Goal: Task Accomplishment & Management: Complete application form

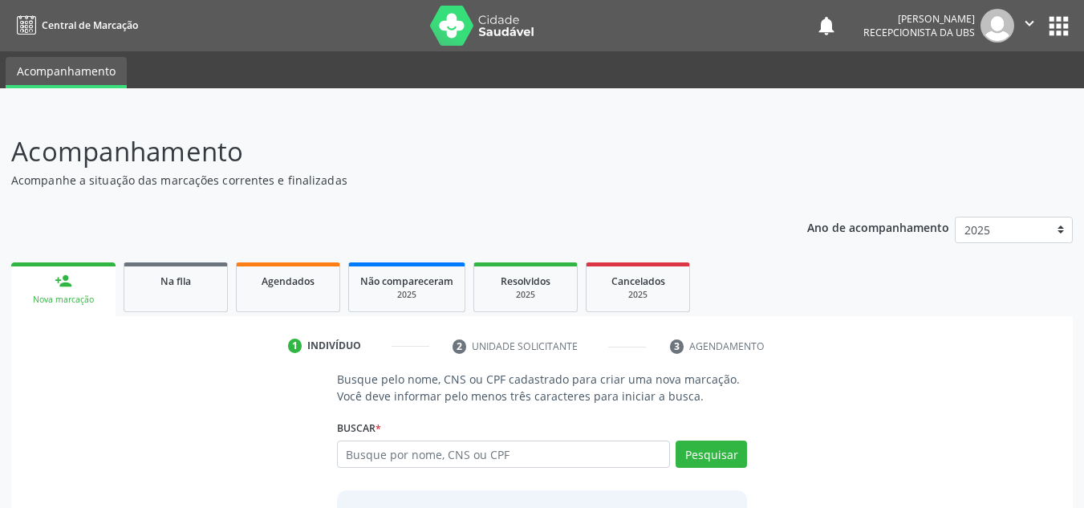
type input "0"
type input "706000849688047"
click at [715, 447] on button "Pesquisar" at bounding box center [710, 453] width 71 height 27
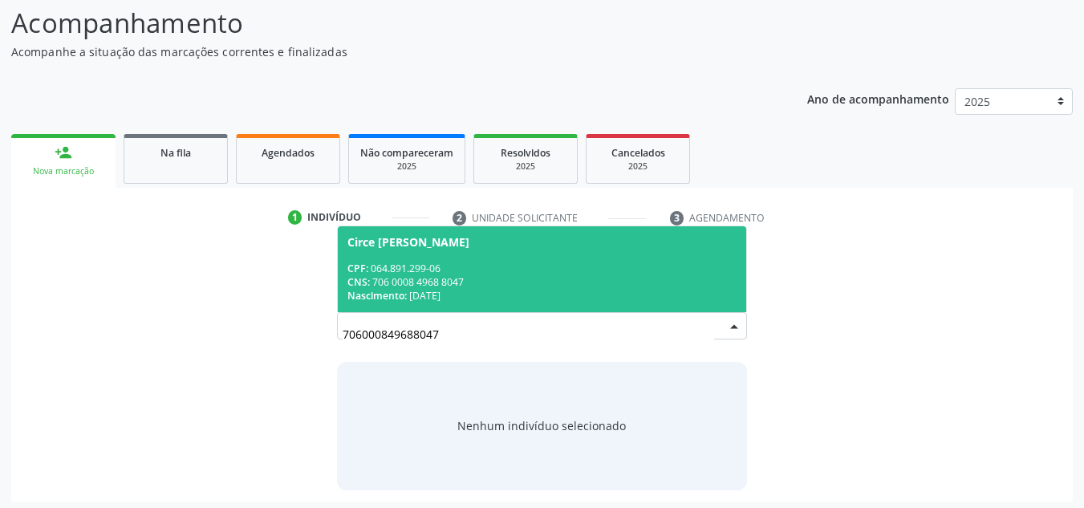
scroll to position [133, 0]
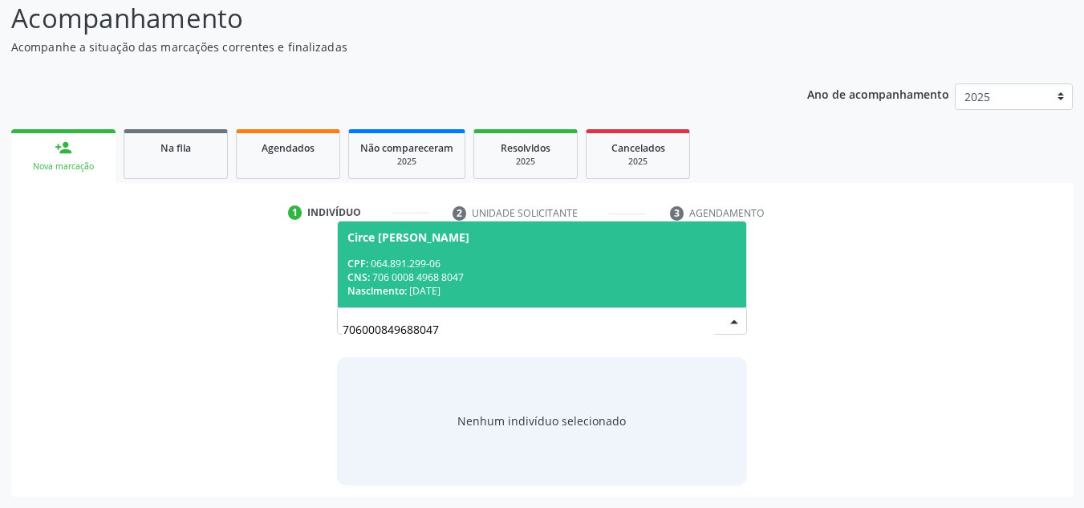
click at [408, 268] on div "CPF: 064.891.299-06" at bounding box center [542, 264] width 390 height 14
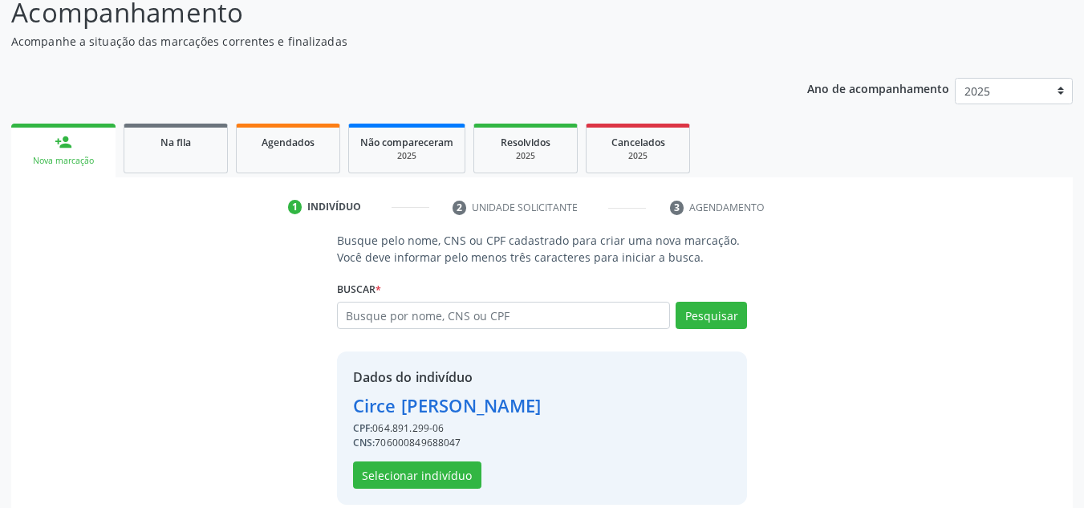
scroll to position [158, 0]
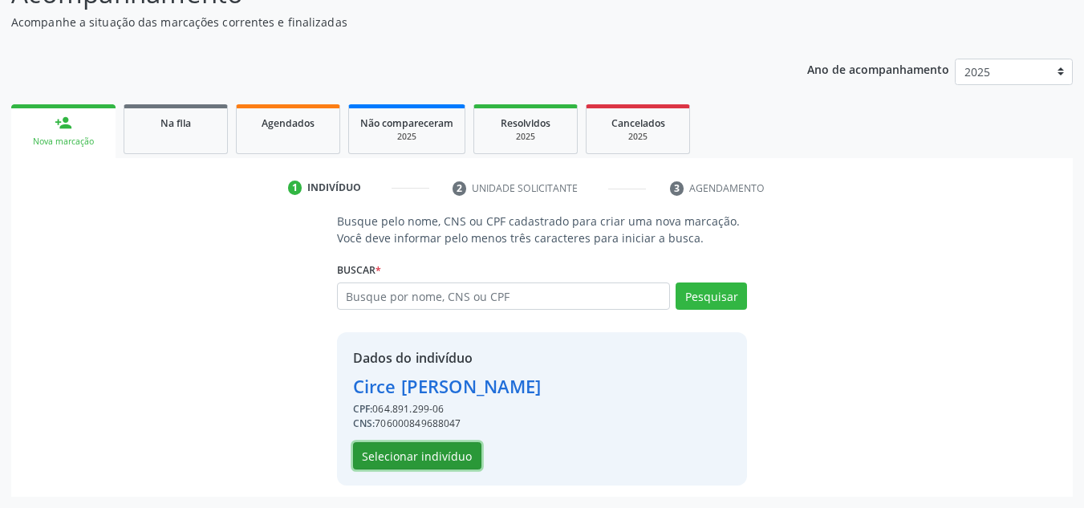
click at [442, 461] on button "Selecionar indivíduo" at bounding box center [417, 455] width 128 height 27
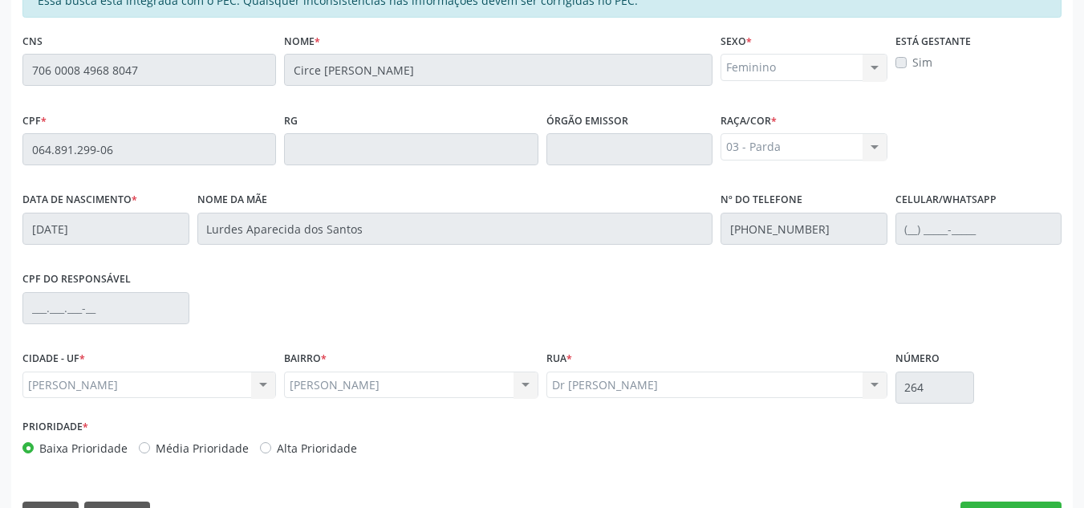
scroll to position [431, 0]
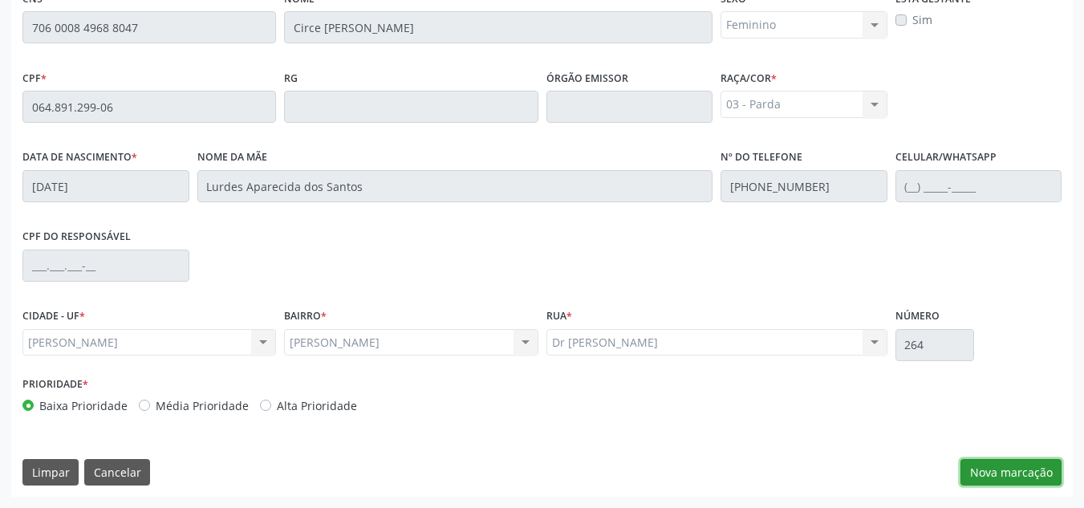
click at [1005, 476] on button "Nova marcação" at bounding box center [1010, 472] width 101 height 27
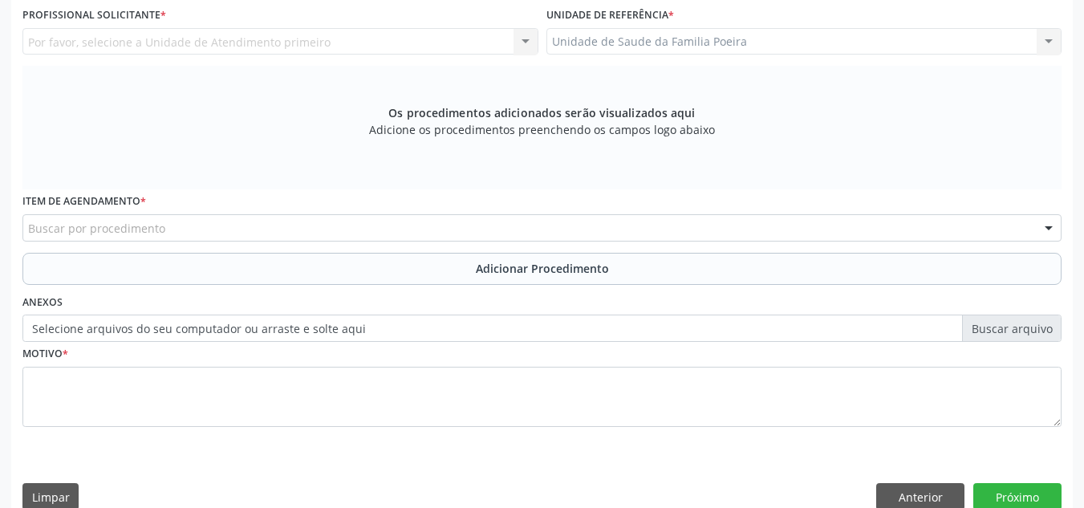
scroll to position [270, 0]
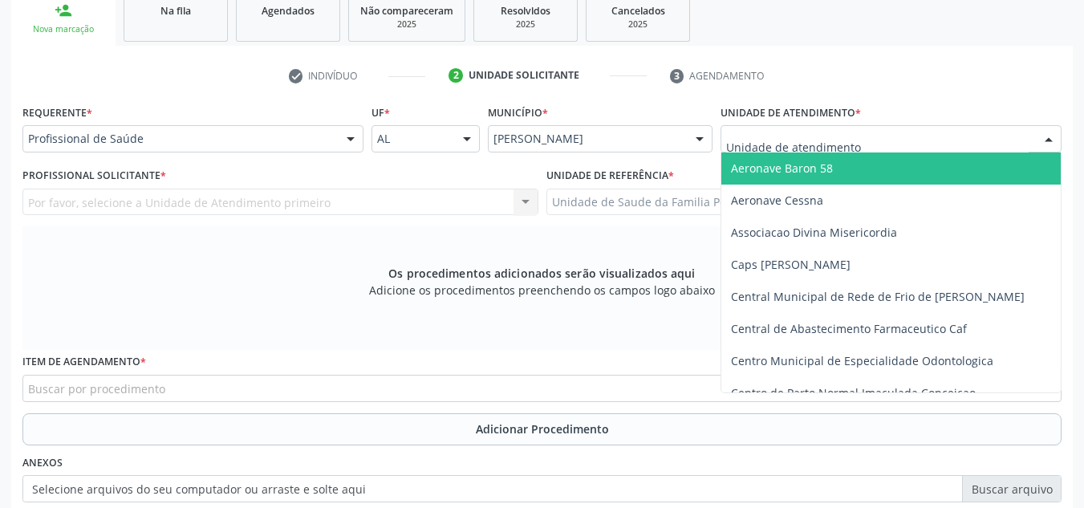
click at [875, 144] on div at bounding box center [890, 138] width 341 height 27
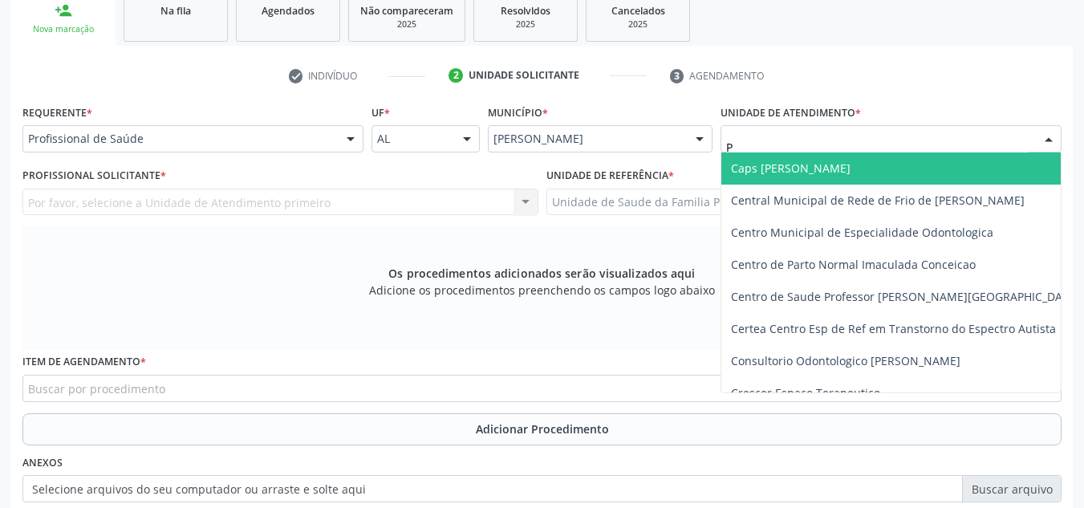
type input "PO"
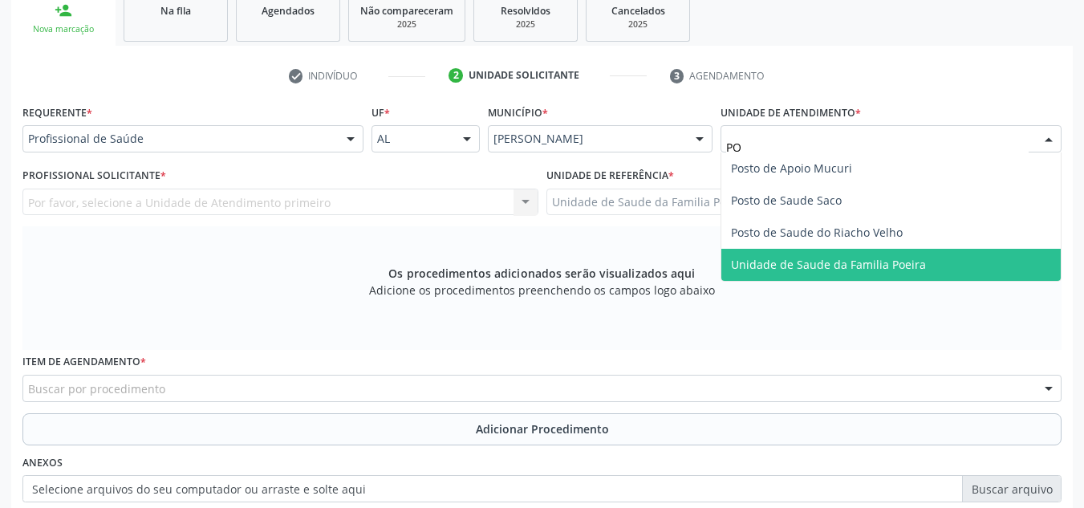
click at [853, 259] on span "Unidade de Saude da Familia Poeira" at bounding box center [828, 264] width 195 height 15
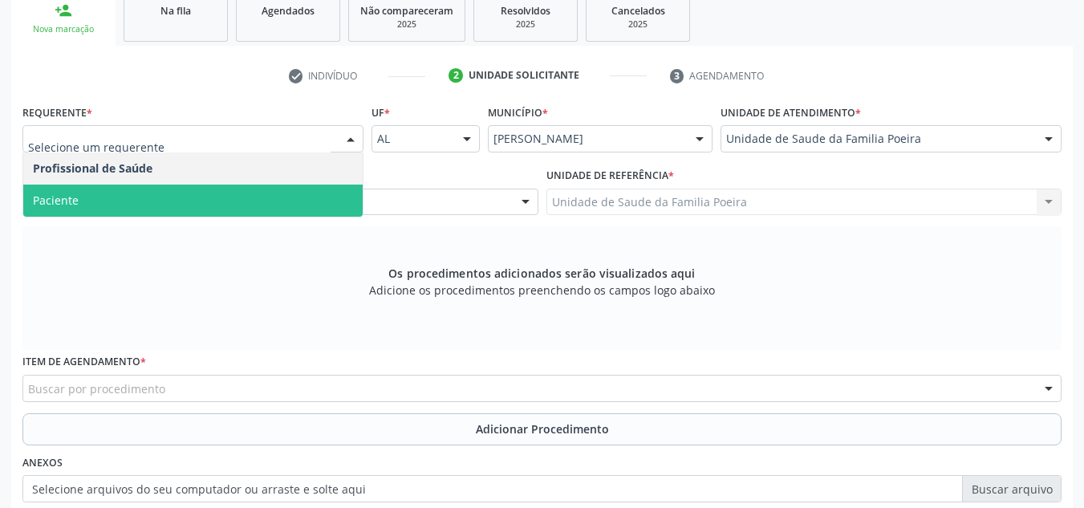
click at [176, 206] on span "Paciente" at bounding box center [192, 200] width 339 height 32
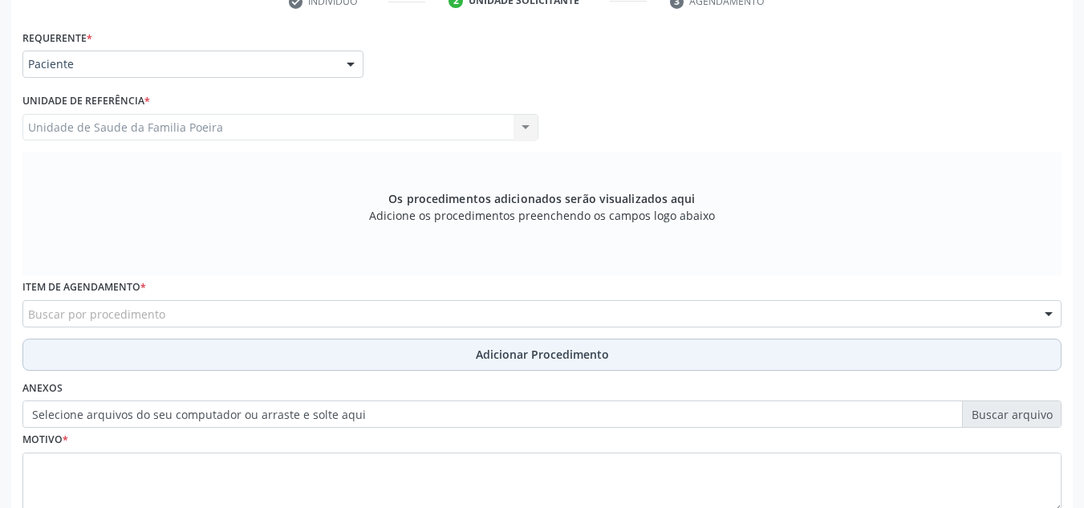
scroll to position [456, 0]
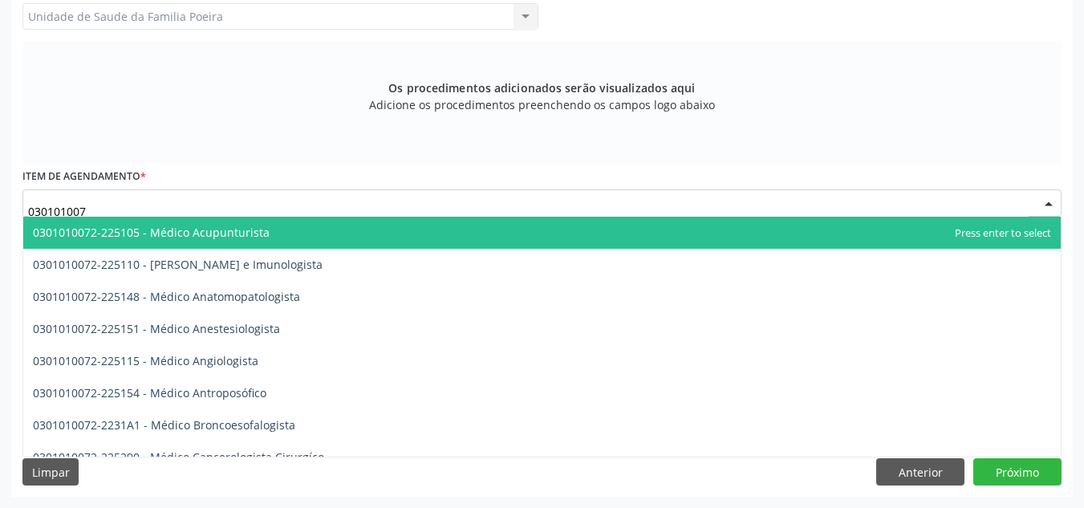
type input "0301010072"
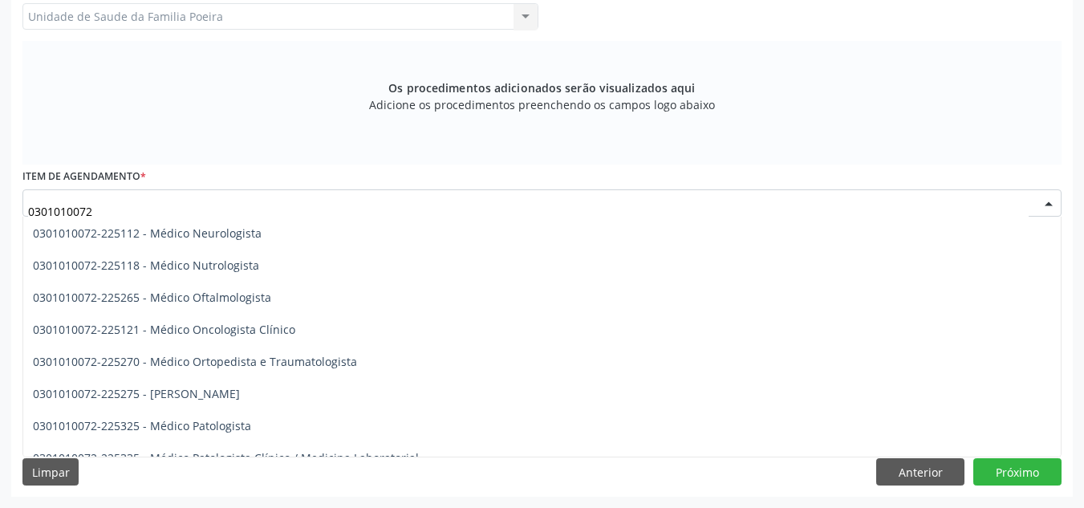
scroll to position [1283, 0]
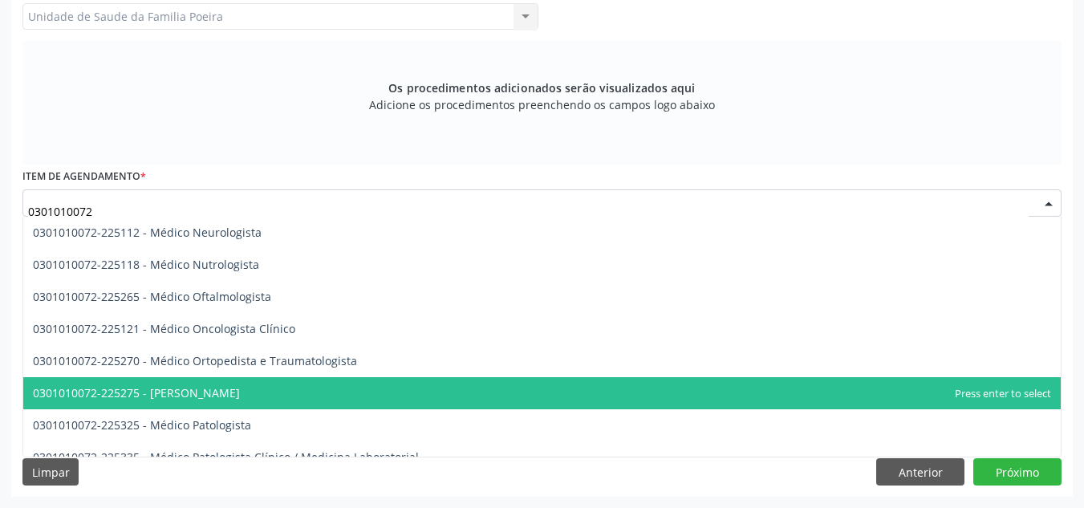
click at [240, 395] on span "0301010072-225275 - [PERSON_NAME]" at bounding box center [136, 392] width 207 height 15
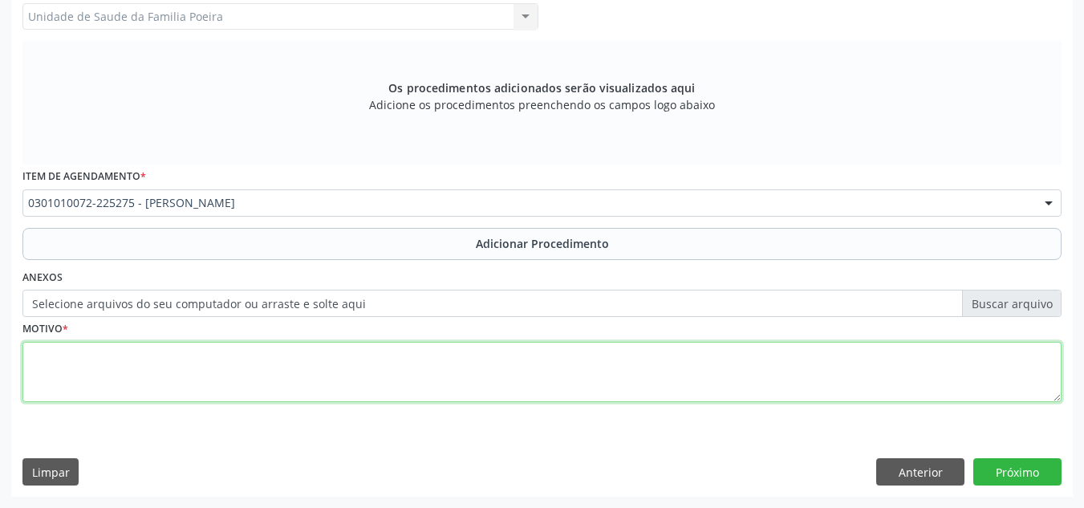
click at [305, 393] on textarea at bounding box center [541, 372] width 1039 height 61
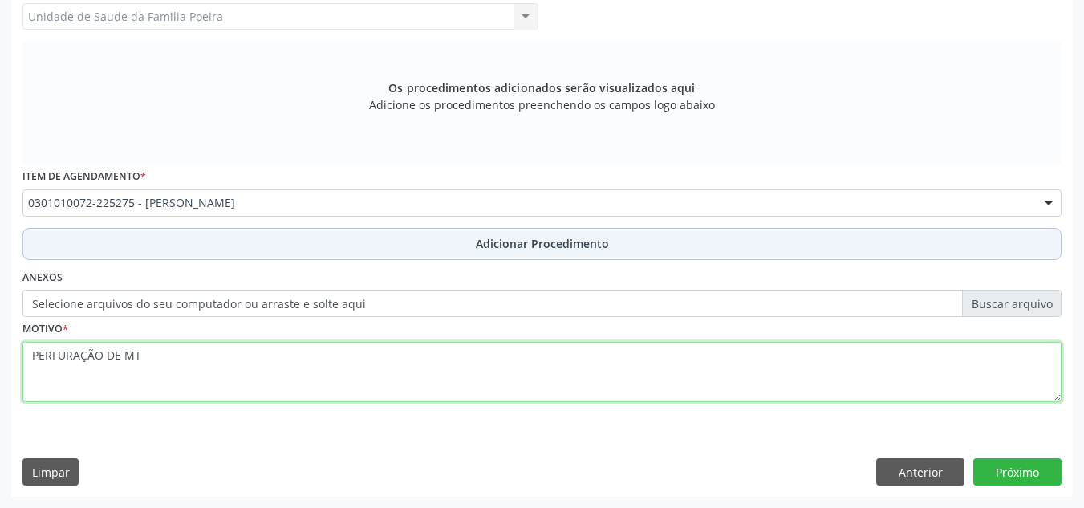
type textarea "PERFURAÇÃO DE MT"
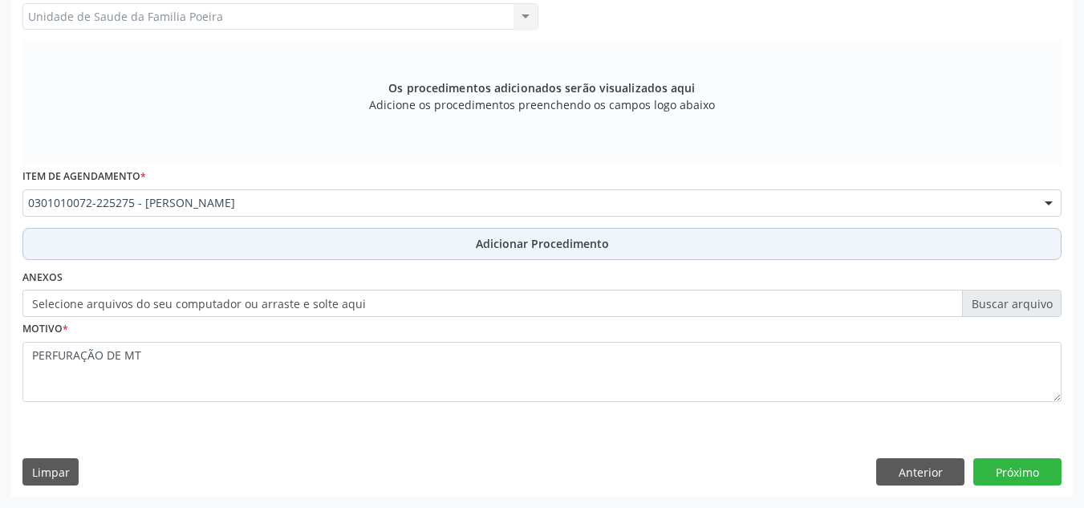
click at [488, 239] on span "Adicionar Procedimento" at bounding box center [542, 243] width 133 height 17
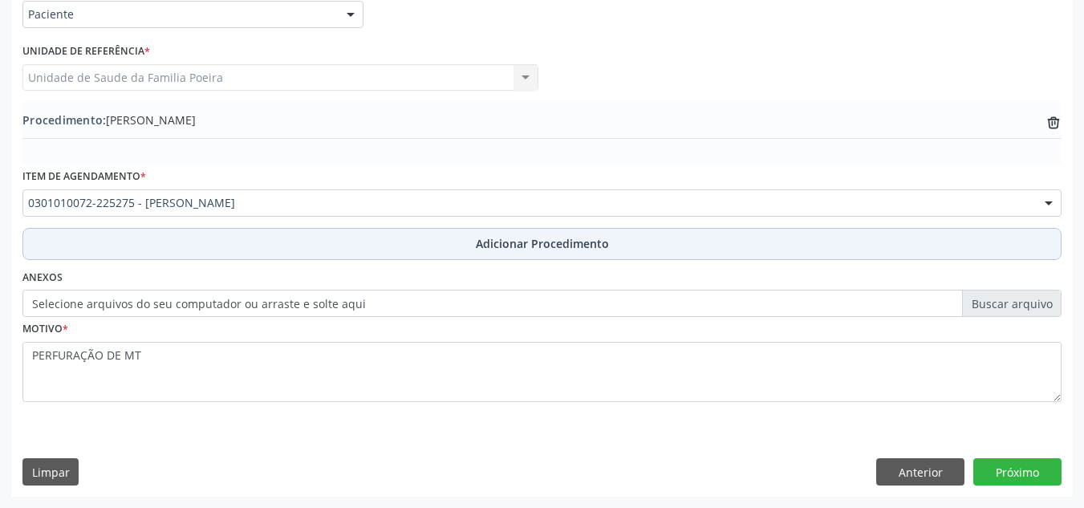
scroll to position [395, 0]
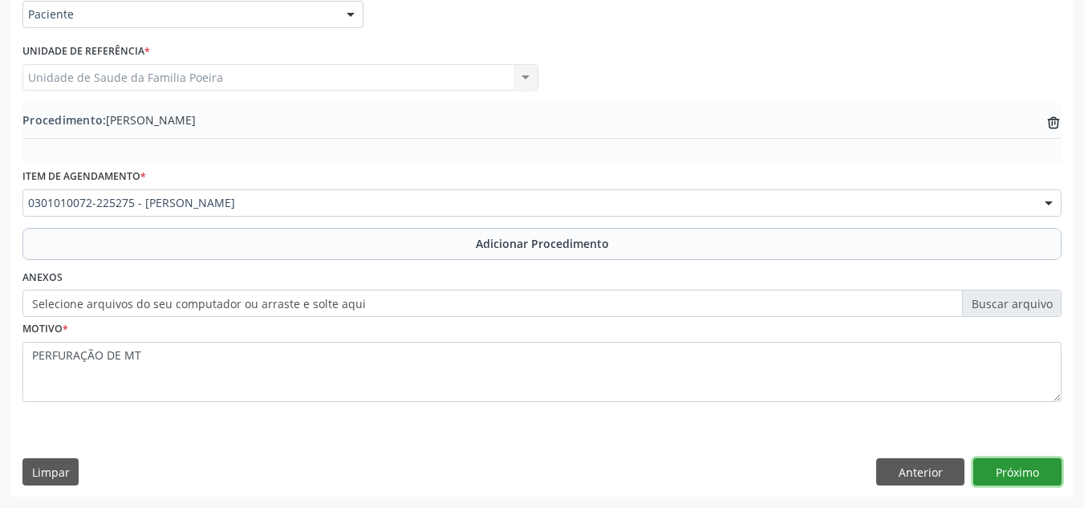
click at [1015, 472] on button "Próximo" at bounding box center [1017, 471] width 88 height 27
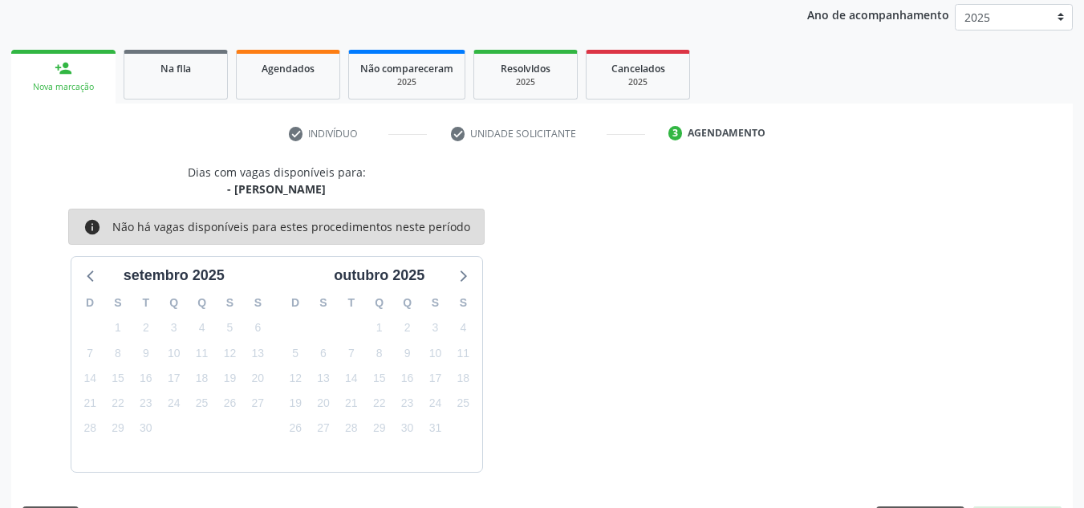
scroll to position [260, 0]
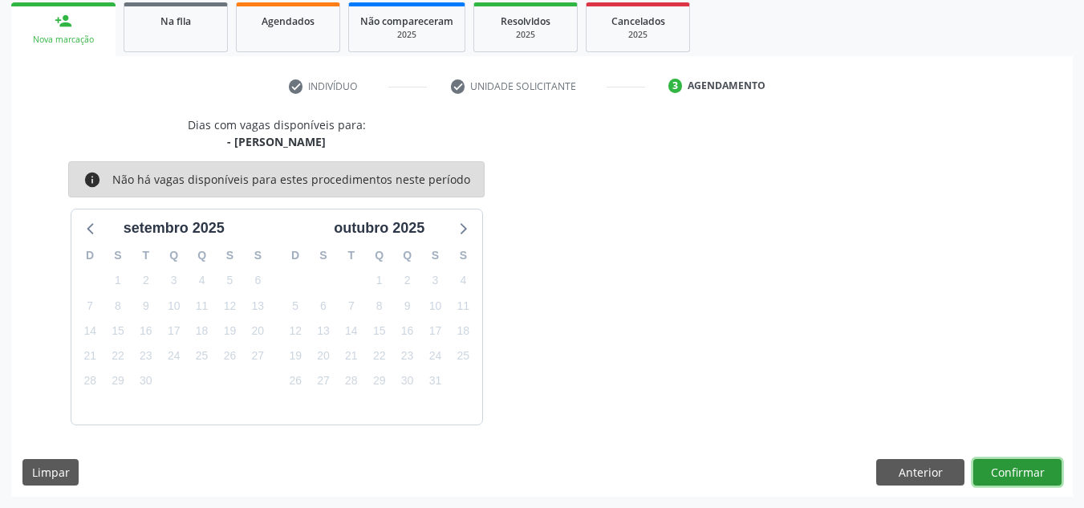
click at [1014, 470] on button "Confirmar" at bounding box center [1017, 472] width 88 height 27
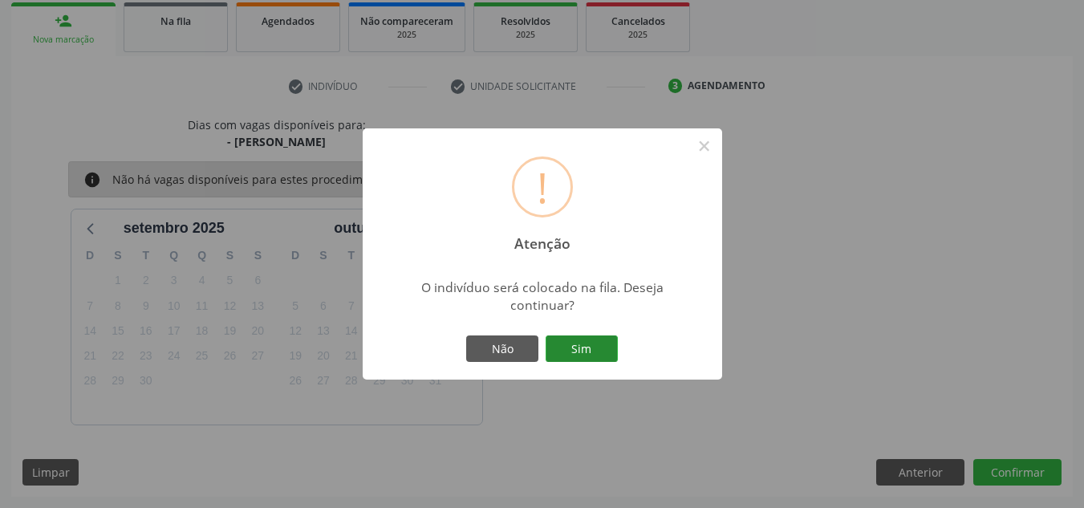
click at [573, 349] on button "Sim" at bounding box center [581, 348] width 72 height 27
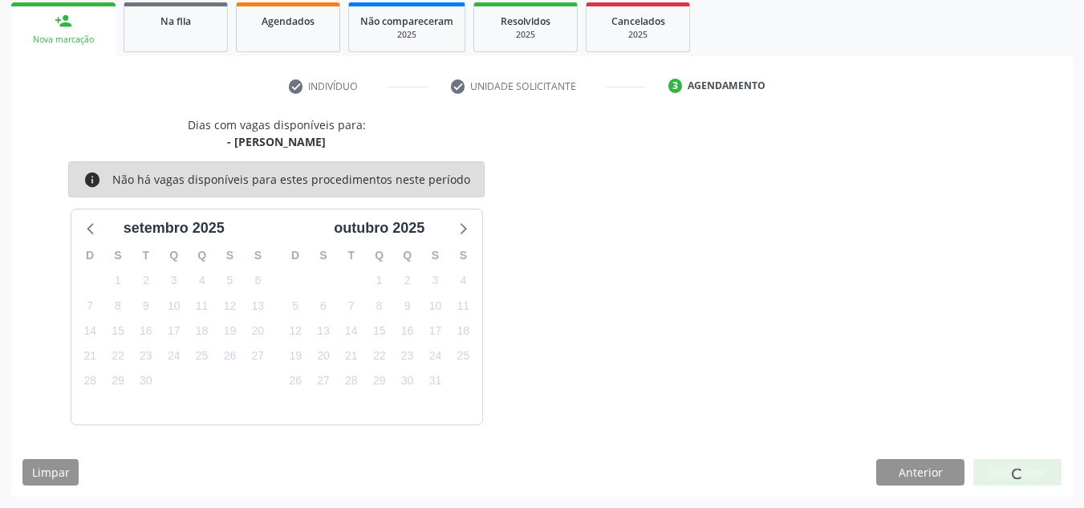
scroll to position [44, 0]
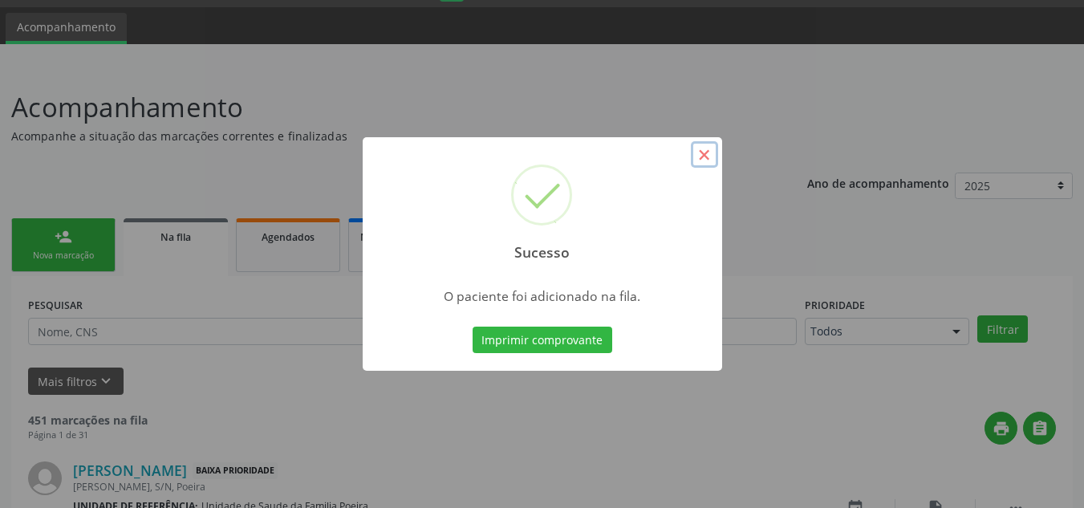
click at [701, 160] on button "×" at bounding box center [704, 154] width 27 height 27
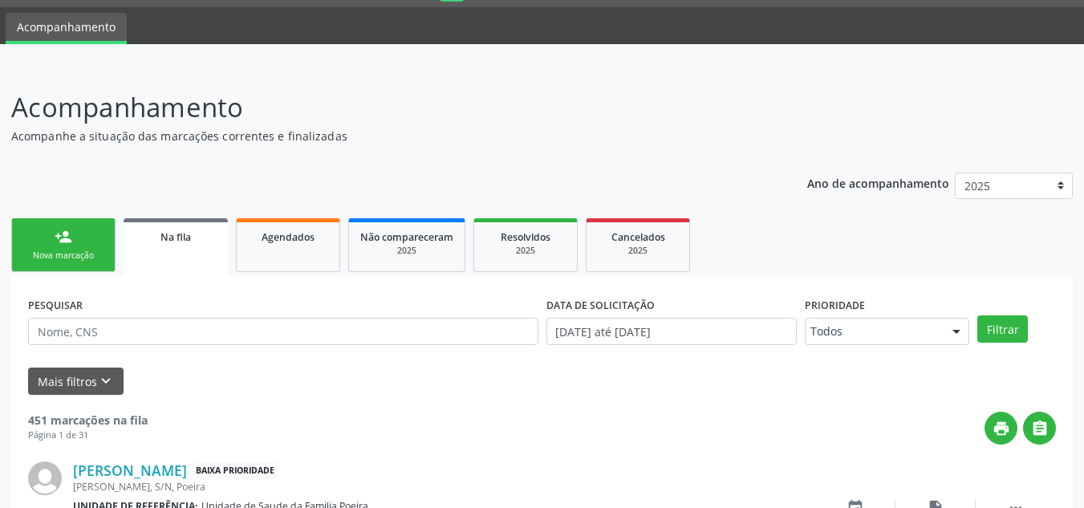
click at [79, 256] on div "Nova marcação" at bounding box center [63, 255] width 80 height 12
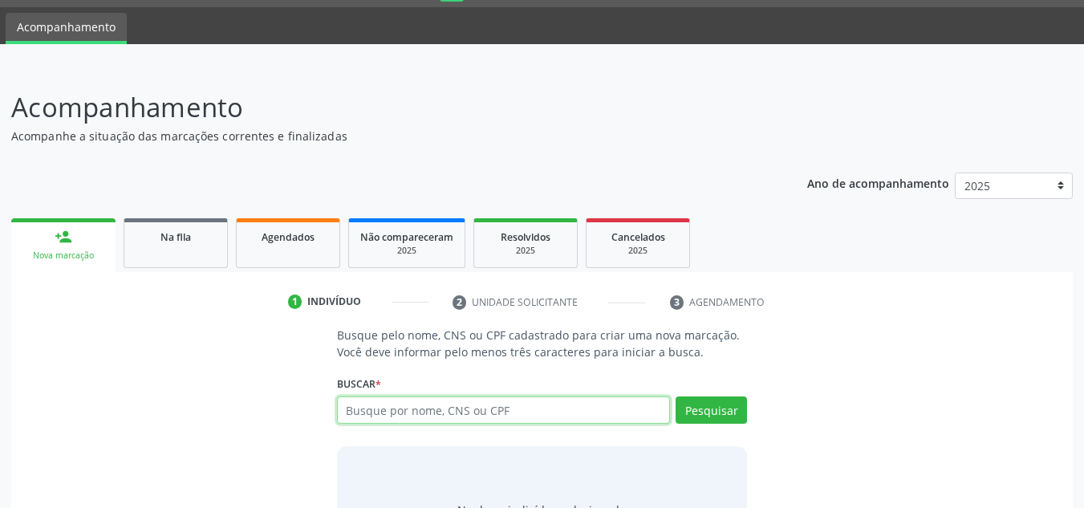
click at [432, 410] on input "text" at bounding box center [504, 409] width 334 height 27
type input "705004255562356"
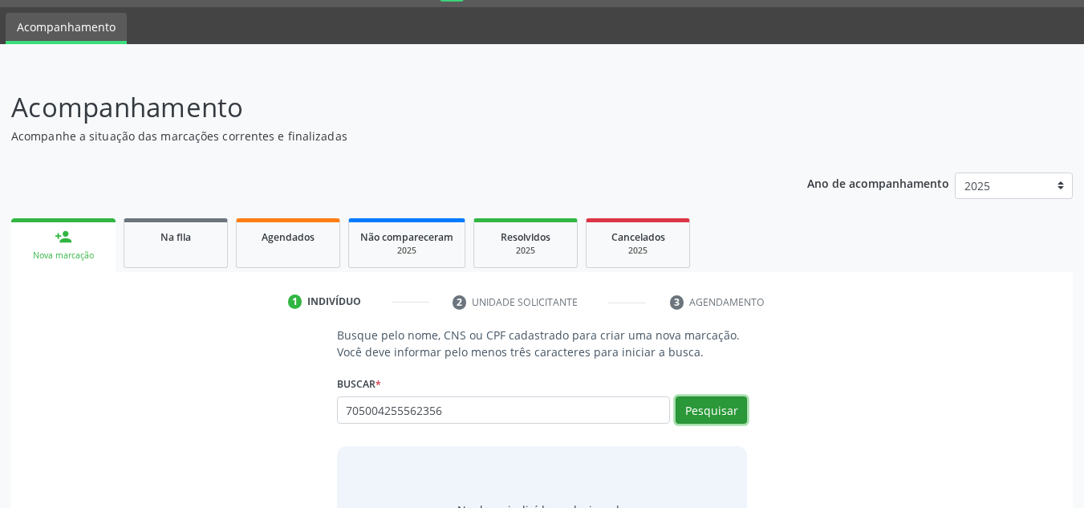
click at [703, 397] on button "Pesquisar" at bounding box center [710, 409] width 71 height 27
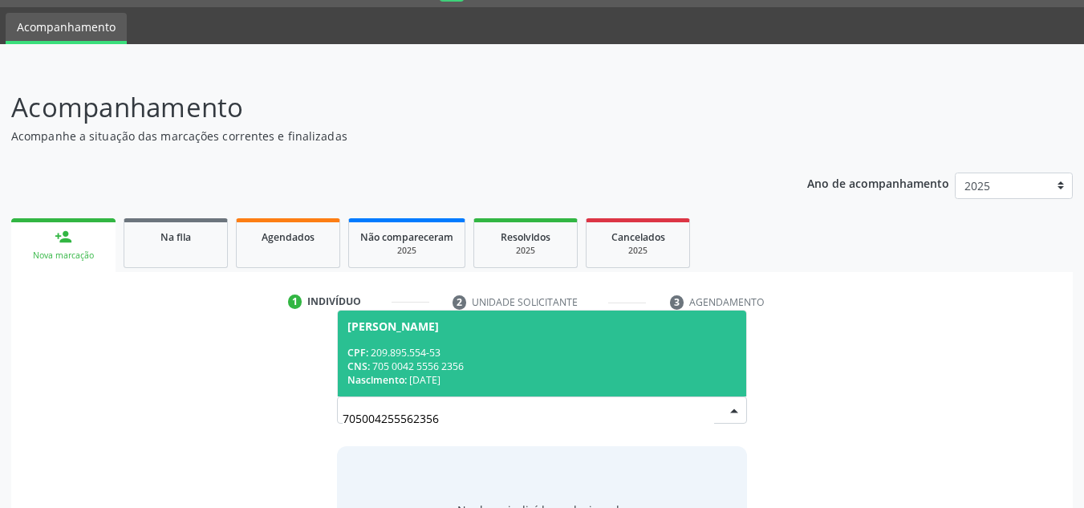
click at [520, 344] on span "Laércio Bernardo de Lima Silva CPF: 209.895.554-53 CNS: 705 0042 5556 2356 Nasc…" at bounding box center [542, 353] width 409 height 86
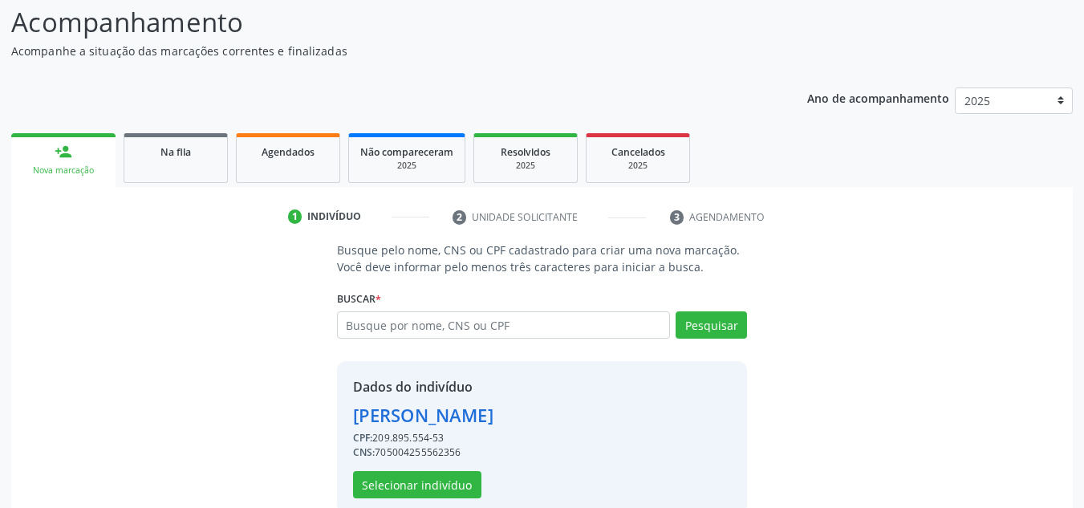
scroll to position [158, 0]
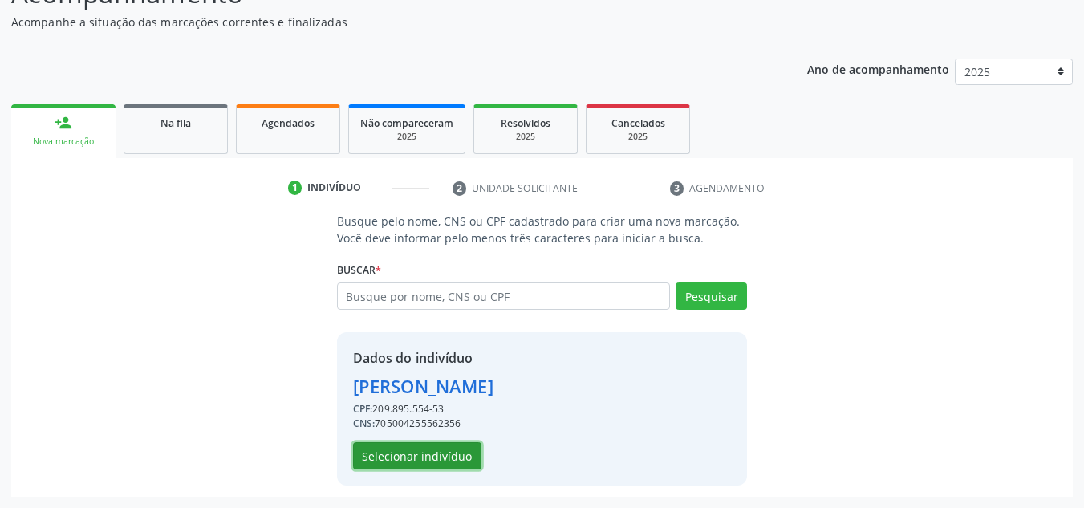
click at [435, 456] on button "Selecionar indivíduo" at bounding box center [417, 455] width 128 height 27
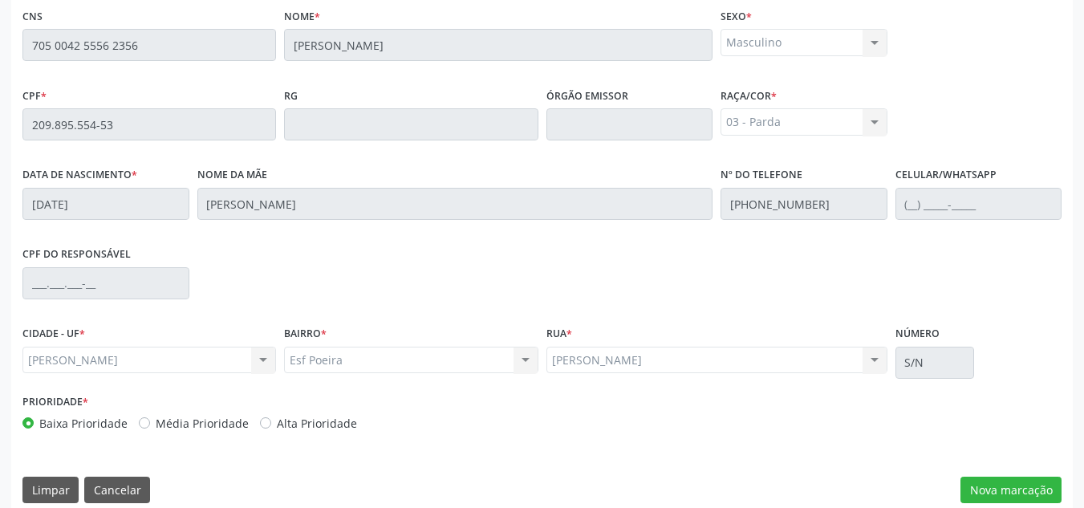
scroll to position [431, 0]
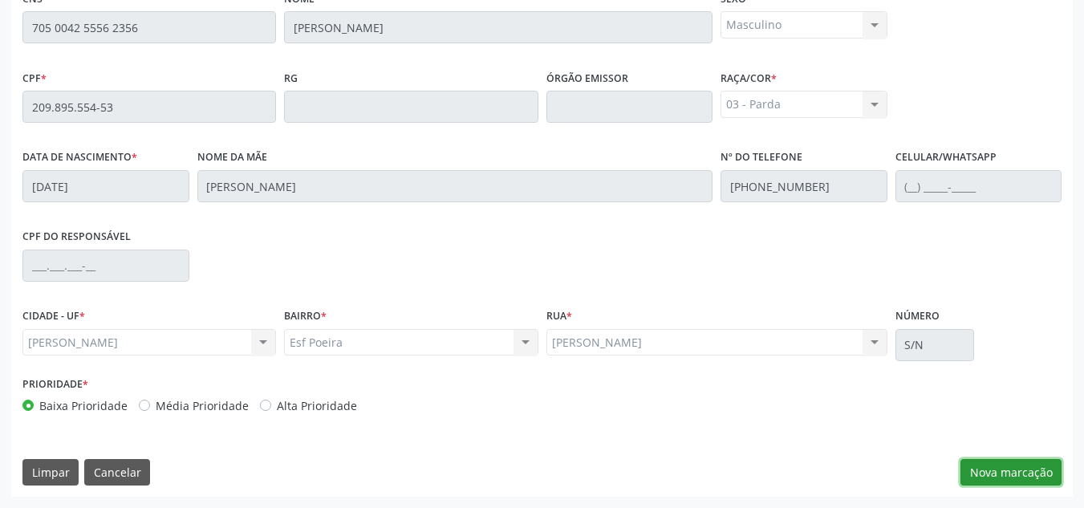
click at [963, 480] on button "Nova marcação" at bounding box center [1010, 472] width 101 height 27
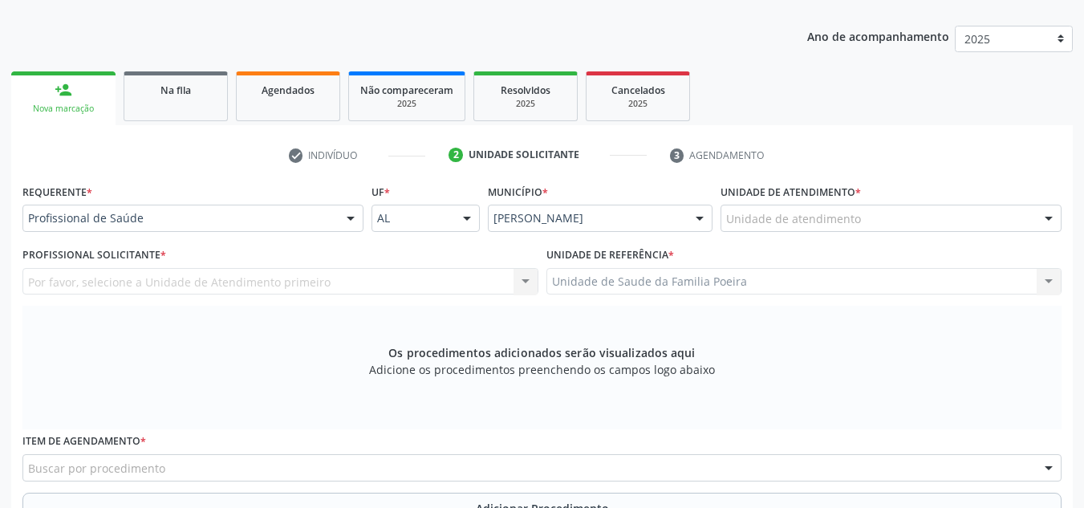
scroll to position [190, 0]
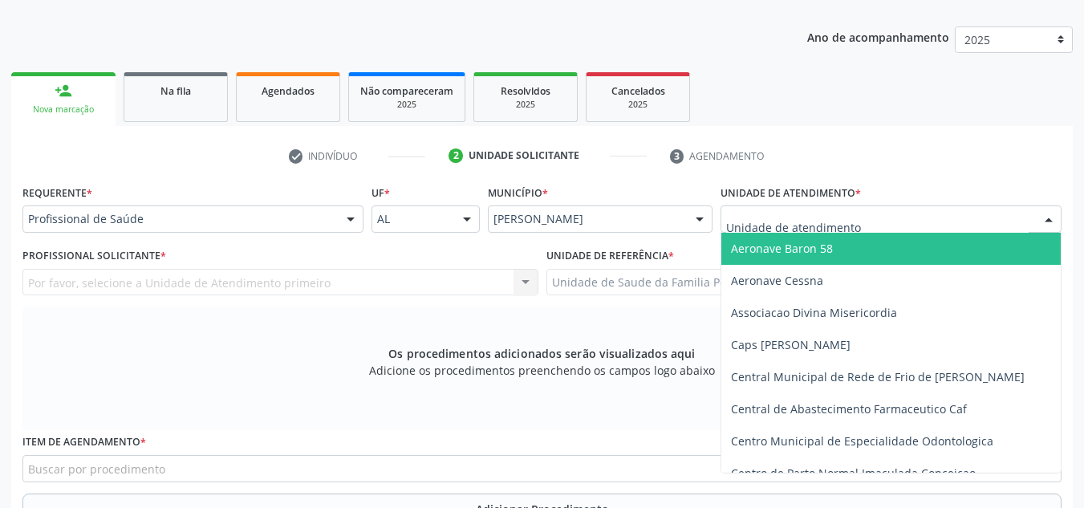
click at [877, 222] on div at bounding box center [890, 218] width 341 height 27
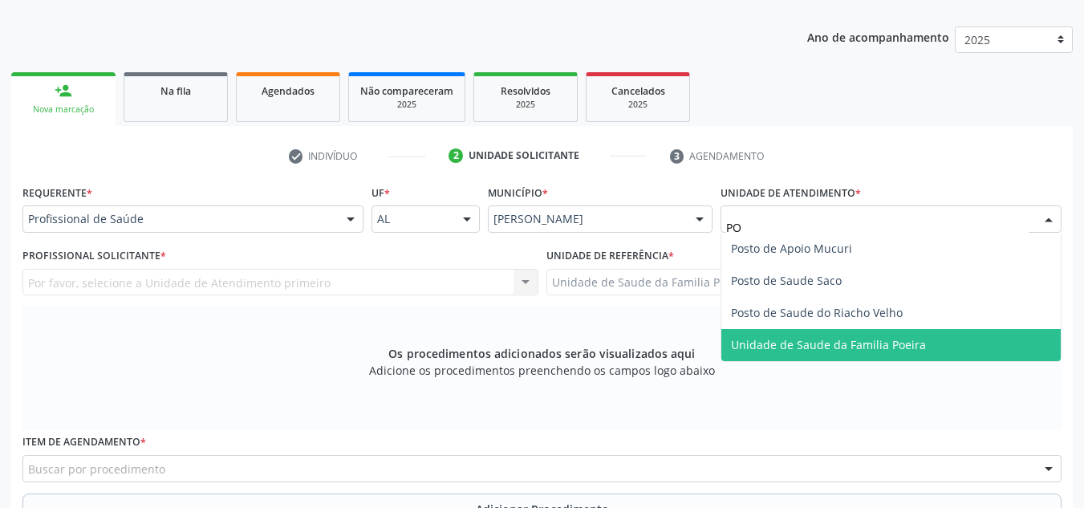
click at [853, 340] on span "Unidade de Saude da Familia Poeira" at bounding box center [828, 344] width 195 height 15
type input "PO"
click at [853, 340] on span "Unidade de Saude da Familia Poeira" at bounding box center [828, 344] width 195 height 15
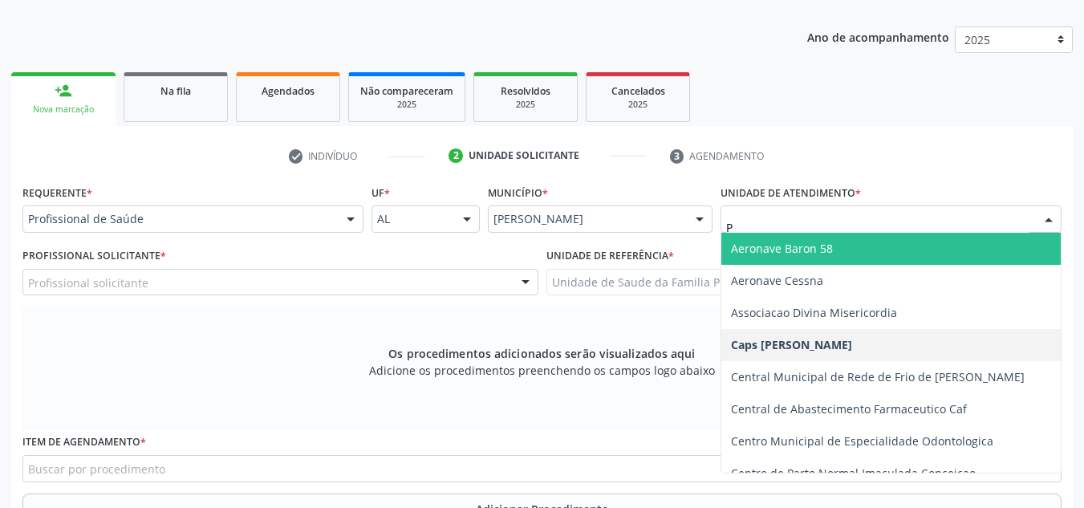
type input "PO"
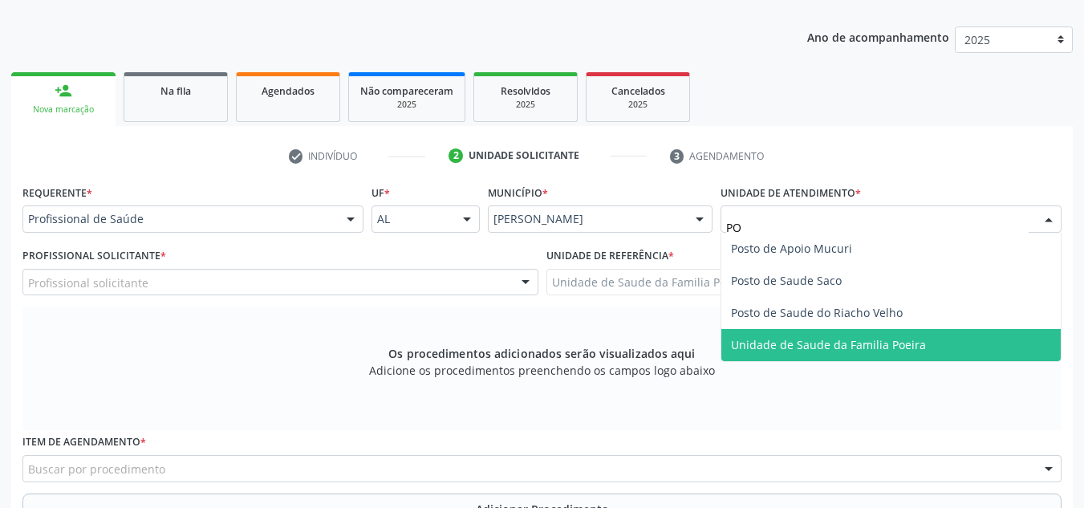
click at [815, 339] on span "Unidade de Saude da Familia Poeira" at bounding box center [828, 344] width 195 height 15
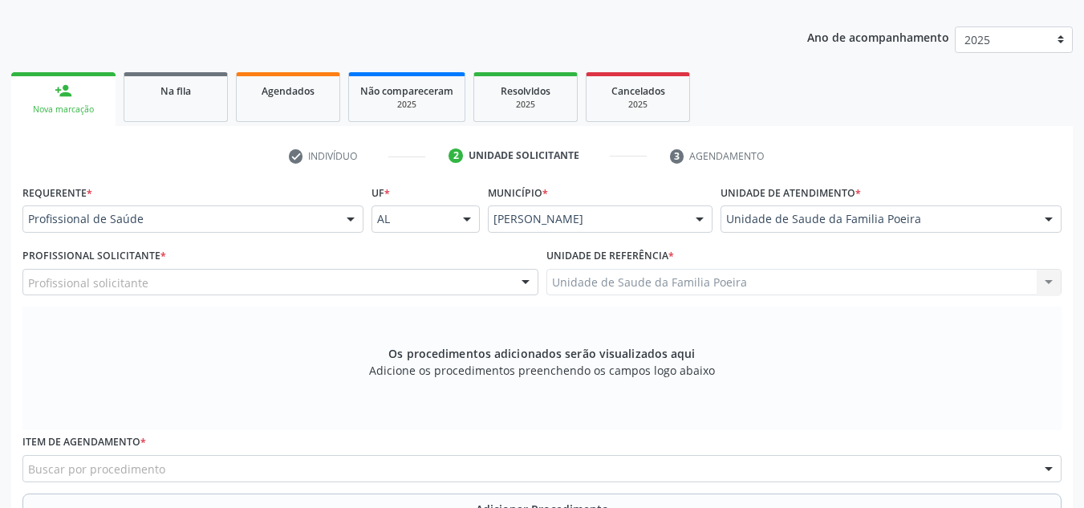
click at [213, 281] on div "Profissional solicitante" at bounding box center [280, 282] width 516 height 27
click at [28, 281] on input "text" at bounding box center [28, 290] width 0 height 32
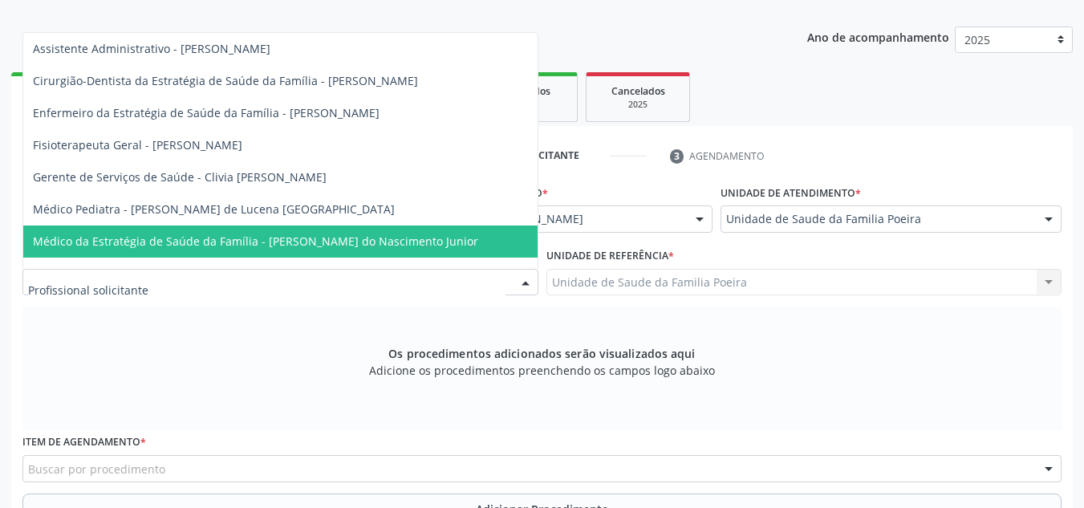
click at [249, 233] on span "Médico da Estratégia de Saúde da Família - [PERSON_NAME] do Nascimento Junior" at bounding box center [280, 241] width 514 height 32
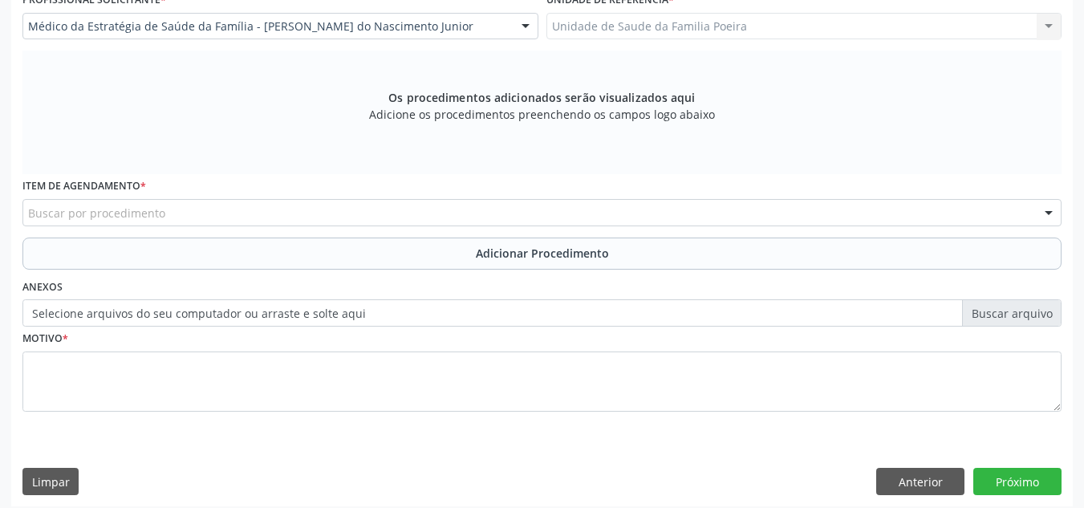
scroll to position [456, 0]
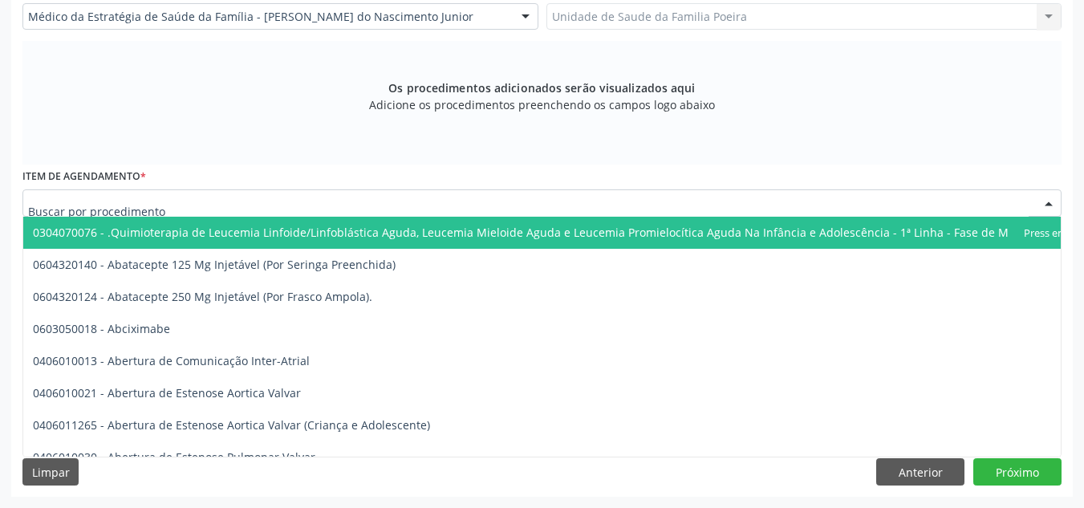
click at [243, 202] on div at bounding box center [541, 202] width 1039 height 27
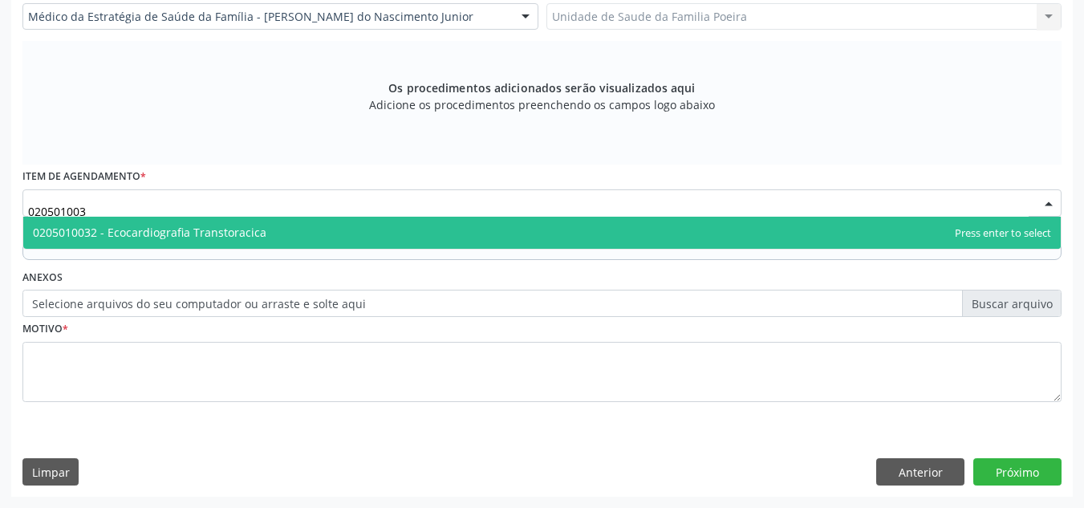
type input "0205010032"
click at [242, 221] on span "0205010032 - Ecocardiografia Transtoracica" at bounding box center [541, 233] width 1037 height 32
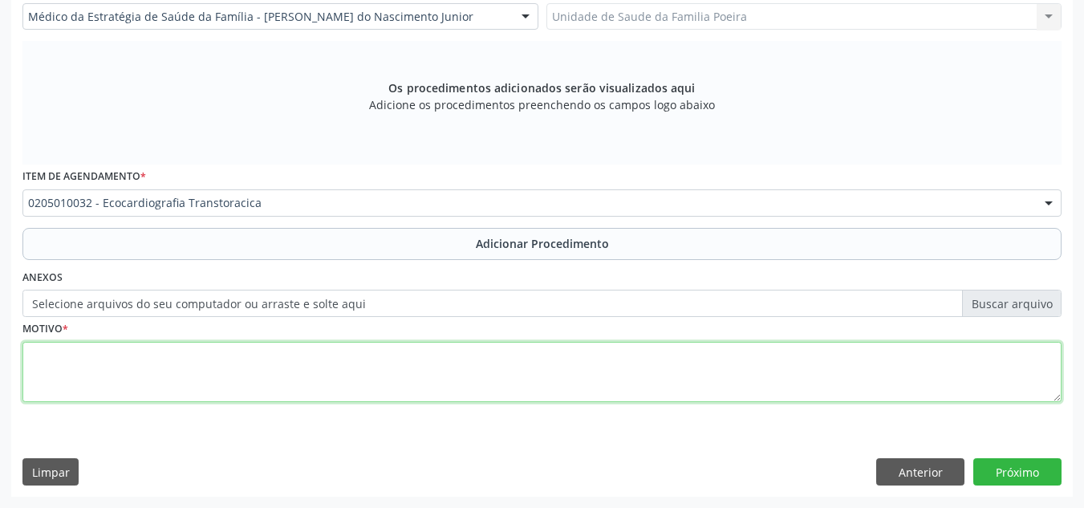
drag, startPoint x: 258, startPoint y: 365, endPoint x: 261, endPoint y: 351, distance: 14.0
click at [261, 362] on textarea at bounding box center [541, 372] width 1039 height 61
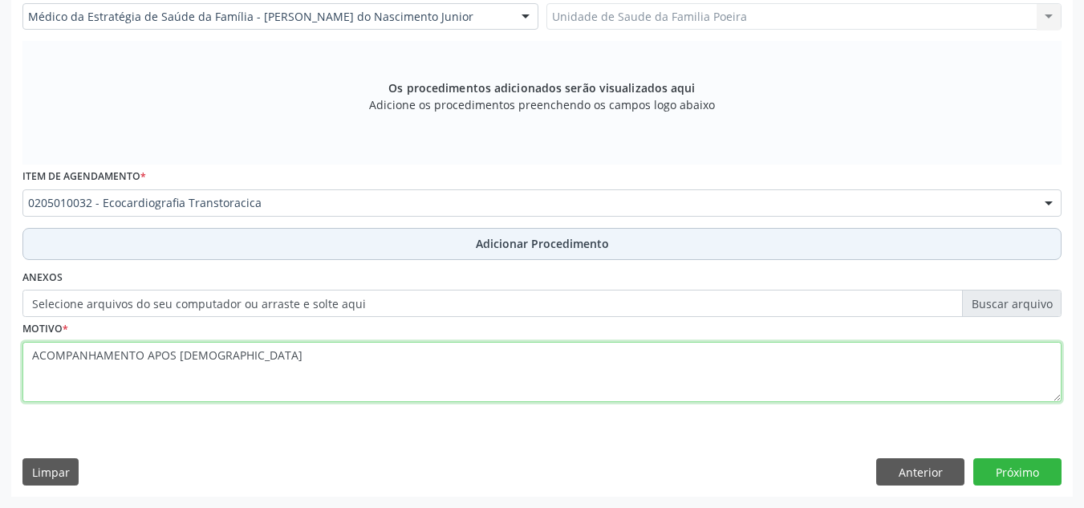
type textarea "ACOMPANHAMENTO APOS CATETERISMO"
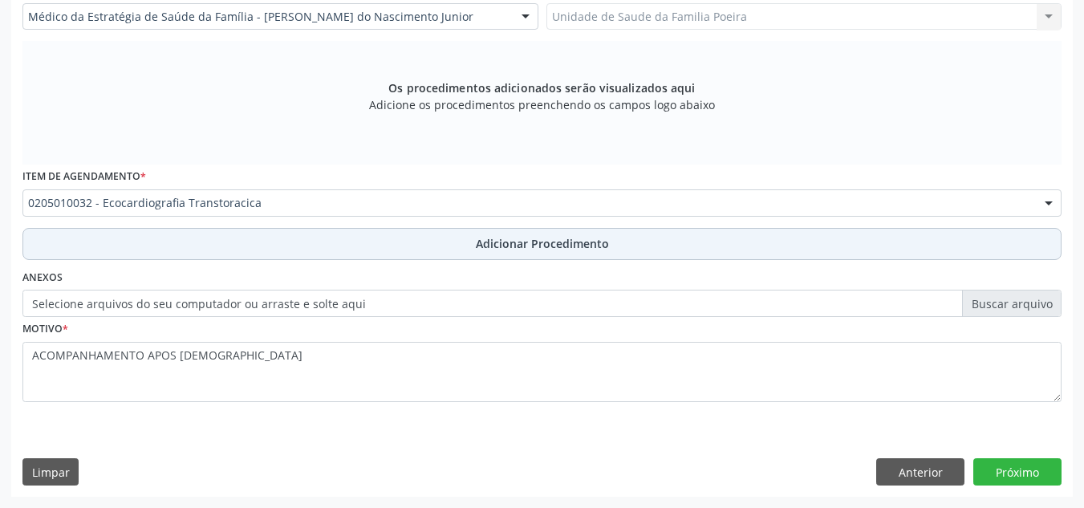
click at [446, 258] on button "Adicionar Procedimento" at bounding box center [541, 244] width 1039 height 32
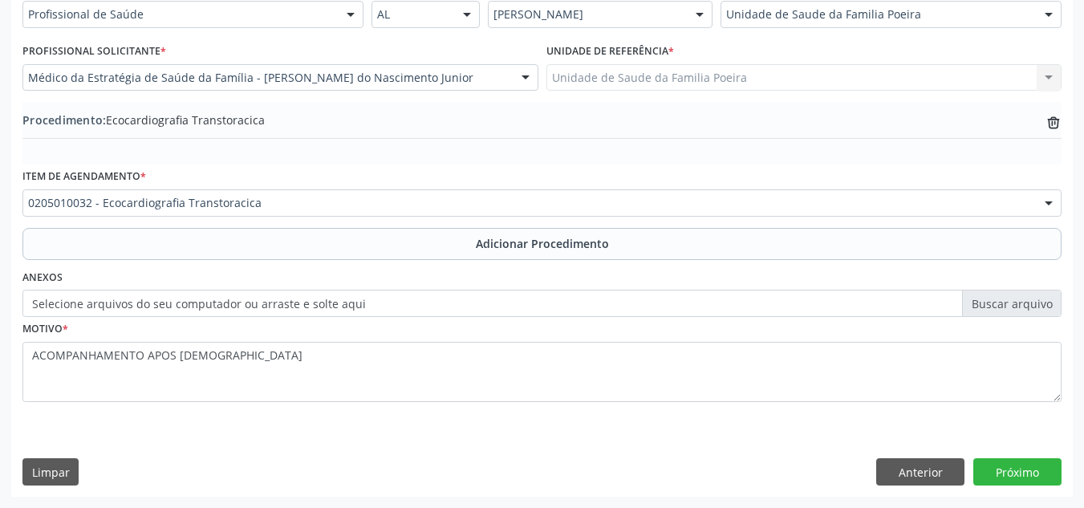
scroll to position [395, 0]
click at [1028, 472] on button "Próximo" at bounding box center [1017, 471] width 88 height 27
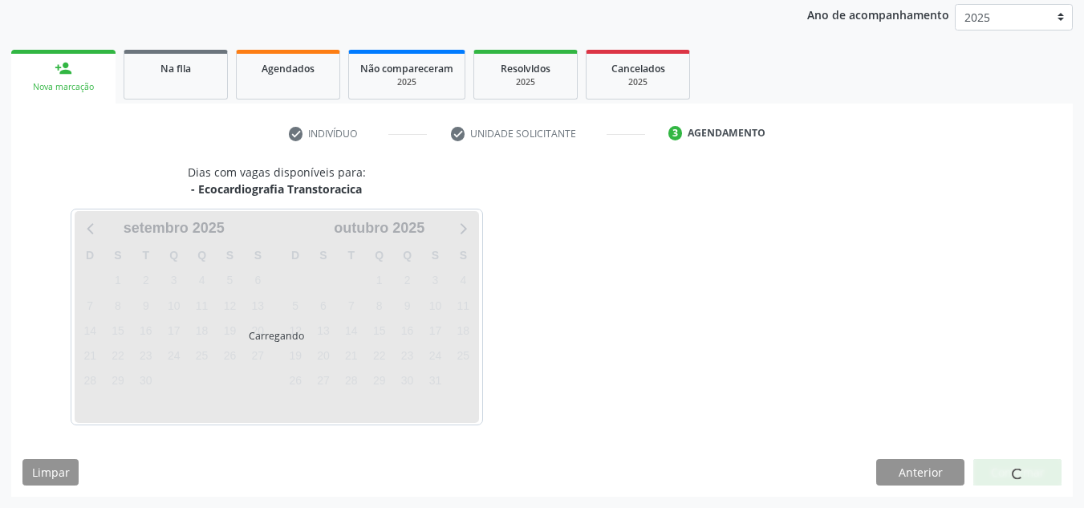
scroll to position [260, 0]
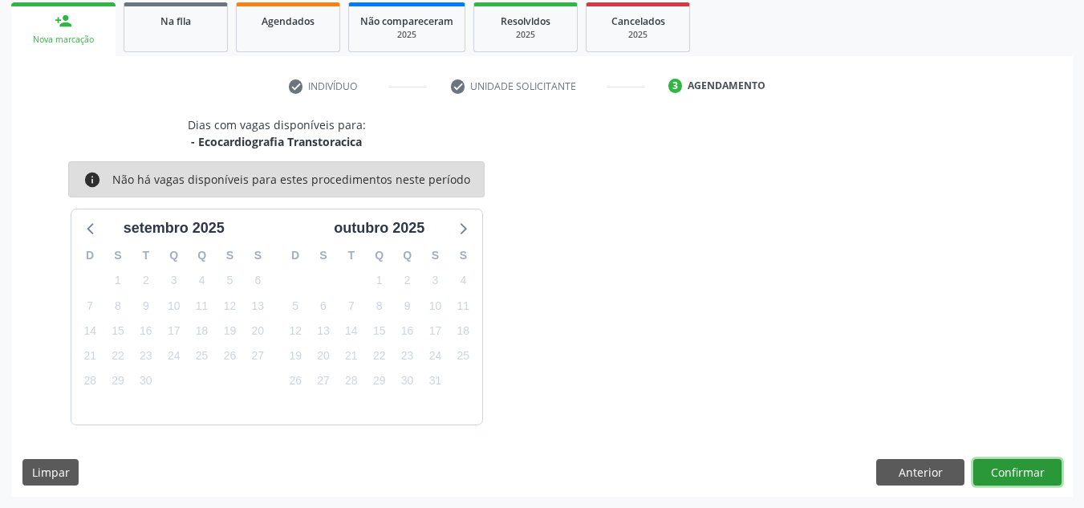
click at [1025, 466] on button "Confirmar" at bounding box center [1017, 472] width 88 height 27
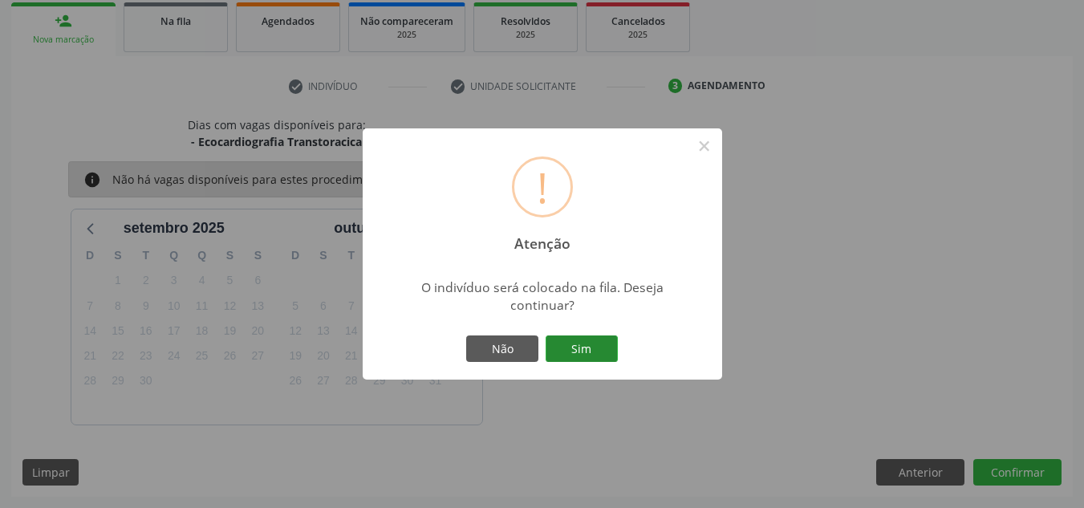
click at [590, 338] on button "Sim" at bounding box center [581, 348] width 72 height 27
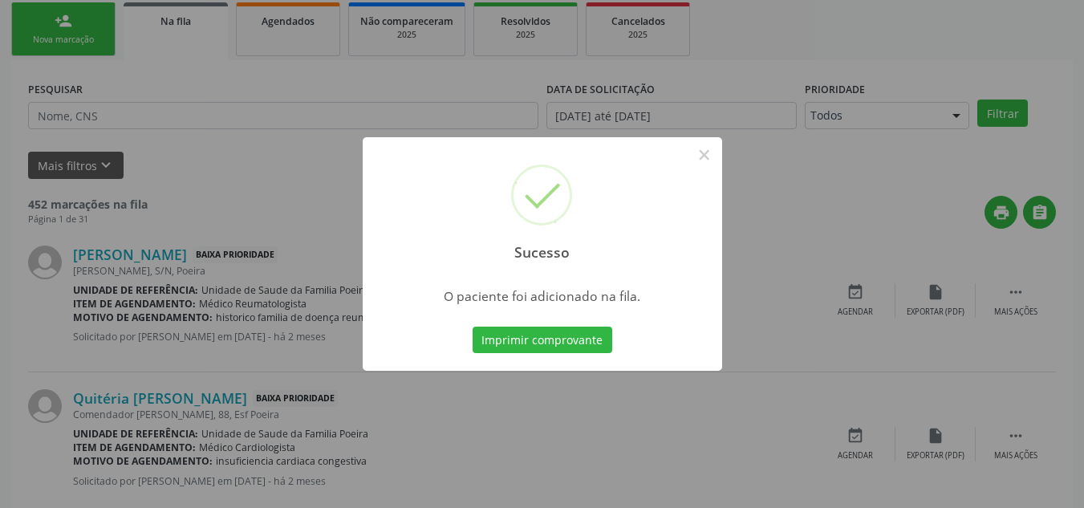
scroll to position [44, 0]
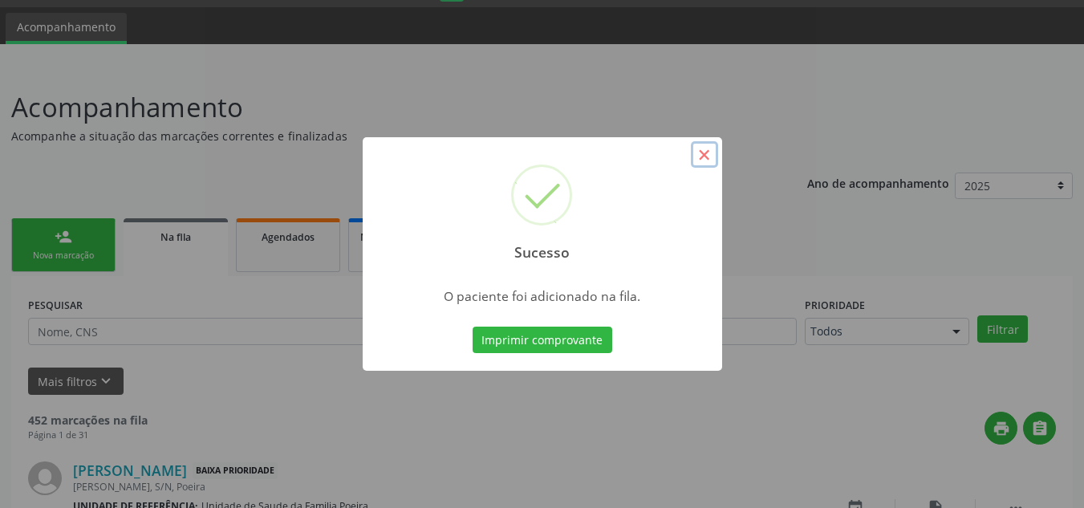
click at [704, 160] on button "×" at bounding box center [704, 154] width 27 height 27
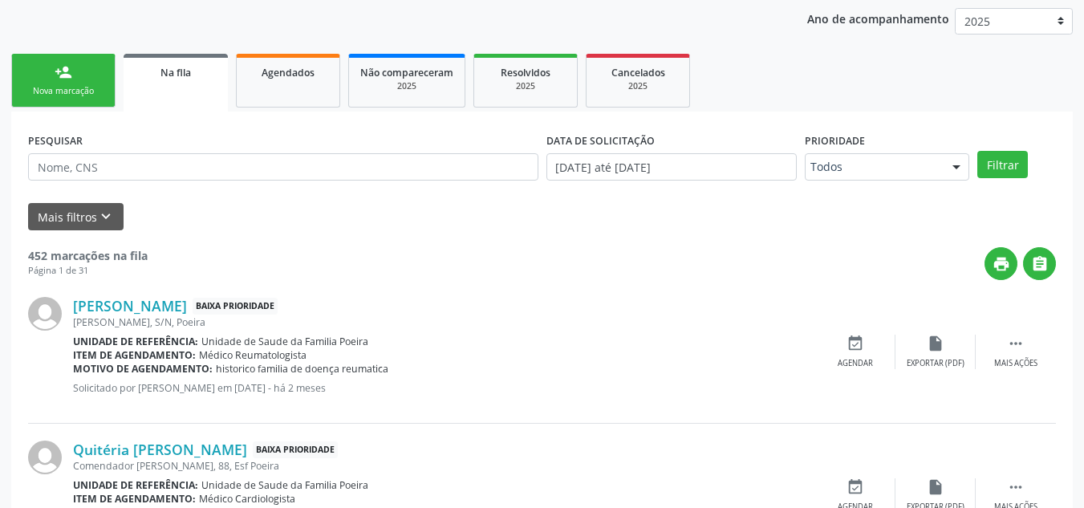
scroll to position [205, 0]
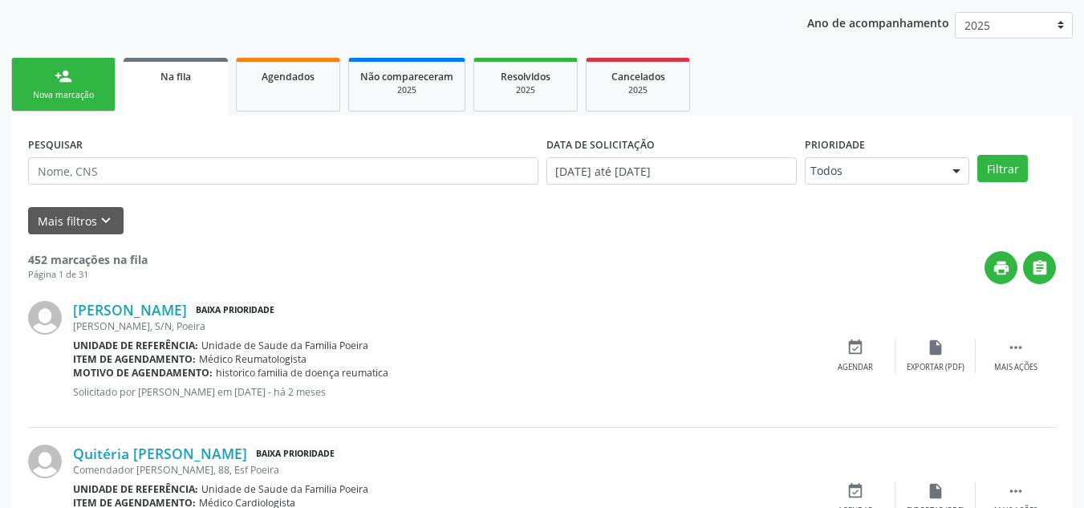
click at [22, 83] on link "person_add Nova marcação" at bounding box center [63, 85] width 104 height 54
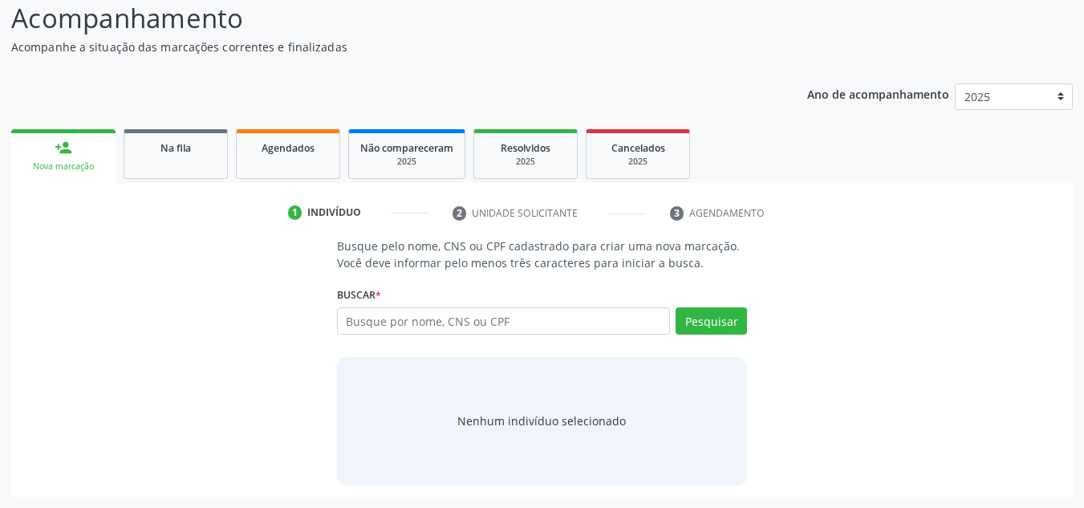
scroll to position [133, 0]
click at [360, 326] on input "text" at bounding box center [504, 320] width 334 height 27
click at [923, 221] on ul "1 Indivíduo 2 Unidade solicitante 3 Agendamento" at bounding box center [541, 213] width 1061 height 26
click at [938, 166] on ul "person_add Nova marcação Na fila Agendados Não compareceram 2025 Resolvidos 202…" at bounding box center [541, 154] width 1061 height 58
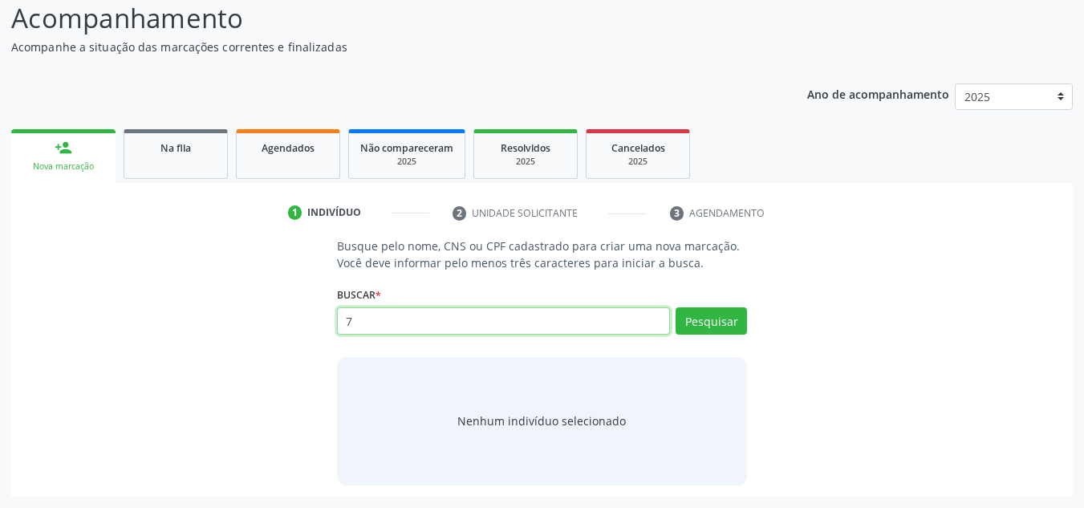
click at [407, 326] on input "7" at bounding box center [504, 320] width 334 height 27
type input "709502552266180"
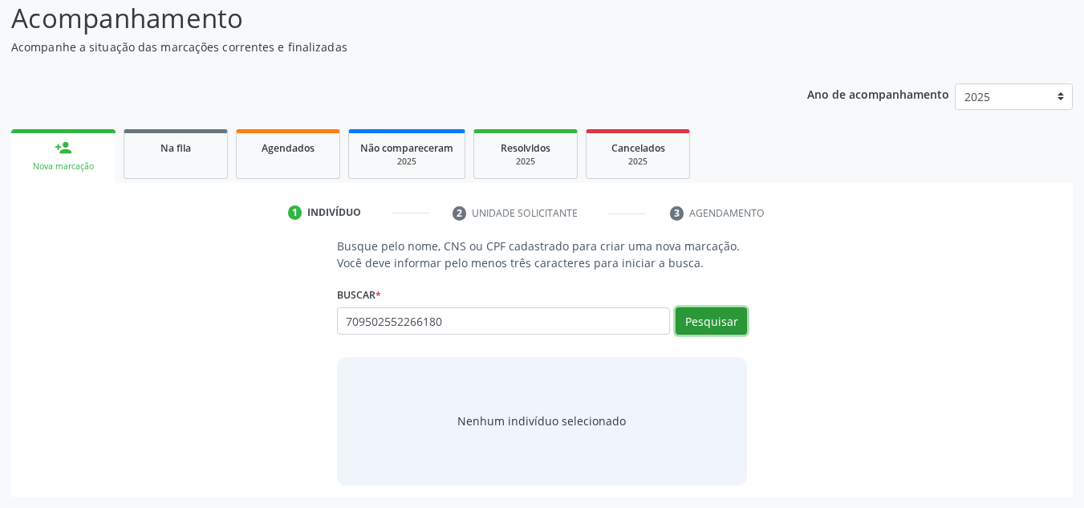
click at [694, 326] on button "Pesquisar" at bounding box center [710, 320] width 71 height 27
type input "709502552266180"
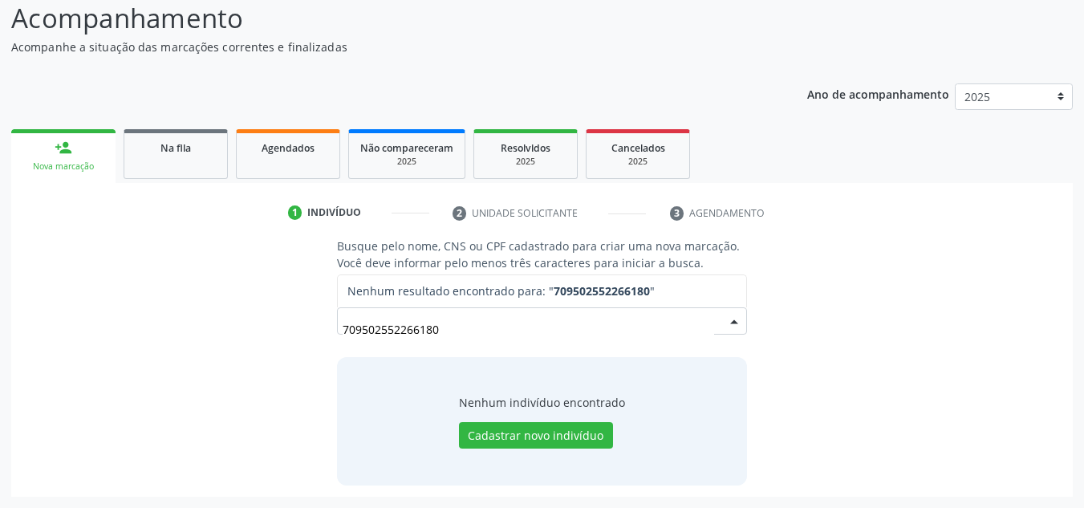
drag, startPoint x: 474, startPoint y: 330, endPoint x: 345, endPoint y: 334, distance: 129.2
click at [345, 334] on input "709502552266180" at bounding box center [529, 329] width 372 height 32
click at [343, 334] on input "709502552266180" at bounding box center [529, 329] width 372 height 32
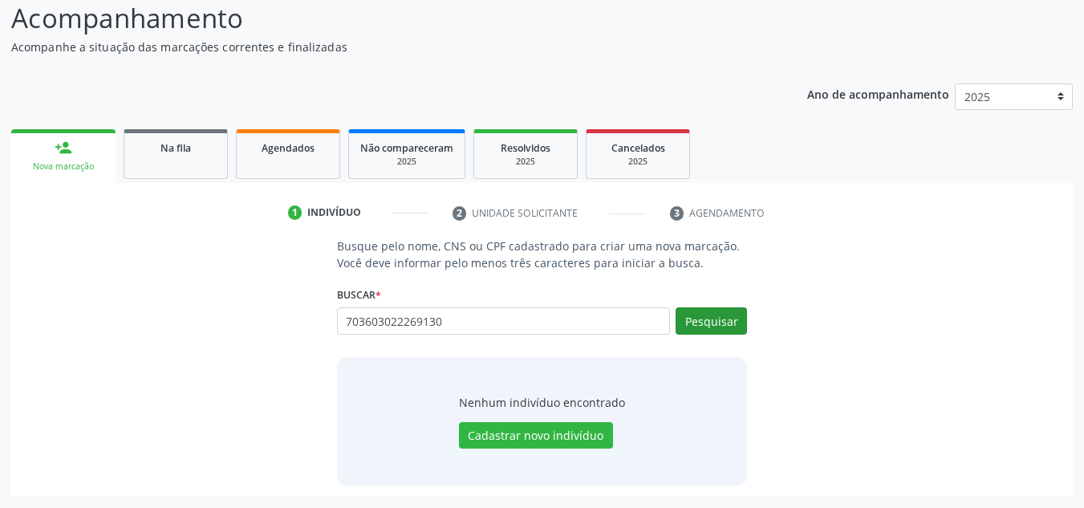
type input "703603022269130"
click at [711, 323] on button "Pesquisar" at bounding box center [710, 320] width 71 height 27
type input "703603022269130"
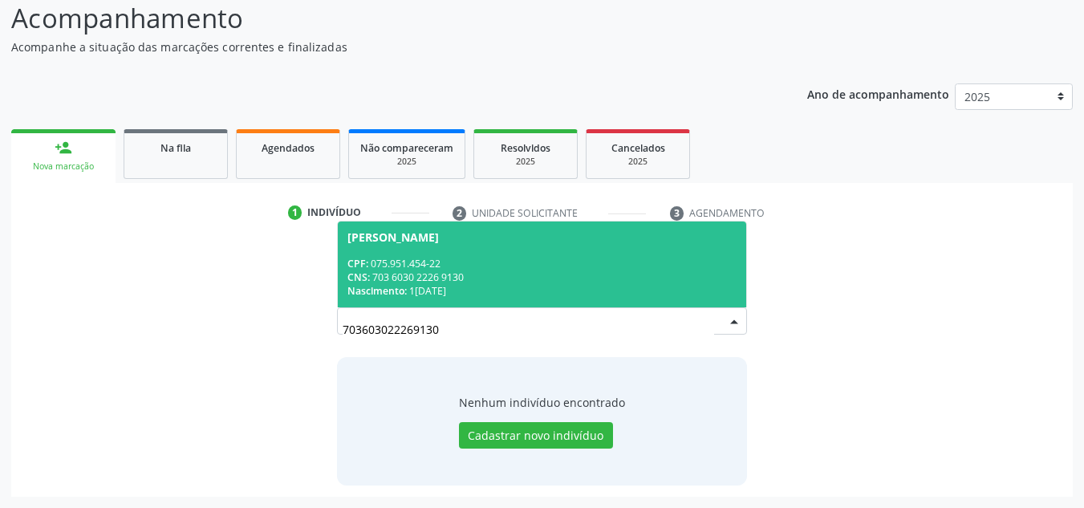
click at [484, 272] on div "CNS: 703 6030 2226 9130" at bounding box center [542, 277] width 390 height 14
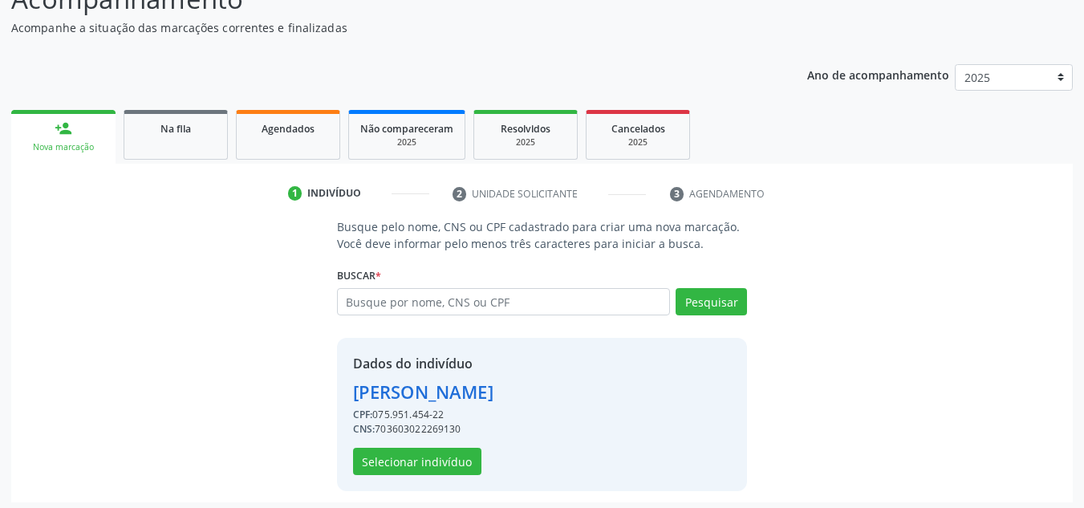
scroll to position [158, 0]
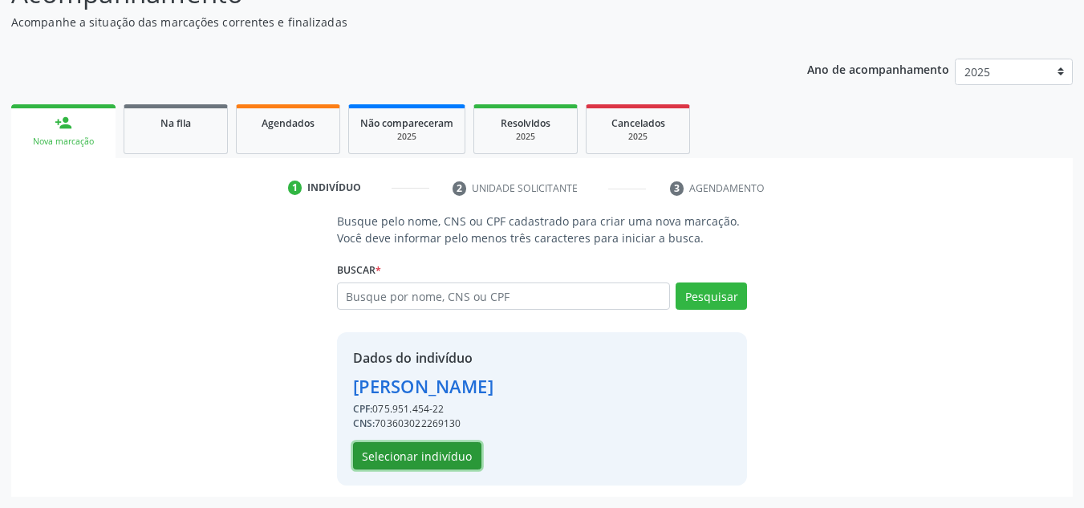
click at [387, 455] on button "Selecionar indivíduo" at bounding box center [417, 455] width 128 height 27
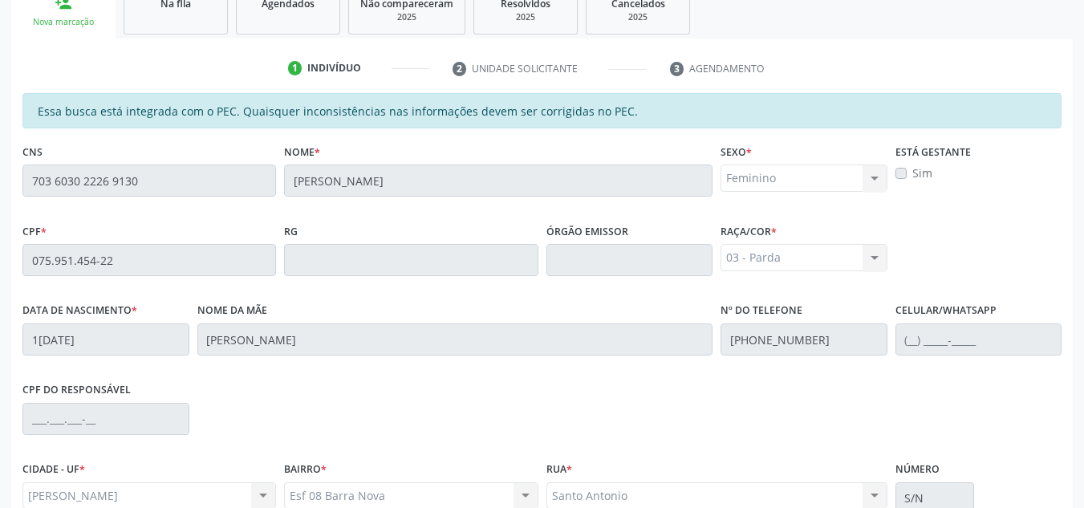
scroll to position [431, 0]
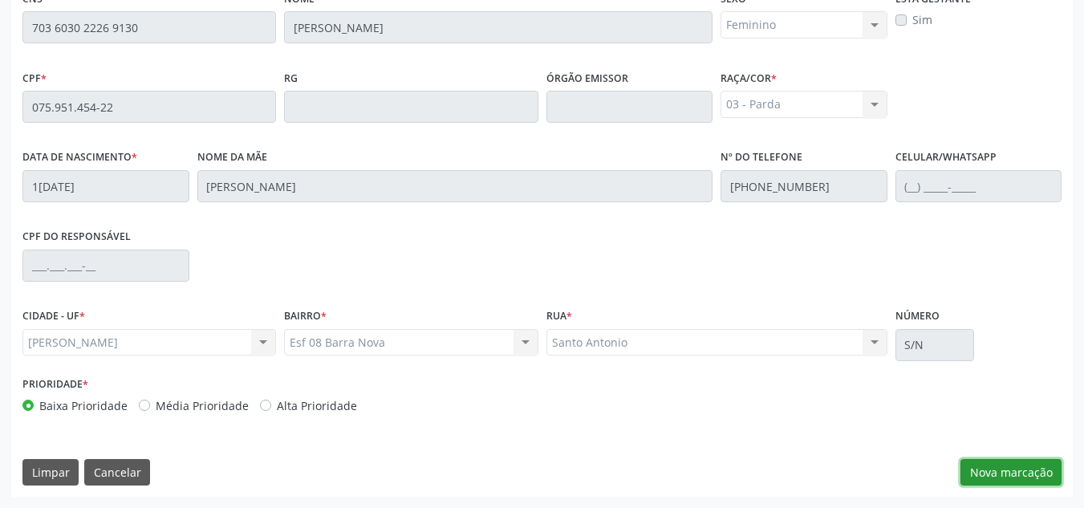
click at [1030, 482] on button "Nova marcação" at bounding box center [1010, 472] width 101 height 27
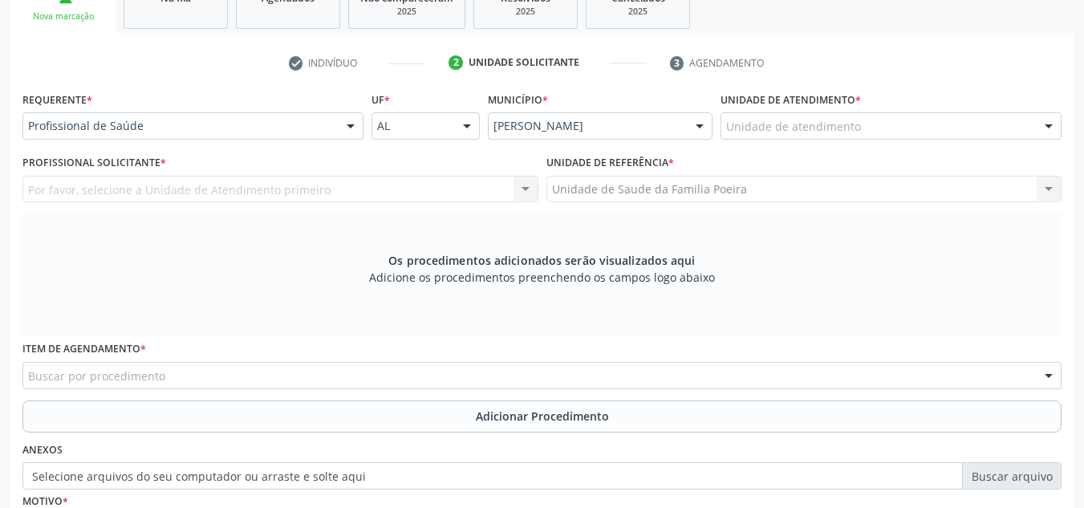
scroll to position [270, 0]
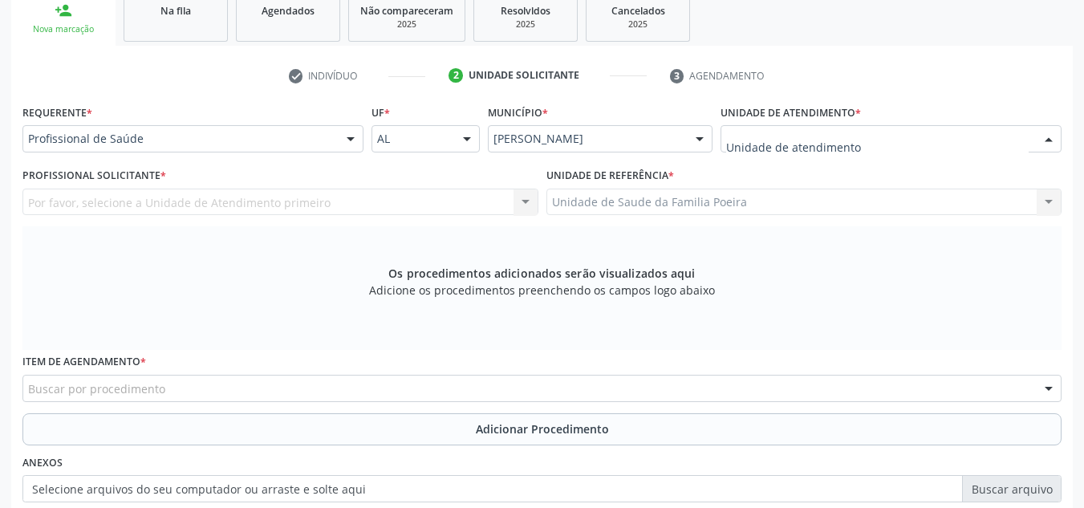
click at [1040, 130] on div at bounding box center [1048, 139] width 24 height 27
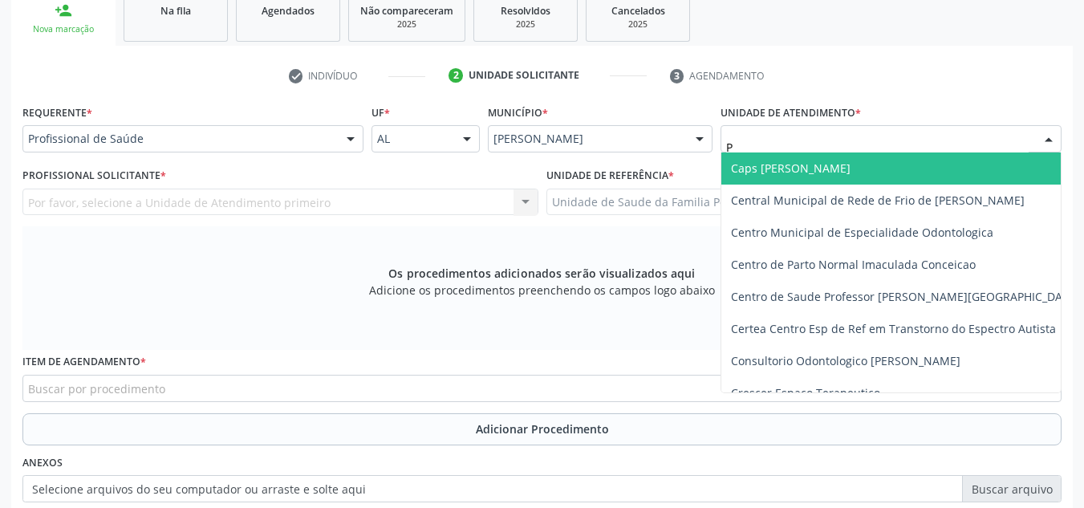
type input "PO"
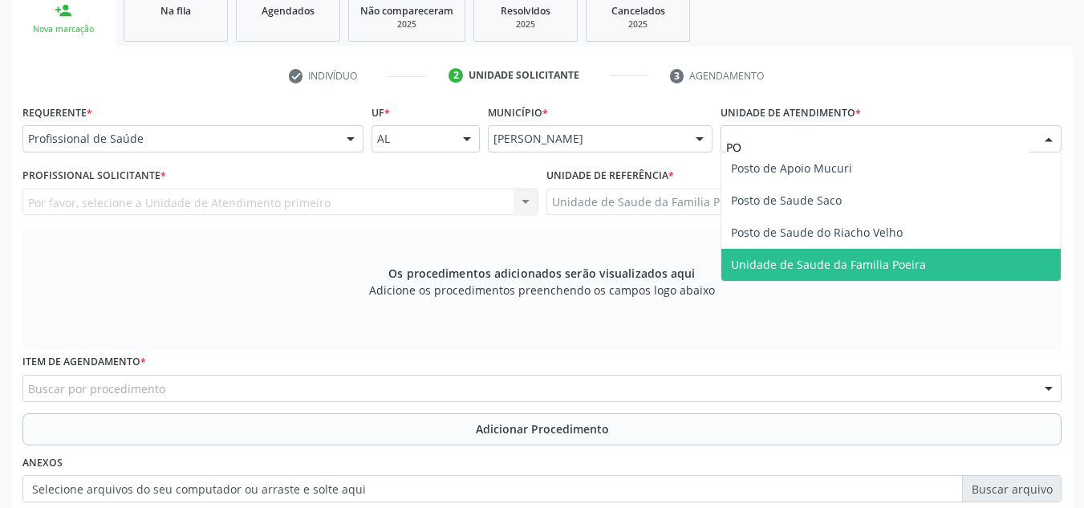
click at [873, 274] on span "Unidade de Saude da Familia Poeira" at bounding box center [890, 265] width 339 height 32
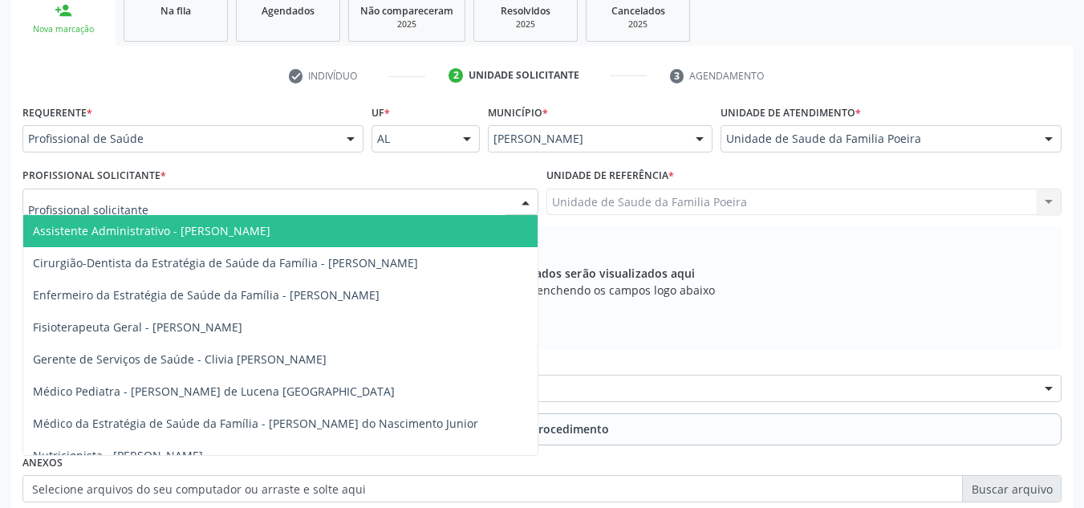
click at [253, 189] on div at bounding box center [280, 201] width 516 height 27
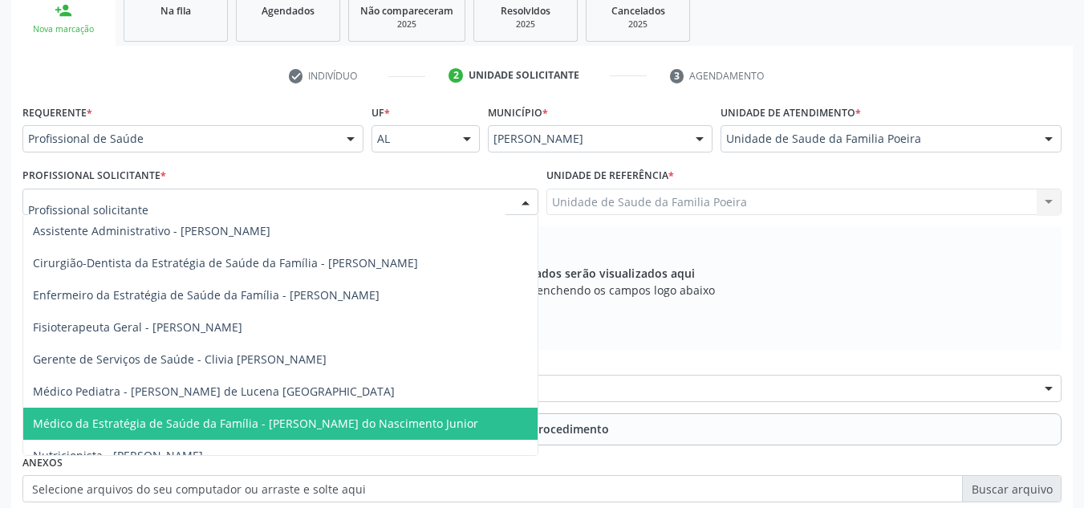
click at [261, 427] on span "Médico da Estratégia de Saúde da Família - [PERSON_NAME] do Nascimento Junior" at bounding box center [255, 422] width 445 height 15
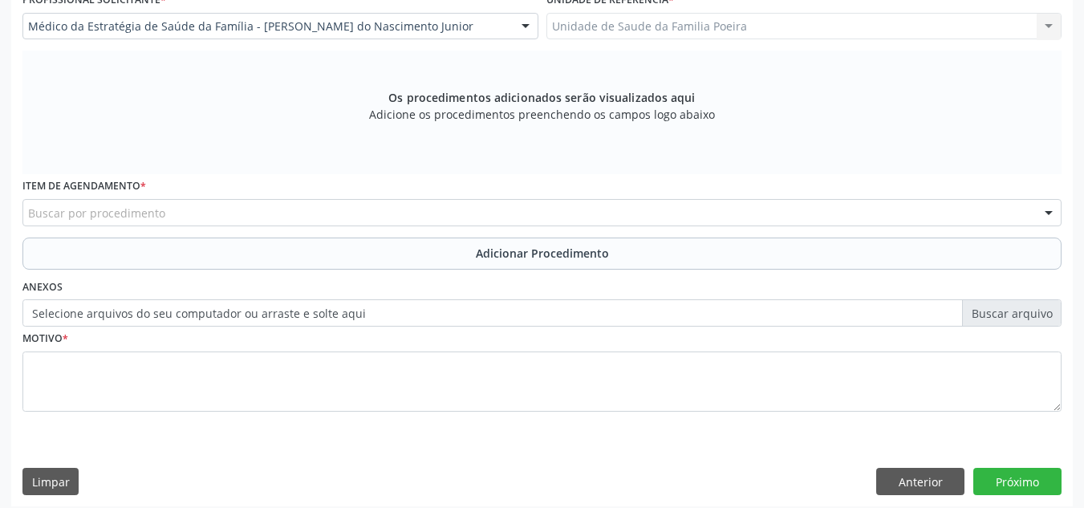
scroll to position [456, 0]
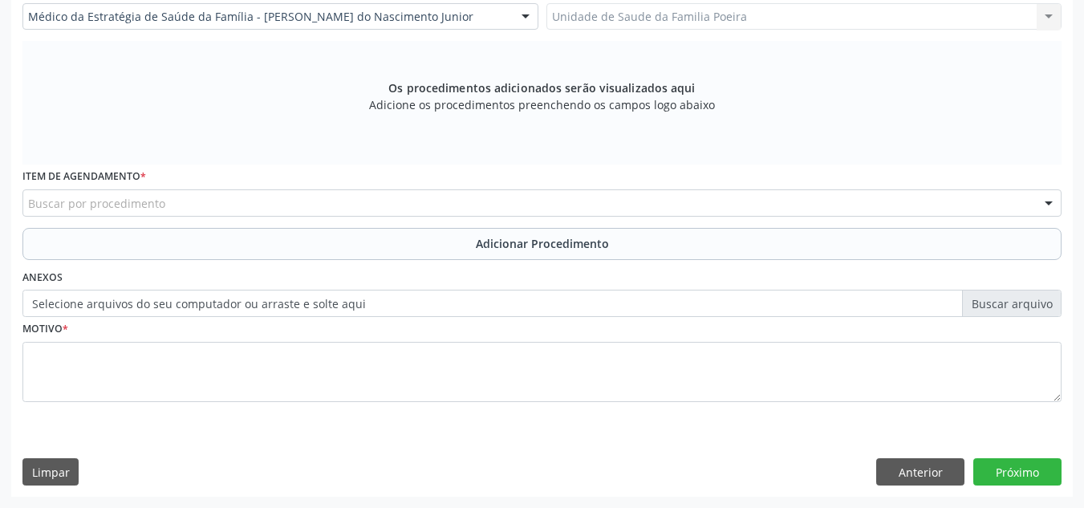
click at [258, 211] on div "Buscar por procedimento" at bounding box center [541, 202] width 1039 height 27
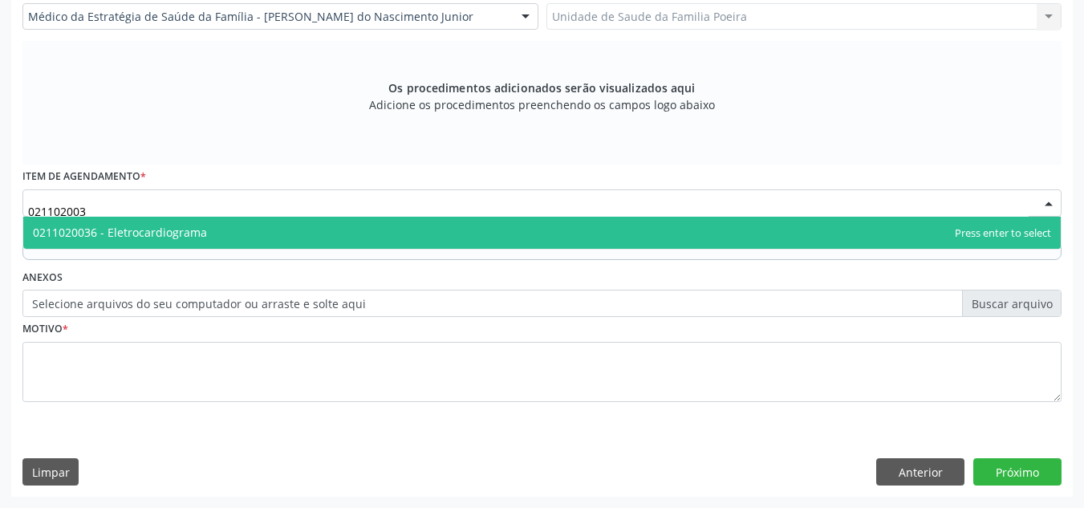
type input "0211020036"
click at [210, 246] on span "0211020036 - Eletrocardiograma" at bounding box center [541, 233] width 1037 height 32
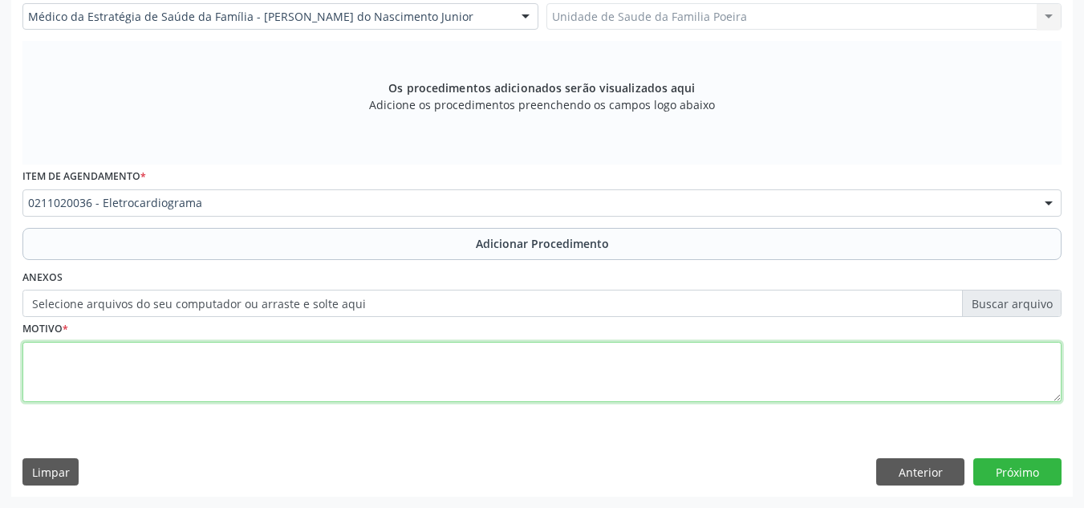
click at [227, 373] on textarea at bounding box center [541, 372] width 1039 height 61
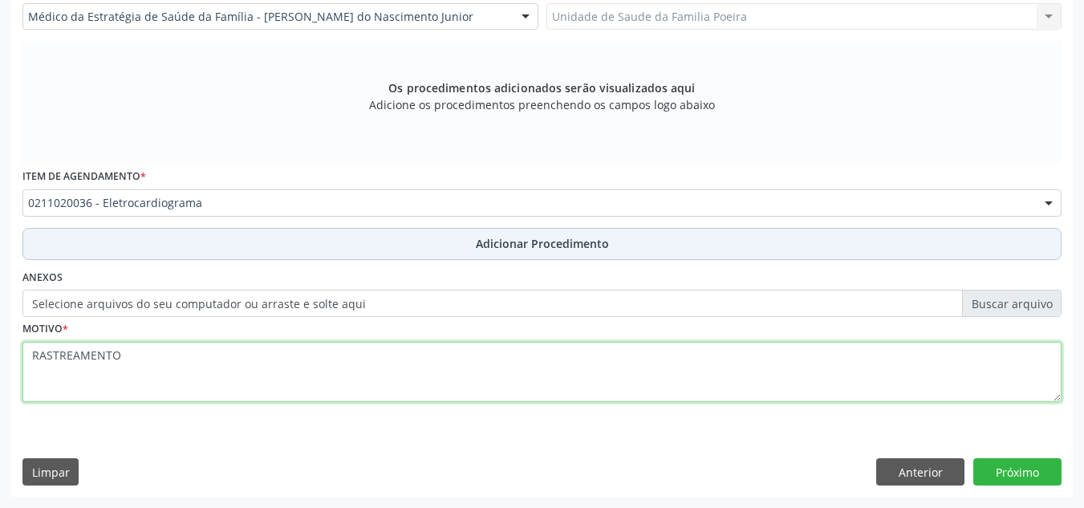
type textarea "RASTREAMENTO"
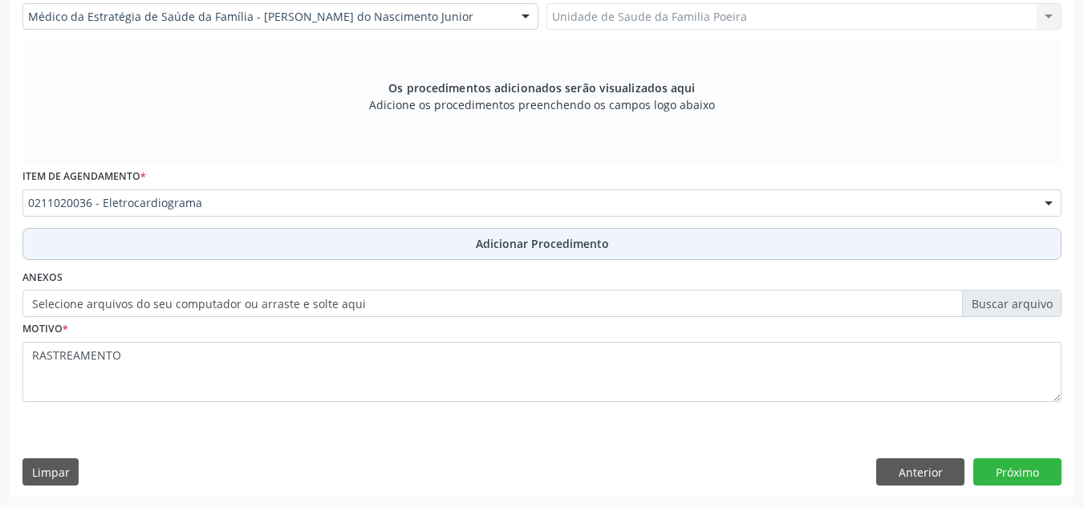
click at [456, 256] on button "Adicionar Procedimento" at bounding box center [541, 244] width 1039 height 32
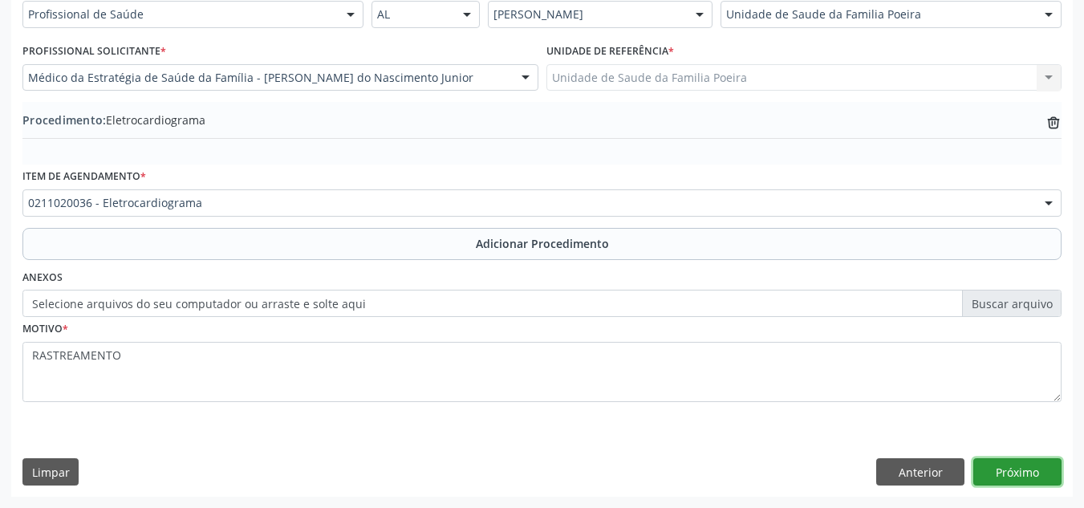
click at [1056, 468] on button "Próximo" at bounding box center [1017, 471] width 88 height 27
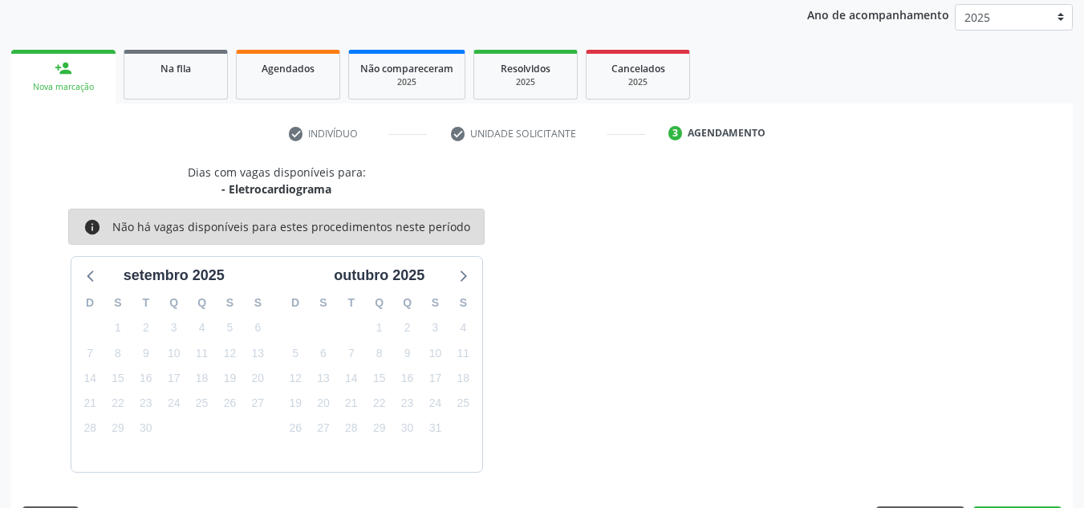
scroll to position [260, 0]
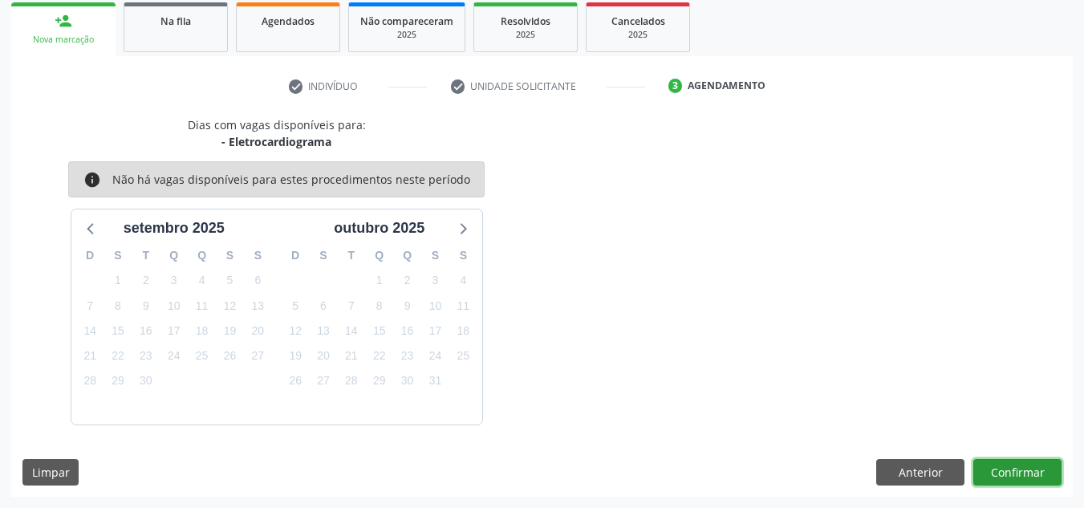
click at [1029, 468] on button "Confirmar" at bounding box center [1017, 472] width 88 height 27
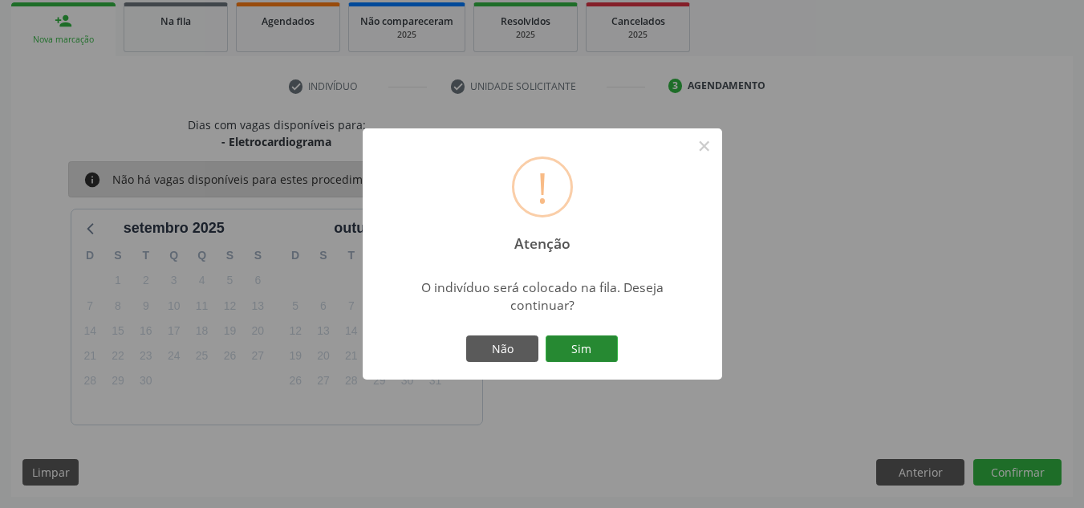
click at [587, 353] on button "Sim" at bounding box center [581, 348] width 72 height 27
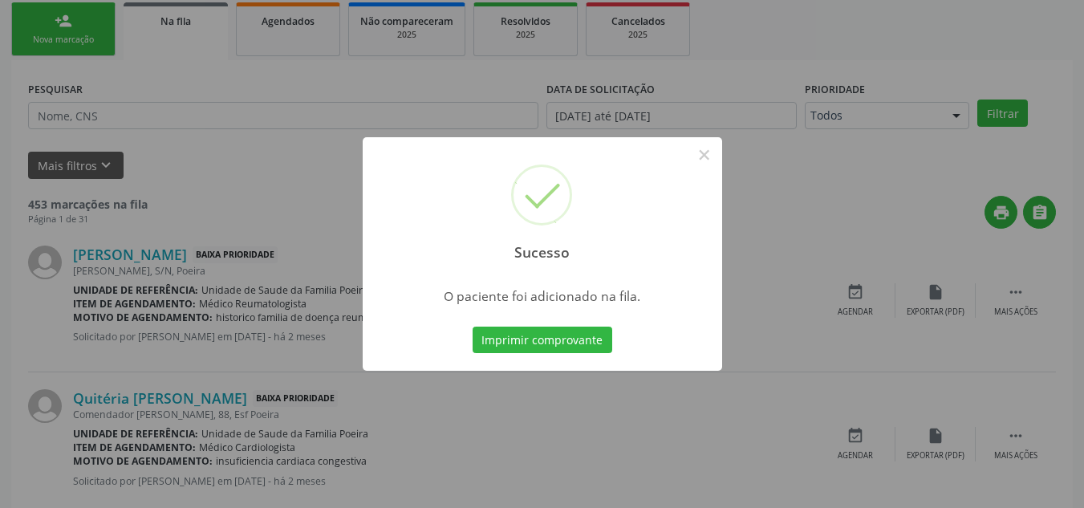
scroll to position [44, 0]
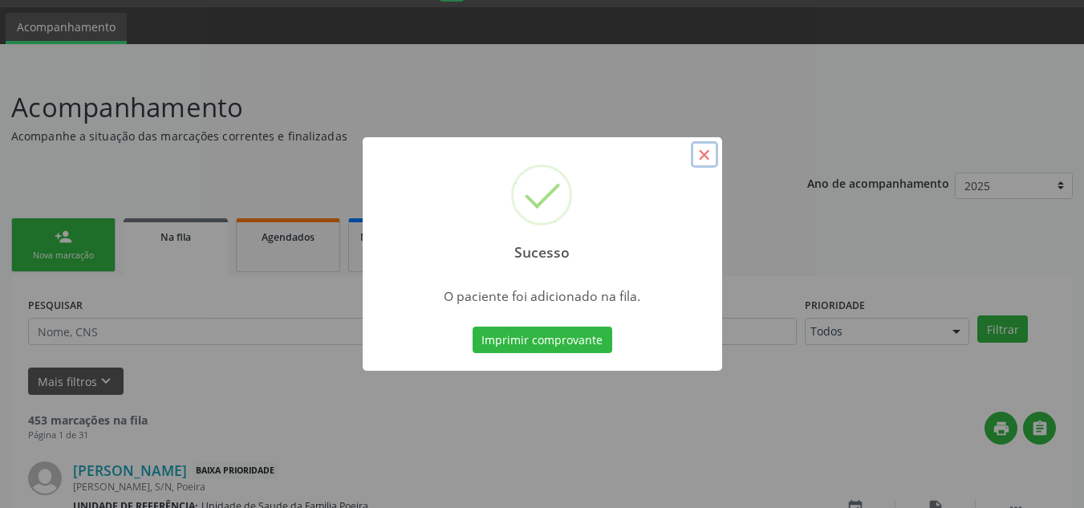
click at [706, 155] on button "×" at bounding box center [704, 154] width 27 height 27
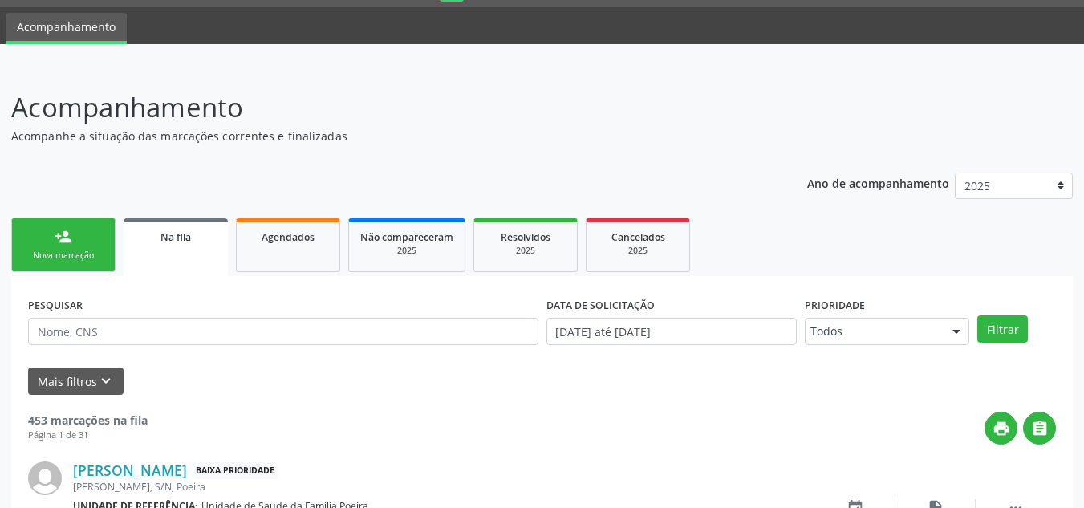
click at [86, 229] on link "person_add Nova marcação" at bounding box center [63, 245] width 104 height 54
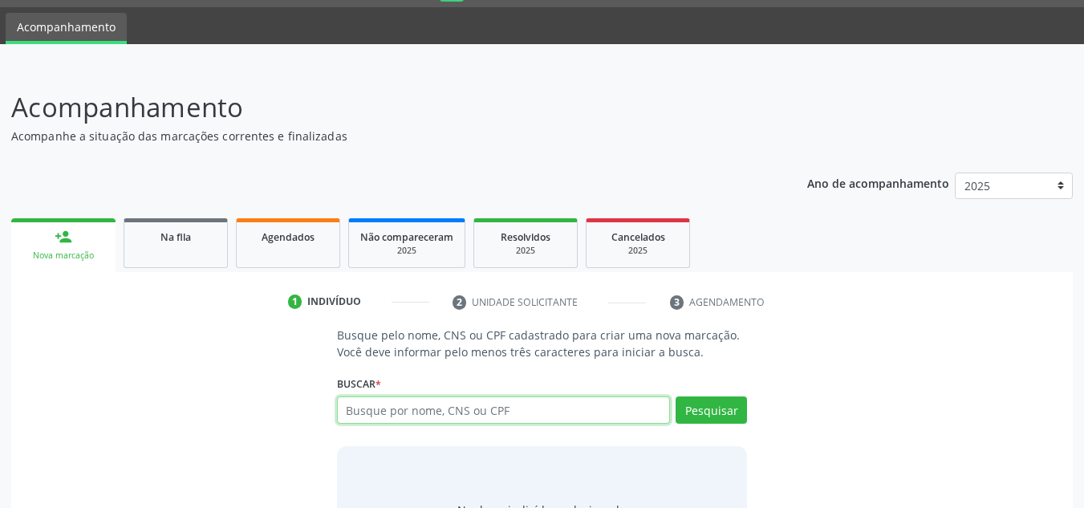
click at [369, 407] on input "text" at bounding box center [504, 409] width 334 height 27
type input "700004533885904"
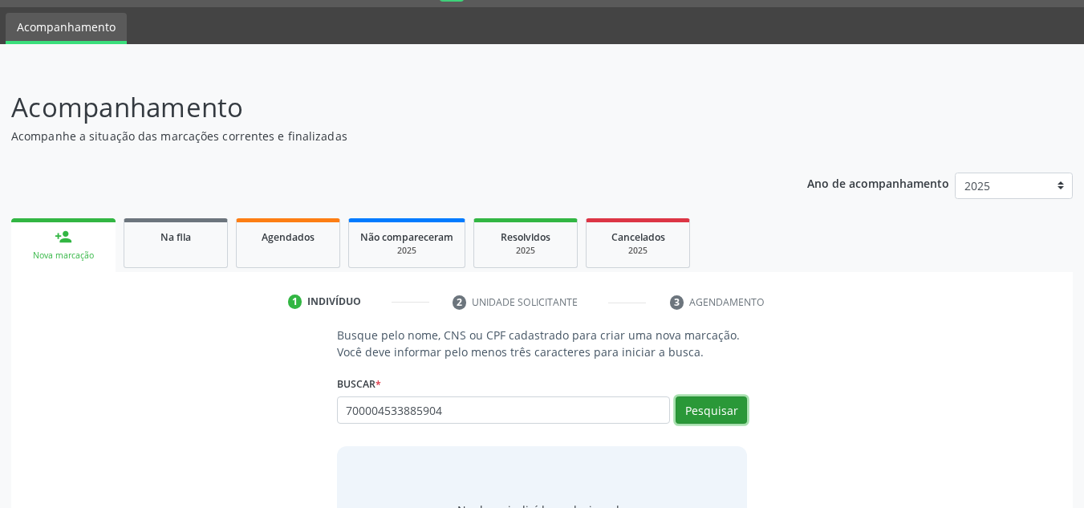
click at [694, 407] on button "Pesquisar" at bounding box center [710, 409] width 71 height 27
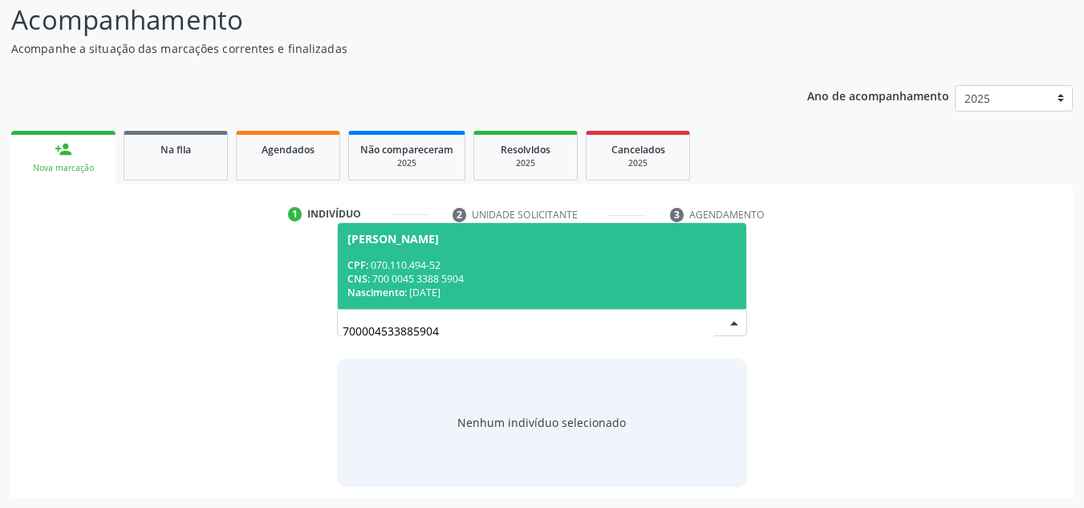
scroll to position [133, 0]
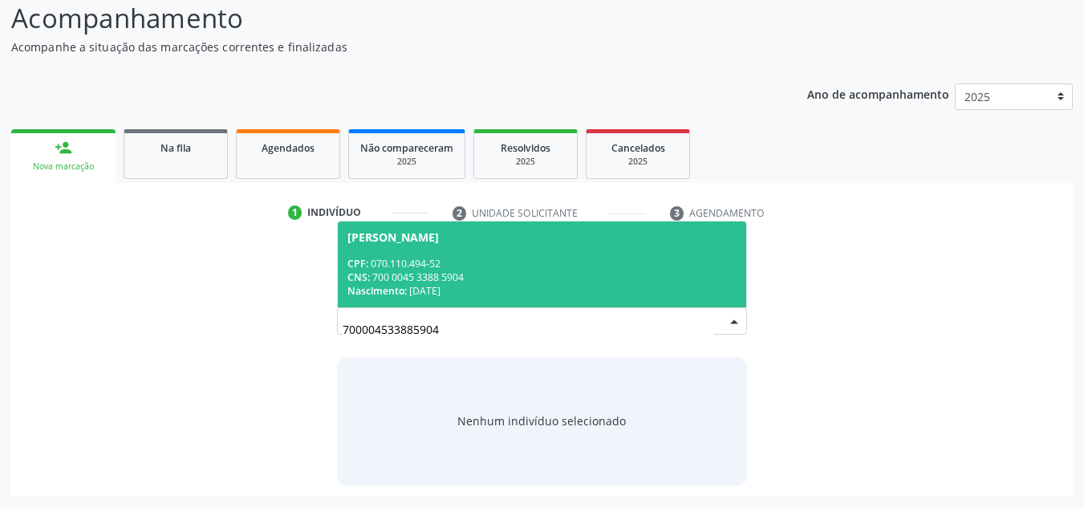
click at [506, 278] on div "CNS: 700 0045 3388 5904" at bounding box center [542, 277] width 390 height 14
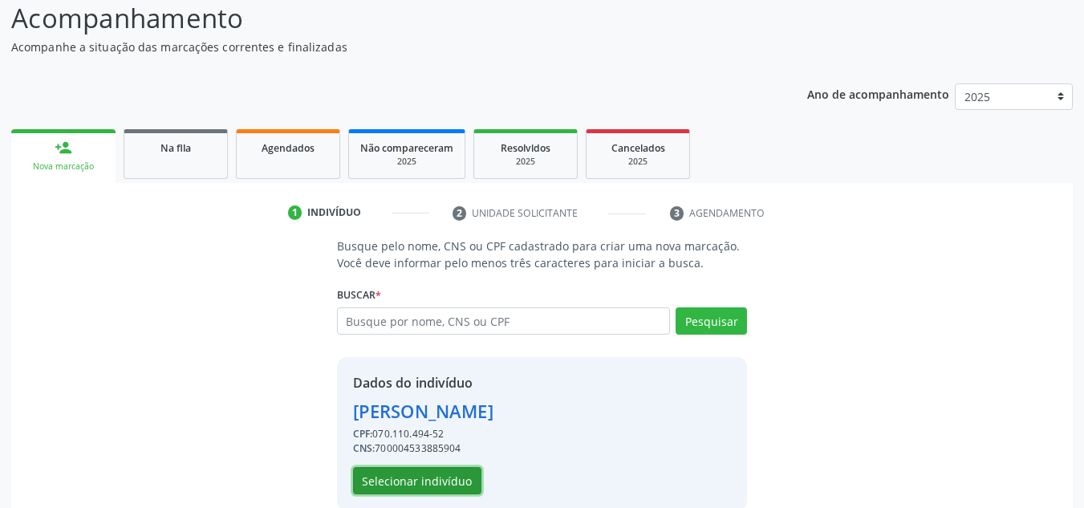
click at [436, 475] on button "Selecionar indivíduo" at bounding box center [417, 480] width 128 height 27
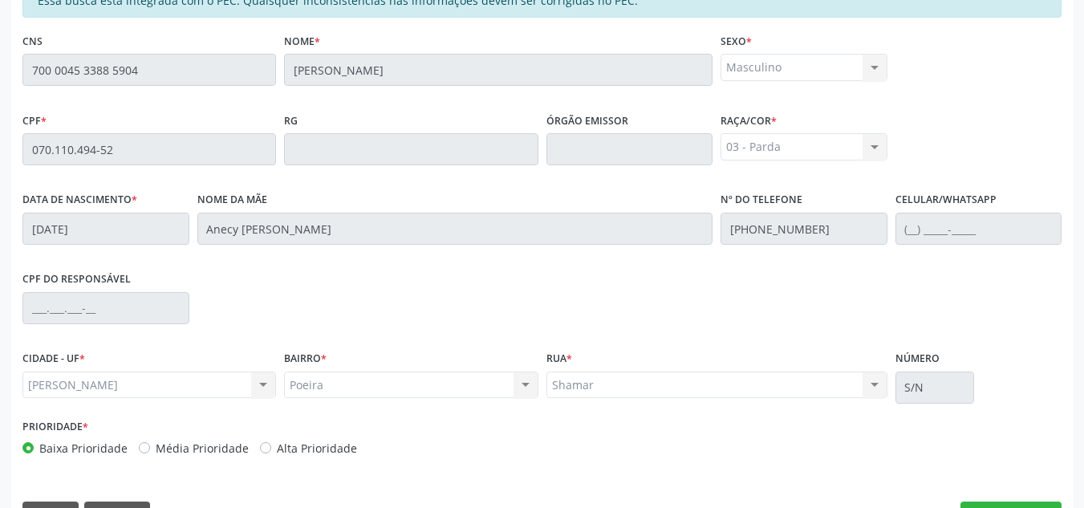
scroll to position [431, 0]
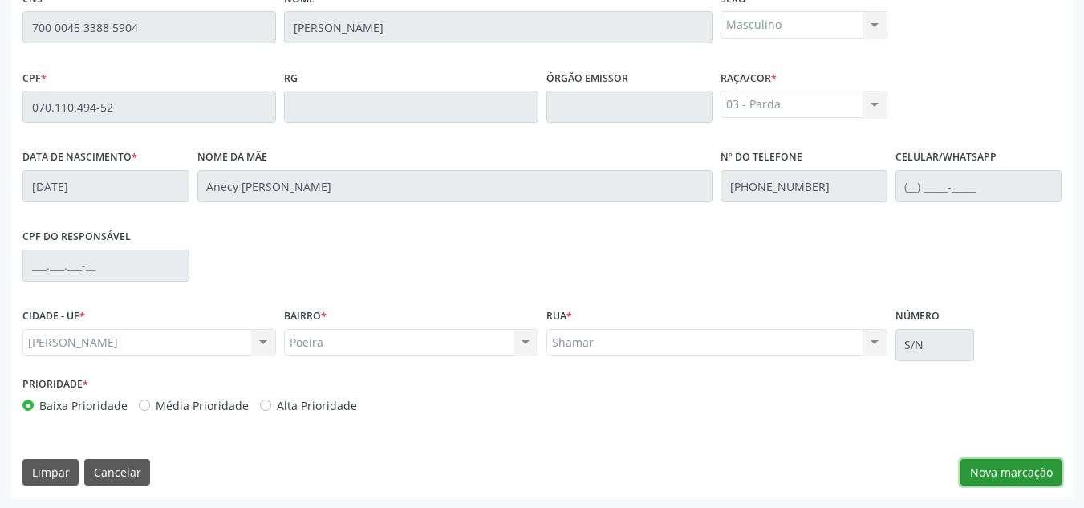
click at [1031, 467] on button "Nova marcação" at bounding box center [1010, 472] width 101 height 27
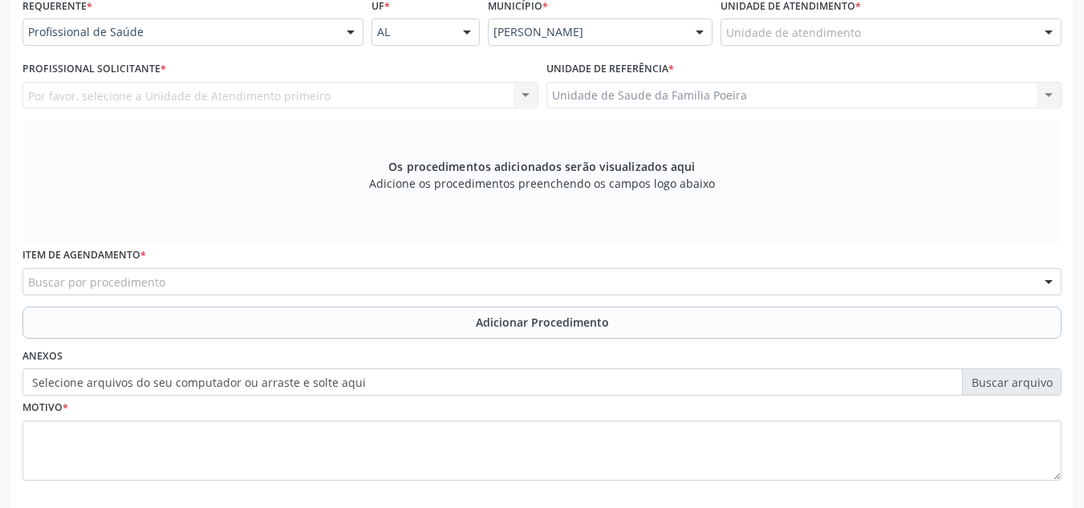
scroll to position [351, 0]
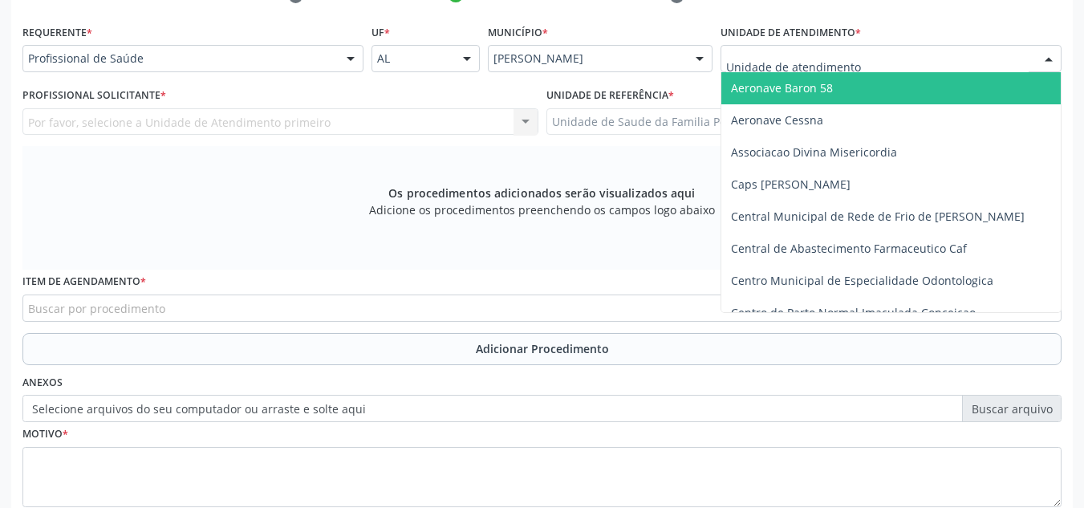
click at [911, 63] on div at bounding box center [890, 58] width 341 height 27
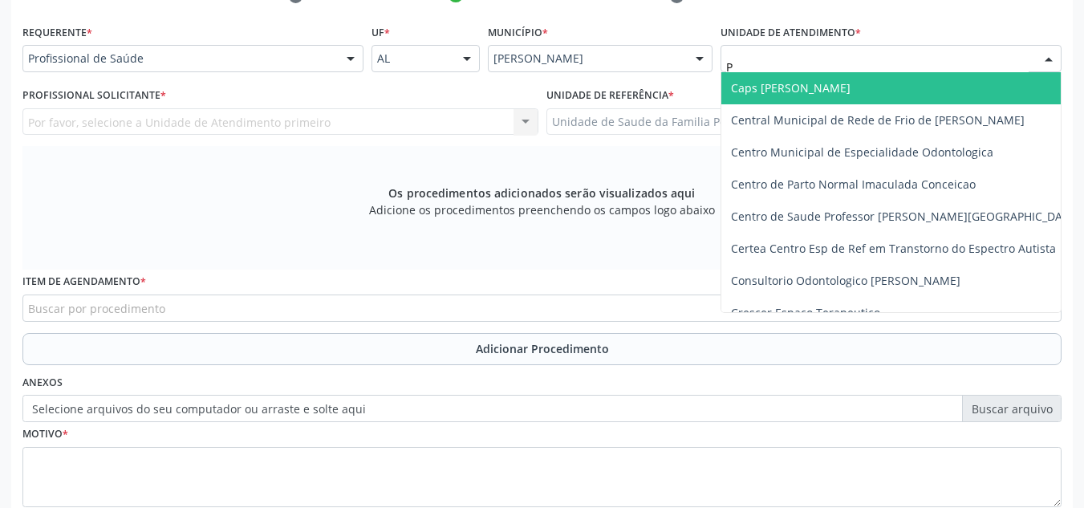
type input "PO"
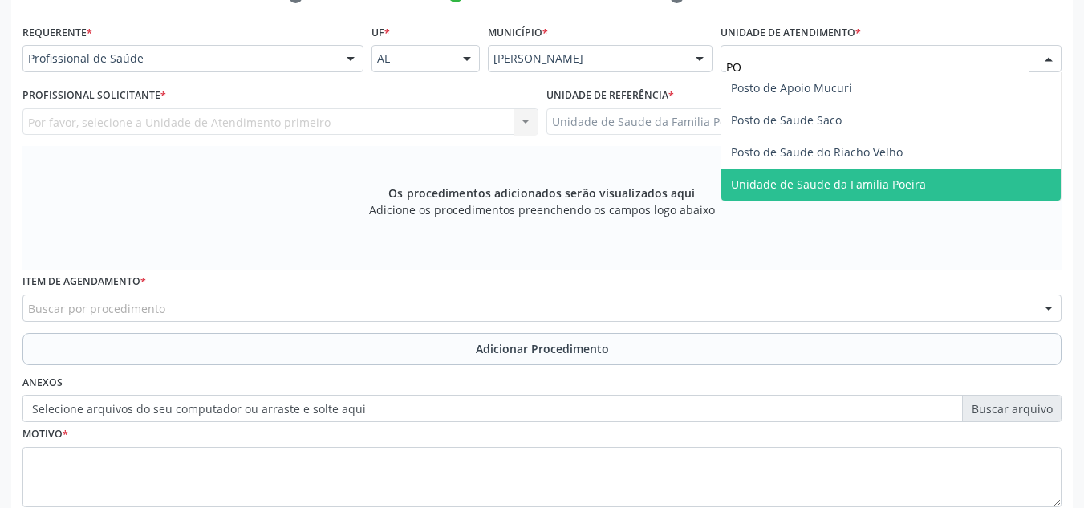
click at [885, 185] on span "Unidade de Saude da Familia Poeira" at bounding box center [828, 183] width 195 height 15
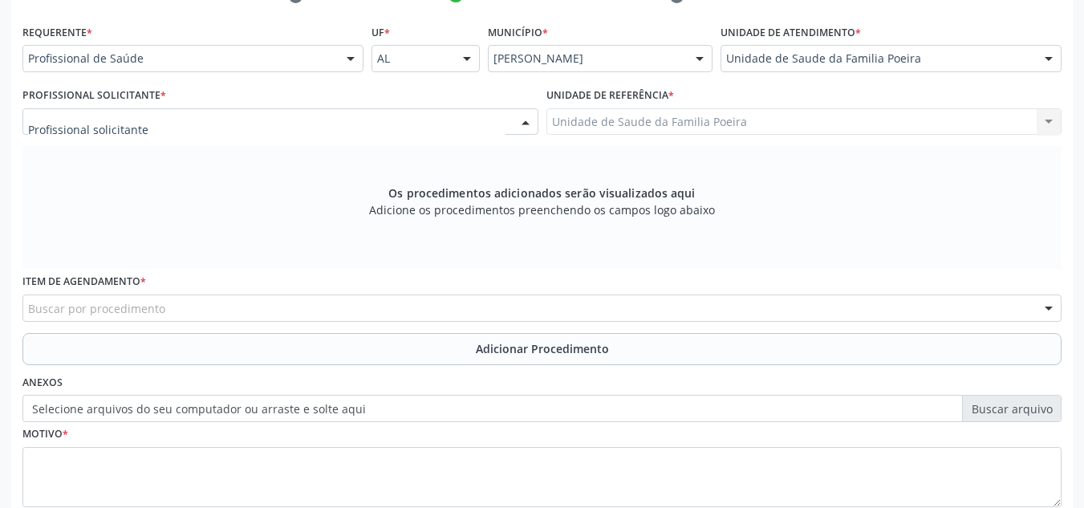
click at [225, 130] on div at bounding box center [280, 121] width 516 height 27
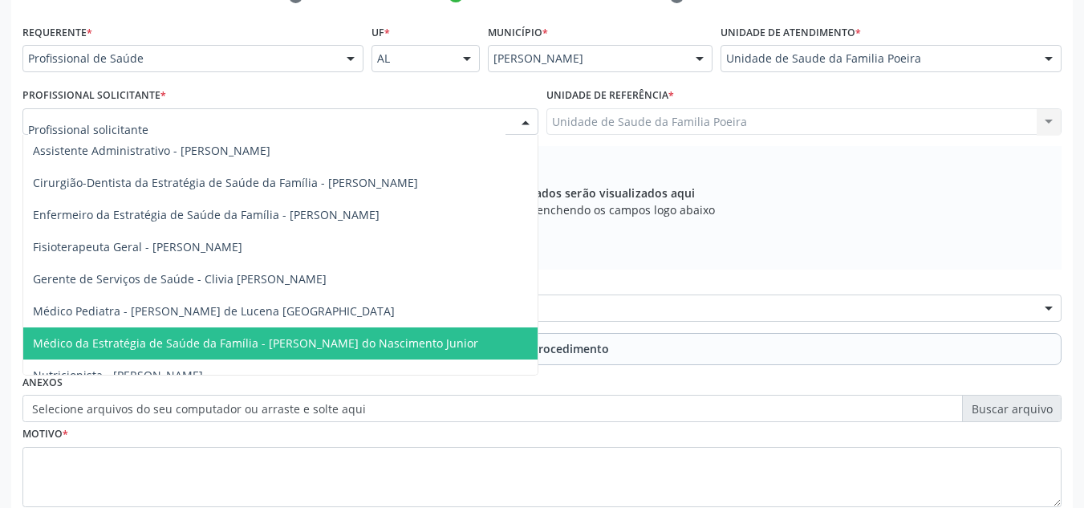
click at [230, 344] on span "Médico da Estratégia de Saúde da Família - [PERSON_NAME] do Nascimento Junior" at bounding box center [255, 342] width 445 height 15
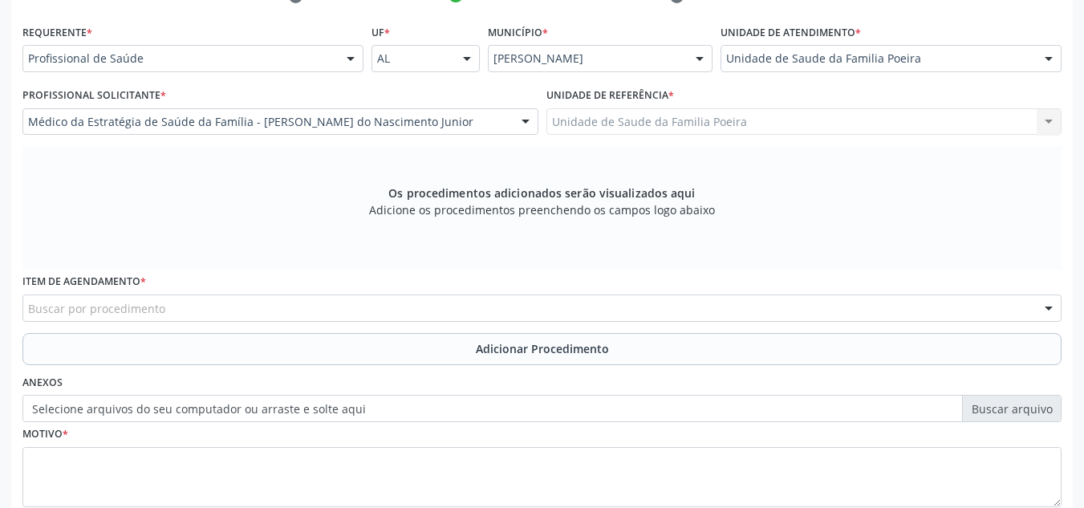
click at [230, 306] on div "Buscar por procedimento" at bounding box center [541, 307] width 1039 height 27
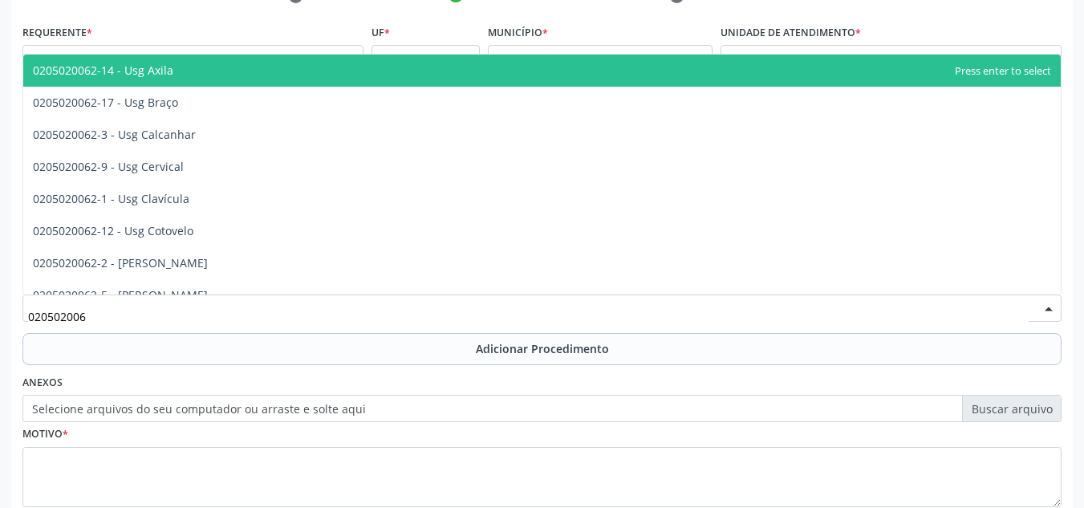
type input "0205020062"
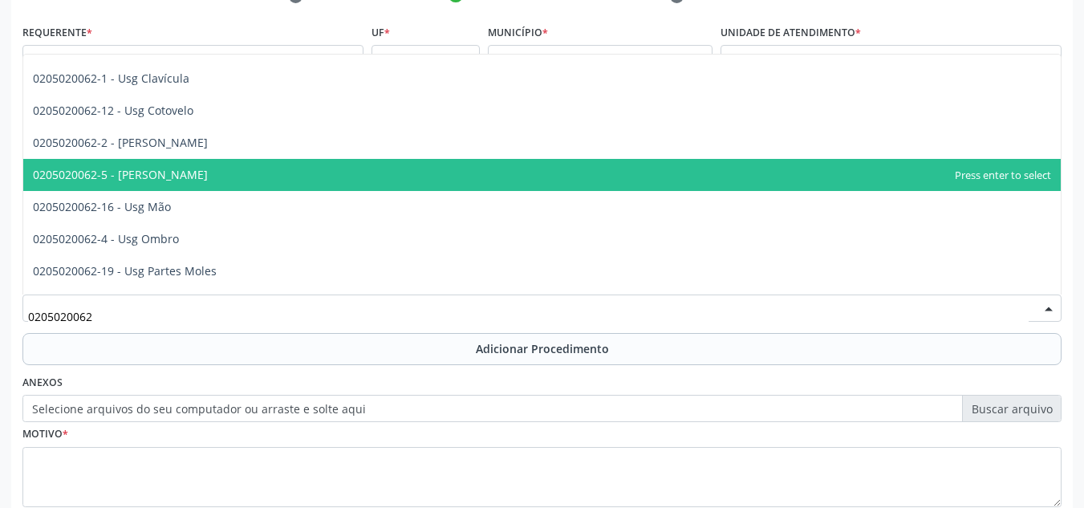
scroll to position [160, 0]
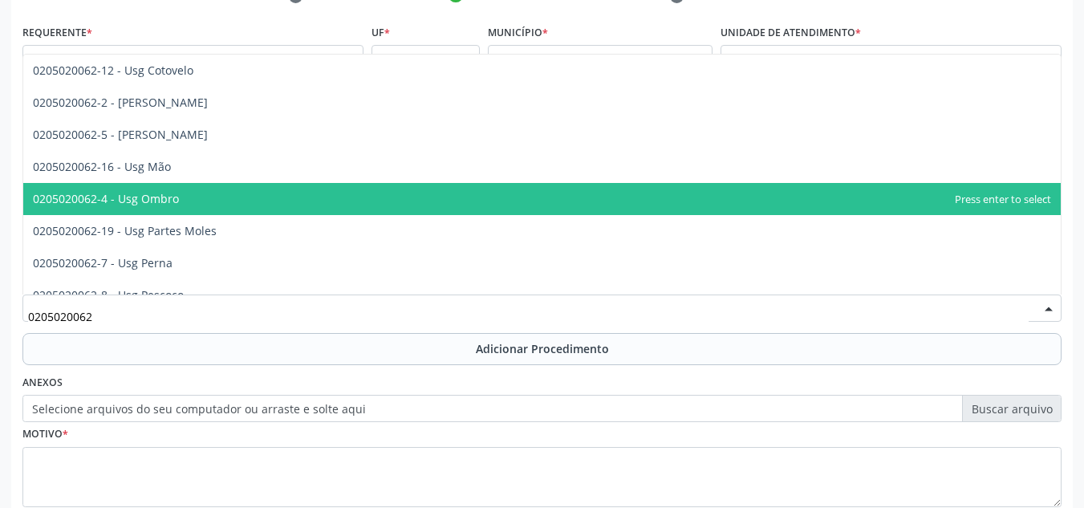
click at [261, 201] on span "0205020062-4 - Usg Ombro" at bounding box center [541, 199] width 1037 height 32
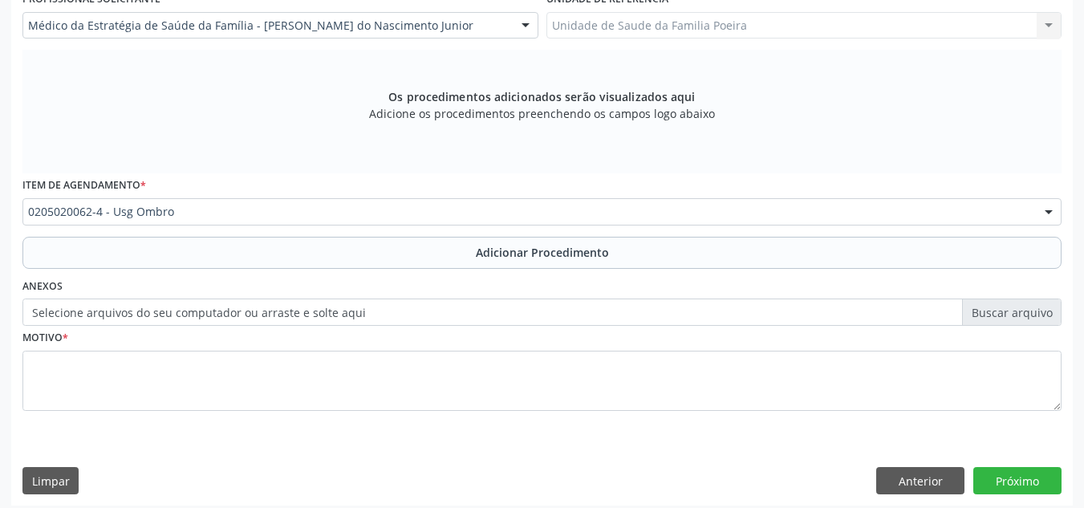
scroll to position [456, 0]
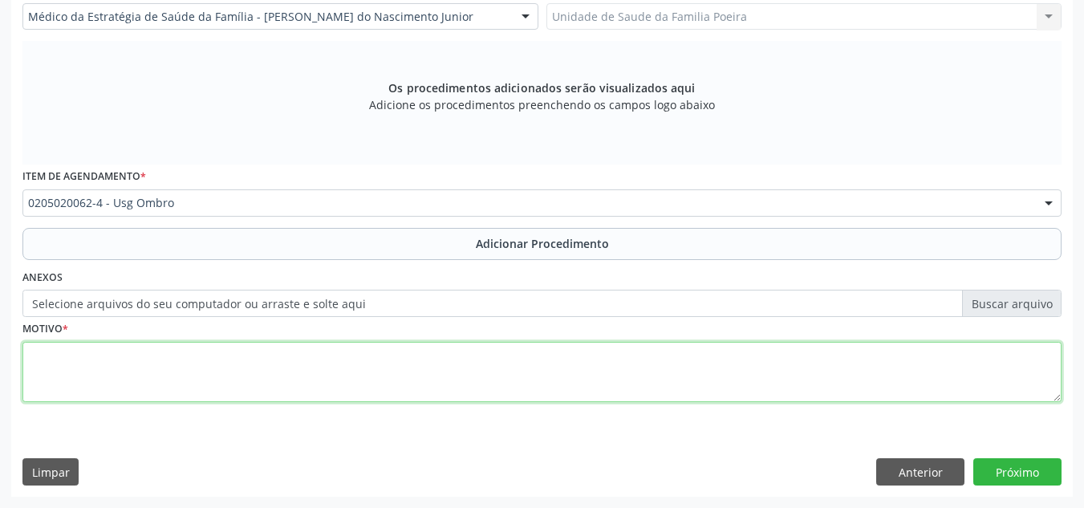
click at [179, 382] on textarea at bounding box center [541, 372] width 1039 height 61
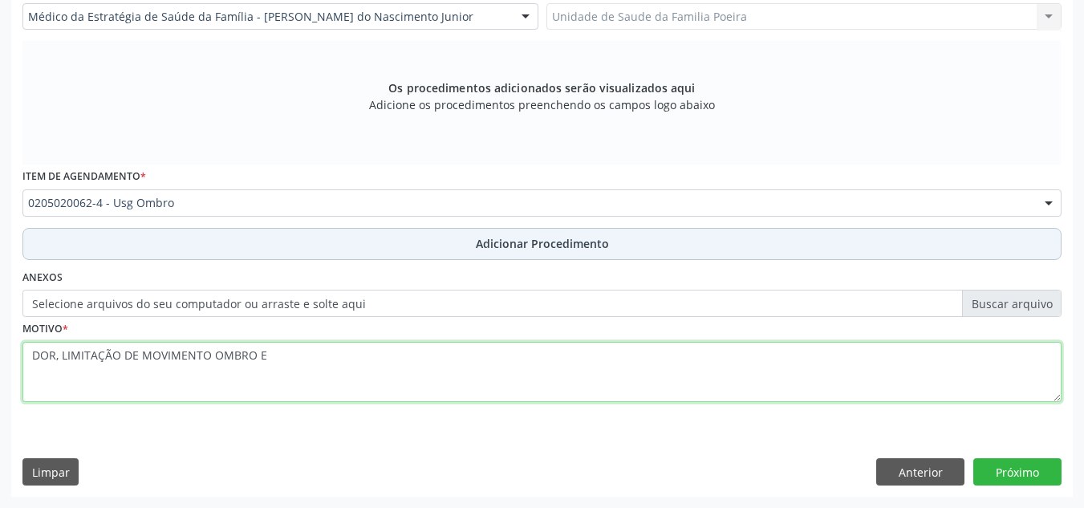
type textarea "DOR, LIMITAÇÃO DE MOVIMENTO OMBRO E"
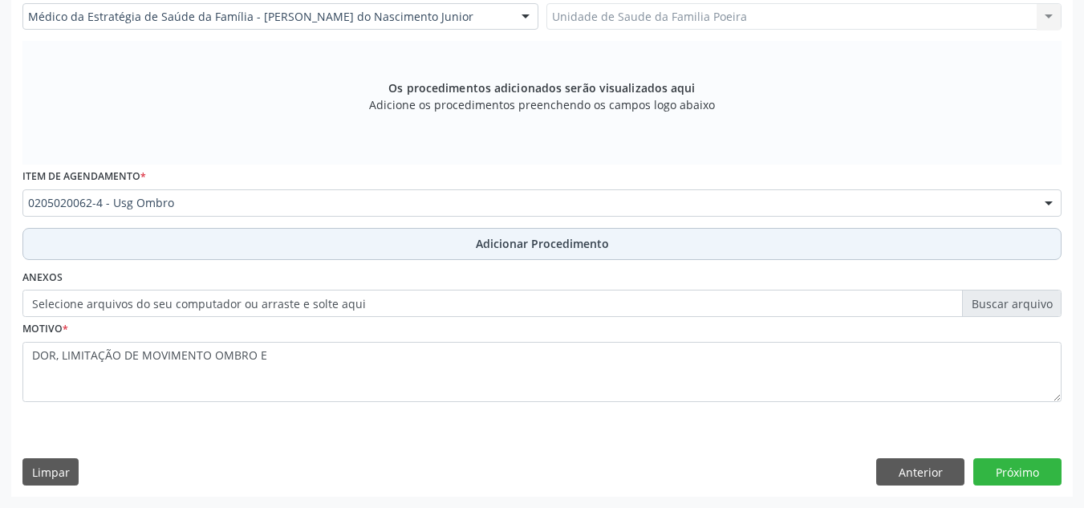
click at [569, 248] on span "Adicionar Procedimento" at bounding box center [542, 243] width 133 height 17
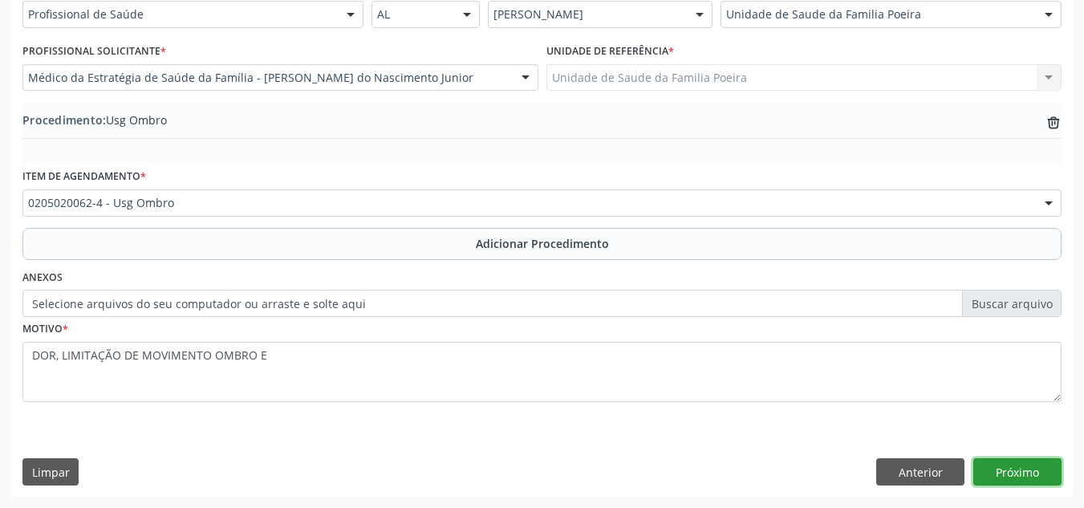
click at [1006, 468] on button "Próximo" at bounding box center [1017, 471] width 88 height 27
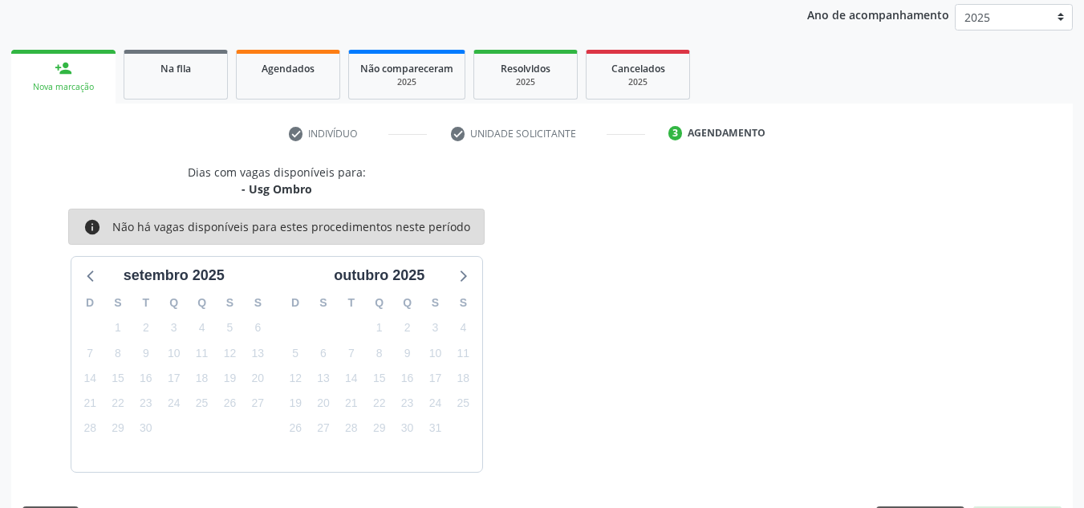
scroll to position [260, 0]
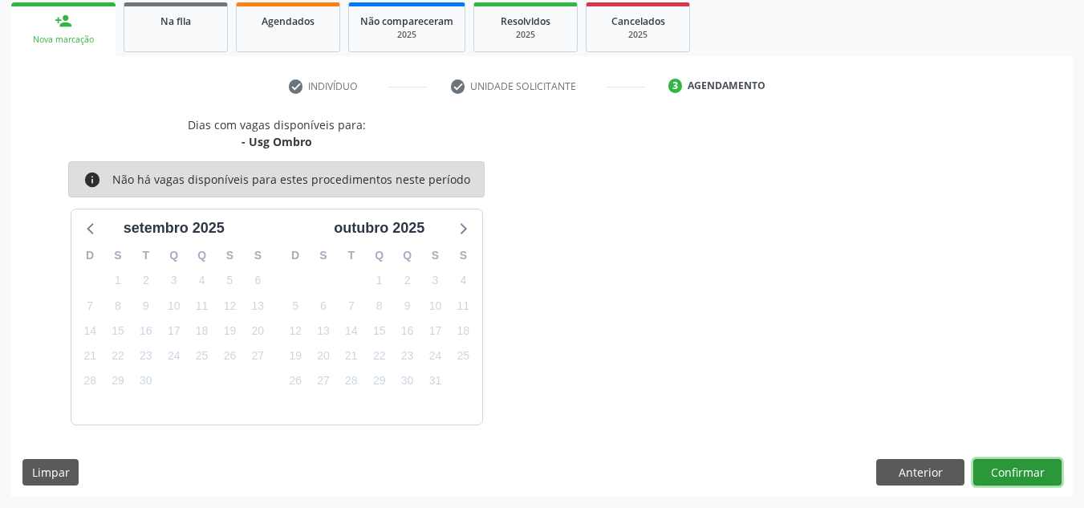
click at [1028, 471] on button "Confirmar" at bounding box center [1017, 472] width 88 height 27
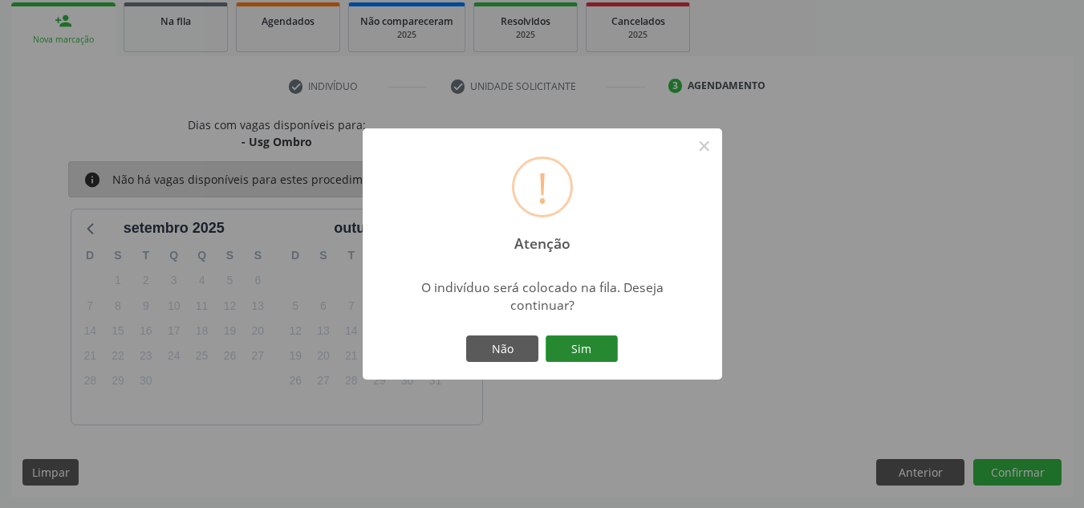
click at [602, 343] on button "Sim" at bounding box center [581, 348] width 72 height 27
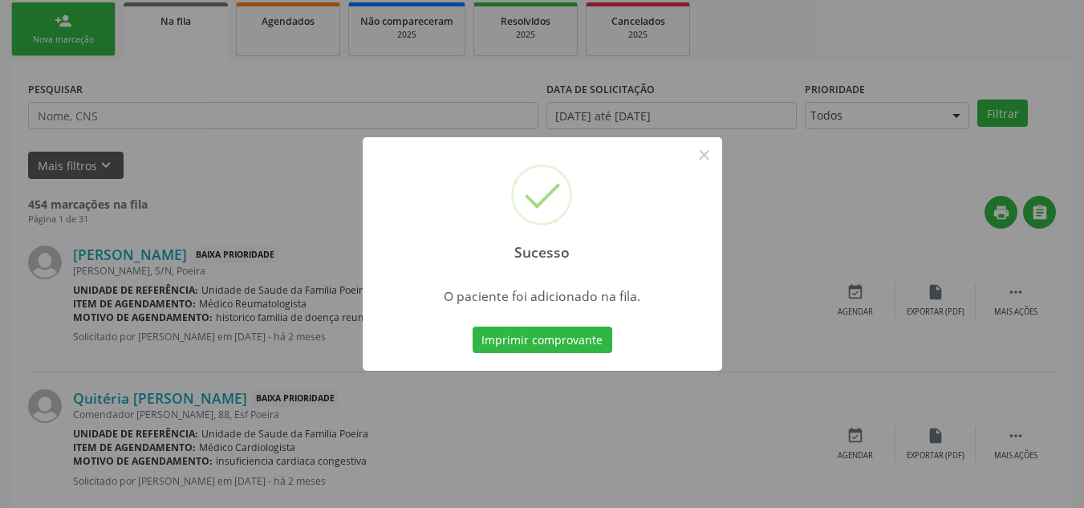
scroll to position [44, 0]
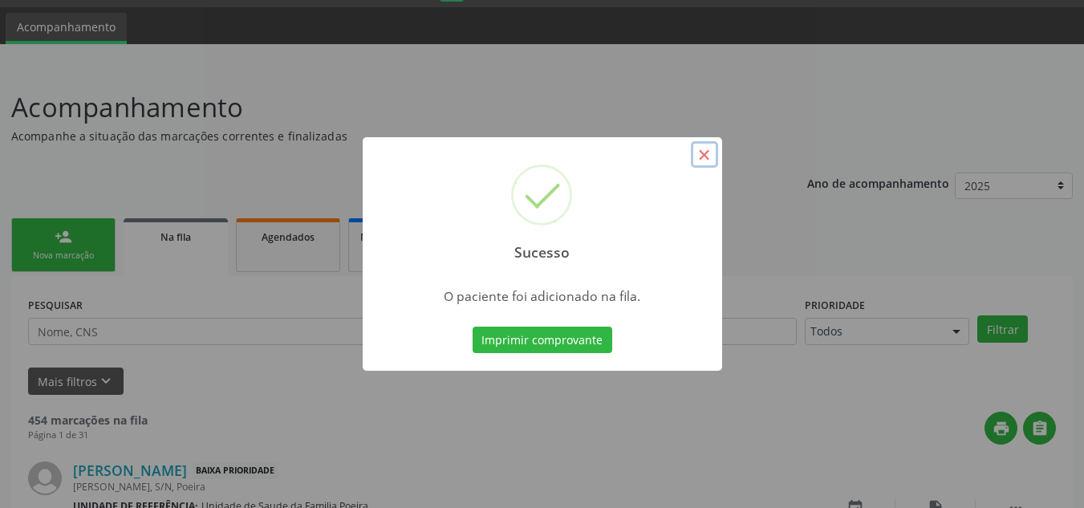
click at [702, 147] on button "×" at bounding box center [704, 154] width 27 height 27
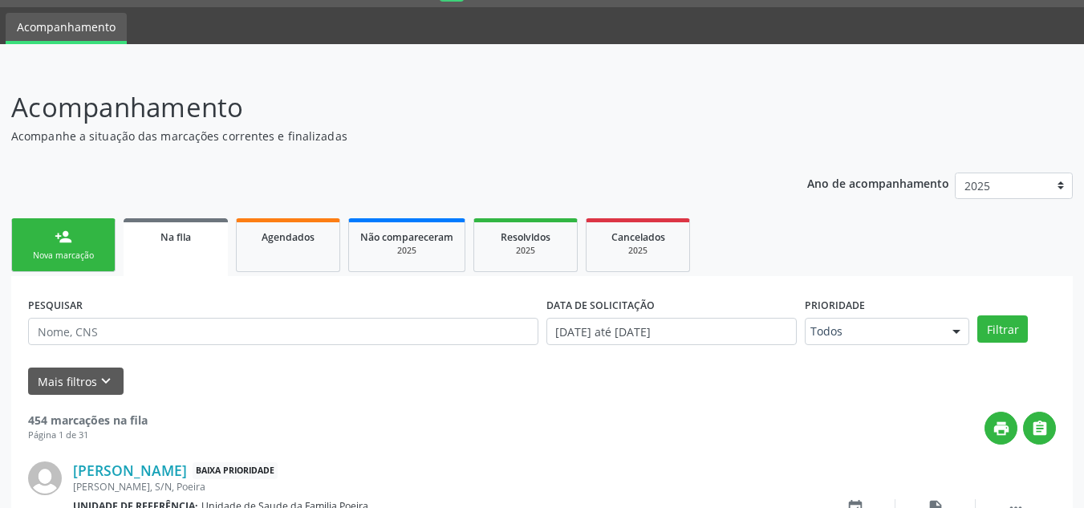
click at [79, 251] on div "Nova marcação" at bounding box center [63, 255] width 80 height 12
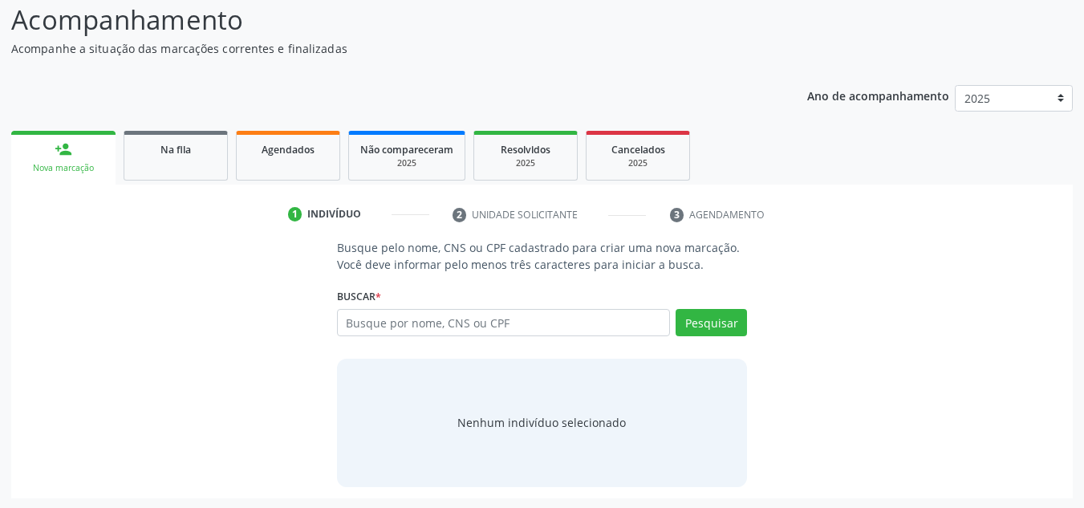
scroll to position [133, 0]
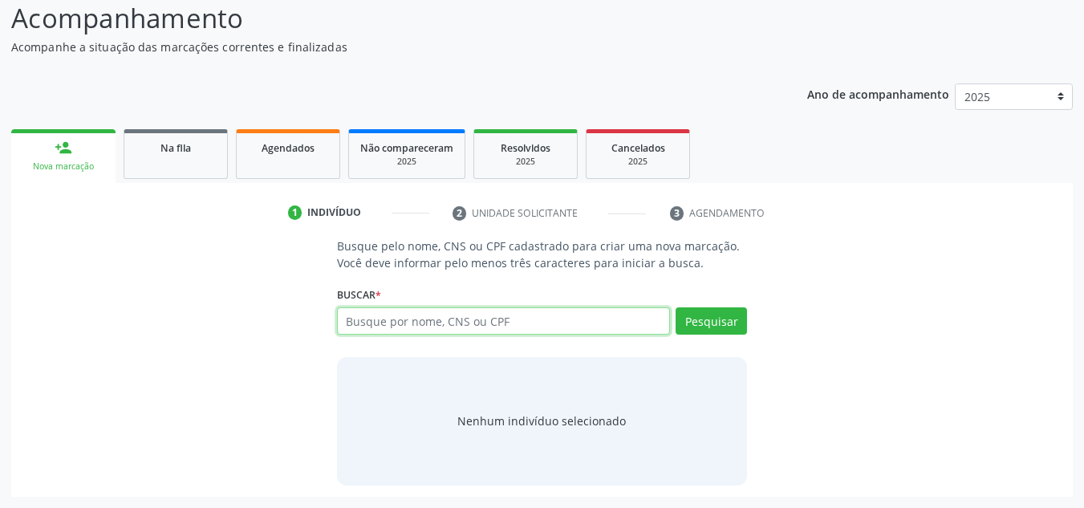
click at [376, 318] on input "text" at bounding box center [504, 320] width 334 height 27
type input "703100840847260"
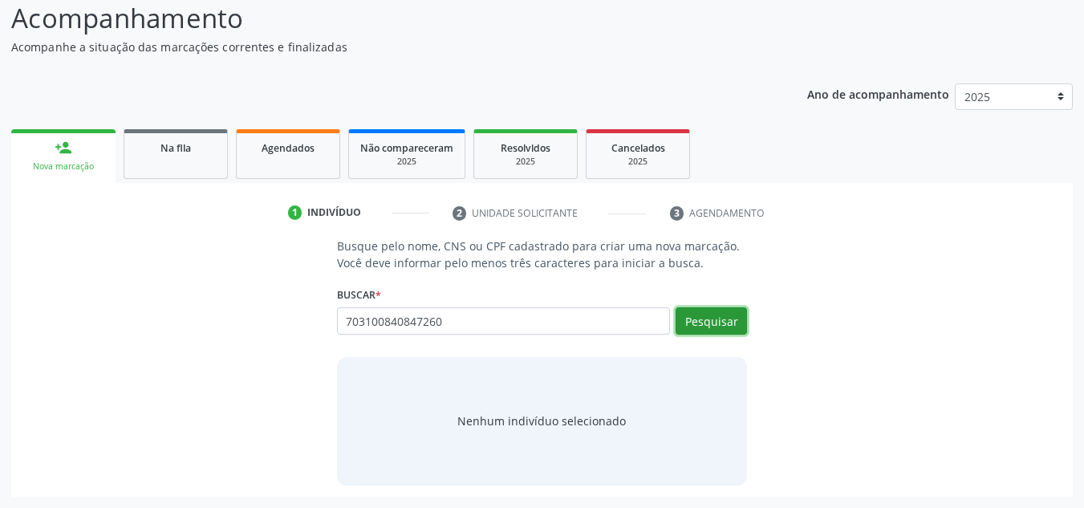
click at [727, 322] on button "Pesquisar" at bounding box center [710, 320] width 71 height 27
type input "703100840847260"
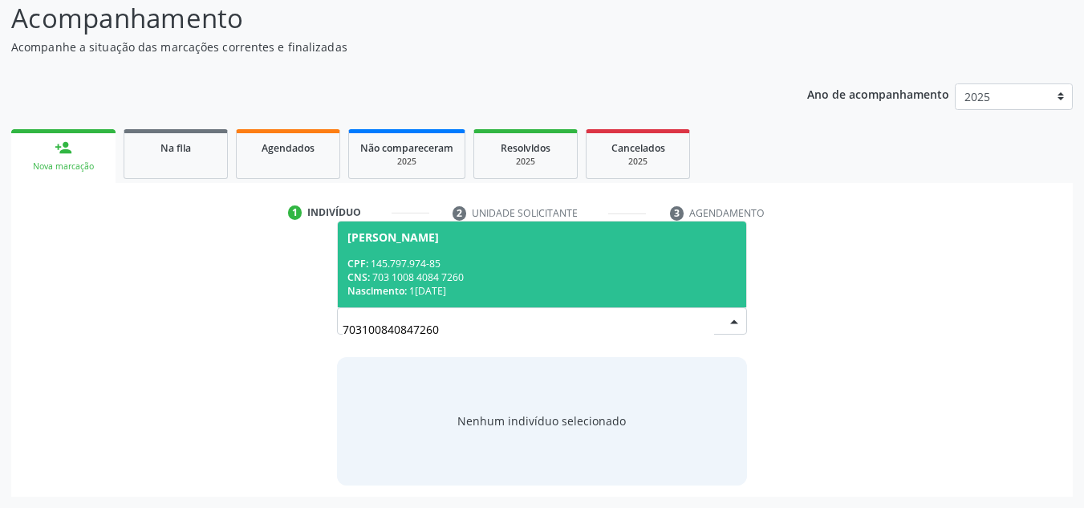
click at [461, 280] on div "CNS: 703 1008 4084 7260" at bounding box center [542, 277] width 390 height 14
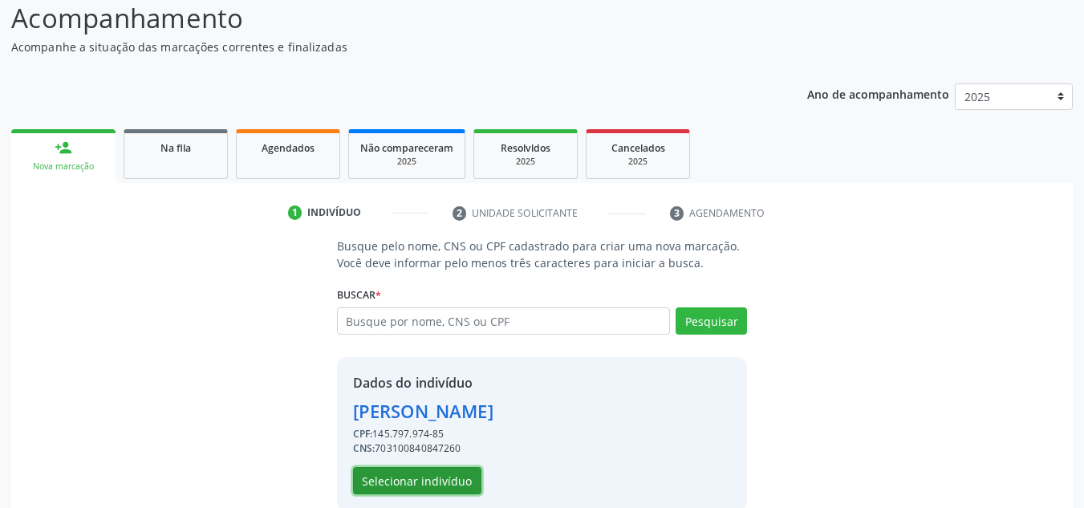
click at [441, 477] on button "Selecionar indivíduo" at bounding box center [417, 480] width 128 height 27
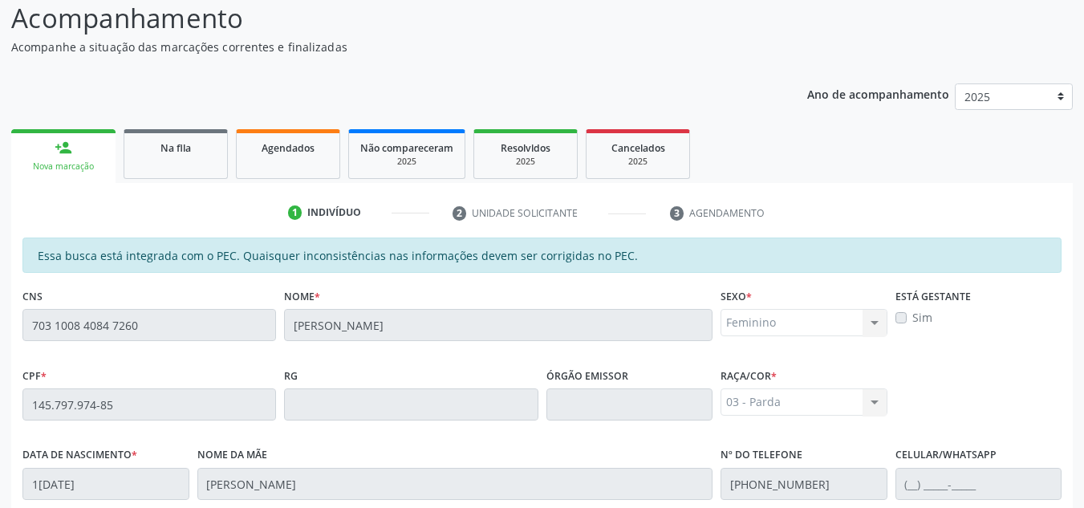
scroll to position [431, 0]
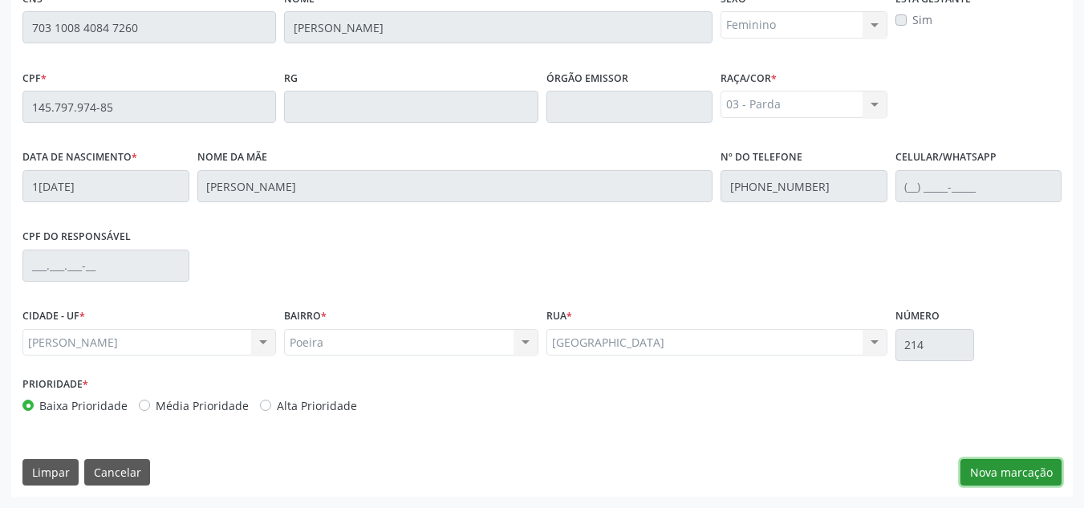
click at [1005, 471] on button "Nova marcação" at bounding box center [1010, 472] width 101 height 27
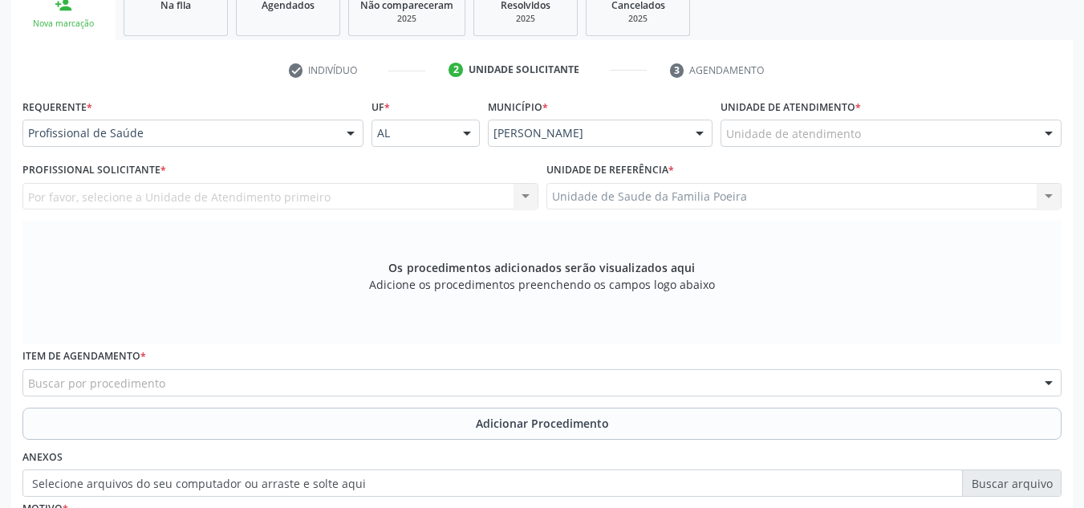
scroll to position [270, 0]
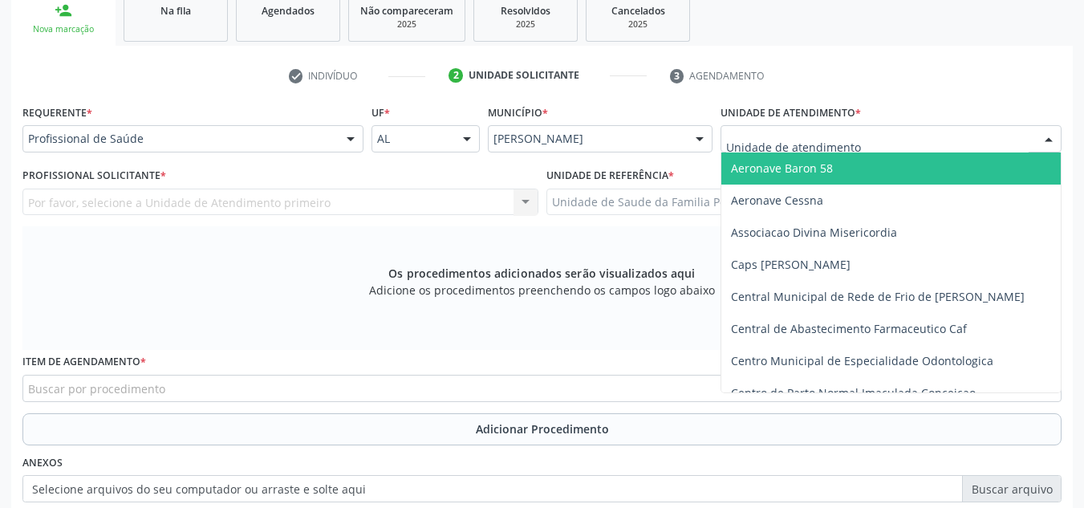
click at [963, 135] on div at bounding box center [890, 138] width 341 height 27
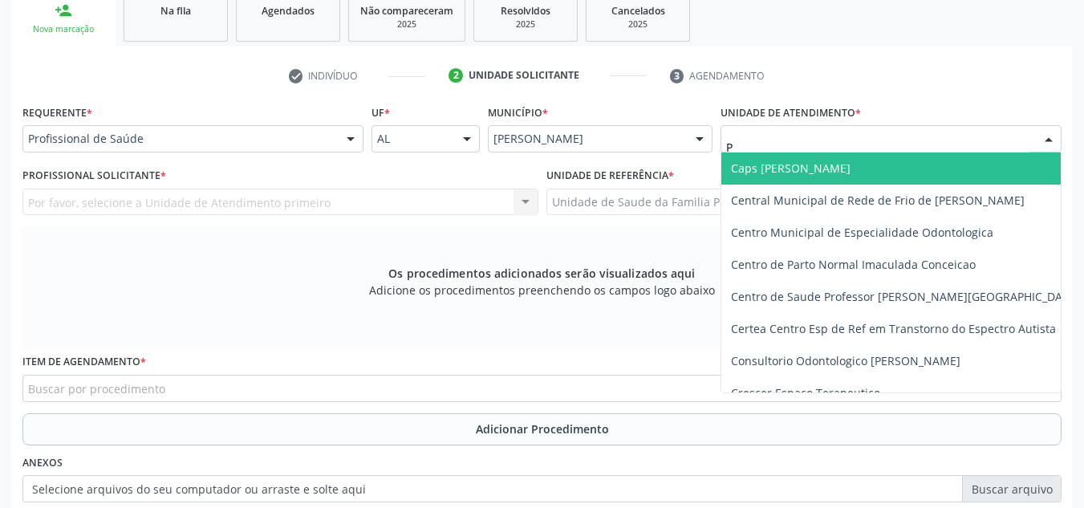
type input "PO"
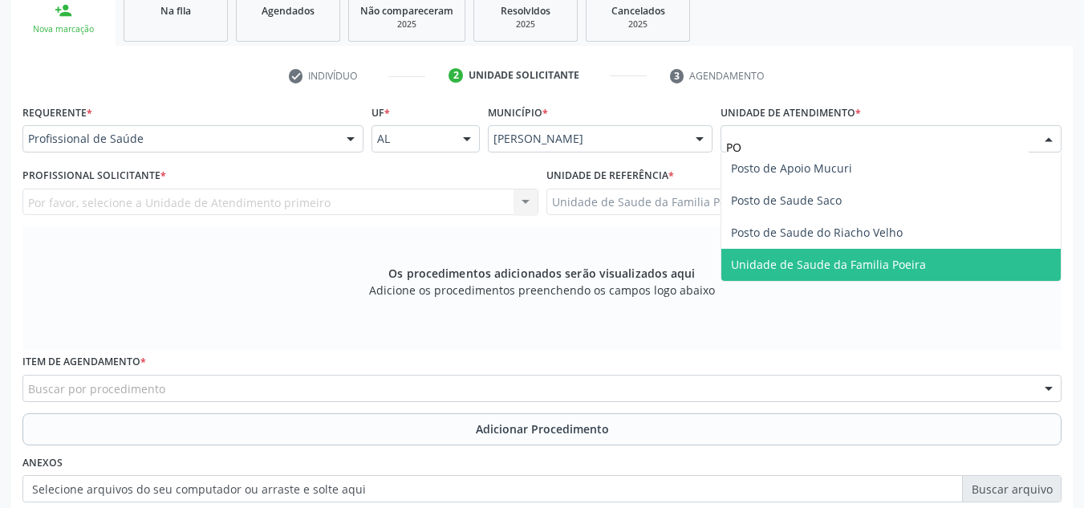
click at [859, 275] on span "Unidade de Saude da Familia Poeira" at bounding box center [890, 265] width 339 height 32
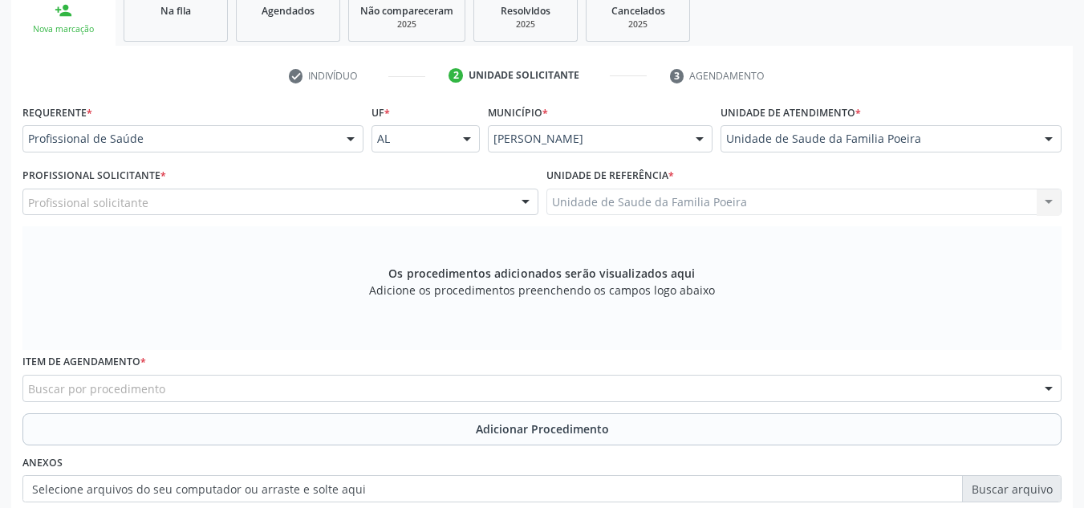
click at [266, 209] on div "Profissional solicitante" at bounding box center [280, 201] width 516 height 27
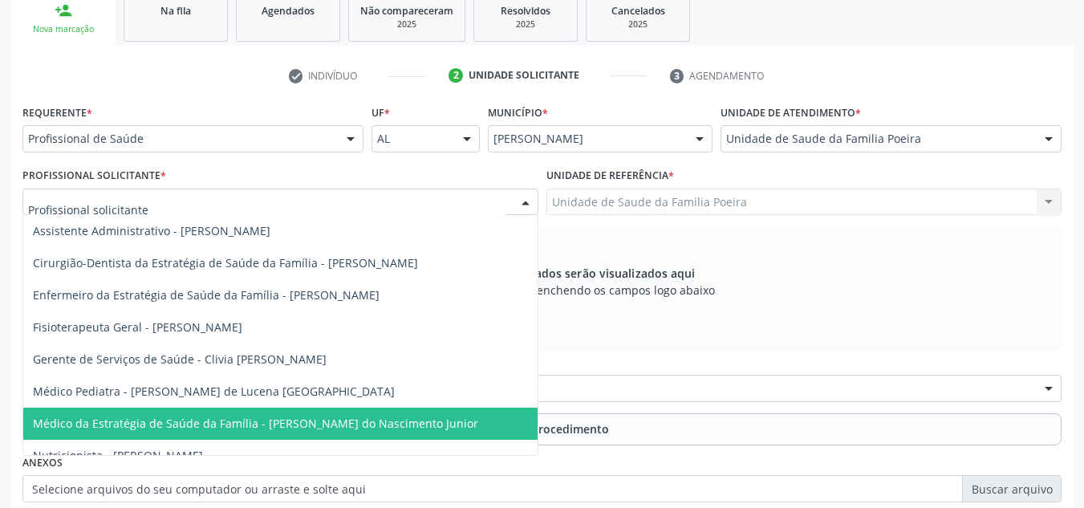
click at [246, 424] on span "Médico da Estratégia de Saúde da Família - [PERSON_NAME] do Nascimento Junior" at bounding box center [255, 422] width 445 height 15
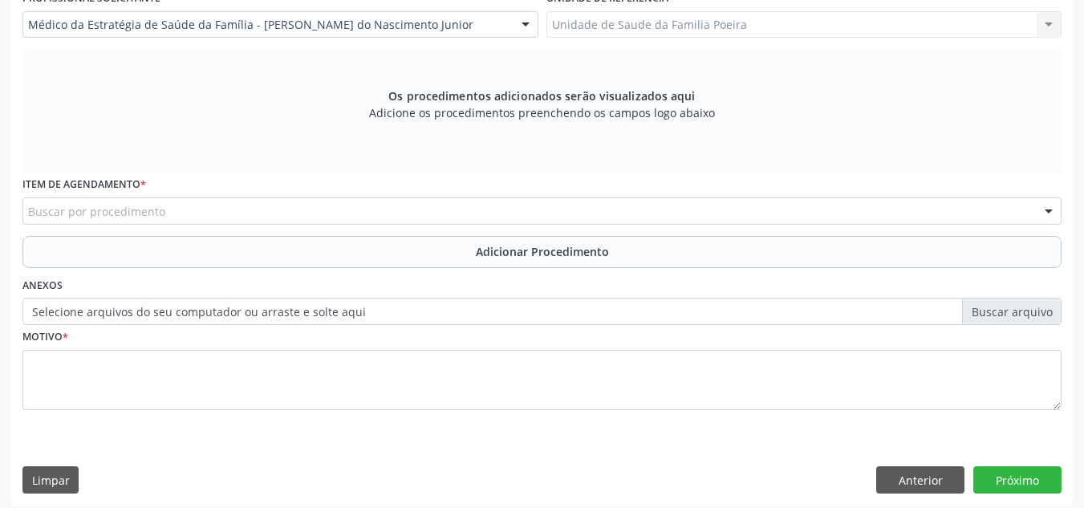
scroll to position [456, 0]
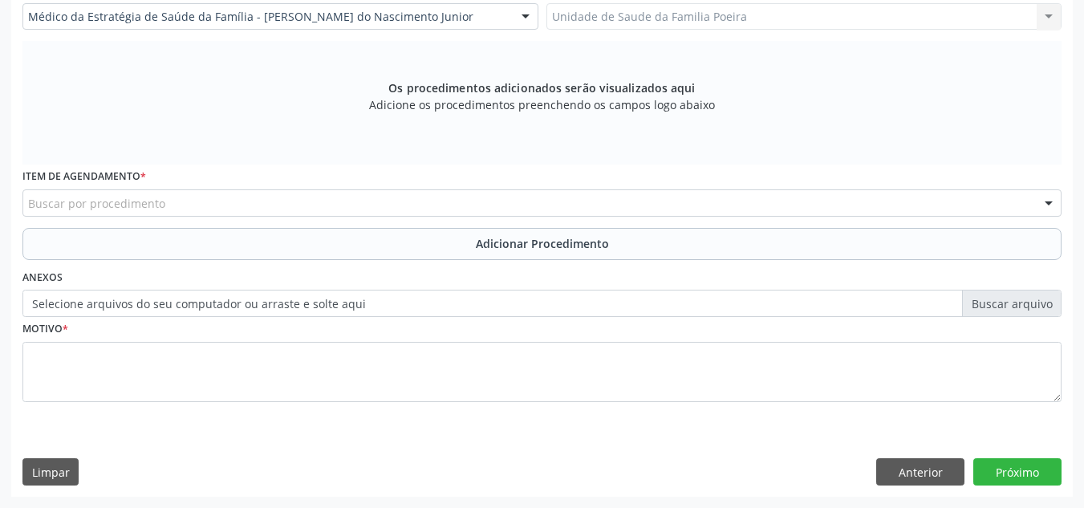
click at [170, 219] on div "Item de agendamento * Buscar por procedimento 0304070076 - .Quimioterapia de Le…" at bounding box center [541, 195] width 1047 height 63
click at [178, 210] on div "Buscar por procedimento" at bounding box center [541, 202] width 1039 height 27
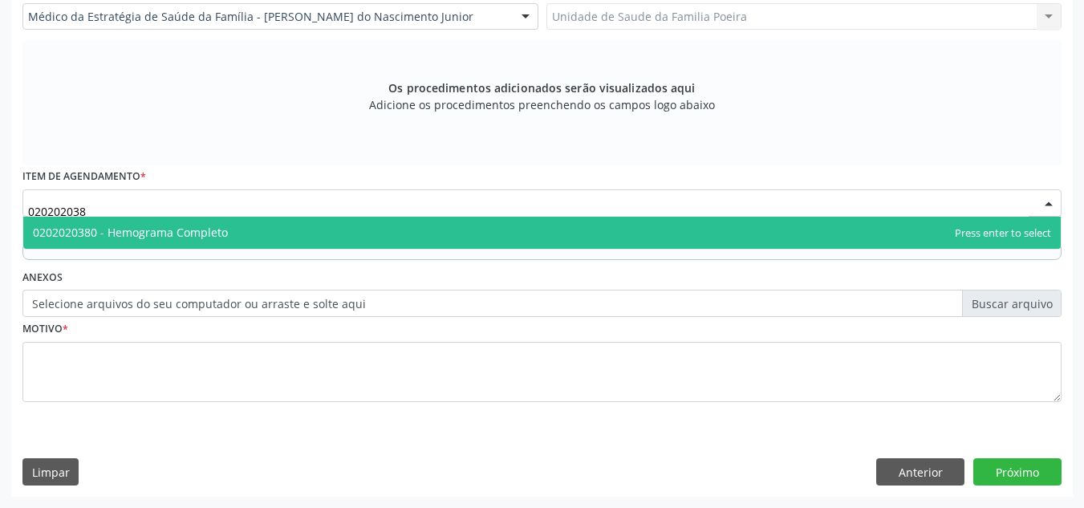
type input "0202020380"
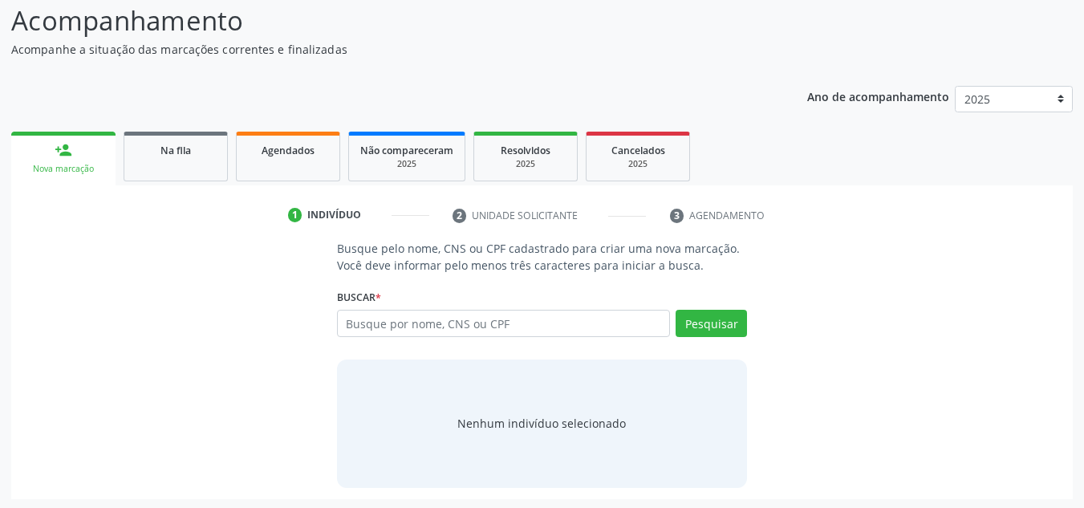
scroll to position [133, 0]
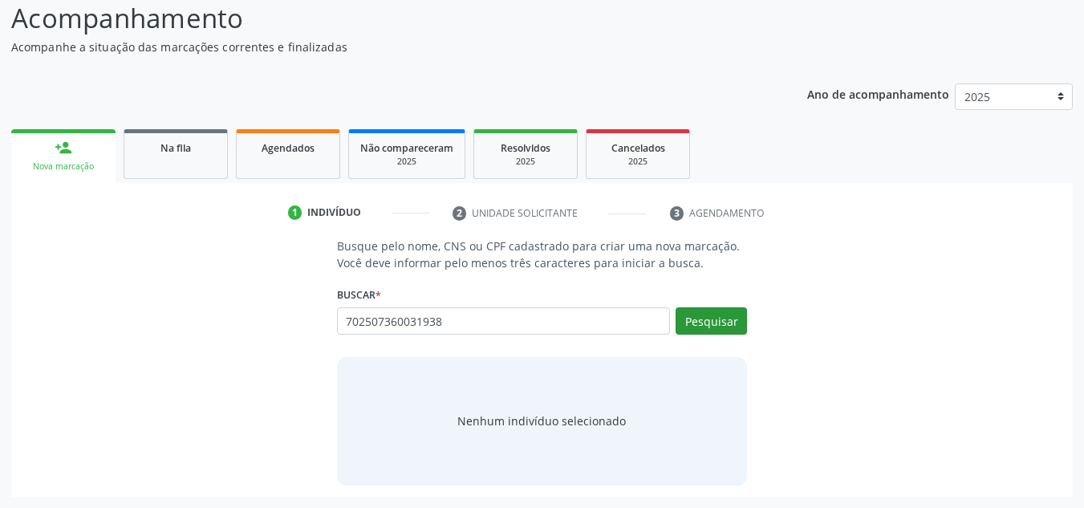
type input "702507360031938"
click at [703, 325] on button "Pesquisar" at bounding box center [710, 320] width 71 height 27
type input "702507360031938"
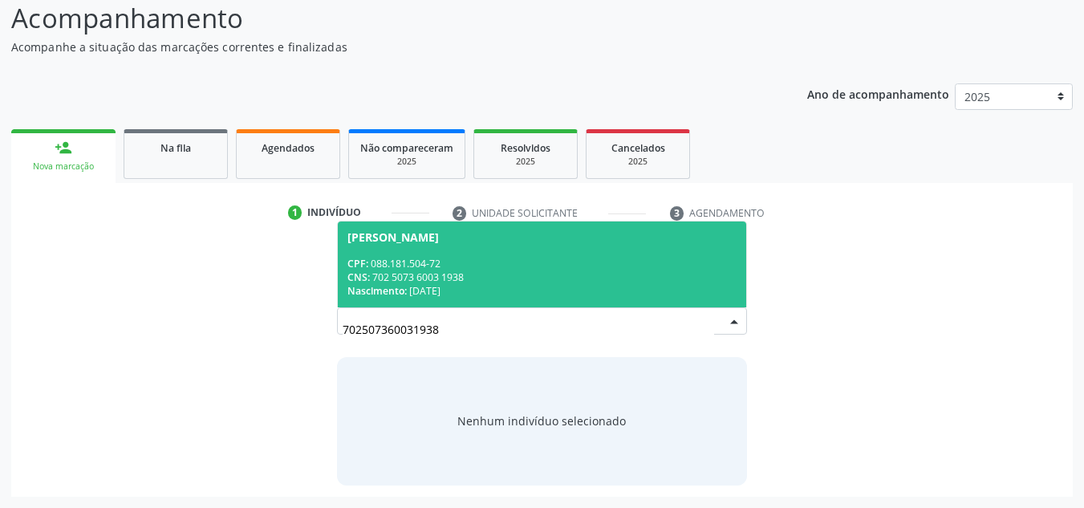
click at [468, 264] on div "CPF: 088.181.504-72" at bounding box center [542, 264] width 390 height 14
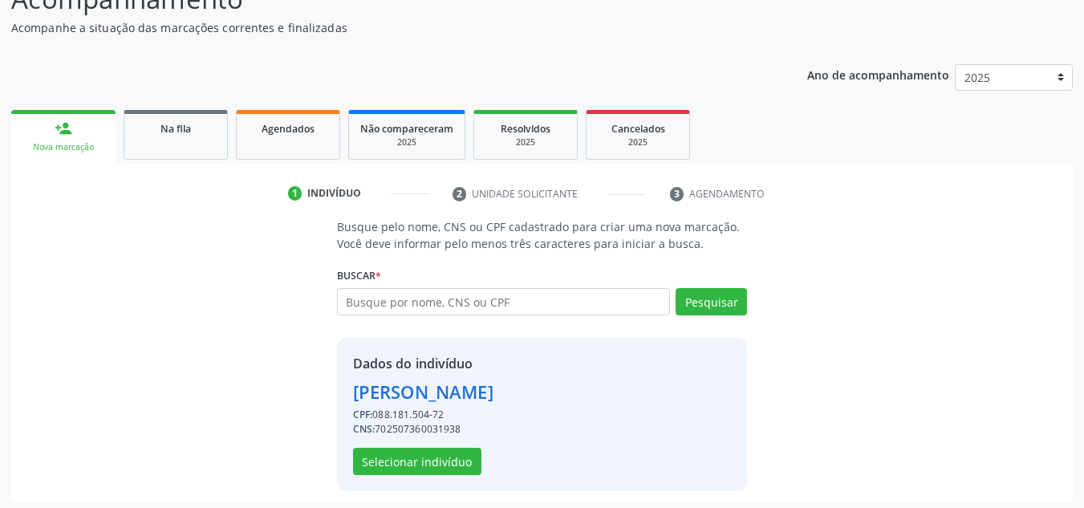
scroll to position [158, 0]
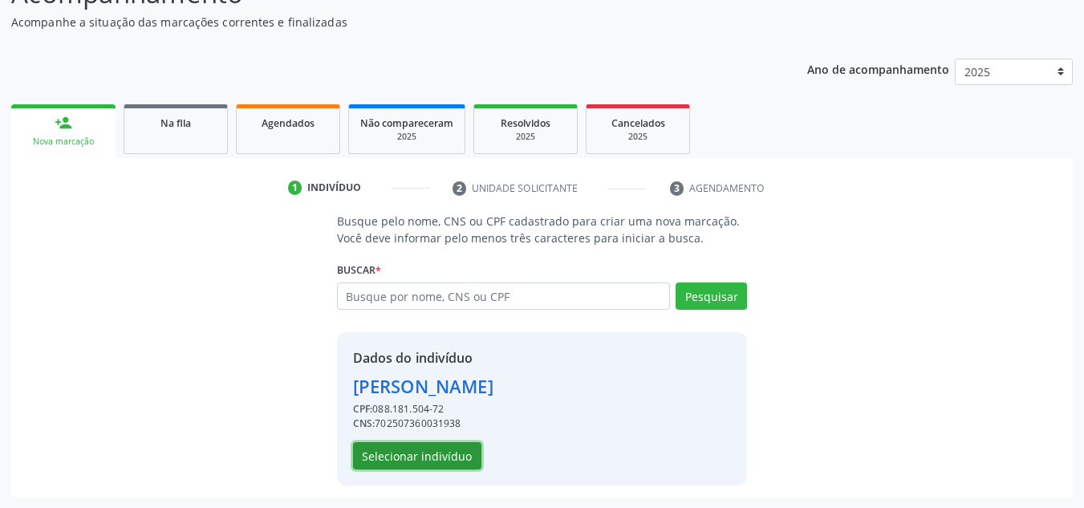
click at [414, 459] on button "Selecionar indivíduo" at bounding box center [417, 455] width 128 height 27
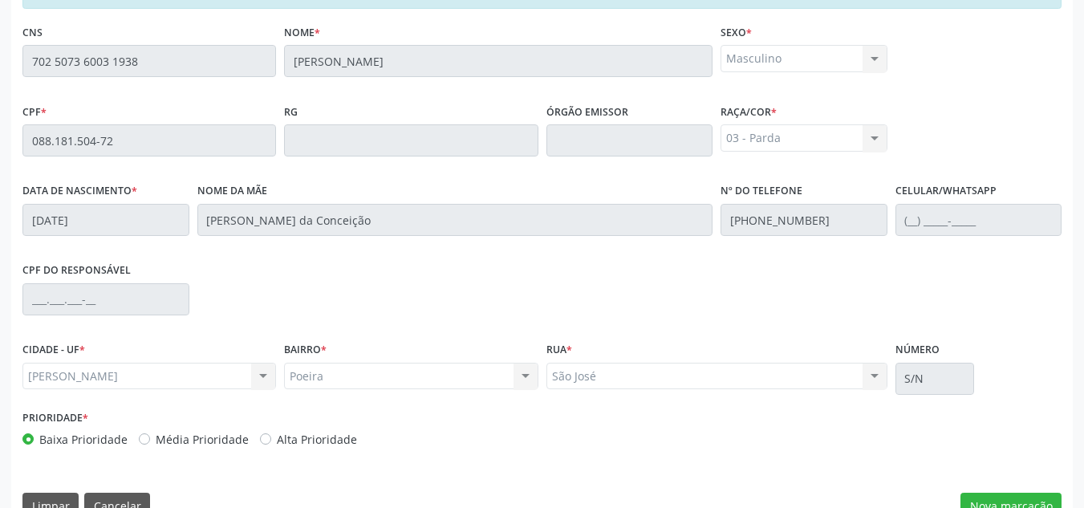
scroll to position [431, 0]
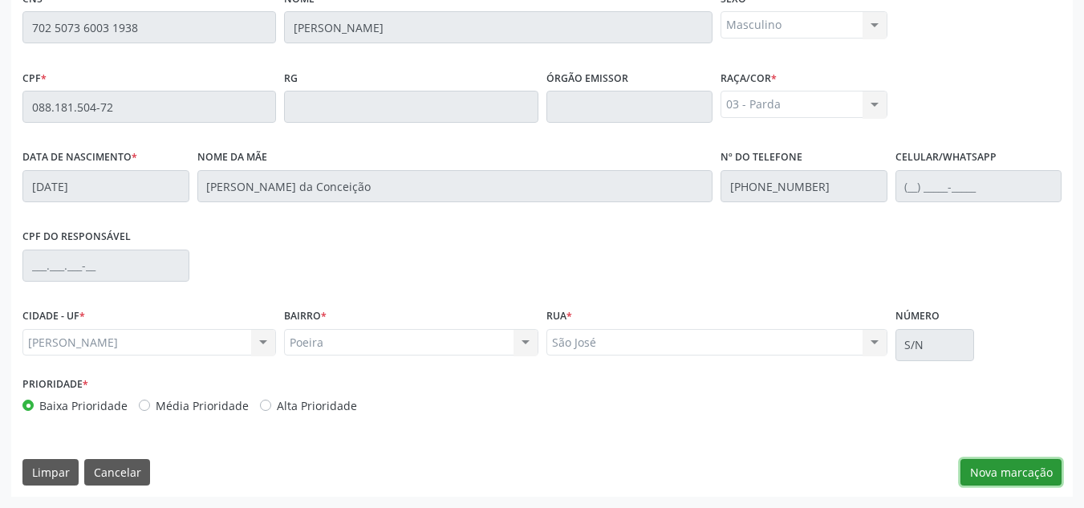
click at [1011, 467] on button "Nova marcação" at bounding box center [1010, 472] width 101 height 27
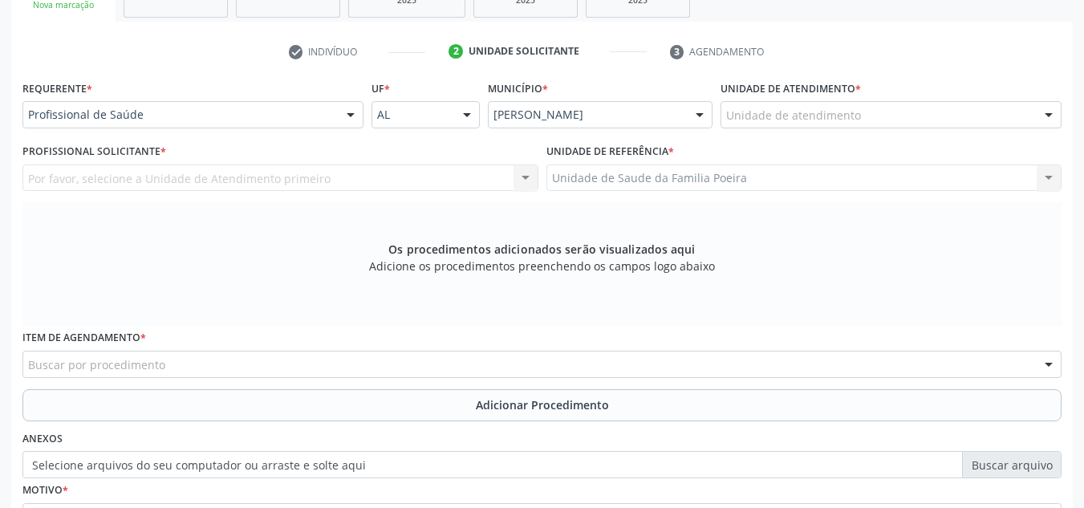
scroll to position [270, 0]
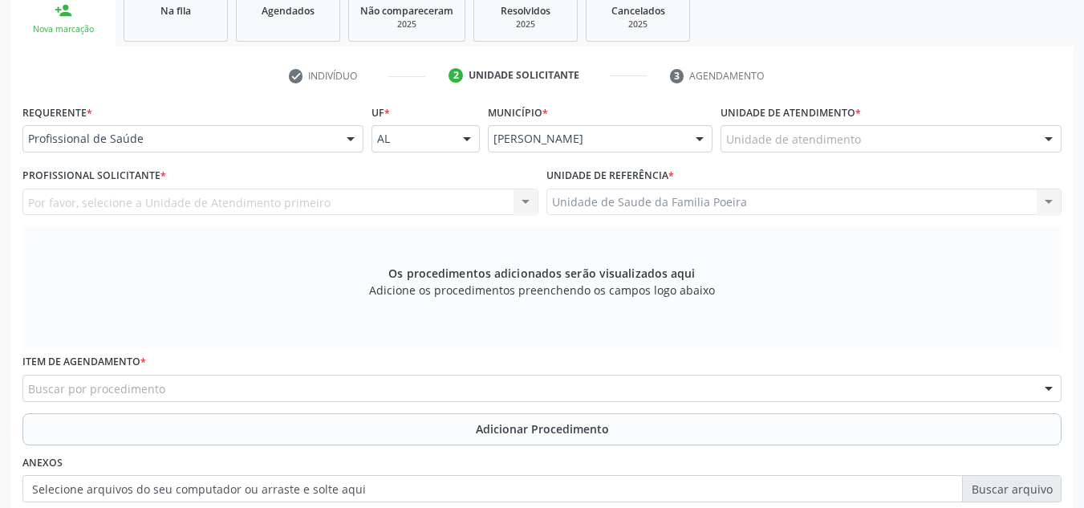
click at [918, 144] on div "Unidade de atendimento" at bounding box center [890, 138] width 341 height 27
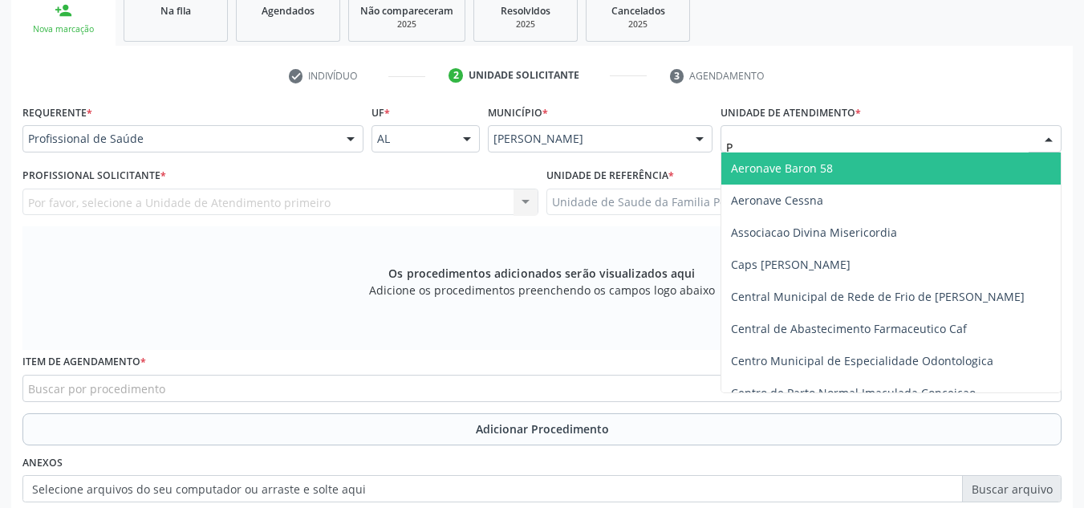
type input "PO"
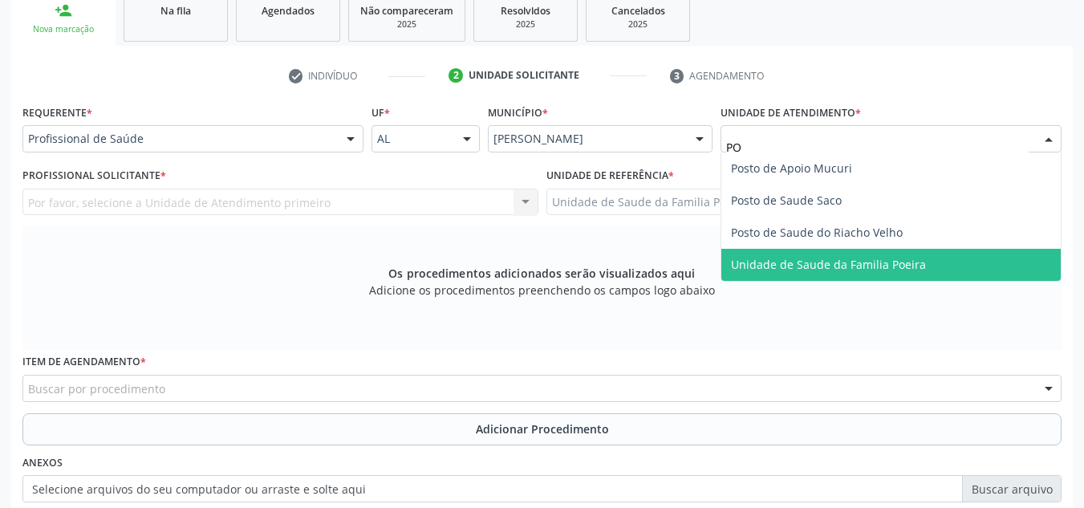
click at [819, 260] on span "Unidade de Saude da Familia Poeira" at bounding box center [828, 264] width 195 height 15
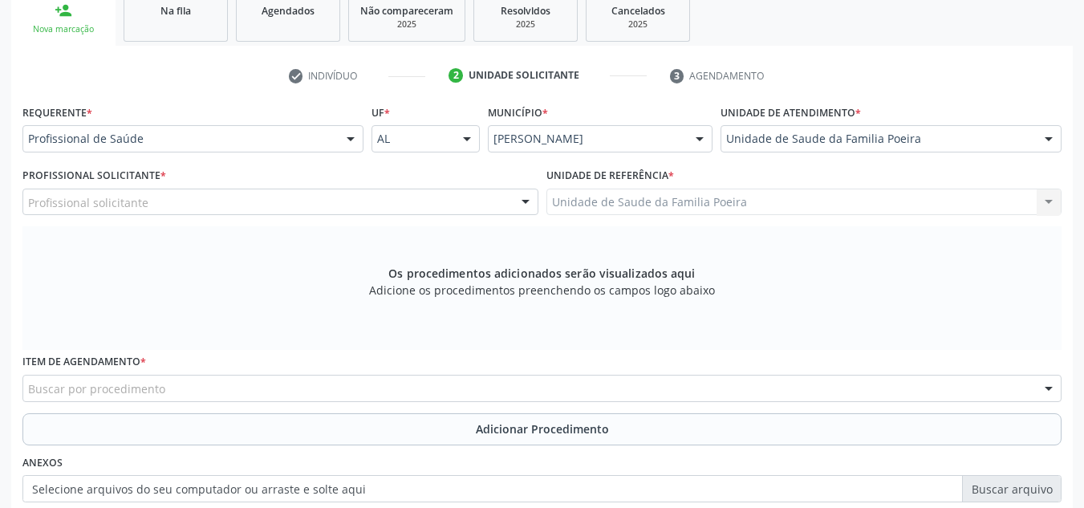
click at [178, 197] on div "Profissional solicitante" at bounding box center [280, 201] width 516 height 27
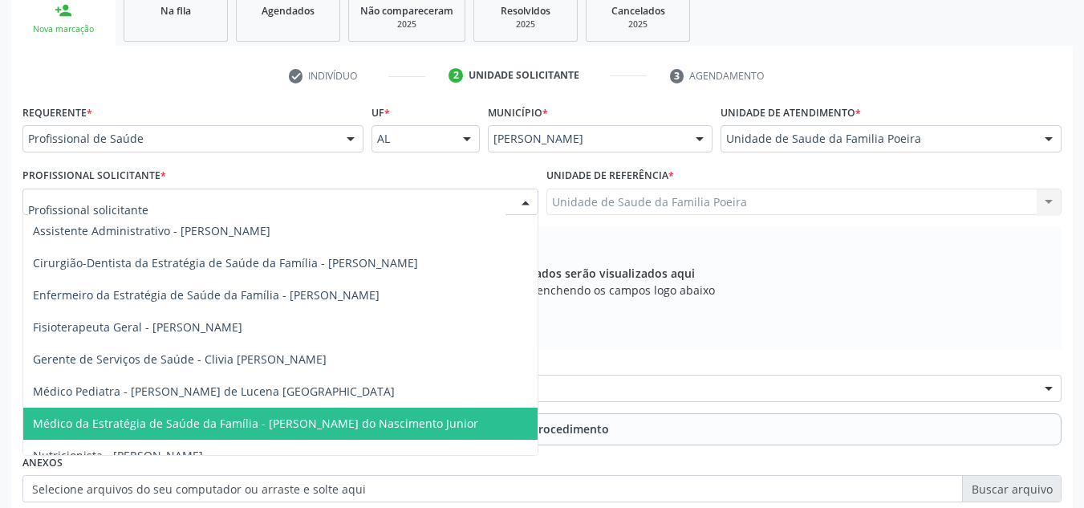
click at [201, 421] on span "Médico da Estratégia de Saúde da Família - [PERSON_NAME] do Nascimento Junior" at bounding box center [255, 422] width 445 height 15
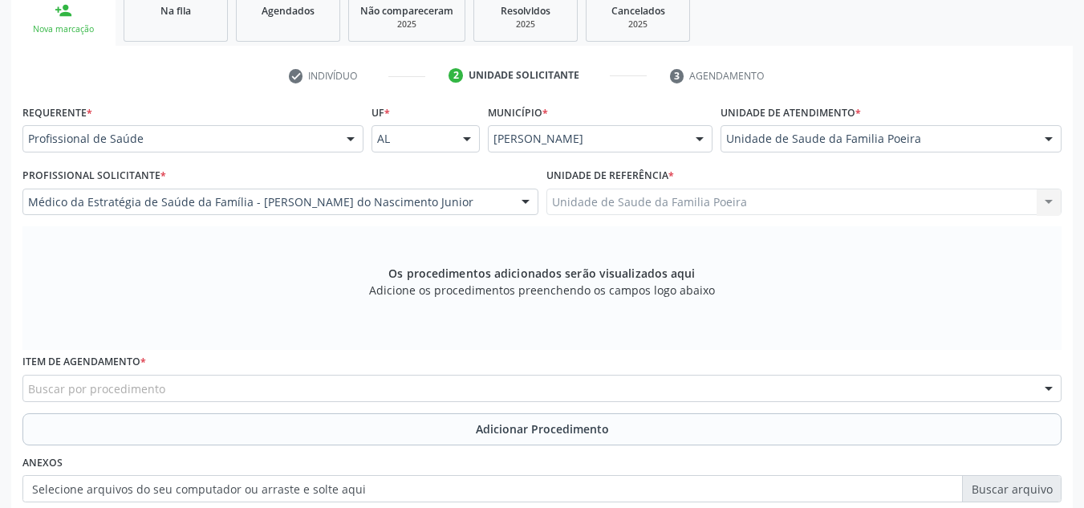
click at [199, 389] on div "Buscar por procedimento" at bounding box center [541, 388] width 1039 height 27
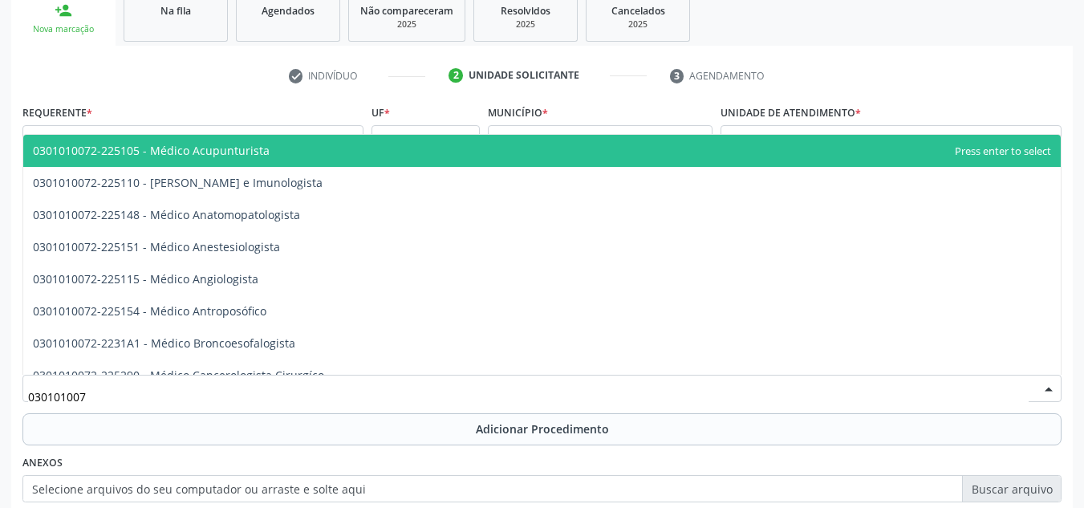
type input "0301010072"
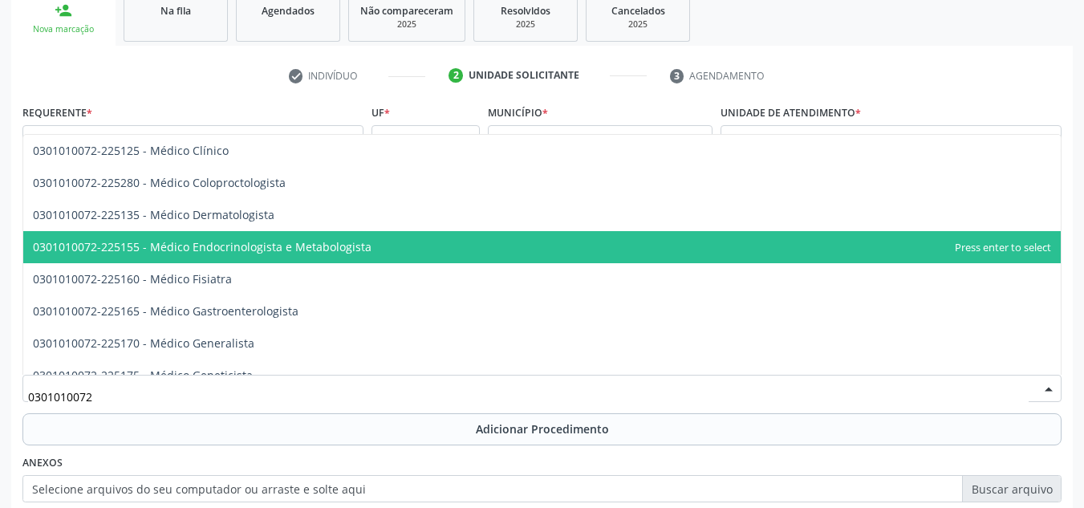
scroll to position [561, 0]
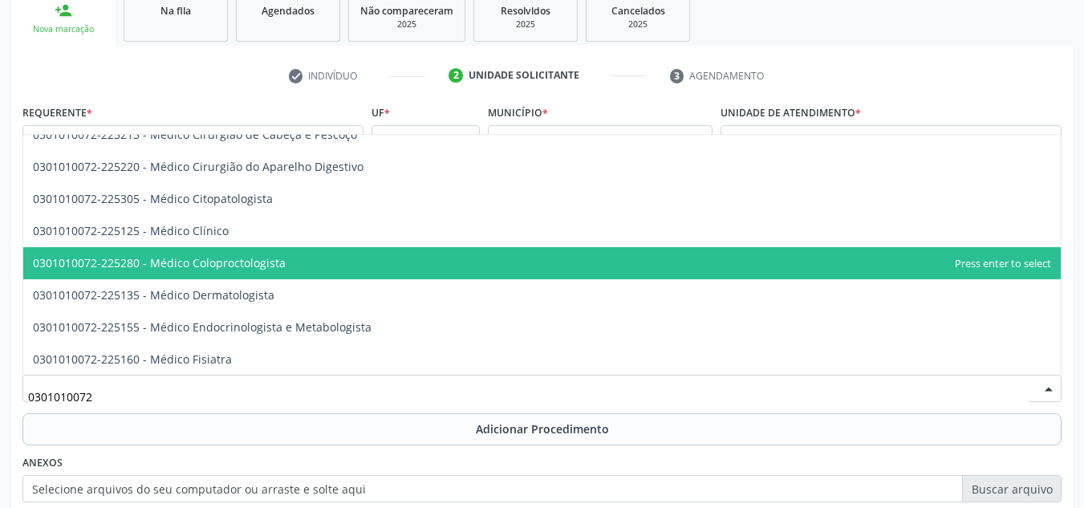
click at [308, 266] on span "0301010072-225280 - Médico Coloproctologista" at bounding box center [541, 263] width 1037 height 32
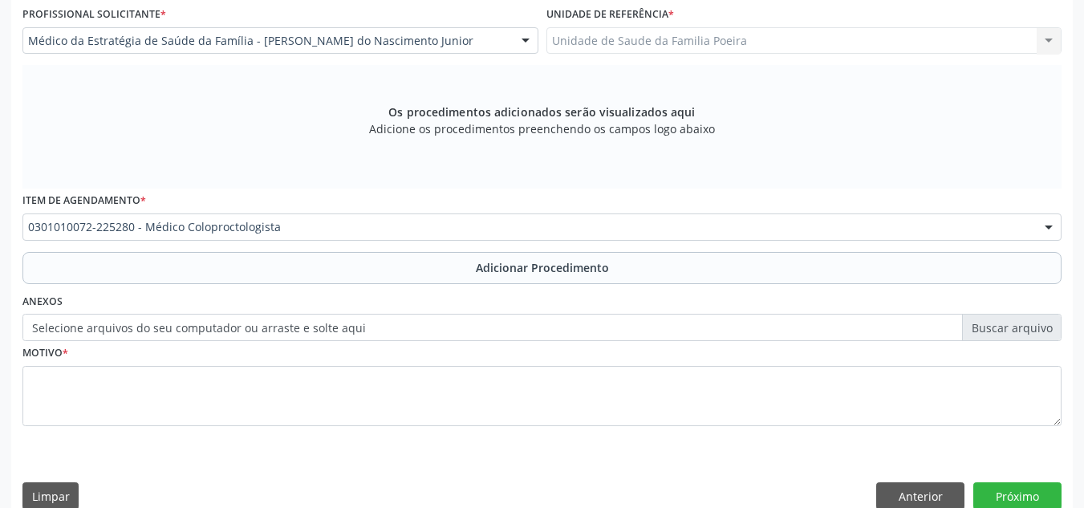
scroll to position [456, 0]
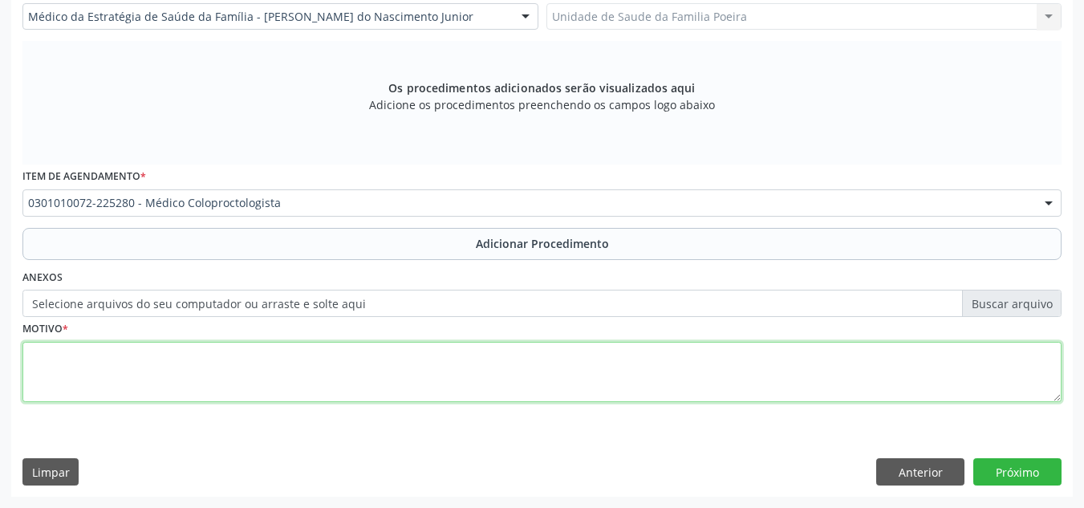
click at [311, 375] on textarea at bounding box center [541, 372] width 1039 height 61
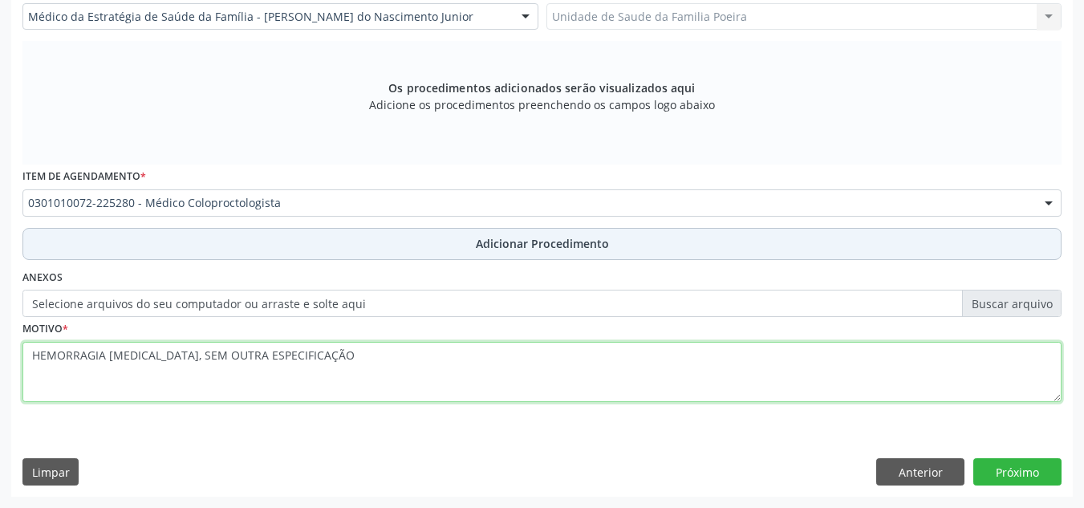
type textarea "HEMORRAGIA GASTROINTESTINAL, SEM OUTRA ESPECIFICAÇÃO"
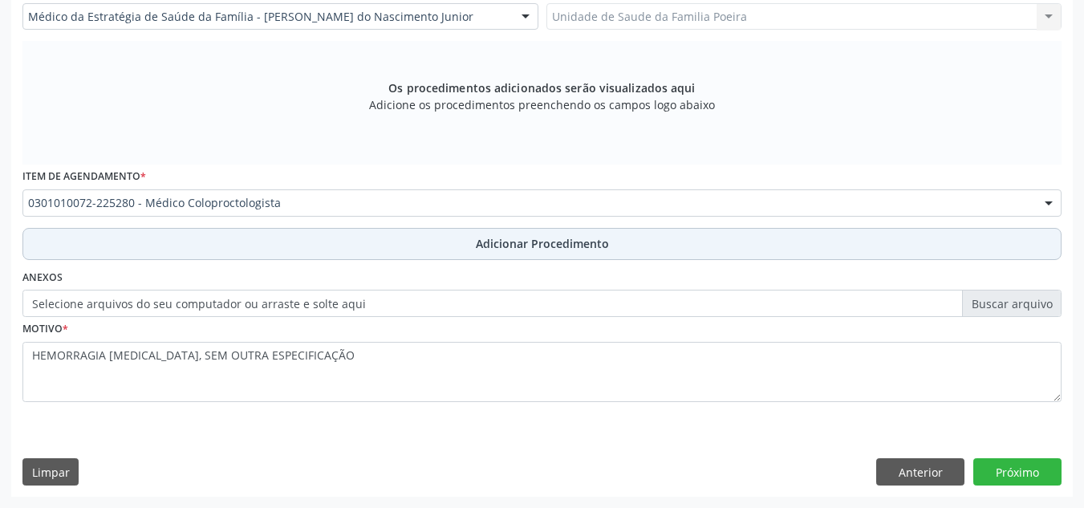
click at [514, 252] on button "Adicionar Procedimento" at bounding box center [541, 244] width 1039 height 32
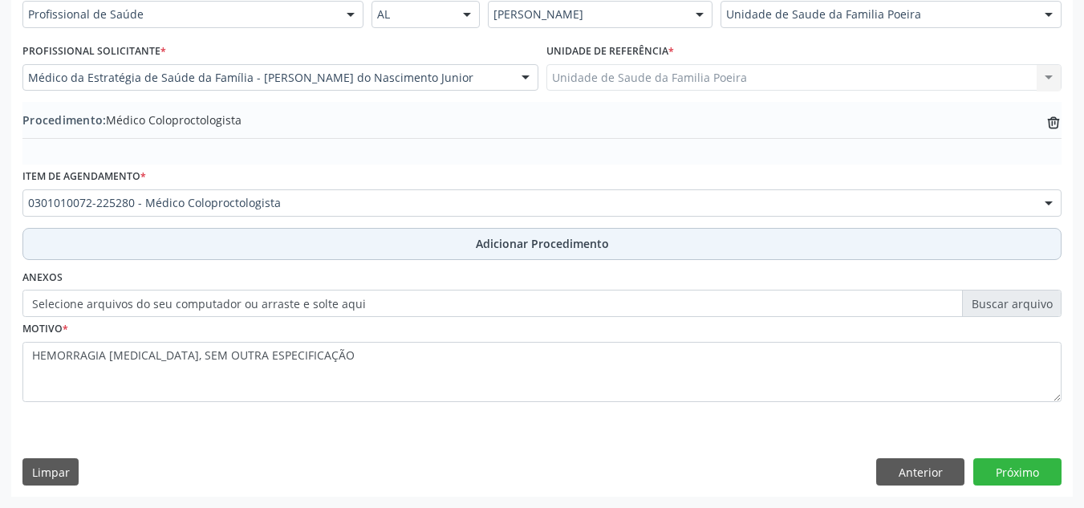
scroll to position [395, 0]
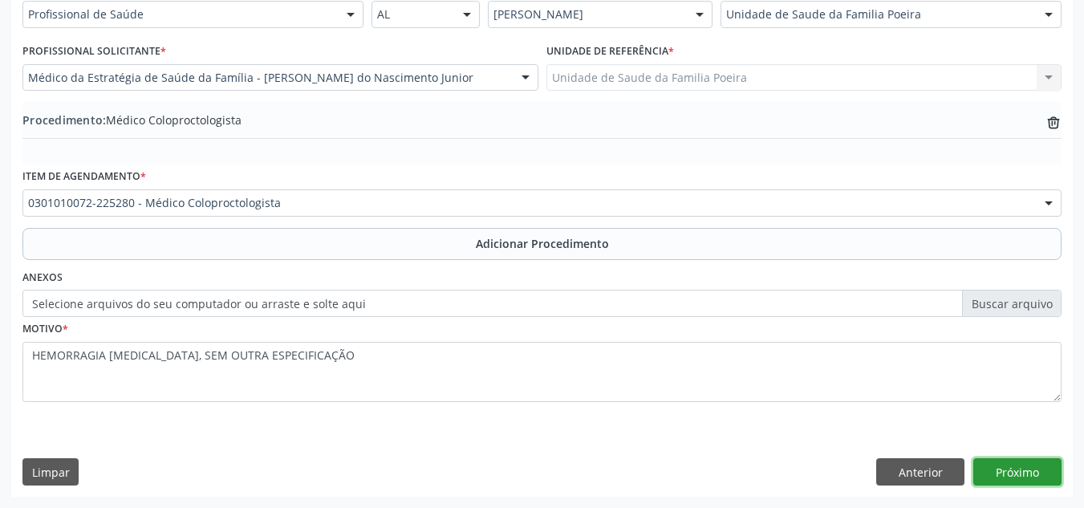
click at [1006, 469] on button "Próximo" at bounding box center [1017, 471] width 88 height 27
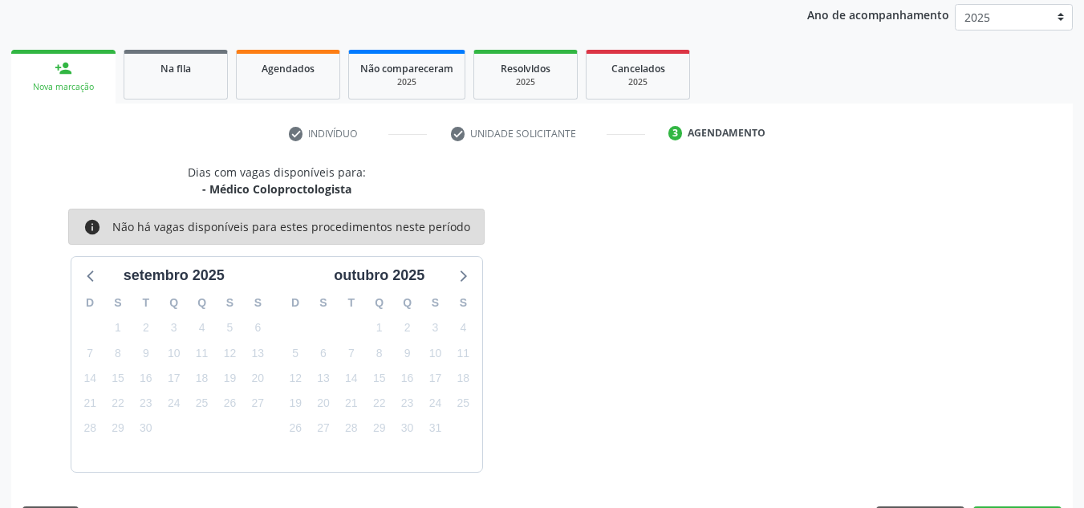
scroll to position [260, 0]
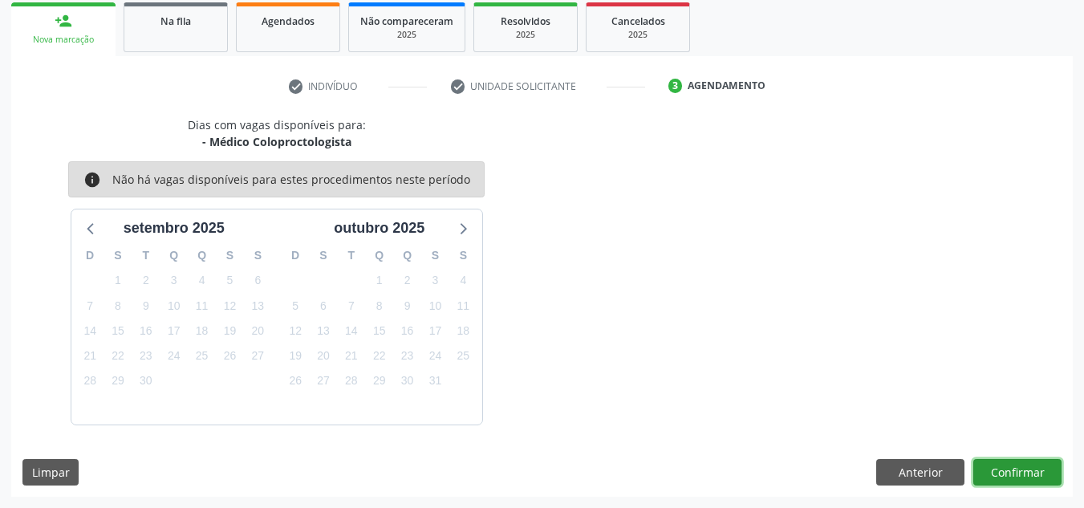
click at [1006, 469] on button "Confirmar" at bounding box center [1017, 472] width 88 height 27
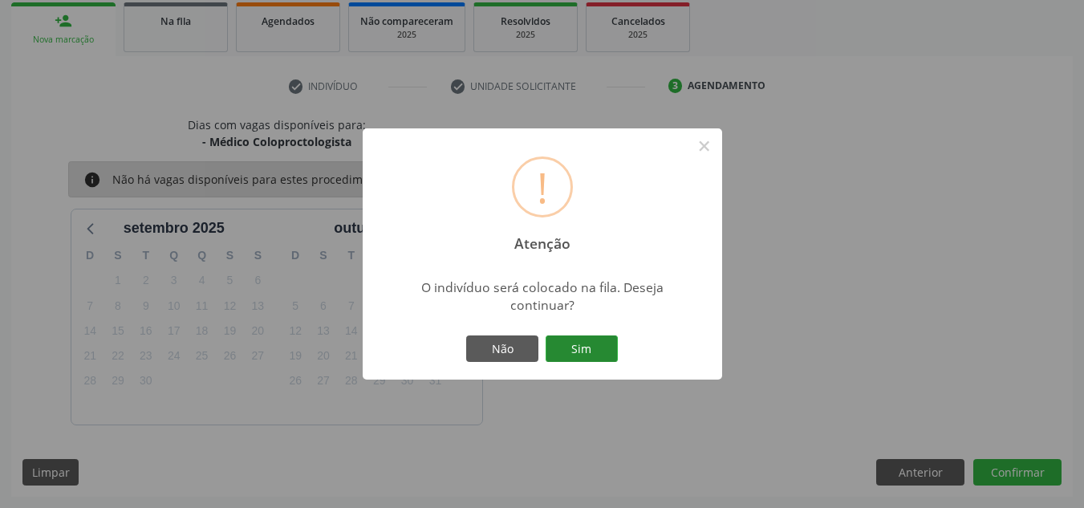
click at [572, 351] on button "Sim" at bounding box center [581, 348] width 72 height 27
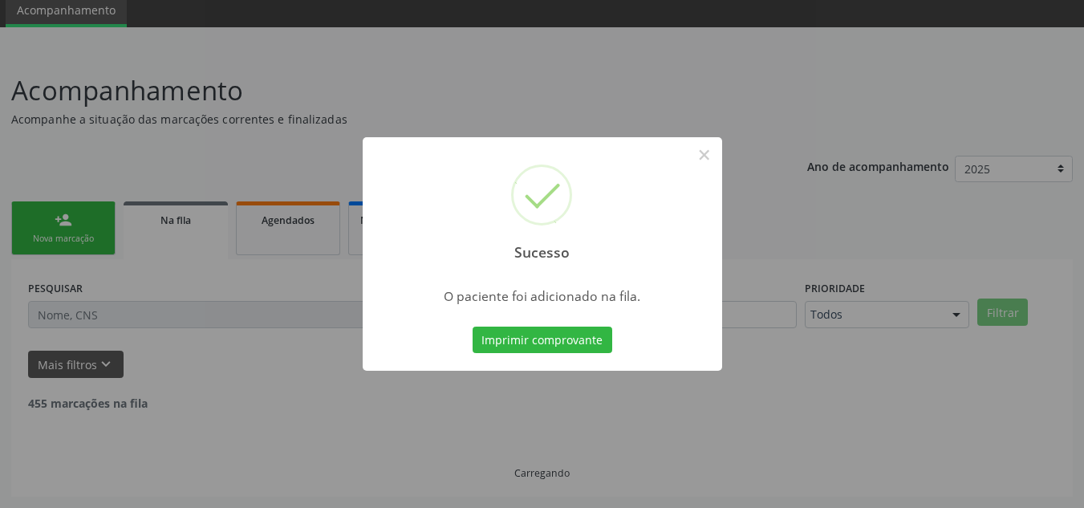
scroll to position [44, 0]
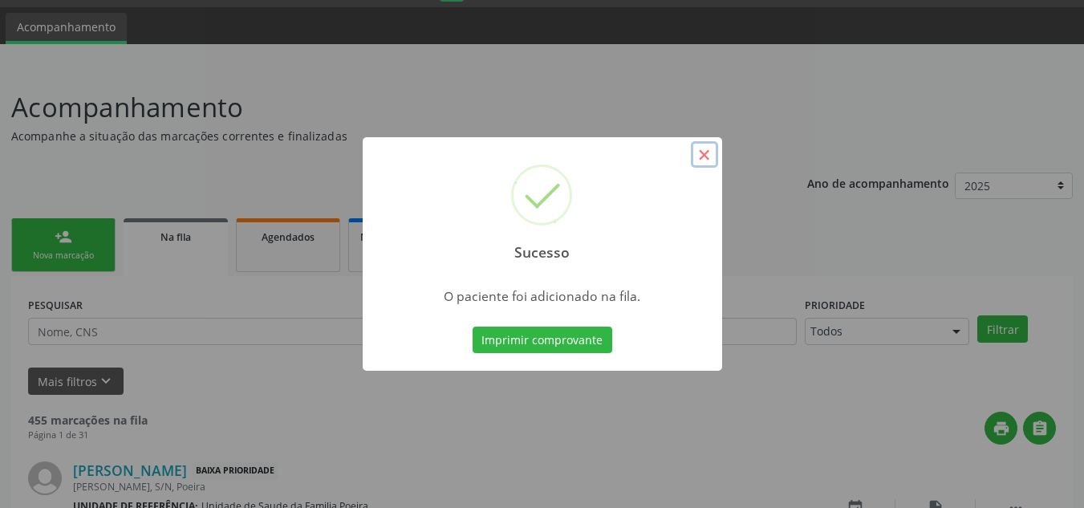
click at [703, 156] on button "×" at bounding box center [704, 154] width 27 height 27
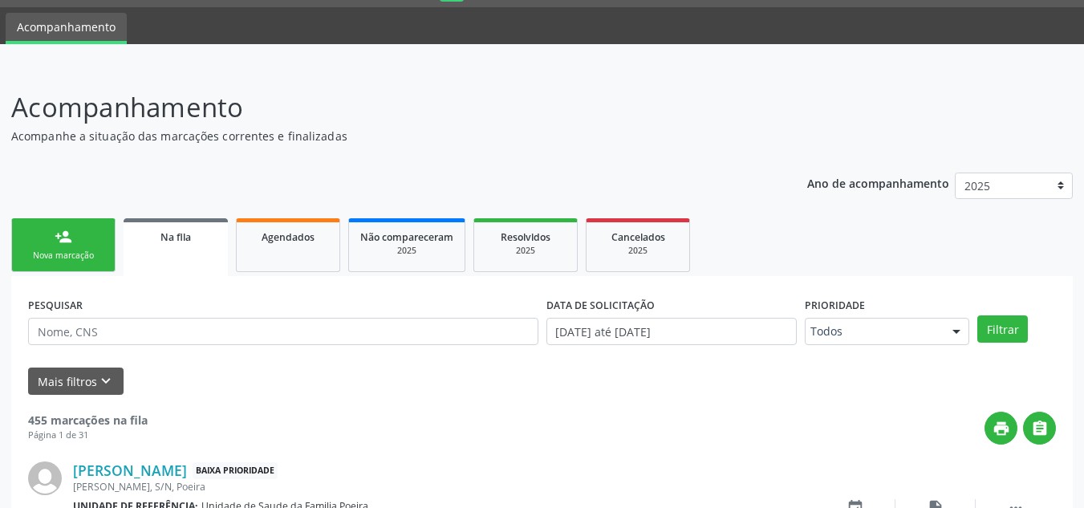
click at [67, 242] on div "person_add" at bounding box center [64, 237] width 18 height 18
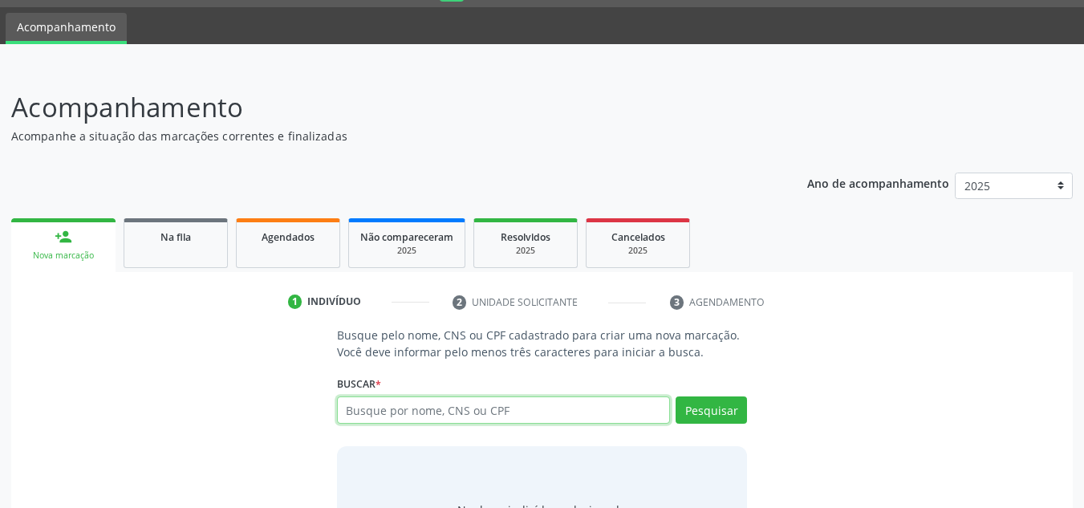
click at [399, 407] on input "text" at bounding box center [504, 409] width 334 height 27
type input "8"
type input "08818150472"
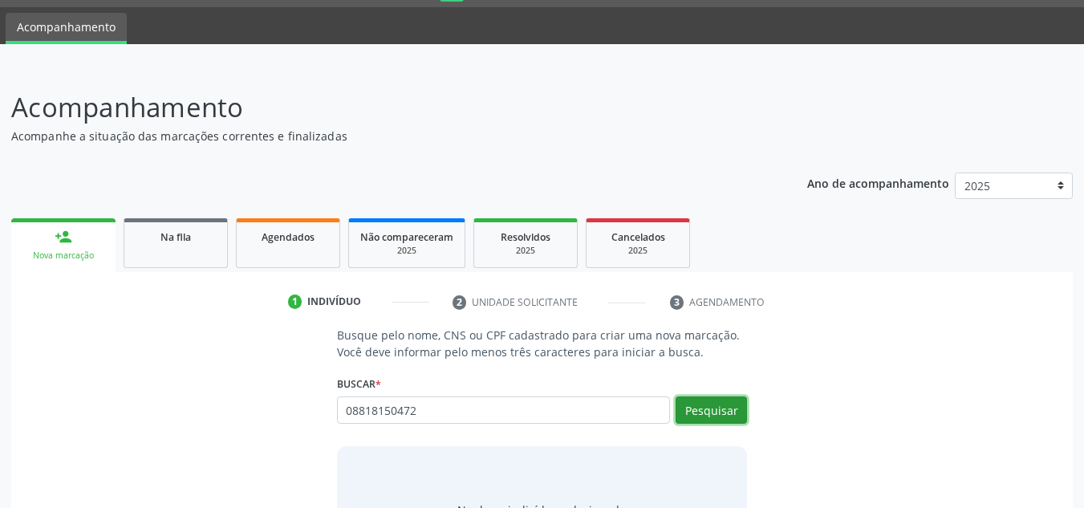
click at [703, 409] on button "Pesquisar" at bounding box center [710, 409] width 71 height 27
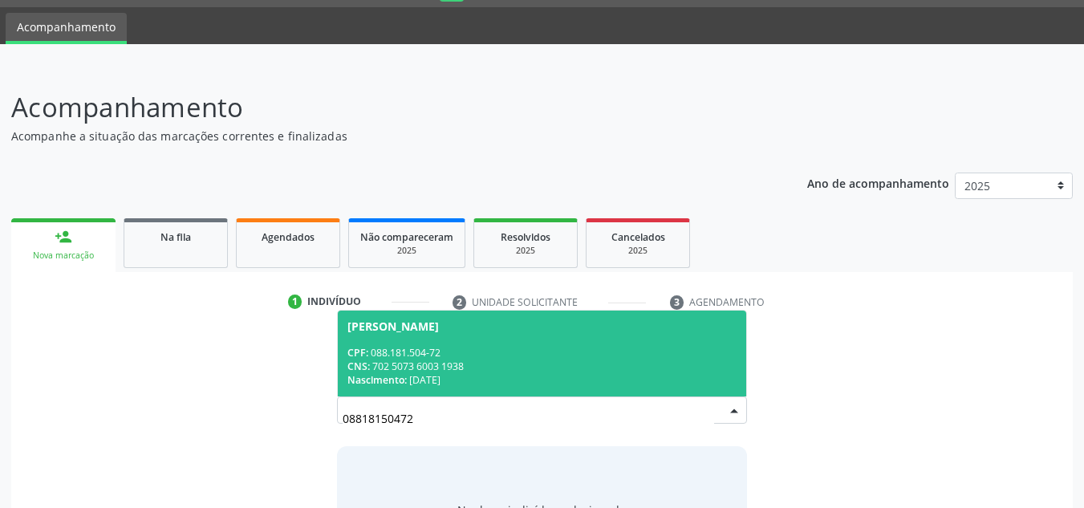
click at [506, 363] on div "CNS: 702 5073 6003 1938" at bounding box center [542, 366] width 390 height 14
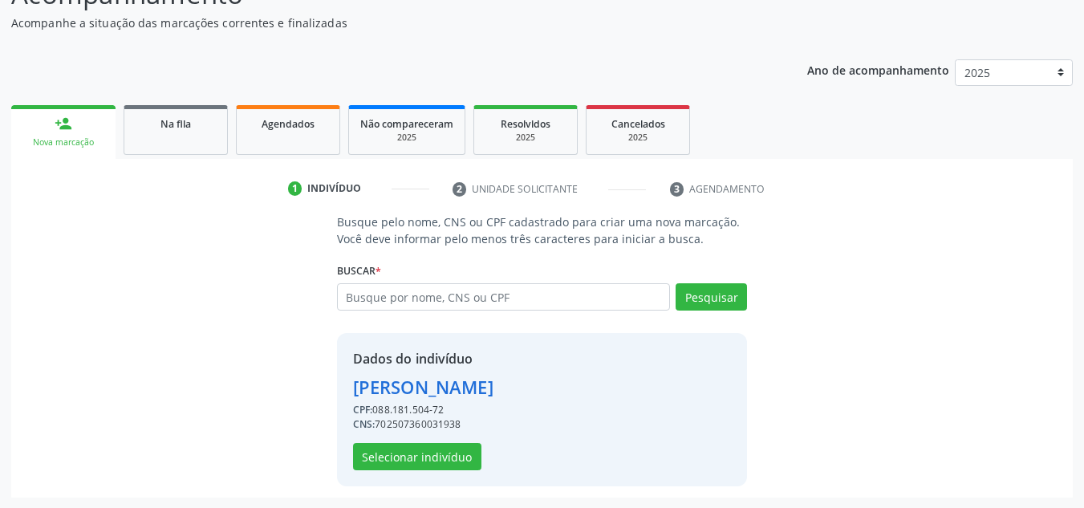
scroll to position [158, 0]
click at [413, 465] on button "Selecionar indivíduo" at bounding box center [417, 455] width 128 height 27
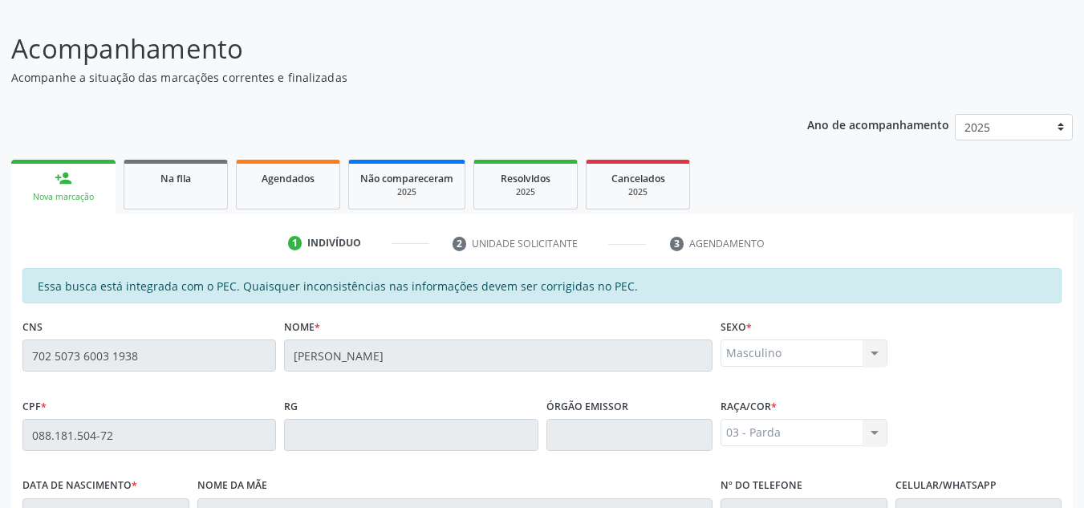
scroll to position [78, 0]
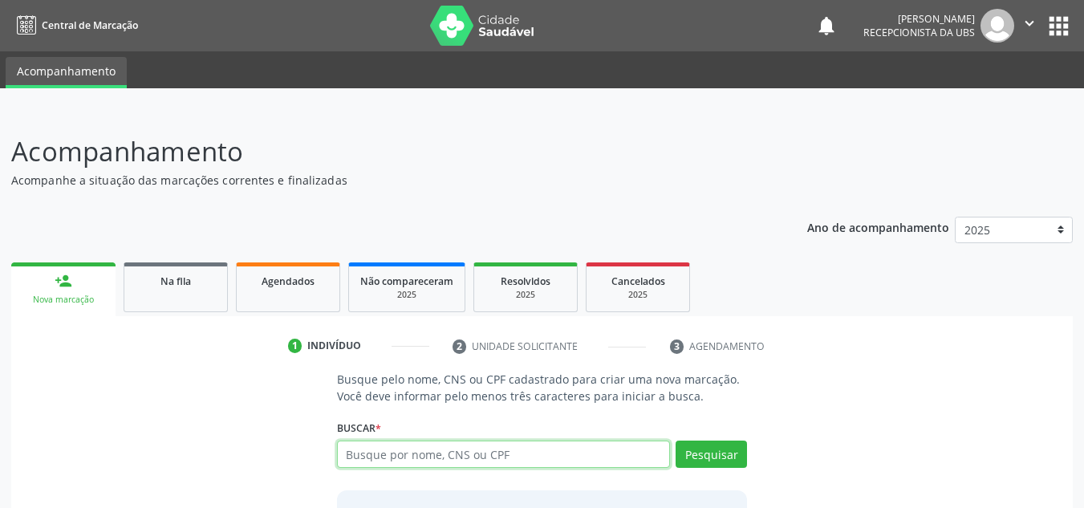
scroll to position [71, 0]
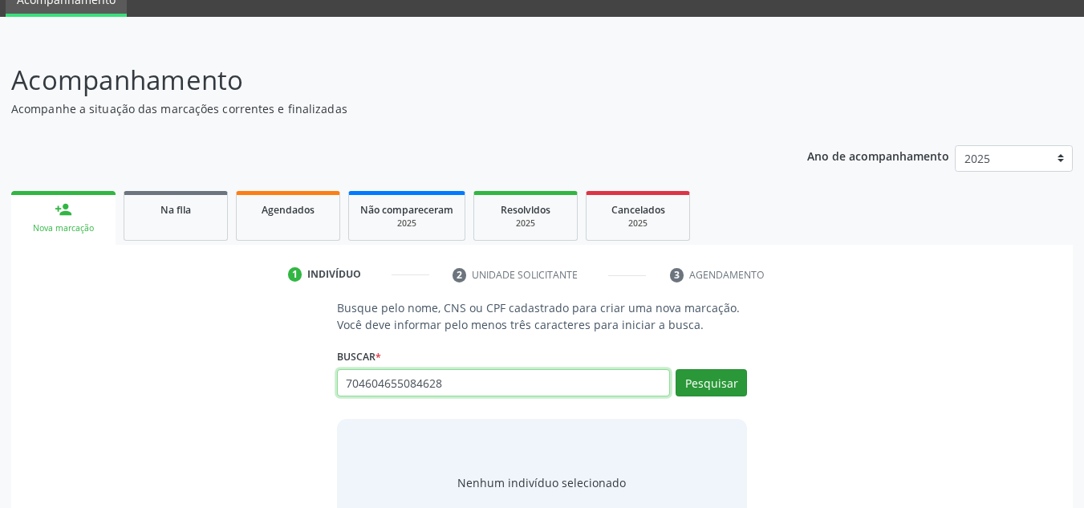
type input "704604655084628"
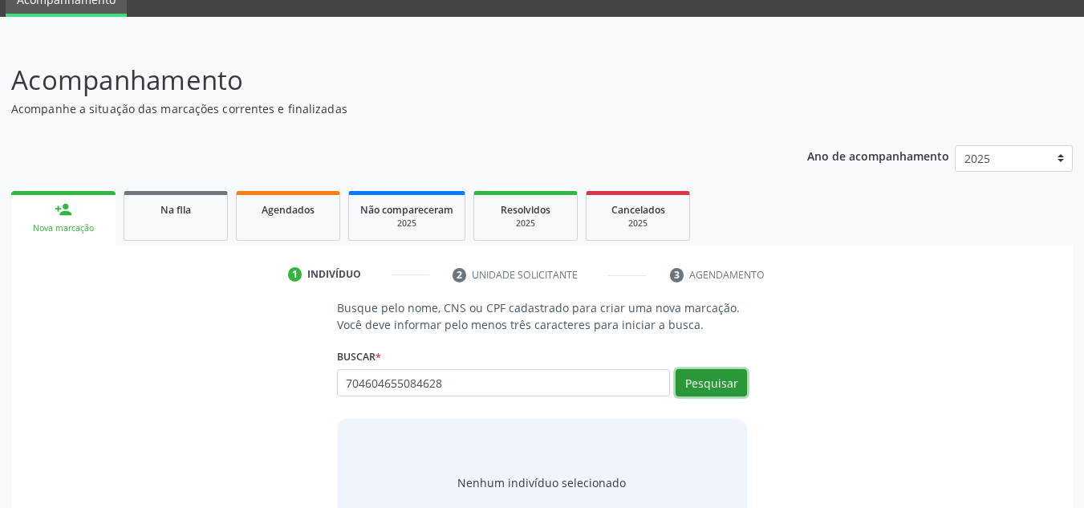
click at [711, 377] on button "Pesquisar" at bounding box center [710, 382] width 71 height 27
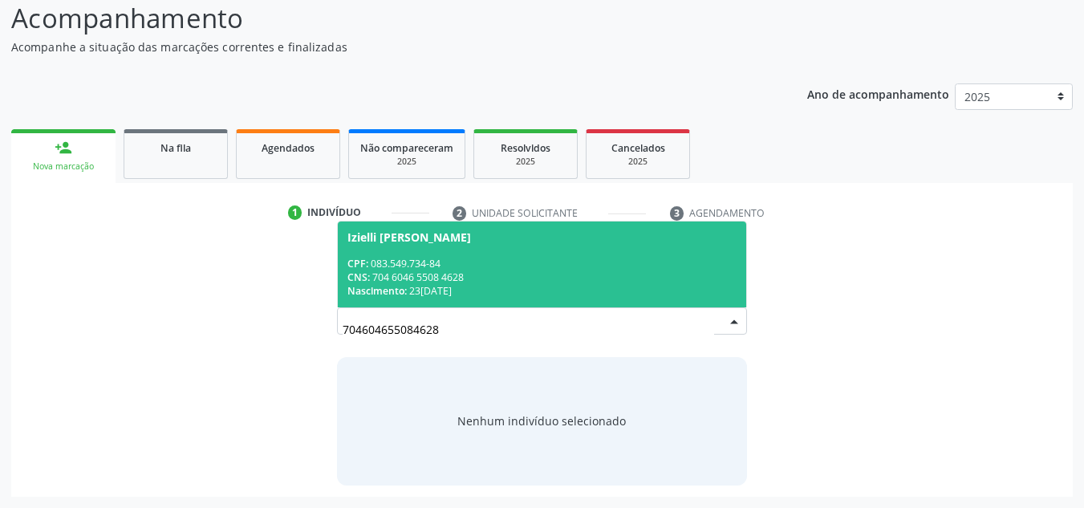
click at [513, 279] on div "CNS: 704 6046 5508 4628" at bounding box center [542, 277] width 390 height 14
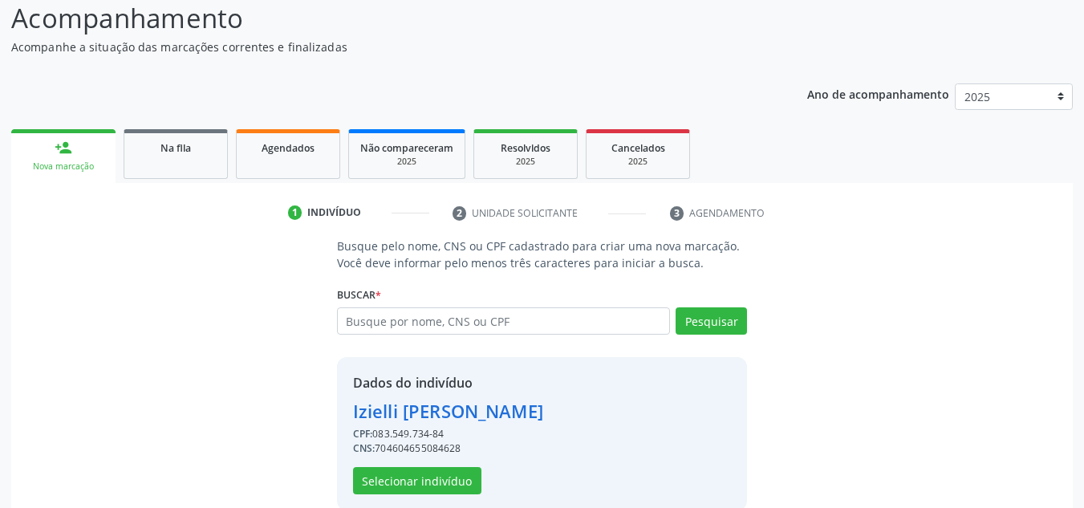
scroll to position [158, 0]
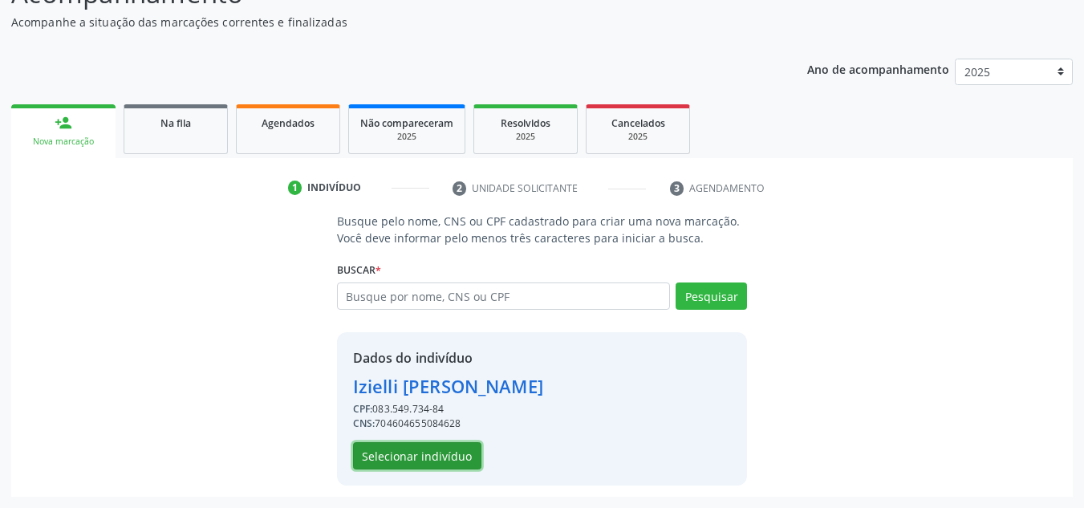
click at [430, 455] on button "Selecionar indivíduo" at bounding box center [417, 455] width 128 height 27
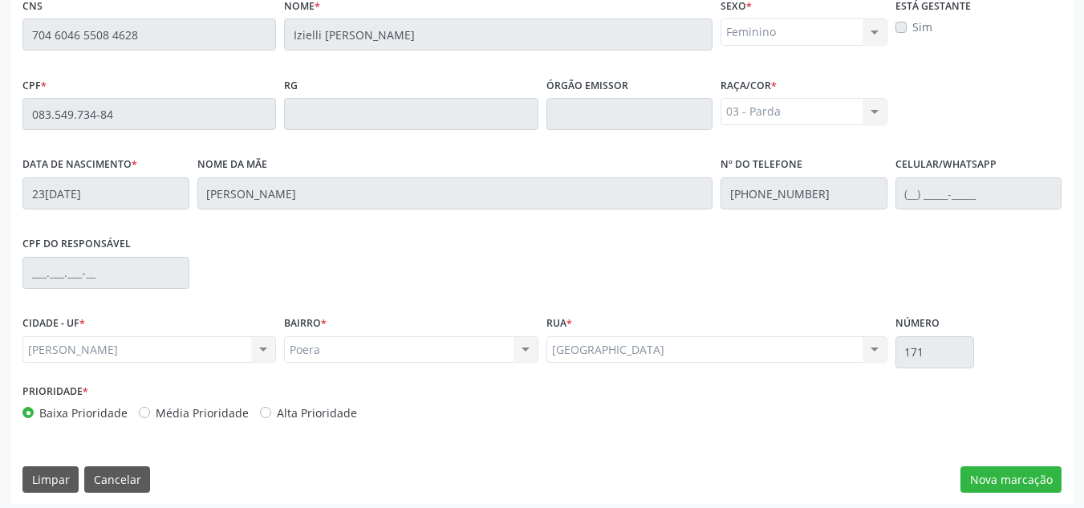
scroll to position [431, 0]
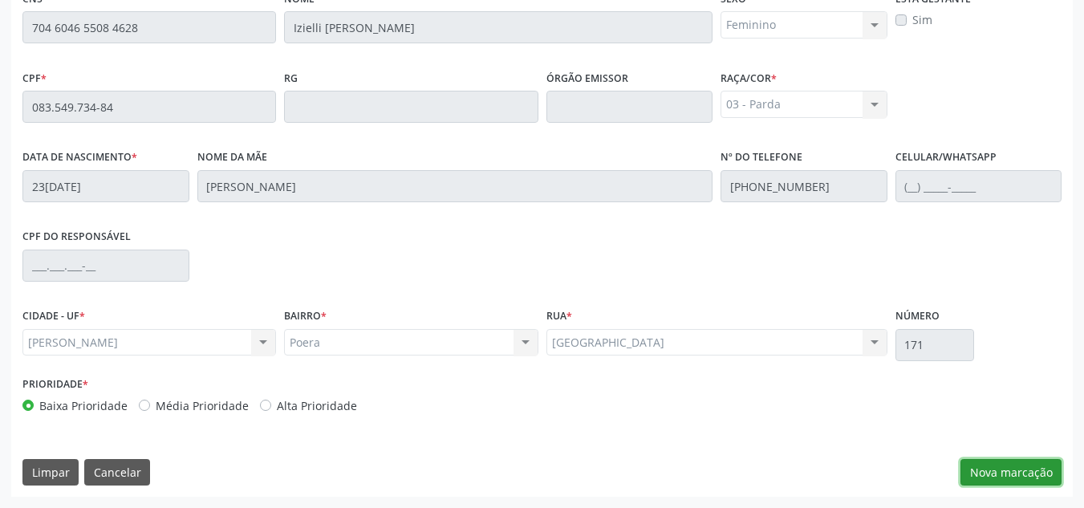
click at [987, 461] on button "Nova marcação" at bounding box center [1010, 472] width 101 height 27
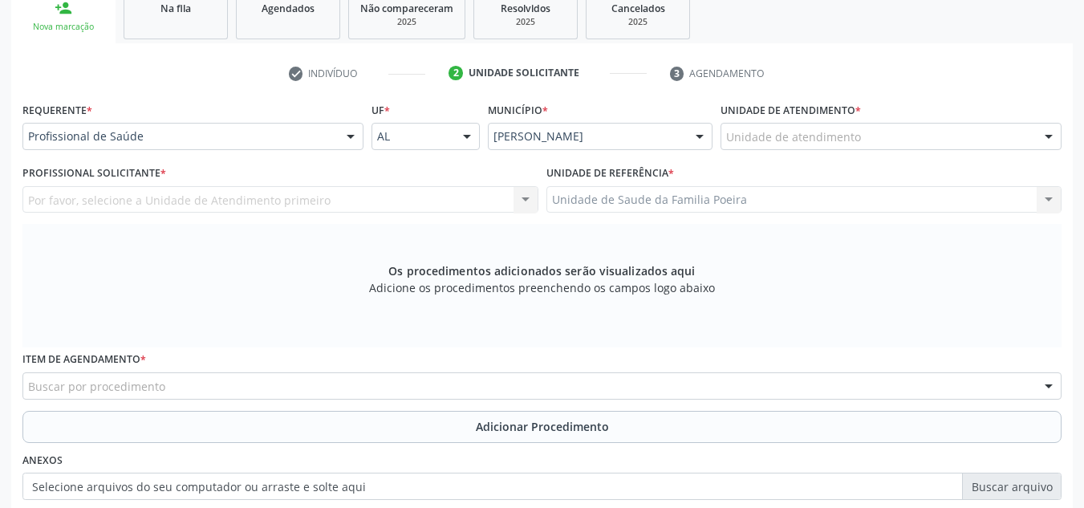
scroll to position [270, 0]
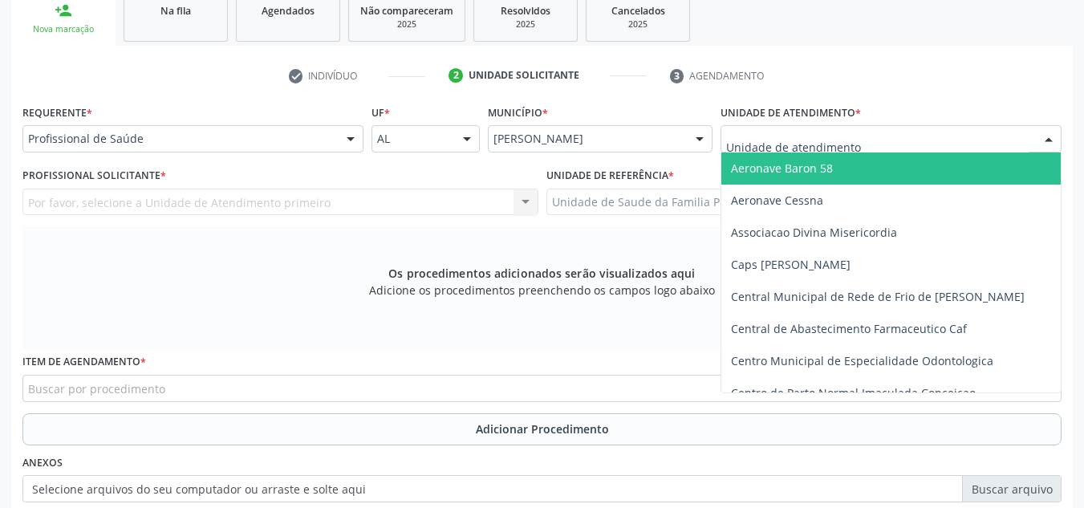
click at [900, 151] on div at bounding box center [890, 138] width 341 height 27
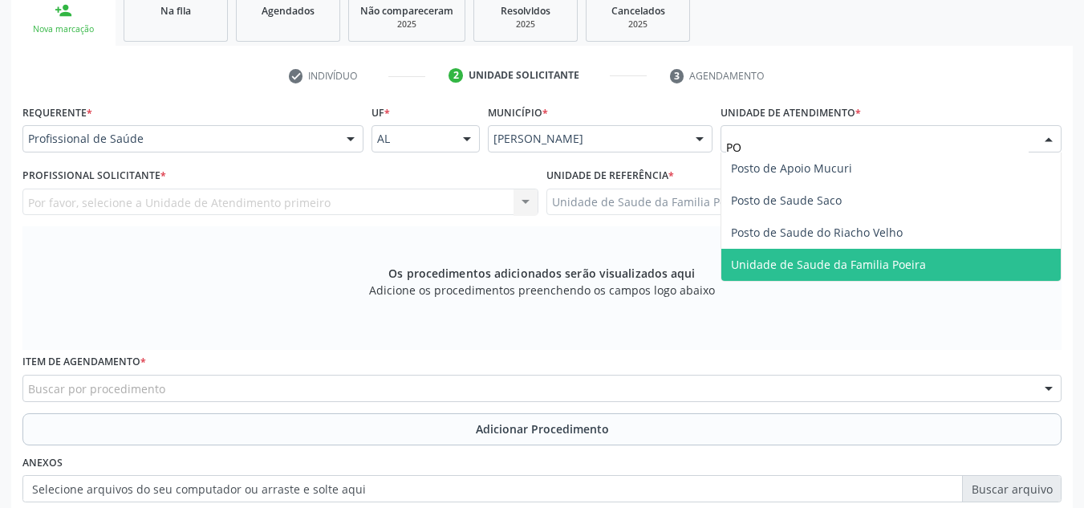
click at [854, 258] on span "Unidade de Saude da Familia Poeira" at bounding box center [828, 264] width 195 height 15
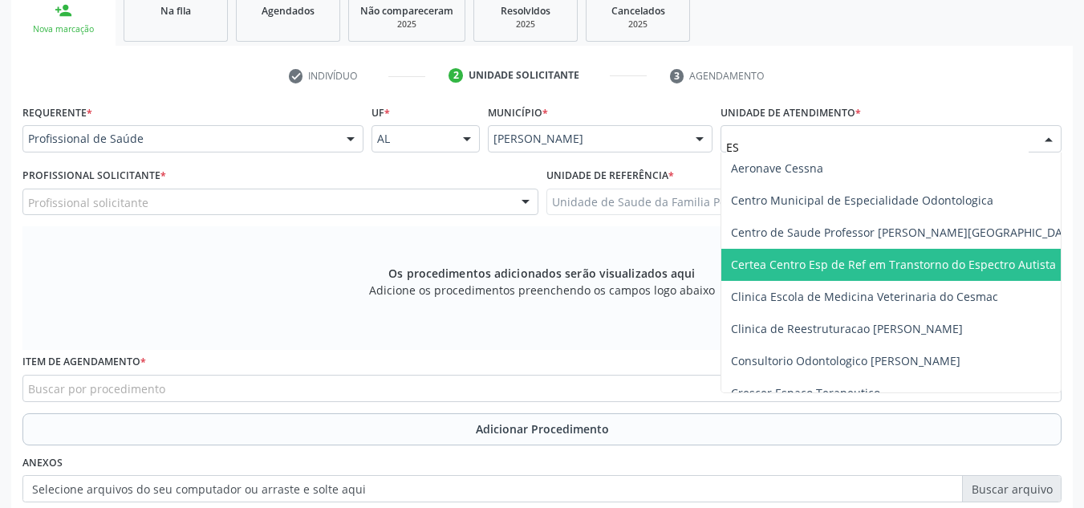
type input "EST"
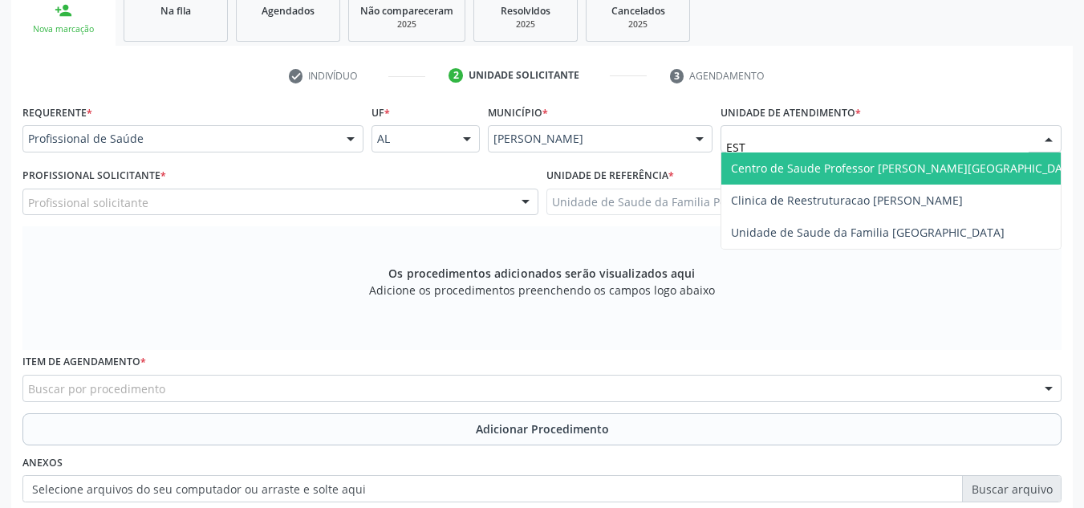
click at [898, 178] on span "Centro de Saude Professor [PERSON_NAME][GEOGRAPHIC_DATA]" at bounding box center [905, 168] width 368 height 32
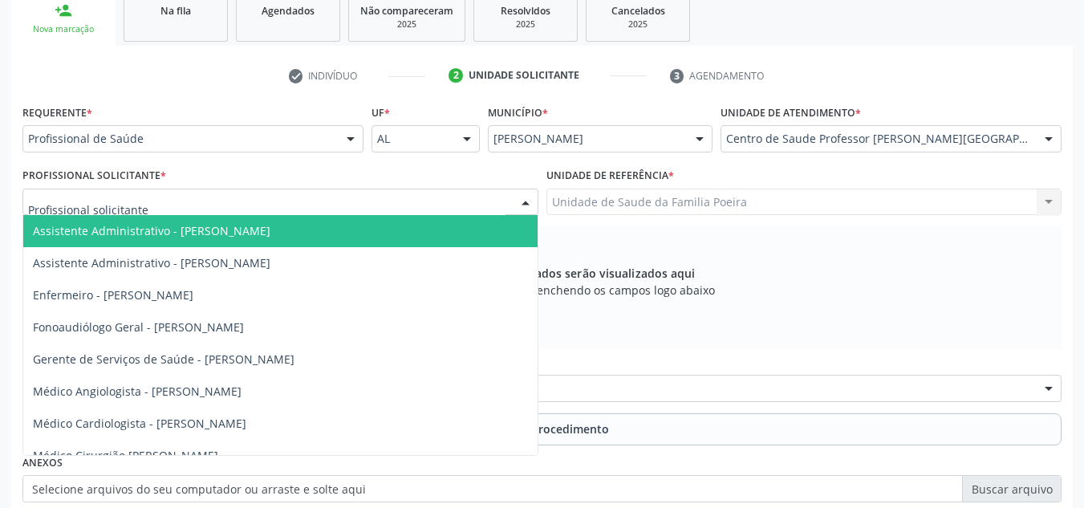
click at [188, 203] on div at bounding box center [280, 201] width 516 height 27
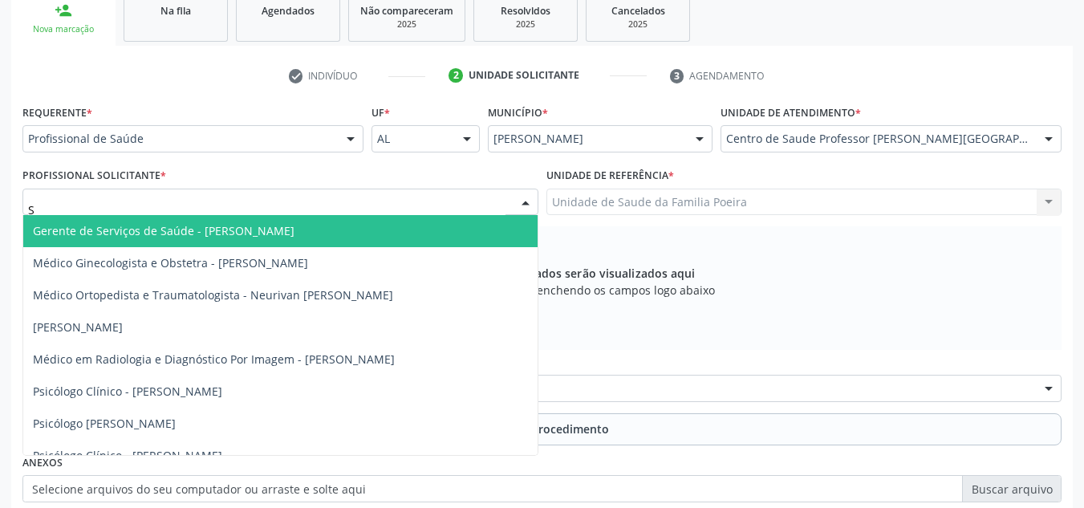
type input "SA"
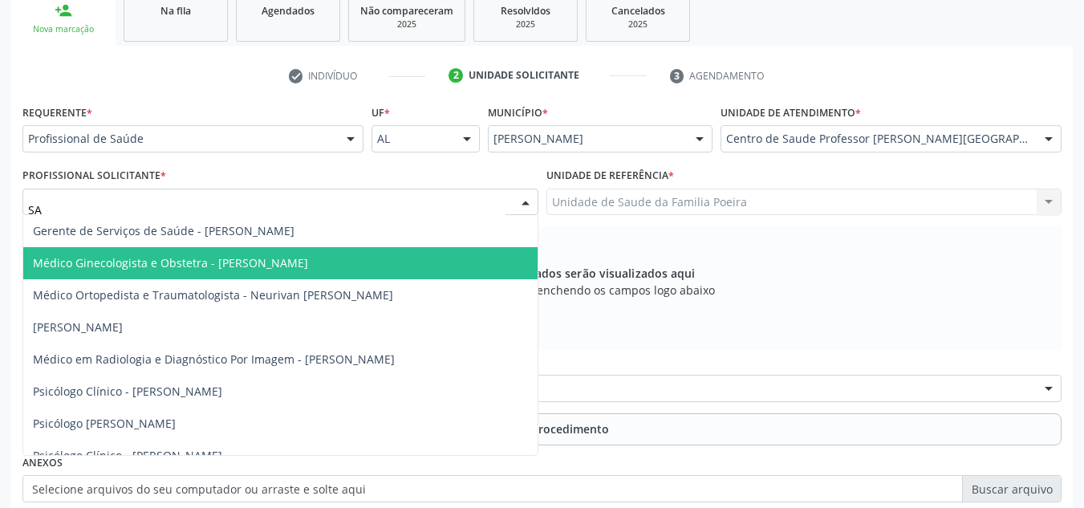
click at [222, 274] on span "Médico Ginecologista e Obstetra - [PERSON_NAME]" at bounding box center [280, 263] width 514 height 32
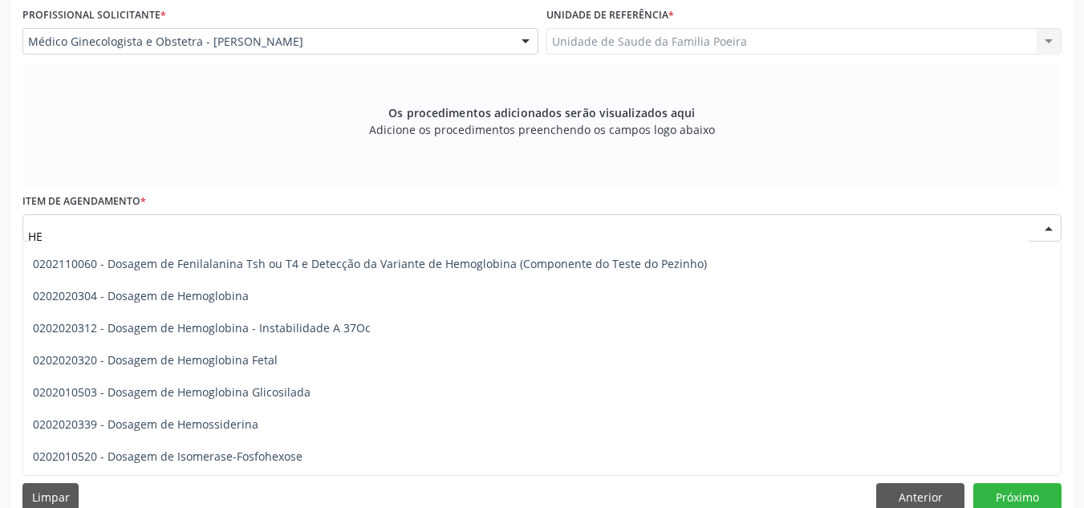
scroll to position [1364, 0]
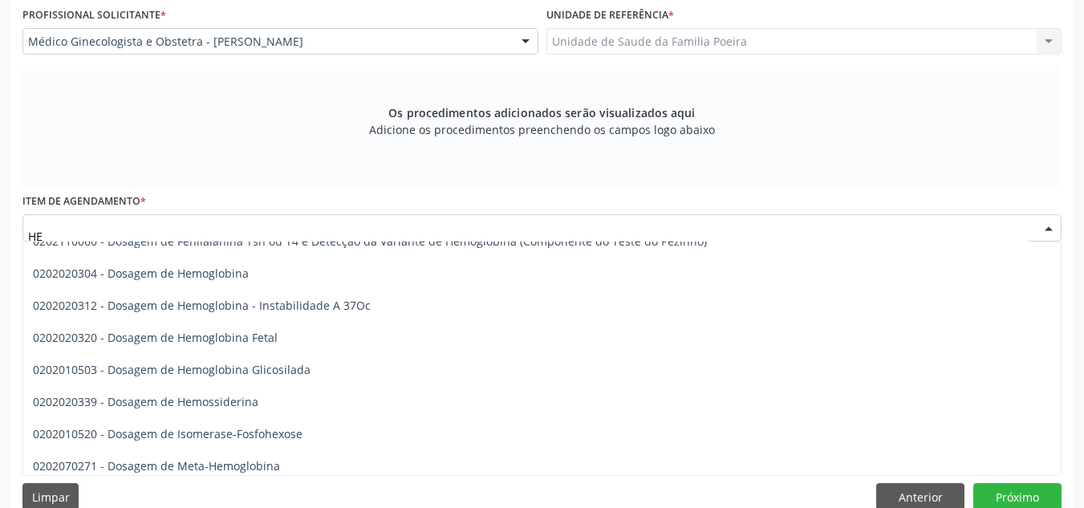
type input "H"
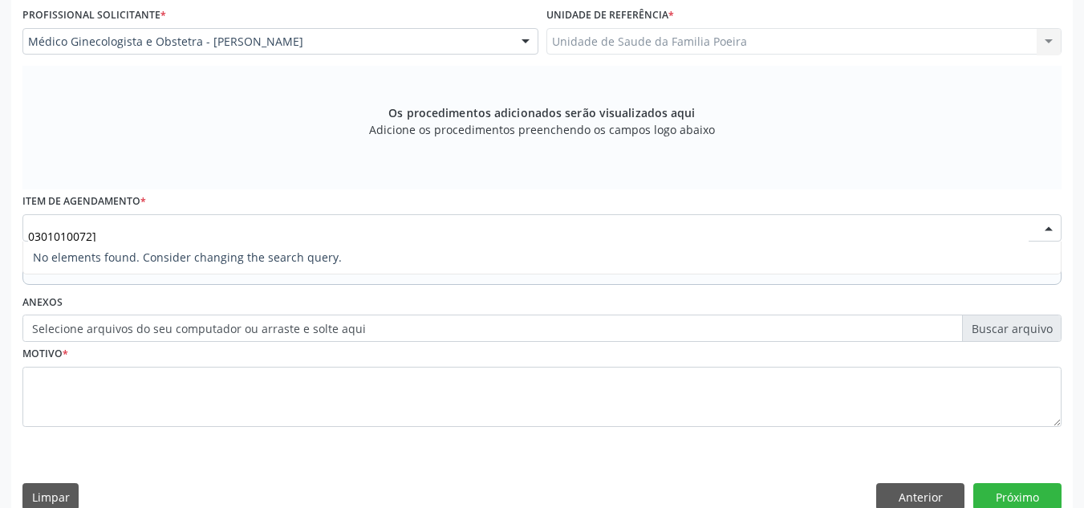
scroll to position [0, 0]
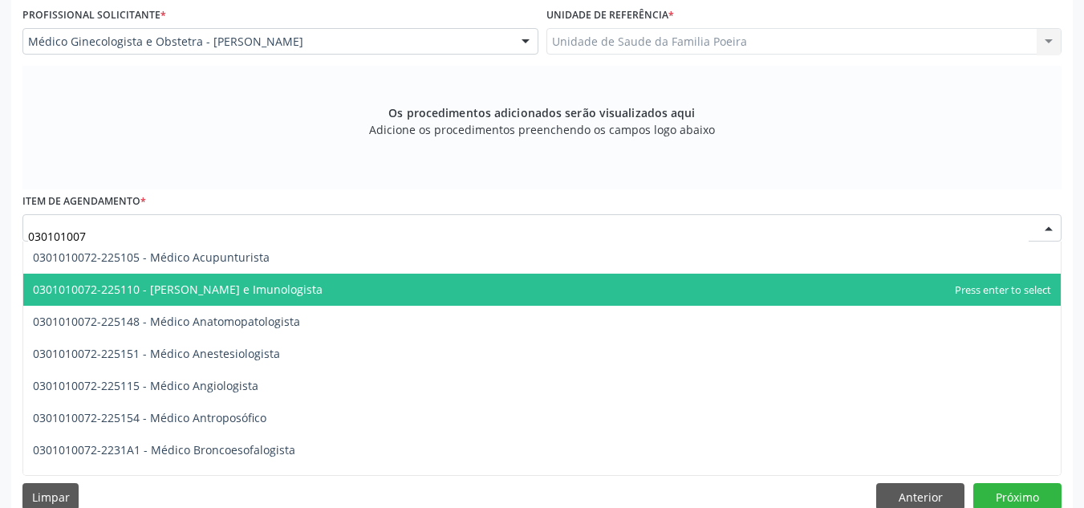
type input "03010100"
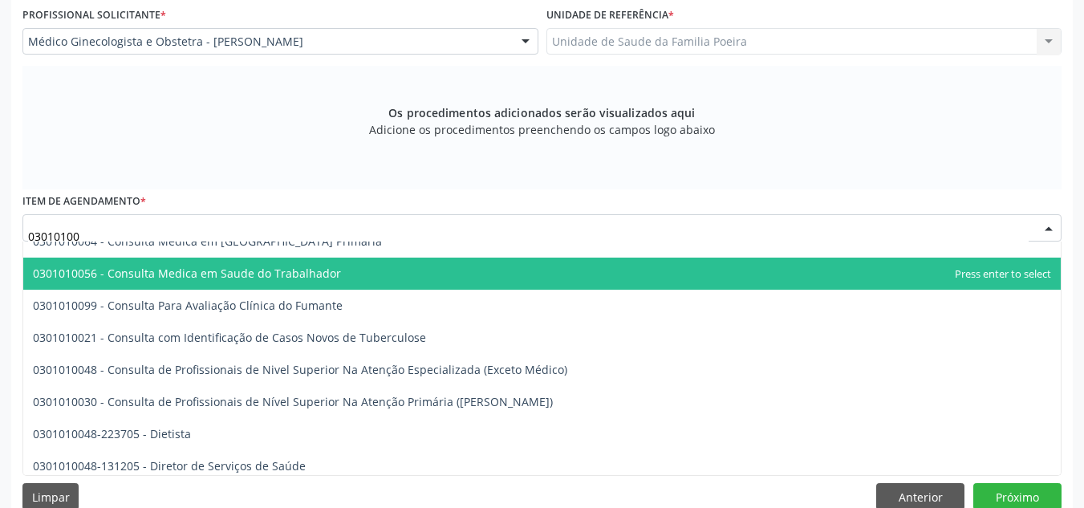
scroll to position [963, 0]
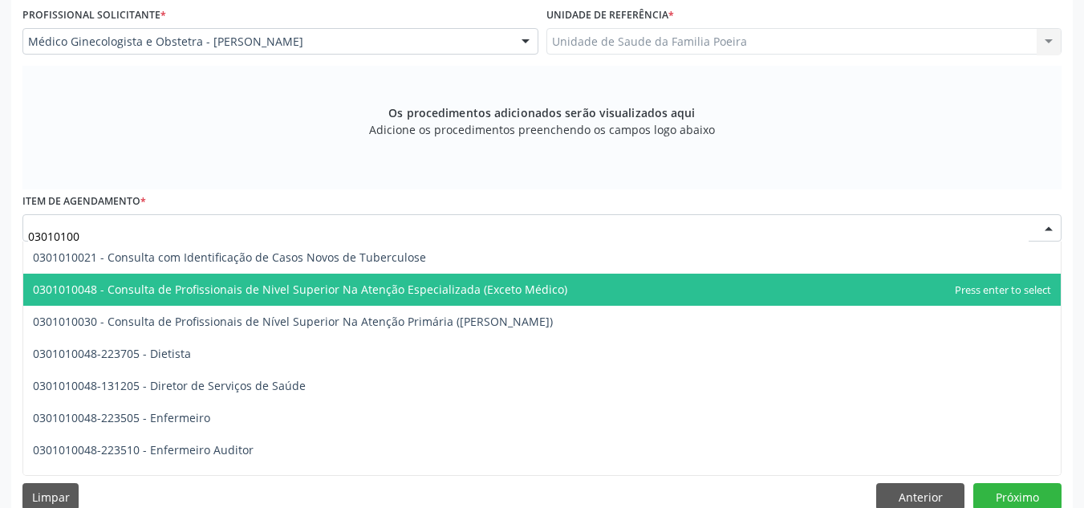
click at [285, 290] on span "0301010048 - Consulta de Profissionais de Nivel Superior Na Atenção Especializa…" at bounding box center [300, 289] width 534 height 15
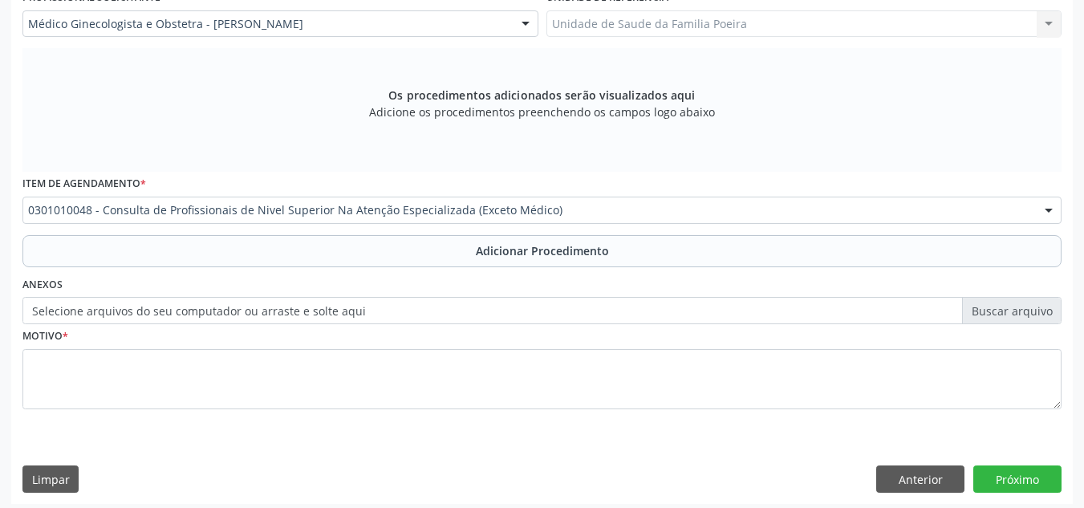
scroll to position [456, 0]
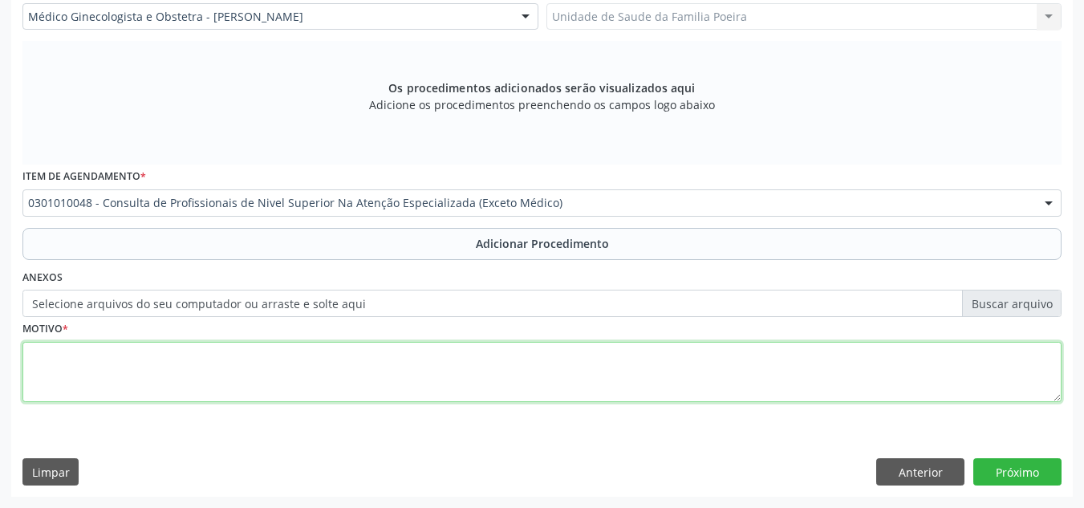
click at [310, 384] on textarea at bounding box center [541, 372] width 1039 height 61
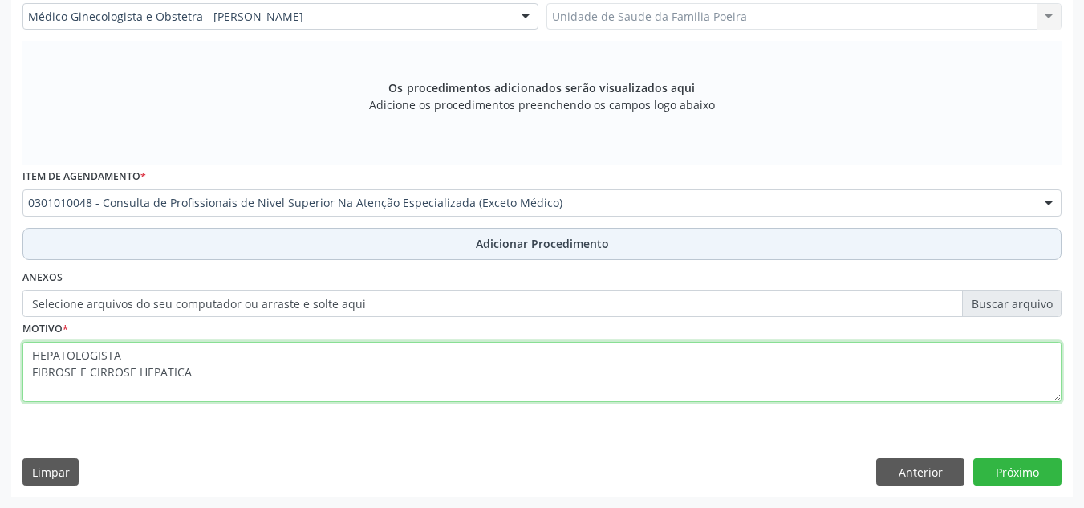
type textarea "HEPATOLOGISTA FIBROSE E CIRROSE HEPATICA"
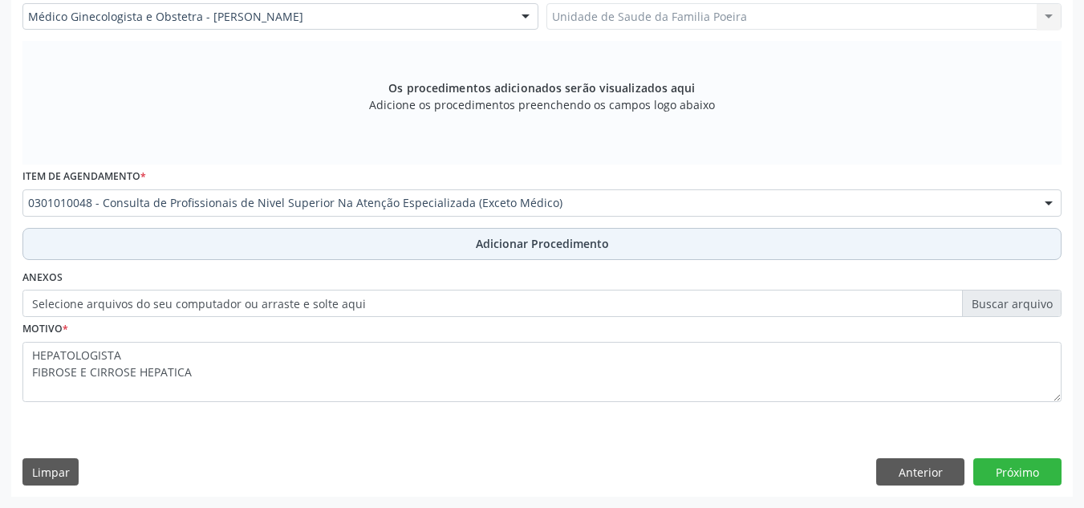
click at [501, 252] on button "Adicionar Procedimento" at bounding box center [541, 244] width 1039 height 32
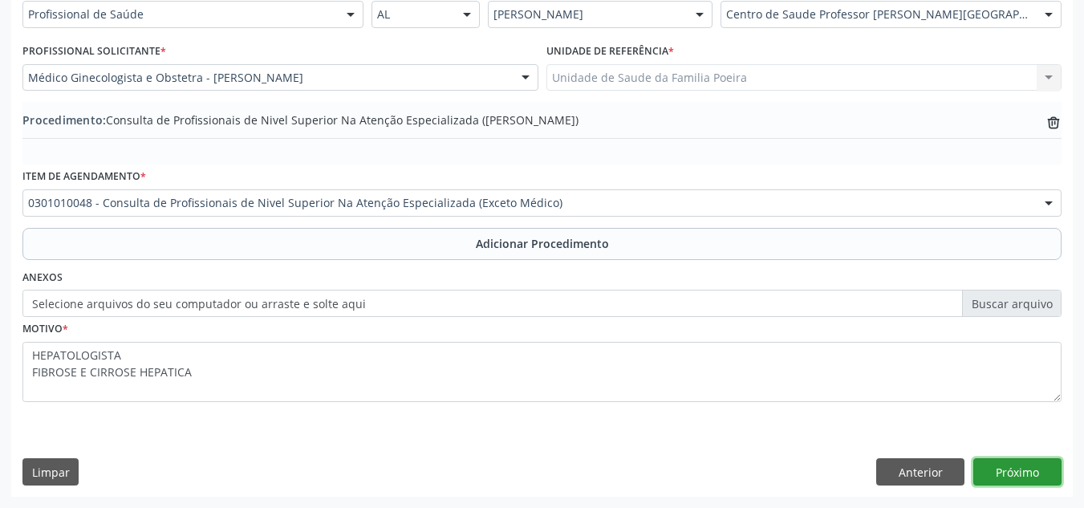
click at [1024, 468] on button "Próximo" at bounding box center [1017, 471] width 88 height 27
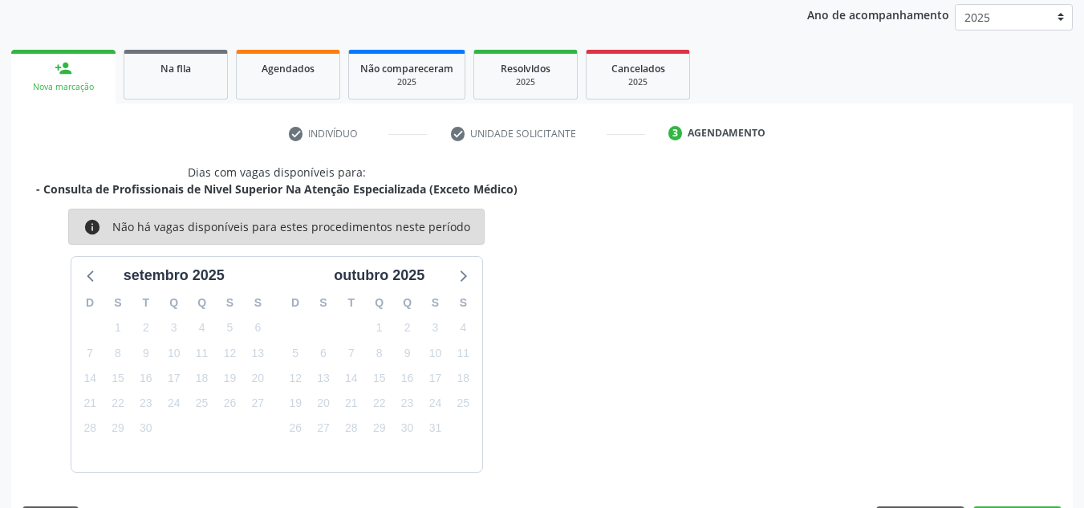
scroll to position [260, 0]
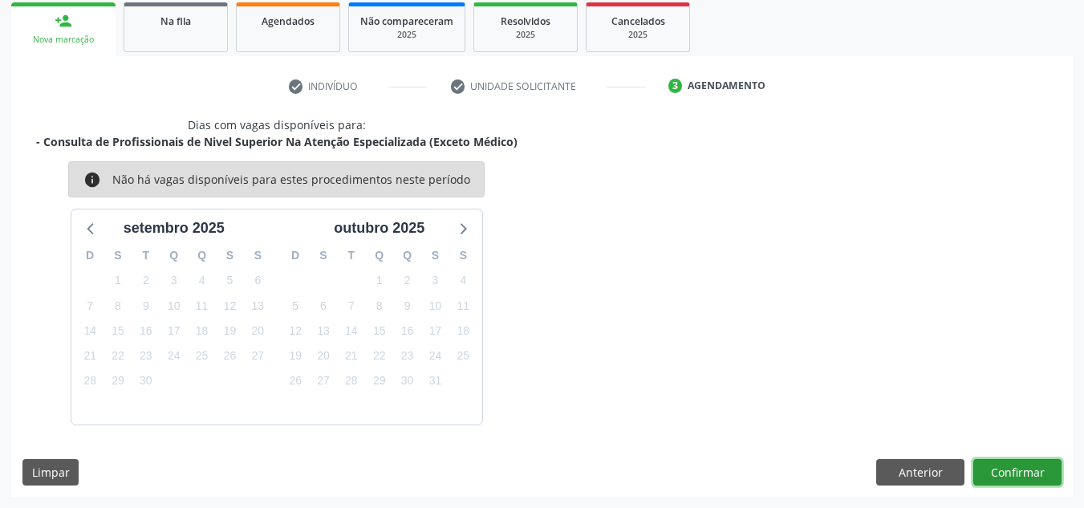
click at [1024, 468] on button "Confirmar" at bounding box center [1017, 472] width 88 height 27
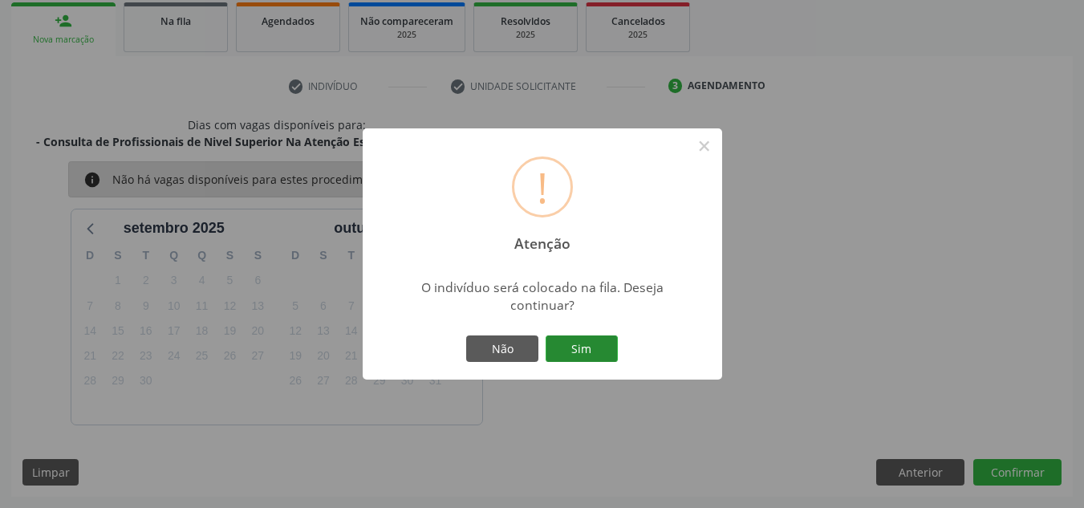
click at [565, 354] on button "Sim" at bounding box center [581, 348] width 72 height 27
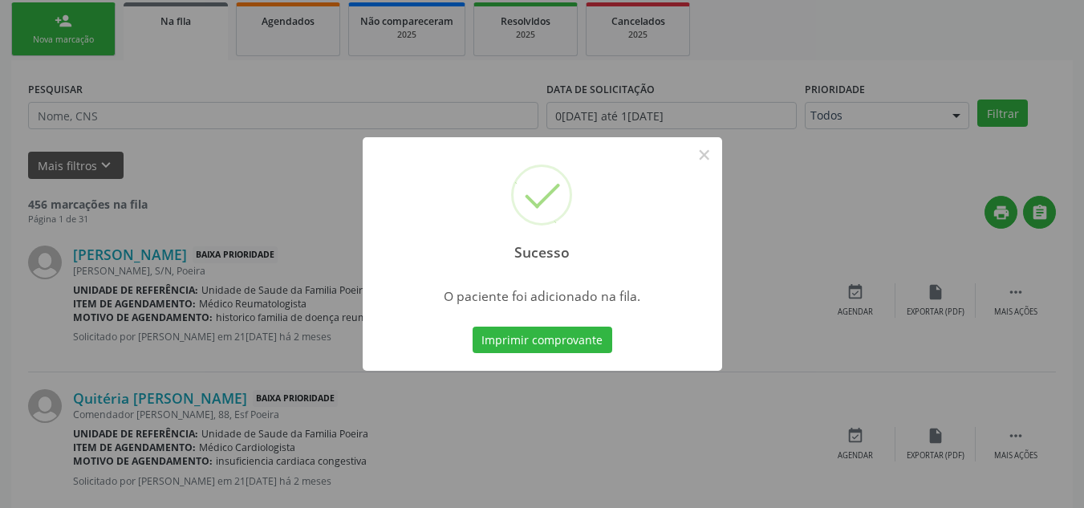
scroll to position [44, 0]
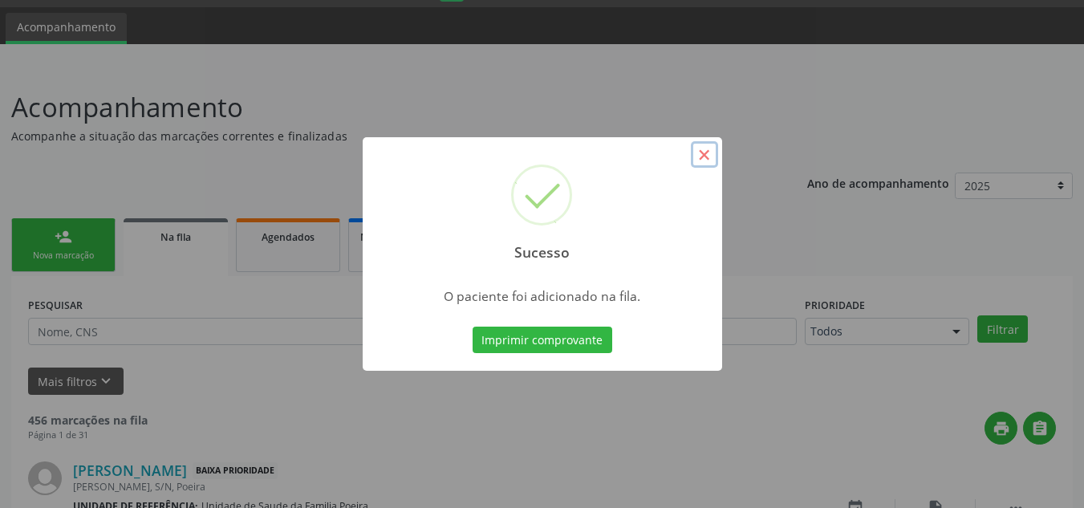
click at [699, 148] on button "×" at bounding box center [704, 154] width 27 height 27
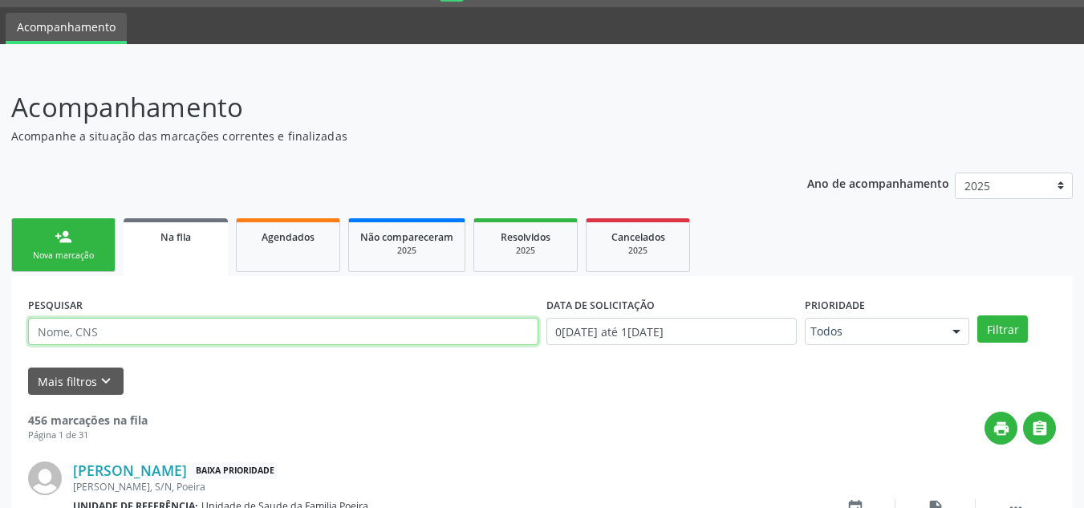
click at [194, 326] on input "text" at bounding box center [283, 331] width 510 height 27
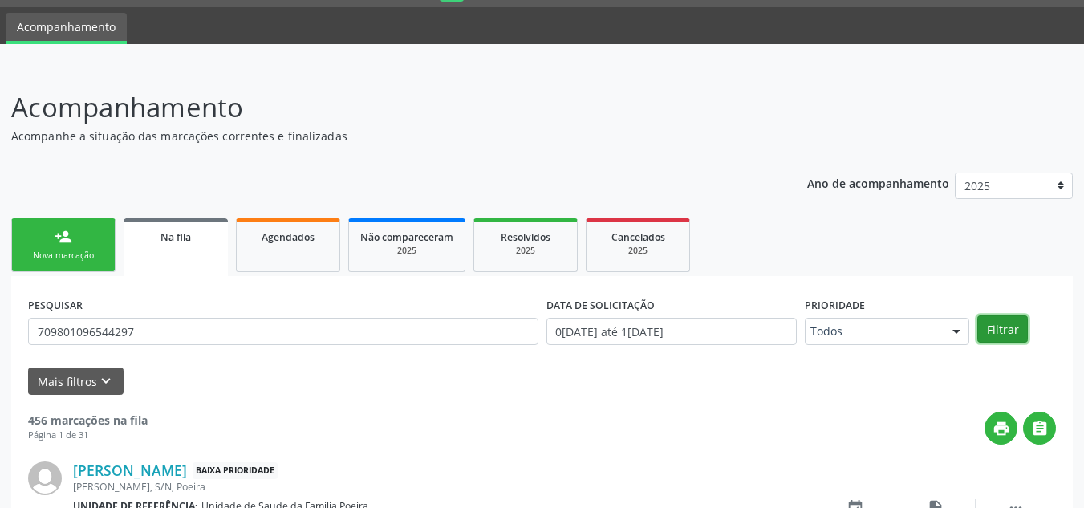
click at [1005, 328] on button "Filtrar" at bounding box center [1002, 328] width 51 height 27
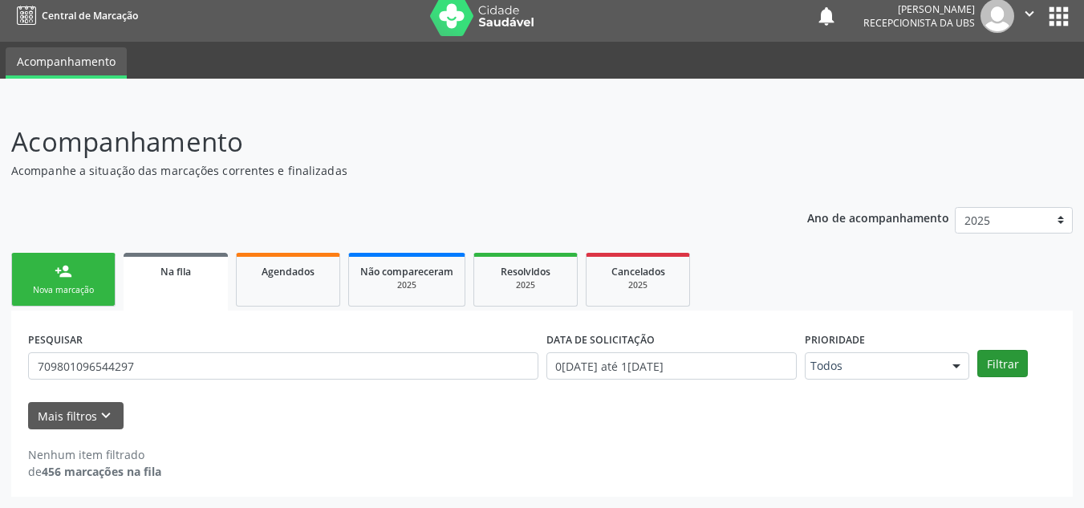
scroll to position [10, 0]
click at [1002, 364] on button "Filtrar" at bounding box center [1002, 363] width 51 height 27
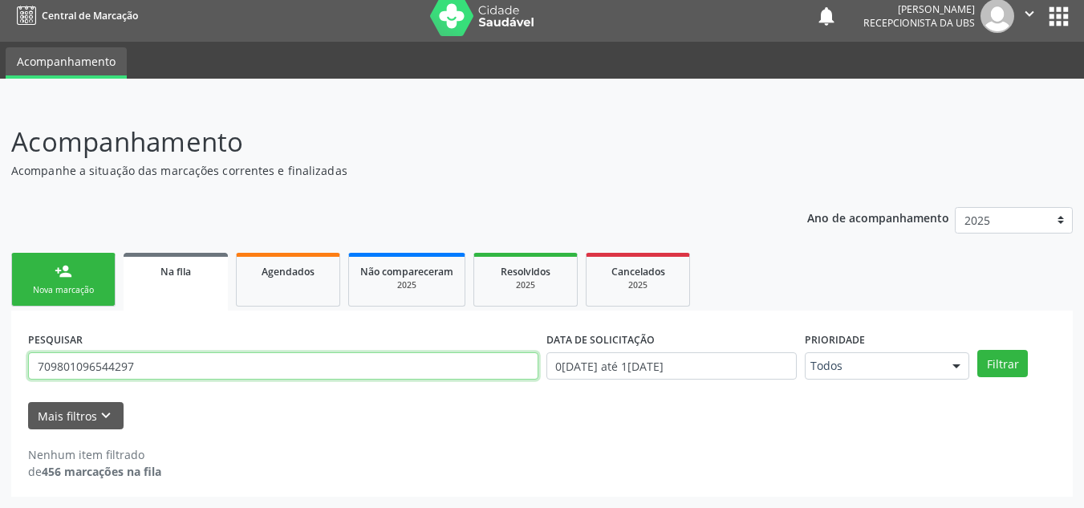
drag, startPoint x: 140, startPoint y: 371, endPoint x: 34, endPoint y: 369, distance: 105.9
click at [34, 369] on input "709801096544297" at bounding box center [283, 365] width 510 height 27
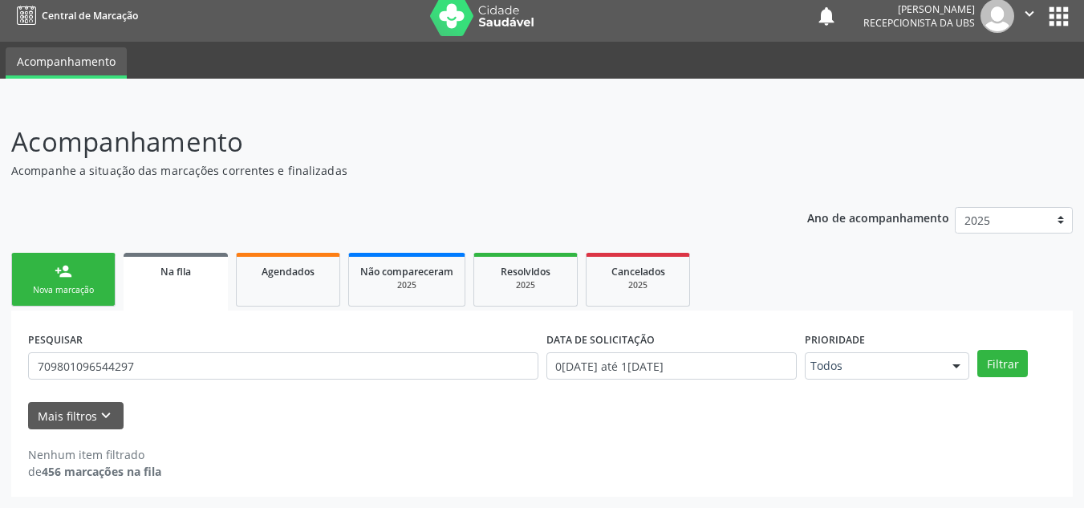
click at [228, 349] on div "PESQUISAR 709801096544297" at bounding box center [283, 358] width 518 height 63
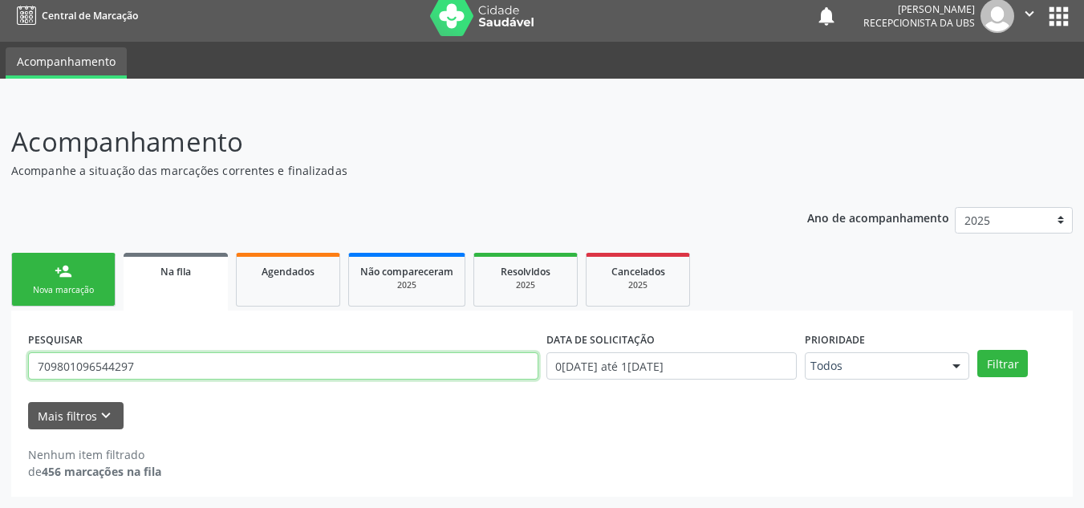
click at [229, 368] on input "709801096544297" at bounding box center [283, 365] width 510 height 27
type input "7"
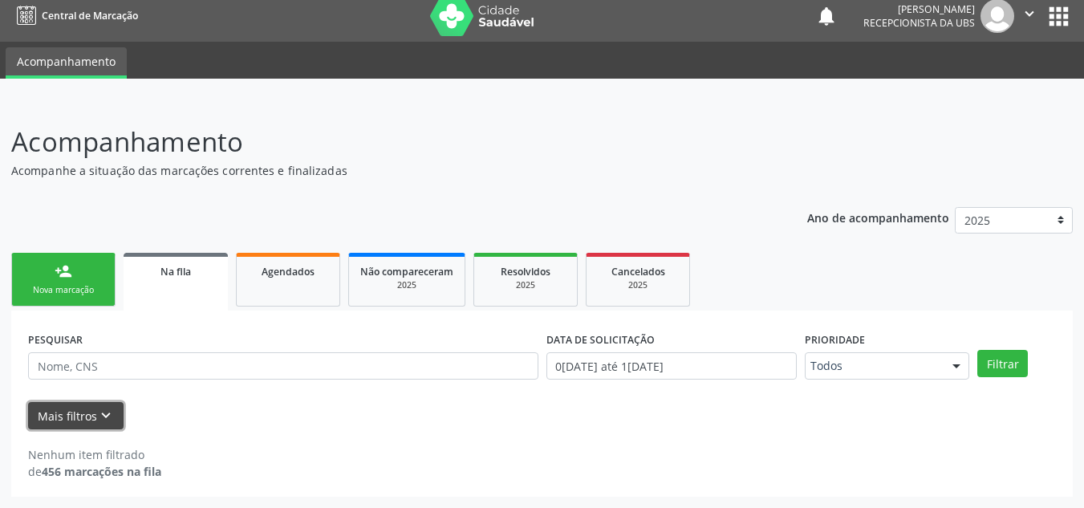
click at [62, 424] on button "Mais filtros keyboard_arrow_down" at bounding box center [75, 416] width 95 height 28
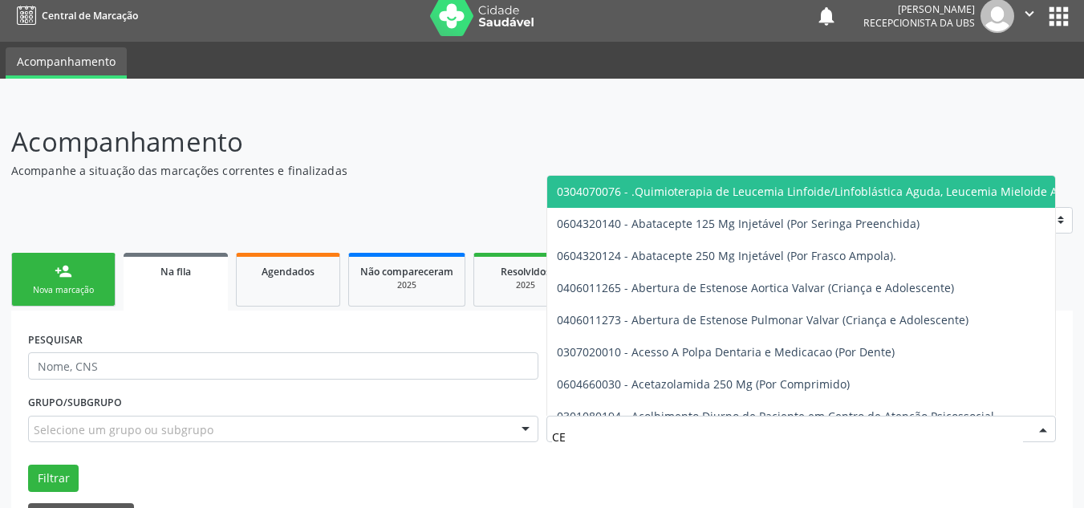
type input "C"
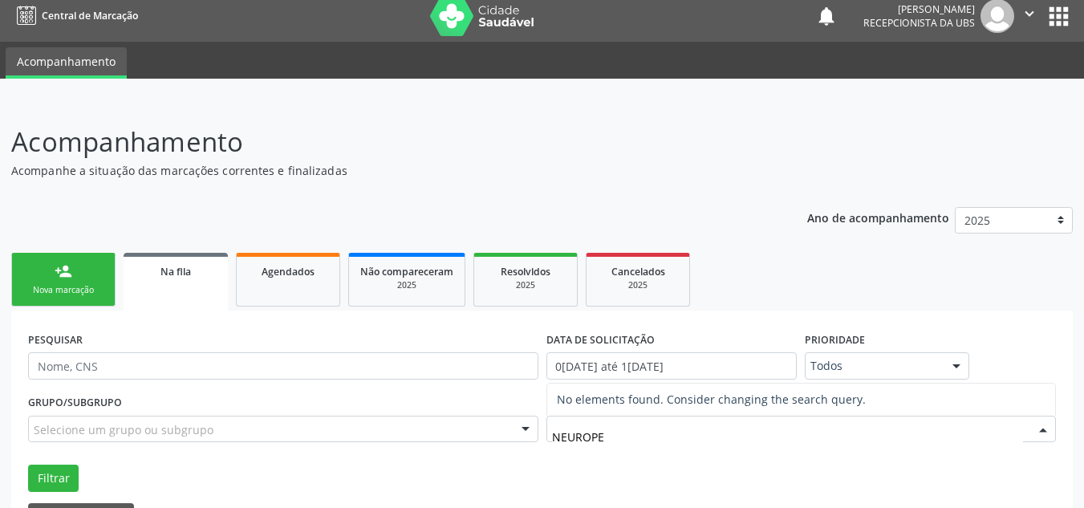
scroll to position [0, 0]
type input "NEUROP"
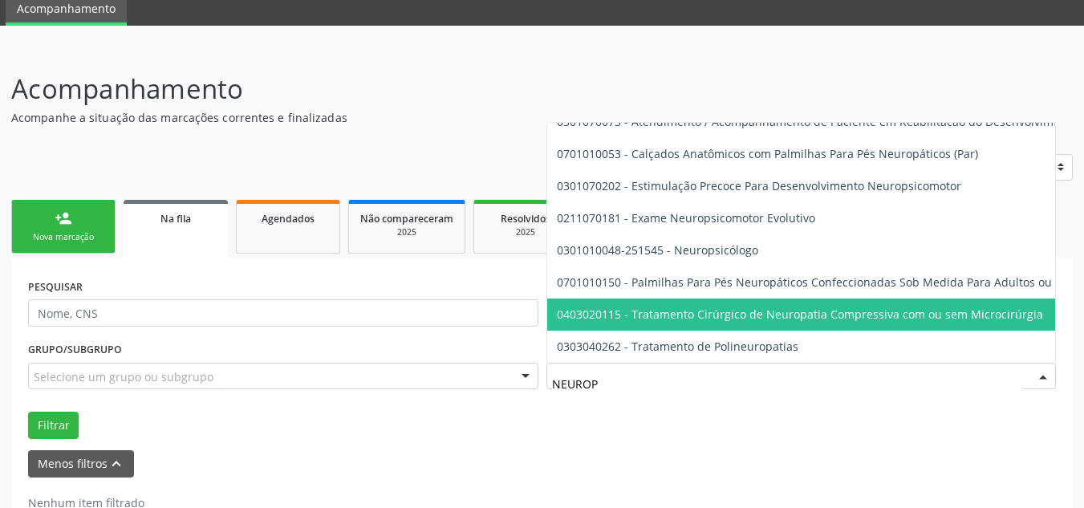
scroll to position [90, 0]
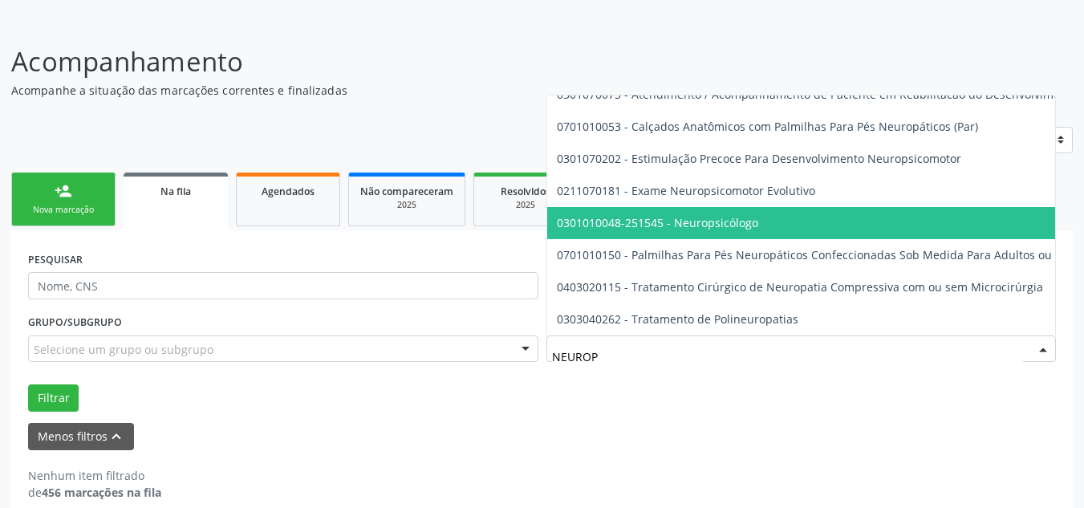
click at [673, 215] on span "0301010048-251545 - Neuropsicólogo" at bounding box center [657, 222] width 201 height 15
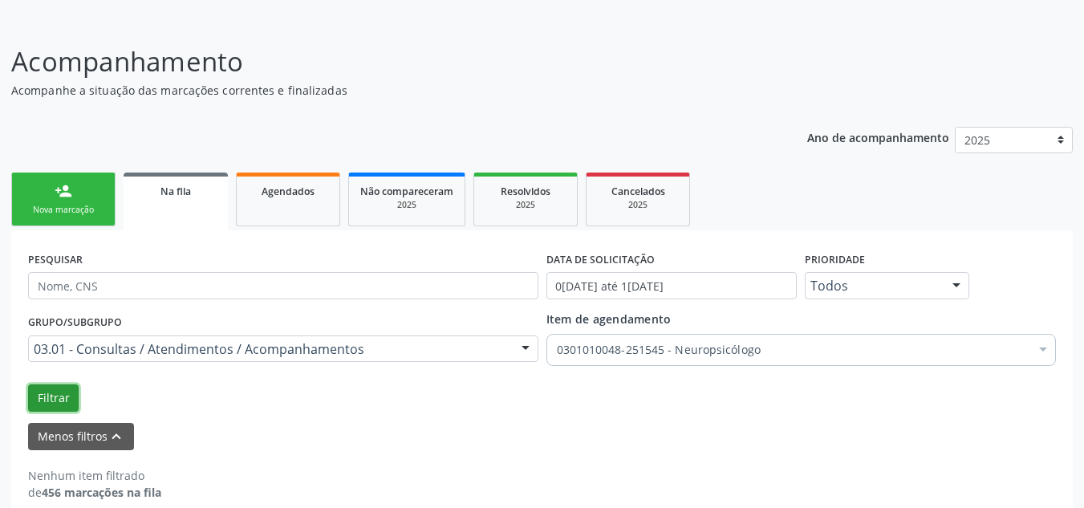
click at [40, 398] on button "Filtrar" at bounding box center [53, 397] width 51 height 27
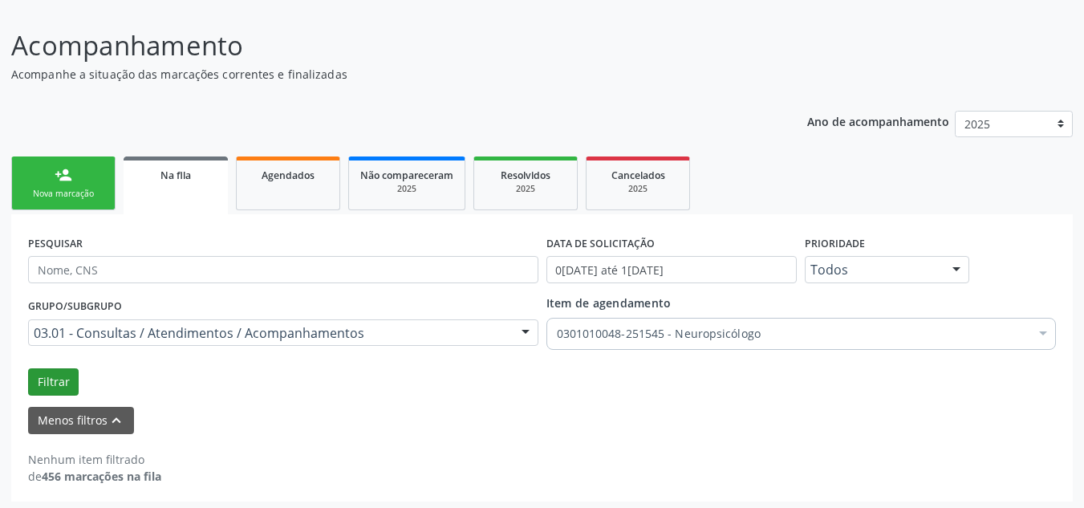
scroll to position [111, 0]
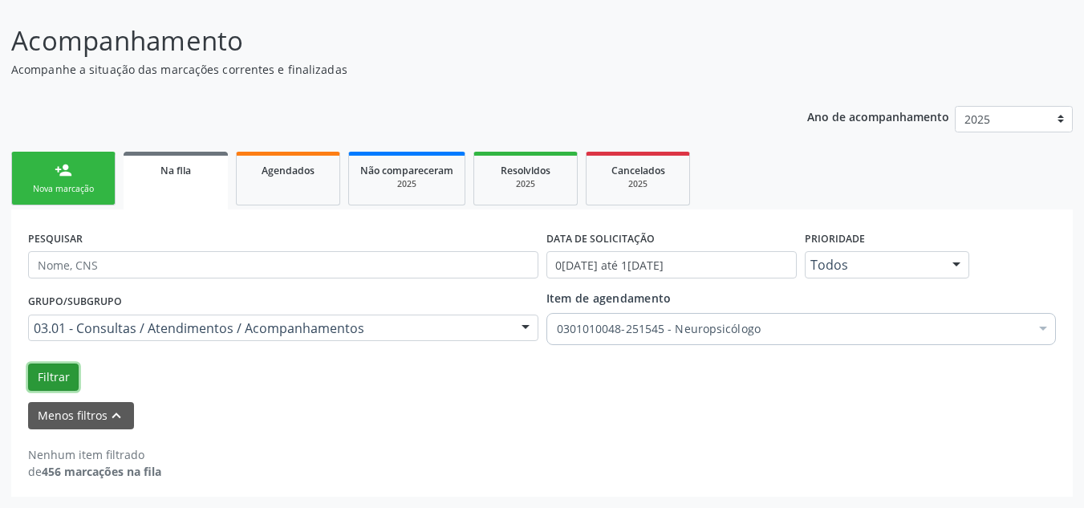
click at [70, 375] on button "Filtrar" at bounding box center [53, 376] width 51 height 27
click at [87, 190] on div "Nova marcação" at bounding box center [63, 189] width 80 height 12
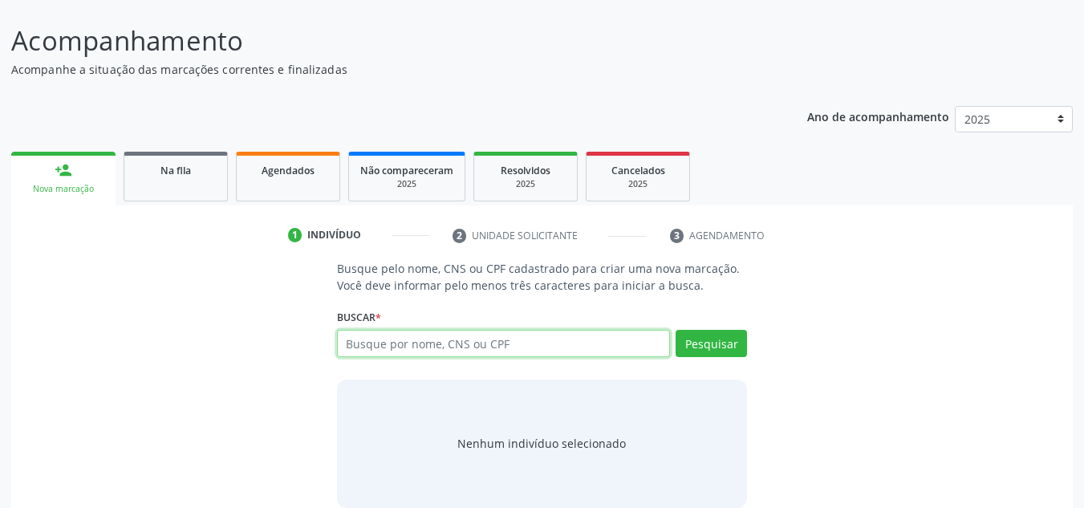
click at [399, 335] on input "text" at bounding box center [504, 343] width 334 height 27
type input "16128738478"
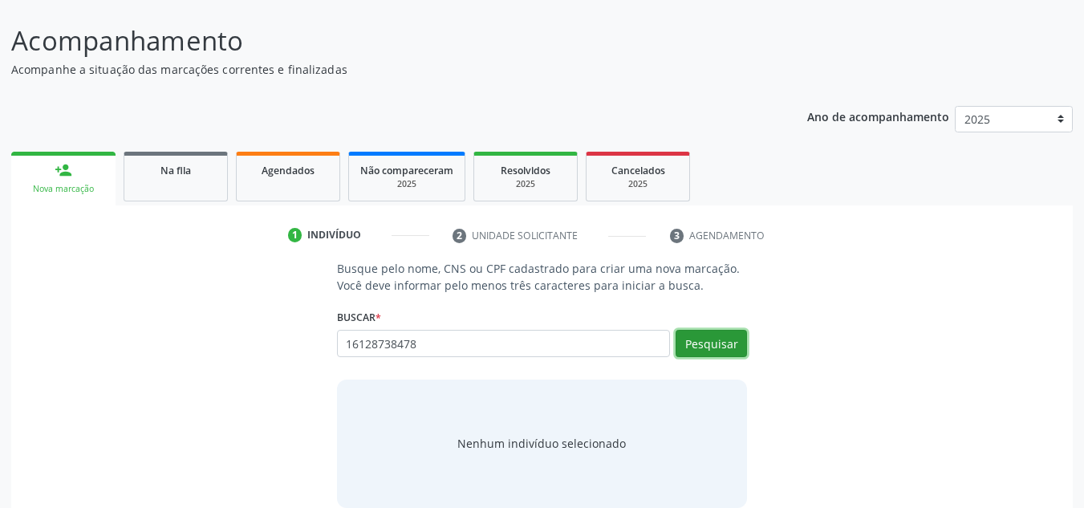
click at [711, 337] on button "Pesquisar" at bounding box center [710, 343] width 71 height 27
type input "16128738478"
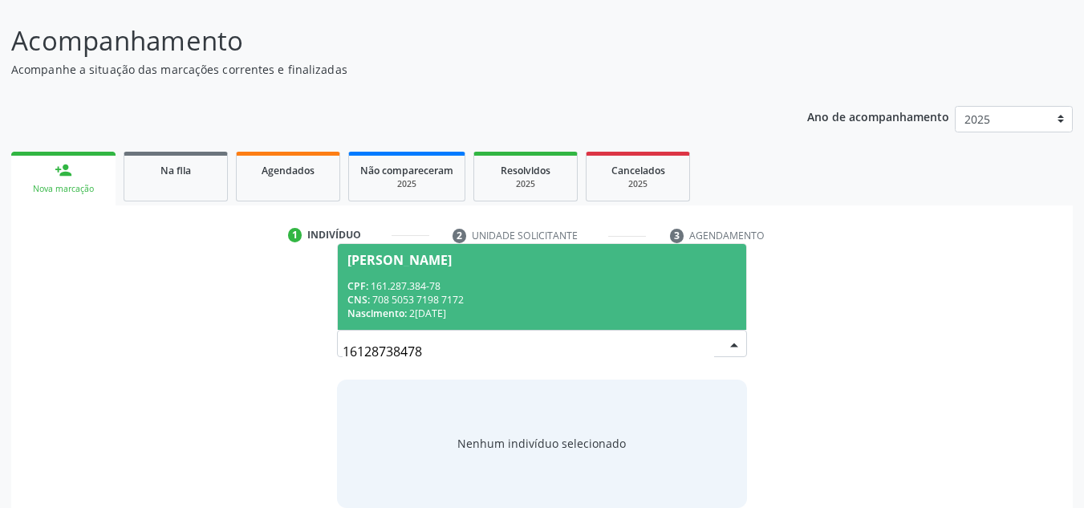
click at [418, 271] on span "Manoel Lucas Barros de Araújo CPF: 161.287.384-78 CNS: 708 5053 7198 7172 Nasci…" at bounding box center [542, 287] width 409 height 86
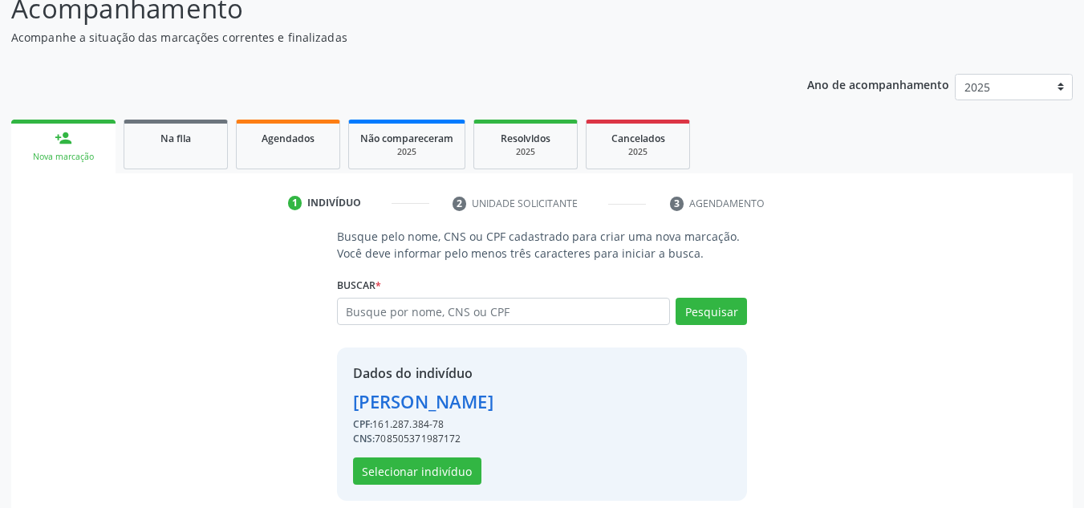
scroll to position [158, 0]
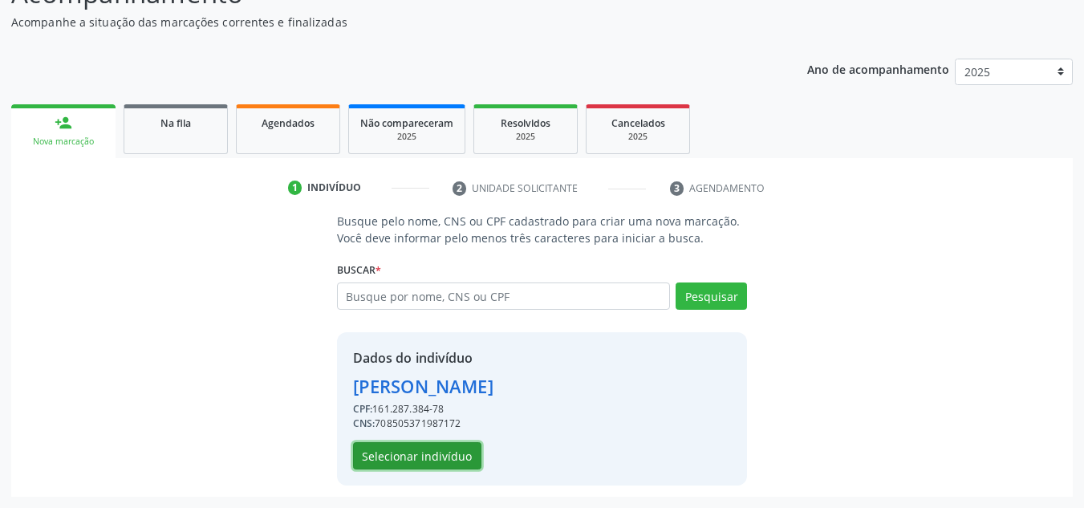
click at [436, 454] on button "Selecionar indivíduo" at bounding box center [417, 455] width 128 height 27
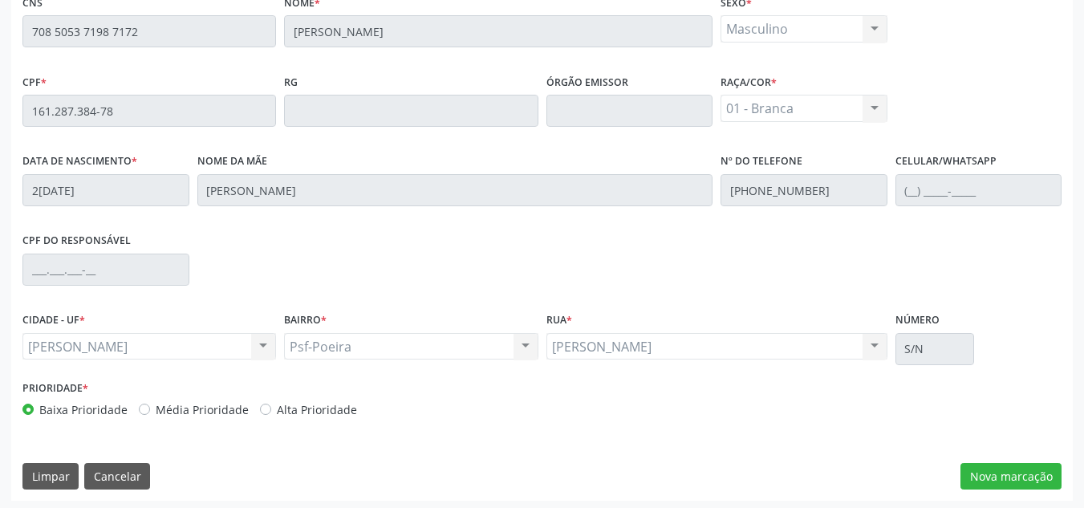
scroll to position [431, 0]
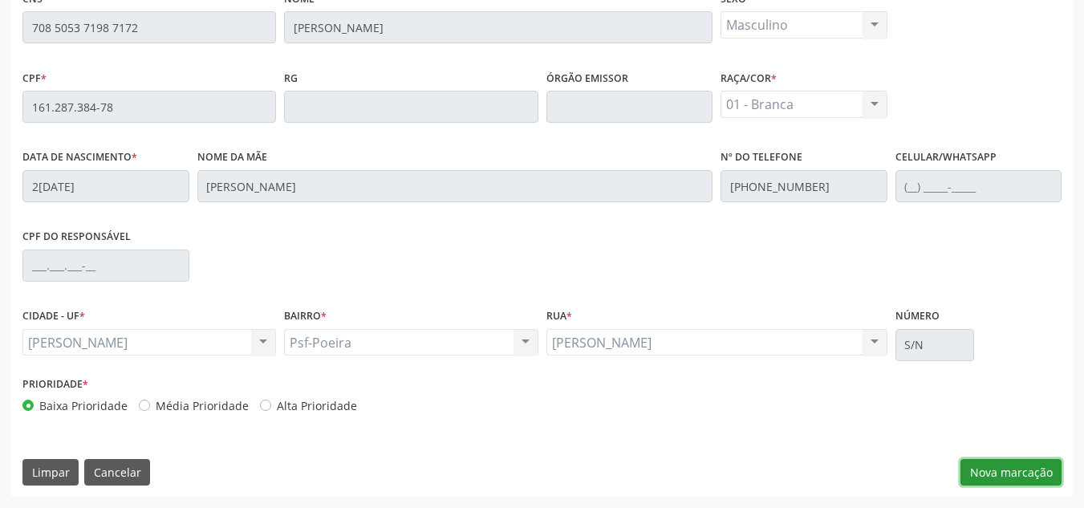
click at [1029, 468] on button "Nova marcação" at bounding box center [1010, 472] width 101 height 27
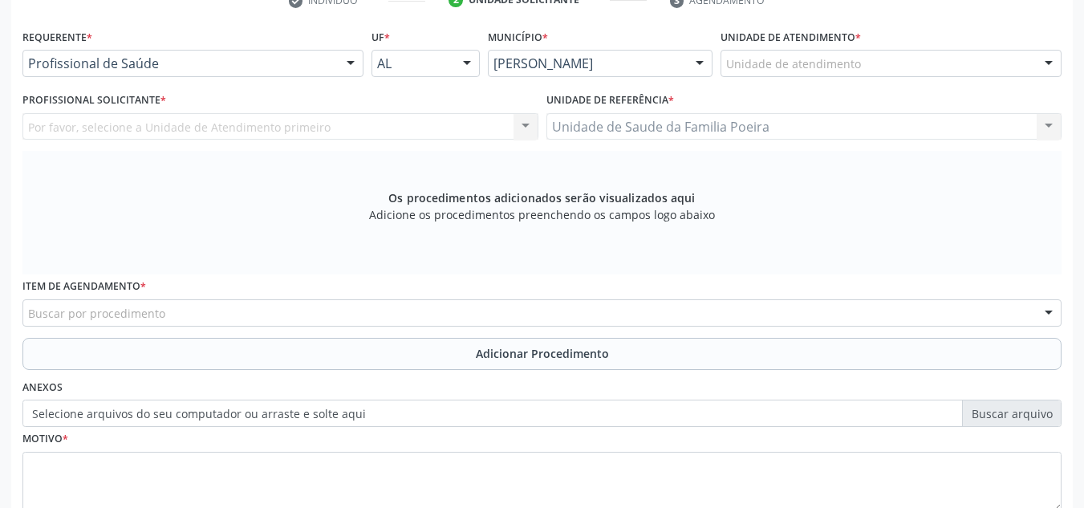
scroll to position [270, 0]
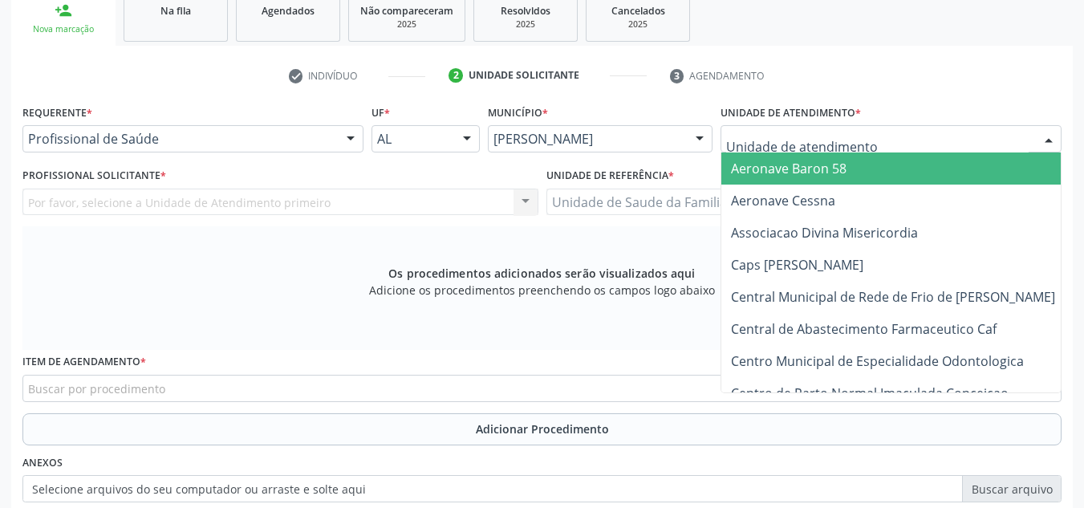
click at [858, 138] on div at bounding box center [890, 138] width 341 height 27
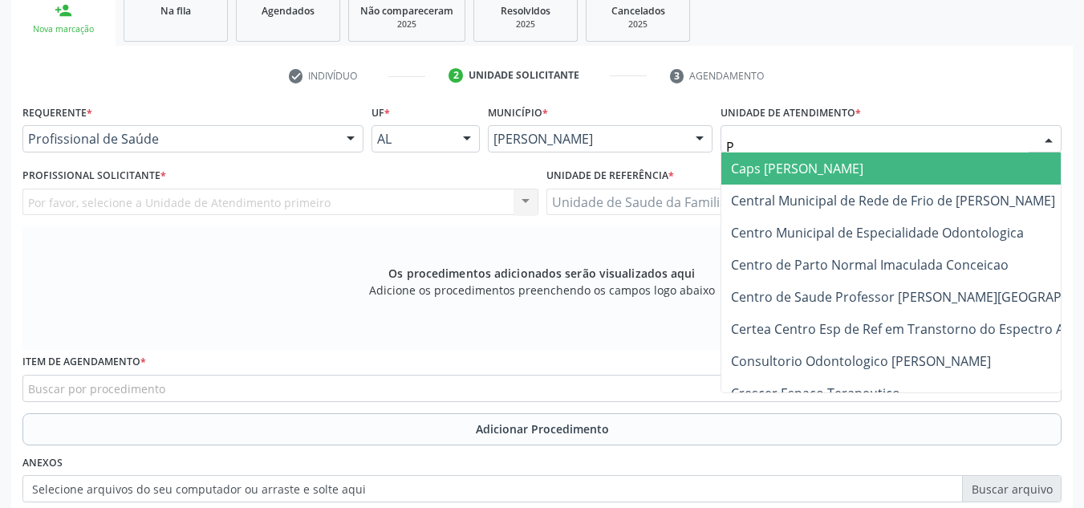
type input "PO"
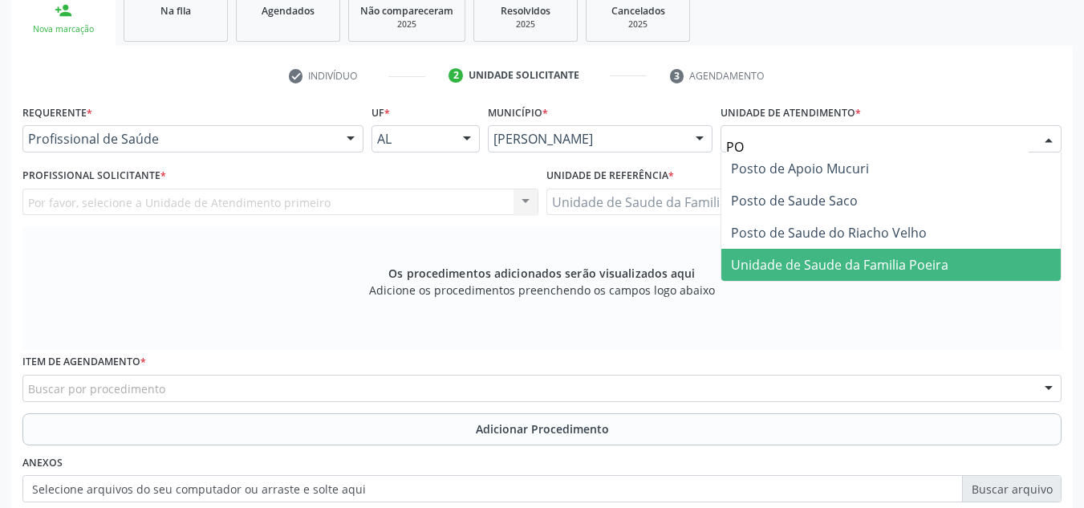
click at [842, 266] on span "Unidade de Saude da Familia Poeira" at bounding box center [839, 265] width 217 height 18
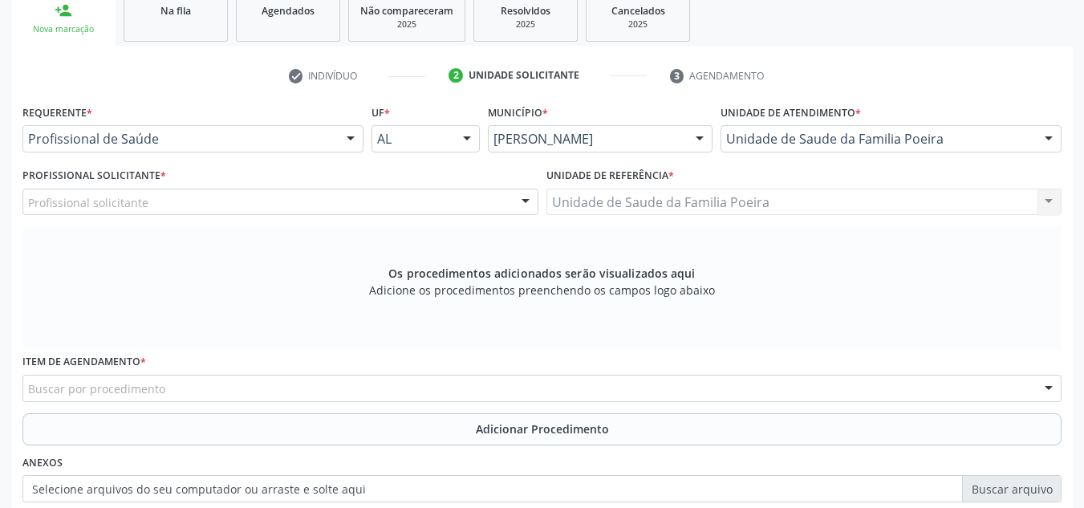
click at [292, 205] on div "Profissional solicitante" at bounding box center [280, 201] width 516 height 27
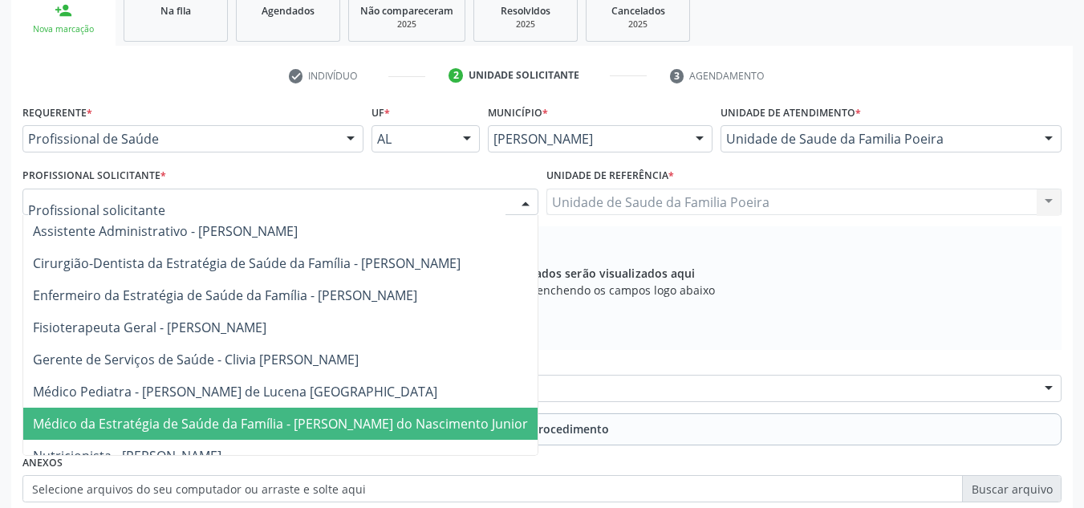
click at [302, 432] on span "Médico da Estratégia de Saúde da Família - [PERSON_NAME] do Nascimento Junior" at bounding box center [280, 424] width 495 height 18
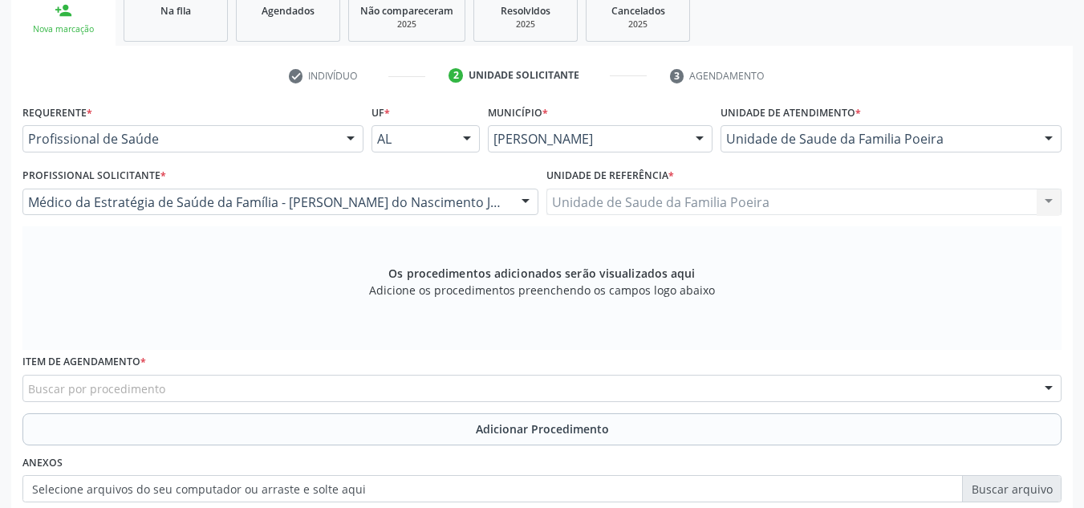
click at [272, 387] on div "Buscar por procedimento" at bounding box center [541, 388] width 1039 height 27
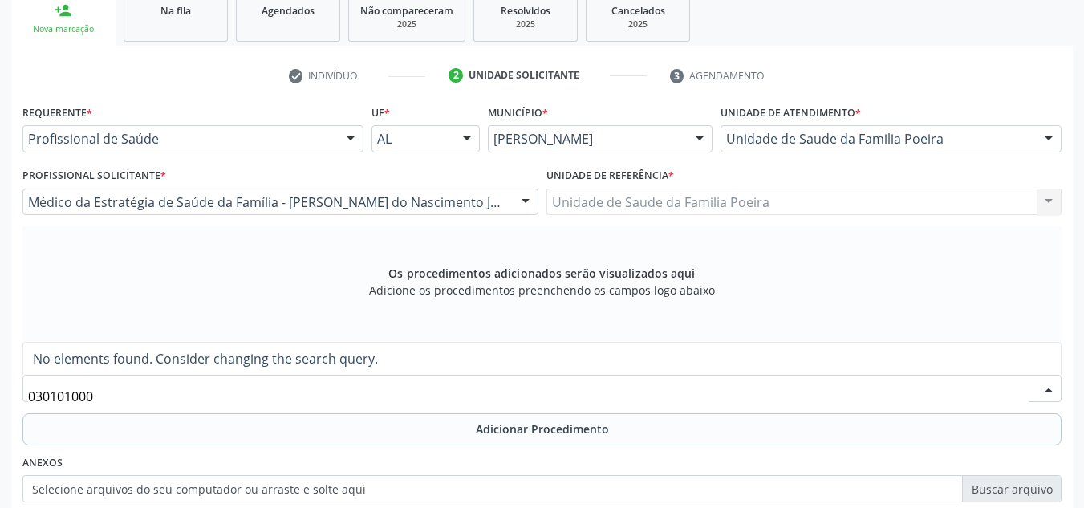
scroll to position [0, 0]
type input "03010100"
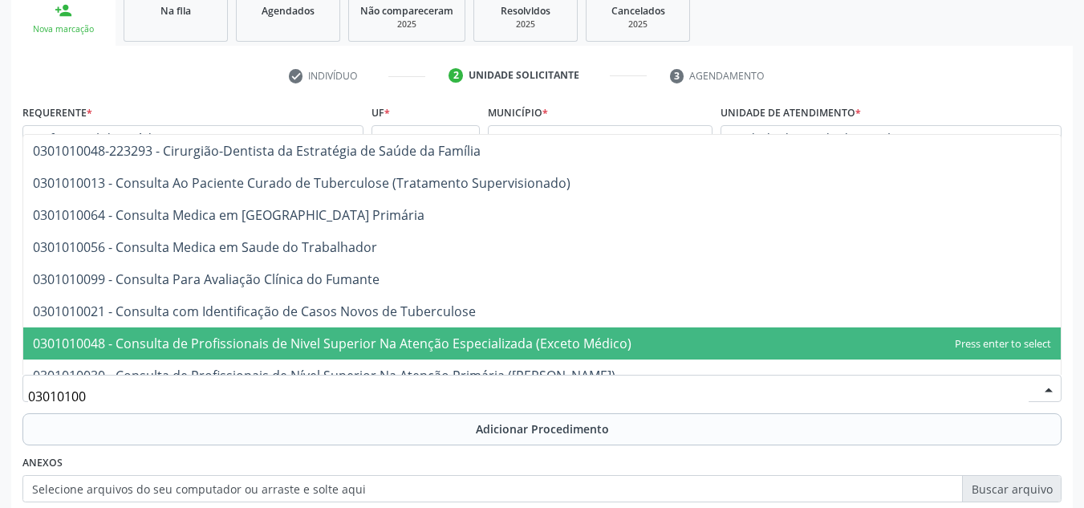
scroll to position [882, 0]
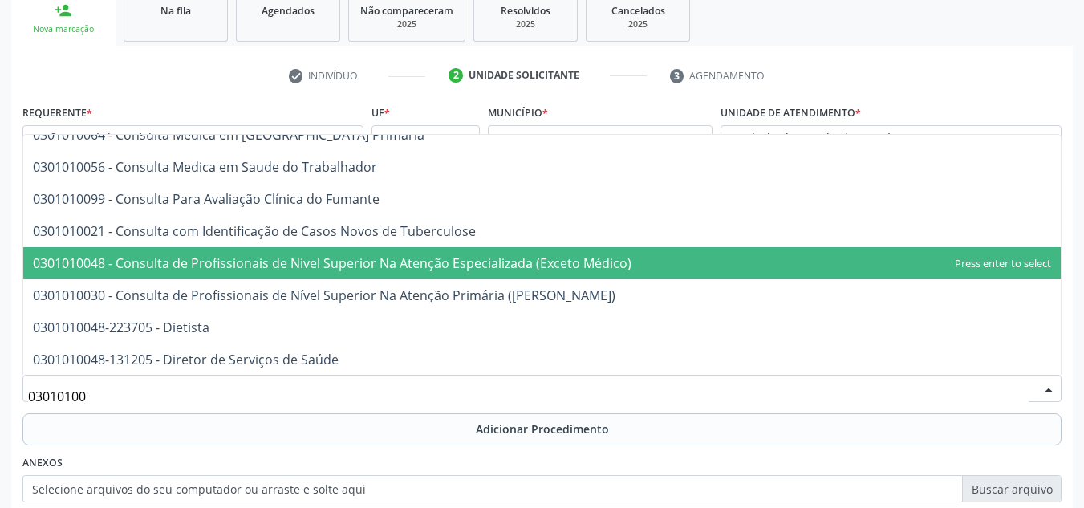
click at [431, 261] on span "0301010048 - Consulta de Profissionais de Nivel Superior Na Atenção Especializa…" at bounding box center [332, 263] width 598 height 18
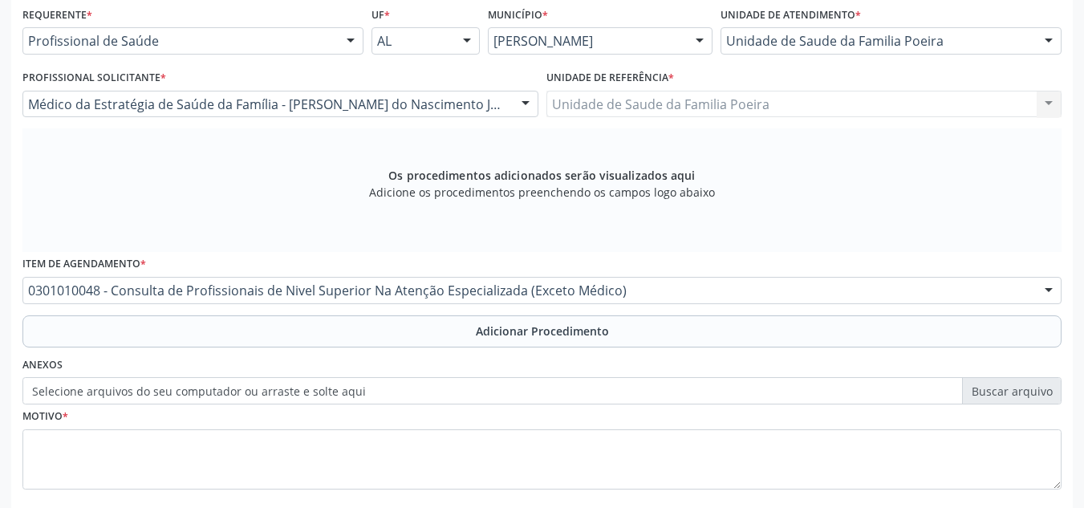
scroll to position [456, 0]
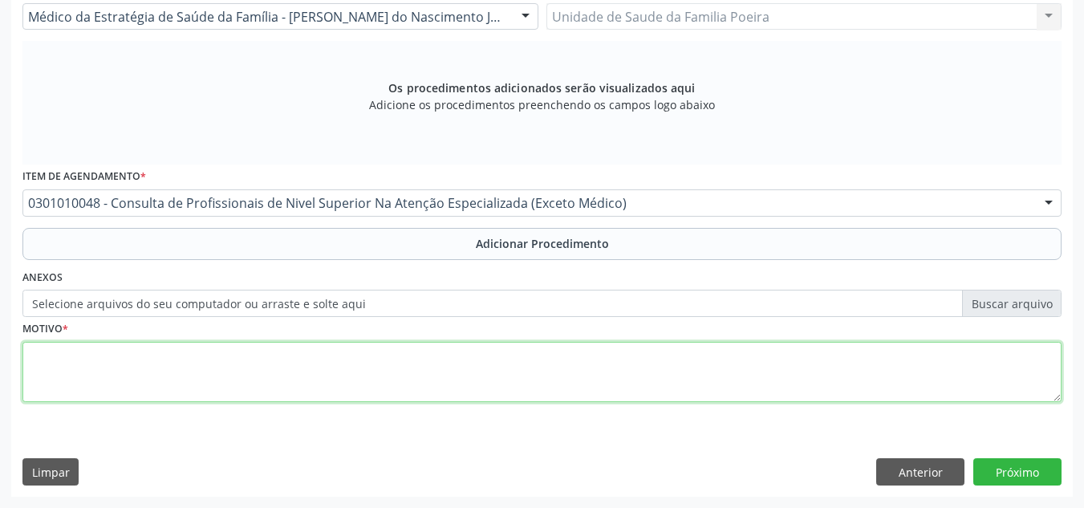
click at [333, 383] on textarea at bounding box center [541, 372] width 1039 height 61
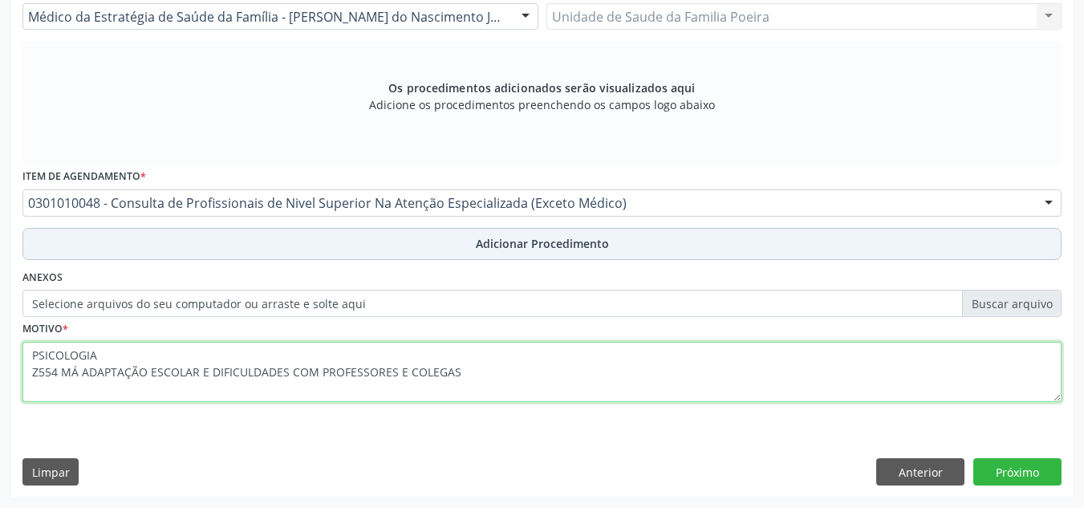
type textarea "PSICOLOGIA Z554 MÁ ADAPTAÇÃO ESCOLAR E DIFICULDADES COM PROFESSORES E COLEGAS"
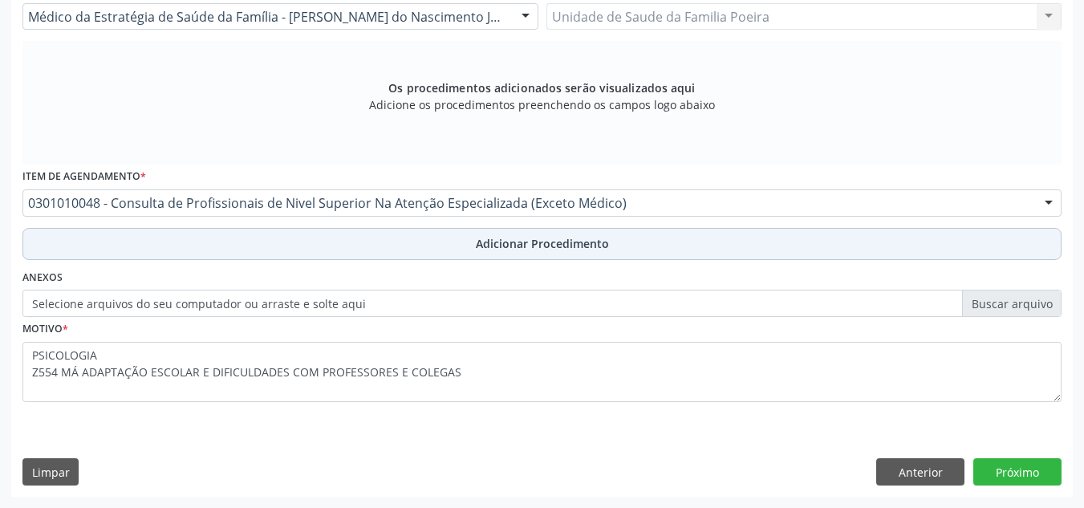
click at [548, 249] on span "Adicionar Procedimento" at bounding box center [542, 243] width 133 height 17
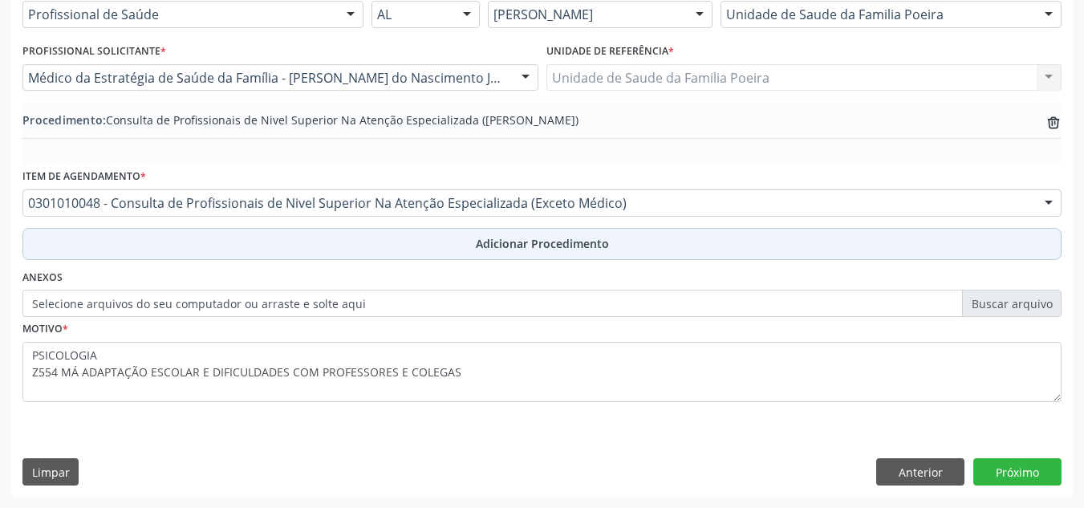
scroll to position [395, 0]
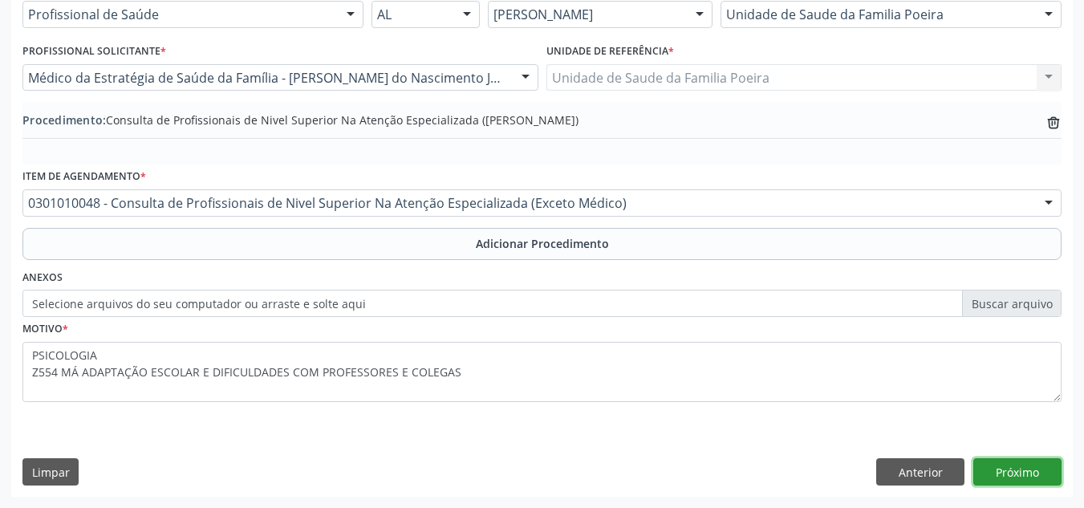
click at [1032, 475] on button "Próximo" at bounding box center [1017, 471] width 88 height 27
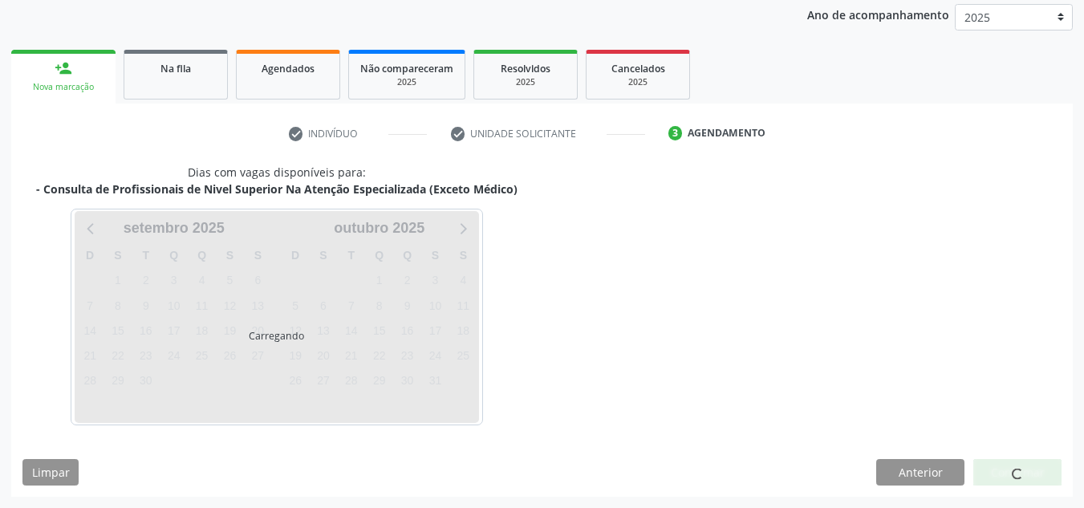
scroll to position [260, 0]
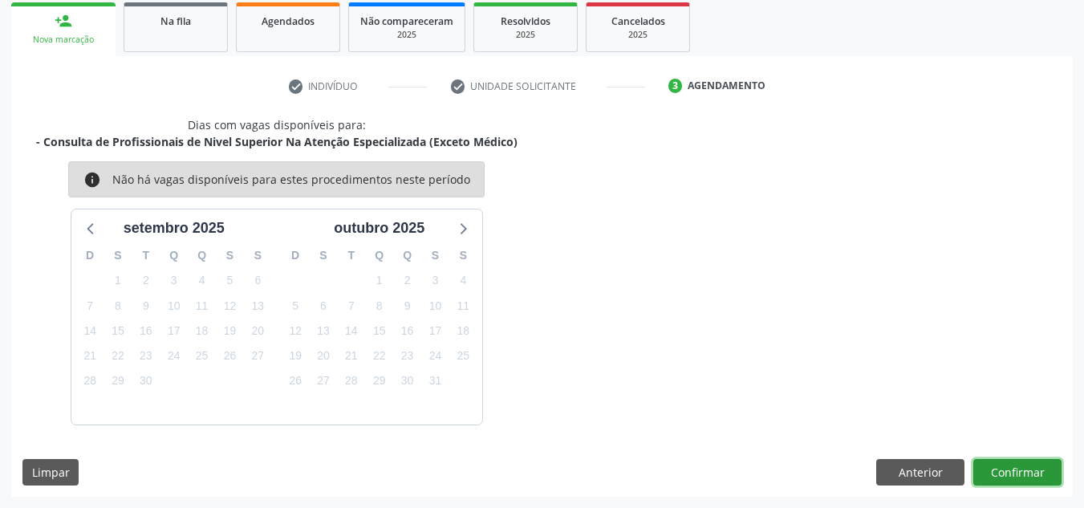
click at [1002, 472] on button "Confirmar" at bounding box center [1017, 472] width 88 height 27
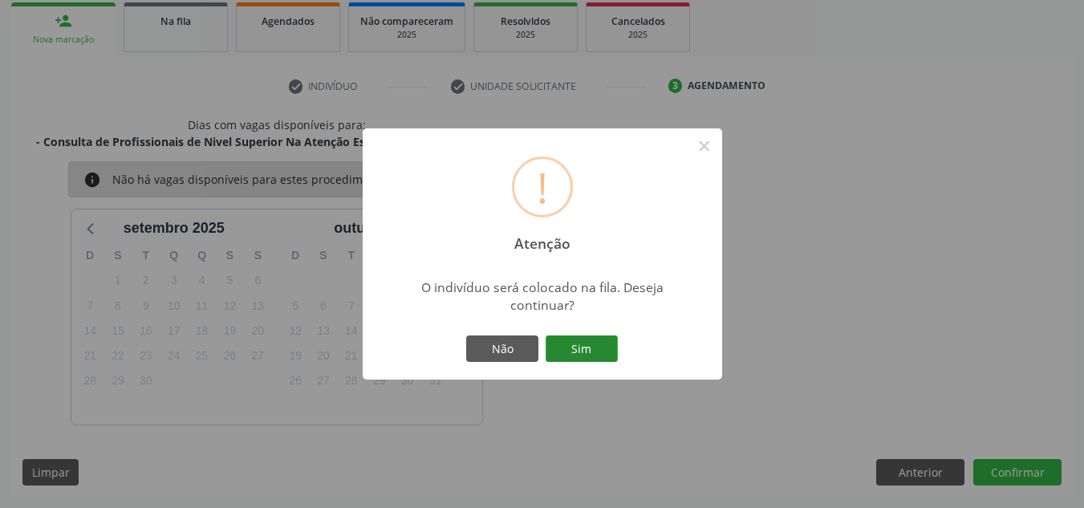
click at [586, 351] on button "Sim" at bounding box center [581, 348] width 72 height 27
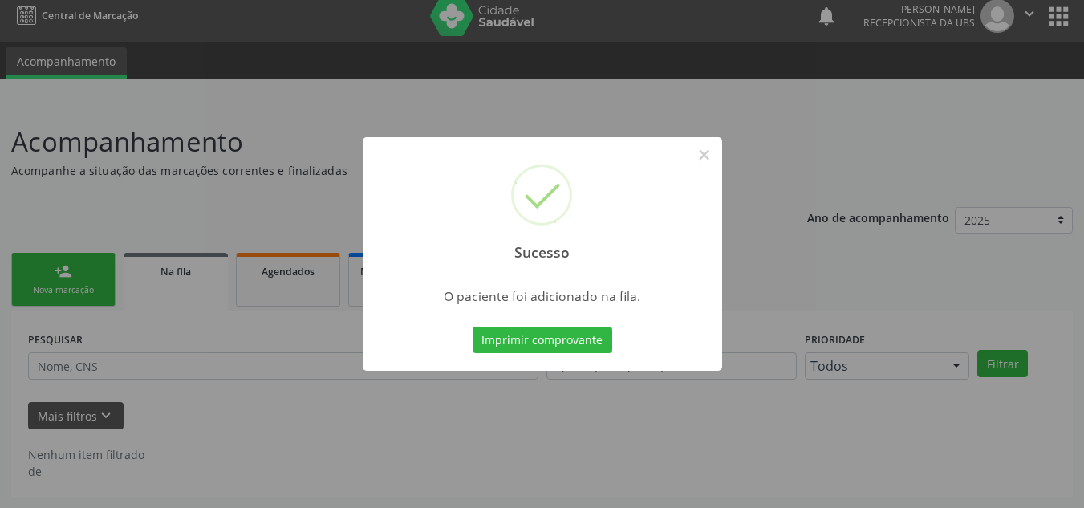
scroll to position [10, 0]
click at [705, 158] on button "×" at bounding box center [704, 154] width 27 height 27
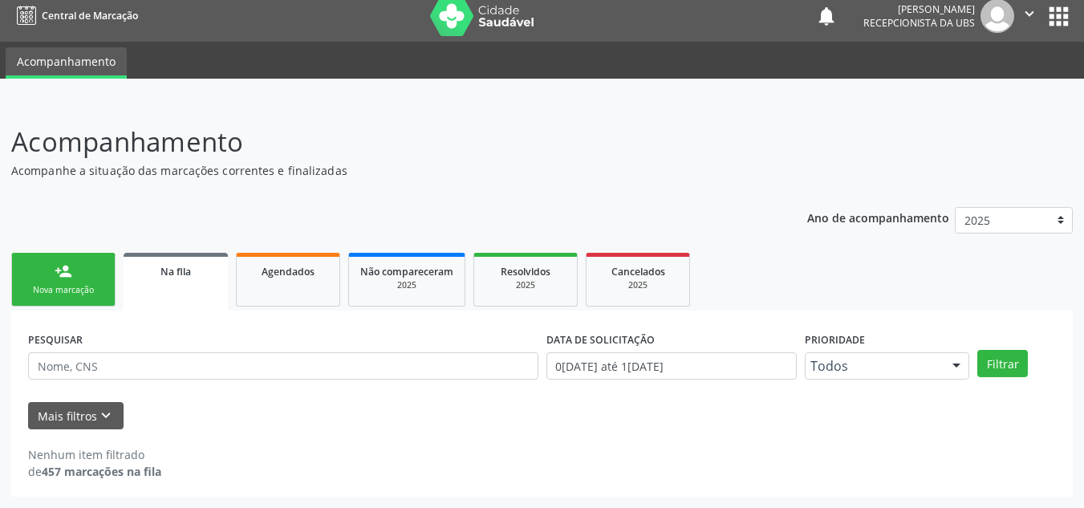
click at [80, 293] on div "Nova marcação" at bounding box center [63, 290] width 80 height 12
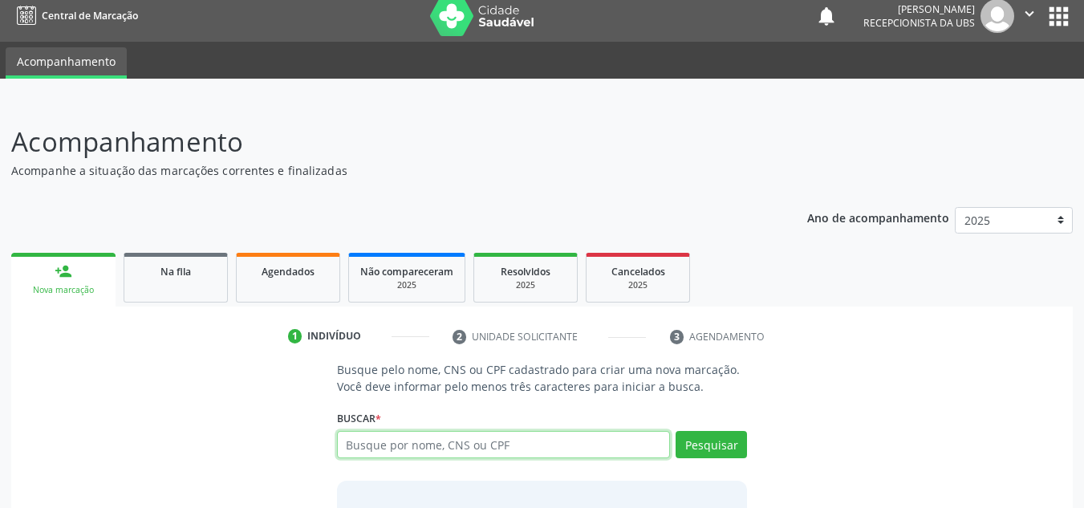
paste input "709801096544297"
type input "709801096544297"
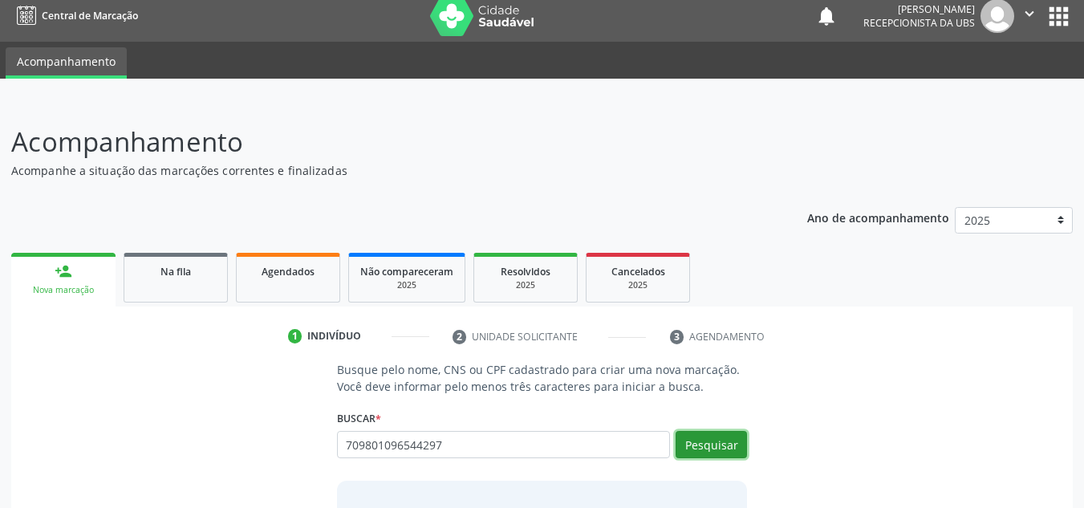
click at [708, 443] on button "Pesquisar" at bounding box center [710, 444] width 71 height 27
type input "709801096544297"
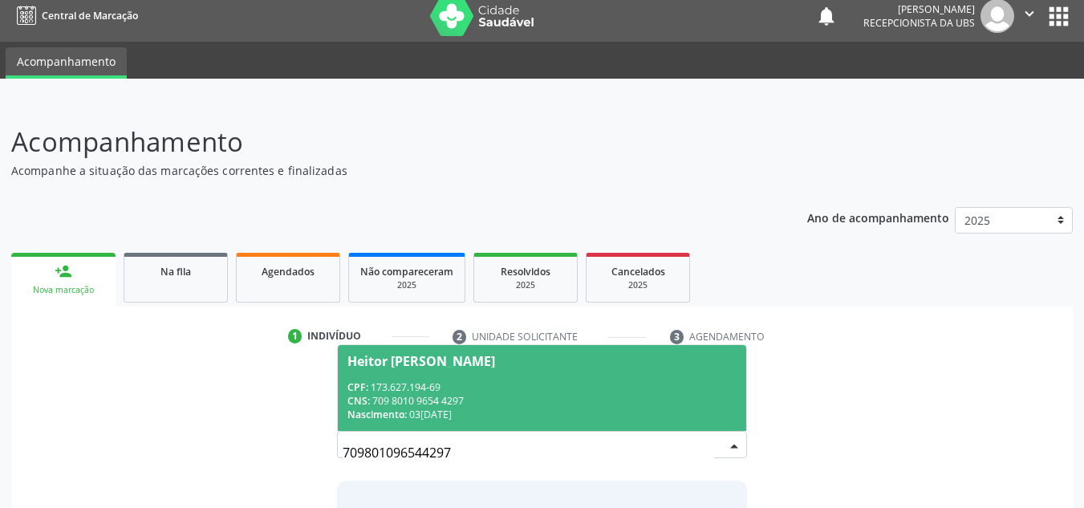
click at [444, 382] on div "CPF: 173.627.194-69" at bounding box center [542, 387] width 390 height 14
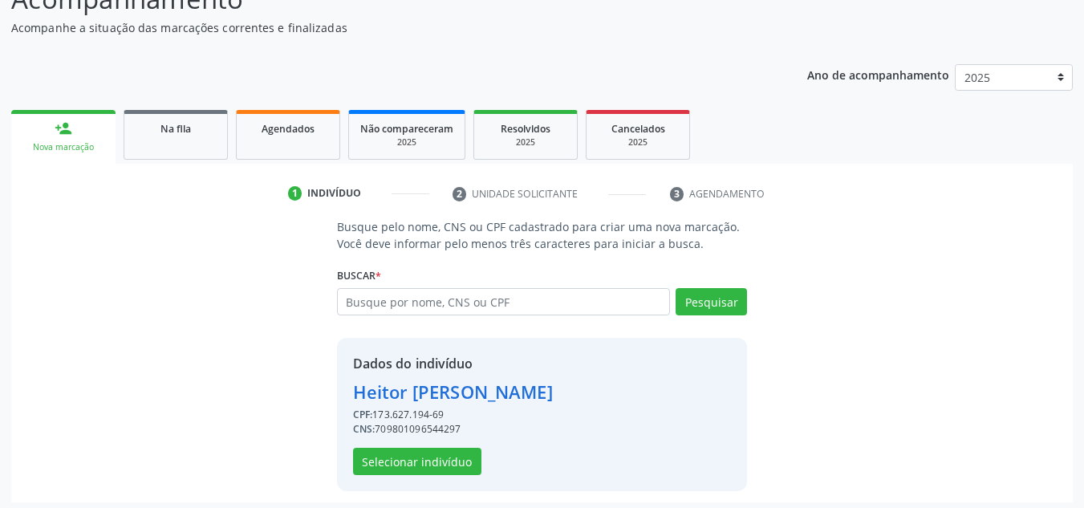
scroll to position [158, 0]
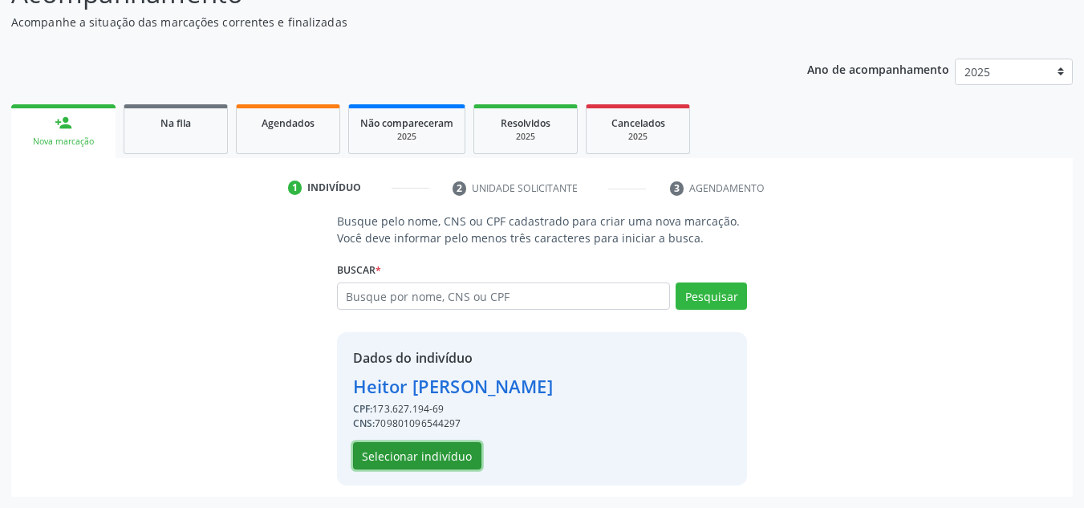
click at [419, 459] on button "Selecionar indivíduo" at bounding box center [417, 455] width 128 height 27
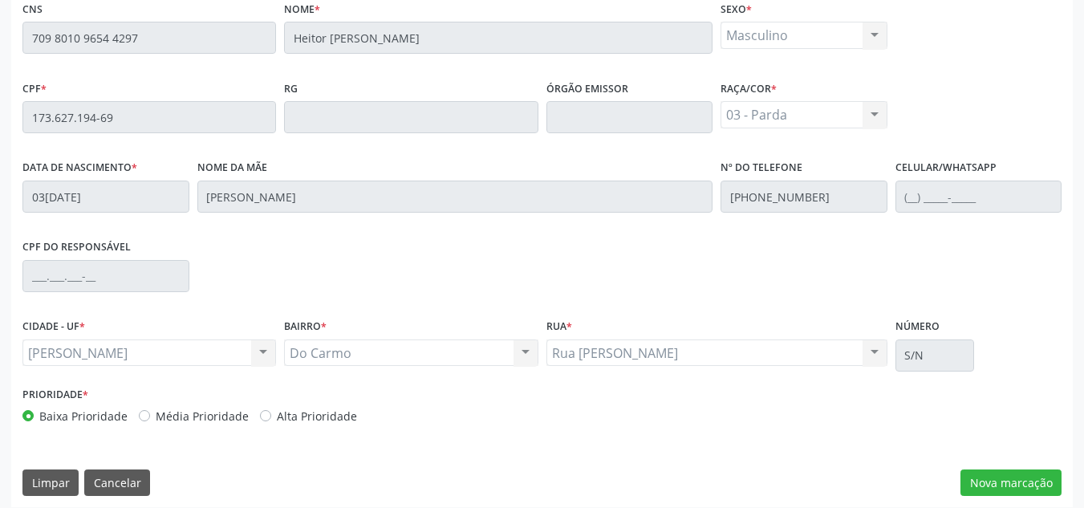
scroll to position [431, 0]
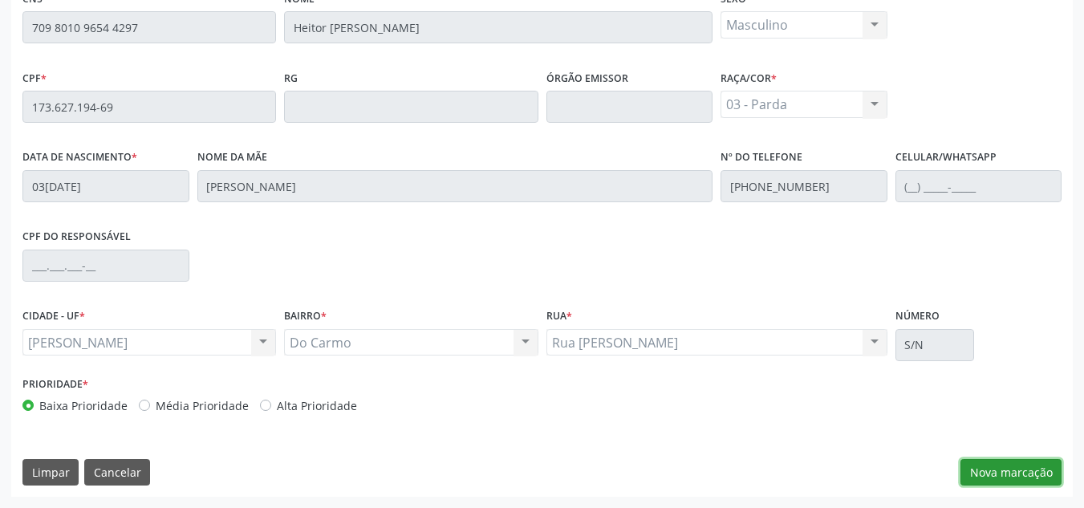
click at [999, 473] on button "Nova marcação" at bounding box center [1010, 472] width 101 height 27
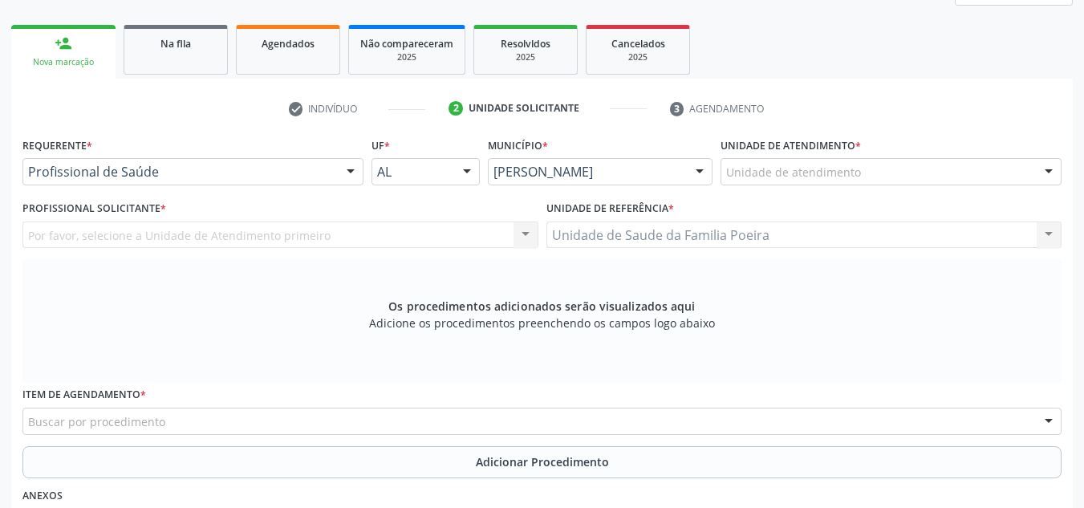
scroll to position [190, 0]
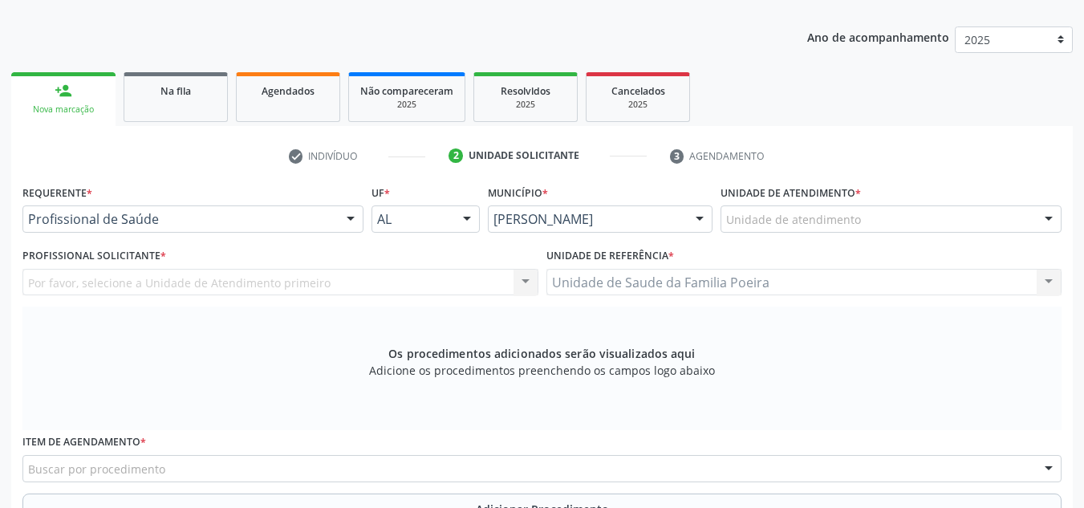
click at [843, 206] on div "Unidade de atendimento" at bounding box center [890, 218] width 341 height 27
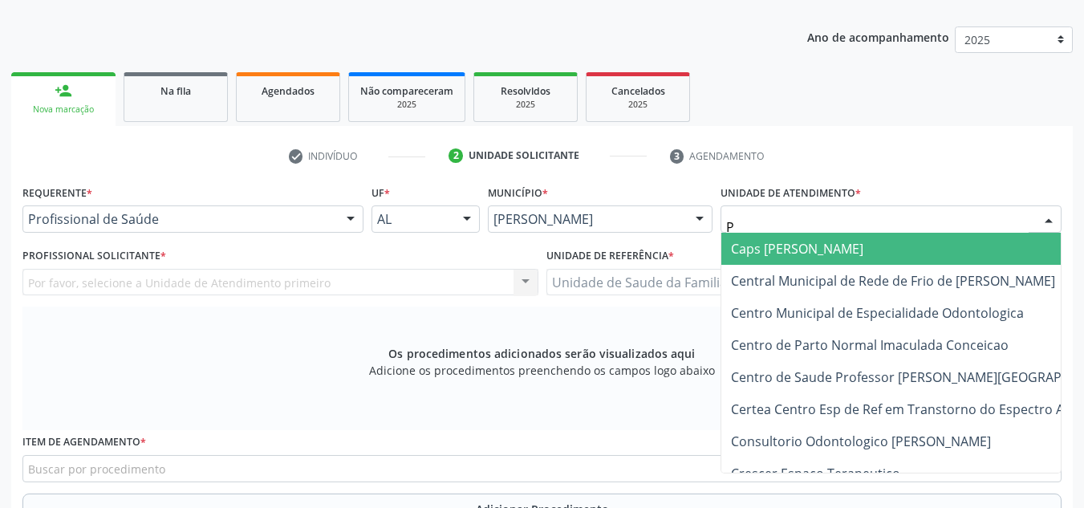
type input "PO"
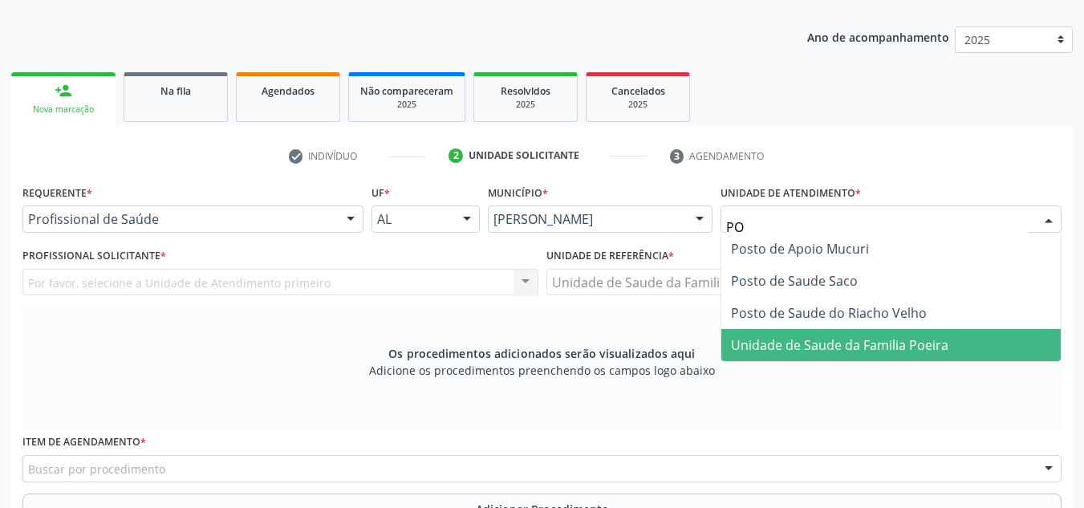
click at [836, 333] on span "Unidade de Saude da Familia Poeira" at bounding box center [890, 345] width 339 height 32
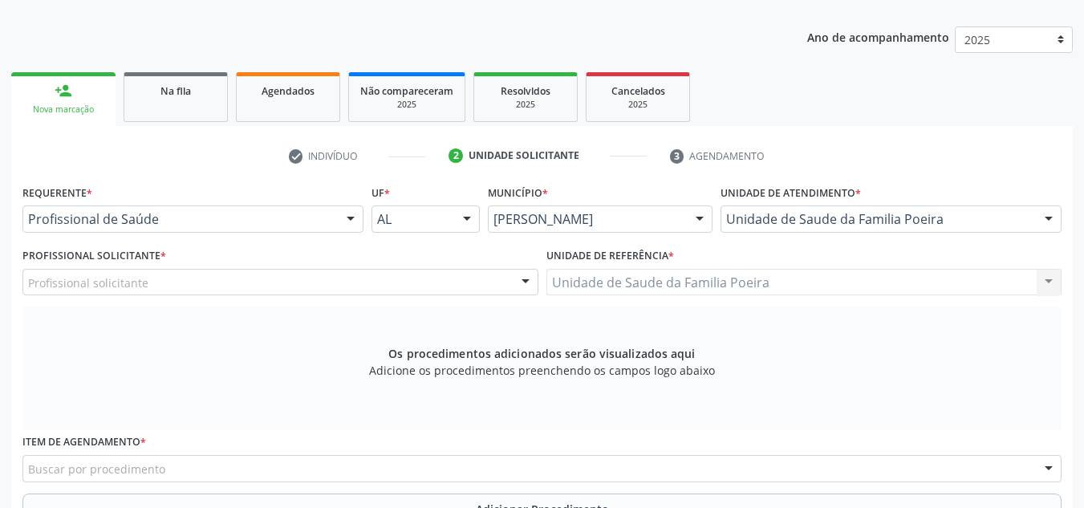
click at [298, 282] on div "Profissional solicitante" at bounding box center [280, 282] width 516 height 27
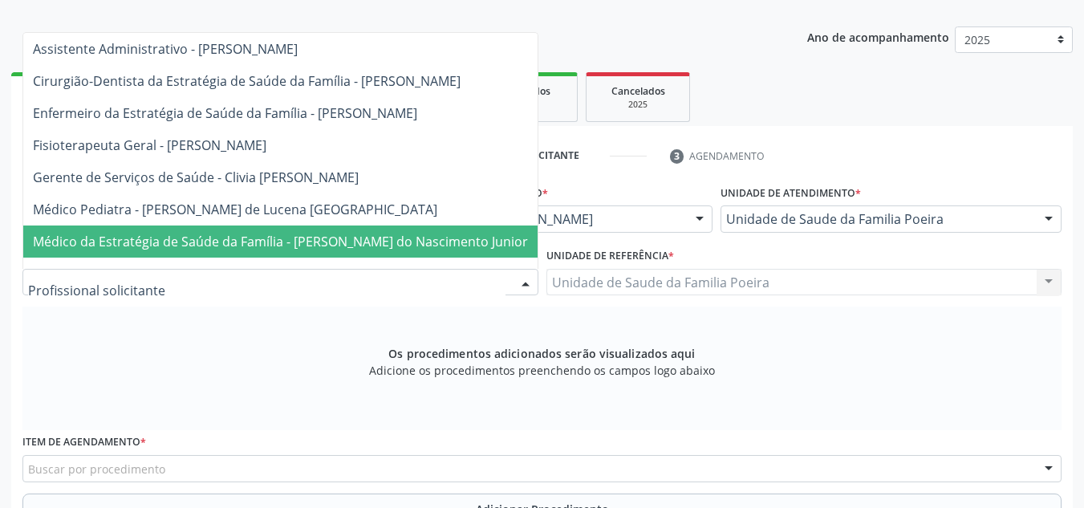
click at [290, 244] on span "Médico da Estratégia de Saúde da Família - [PERSON_NAME] do Nascimento Junior" at bounding box center [280, 242] width 495 height 18
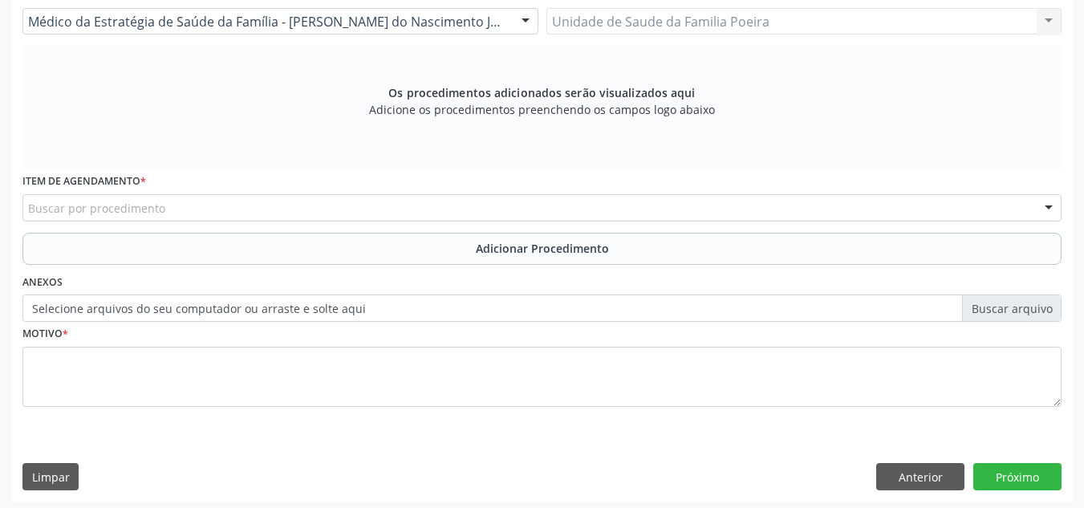
scroll to position [456, 0]
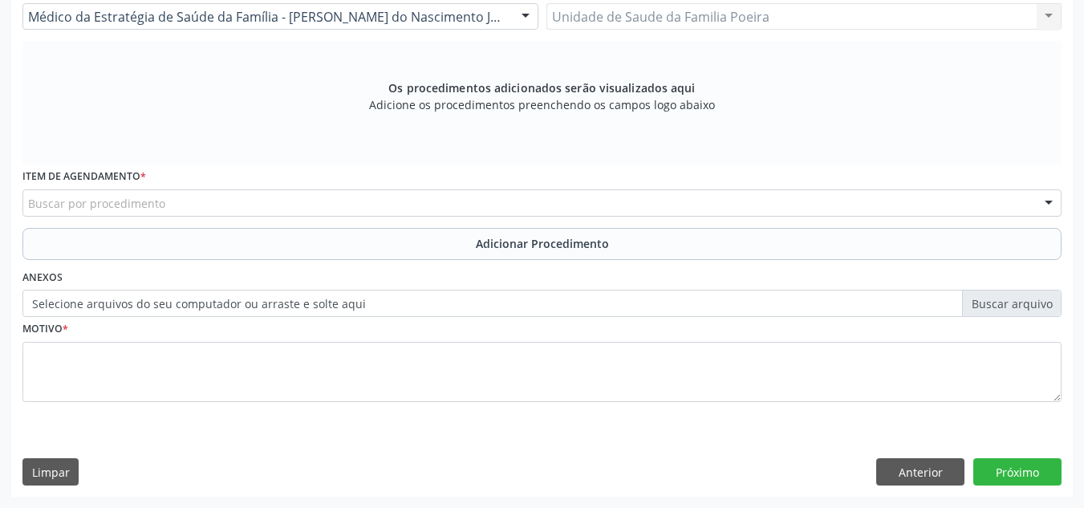
click at [339, 209] on div "Buscar por procedimento" at bounding box center [541, 202] width 1039 height 27
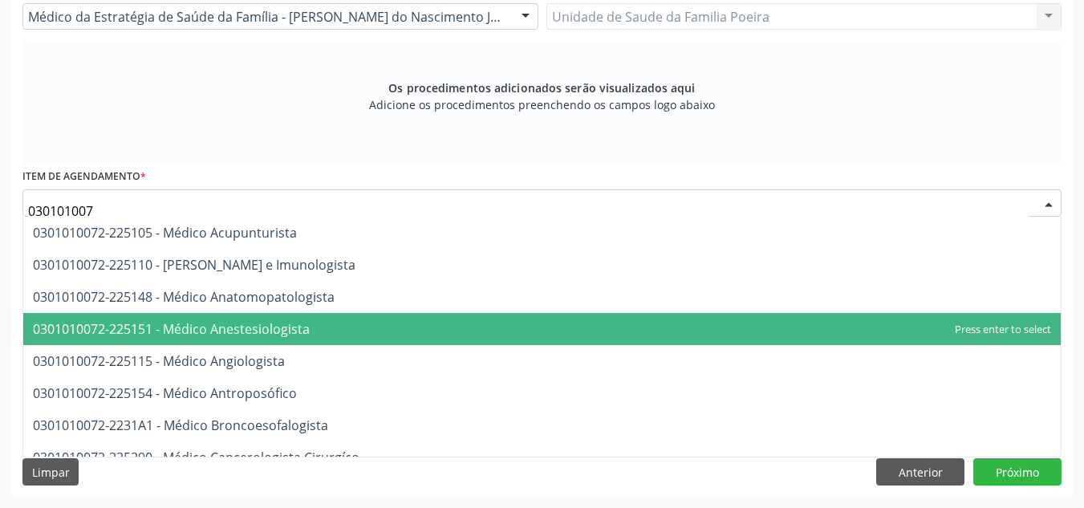
type input "03010100"
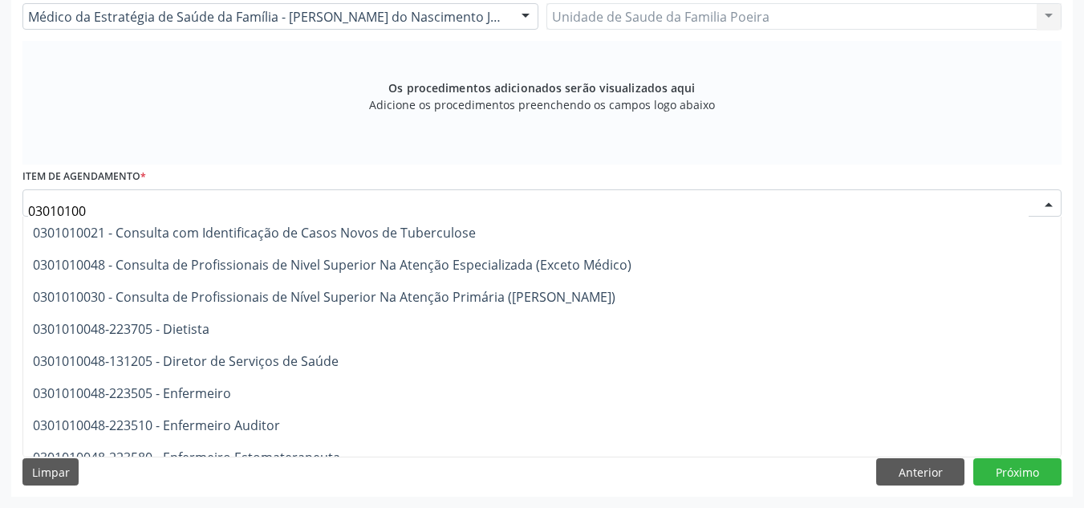
scroll to position [882, 0]
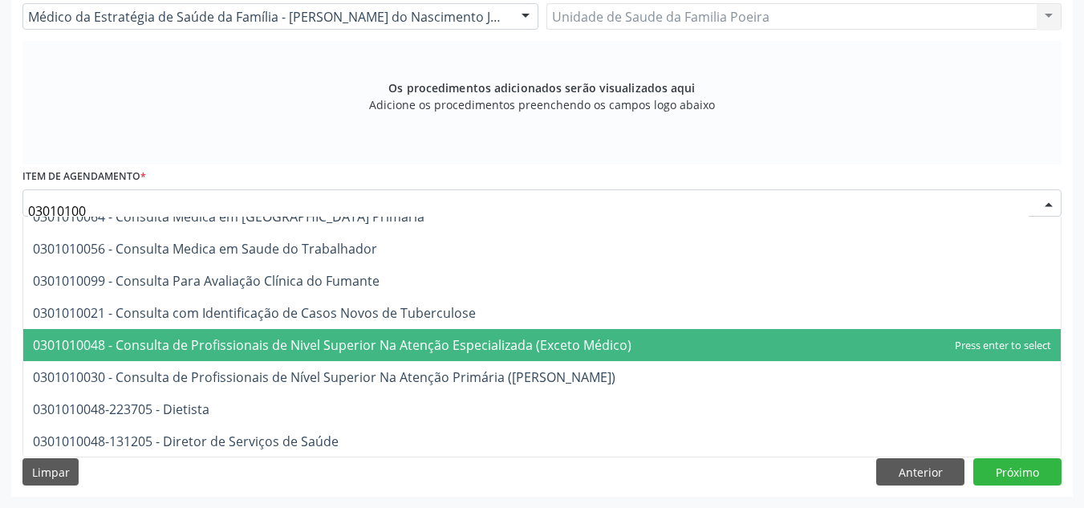
click at [418, 350] on span "0301010048 - Consulta de Profissionais de Nivel Superior Na Atenção Especializa…" at bounding box center [332, 345] width 598 height 18
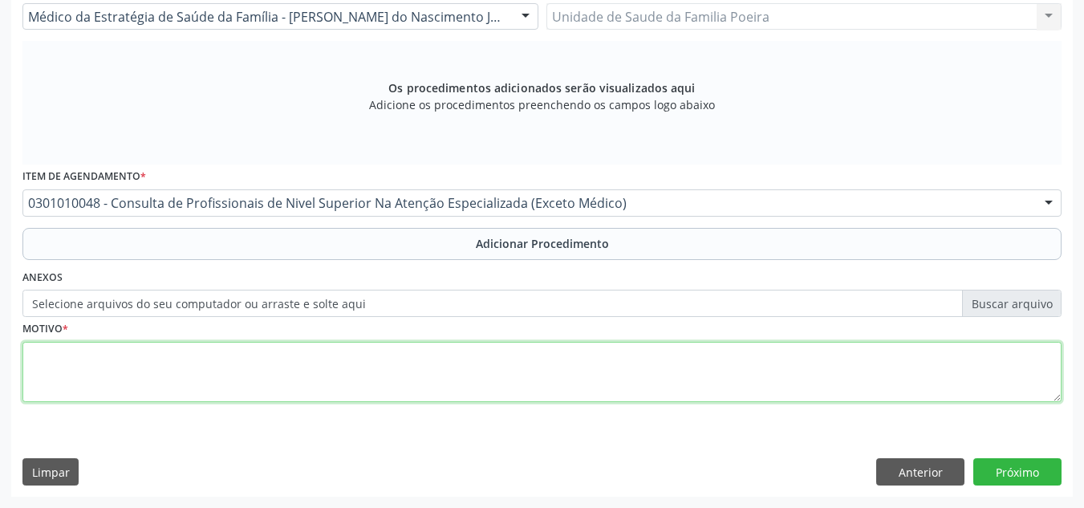
click at [348, 370] on textarea at bounding box center [541, 372] width 1039 height 61
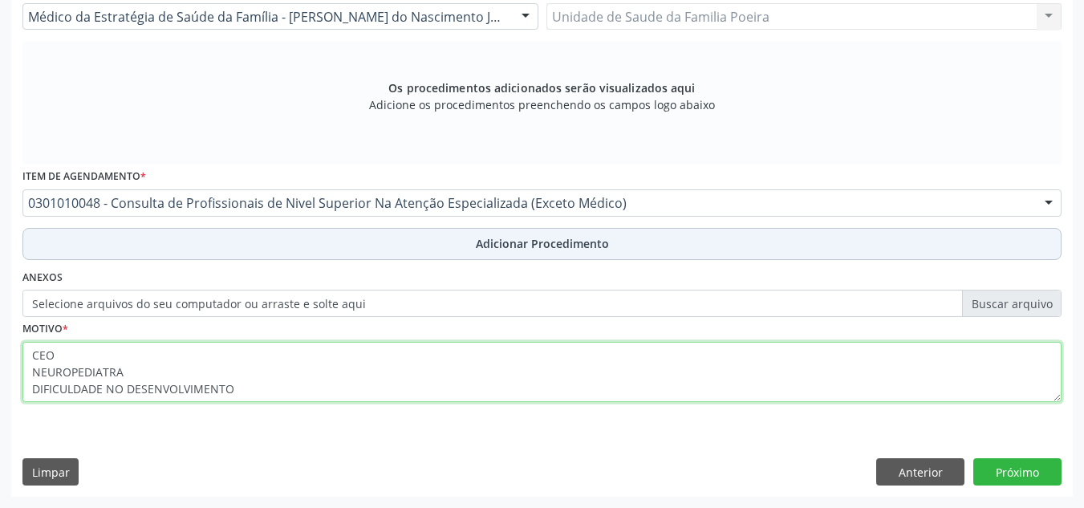
type textarea "CEO NEUROPEDIATRA DIFICULDADE NO DESENVOLVIMENTO"
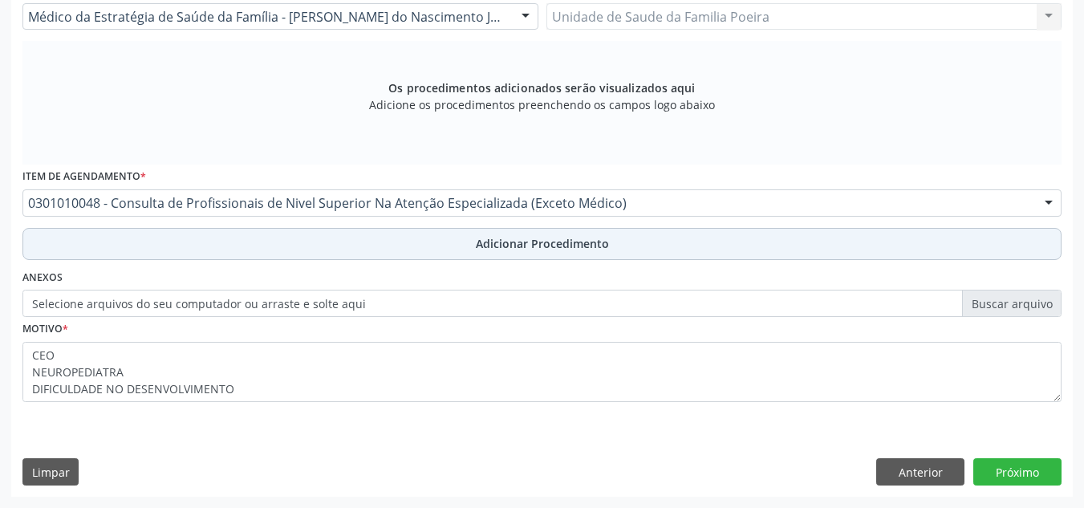
click at [550, 243] on span "Adicionar Procedimento" at bounding box center [542, 243] width 133 height 17
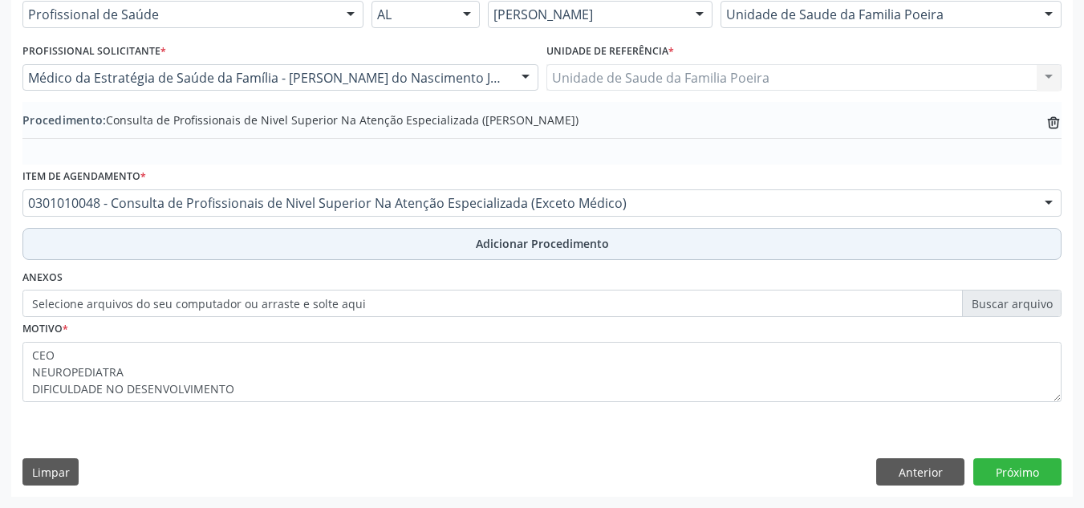
scroll to position [395, 0]
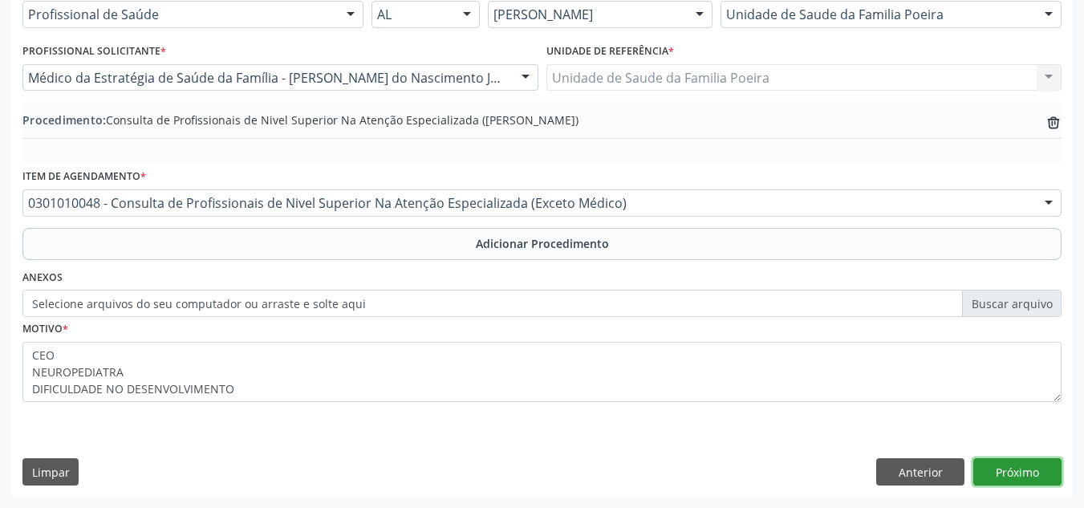
click at [1017, 478] on button "Próximo" at bounding box center [1017, 471] width 88 height 27
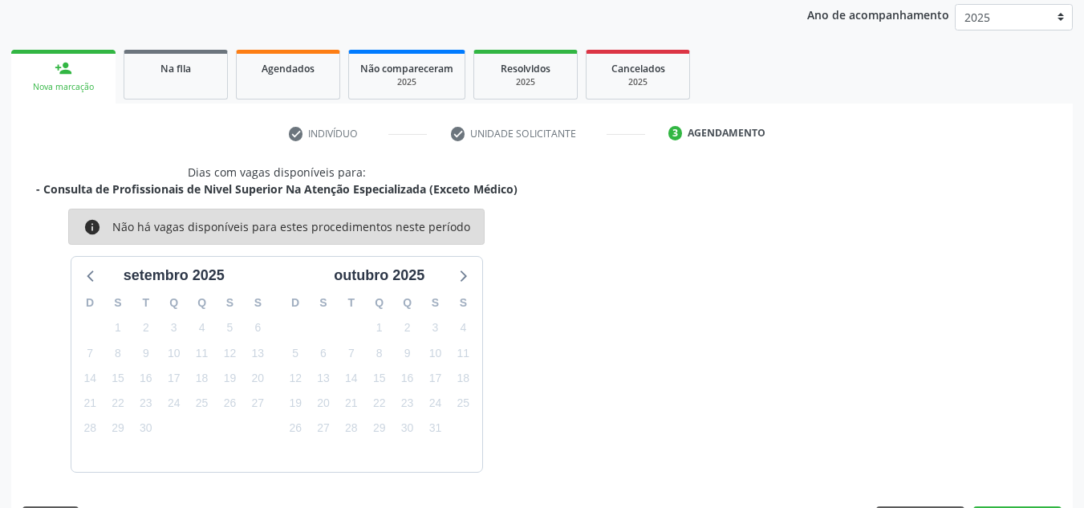
scroll to position [260, 0]
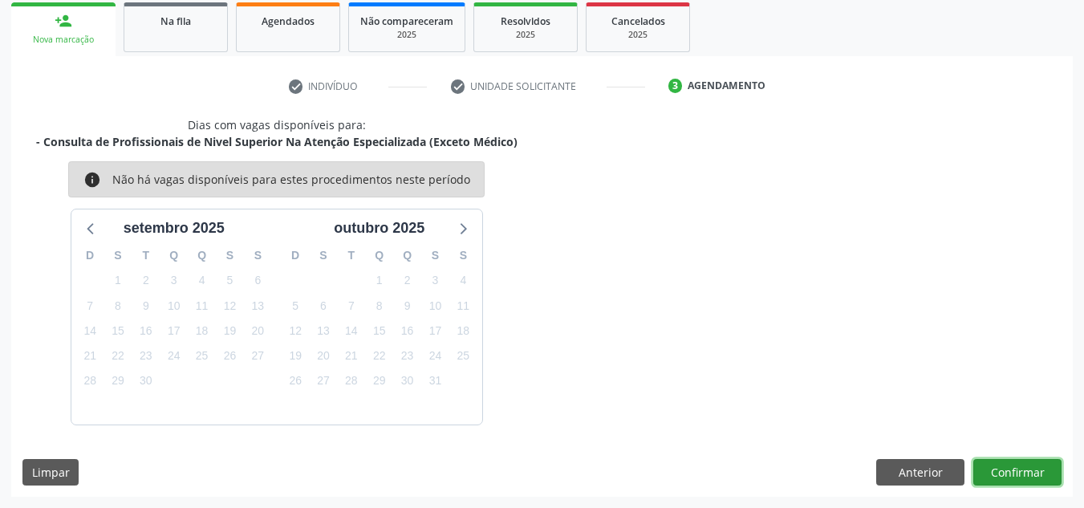
click at [1017, 473] on button "Confirmar" at bounding box center [1017, 472] width 88 height 27
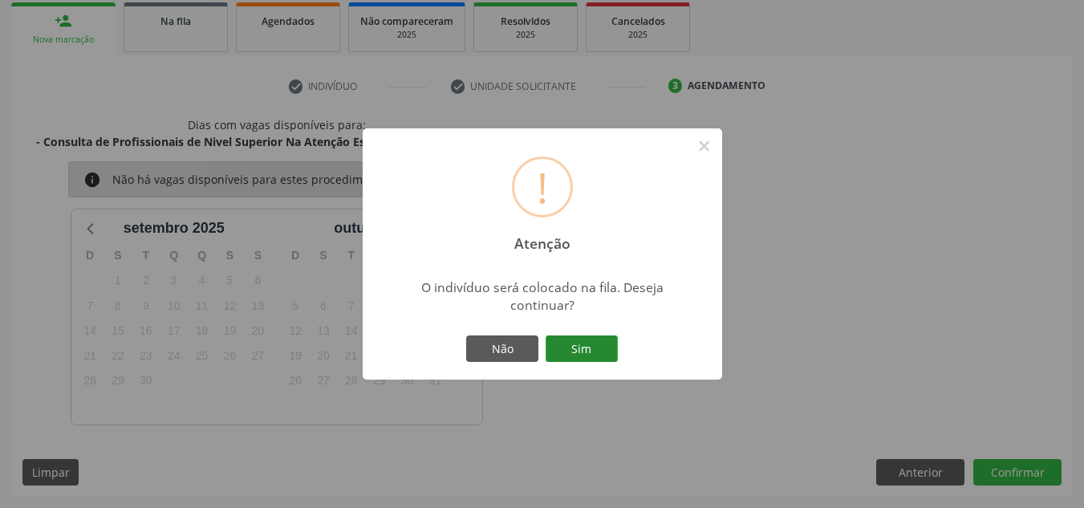
click at [565, 345] on button "Sim" at bounding box center [581, 348] width 72 height 27
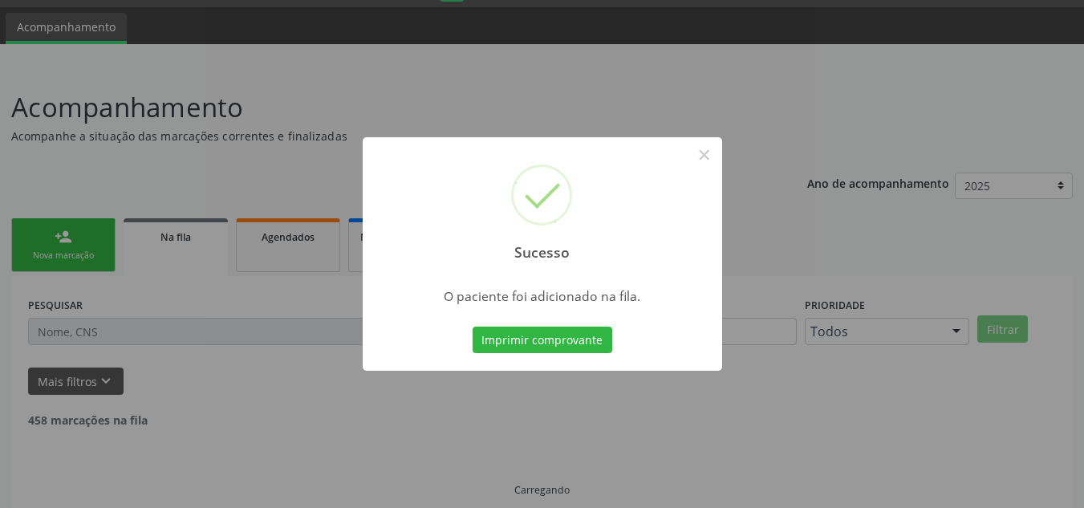
scroll to position [10, 0]
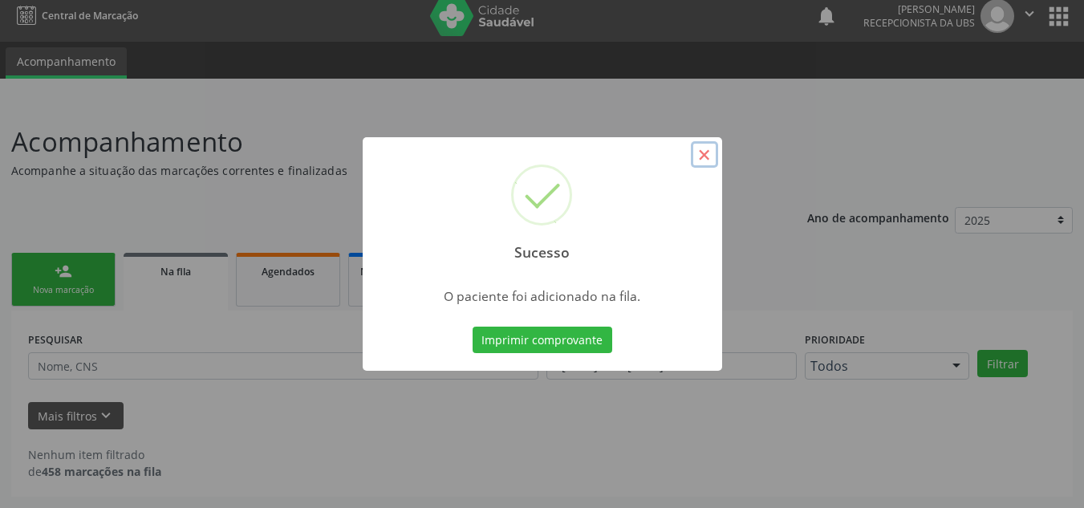
click at [707, 148] on button "×" at bounding box center [704, 154] width 27 height 27
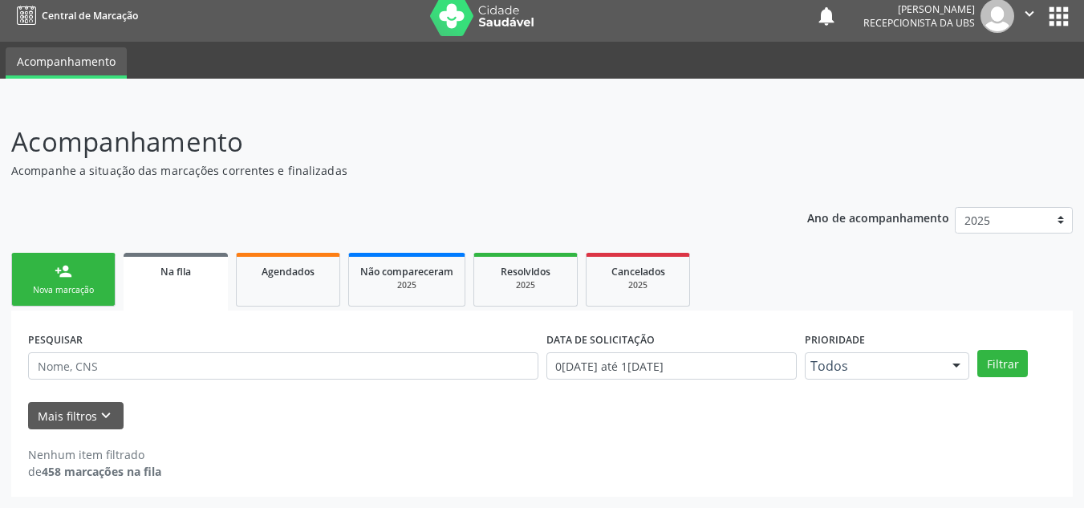
click at [47, 262] on link "person_add Nova marcação" at bounding box center [63, 280] width 104 height 54
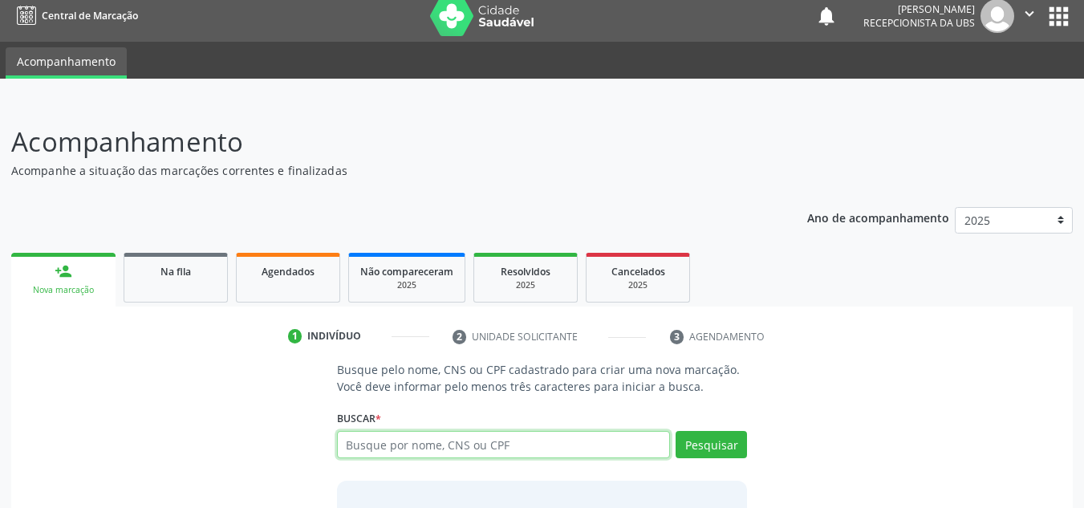
paste input "709801096544297"
type input "709801096544297"
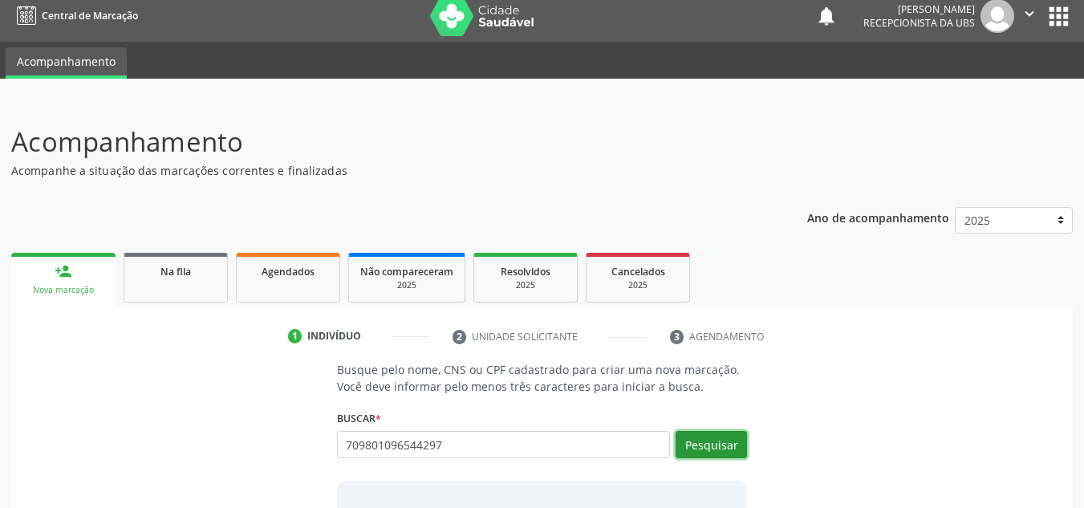
click at [720, 442] on button "Pesquisar" at bounding box center [710, 444] width 71 height 27
type input "709801096544297"
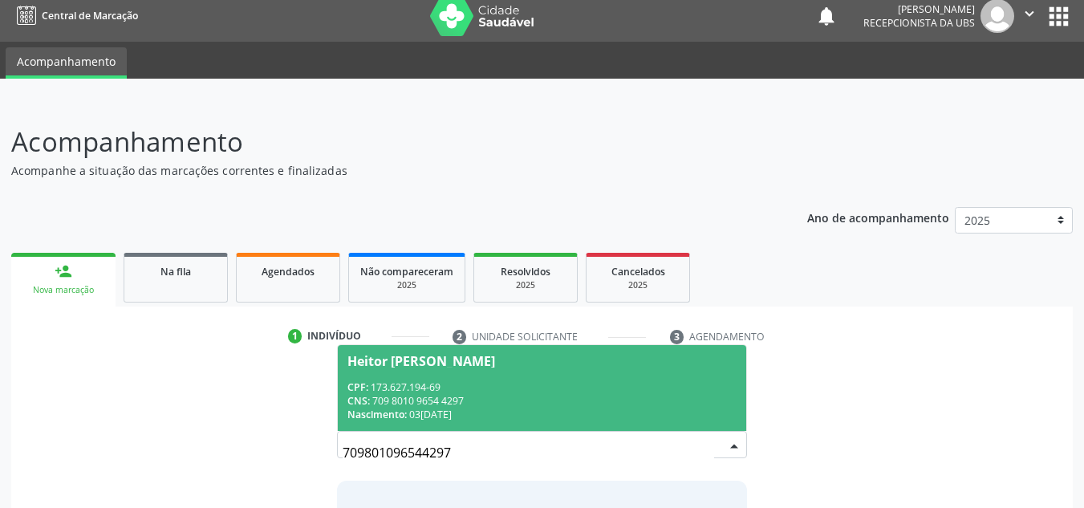
click at [491, 380] on div "CPF: 173.627.194-69" at bounding box center [542, 387] width 390 height 14
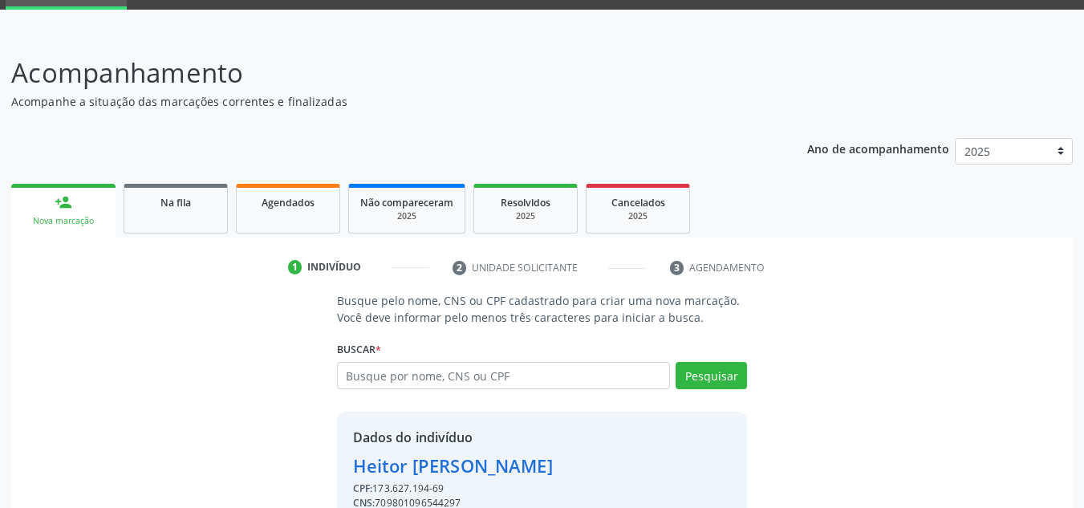
scroll to position [158, 0]
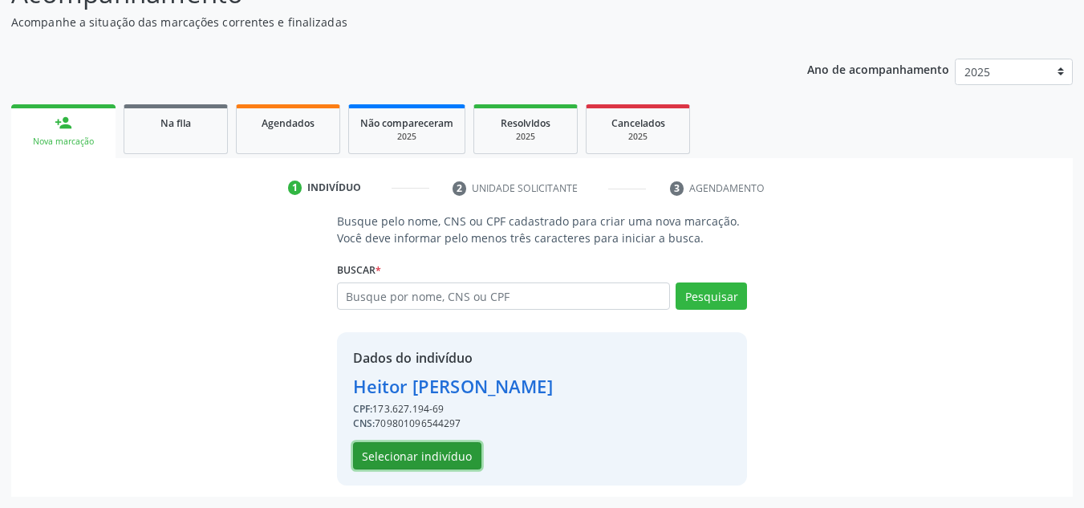
click at [441, 456] on button "Selecionar indivíduo" at bounding box center [417, 455] width 128 height 27
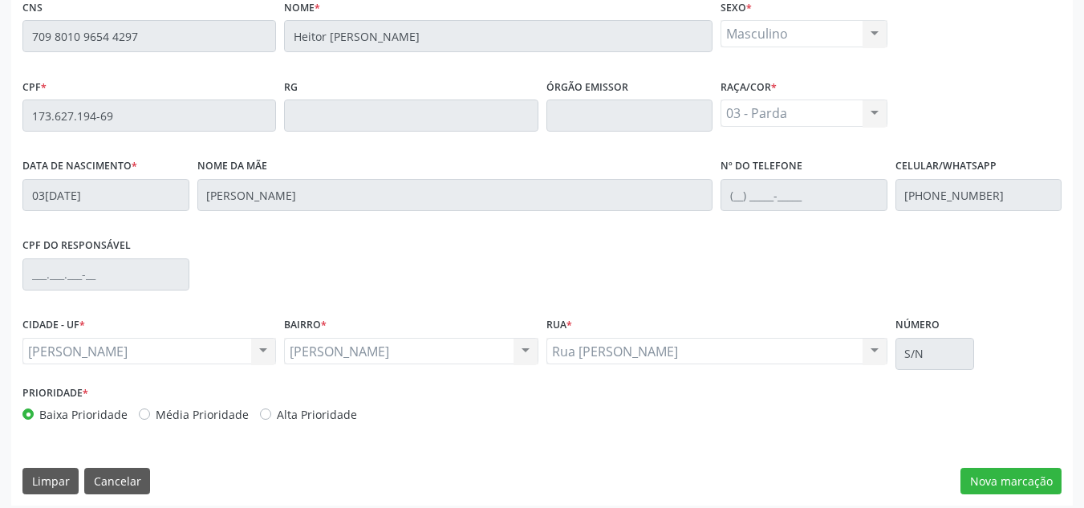
scroll to position [431, 0]
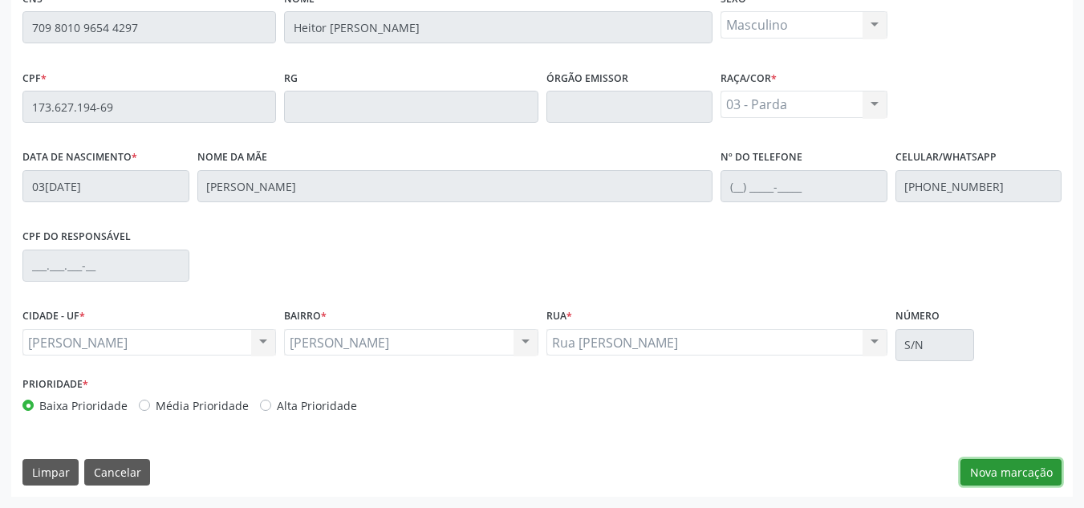
click at [1011, 480] on button "Nova marcação" at bounding box center [1010, 472] width 101 height 27
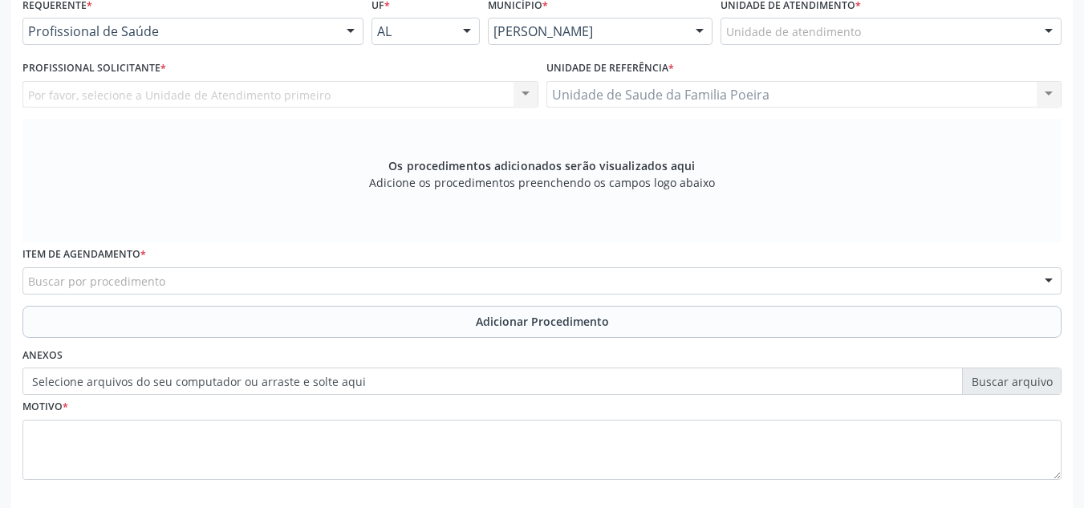
scroll to position [351, 0]
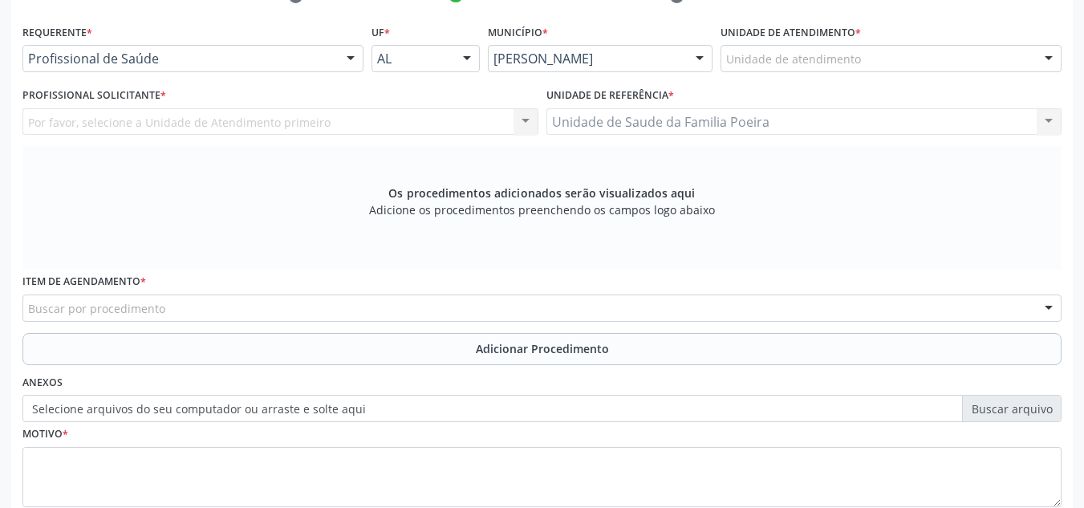
click at [899, 50] on div "Unidade de atendimento" at bounding box center [890, 58] width 341 height 27
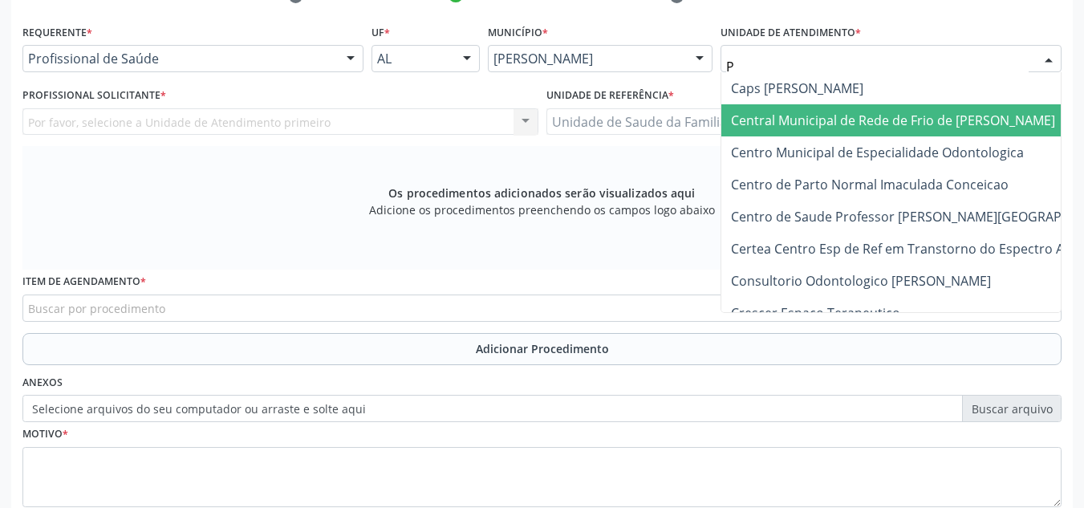
type input "PO"
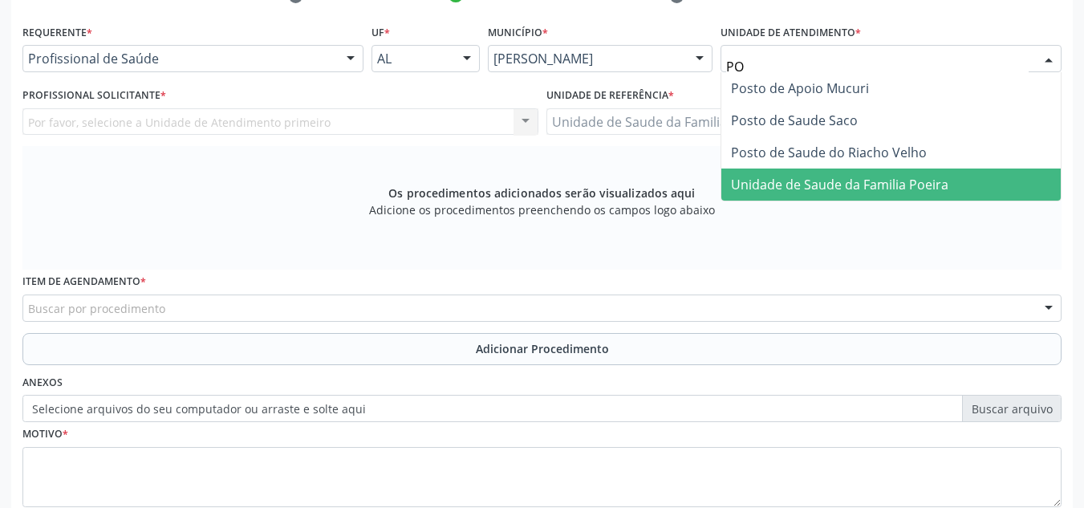
click at [899, 193] on span "Unidade de Saude da Familia Poeira" at bounding box center [839, 185] width 217 height 18
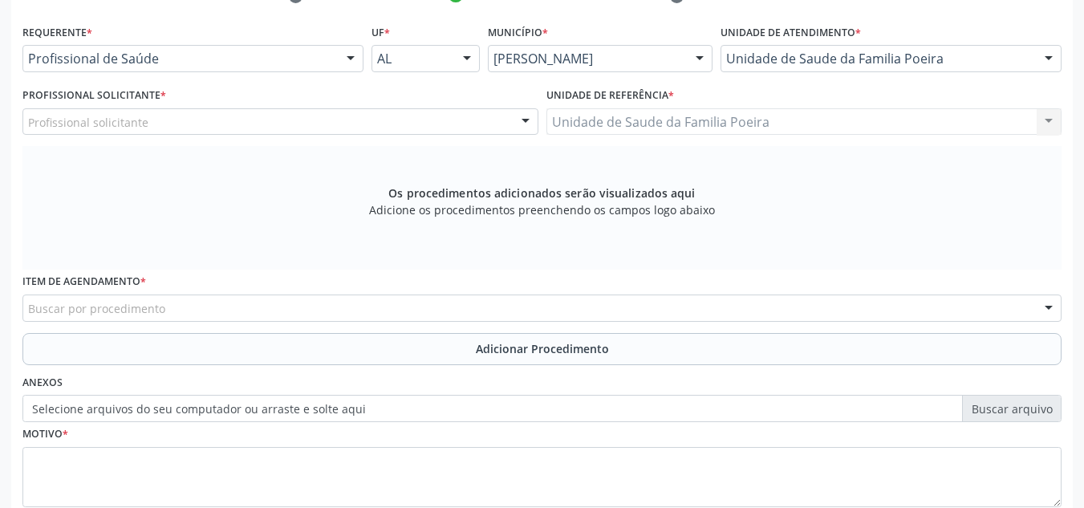
click at [195, 126] on div "Profissional solicitante" at bounding box center [280, 121] width 516 height 27
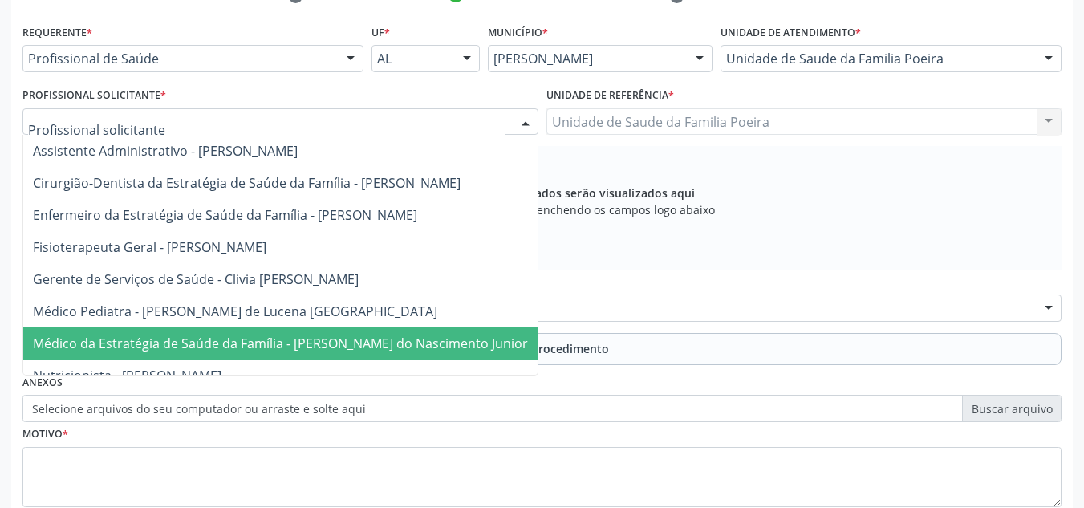
click at [219, 342] on span "Médico da Estratégia de Saúde da Família - [PERSON_NAME] do Nascimento Junior" at bounding box center [280, 343] width 495 height 18
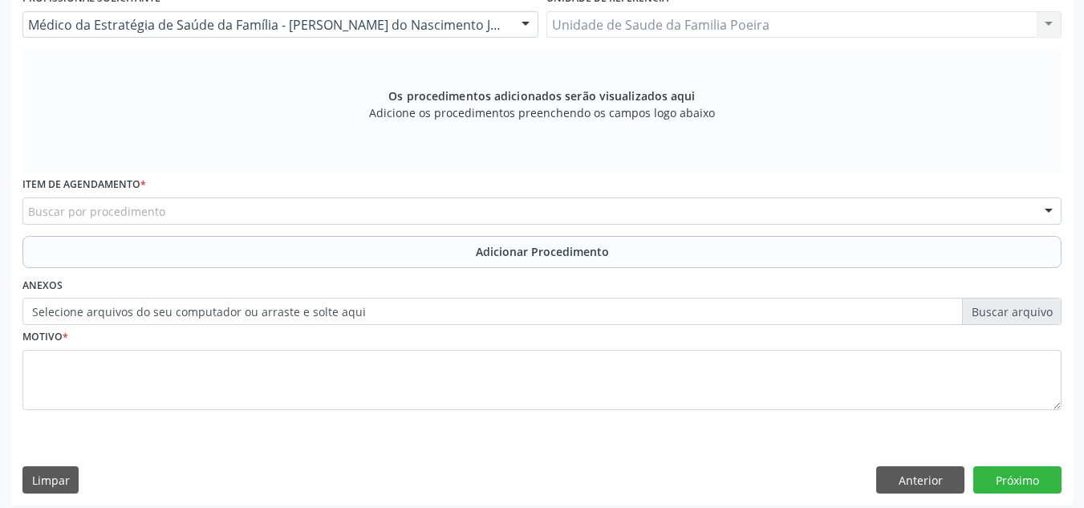
scroll to position [456, 0]
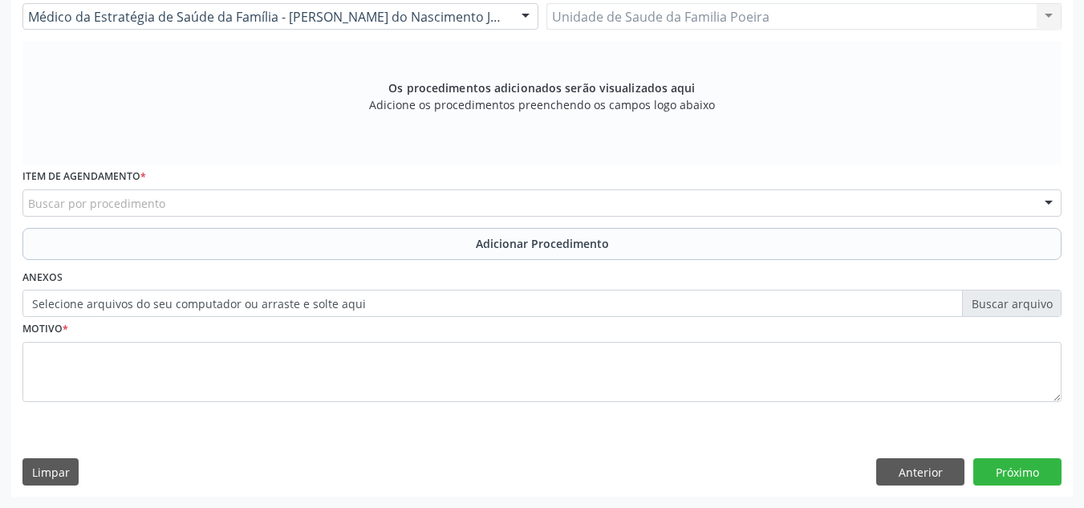
click at [207, 198] on div "Buscar por procedimento" at bounding box center [541, 202] width 1039 height 27
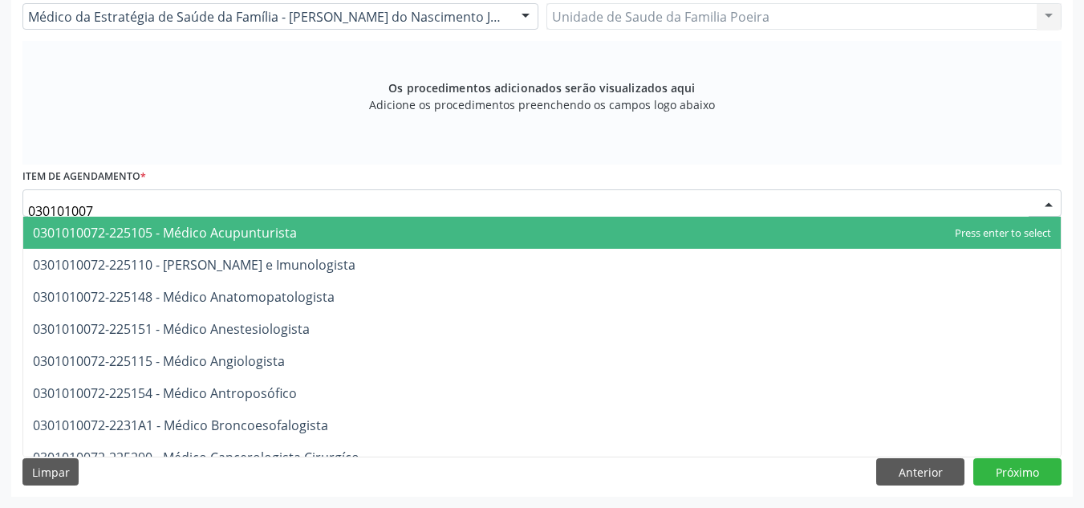
type input "0301010072"
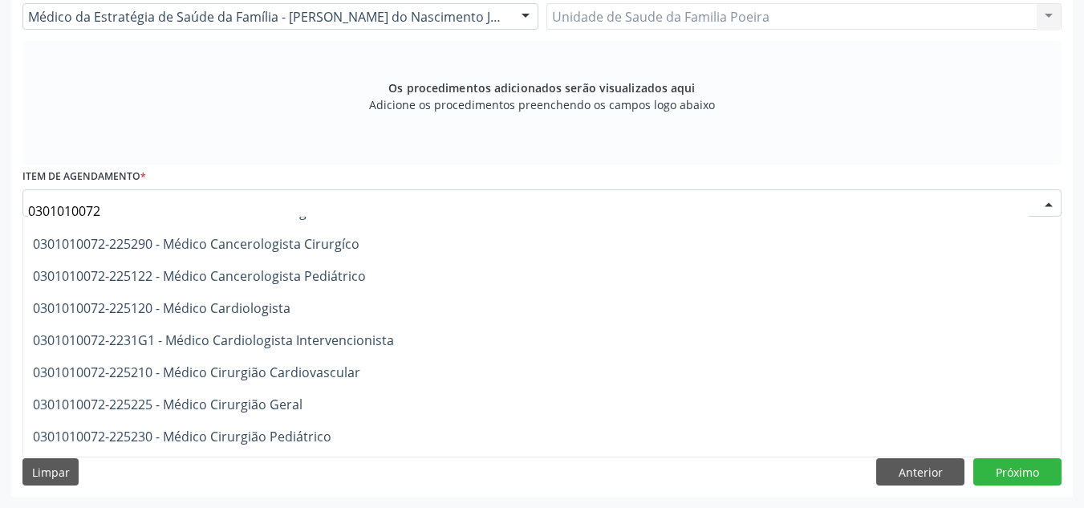
scroll to position [241, 0]
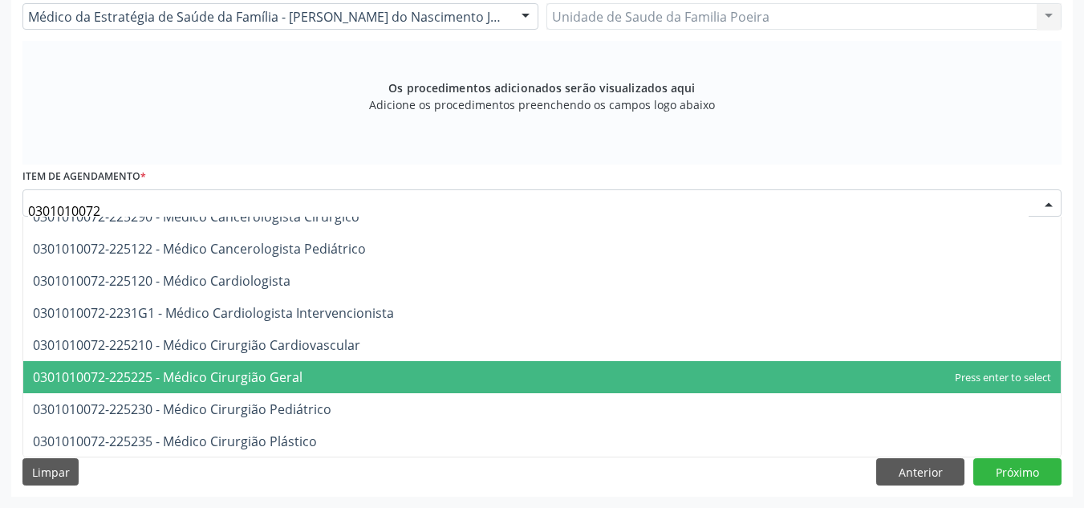
click at [265, 379] on span "0301010072-225225 - Médico Cirurgião Geral" at bounding box center [168, 377] width 270 height 18
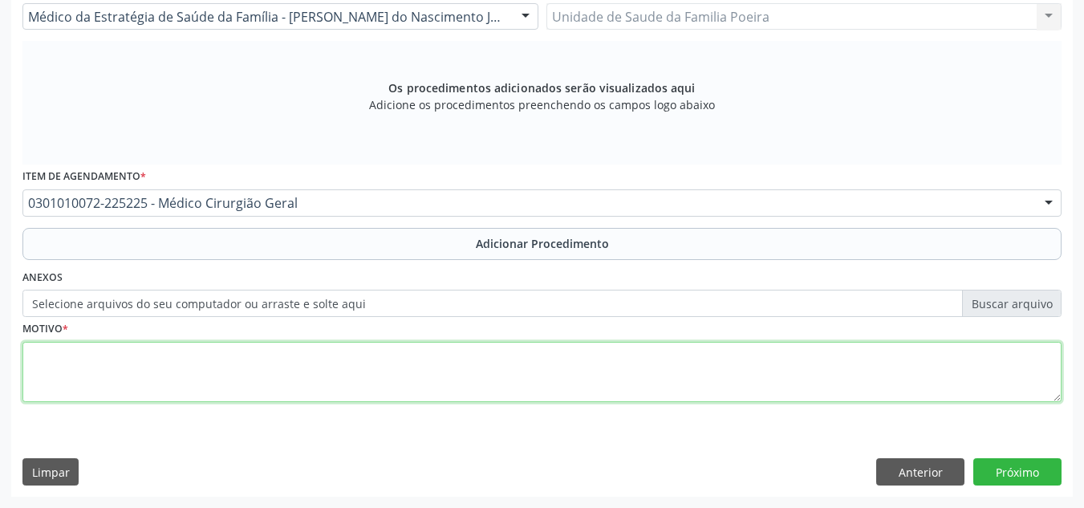
click at [276, 386] on textarea at bounding box center [541, 372] width 1039 height 61
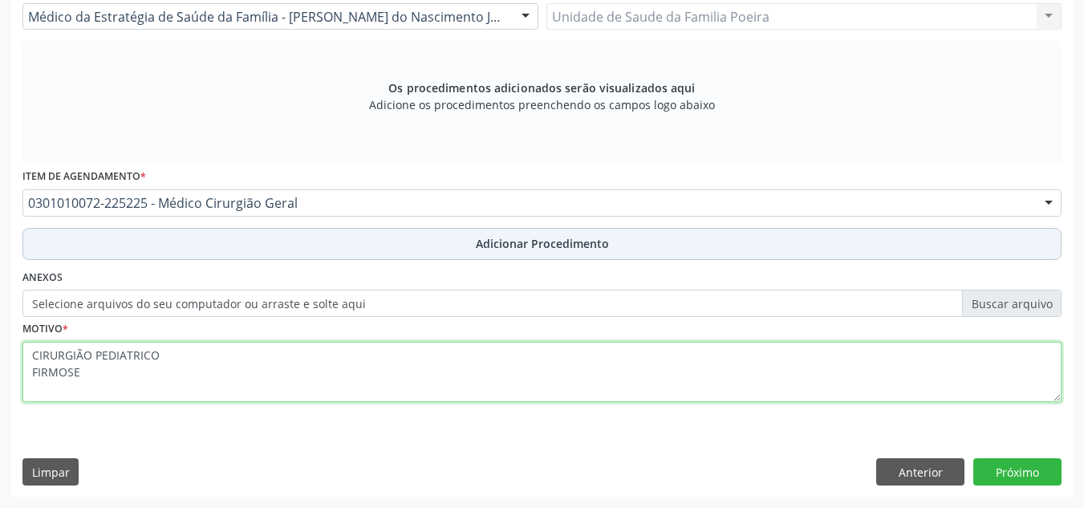
type textarea "CIRURGIÃO PEDIATRICO FIRMOSE"
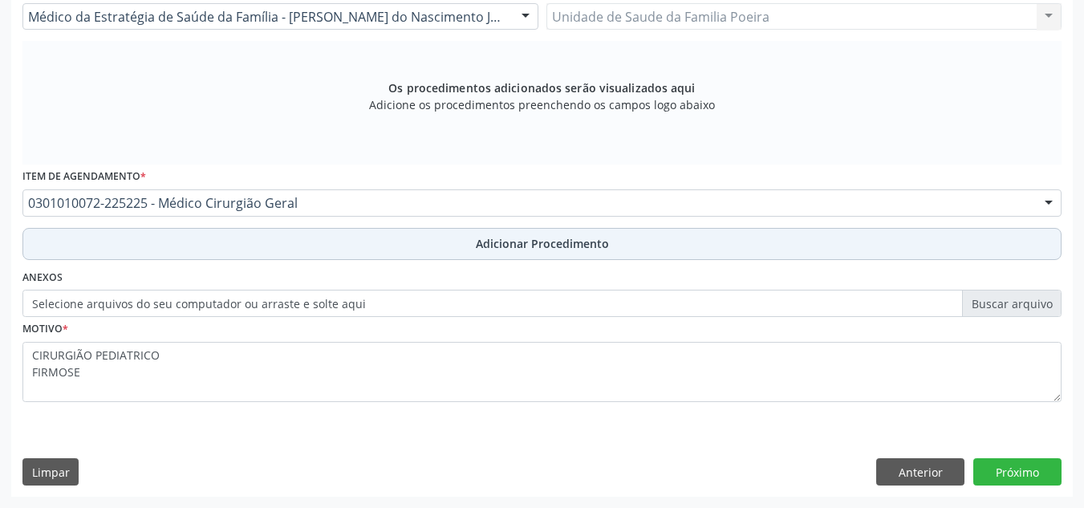
click at [524, 245] on span "Adicionar Procedimento" at bounding box center [542, 243] width 133 height 17
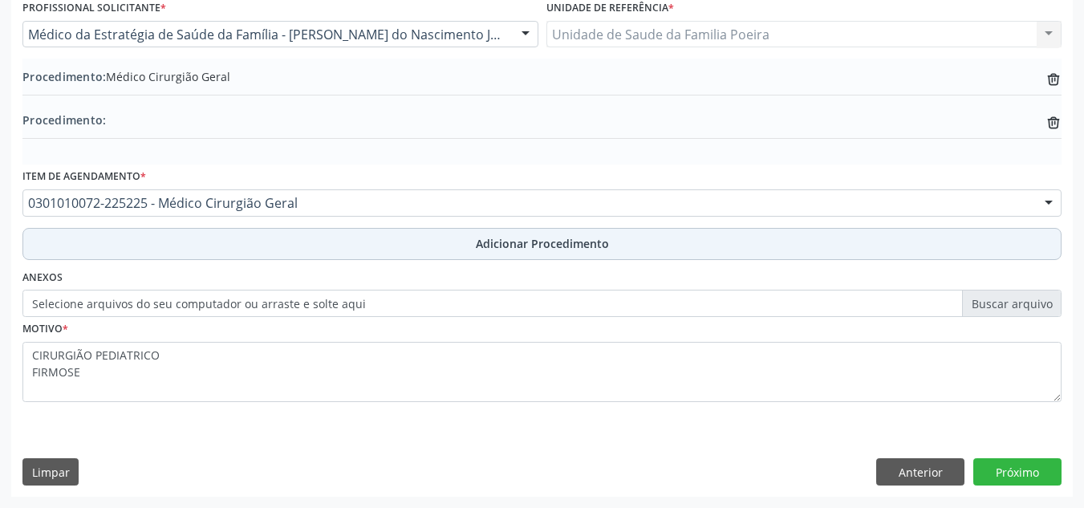
scroll to position [438, 0]
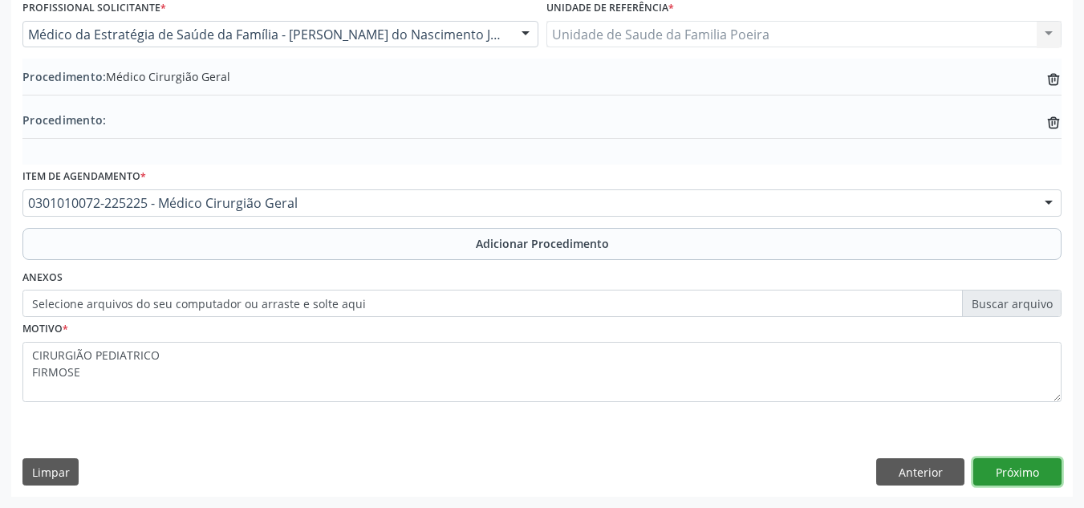
click at [1027, 466] on button "Próximo" at bounding box center [1017, 471] width 88 height 27
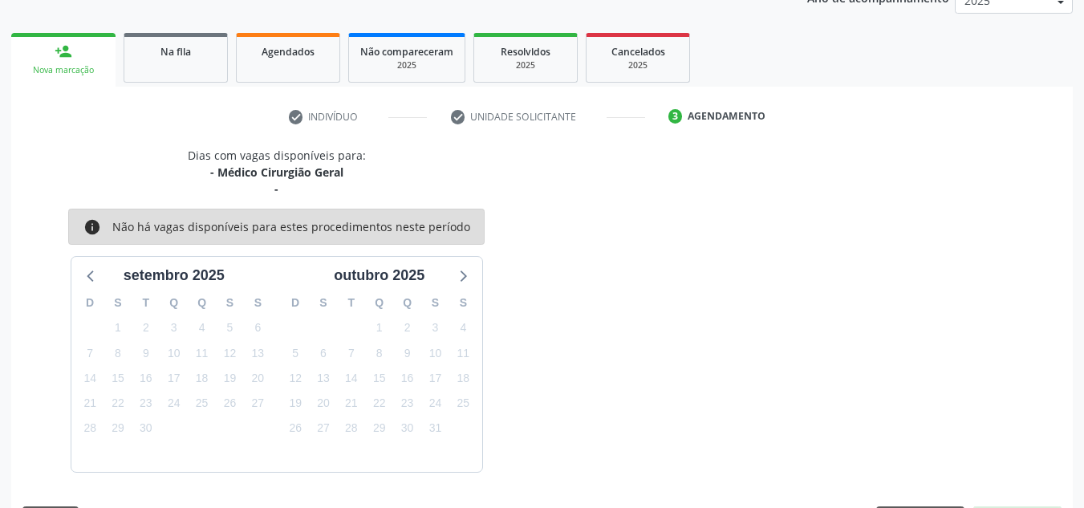
scroll to position [277, 0]
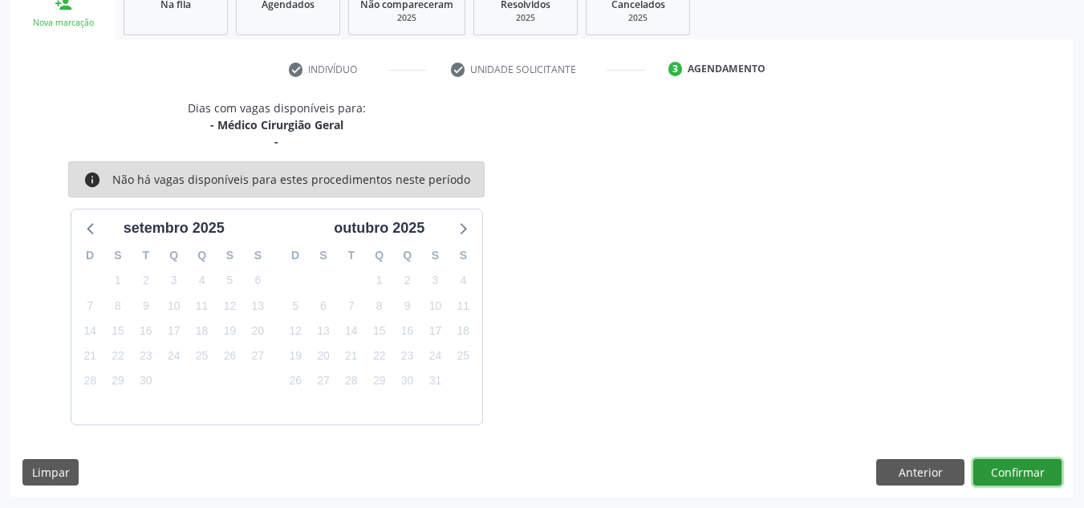
click at [1022, 470] on button "Confirmar" at bounding box center [1017, 472] width 88 height 27
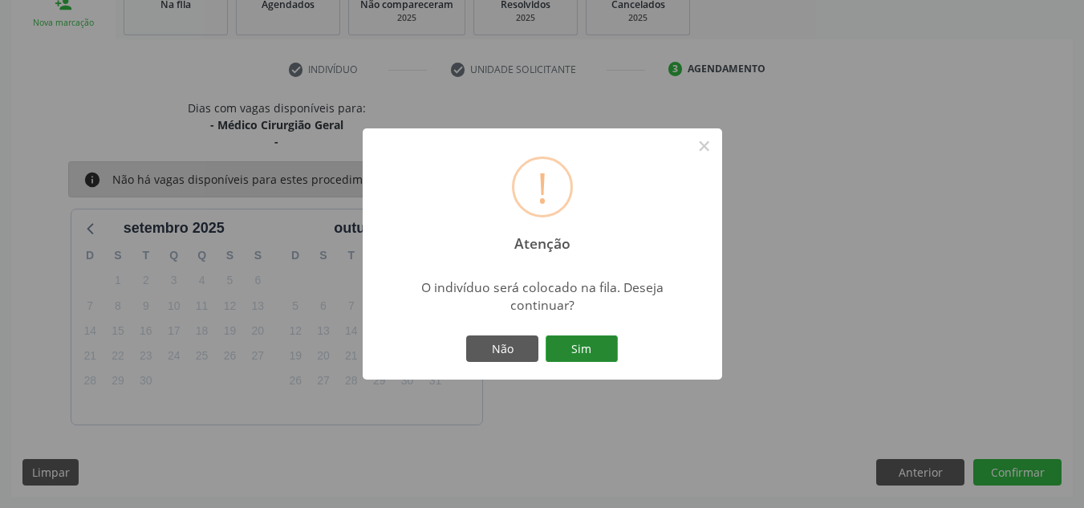
click at [572, 349] on button "Sim" at bounding box center [581, 348] width 72 height 27
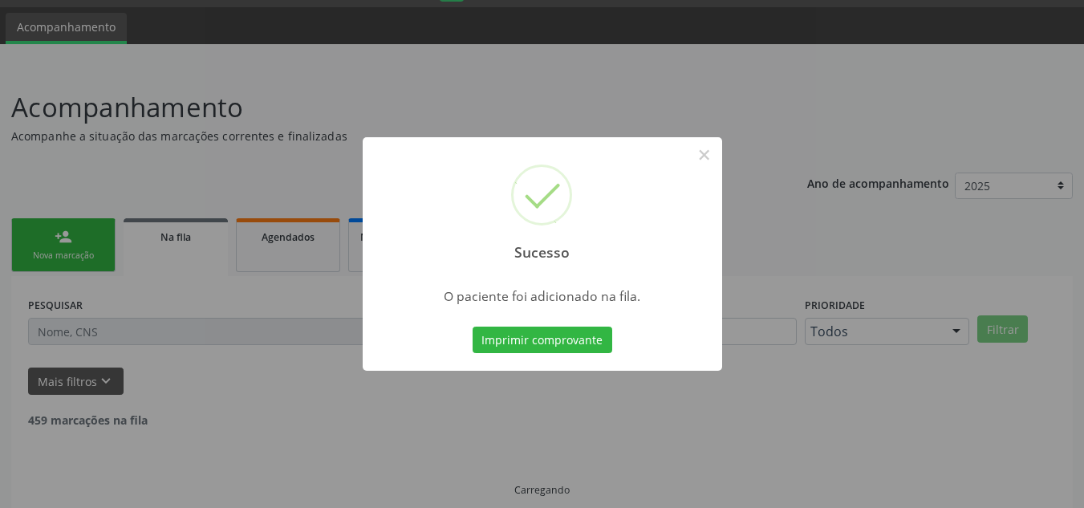
scroll to position [10, 0]
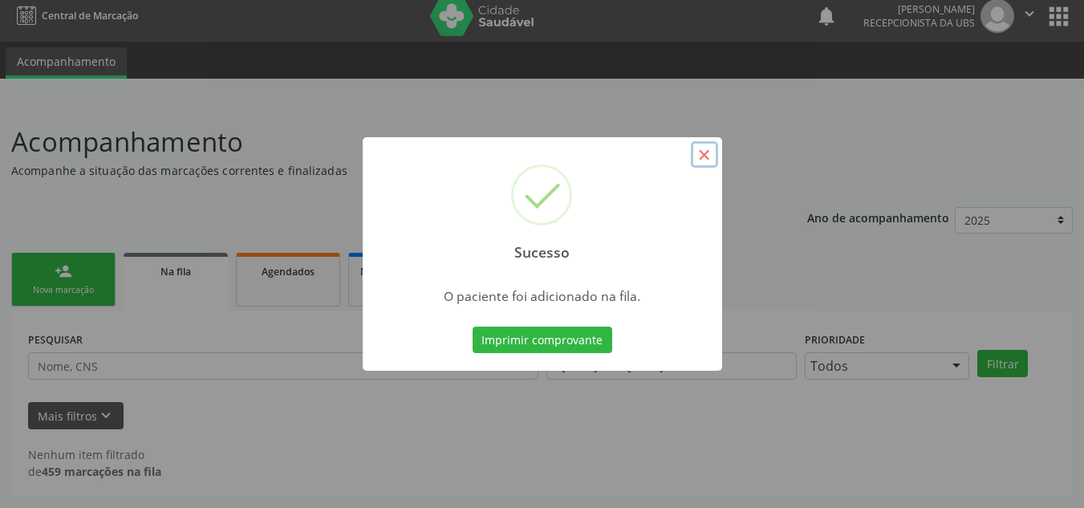
click at [705, 149] on button "×" at bounding box center [704, 154] width 27 height 27
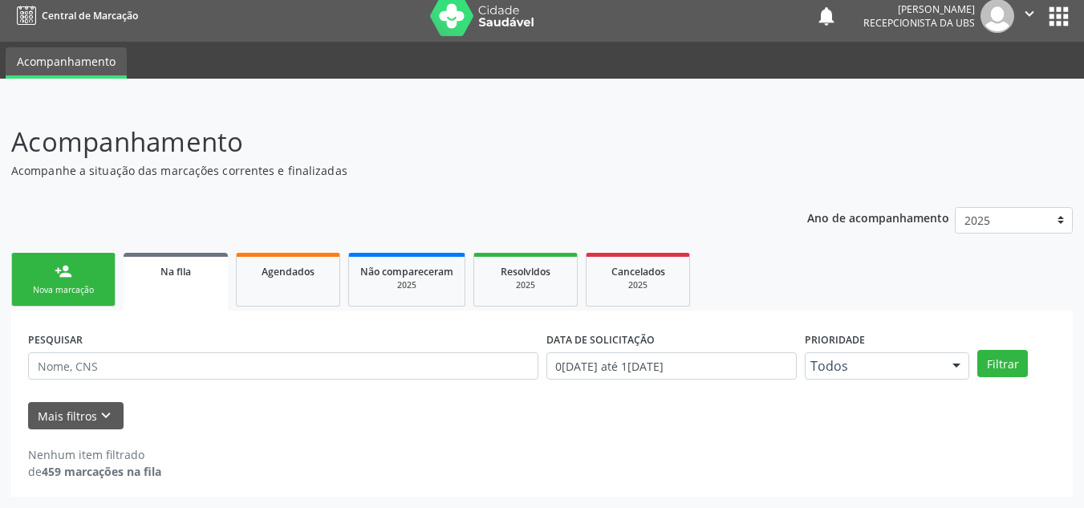
click at [87, 274] on link "person_add Nova marcação" at bounding box center [63, 280] width 104 height 54
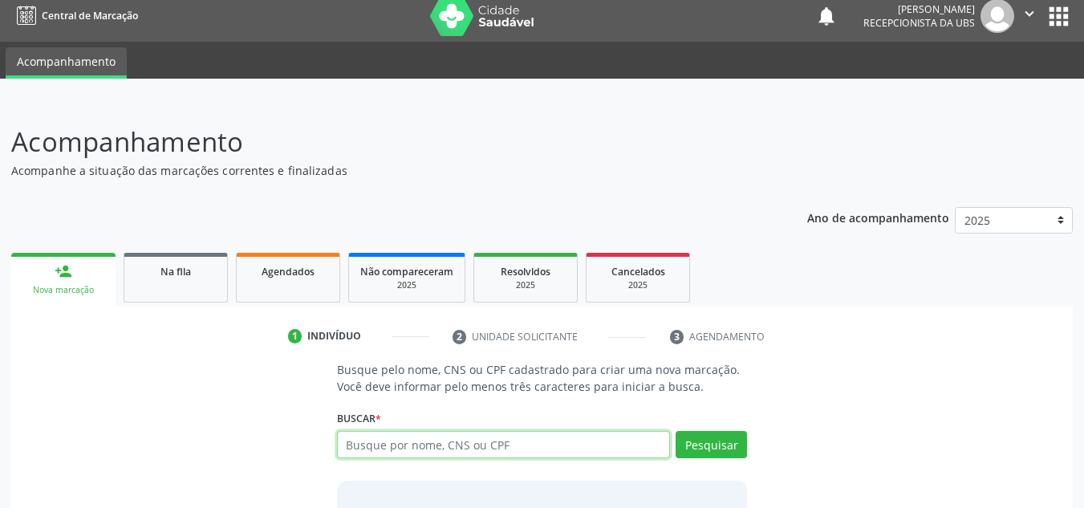
click at [468, 440] on input "text" at bounding box center [504, 444] width 334 height 27
type input "898006299803519"
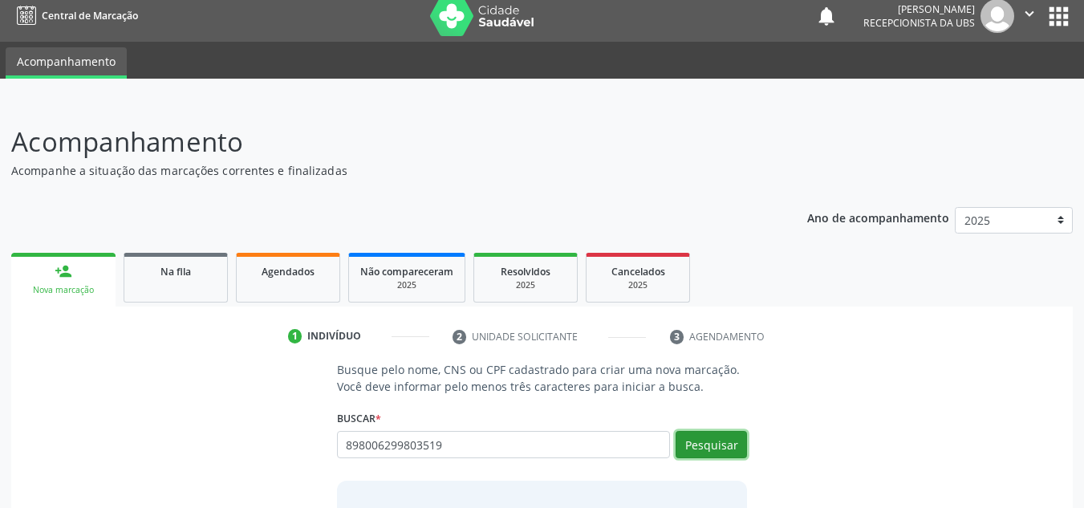
click at [707, 440] on button "Pesquisar" at bounding box center [710, 444] width 71 height 27
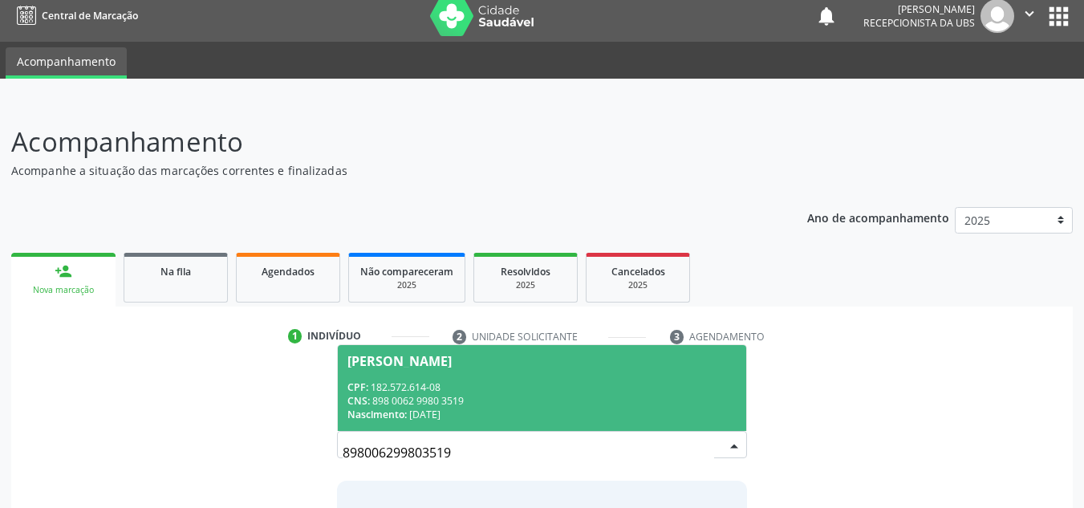
click at [444, 384] on div "CPF: 182.572.614-08" at bounding box center [542, 387] width 390 height 14
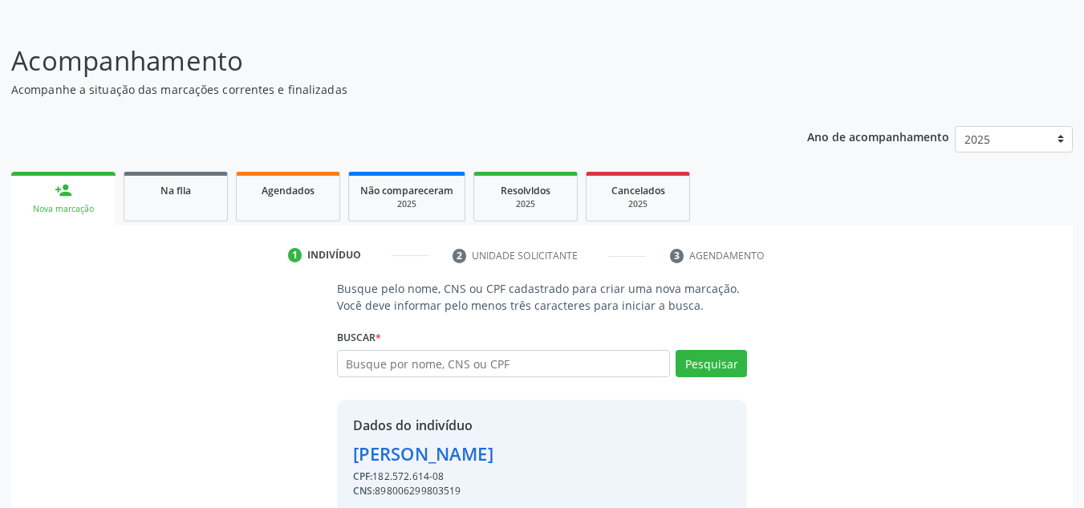
scroll to position [158, 0]
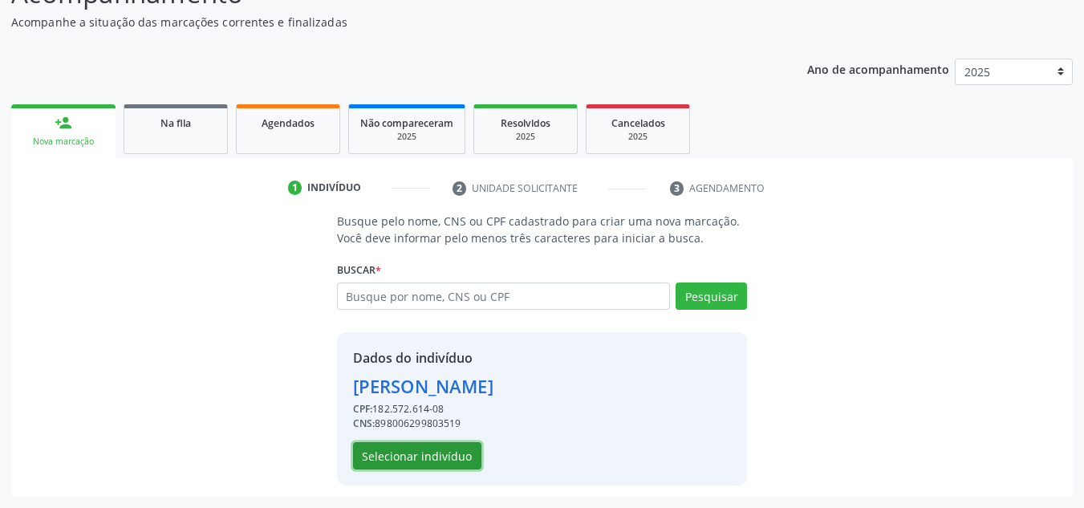
click at [416, 448] on button "Selecionar indivíduo" at bounding box center [417, 455] width 128 height 27
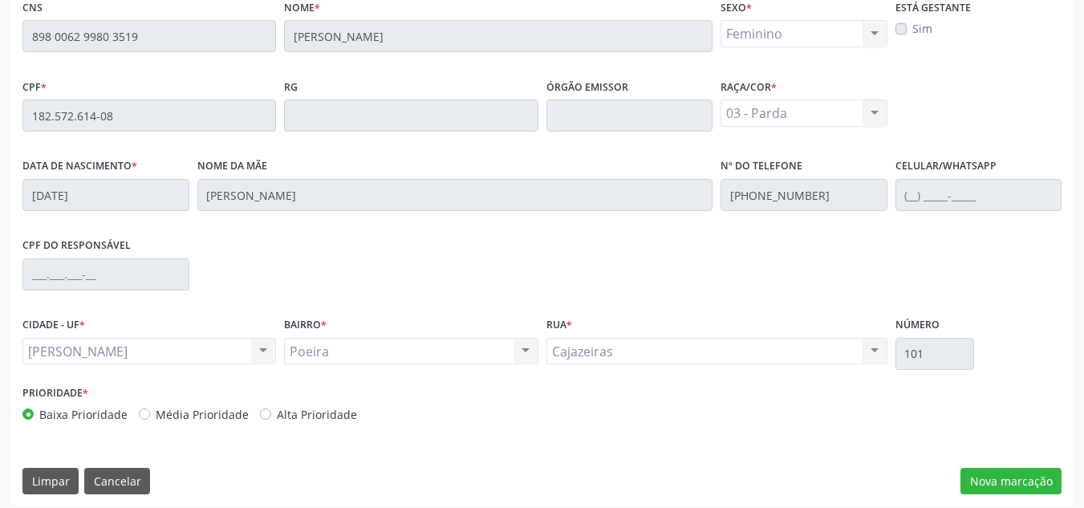
scroll to position [431, 0]
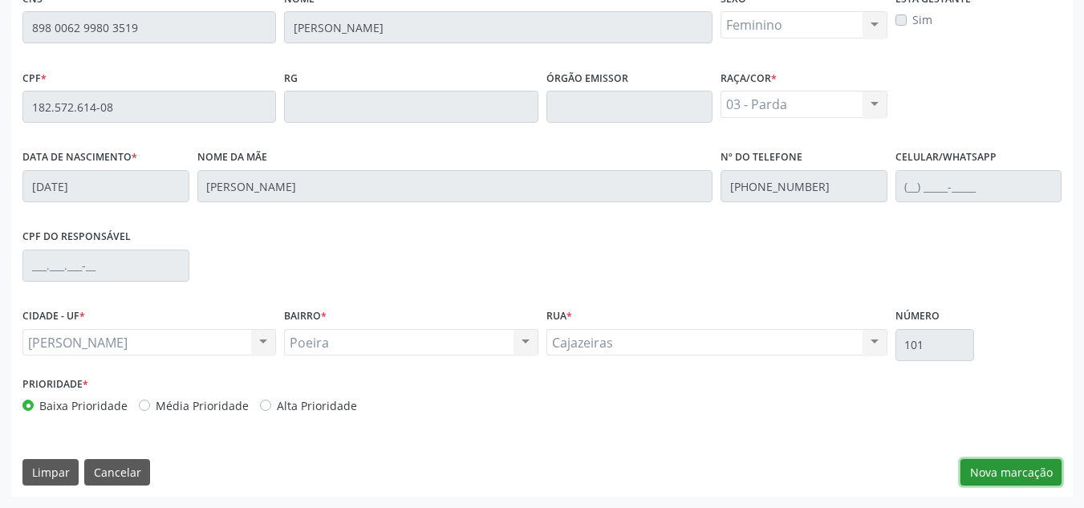
click at [998, 472] on button "Nova marcação" at bounding box center [1010, 472] width 101 height 27
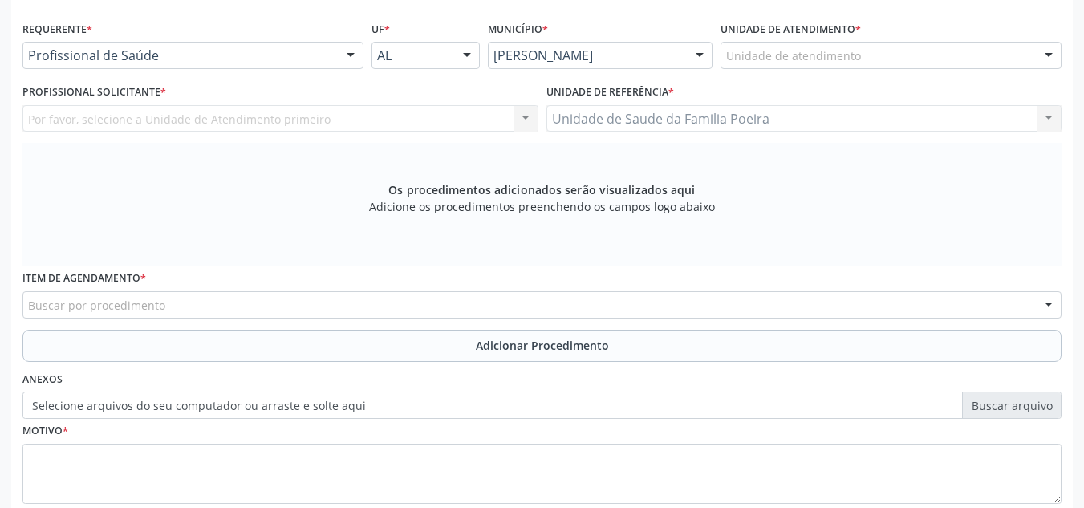
scroll to position [190, 0]
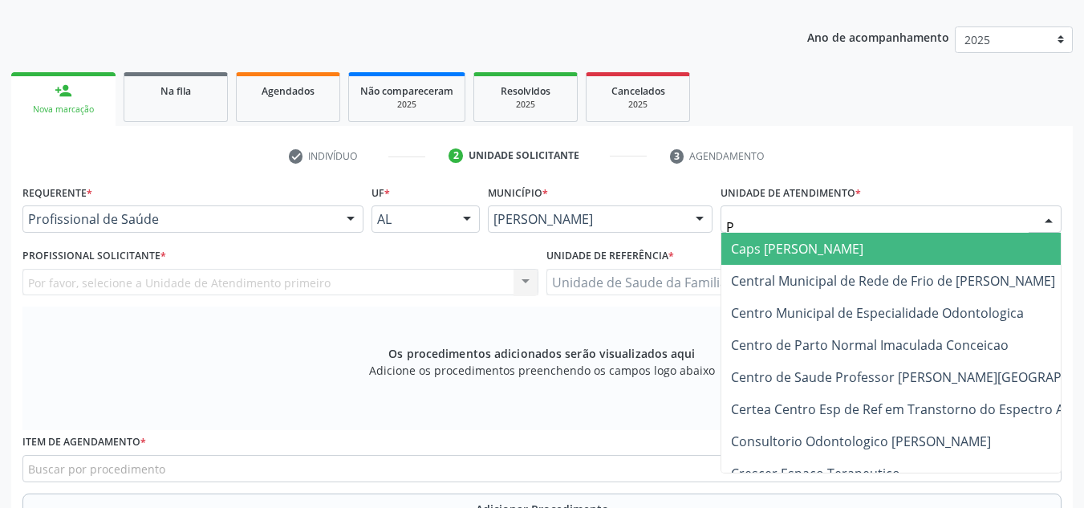
type input "PO"
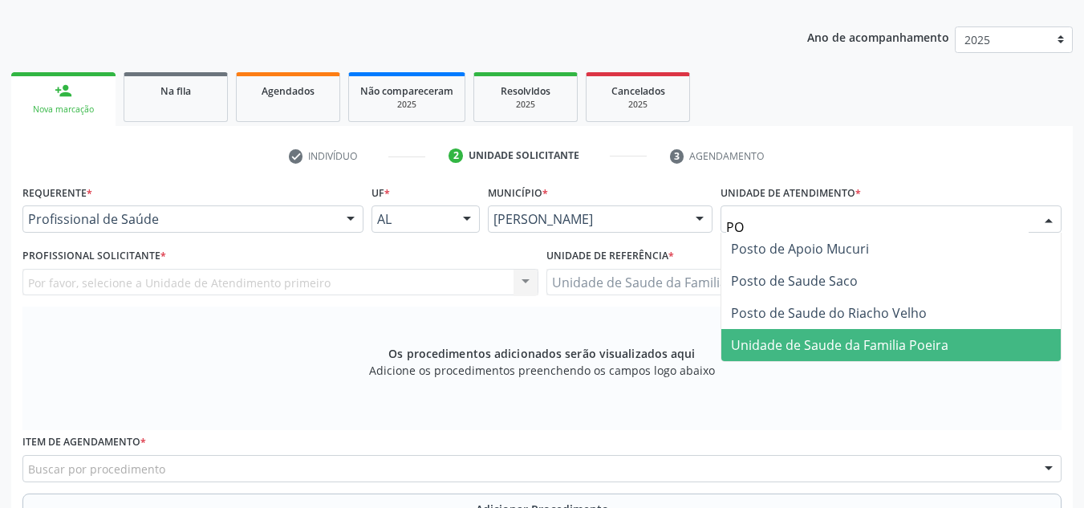
click at [869, 331] on span "Unidade de Saude da Familia Poeira" at bounding box center [890, 345] width 339 height 32
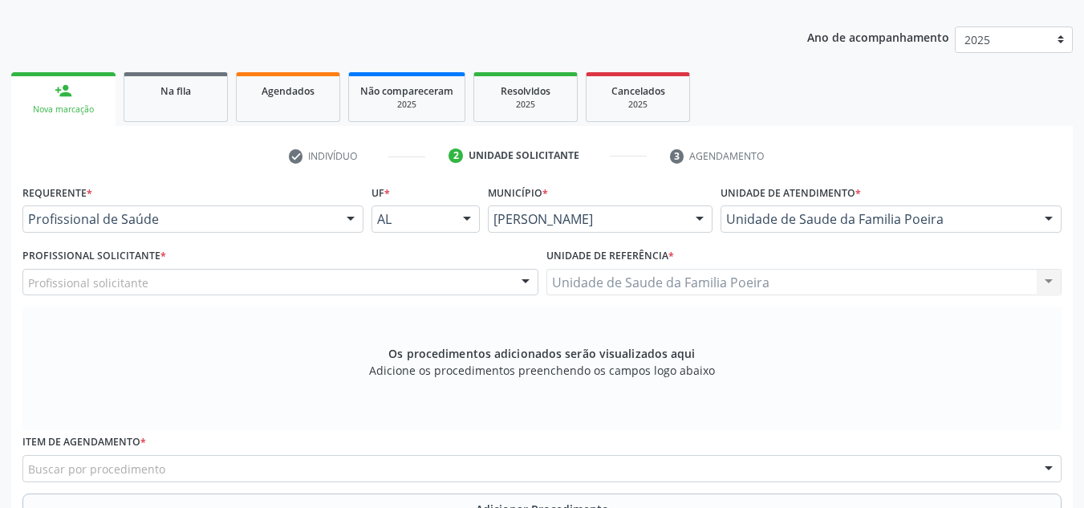
click at [380, 270] on div "Profissional solicitante" at bounding box center [280, 282] width 516 height 27
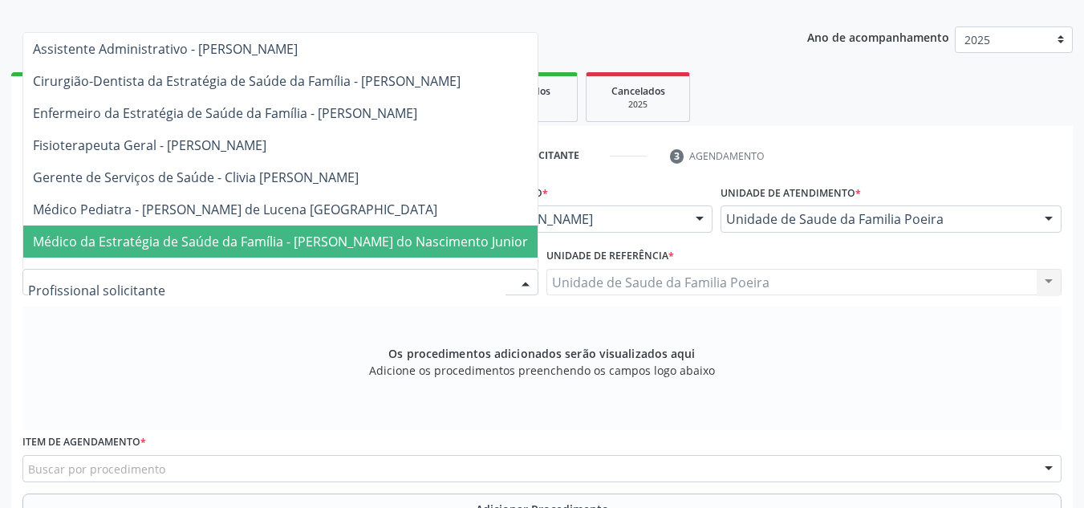
click at [410, 246] on span "Médico da Estratégia de Saúde da Família - [PERSON_NAME] do Nascimento Junior" at bounding box center [280, 242] width 495 height 18
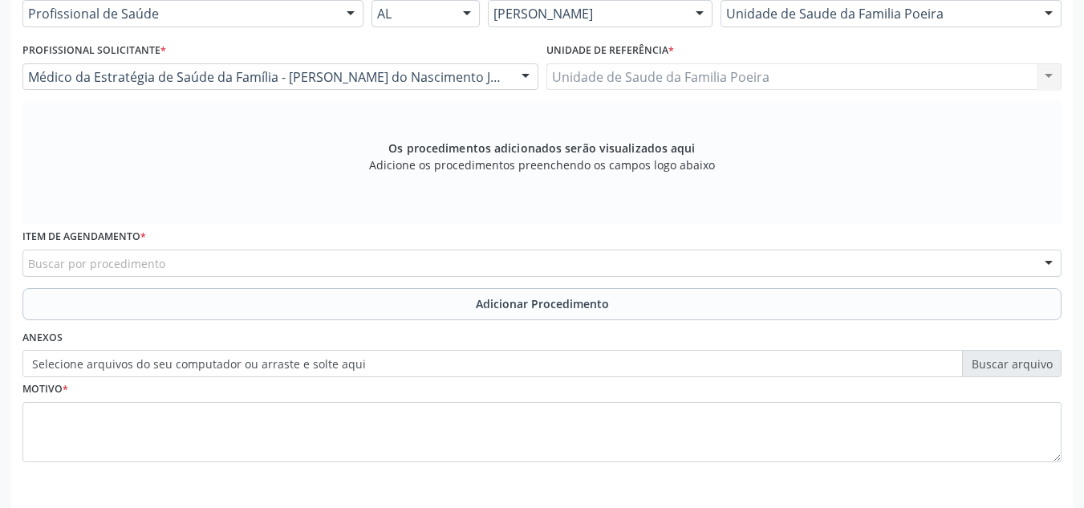
scroll to position [431, 0]
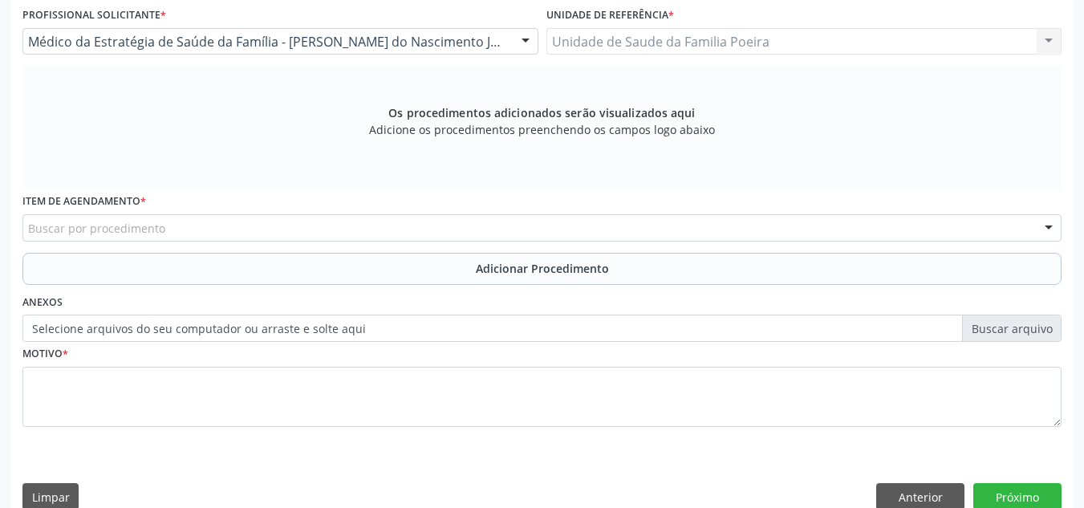
click at [313, 237] on div "Buscar por procedimento" at bounding box center [541, 227] width 1039 height 27
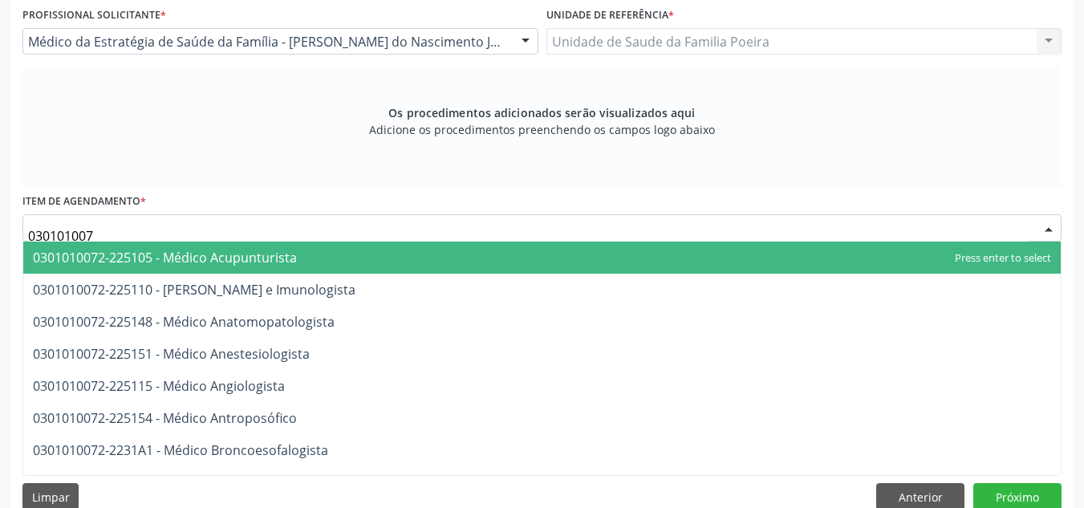
type input "0301010072"
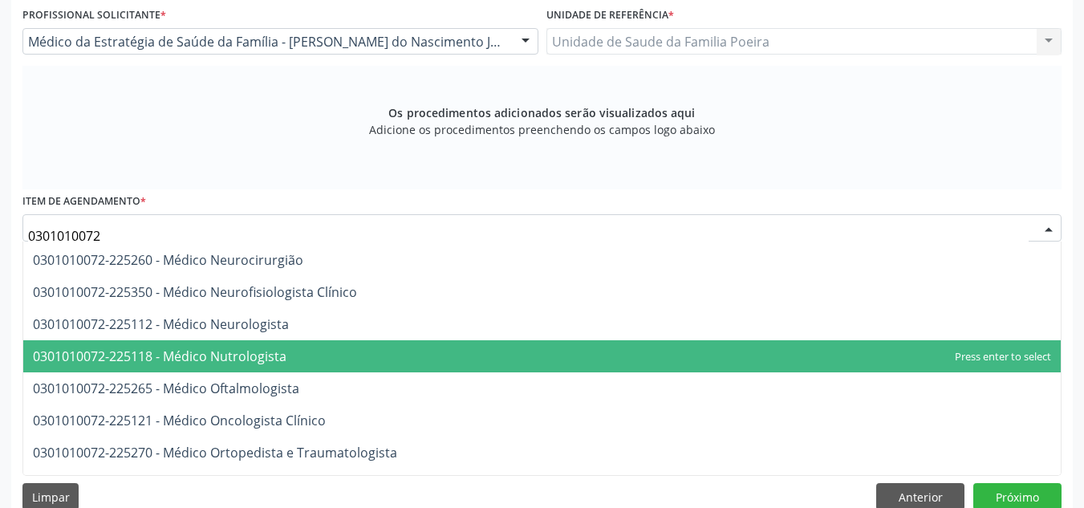
scroll to position [1283, 0]
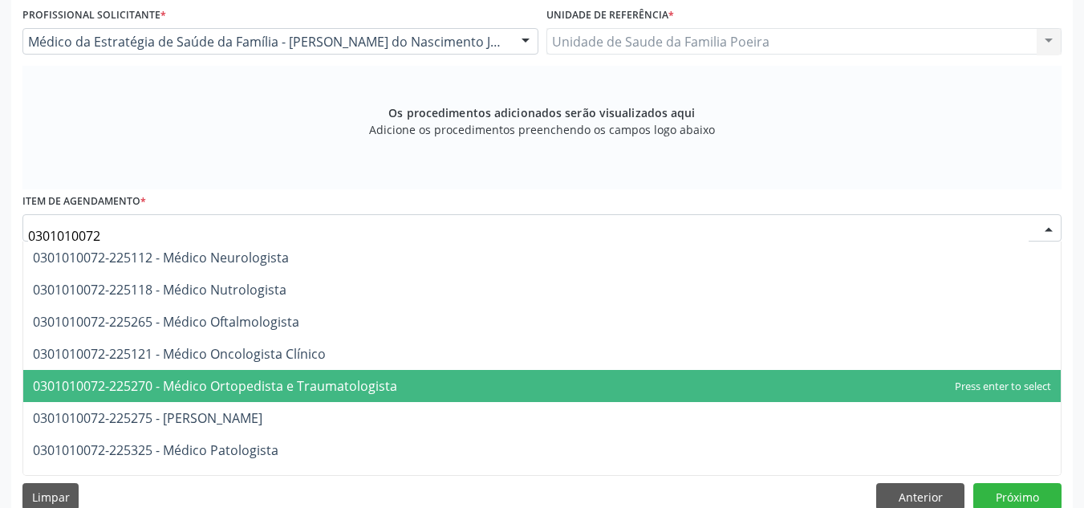
click at [372, 393] on span "0301010072-225270 - Médico Ortopedista e Traumatologista" at bounding box center [215, 386] width 364 height 18
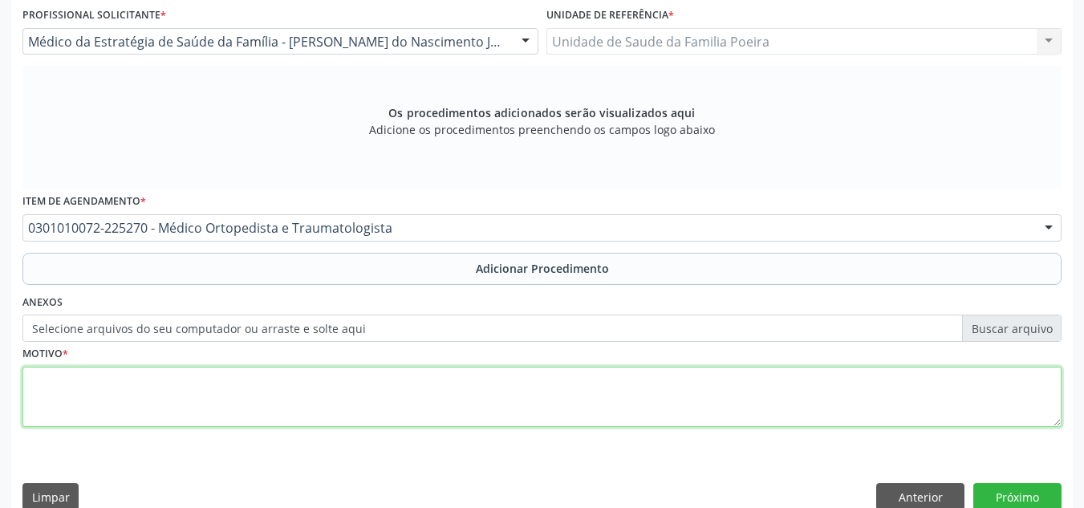
click at [369, 400] on textarea at bounding box center [541, 397] width 1039 height 61
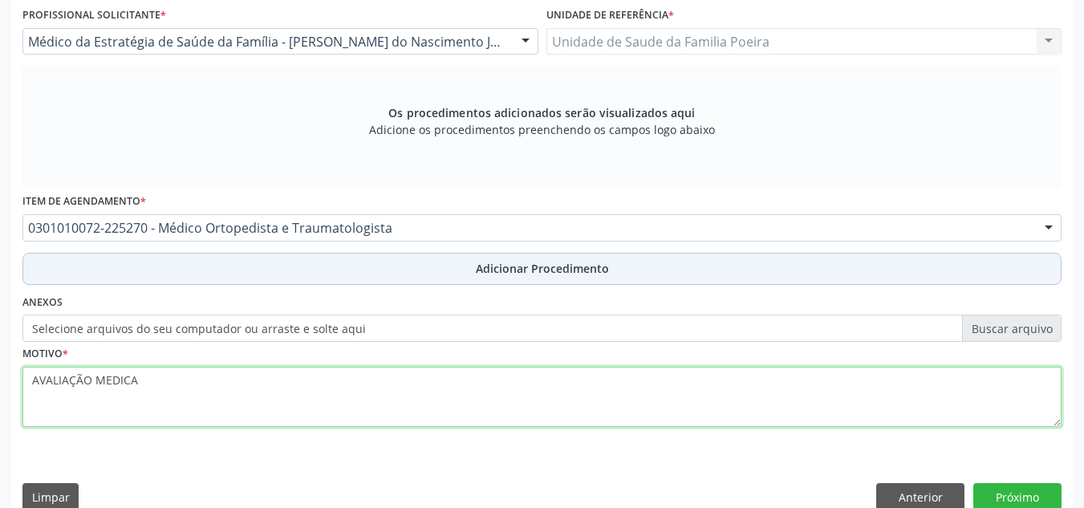
type textarea "AVALIAÇÃO MEDICA"
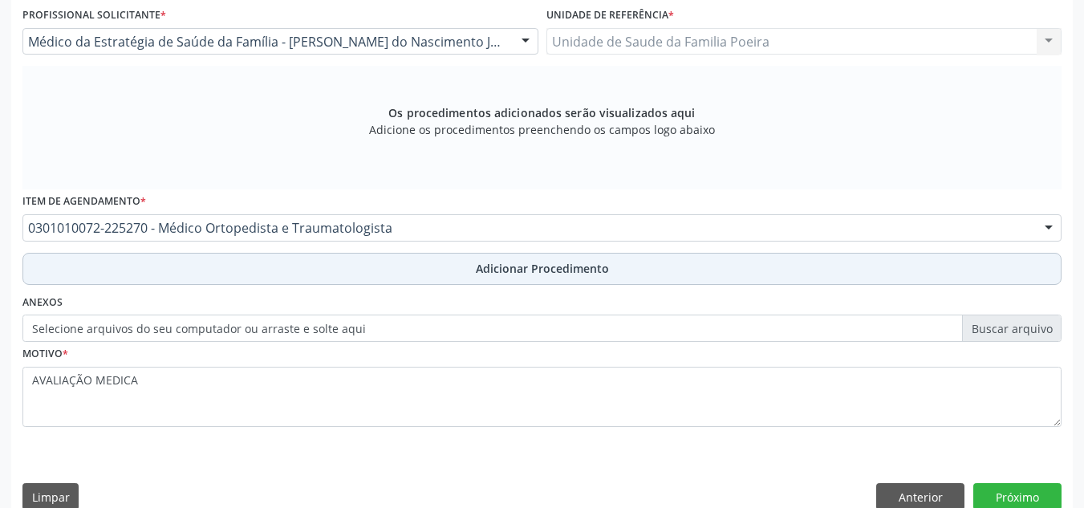
click at [533, 266] on span "Adicionar Procedimento" at bounding box center [542, 268] width 133 height 17
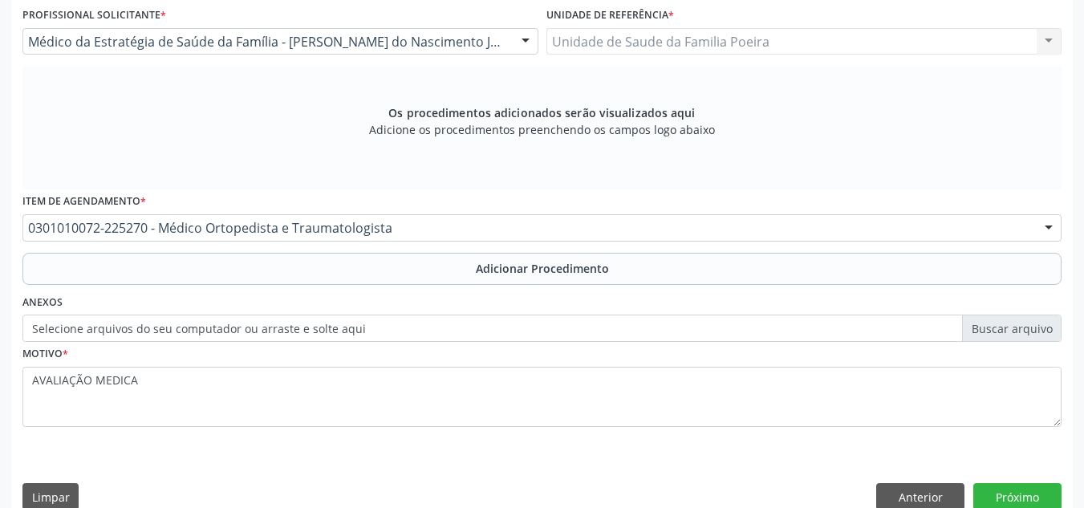
scroll to position [395, 0]
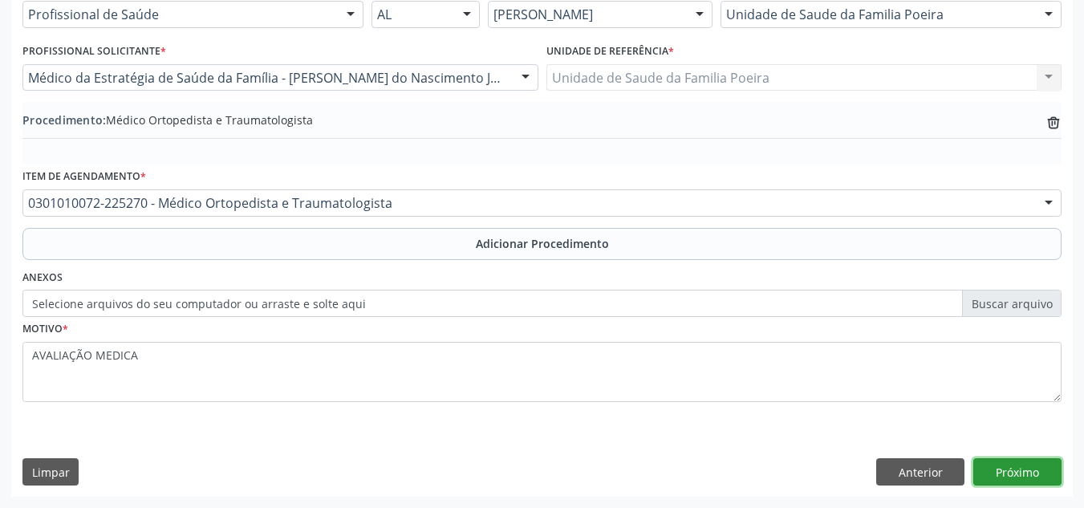
click at [1016, 481] on button "Próximo" at bounding box center [1017, 471] width 88 height 27
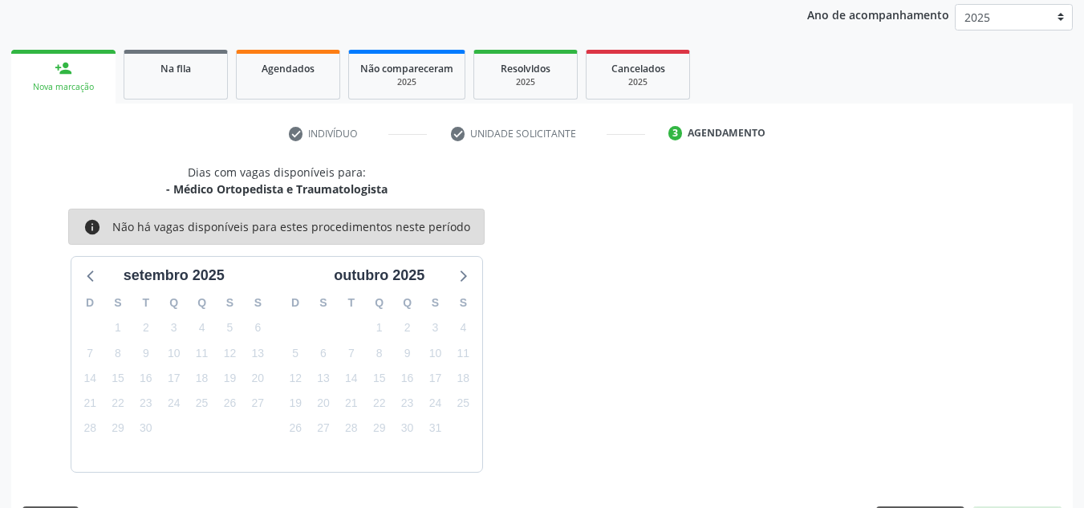
scroll to position [260, 0]
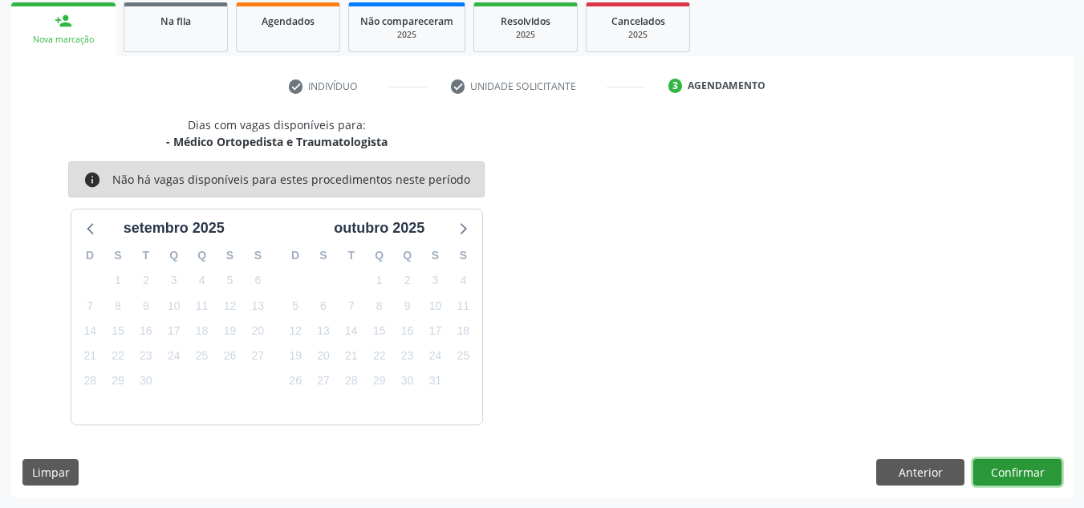
click at [1006, 484] on button "Confirmar" at bounding box center [1017, 472] width 88 height 27
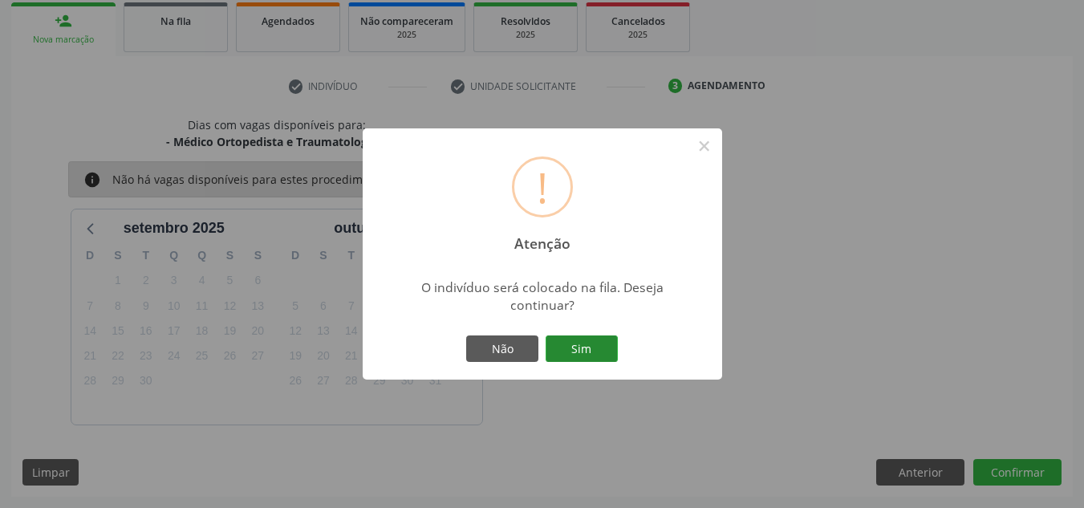
click at [570, 338] on button "Sim" at bounding box center [581, 348] width 72 height 27
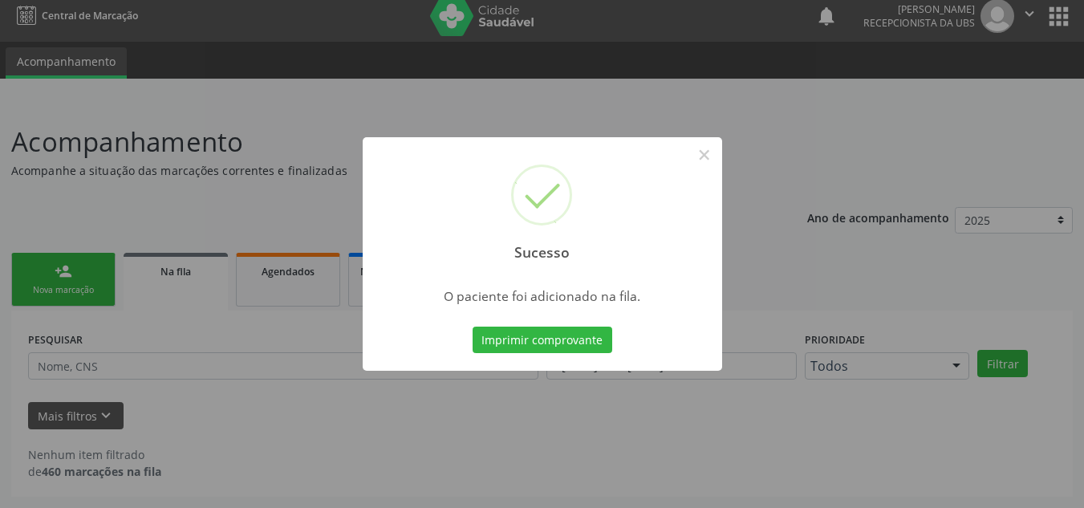
scroll to position [10, 0]
click at [703, 143] on button "×" at bounding box center [704, 154] width 27 height 27
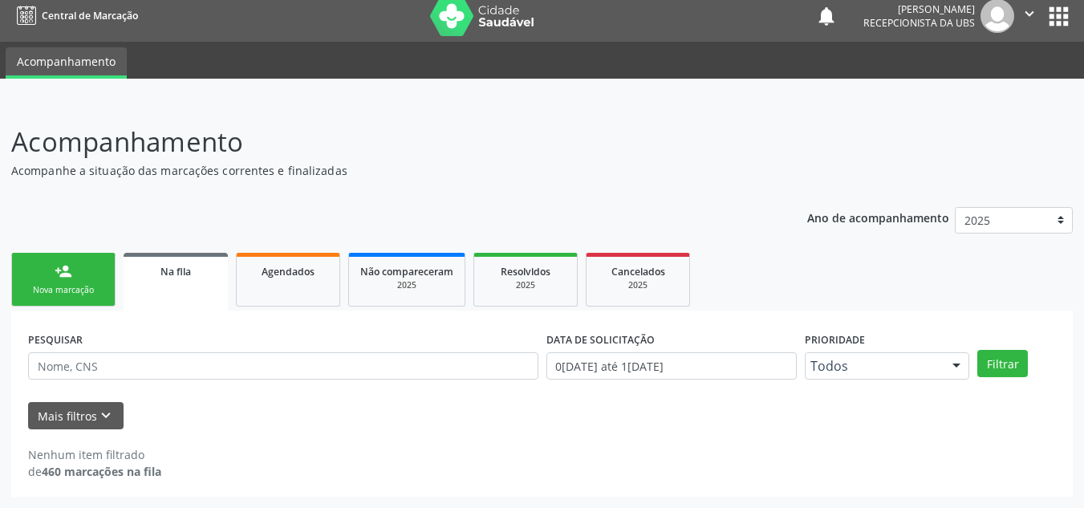
click at [41, 288] on div "Nova marcação" at bounding box center [63, 290] width 80 height 12
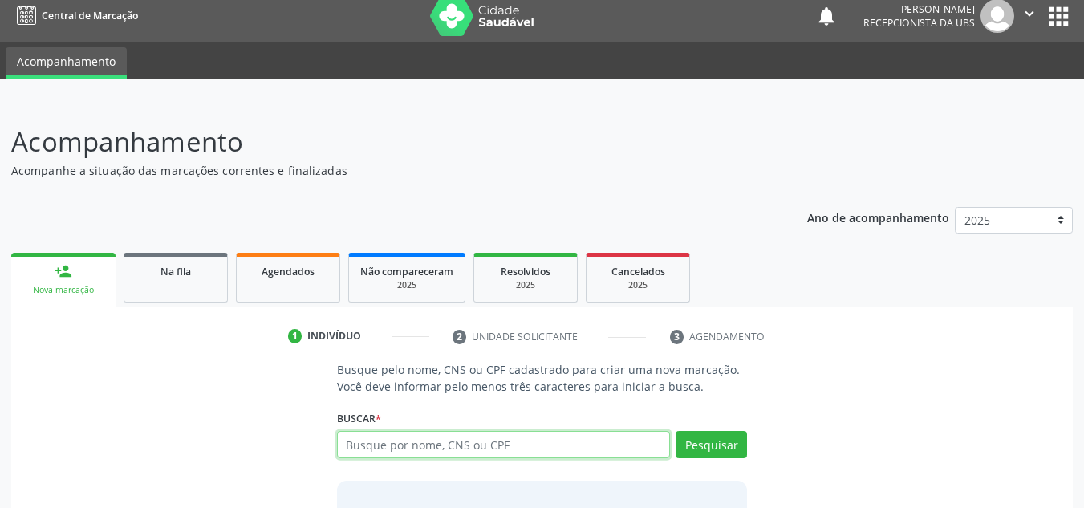
click at [388, 435] on input "text" at bounding box center [504, 444] width 334 height 27
type input "708400795129765"
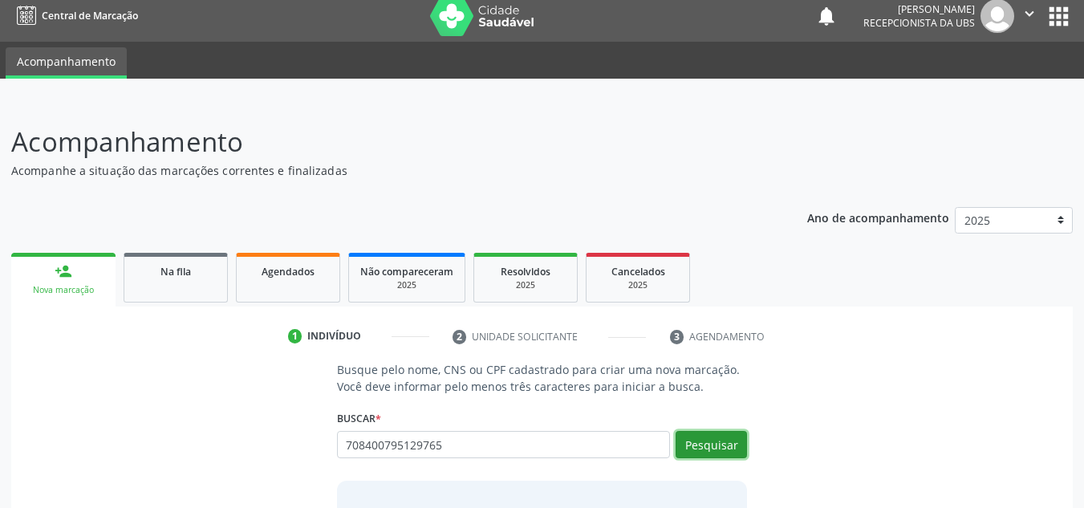
click at [720, 440] on button "Pesquisar" at bounding box center [710, 444] width 71 height 27
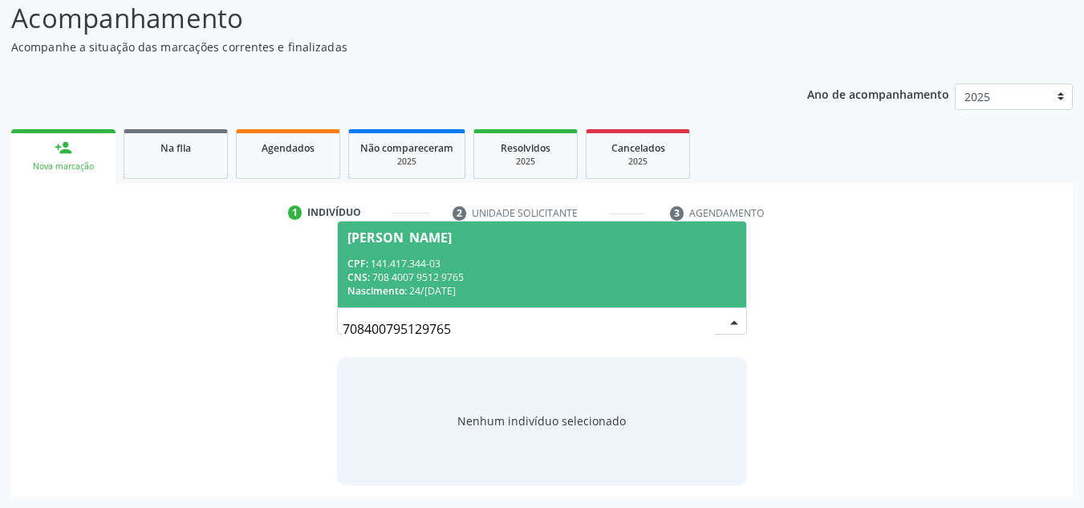
click at [449, 281] on div "CNS: 708 4007 9512 9765" at bounding box center [542, 277] width 390 height 14
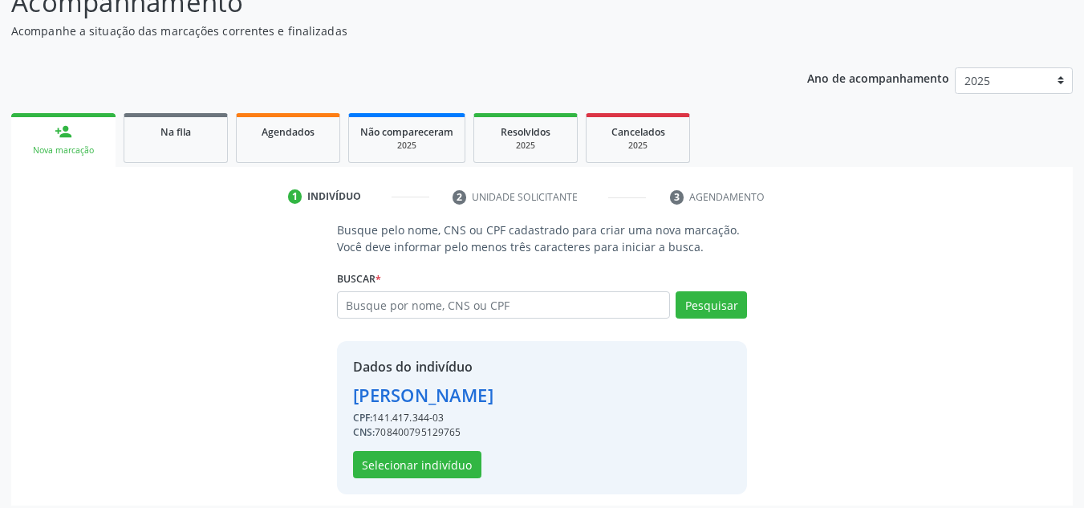
scroll to position [158, 0]
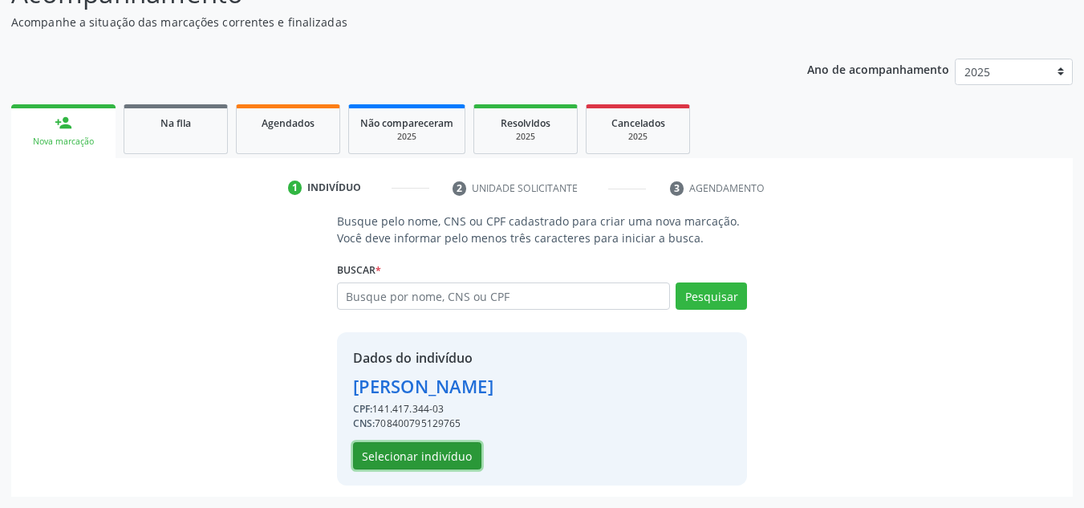
click at [426, 453] on button "Selecionar indivíduo" at bounding box center [417, 455] width 128 height 27
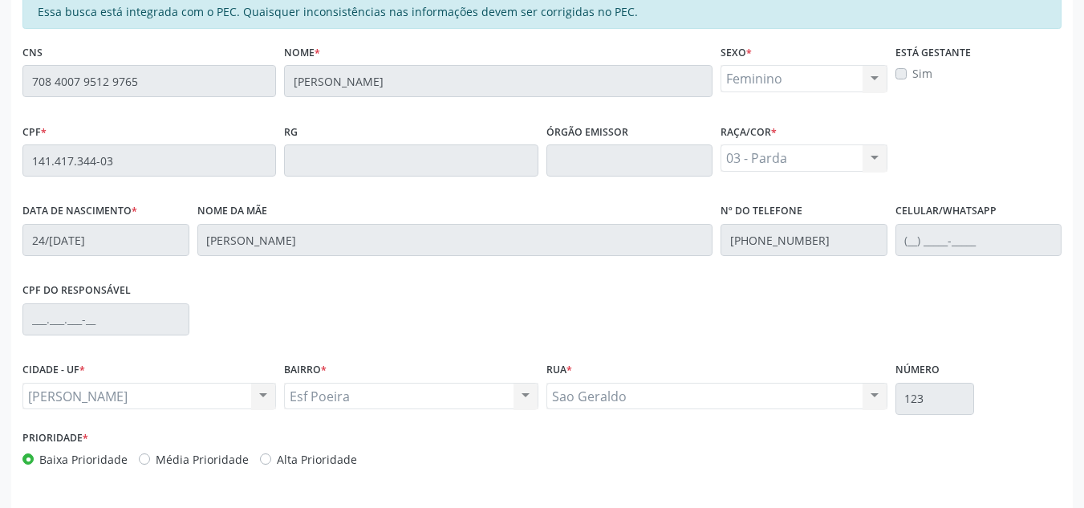
scroll to position [351, 0]
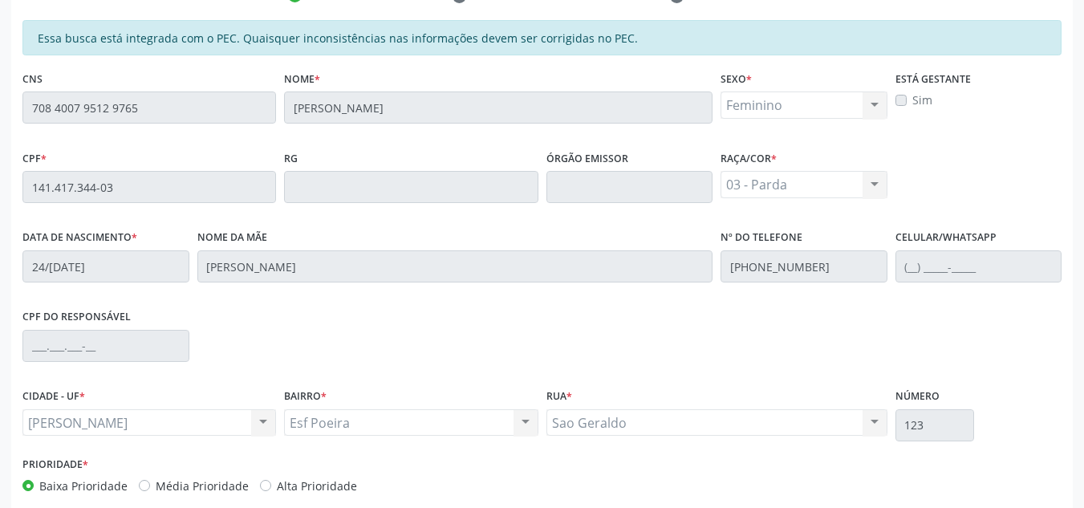
click at [912, 99] on label "Sim" at bounding box center [922, 99] width 20 height 17
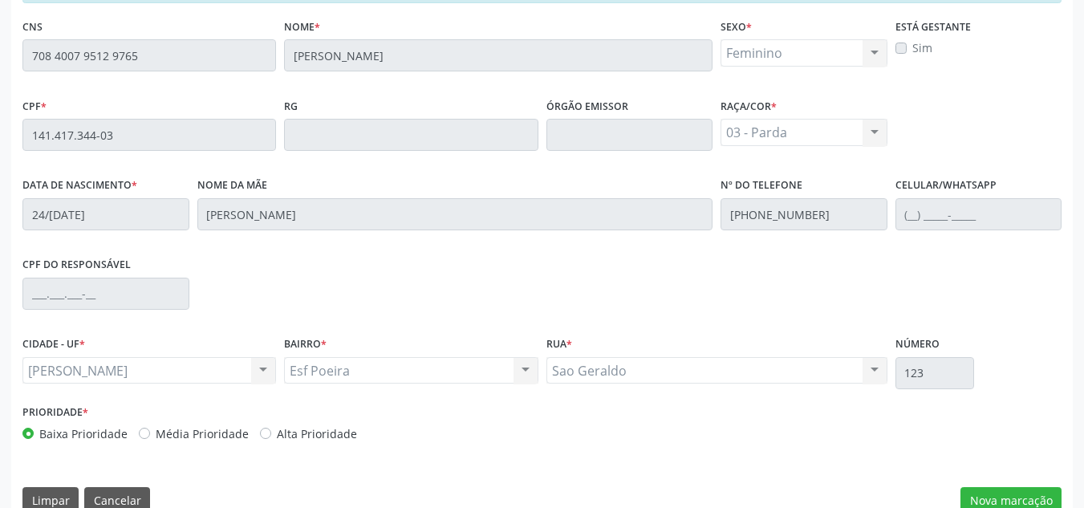
scroll to position [431, 0]
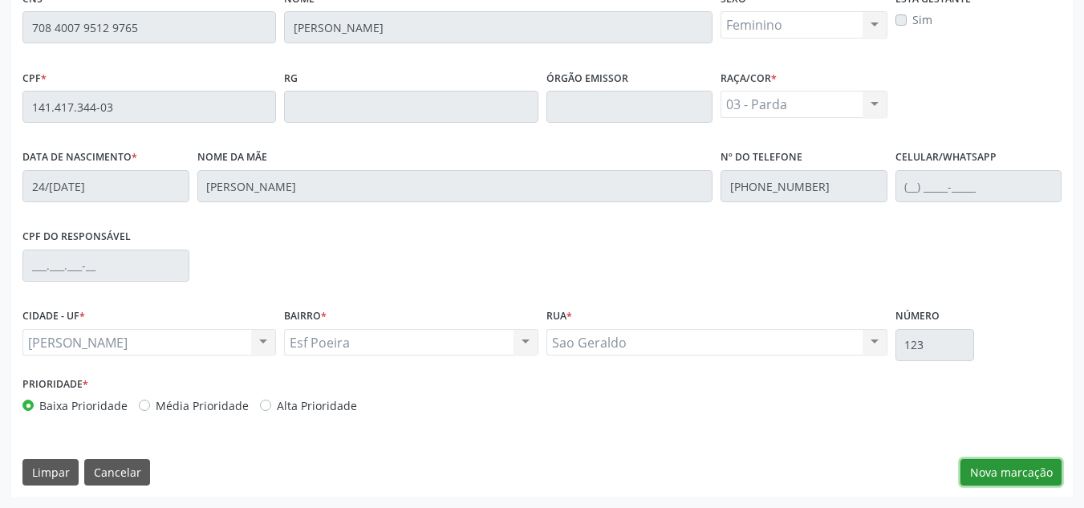
click at [1003, 468] on button "Nova marcação" at bounding box center [1010, 472] width 101 height 27
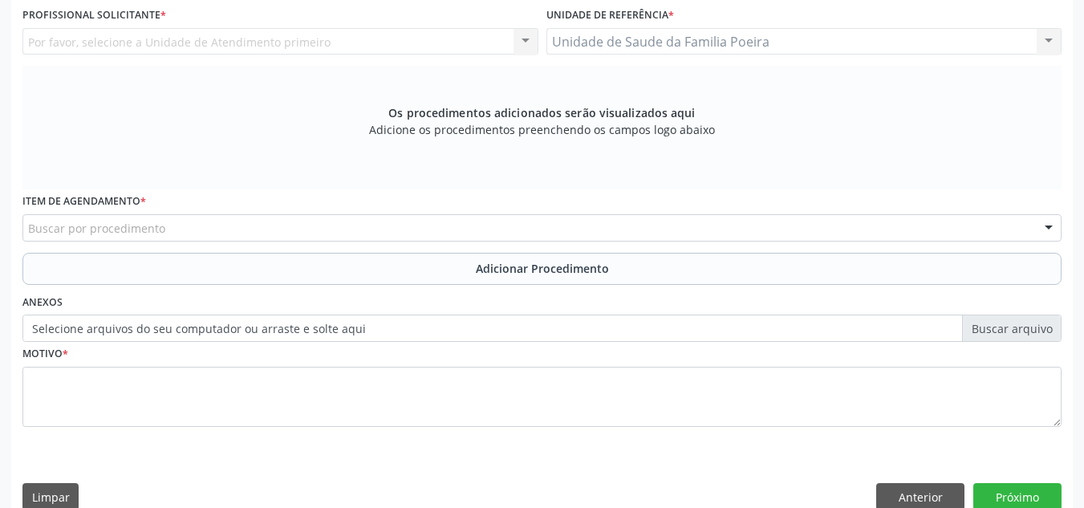
scroll to position [270, 0]
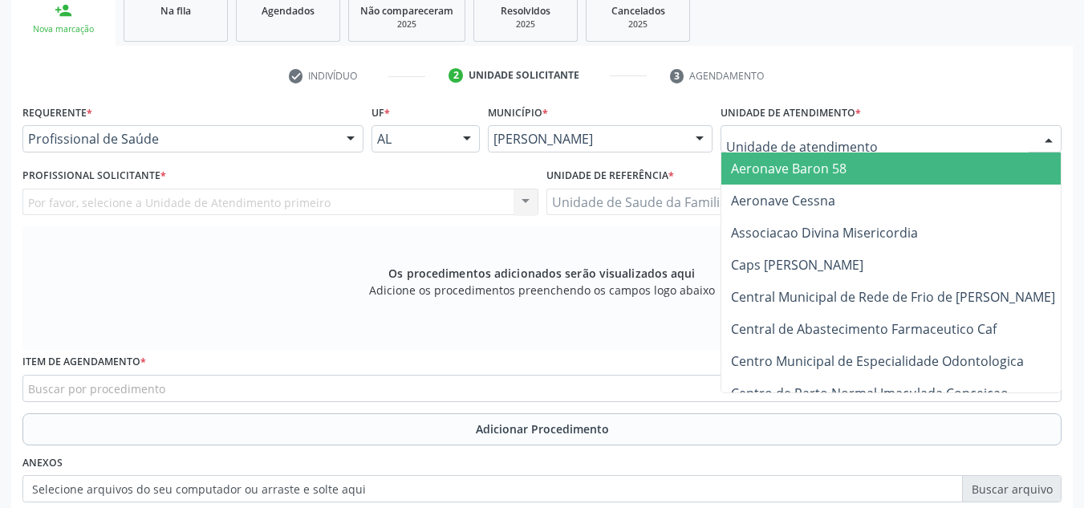
click at [922, 142] on div at bounding box center [890, 138] width 341 height 27
type input "PO"
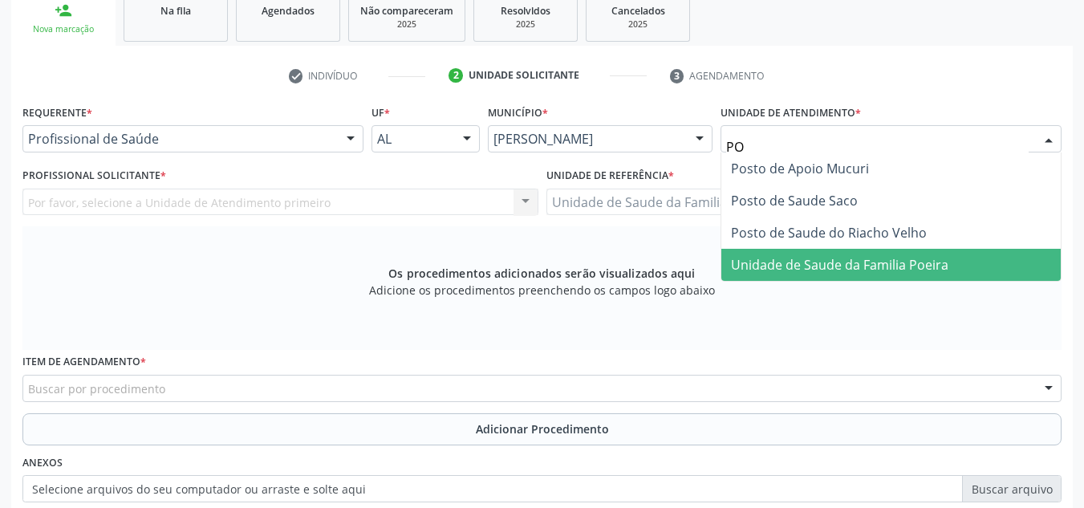
click at [842, 268] on span "Unidade de Saude da Familia Poeira" at bounding box center [839, 265] width 217 height 18
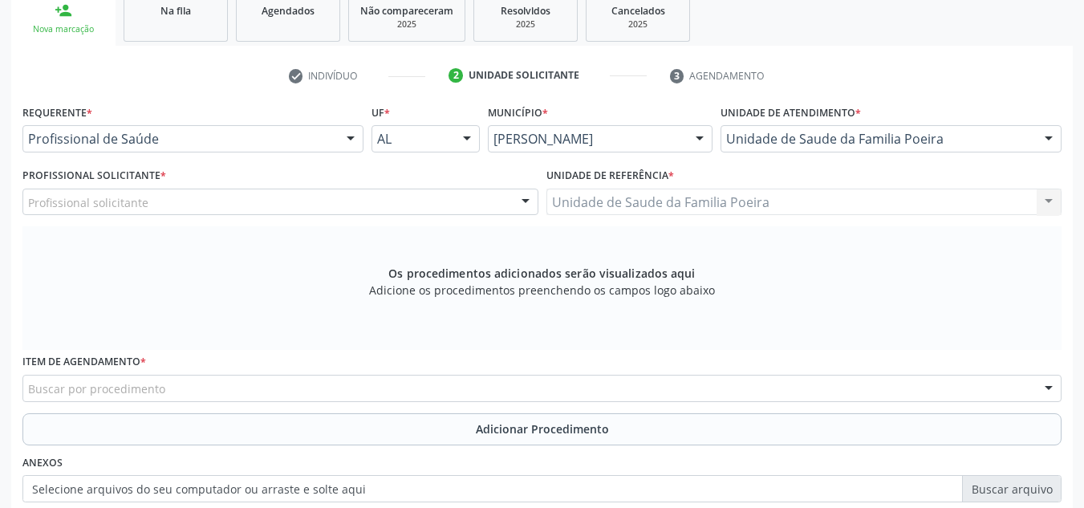
click at [264, 195] on div "Profissional solicitante" at bounding box center [280, 201] width 516 height 27
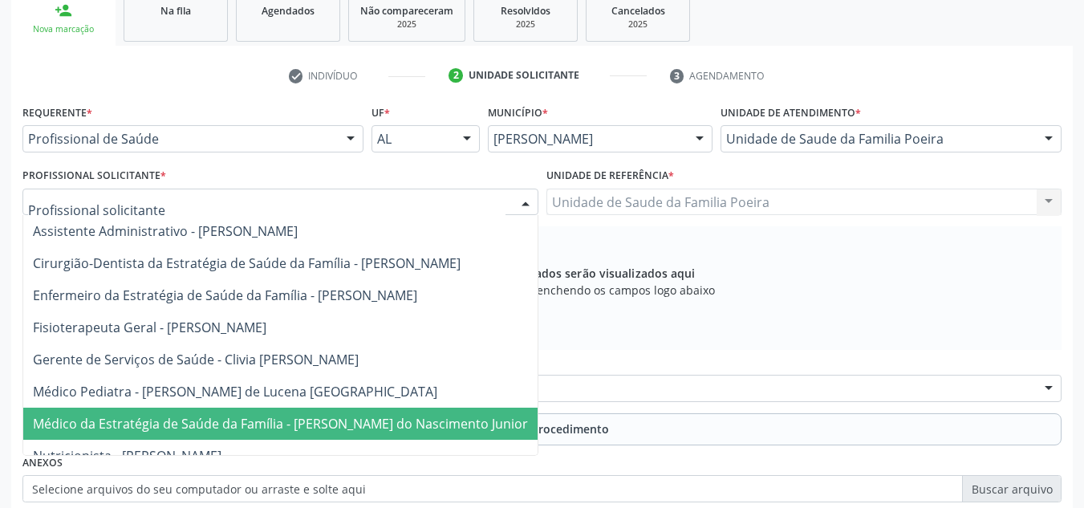
click at [290, 421] on span "Médico da Estratégia de Saúde da Família - [PERSON_NAME] do Nascimento Junior" at bounding box center [280, 424] width 495 height 18
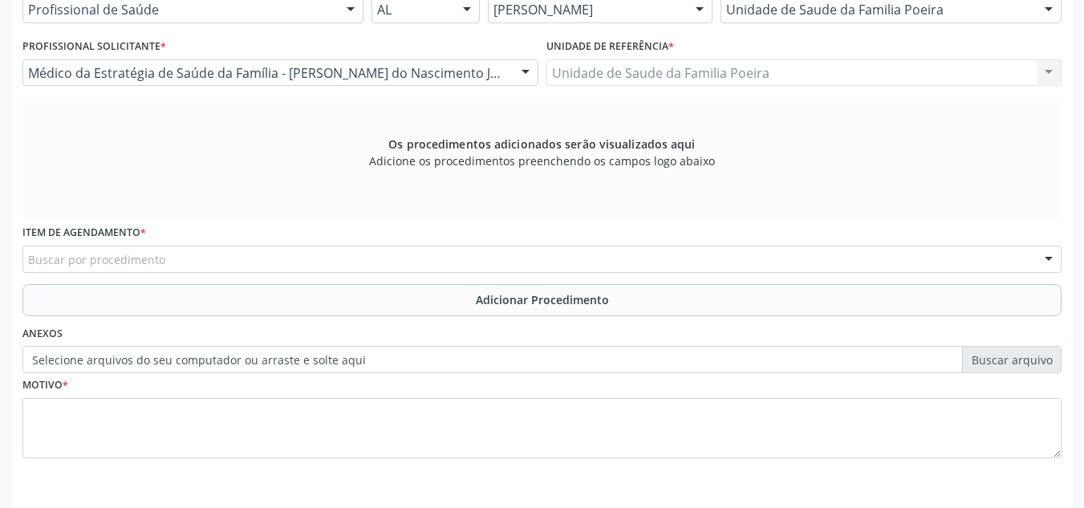
scroll to position [456, 0]
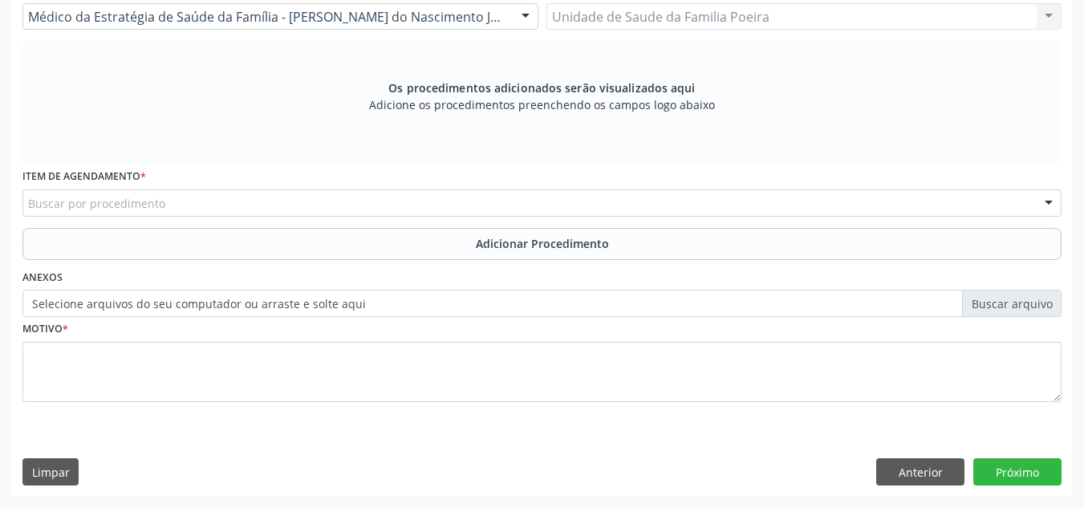
click at [261, 210] on div "Buscar por procedimento" at bounding box center [541, 202] width 1039 height 27
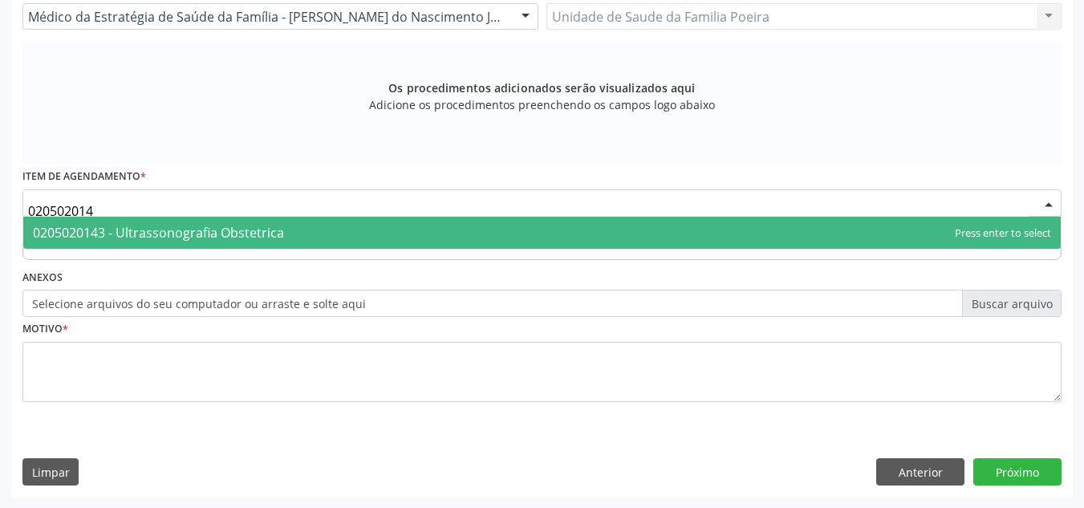
type input "0205020143"
click at [261, 239] on span "0205020143 - Ultrassonografia Obstetrica" at bounding box center [158, 233] width 251 height 18
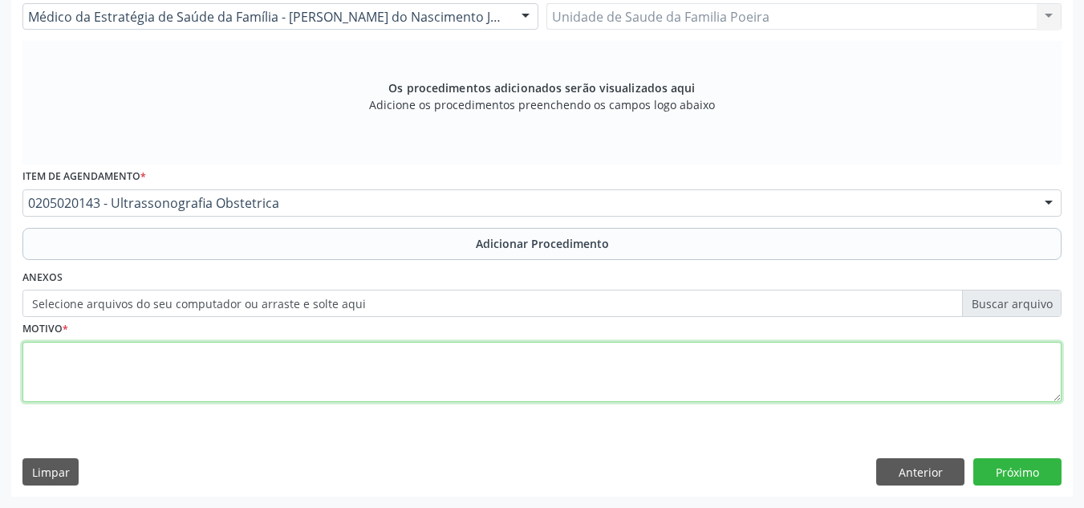
click at [229, 370] on textarea at bounding box center [541, 372] width 1039 height 61
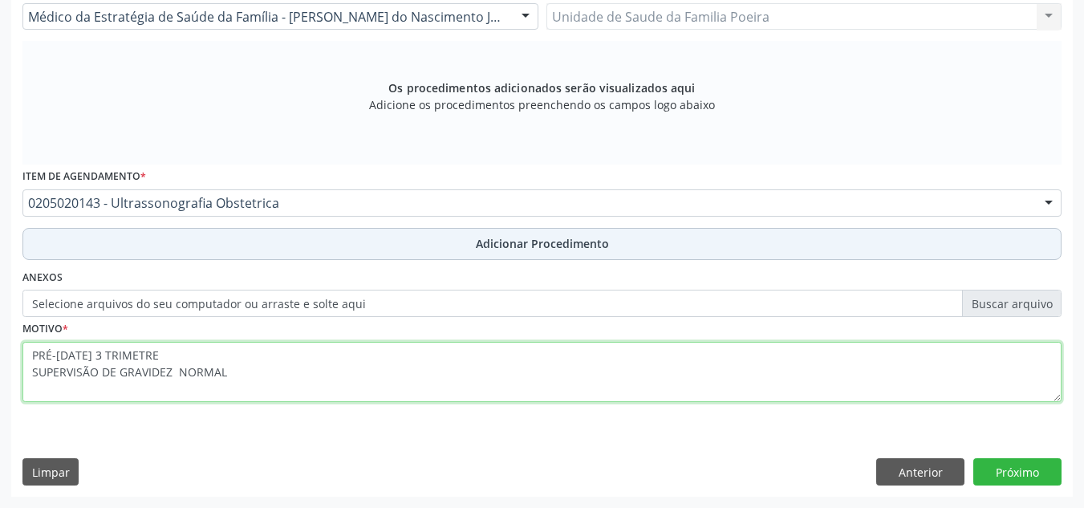
type textarea "PRÉ-NATAL 3 TRIMETRE SUPERVISÃO DE GRAVIDEZ NORMAL"
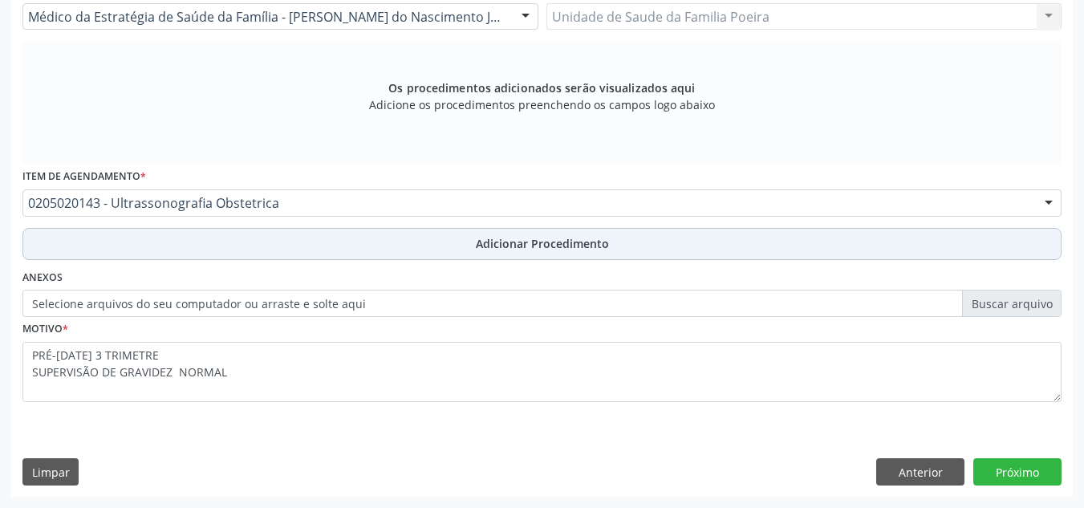
click at [459, 237] on button "Adicionar Procedimento" at bounding box center [541, 244] width 1039 height 32
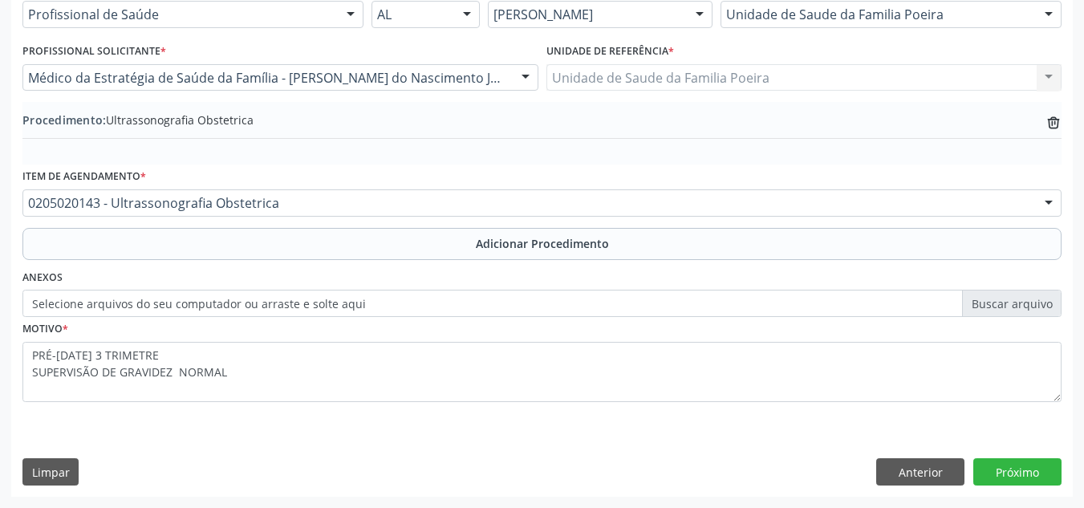
scroll to position [395, 0]
click at [1033, 481] on button "Próximo" at bounding box center [1017, 471] width 88 height 27
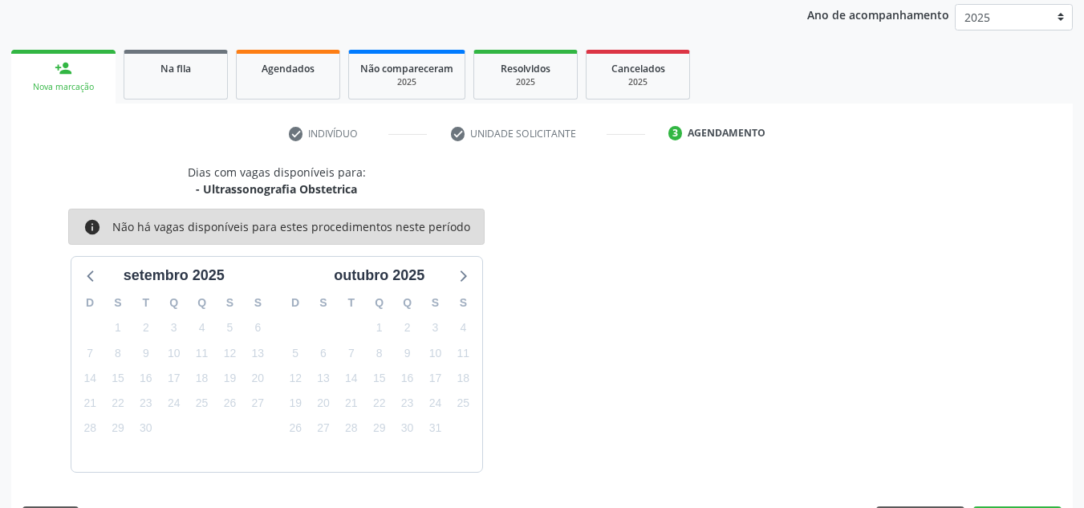
scroll to position [260, 0]
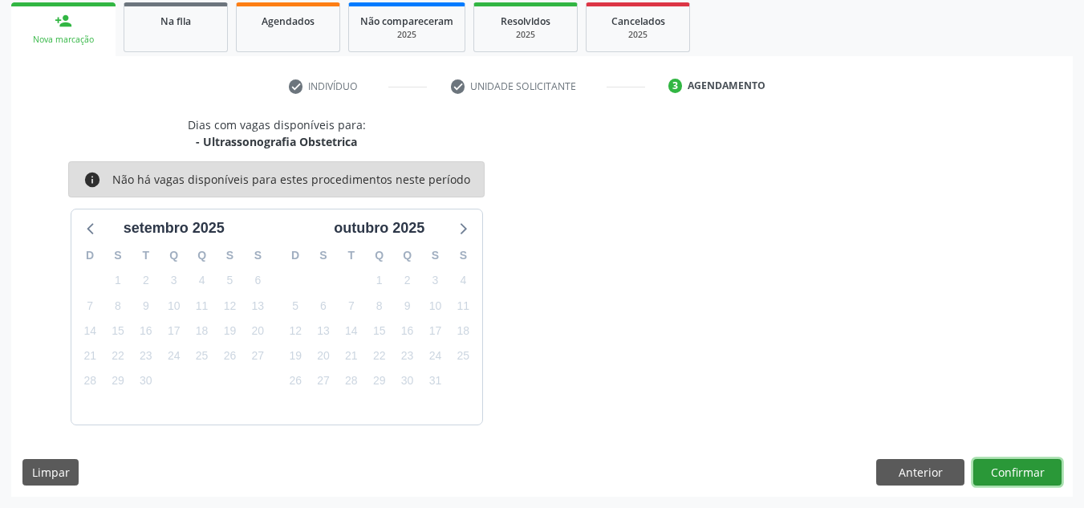
click at [1026, 466] on button "Confirmar" at bounding box center [1017, 472] width 88 height 27
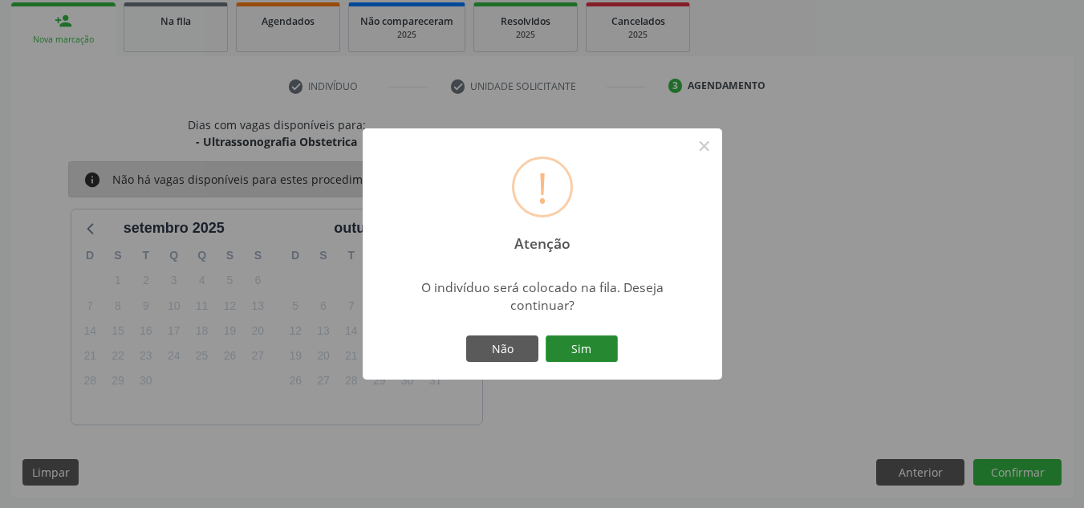
click at [586, 336] on button "Sim" at bounding box center [581, 348] width 72 height 27
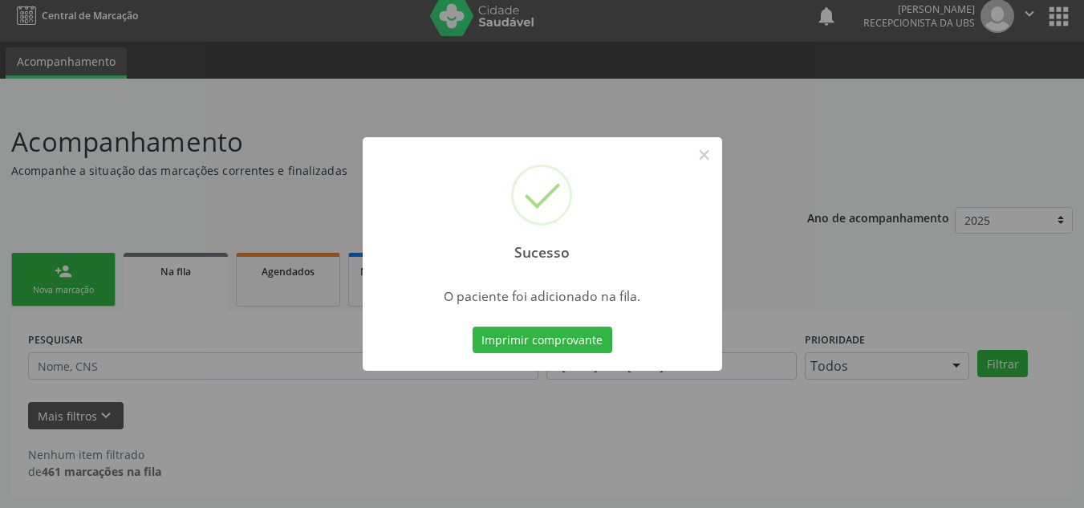
scroll to position [10, 0]
click at [707, 153] on button "×" at bounding box center [704, 154] width 27 height 27
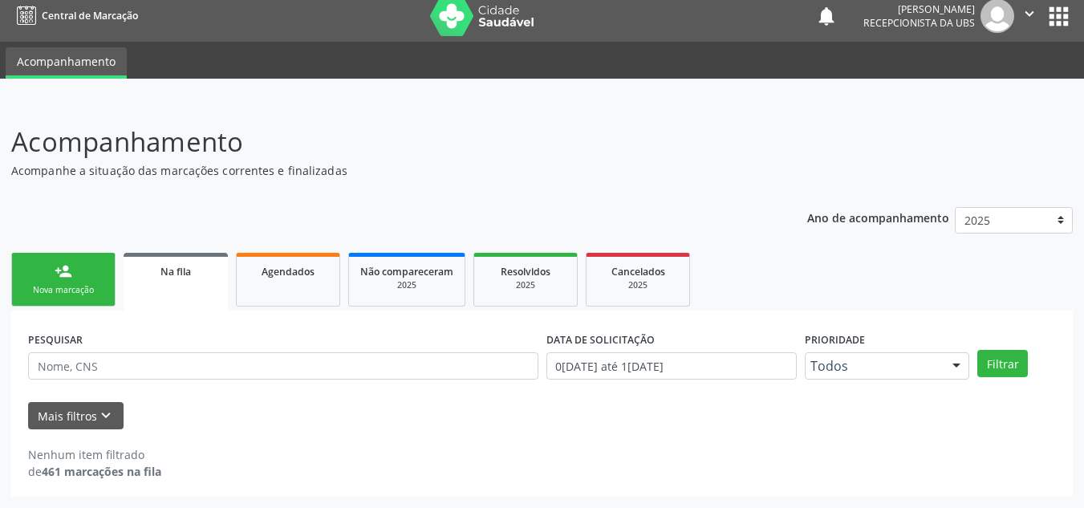
click at [47, 276] on link "person_add Nova marcação" at bounding box center [63, 280] width 104 height 54
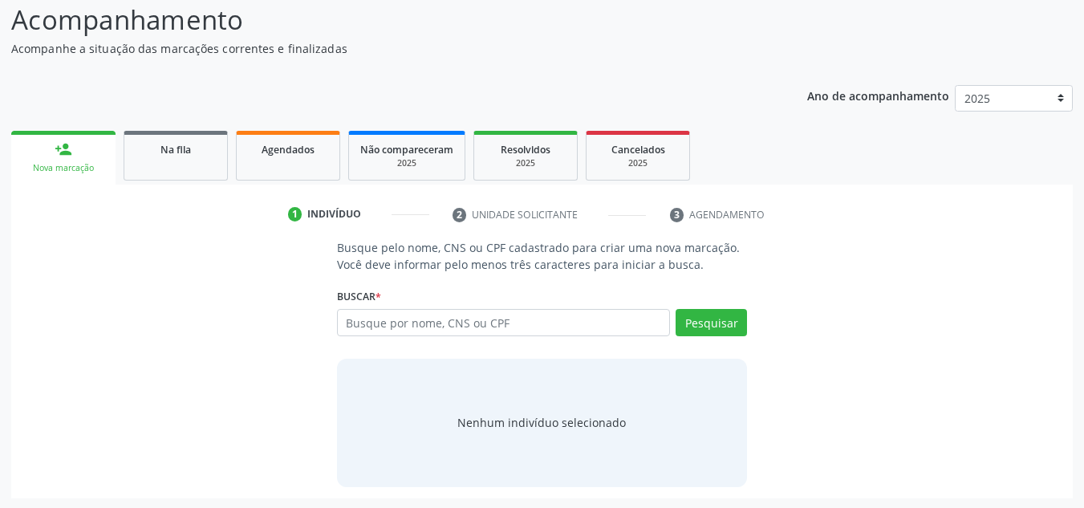
scroll to position [133, 0]
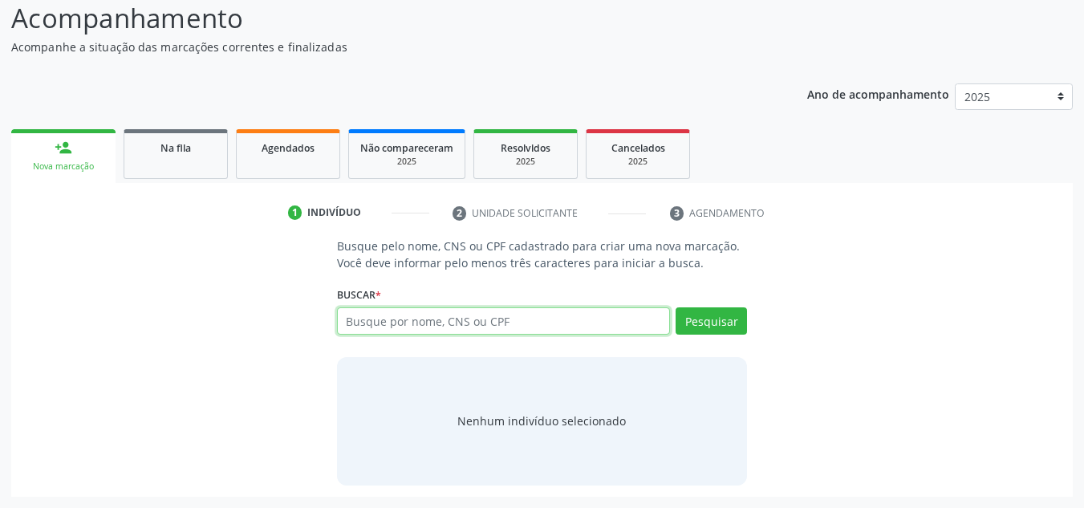
click at [415, 326] on input "text" at bounding box center [504, 320] width 334 height 27
type input "87021366434"
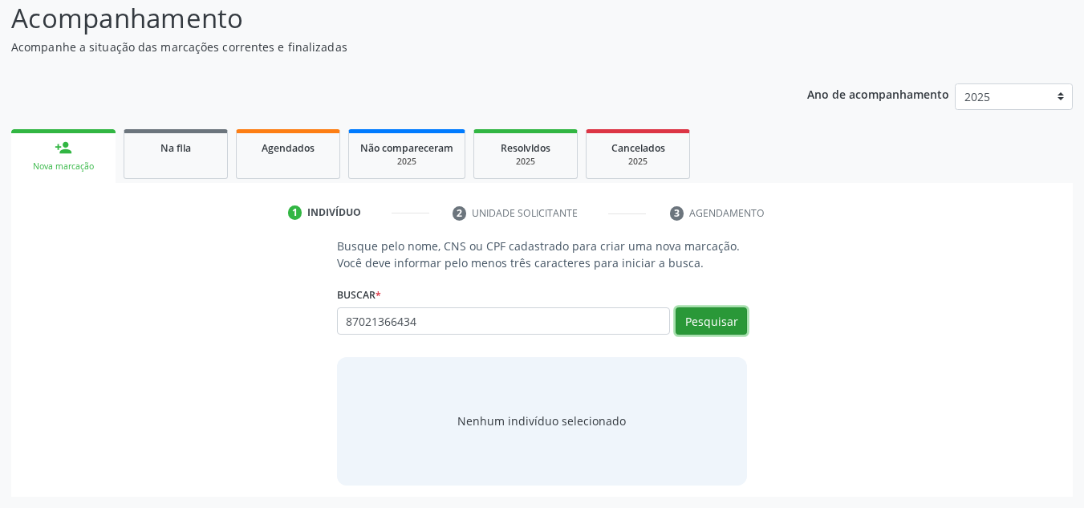
click at [708, 321] on button "Pesquisar" at bounding box center [710, 320] width 71 height 27
type input "87021366434"
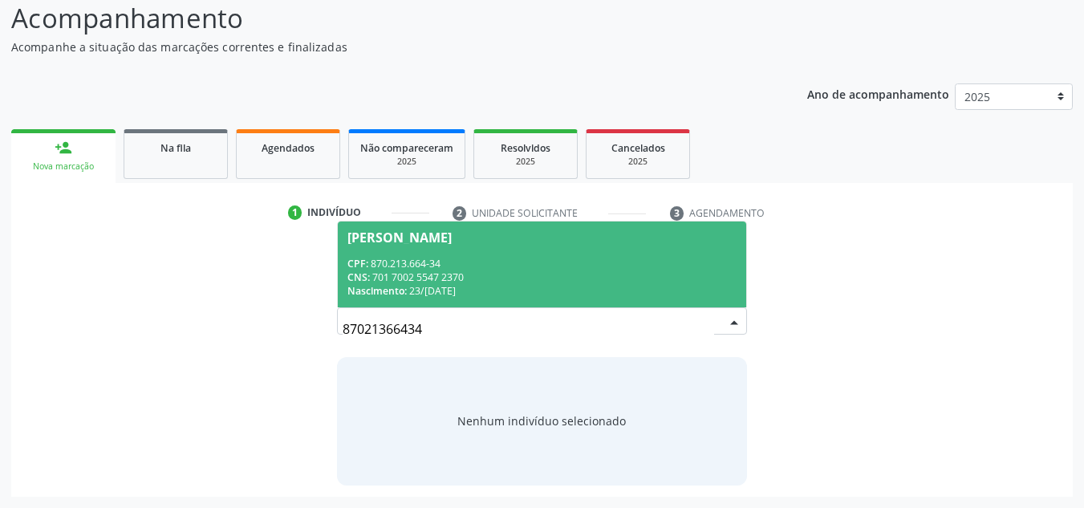
click at [384, 269] on div "CPF: 870.213.664-34" at bounding box center [542, 264] width 390 height 14
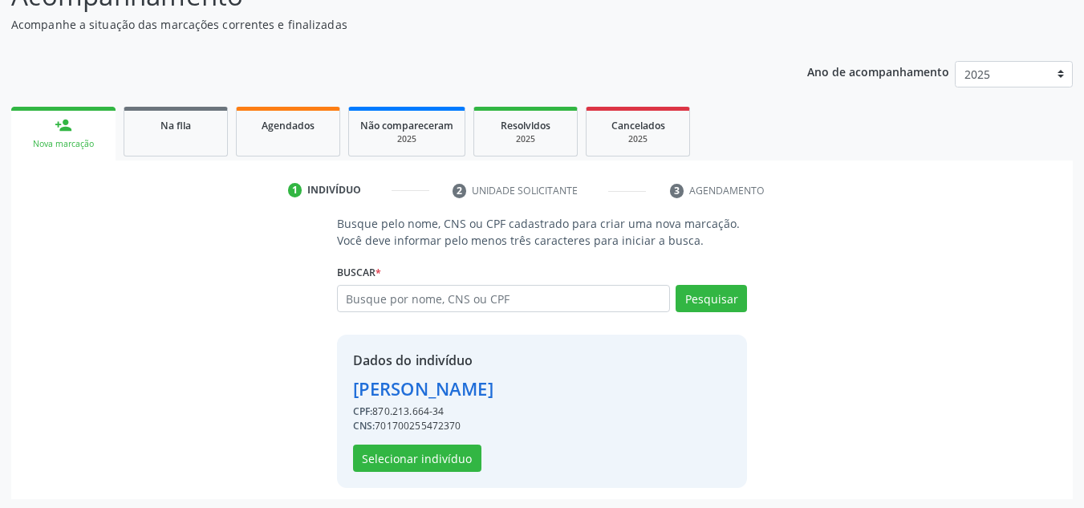
scroll to position [158, 0]
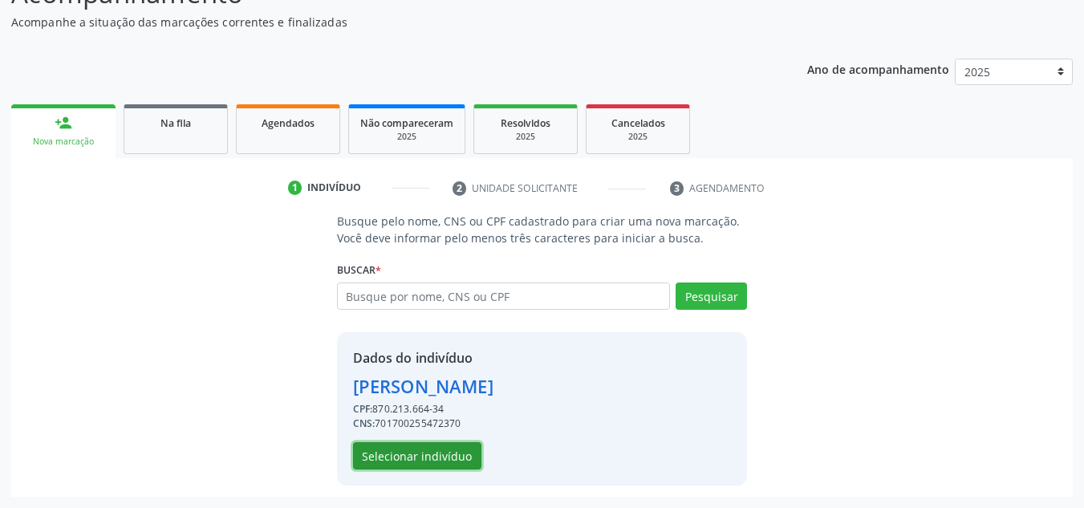
click at [425, 456] on button "Selecionar indivíduo" at bounding box center [417, 455] width 128 height 27
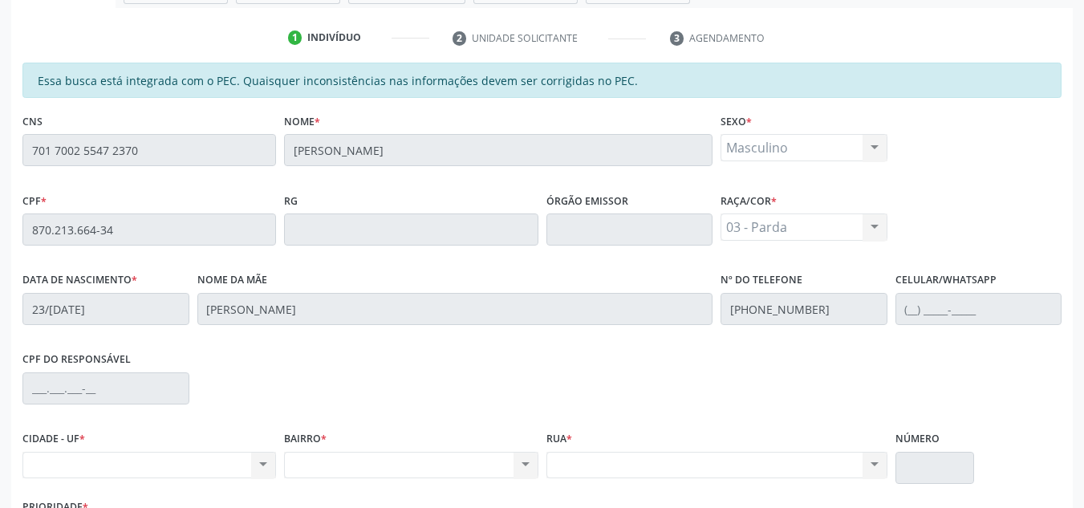
scroll to position [270, 0]
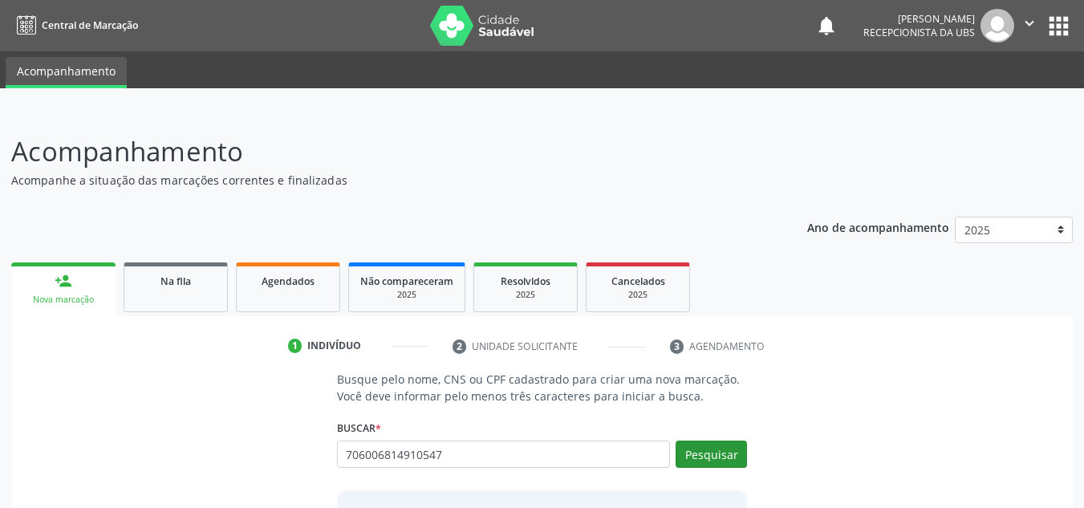
type input "706006814910547"
click at [705, 447] on button "Pesquisar" at bounding box center [710, 453] width 71 height 27
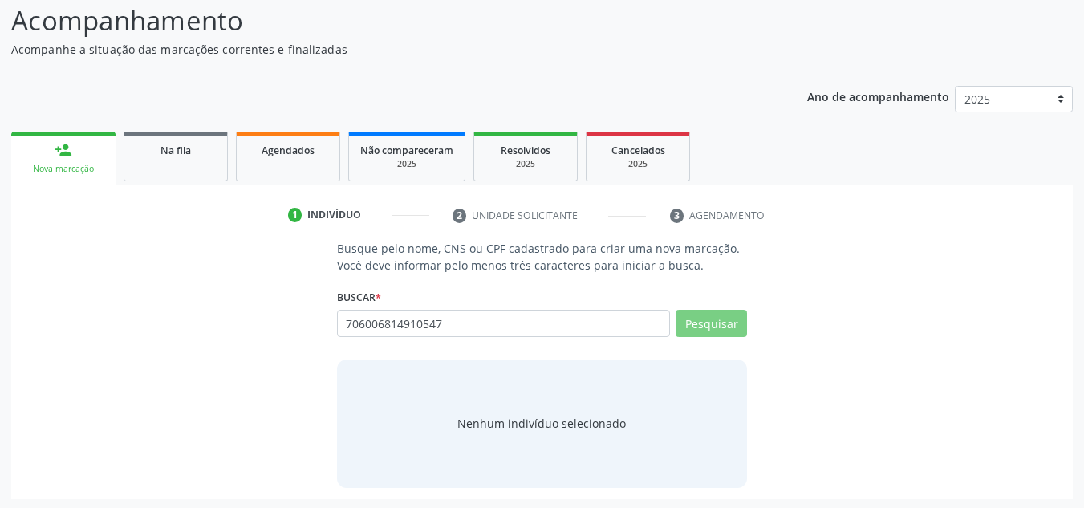
scroll to position [133, 0]
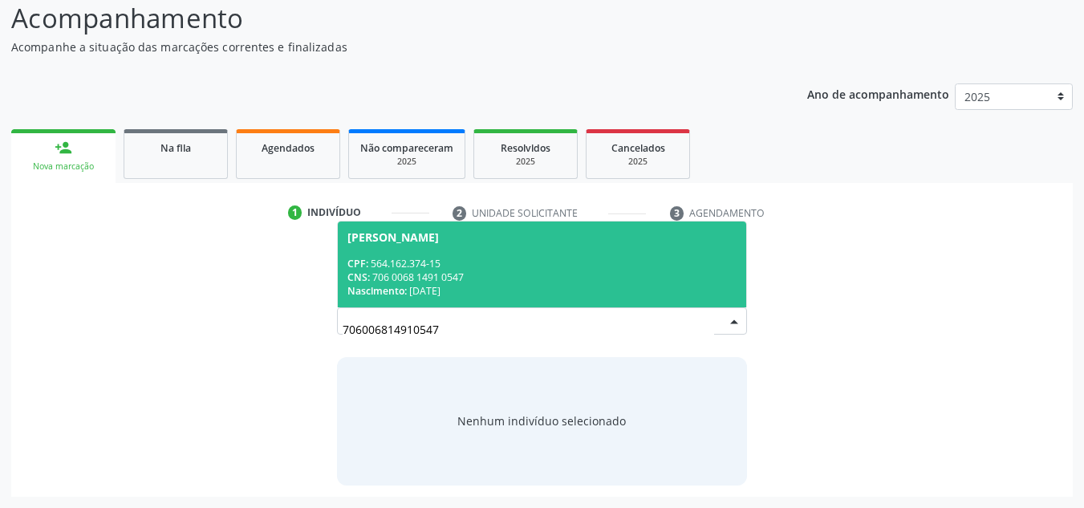
click at [483, 251] on span "Cicero Santos de Souza CPF: 564.162.374-15 CNS: 706 0068 1491 0547 Nascimento: …" at bounding box center [542, 264] width 409 height 86
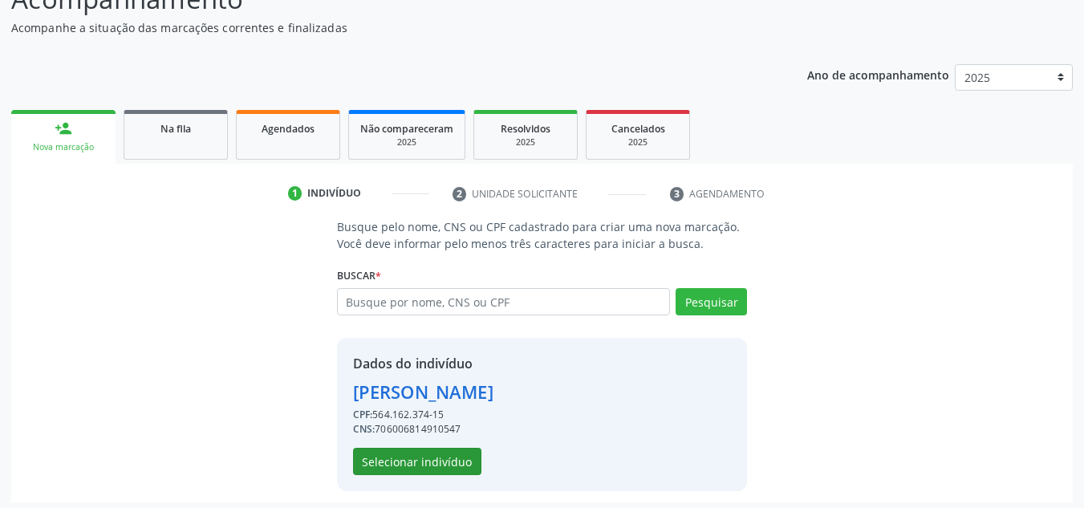
scroll to position [158, 0]
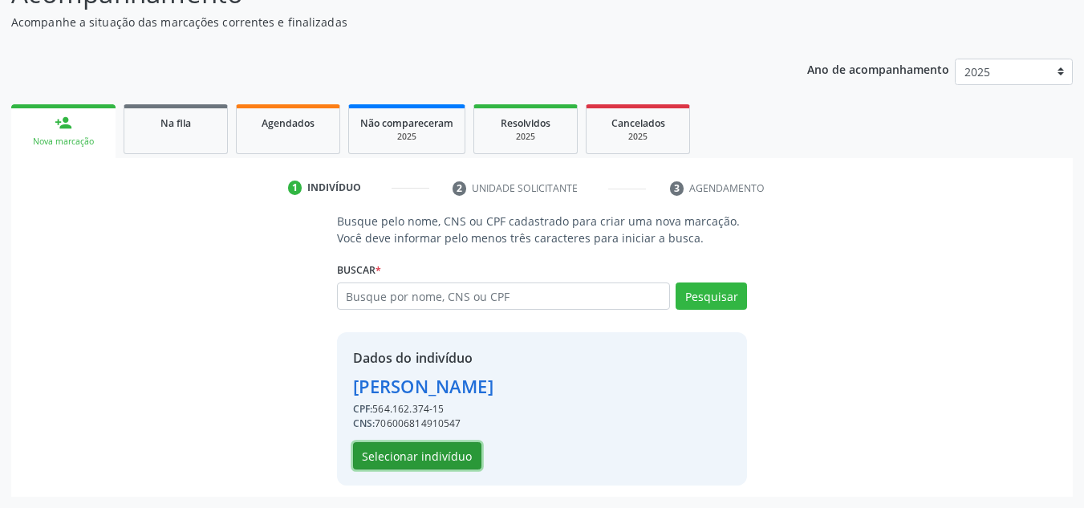
click at [412, 458] on button "Selecionar indivíduo" at bounding box center [417, 455] width 128 height 27
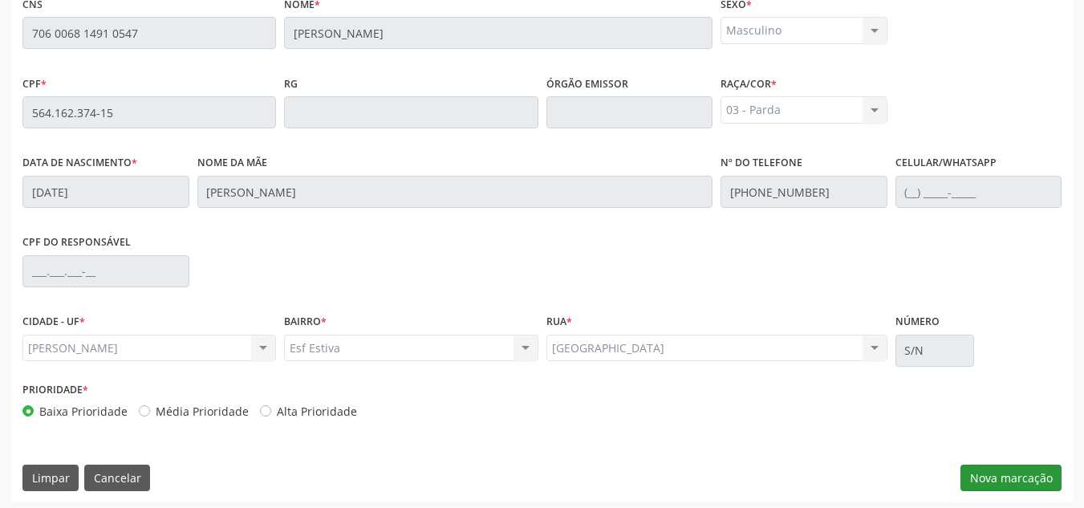
scroll to position [431, 0]
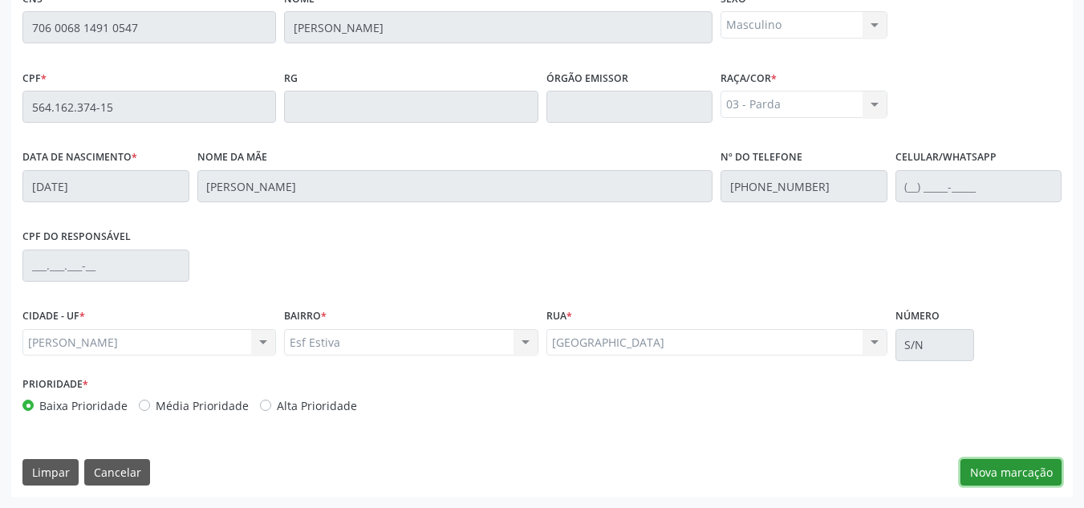
click at [1022, 473] on button "Nova marcação" at bounding box center [1010, 472] width 101 height 27
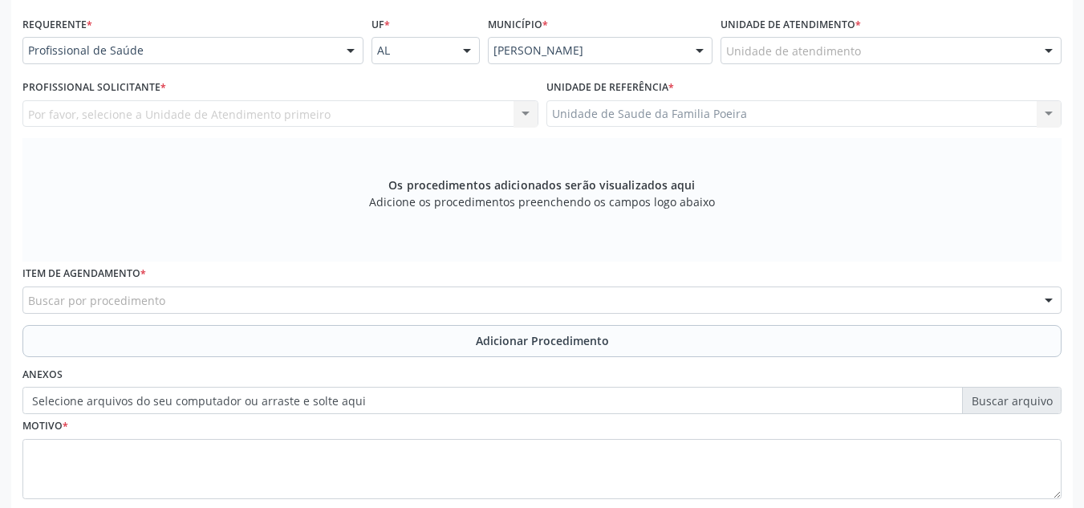
scroll to position [270, 0]
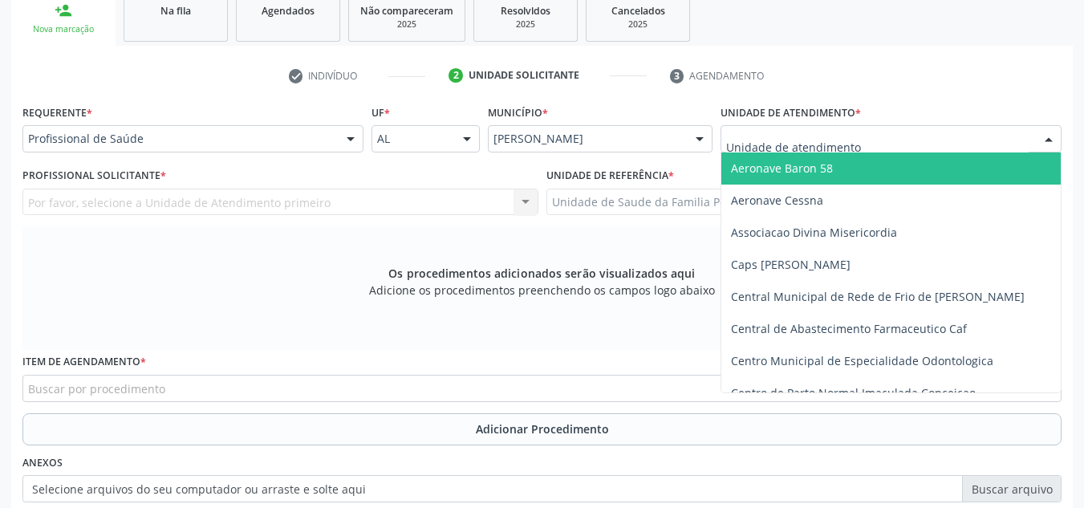
click at [946, 148] on div at bounding box center [890, 138] width 341 height 27
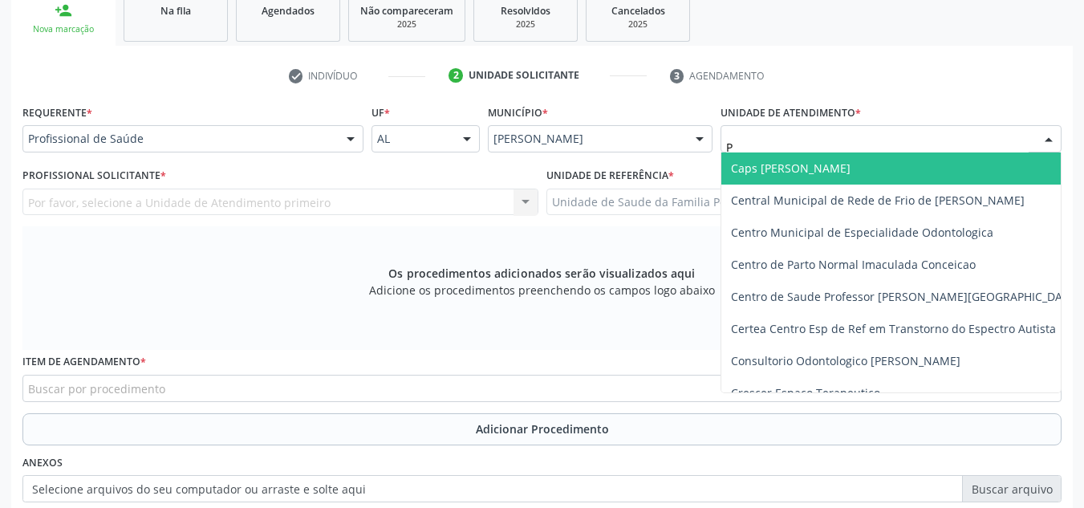
type input "PO"
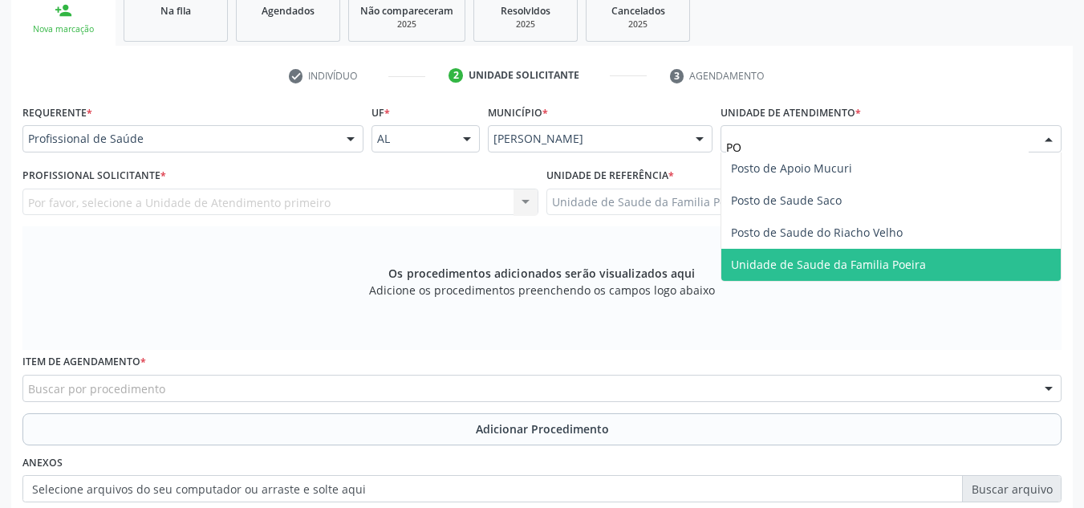
click at [888, 266] on span "Unidade de Saude da Familia Poeira" at bounding box center [828, 264] width 195 height 15
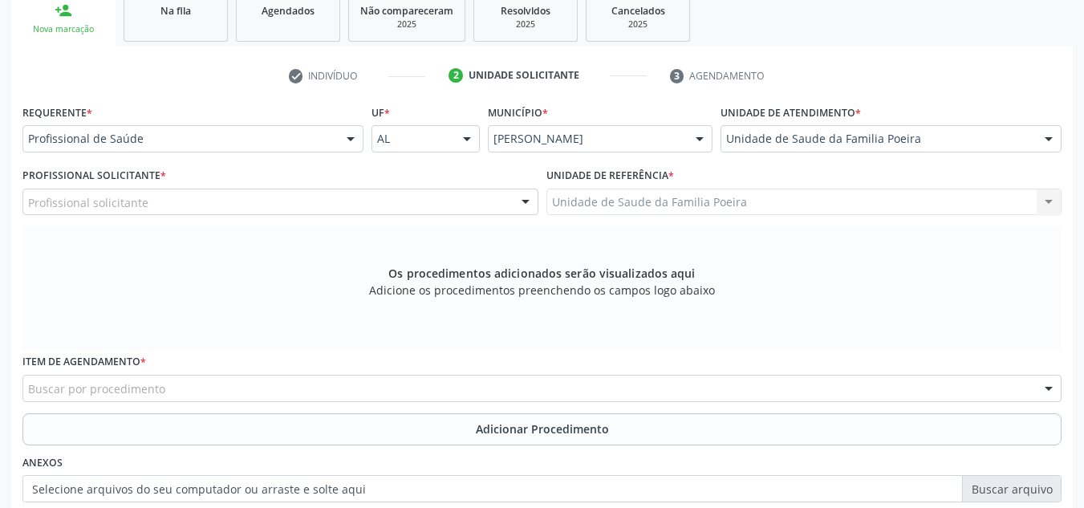
click at [222, 210] on div "Profissional solicitante" at bounding box center [280, 201] width 516 height 27
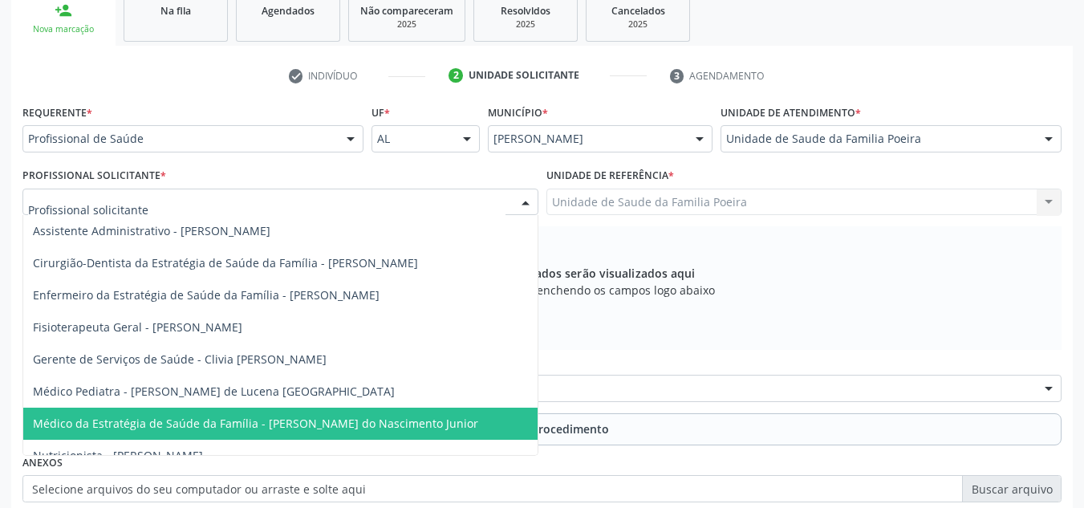
click at [290, 426] on span "Médico da Estratégia de Saúde da Família - [PERSON_NAME] do Nascimento Junior" at bounding box center [255, 422] width 445 height 15
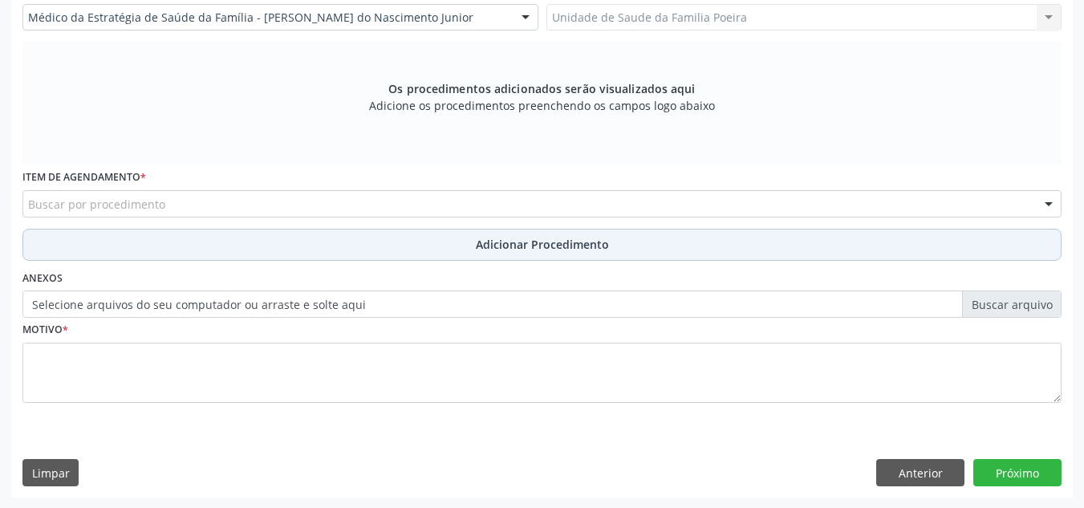
scroll to position [456, 0]
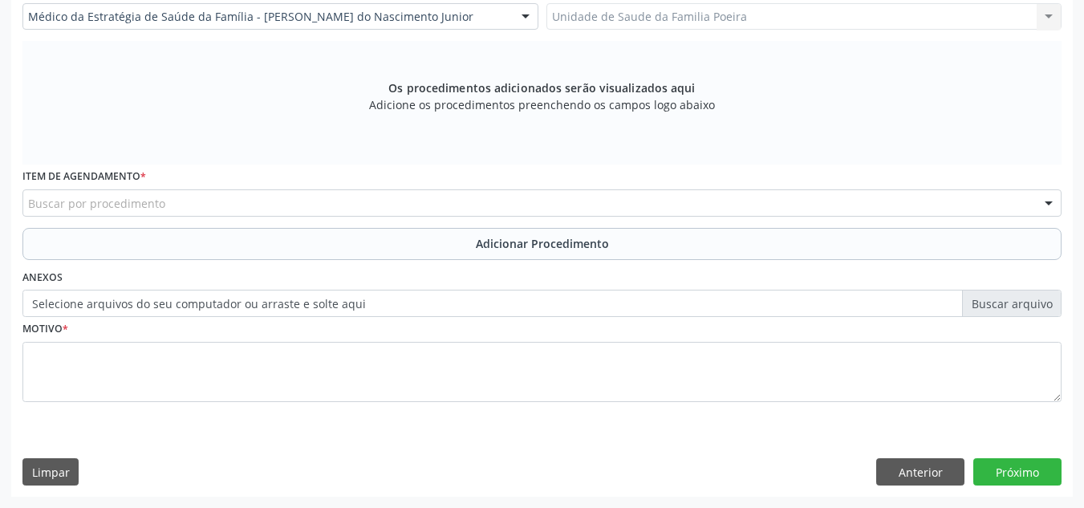
click at [205, 207] on div "Buscar por procedimento" at bounding box center [541, 202] width 1039 height 27
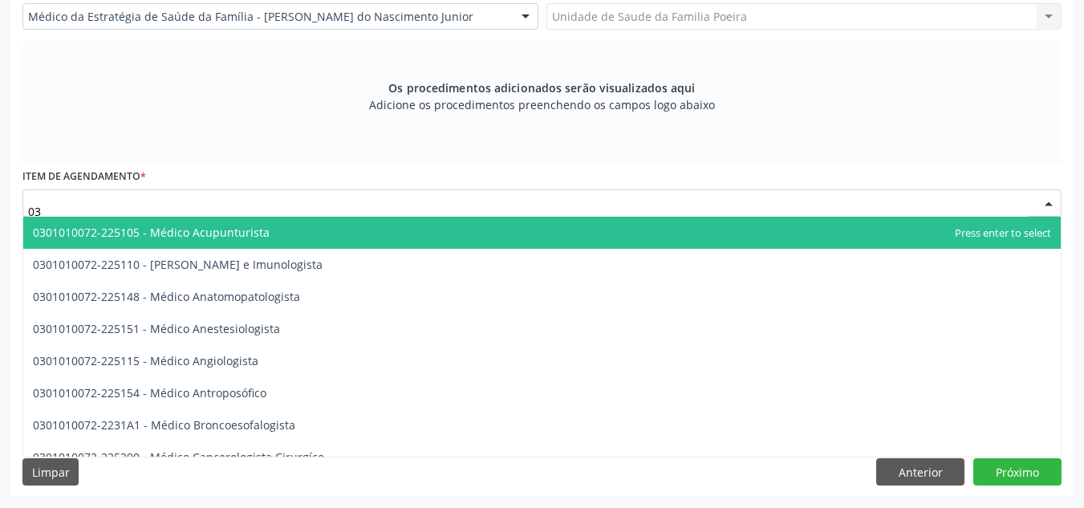
type input "0"
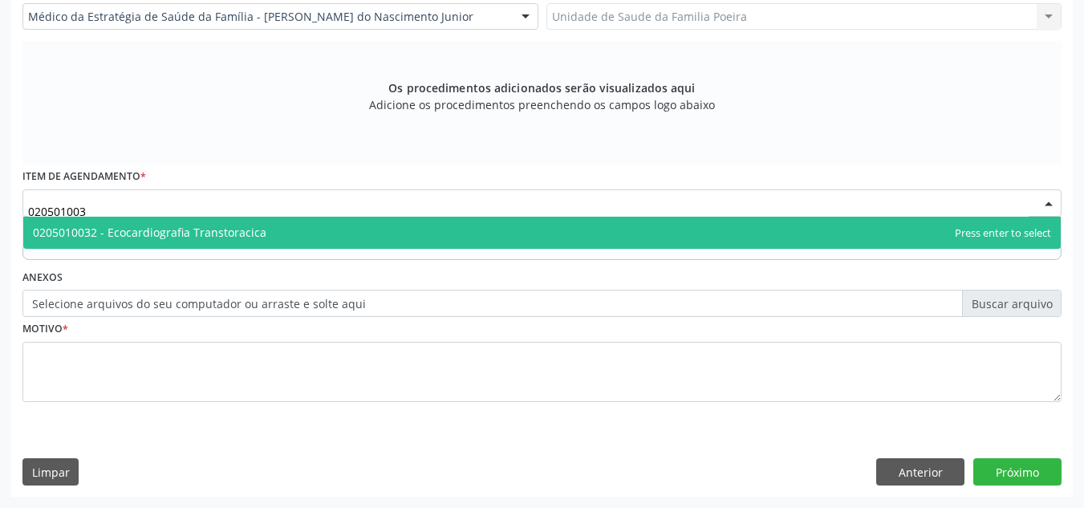
type input "0205010032"
click at [243, 244] on span "0205010032 - Ecocardiografia Transtoracica" at bounding box center [541, 233] width 1037 height 32
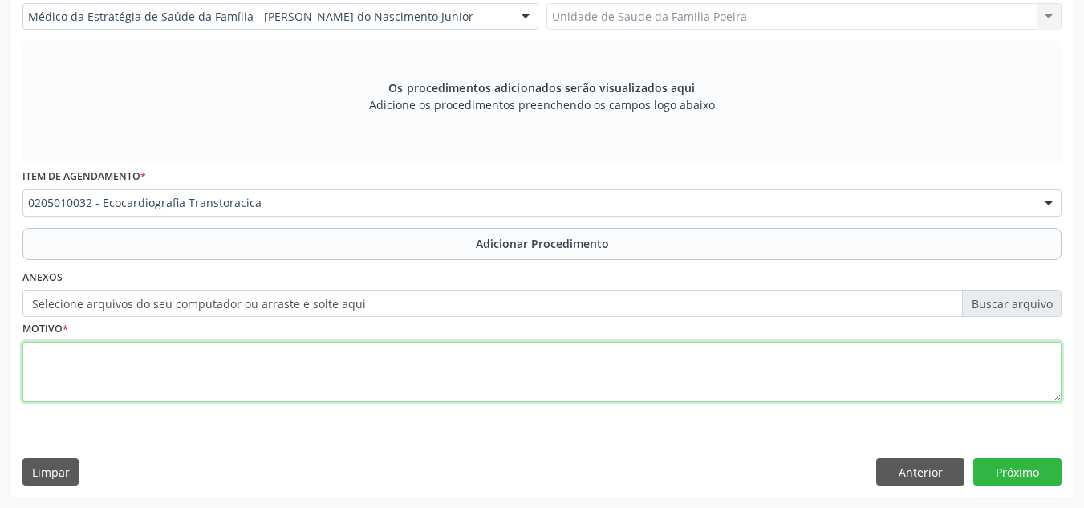
click at [211, 370] on textarea at bounding box center [541, 372] width 1039 height 61
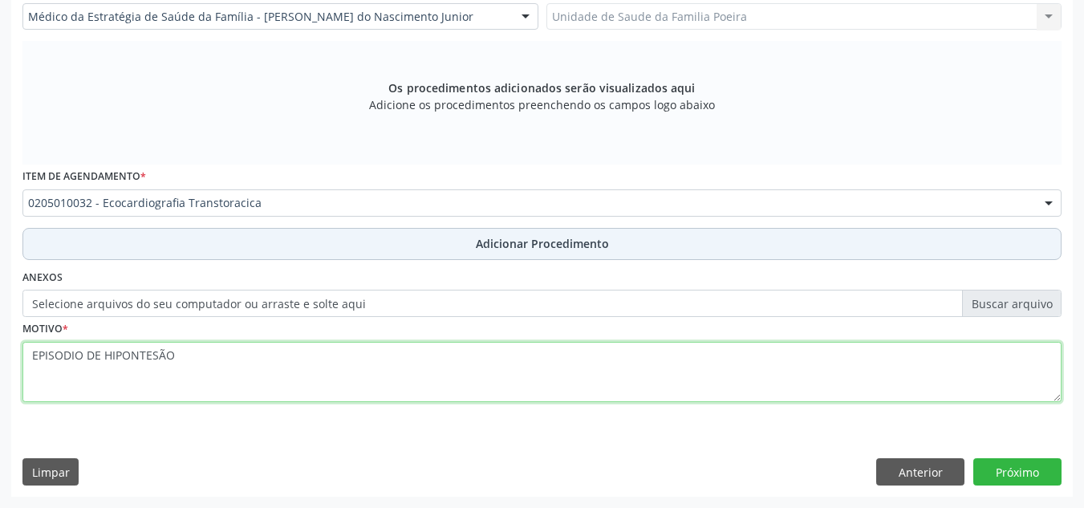
type textarea "EPISODIO DE HIPONTESÃO"
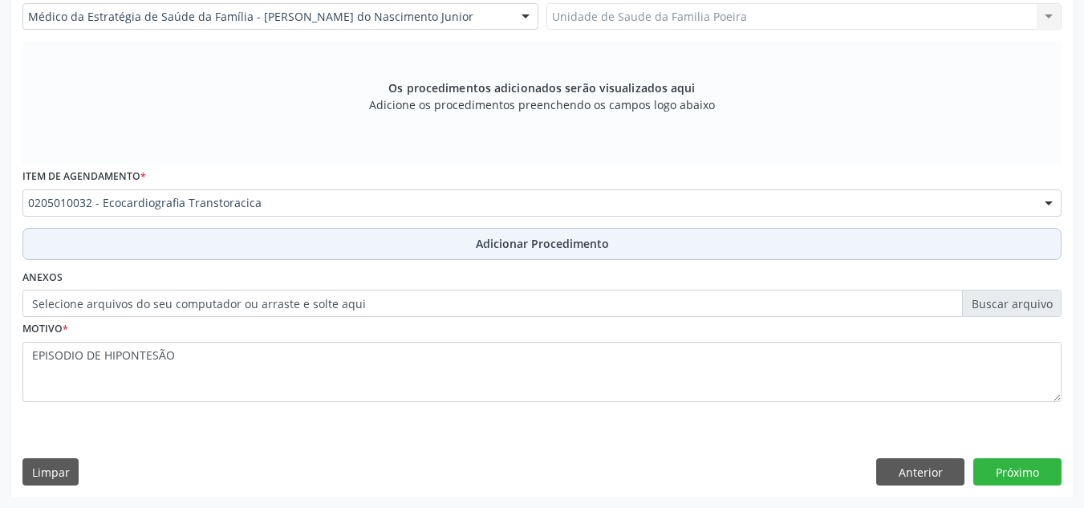
click at [312, 246] on button "Adicionar Procedimento" at bounding box center [541, 244] width 1039 height 32
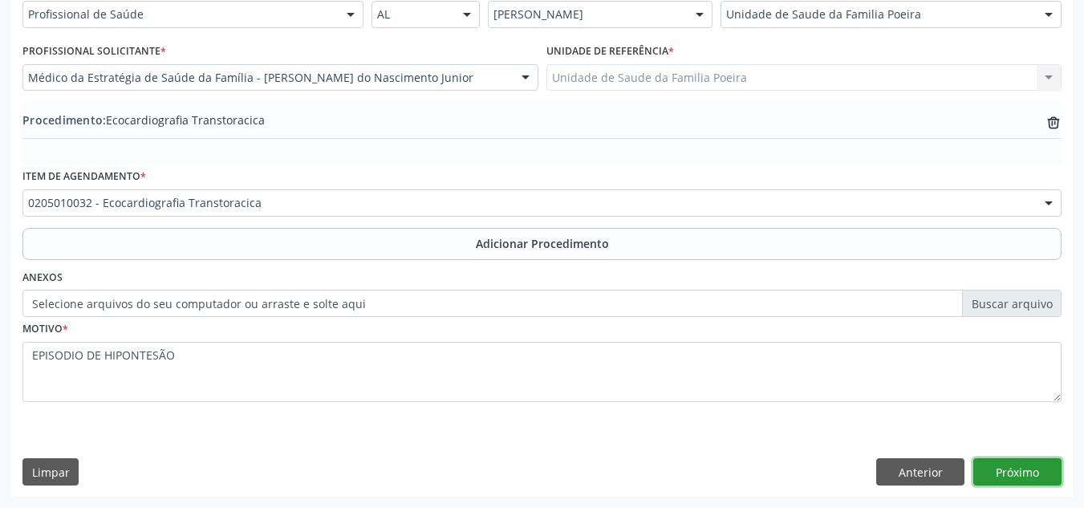
click at [1002, 474] on button "Próximo" at bounding box center [1017, 471] width 88 height 27
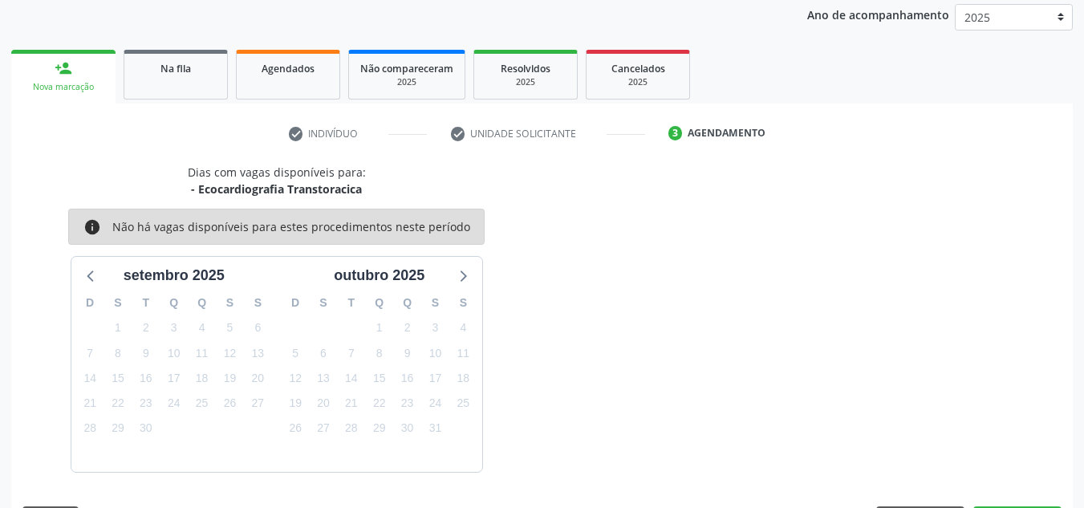
scroll to position [260, 0]
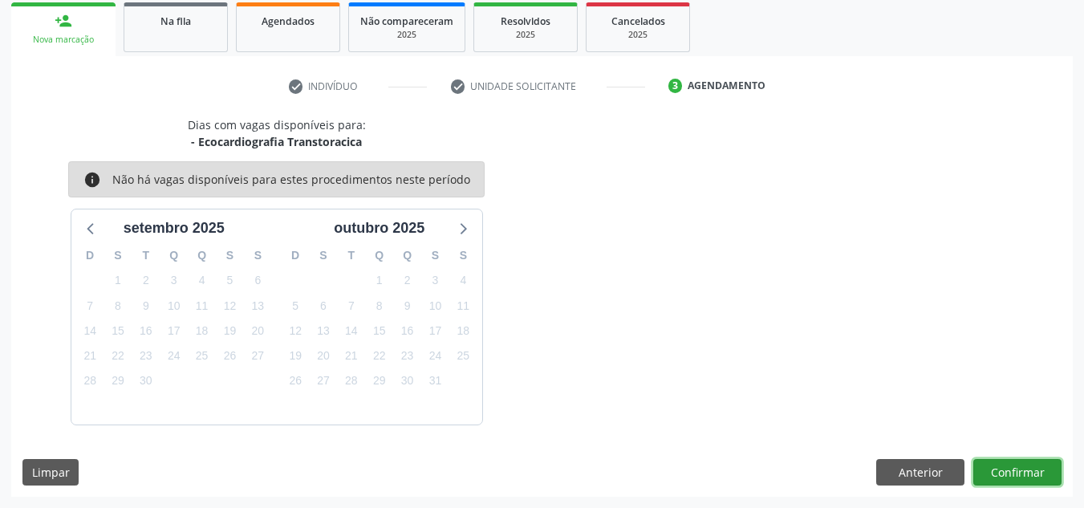
click at [1002, 474] on button "Confirmar" at bounding box center [1017, 472] width 88 height 27
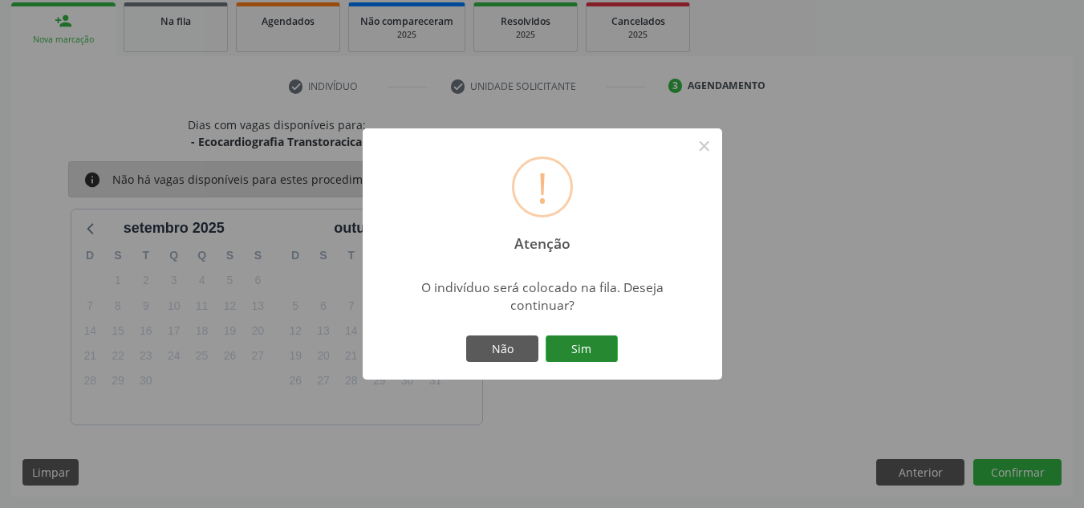
click at [599, 348] on button "Sim" at bounding box center [581, 348] width 72 height 27
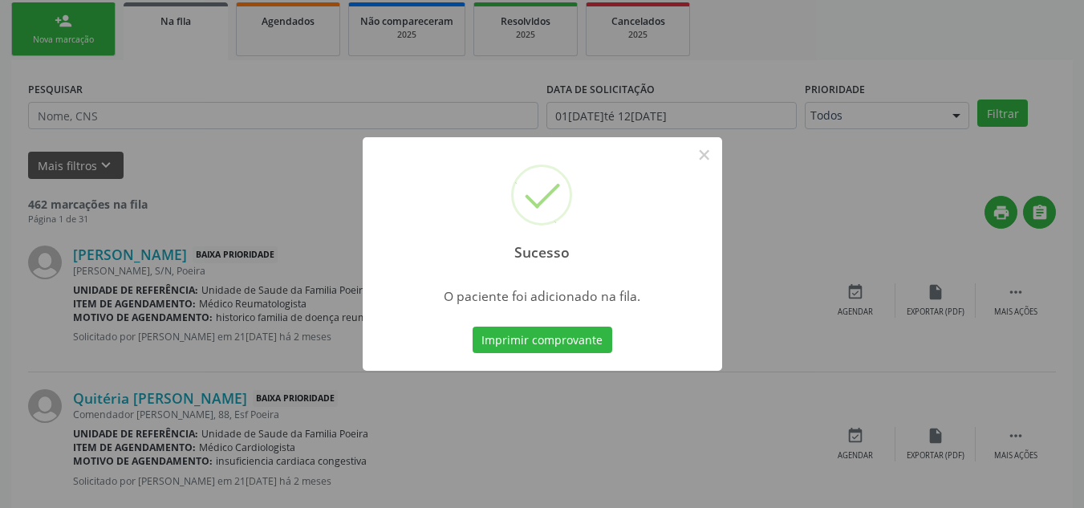
scroll to position [44, 0]
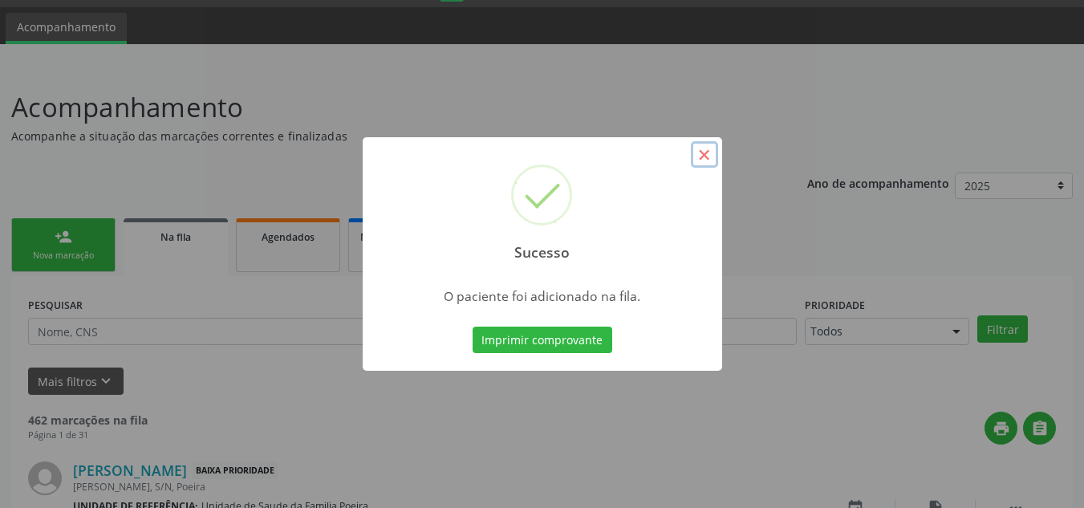
click at [702, 146] on button "×" at bounding box center [704, 154] width 27 height 27
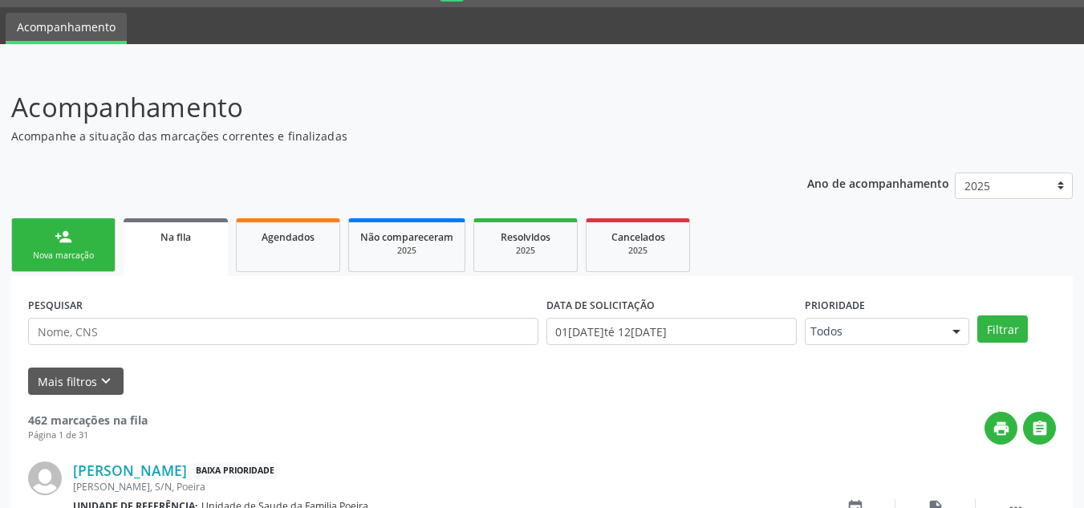
click at [43, 239] on link "person_add Nova marcação" at bounding box center [63, 245] width 104 height 54
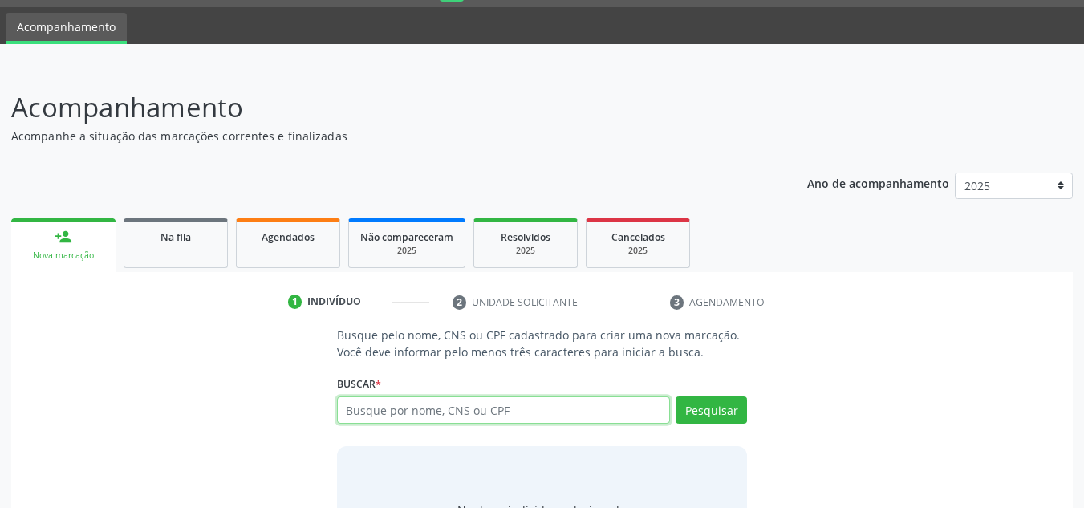
click at [395, 411] on input "text" at bounding box center [504, 409] width 334 height 27
type input "708105525090030"
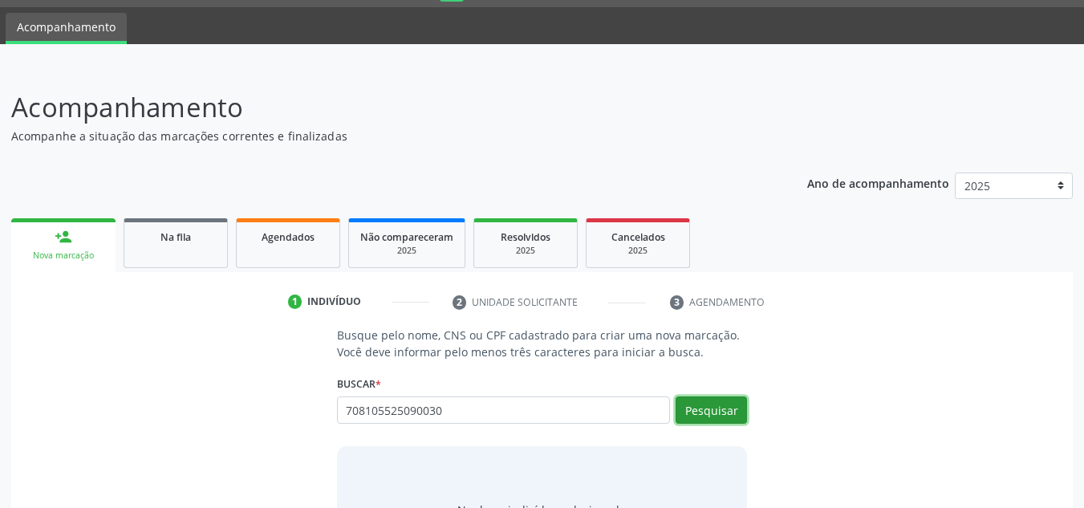
click at [695, 404] on button "Pesquisar" at bounding box center [710, 409] width 71 height 27
type input "708105525090030"
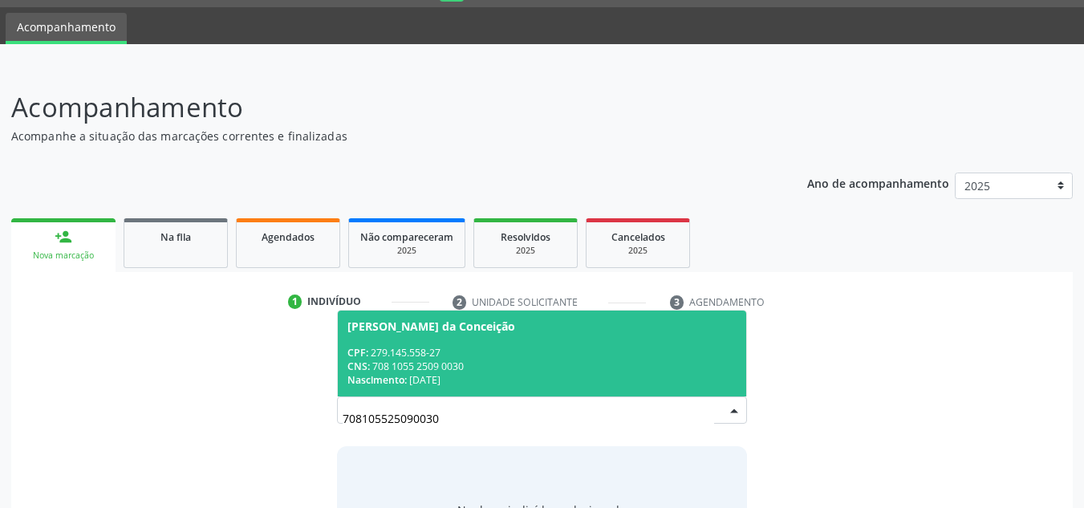
scroll to position [133, 0]
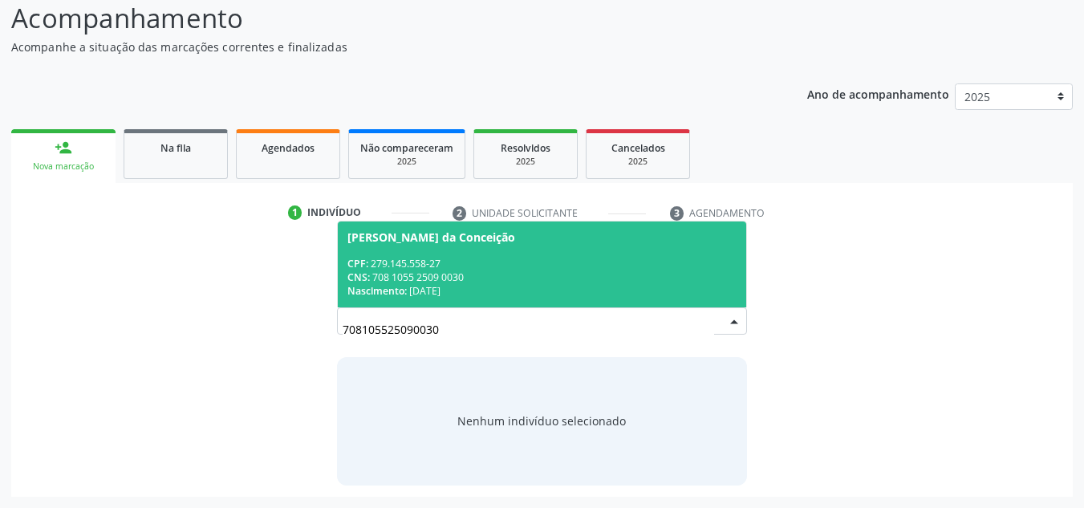
click at [456, 274] on div "CNS: 708 1055 2509 0030" at bounding box center [542, 277] width 390 height 14
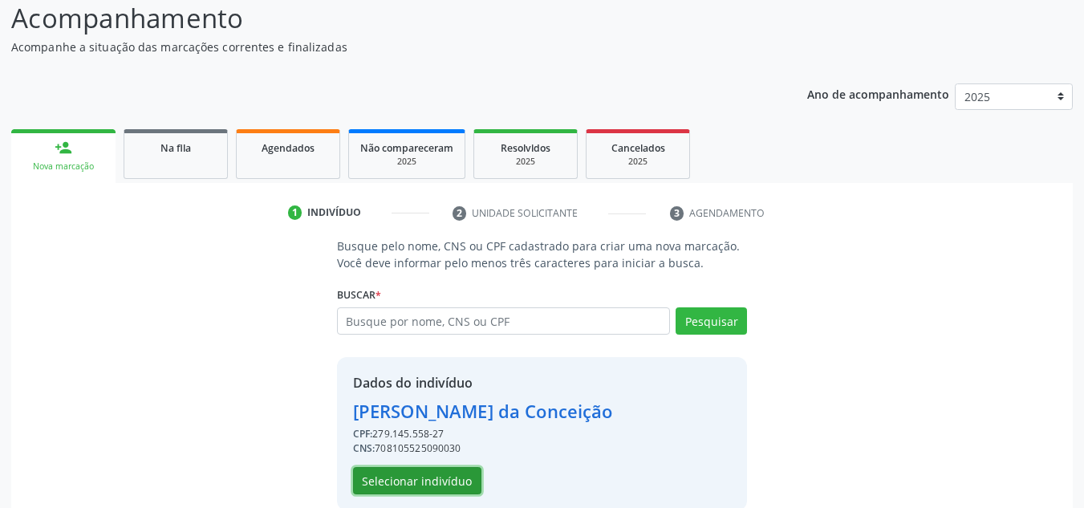
click at [428, 482] on button "Selecionar indivíduo" at bounding box center [417, 480] width 128 height 27
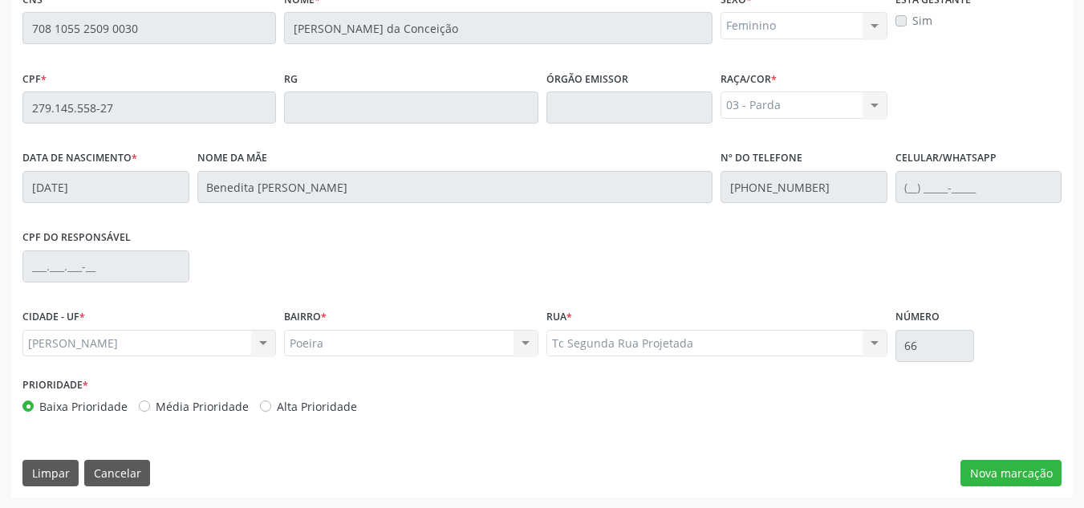
scroll to position [431, 0]
click at [1015, 470] on button "Nova marcação" at bounding box center [1010, 472] width 101 height 27
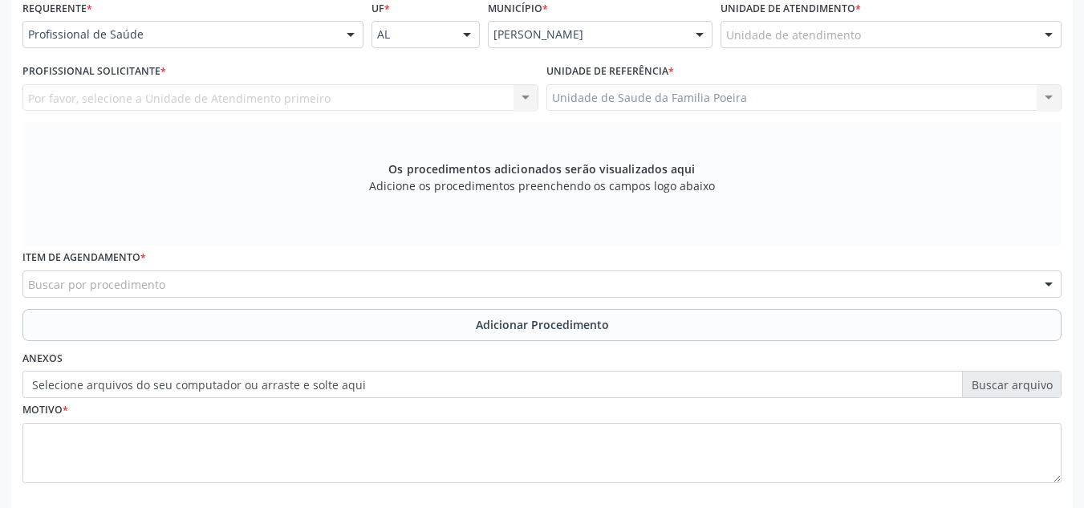
scroll to position [351, 0]
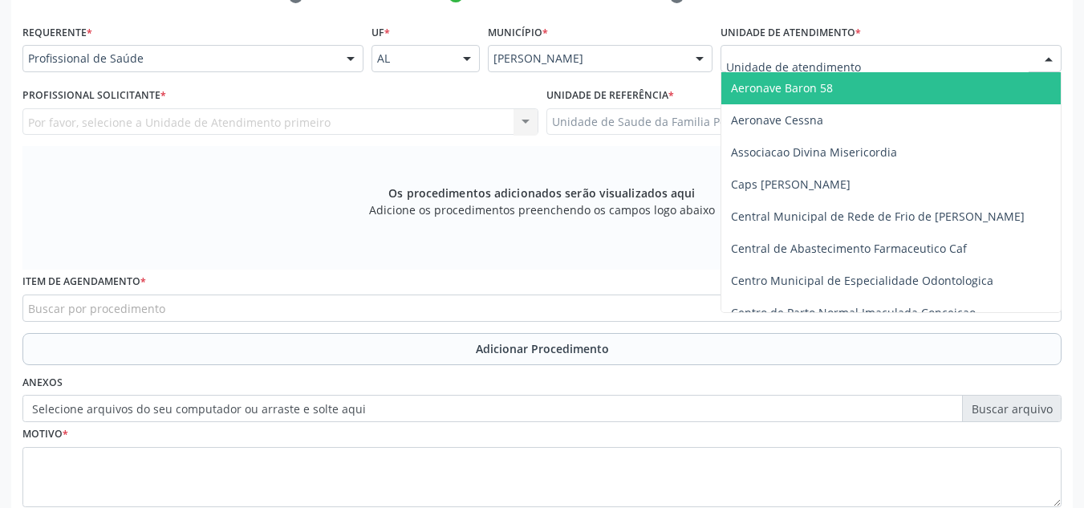
click at [932, 58] on div at bounding box center [890, 58] width 341 height 27
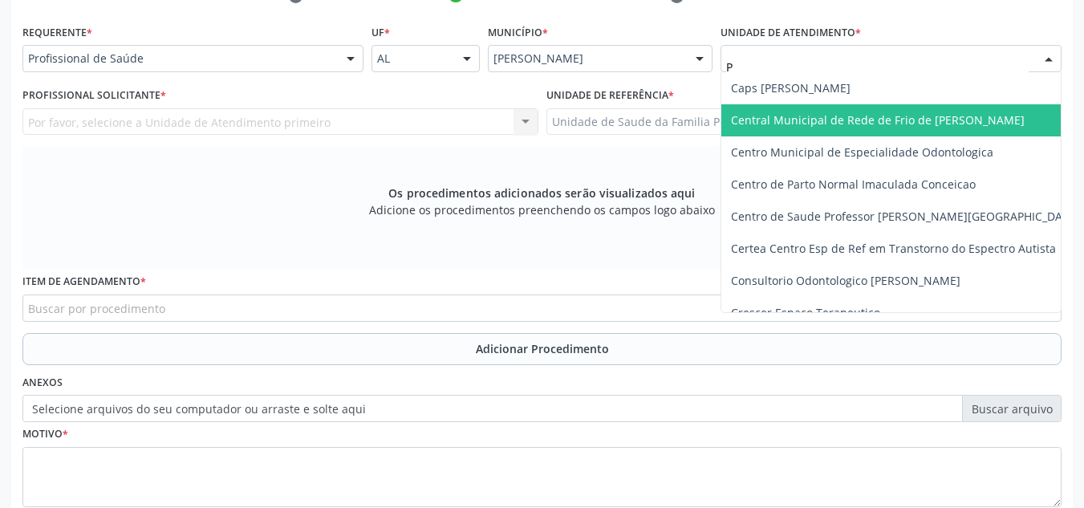
type input "PO"
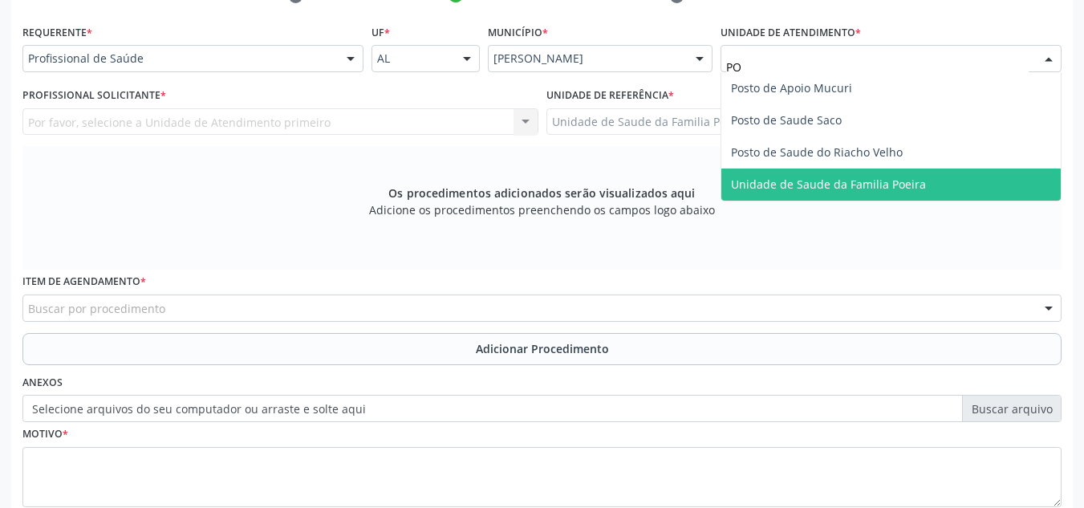
click at [914, 184] on span "Unidade de Saude da Familia Poeira" at bounding box center [828, 183] width 195 height 15
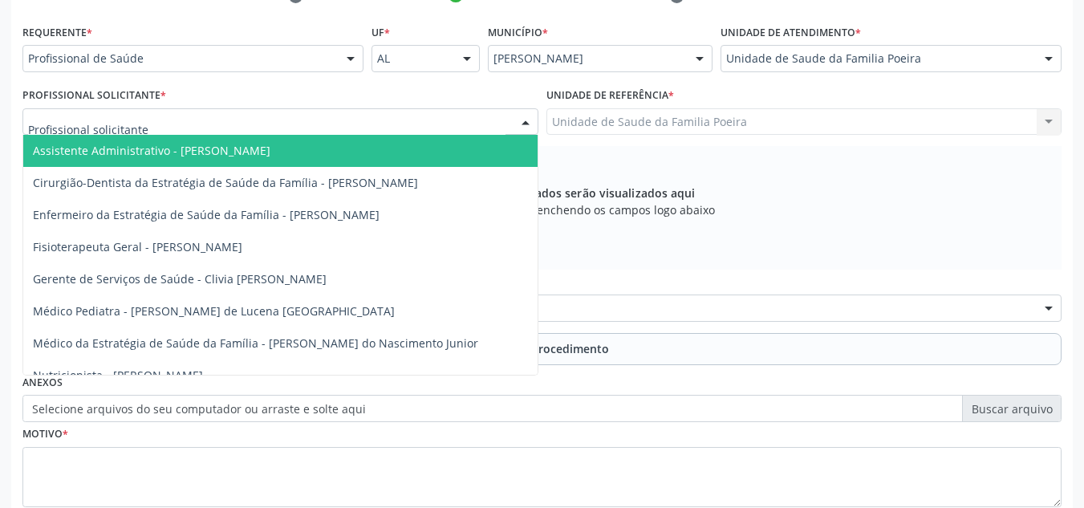
click at [173, 127] on div at bounding box center [280, 121] width 516 height 27
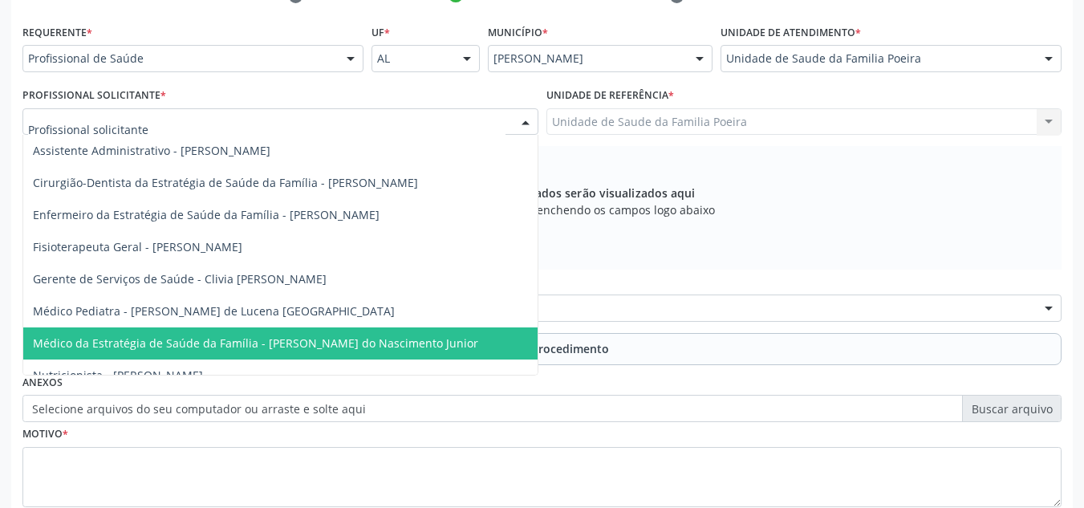
click at [221, 353] on span "Médico da Estratégia de Saúde da Família - [PERSON_NAME] do Nascimento Junior" at bounding box center [280, 343] width 514 height 32
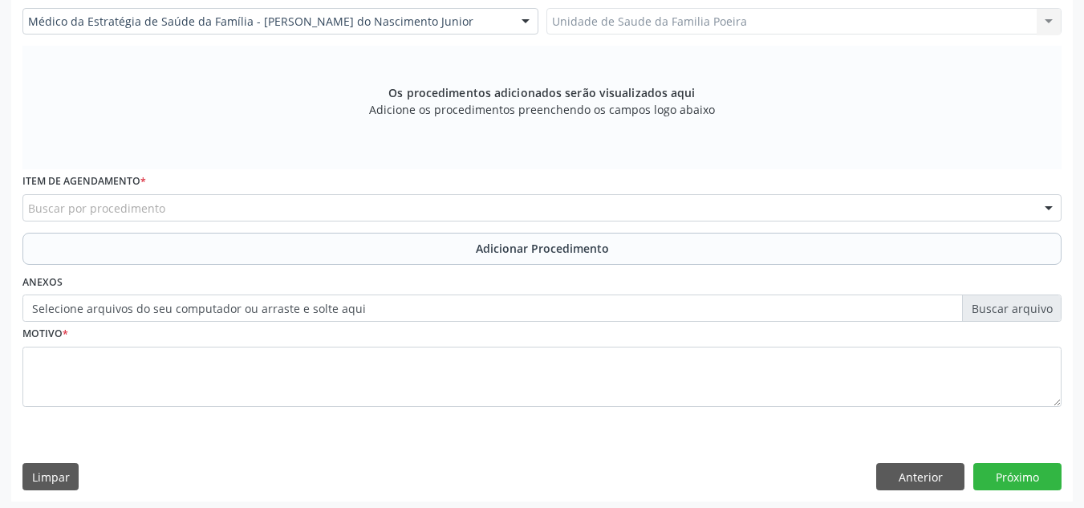
scroll to position [375, 0]
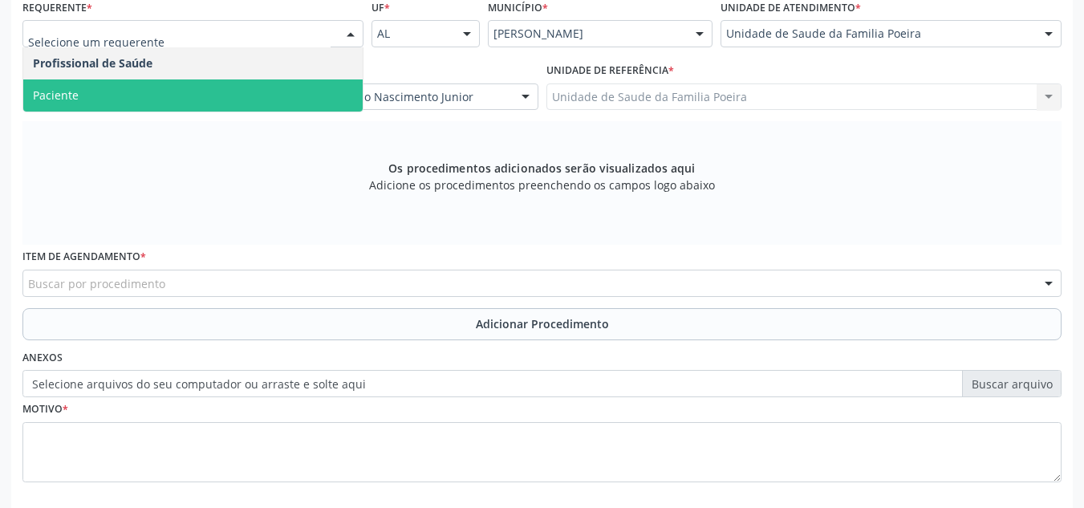
click at [197, 104] on span "Paciente" at bounding box center [192, 95] width 339 height 32
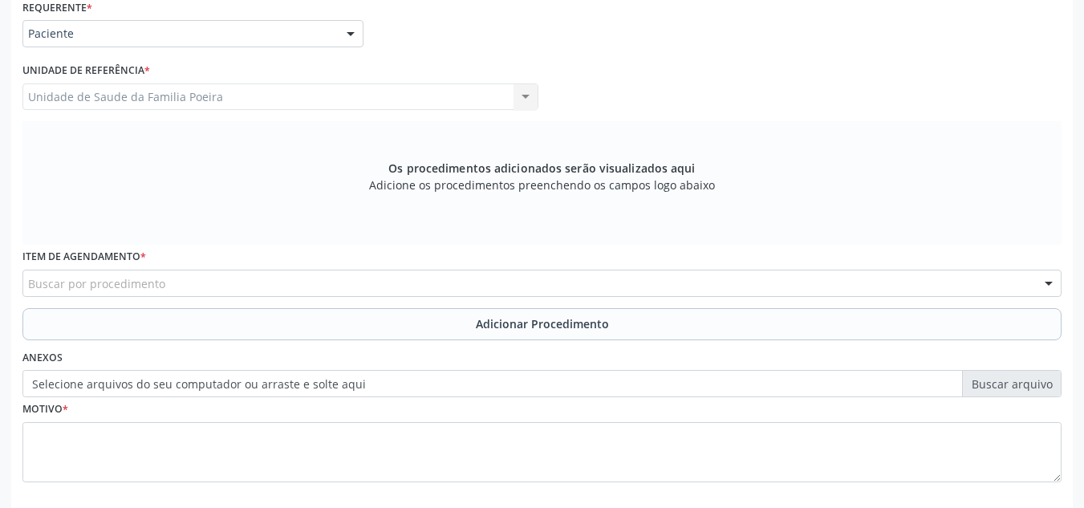
click at [253, 283] on div "Buscar por procedimento" at bounding box center [541, 283] width 1039 height 27
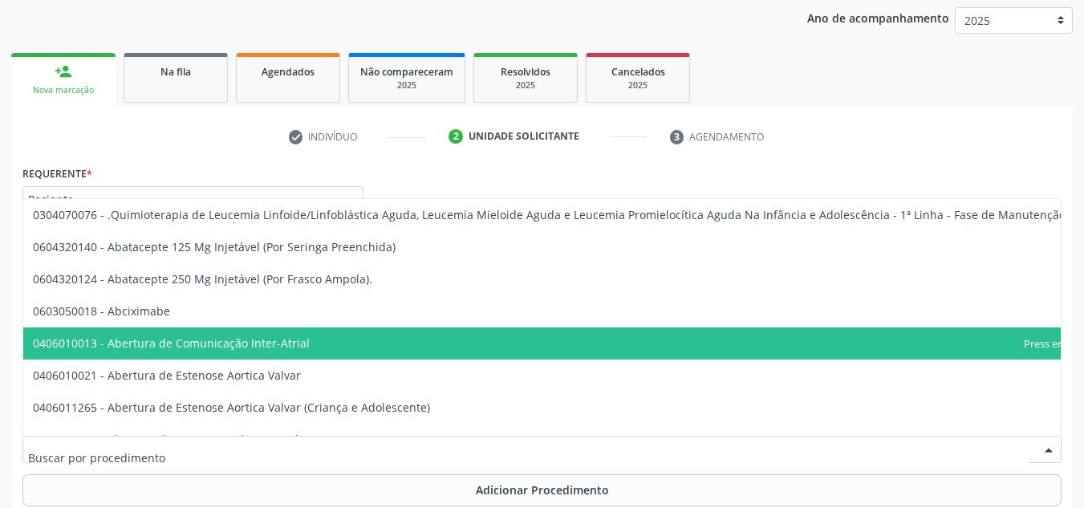
scroll to position [55, 0]
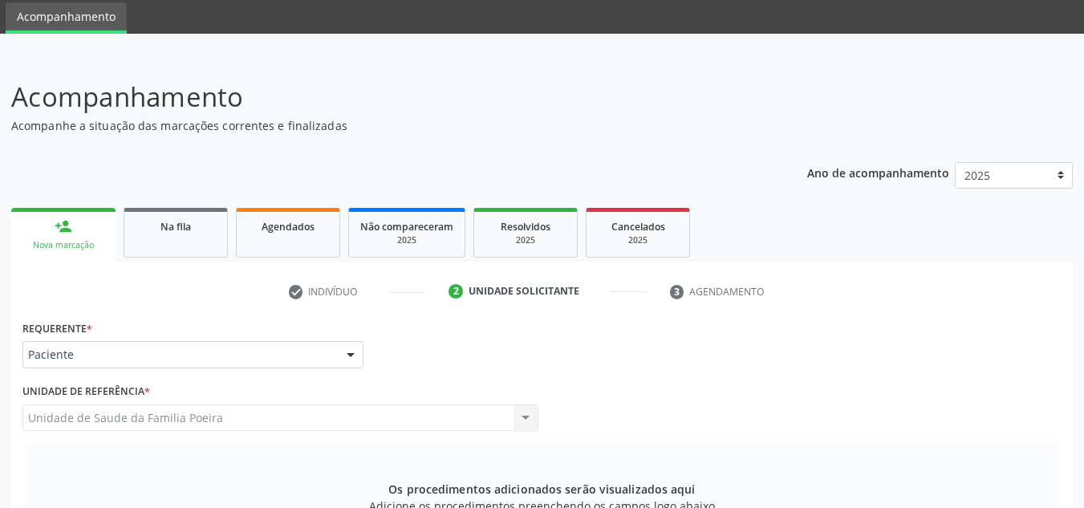
click at [53, 221] on link "person_add Nova marcação" at bounding box center [63, 235] width 104 height 54
click at [62, 229] on div "person_add" at bounding box center [64, 226] width 18 height 18
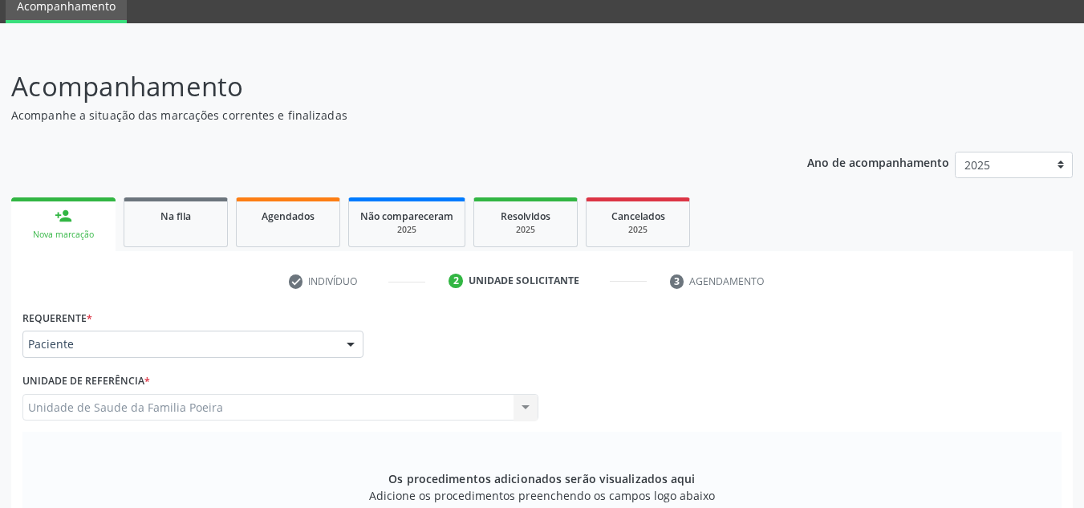
scroll to position [135, 0]
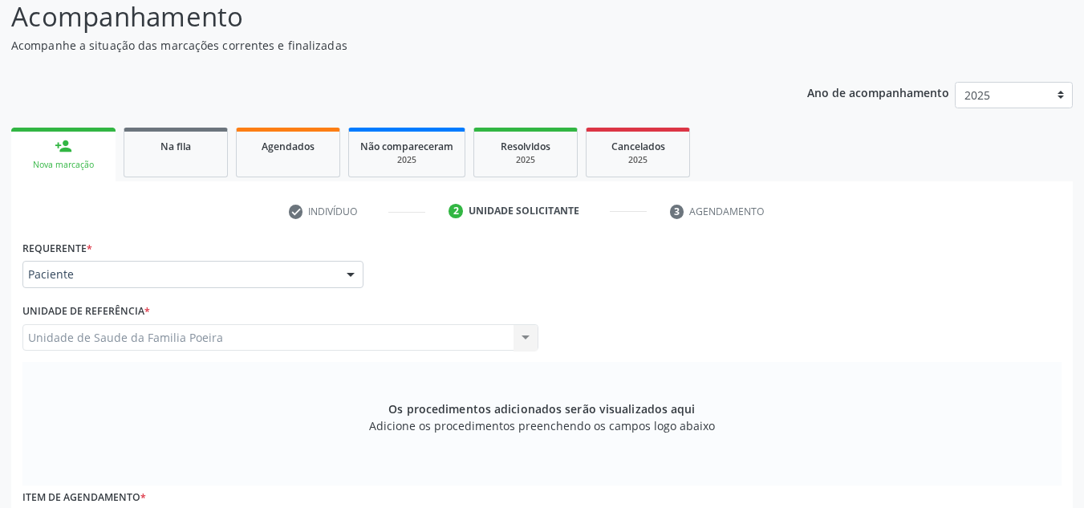
click at [62, 152] on div "person_add" at bounding box center [64, 146] width 18 height 18
click at [45, 163] on div "Nova marcação" at bounding box center [63, 165] width 82 height 12
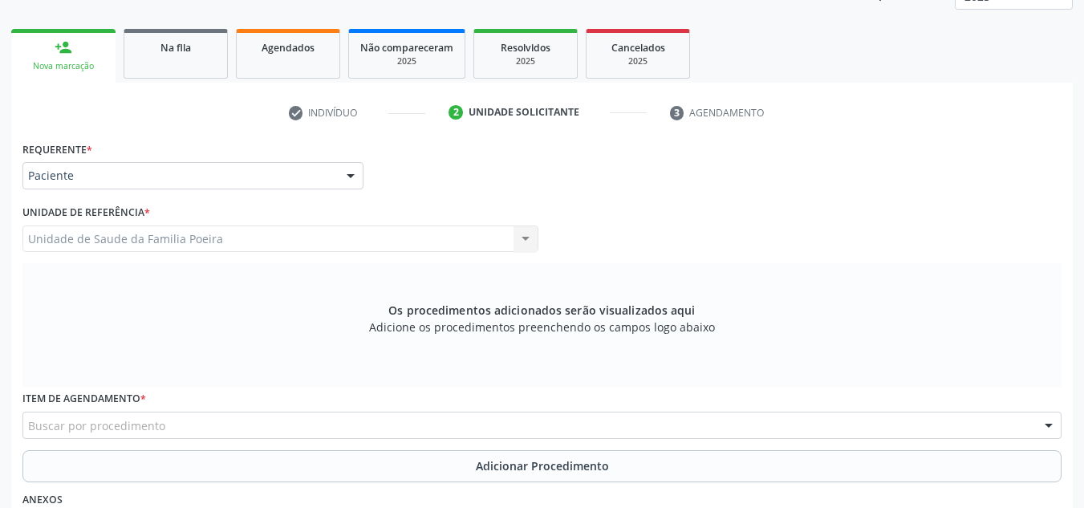
scroll to position [215, 0]
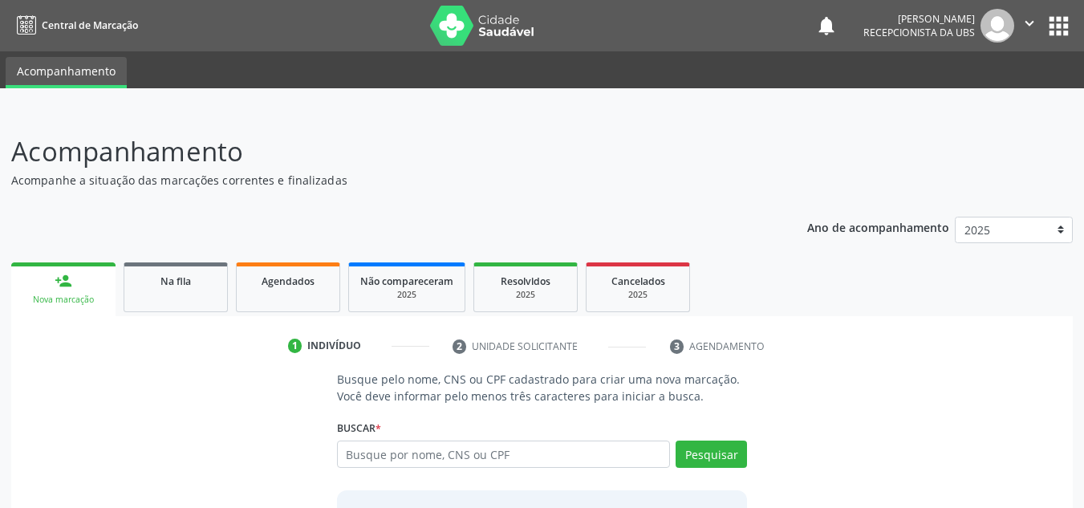
scroll to position [80, 0]
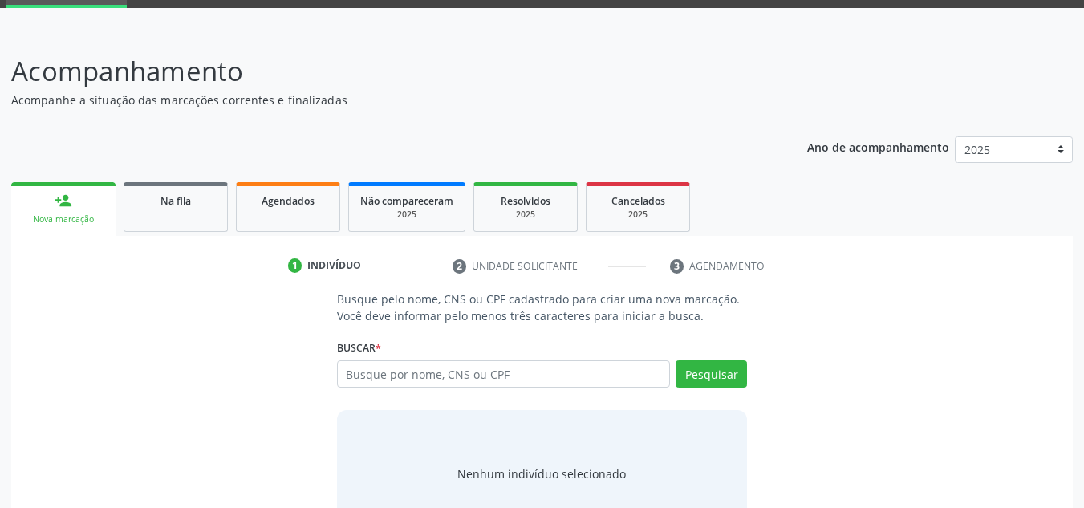
click at [417, 380] on input "text" at bounding box center [504, 373] width 334 height 27
type input "708402205720461"
click at [699, 373] on button "Pesquisar" at bounding box center [710, 373] width 71 height 27
type input "708402205720461"
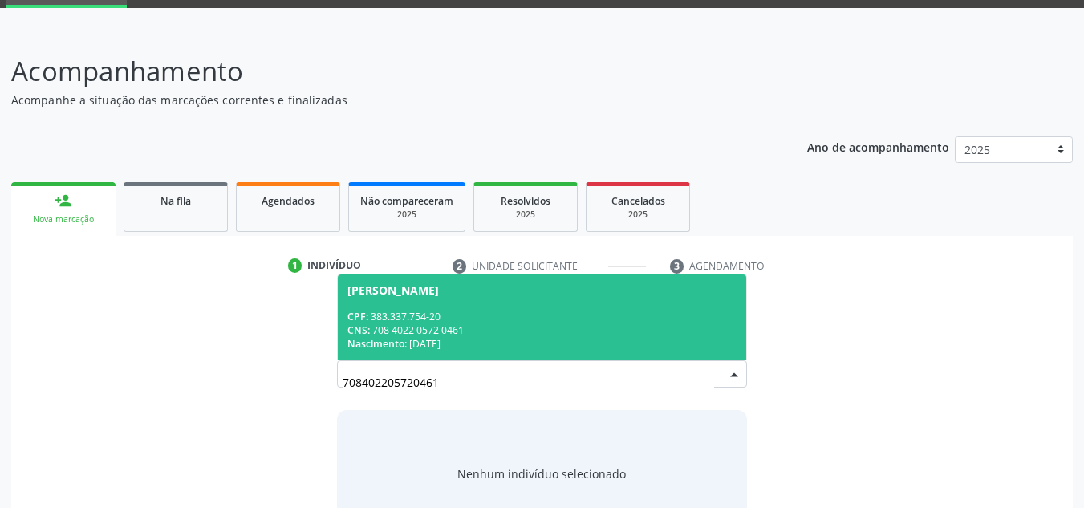
click at [554, 282] on span "[PERSON_NAME] CPF: 383.337.754-20 CNS: 708 4022 0572 0461 Nascimento: [DATE]" at bounding box center [542, 317] width 409 height 86
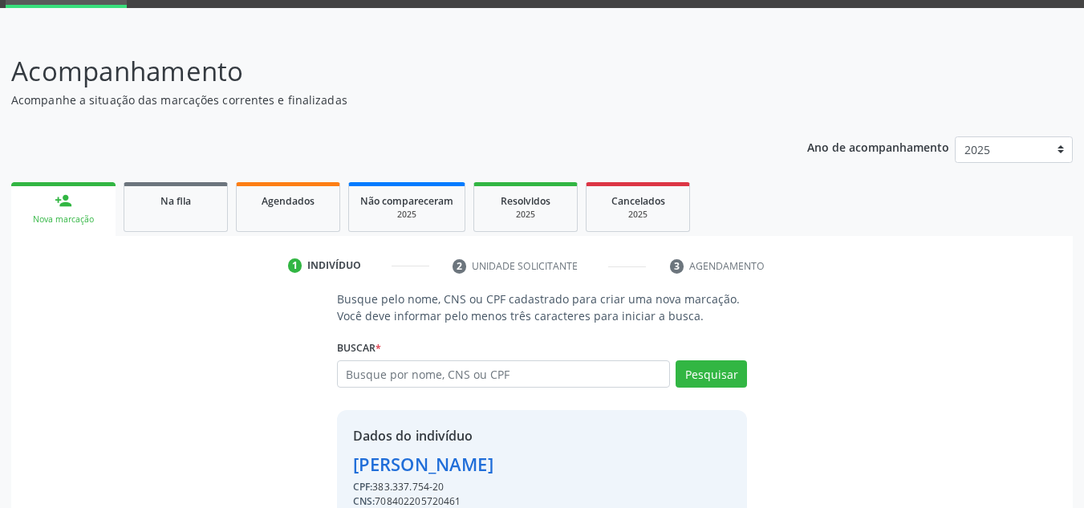
scroll to position [158, 0]
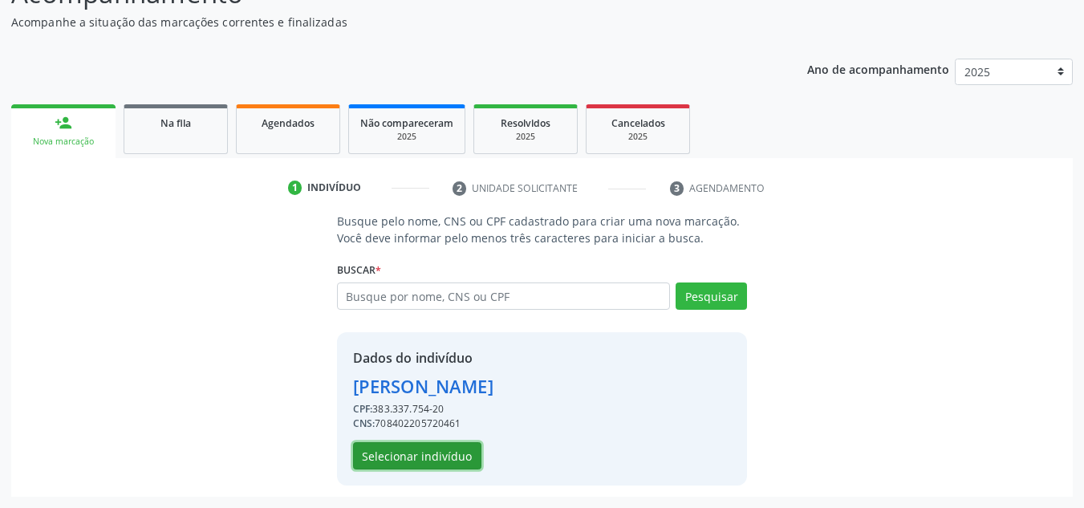
click at [455, 456] on button "Selecionar indivíduo" at bounding box center [417, 455] width 128 height 27
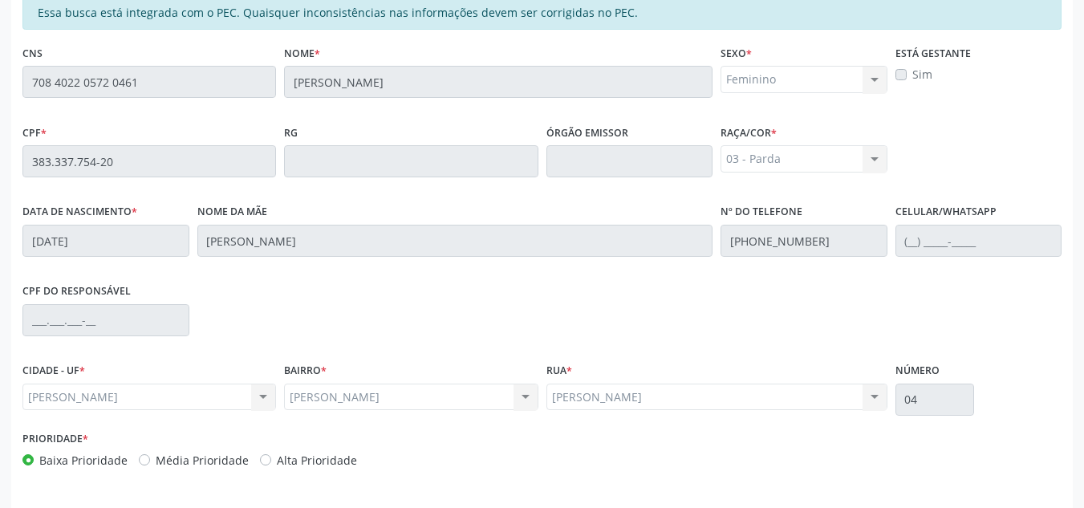
scroll to position [431, 0]
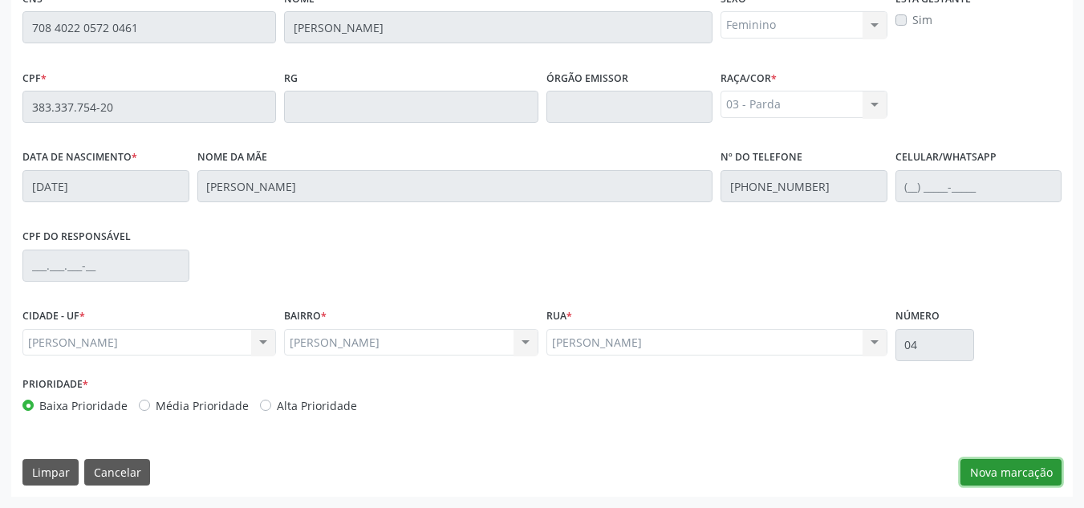
click at [1001, 480] on button "Nova marcação" at bounding box center [1010, 472] width 101 height 27
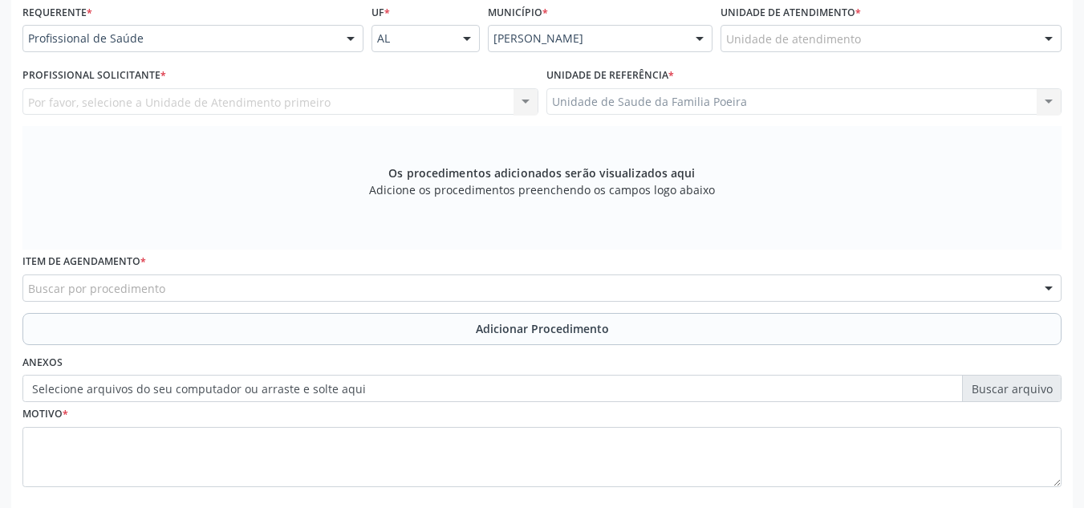
scroll to position [270, 0]
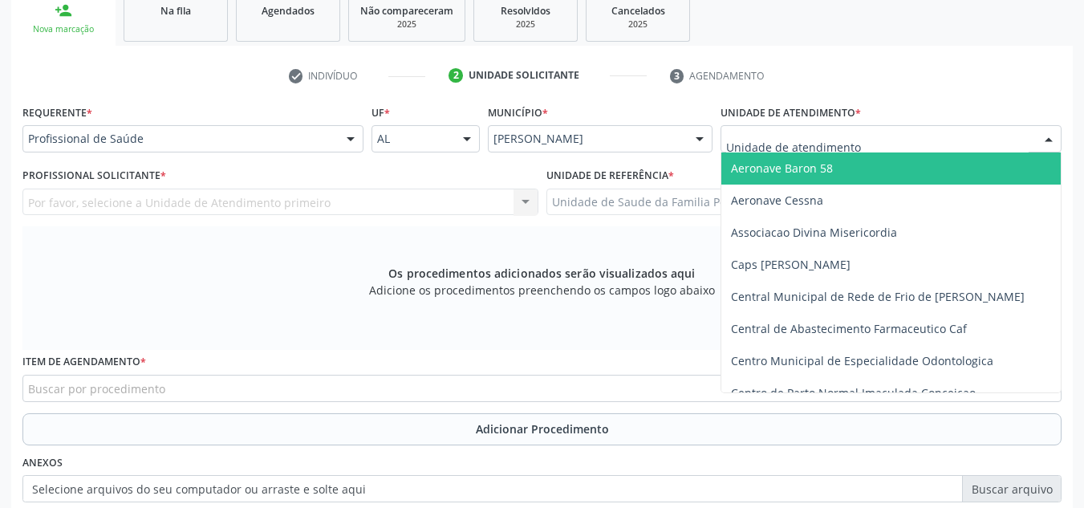
click at [898, 141] on div at bounding box center [890, 138] width 341 height 27
type input "PO"
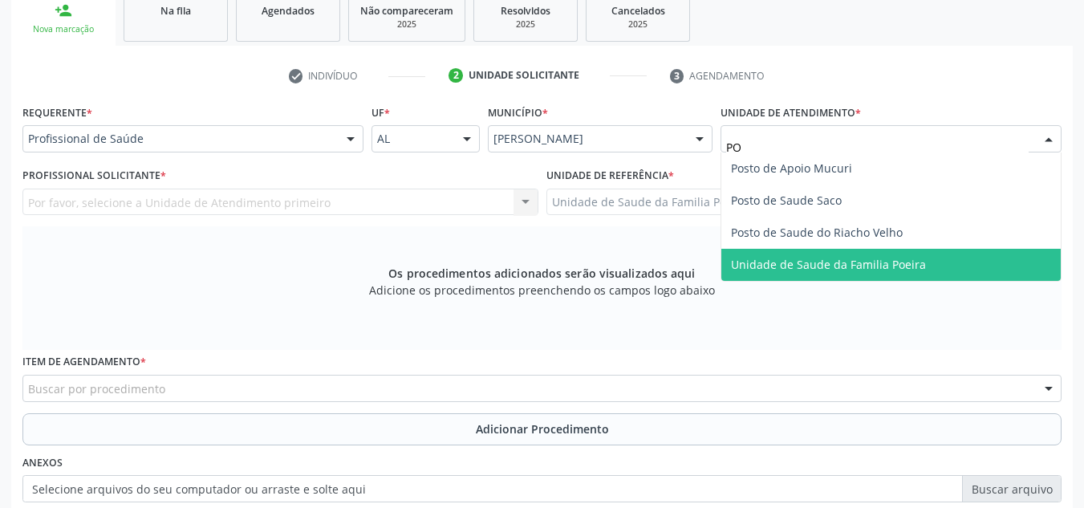
click at [879, 263] on span "Unidade de Saude da Familia Poeira" at bounding box center [828, 264] width 195 height 15
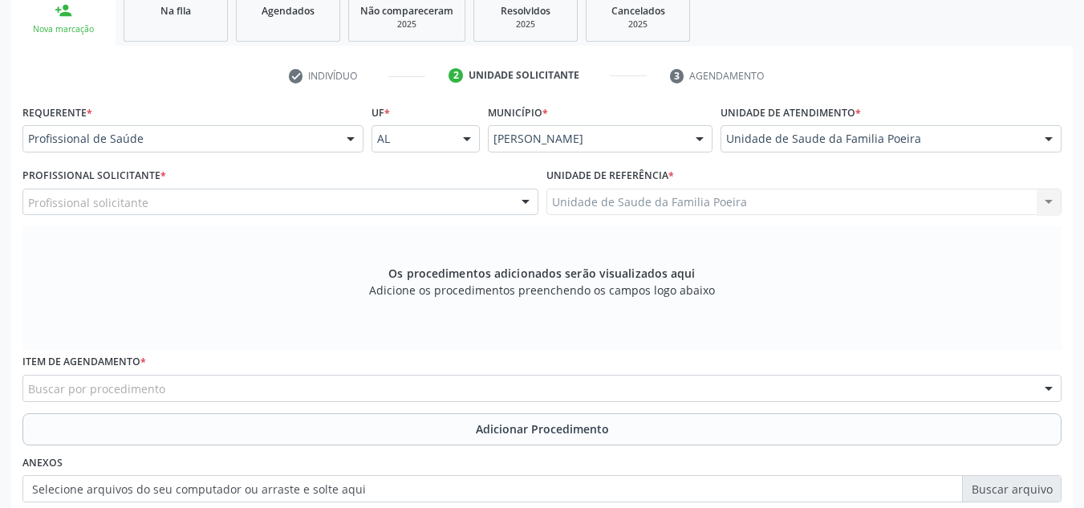
click at [164, 203] on div "Profissional solicitante" at bounding box center [280, 201] width 516 height 27
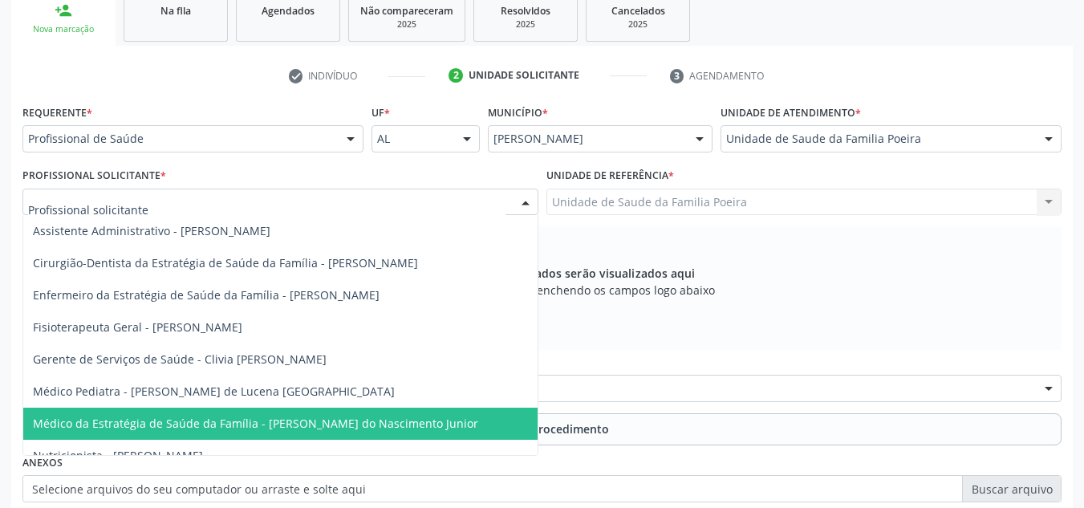
click at [160, 419] on span "Médico da Estratégia de Saúde da Família - [PERSON_NAME] do Nascimento Junior" at bounding box center [255, 422] width 445 height 15
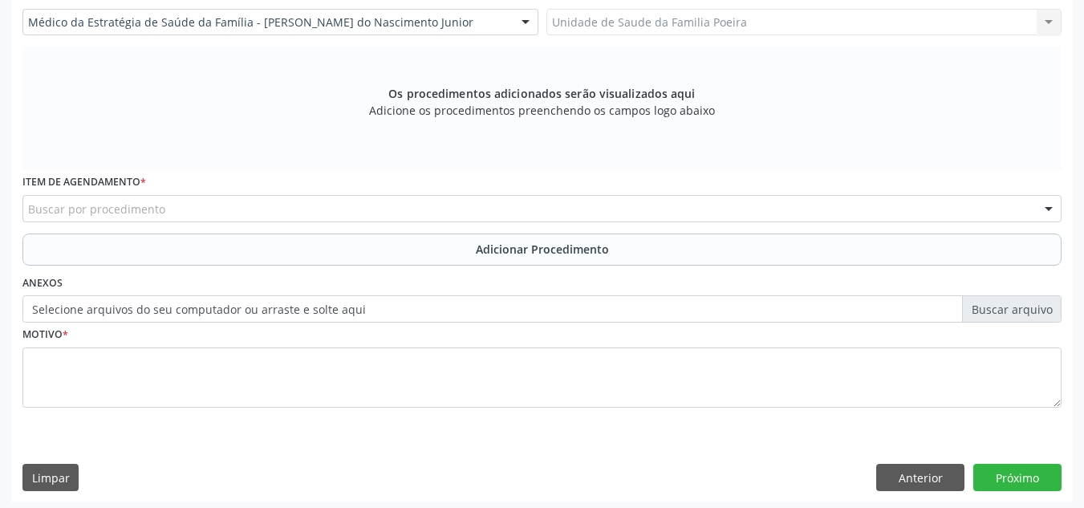
scroll to position [456, 0]
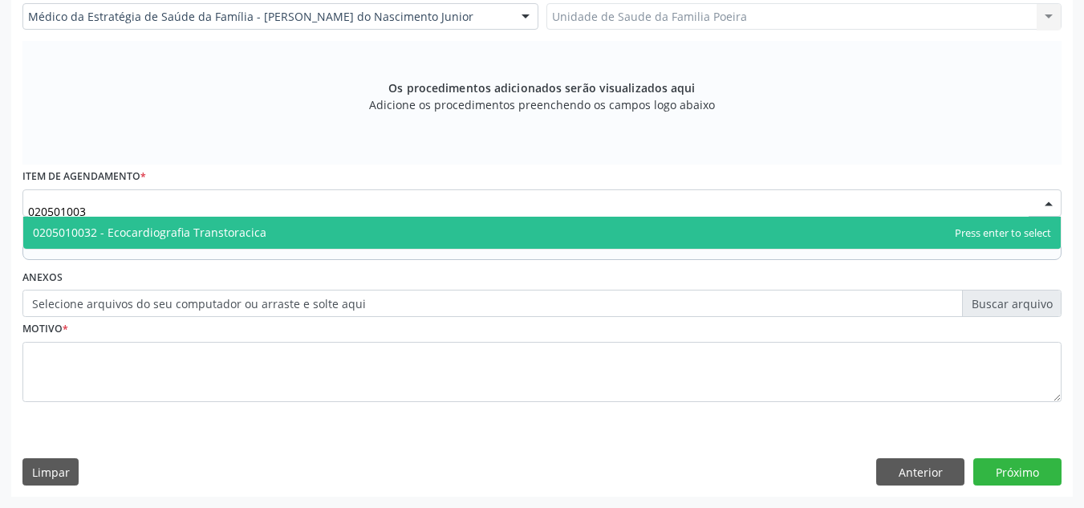
type input "0205010032"
click at [151, 237] on span "0205010032 - Ecocardiografia Transtoracica" at bounding box center [149, 232] width 233 height 15
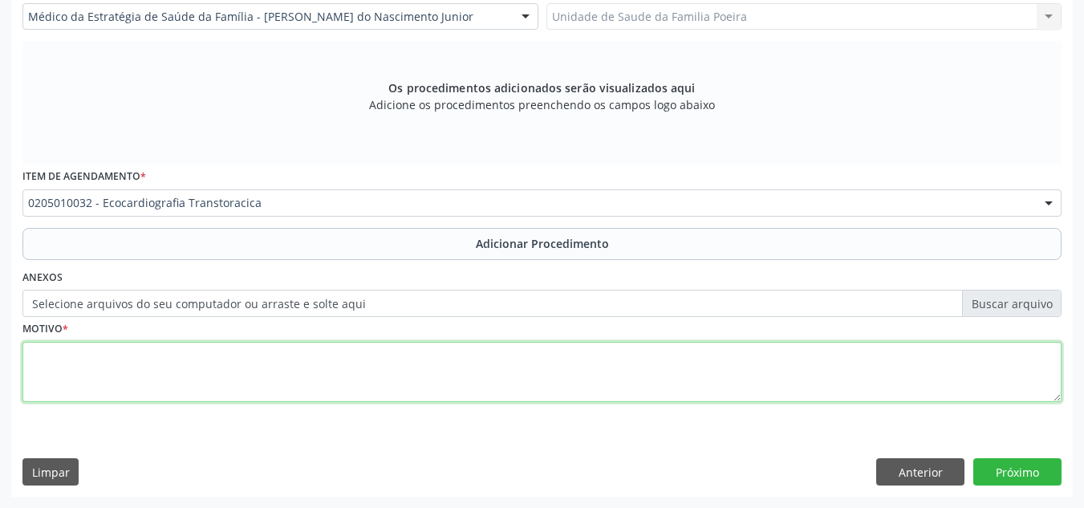
click at [162, 358] on textarea at bounding box center [541, 372] width 1039 height 61
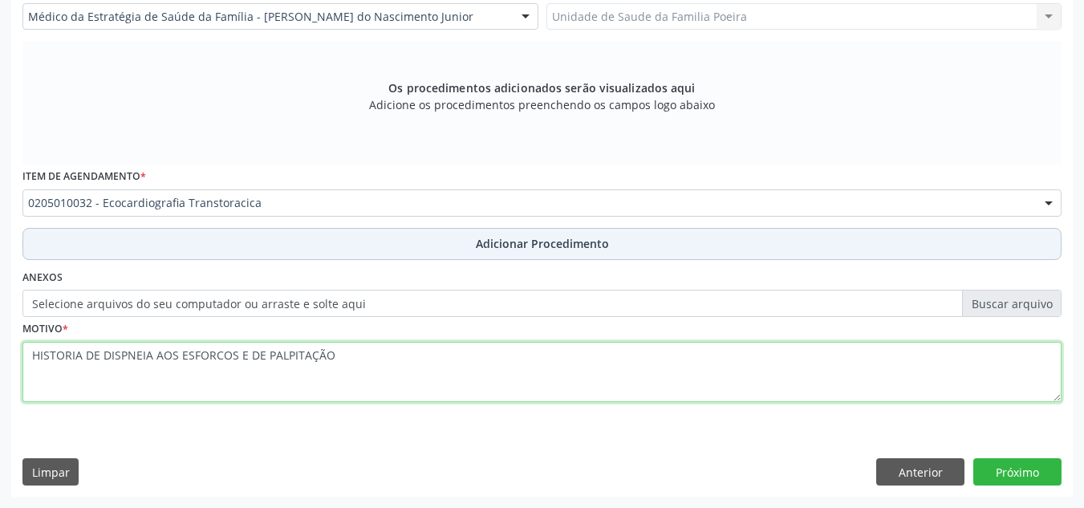
type textarea "HISTORIA DE DISPNEIA AOS ESFORCOS E DE PALPITAÇÃO"
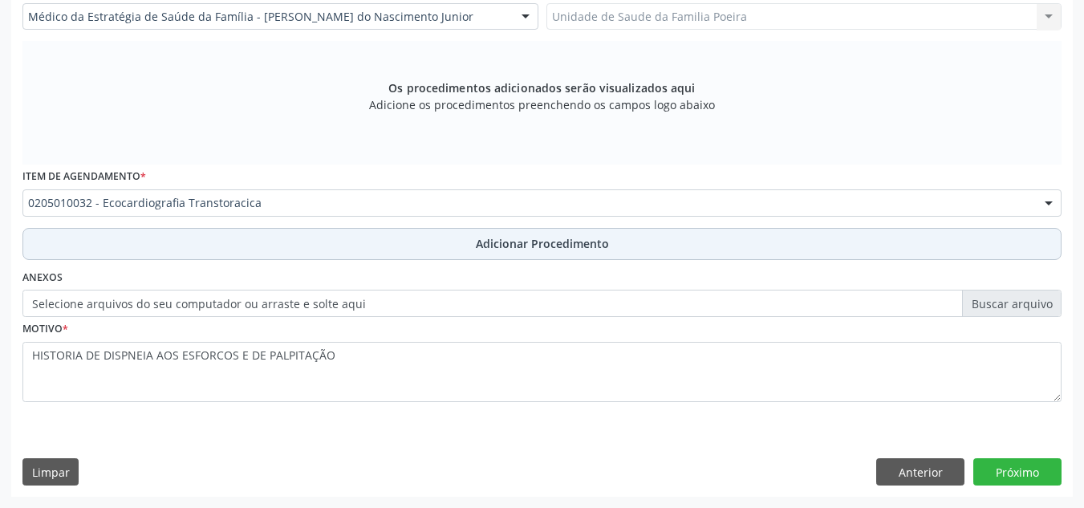
click at [431, 239] on button "Adicionar Procedimento" at bounding box center [541, 244] width 1039 height 32
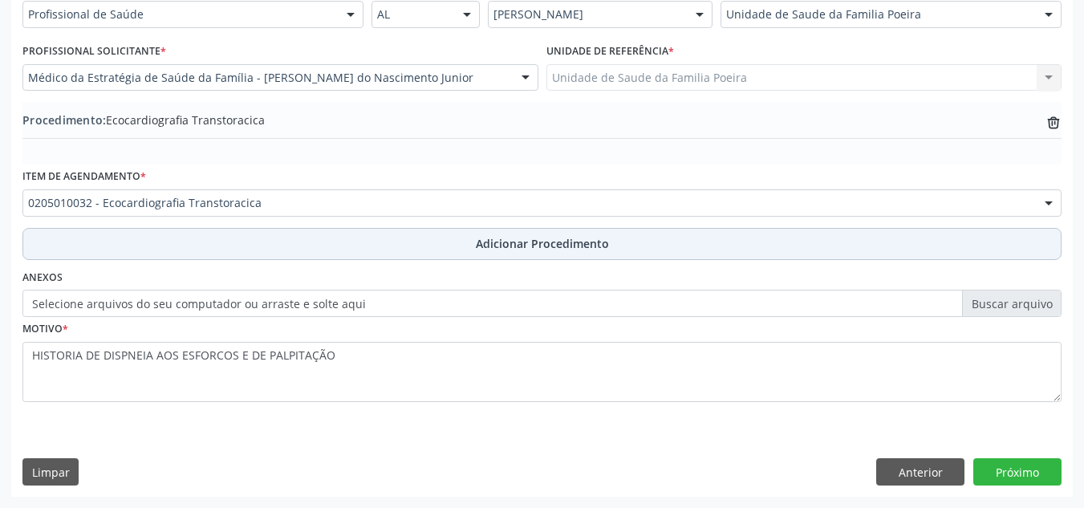
scroll to position [395, 0]
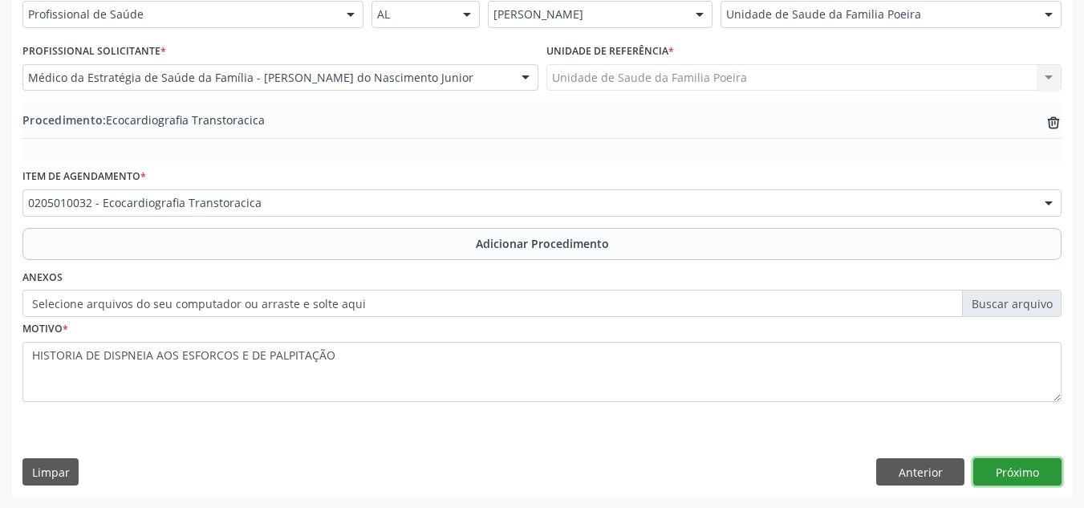
click at [1040, 460] on button "Próximo" at bounding box center [1017, 471] width 88 height 27
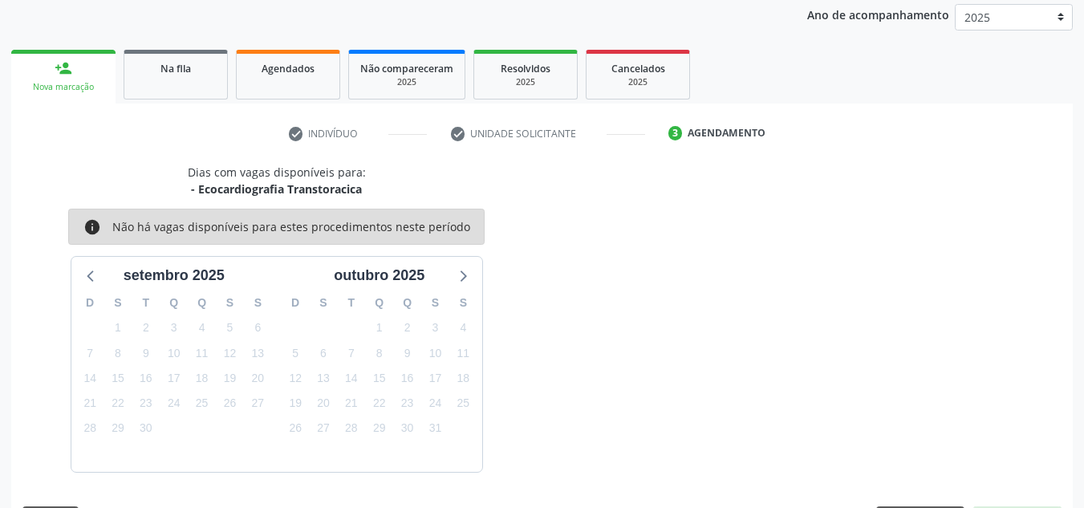
scroll to position [260, 0]
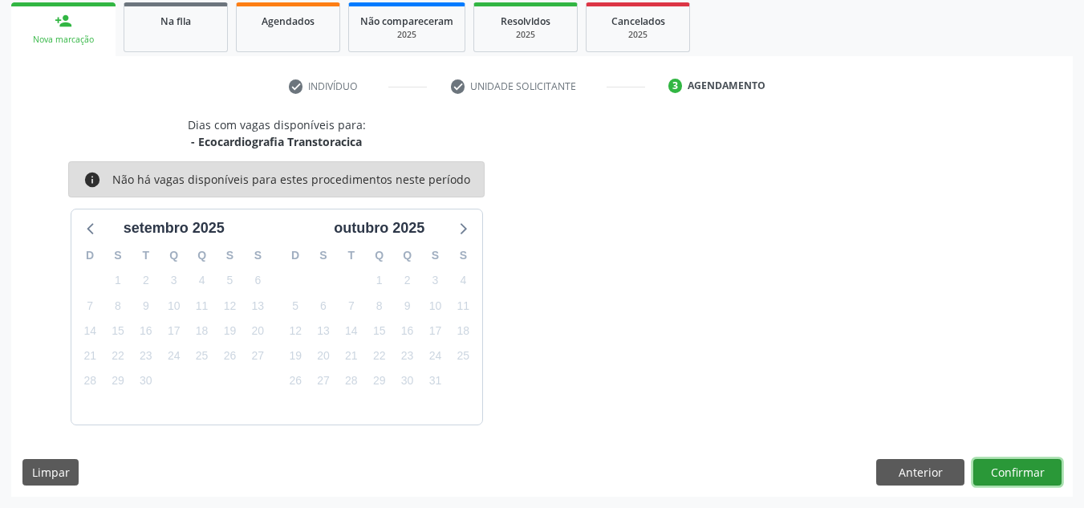
click at [1030, 468] on button "Confirmar" at bounding box center [1017, 472] width 88 height 27
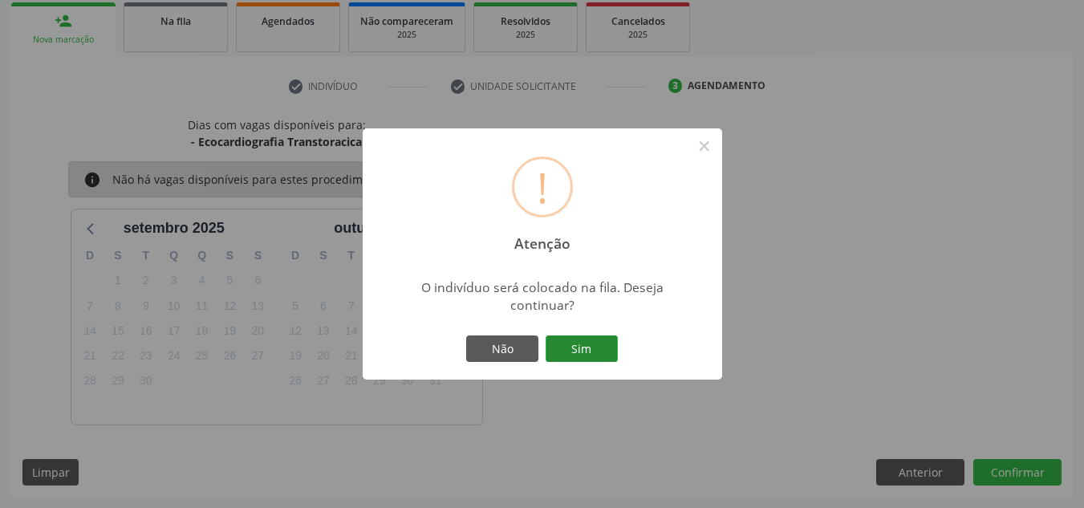
click at [578, 347] on button "Sim" at bounding box center [581, 348] width 72 height 27
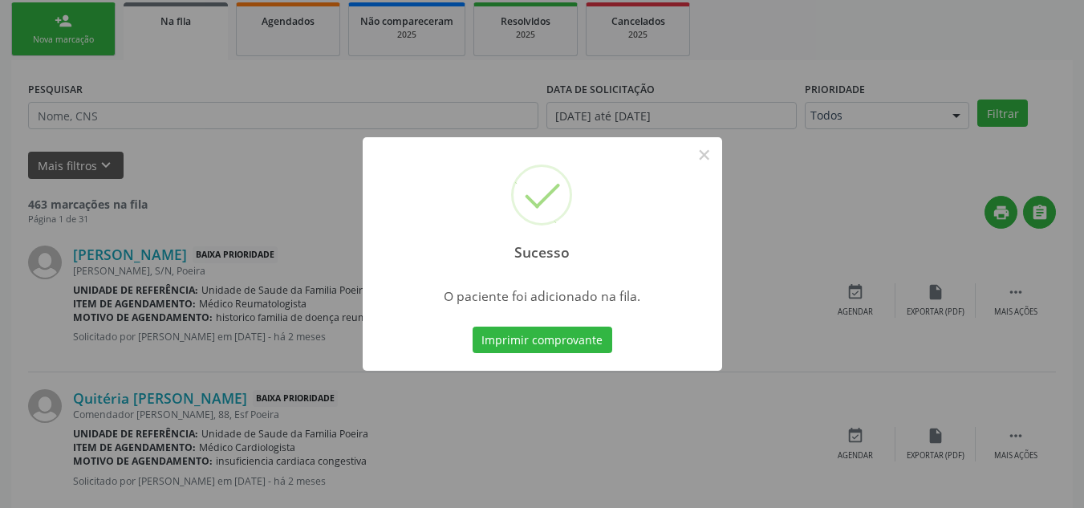
scroll to position [44, 0]
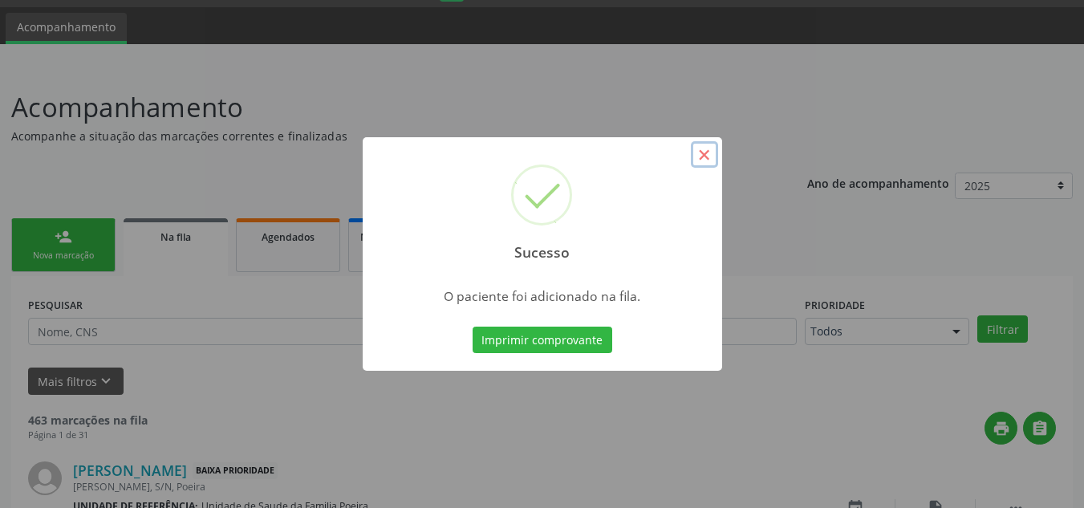
click at [712, 158] on button "×" at bounding box center [704, 154] width 27 height 27
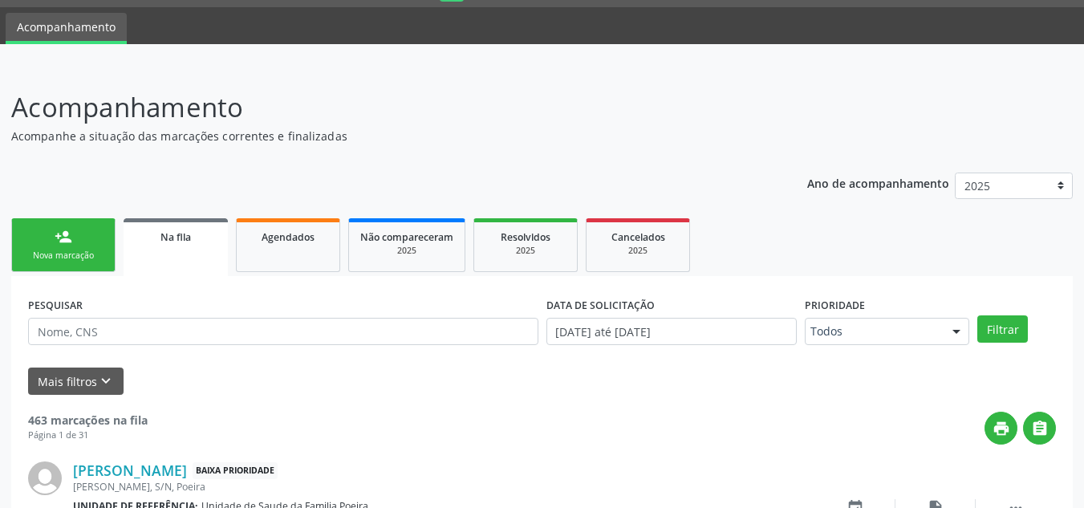
click at [37, 252] on div "Nova marcação" at bounding box center [63, 255] width 80 height 12
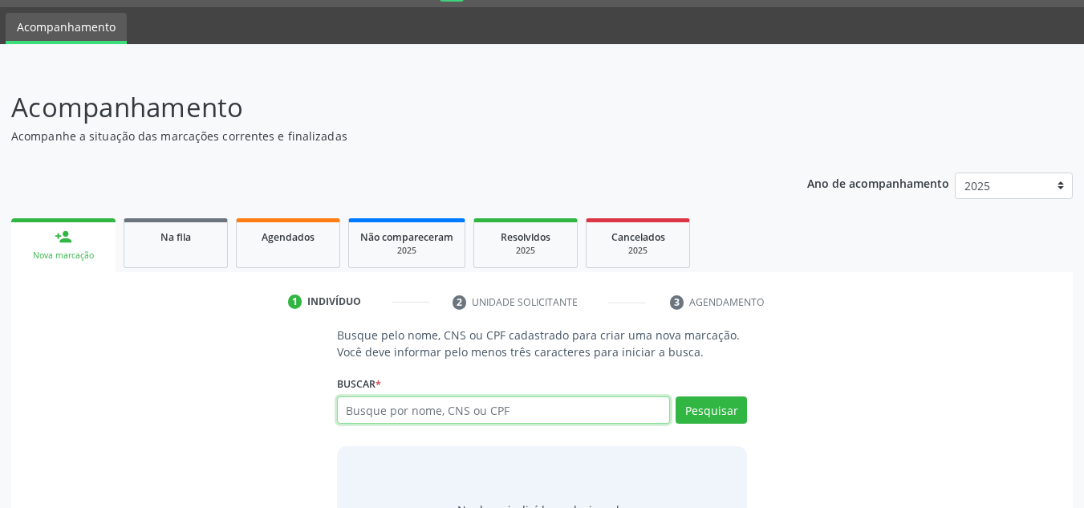
click at [359, 420] on input "text" at bounding box center [504, 409] width 334 height 27
type input "704203748924580"
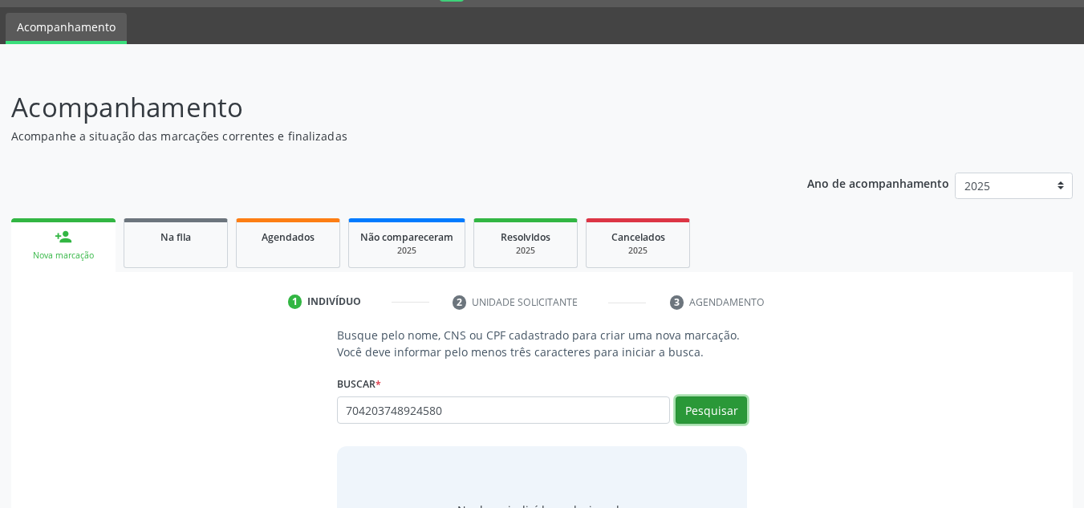
click at [685, 411] on button "Pesquisar" at bounding box center [710, 409] width 71 height 27
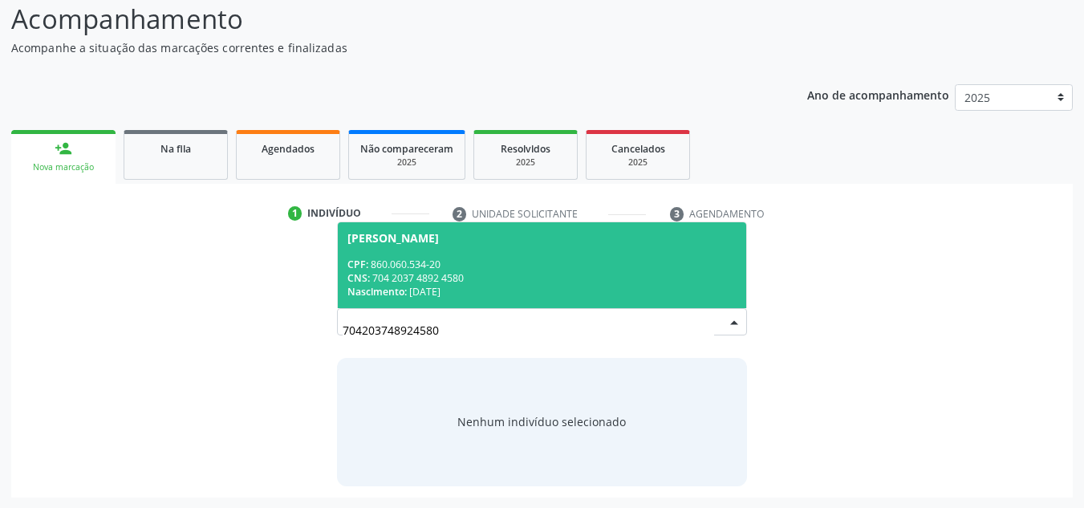
scroll to position [133, 0]
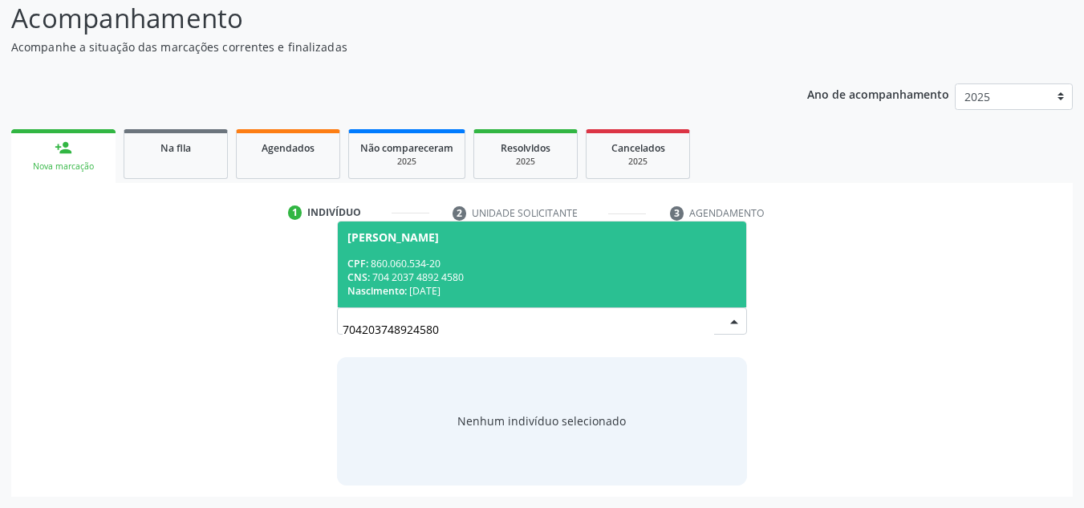
click at [532, 275] on div "CNS: 704 2037 4892 4580" at bounding box center [542, 277] width 390 height 14
click at [532, 275] on div "Busque pelo nome, CNS ou CPF cadastrado para criar uma nova marcação. Você deve…" at bounding box center [542, 360] width 433 height 247
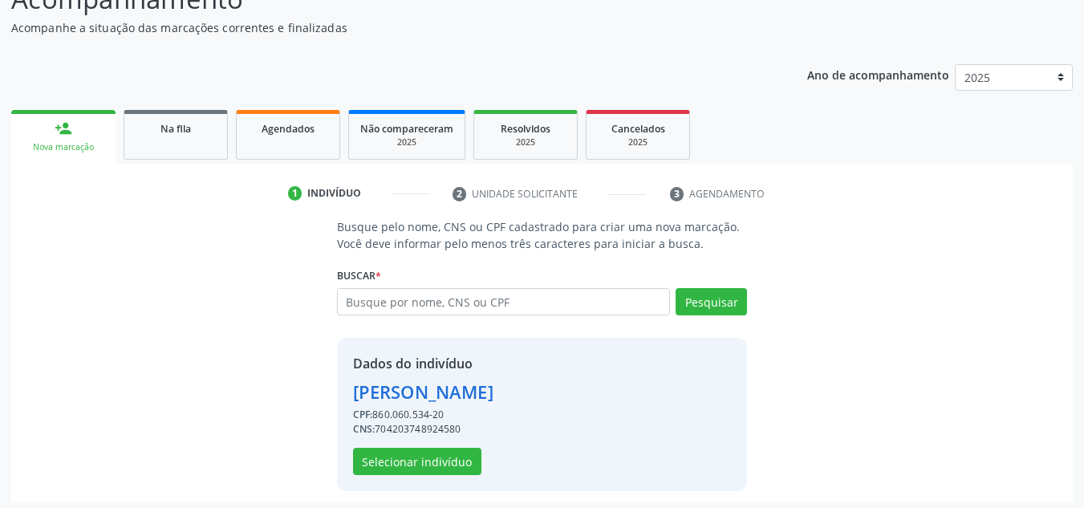
scroll to position [158, 0]
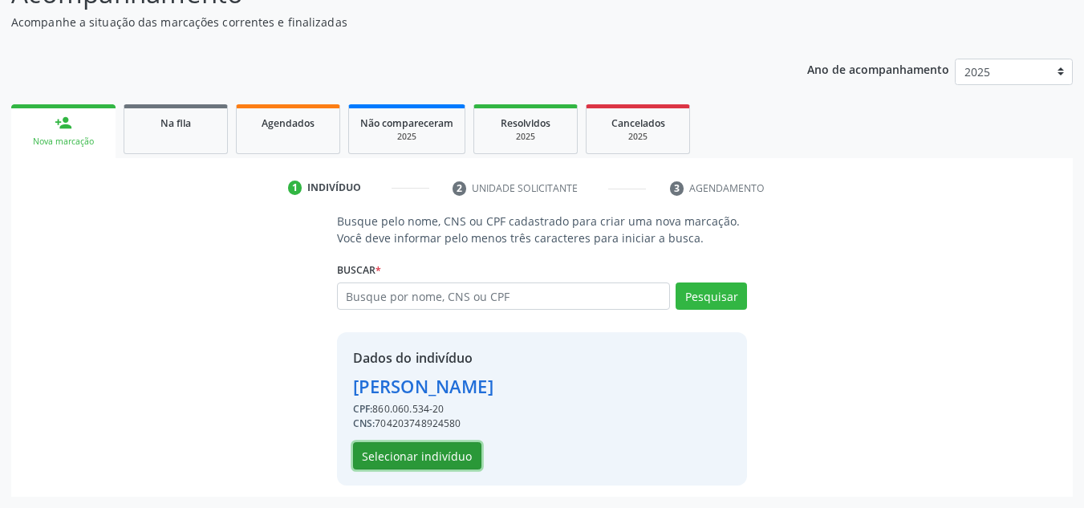
click at [434, 461] on button "Selecionar indivíduo" at bounding box center [417, 455] width 128 height 27
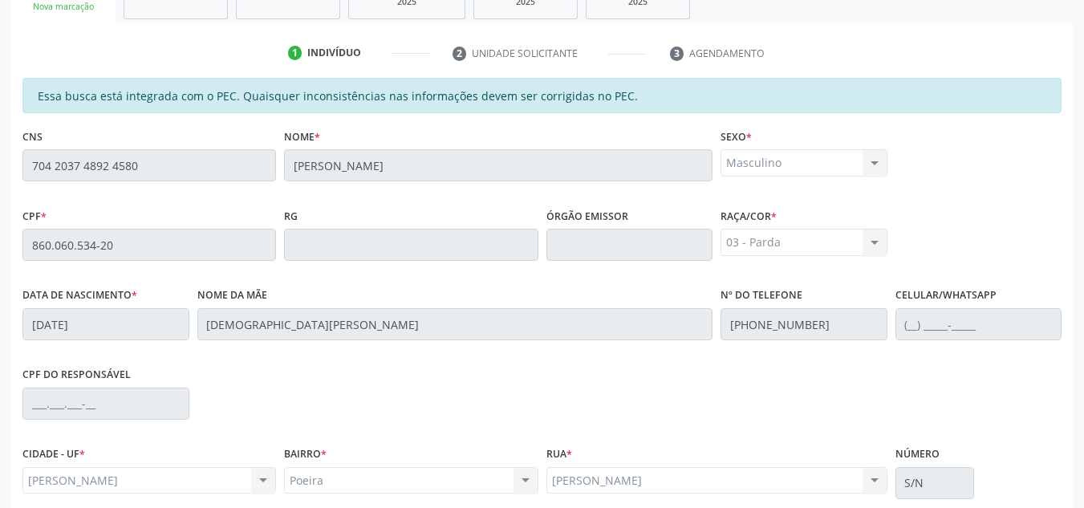
scroll to position [431, 0]
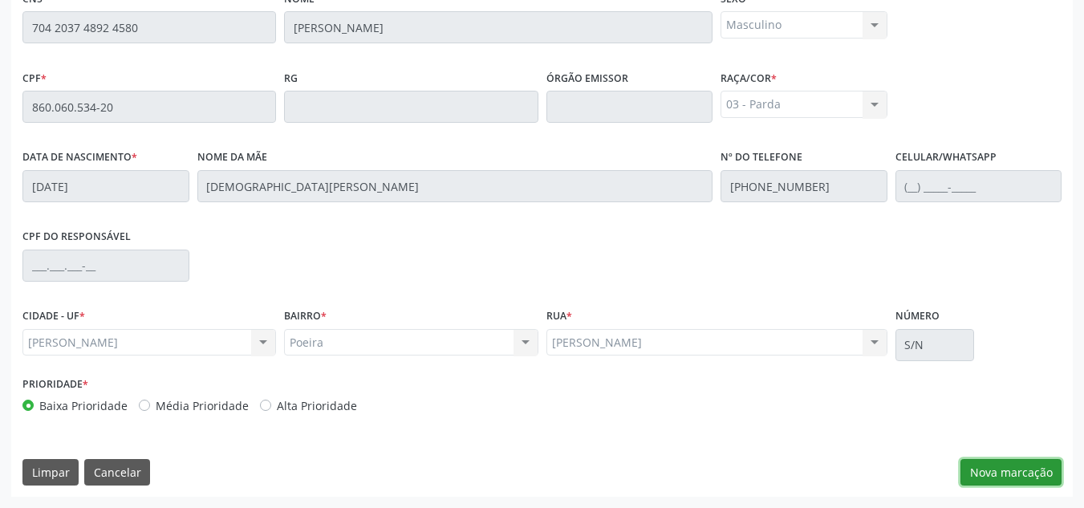
click at [997, 472] on button "Nova marcação" at bounding box center [1010, 472] width 101 height 27
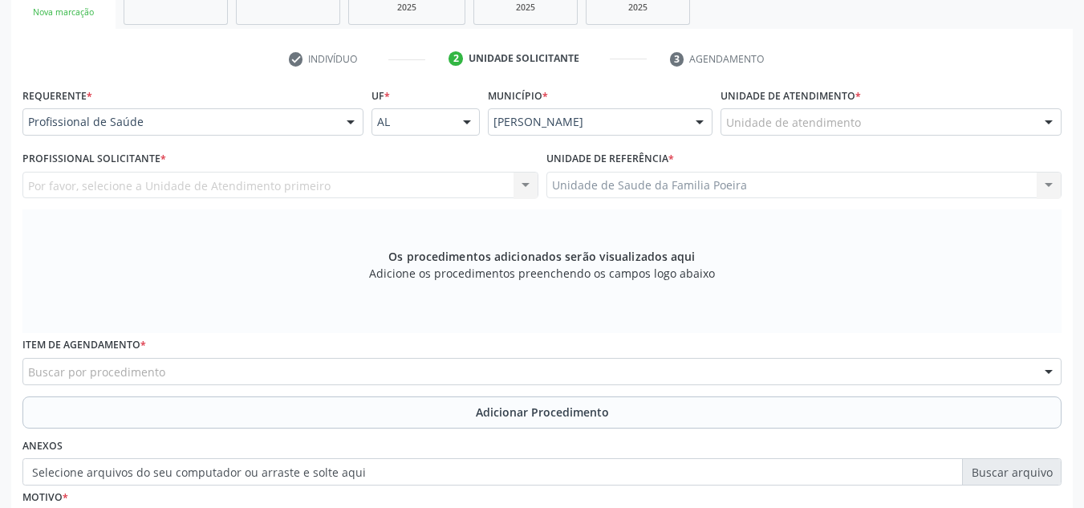
scroll to position [270, 0]
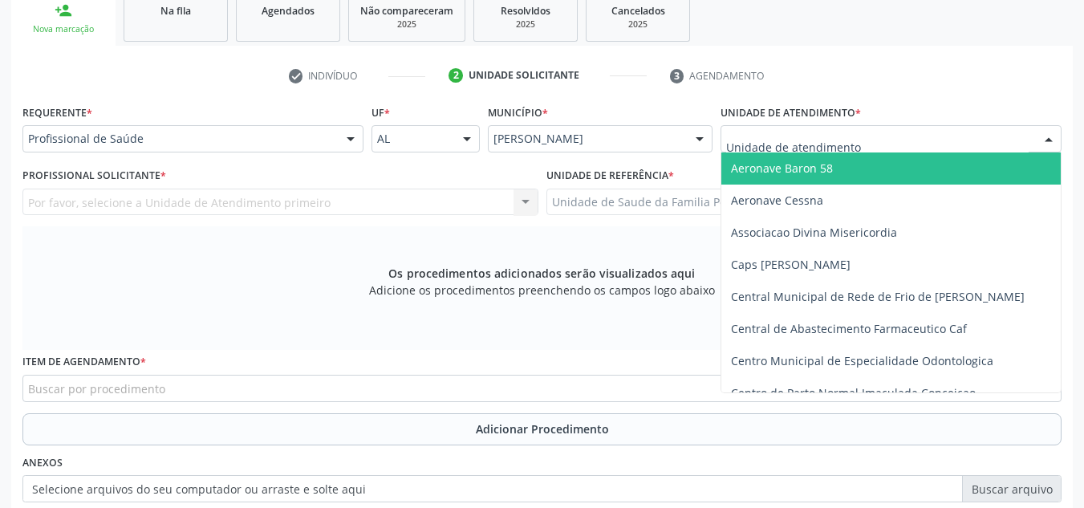
click at [860, 128] on div at bounding box center [890, 138] width 341 height 27
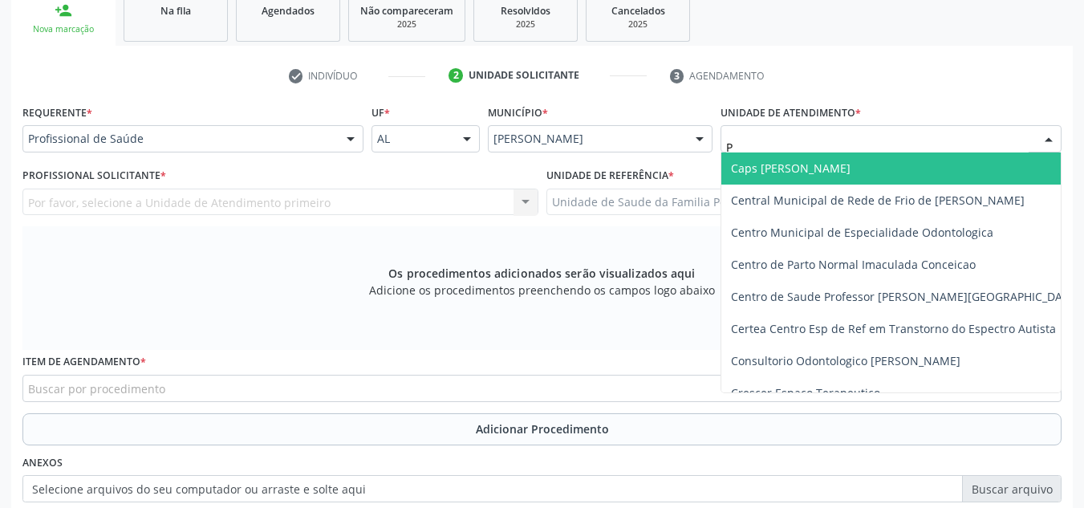
type input "PO"
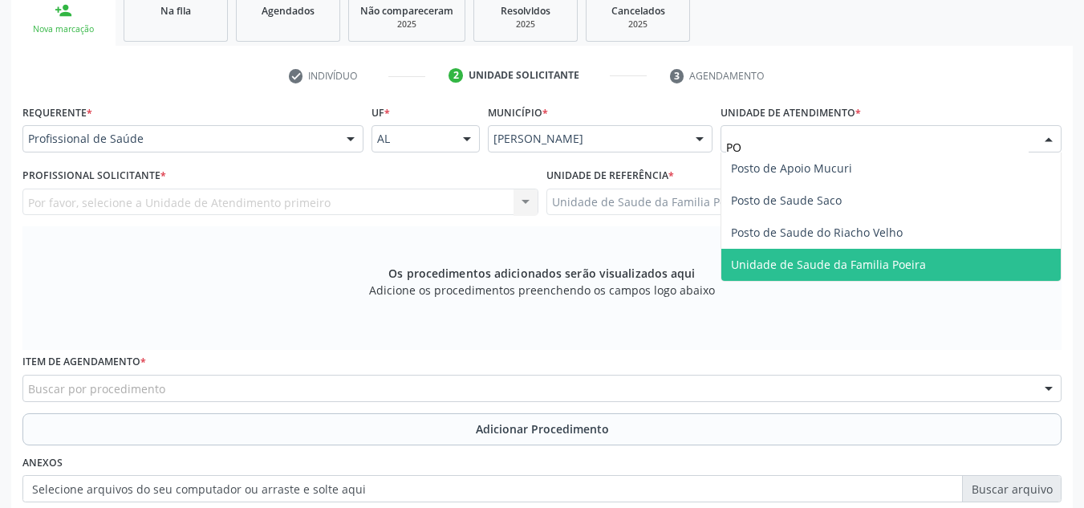
click at [835, 261] on span "Unidade de Saude da Familia Poeira" at bounding box center [828, 264] width 195 height 15
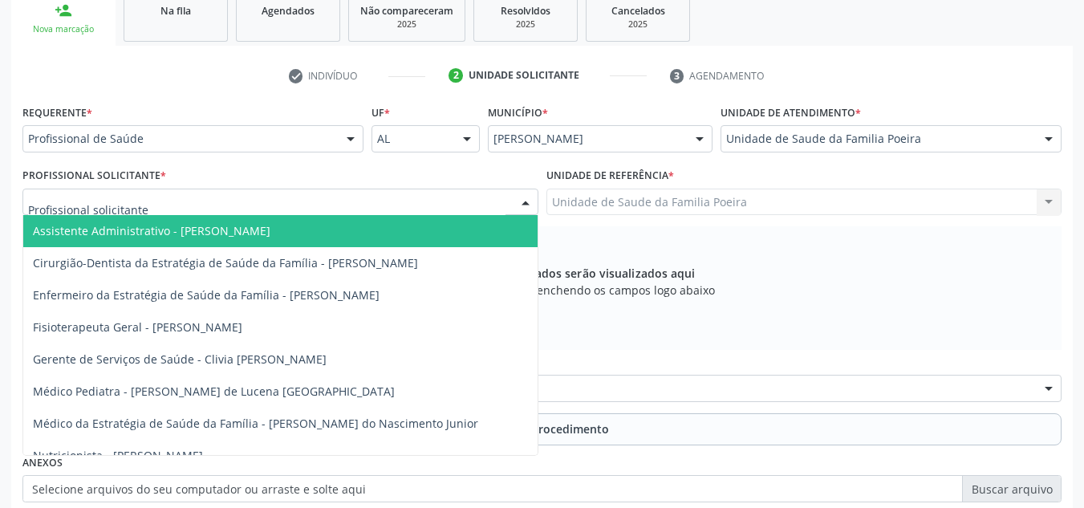
click at [189, 209] on div at bounding box center [280, 201] width 516 height 27
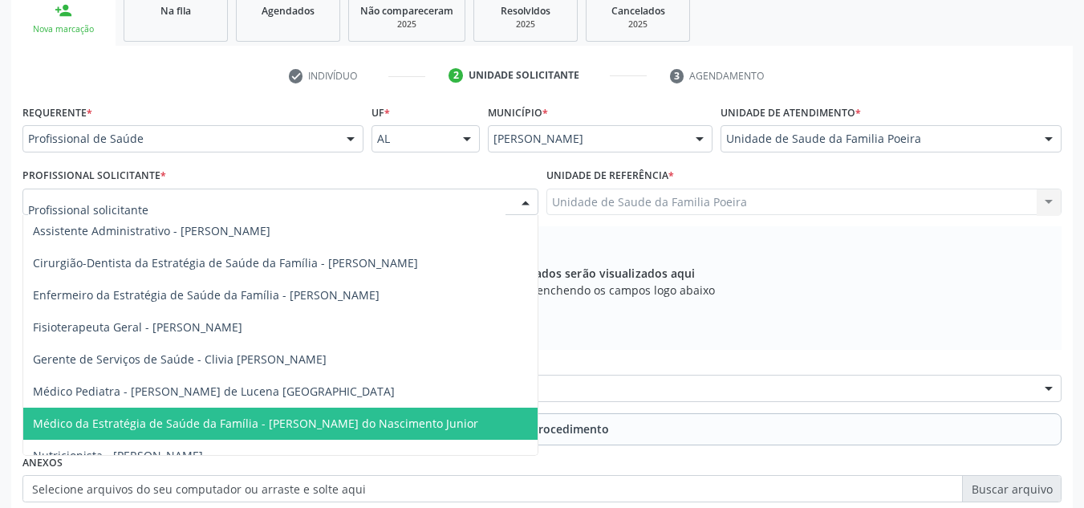
click at [184, 420] on span "Médico da Estratégia de Saúde da Família - [PERSON_NAME] do Nascimento Junior" at bounding box center [255, 422] width 445 height 15
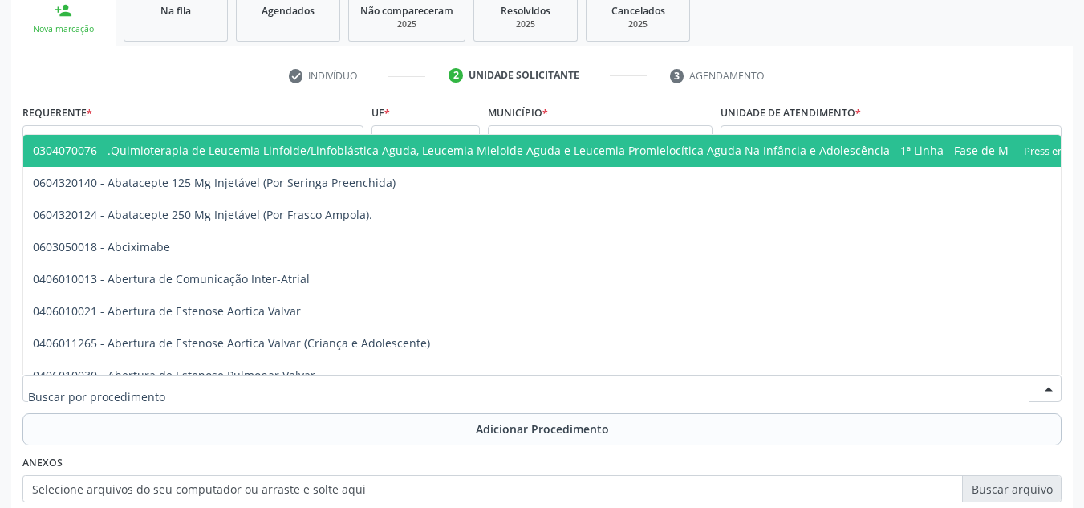
click at [190, 391] on div at bounding box center [541, 388] width 1039 height 27
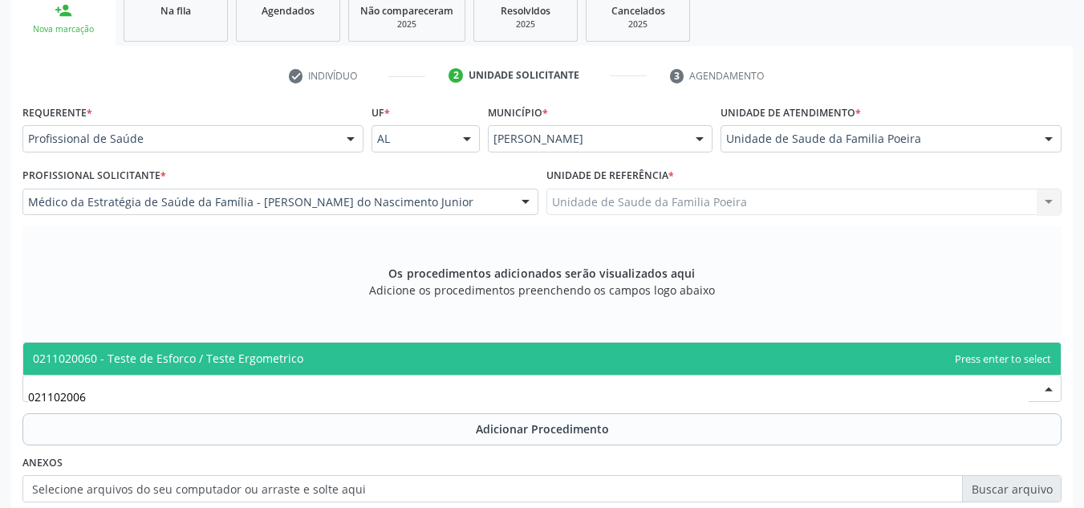
type input "0211020060"
click at [225, 362] on span "0211020060 - Teste de Esforco / Teste Ergometrico" at bounding box center [168, 358] width 270 height 15
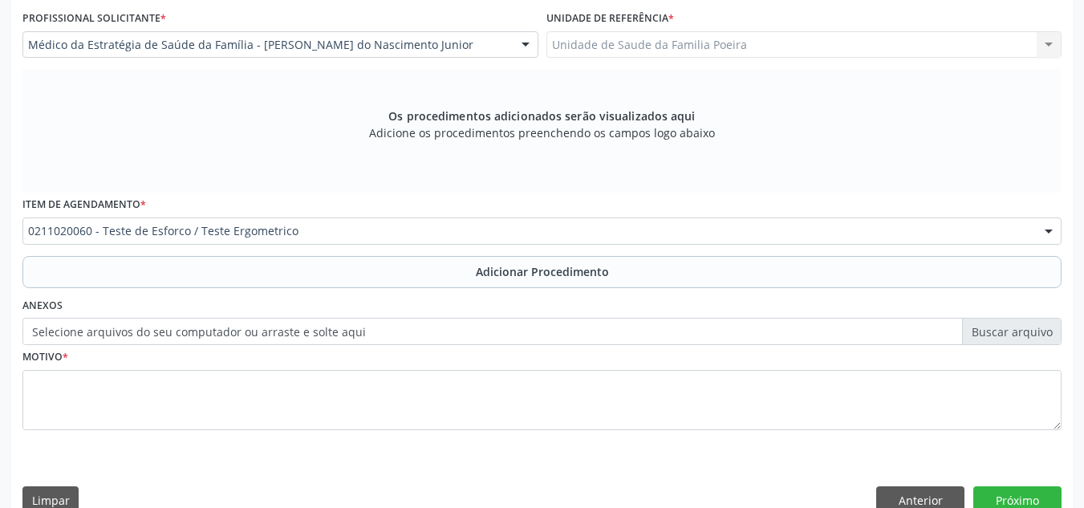
scroll to position [431, 0]
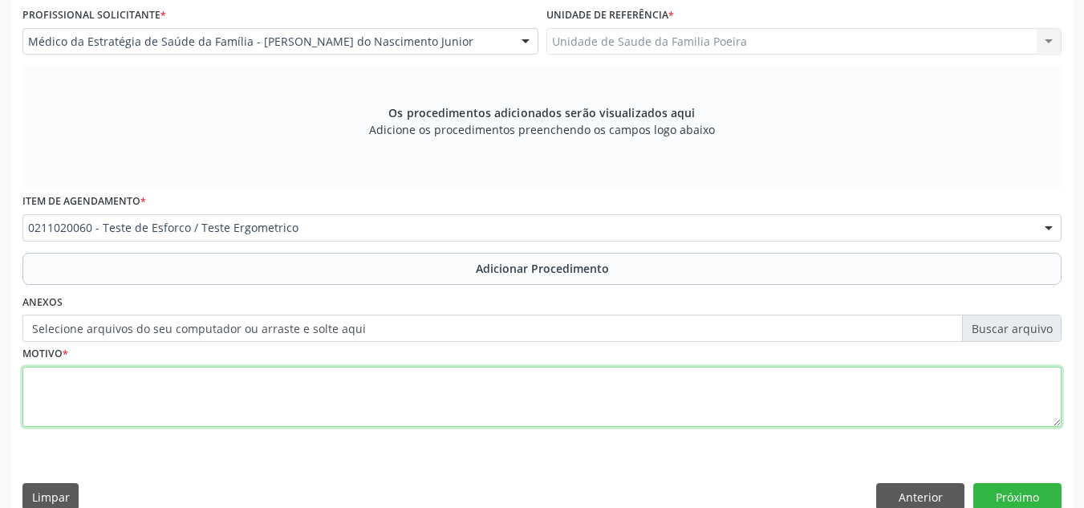
click at [237, 391] on textarea at bounding box center [541, 397] width 1039 height 61
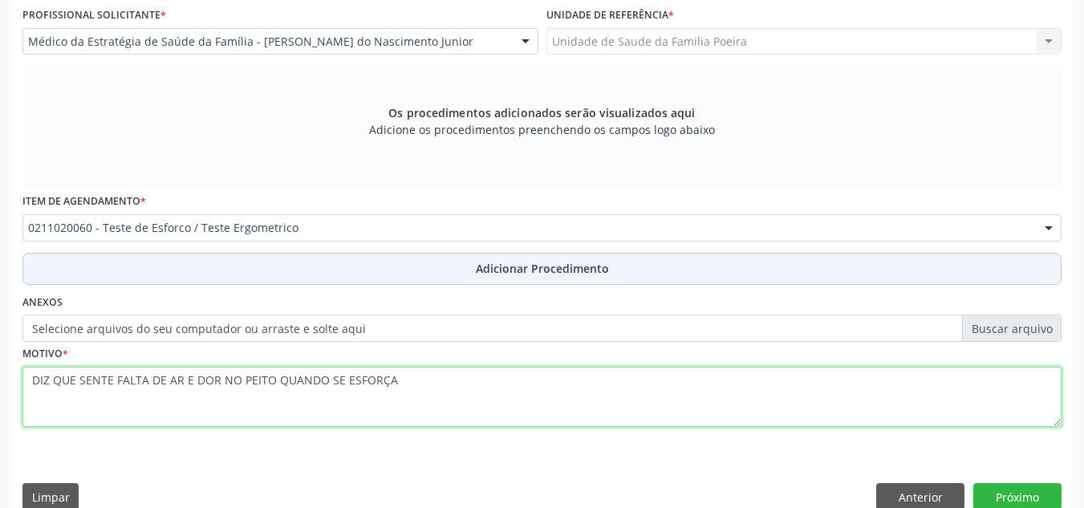
type textarea "DIZ QUE SENTE FALTA DE AR E DOR NO PEITO QUANDO SE ESFORÇA"
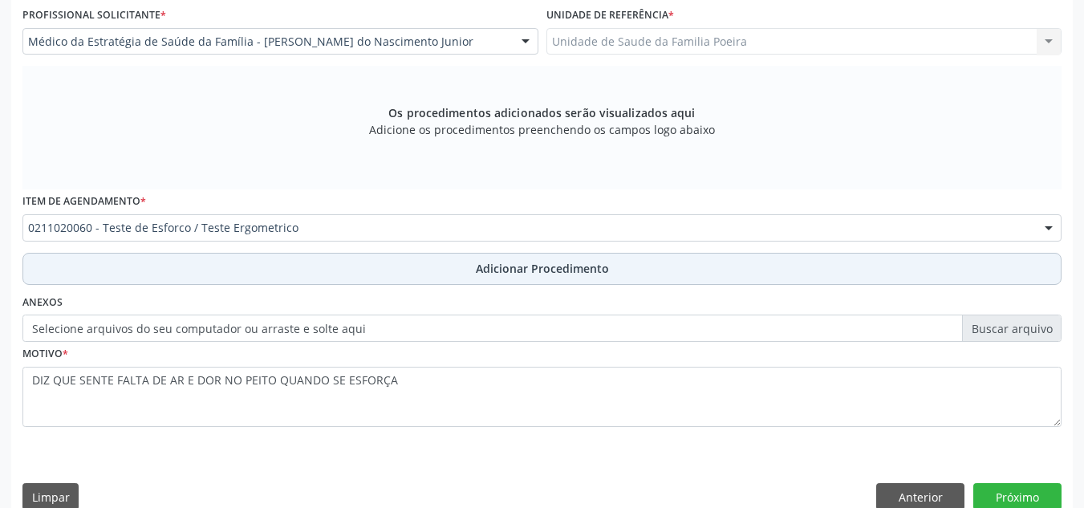
click at [507, 277] on button "Adicionar Procedimento" at bounding box center [541, 269] width 1039 height 32
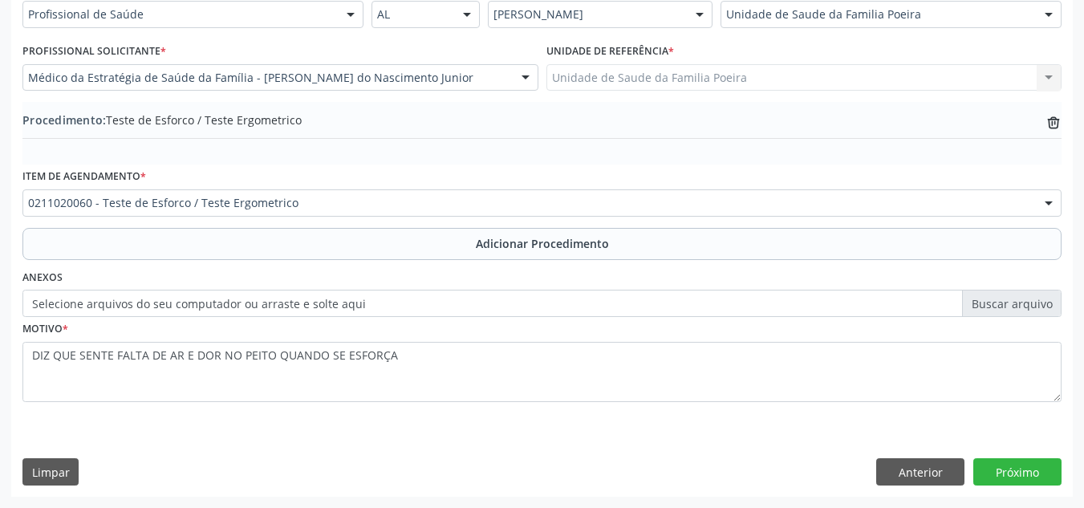
scroll to position [395, 0]
click at [1002, 468] on button "Próximo" at bounding box center [1017, 471] width 88 height 27
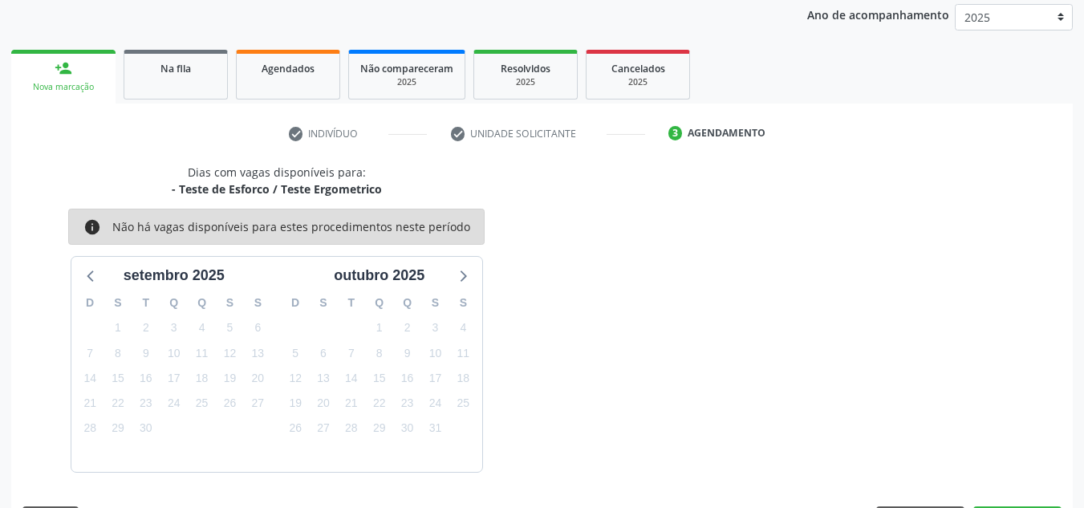
scroll to position [260, 0]
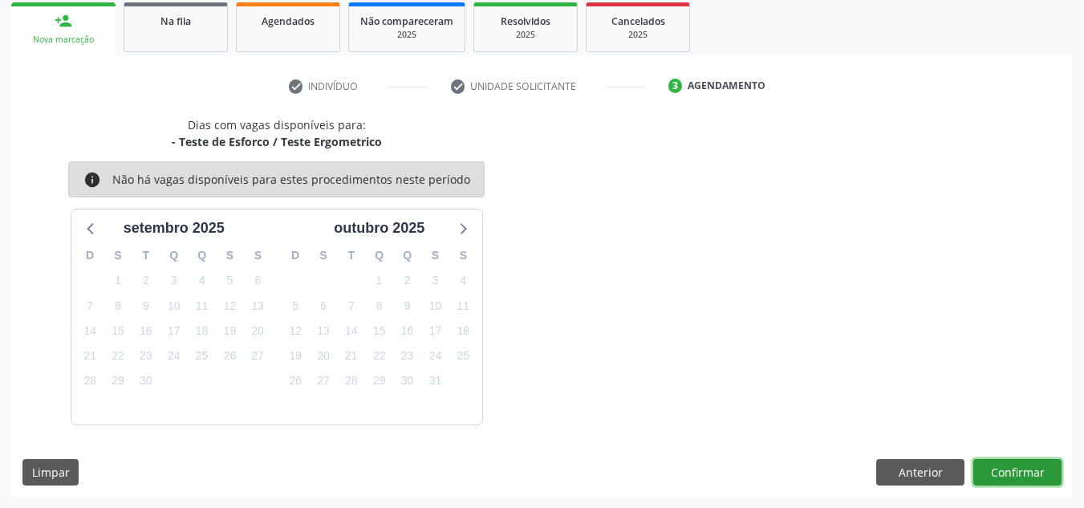
click at [1002, 468] on button "Confirmar" at bounding box center [1017, 472] width 88 height 27
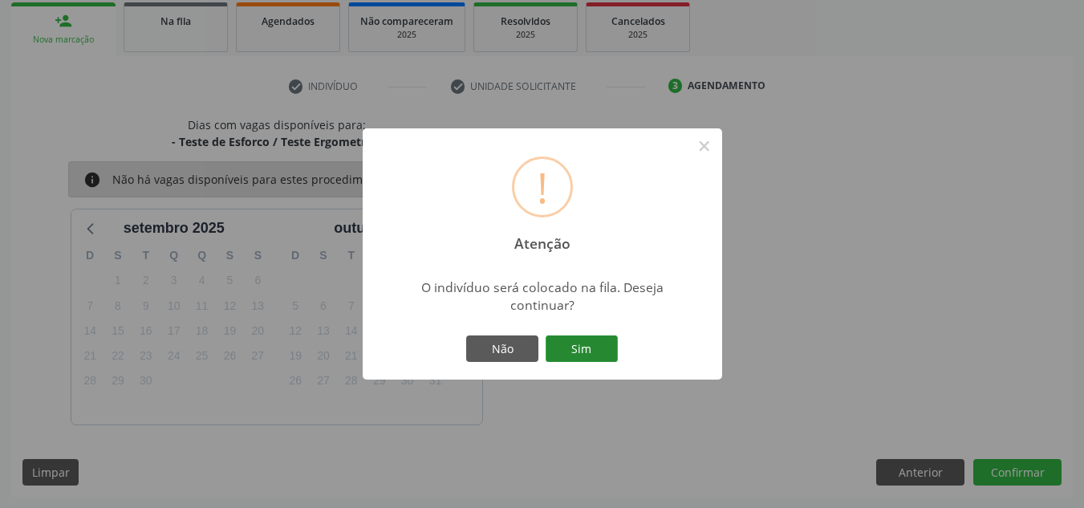
click at [602, 336] on button "Sim" at bounding box center [581, 348] width 72 height 27
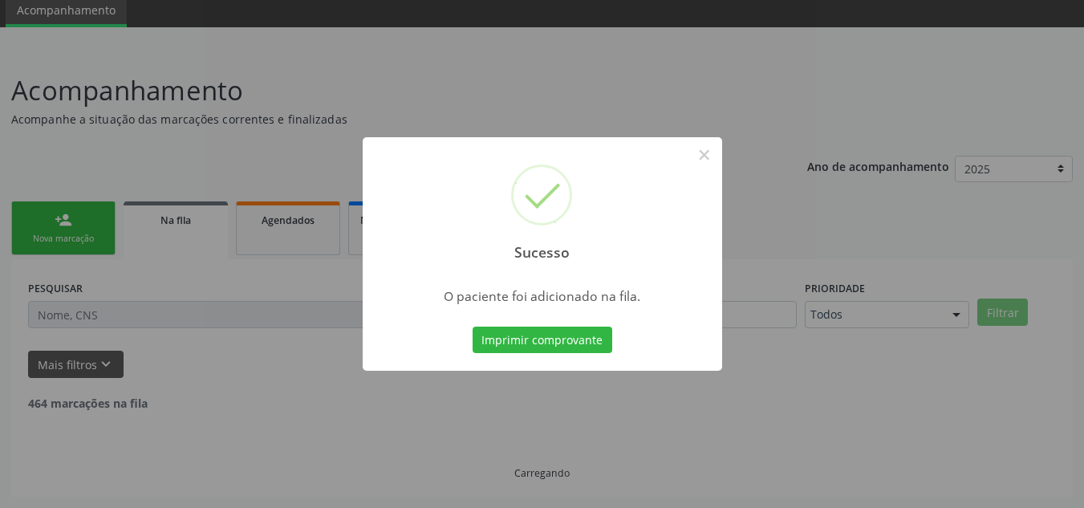
scroll to position [44, 0]
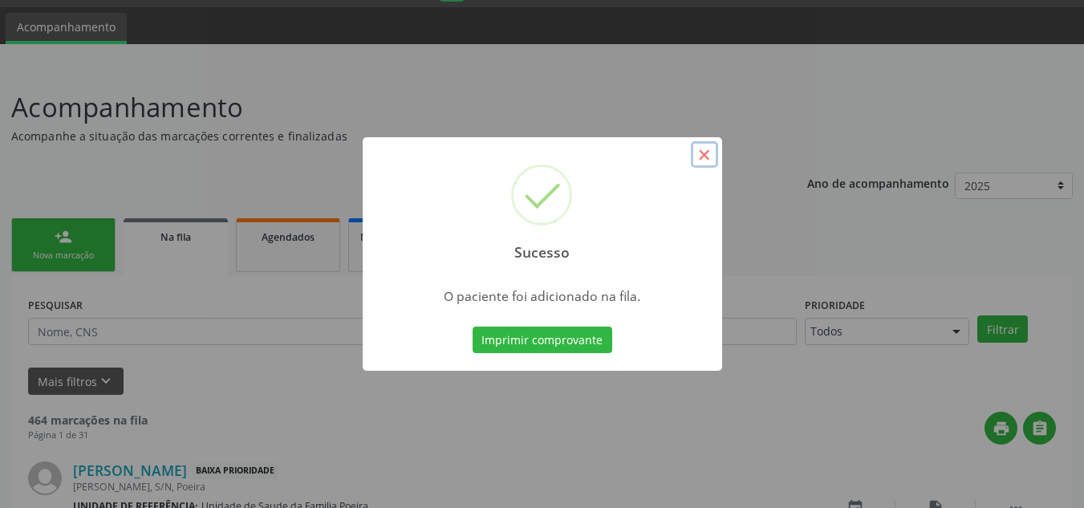
click at [706, 164] on button "×" at bounding box center [704, 154] width 27 height 27
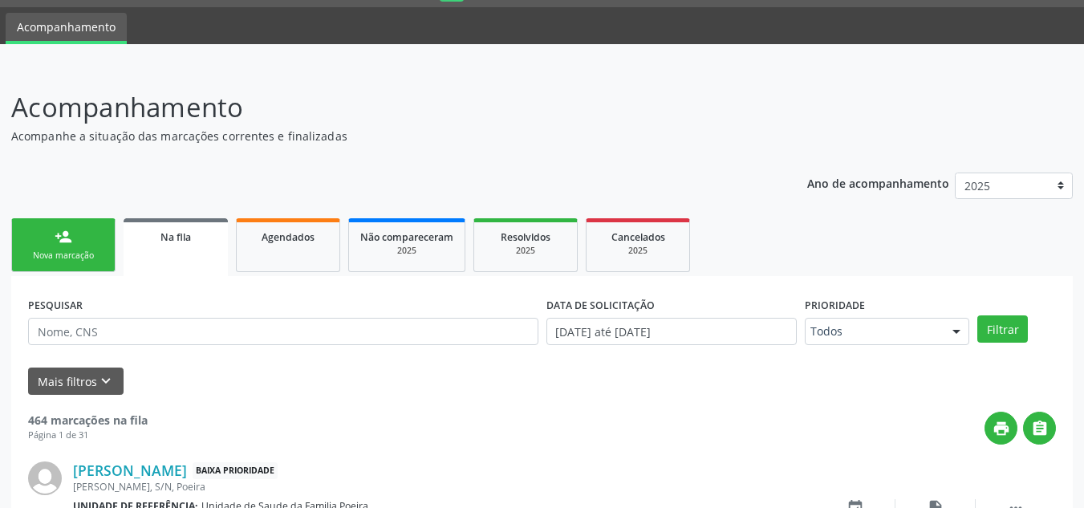
click at [51, 237] on link "person_add Nova marcação" at bounding box center [63, 245] width 104 height 54
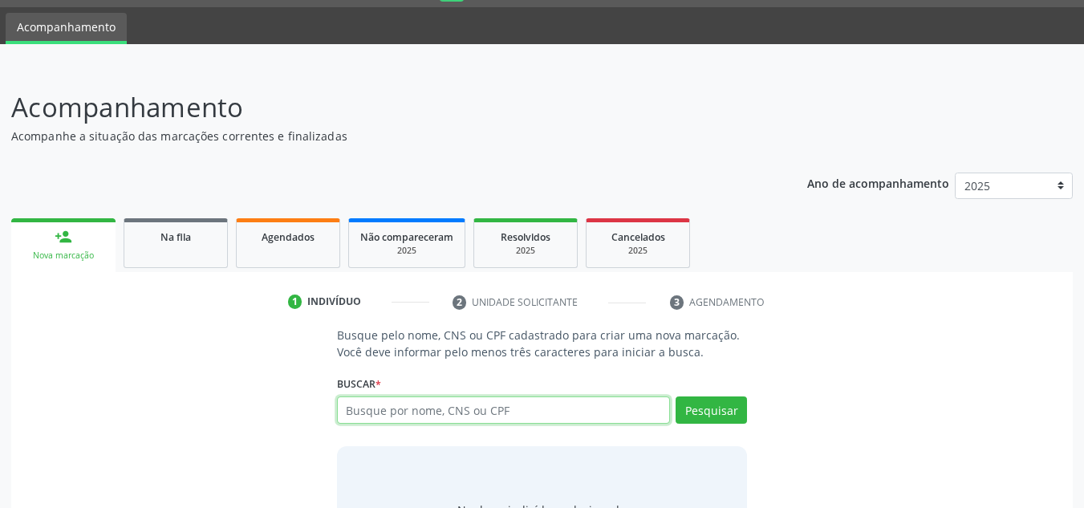
click at [496, 414] on input "text" at bounding box center [504, 409] width 334 height 27
type input "708105525090030"
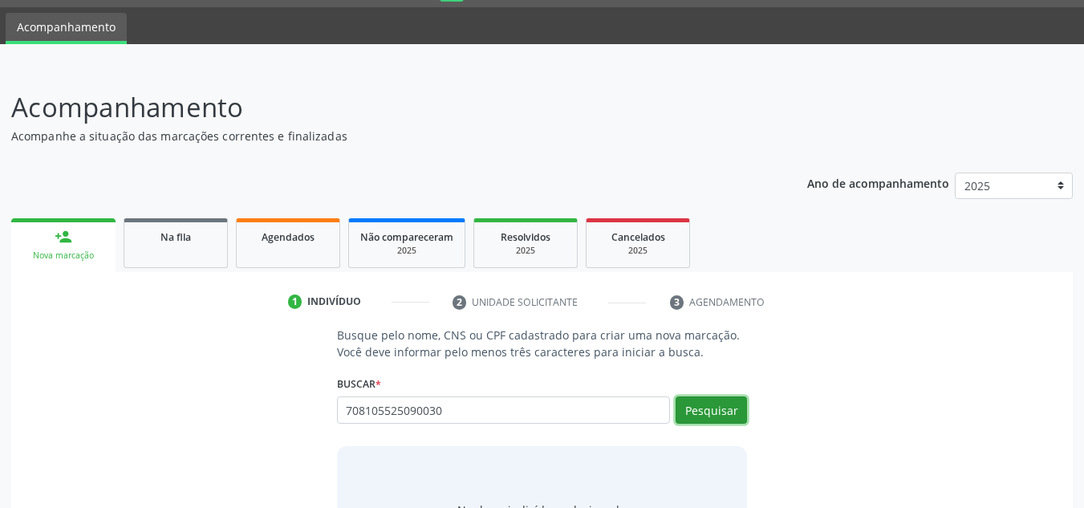
click at [704, 411] on button "Pesquisar" at bounding box center [710, 409] width 71 height 27
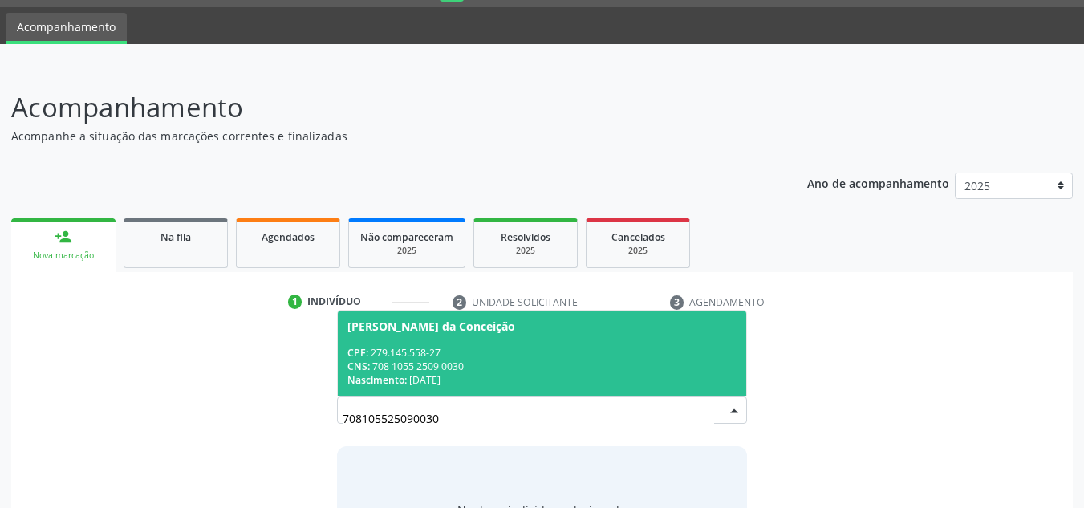
click at [417, 335] on span "Sonia Maria da Conceição CPF: 279.145.558-27 CNS: 708 1055 2509 0030 Nascimento…" at bounding box center [542, 353] width 409 height 86
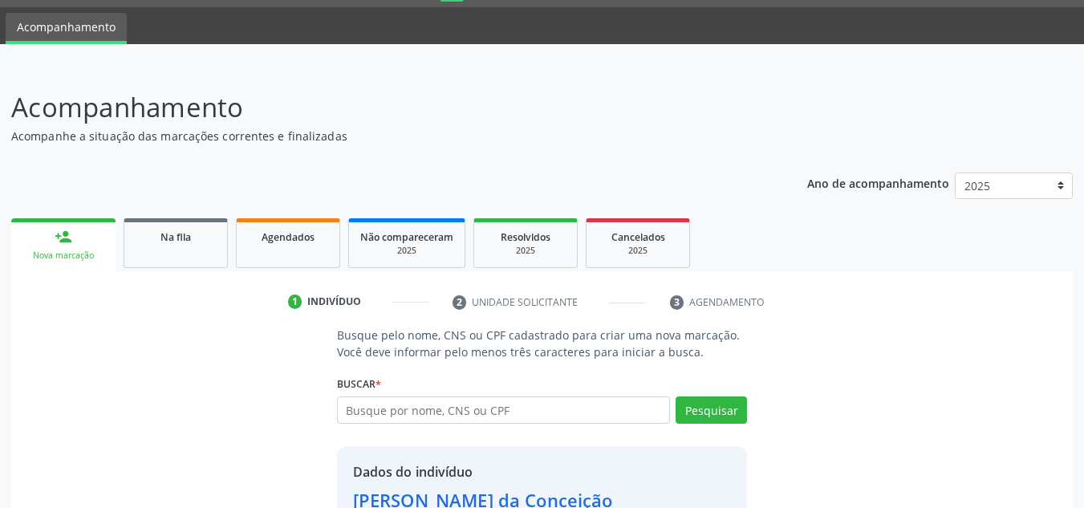
scroll to position [158, 0]
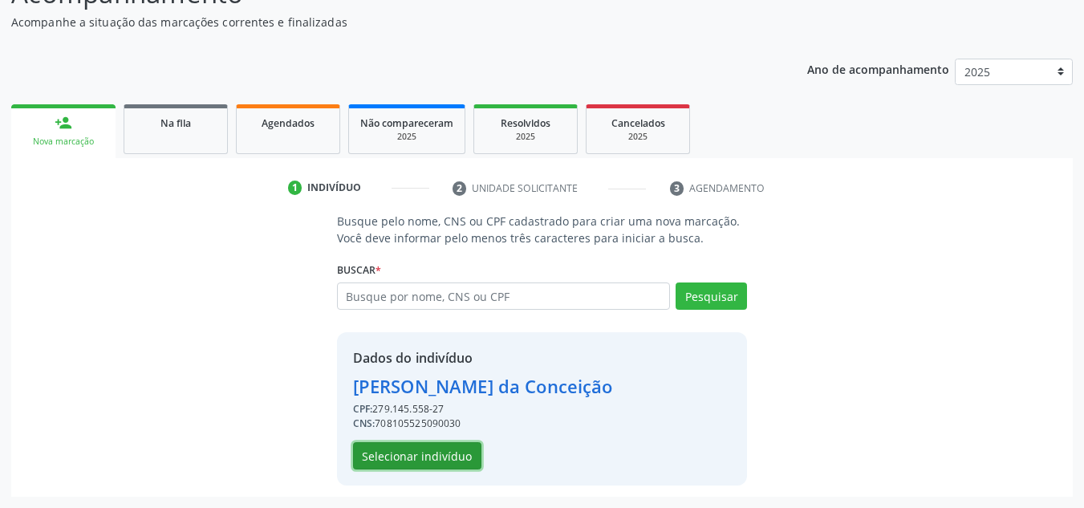
click at [423, 456] on button "Selecionar indivíduo" at bounding box center [417, 455] width 128 height 27
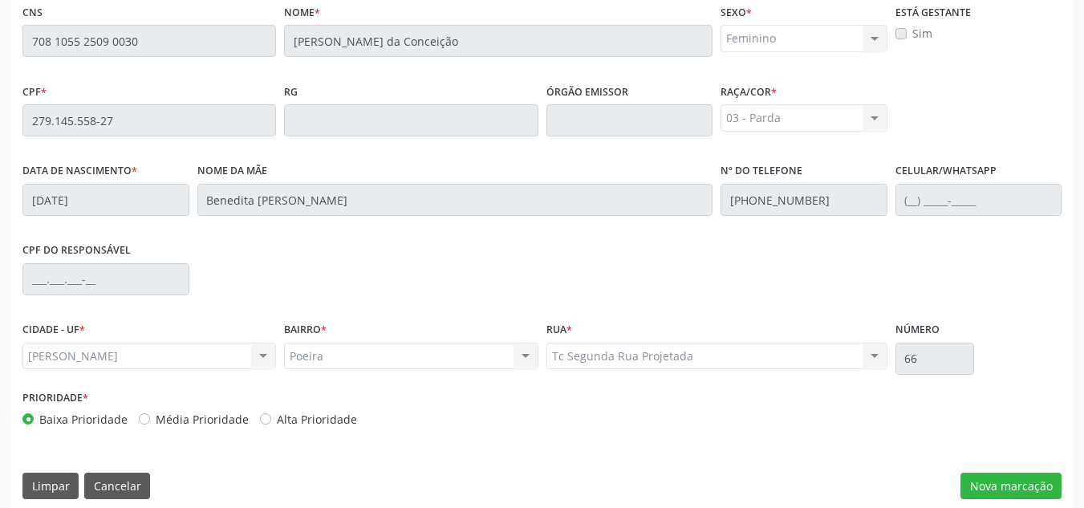
scroll to position [431, 0]
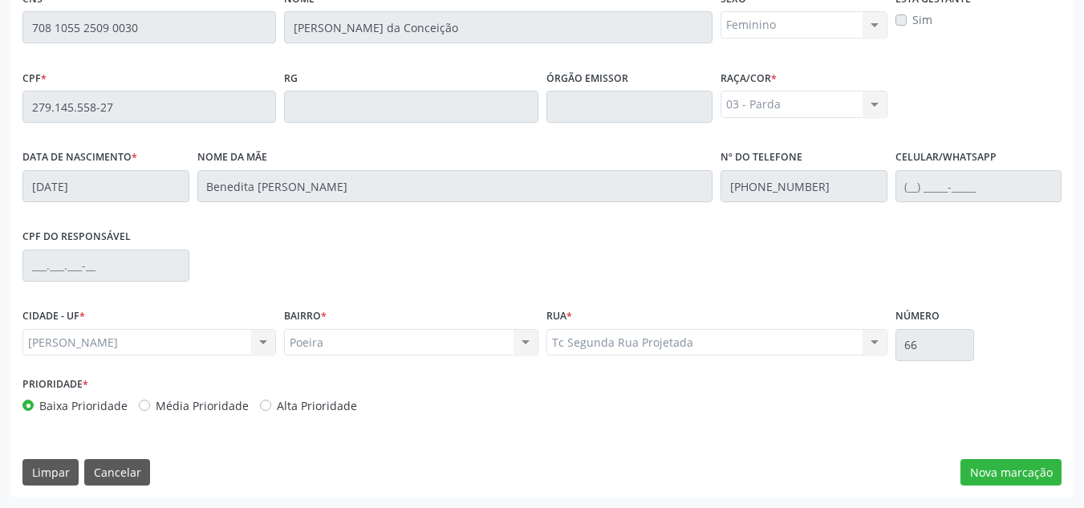
click at [988, 486] on div "Essa busca está integrada com o PEC. Quaisquer inconsistências nas informações …" at bounding box center [541, 218] width 1061 height 557
click at [1004, 476] on button "Nova marcação" at bounding box center [1010, 472] width 101 height 27
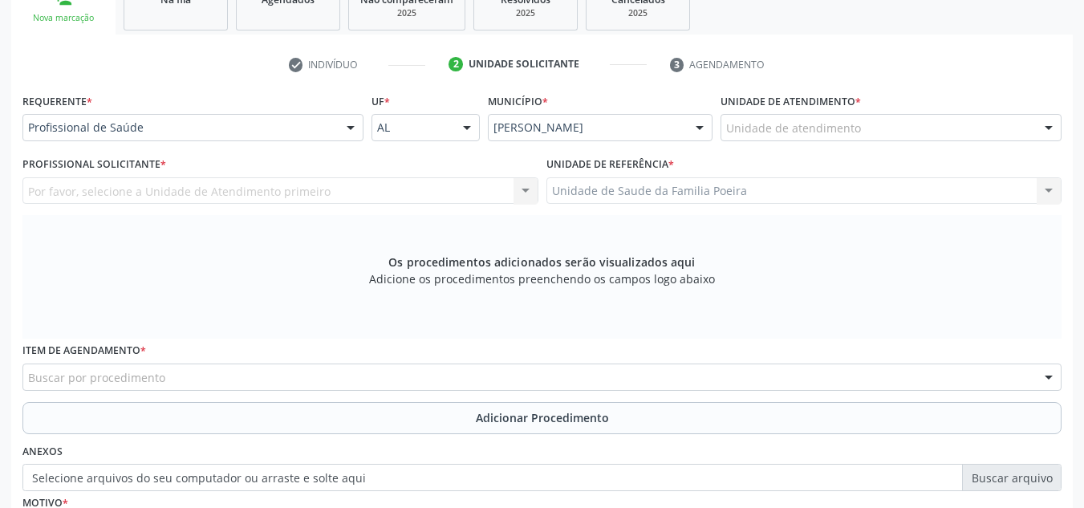
scroll to position [270, 0]
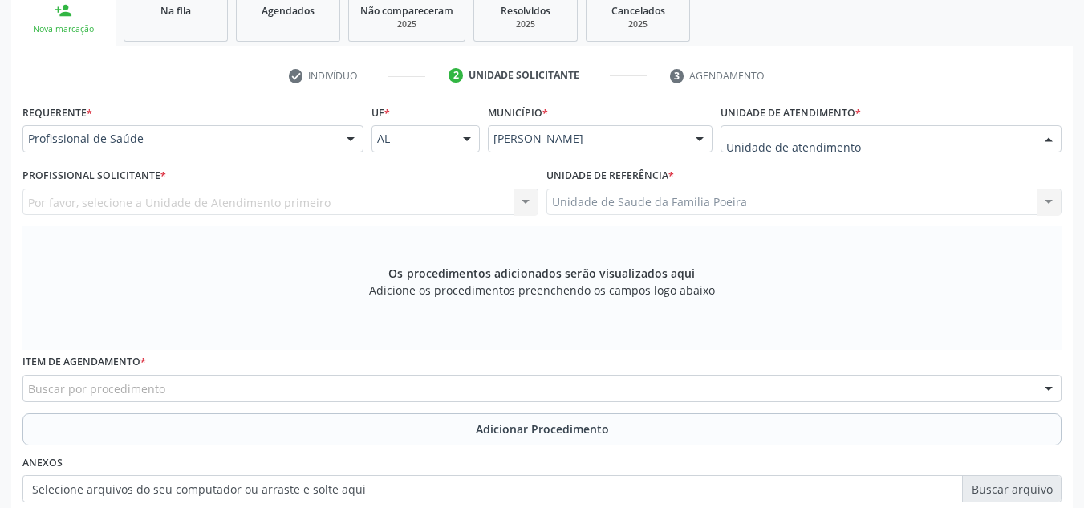
click at [844, 149] on div at bounding box center [890, 138] width 341 height 27
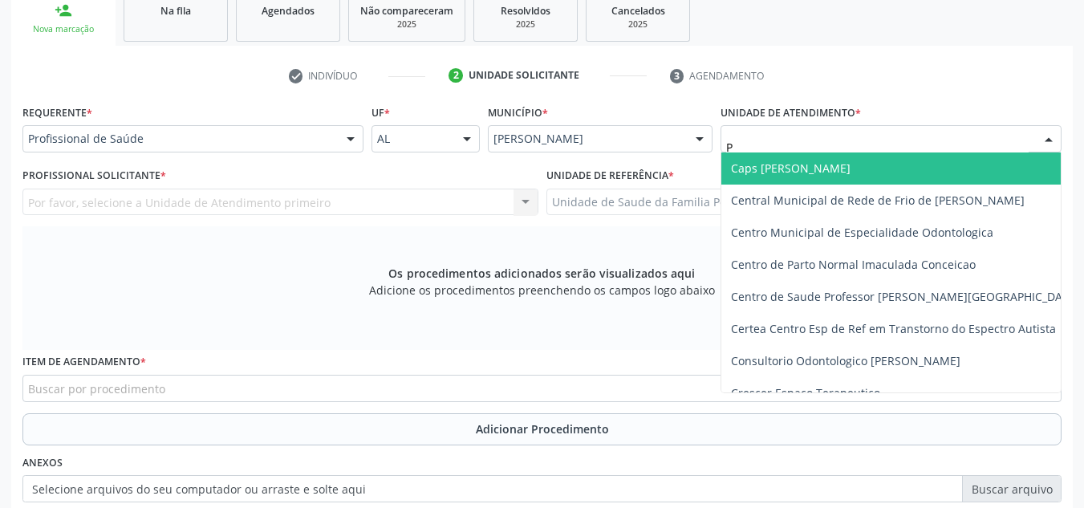
type input "PO"
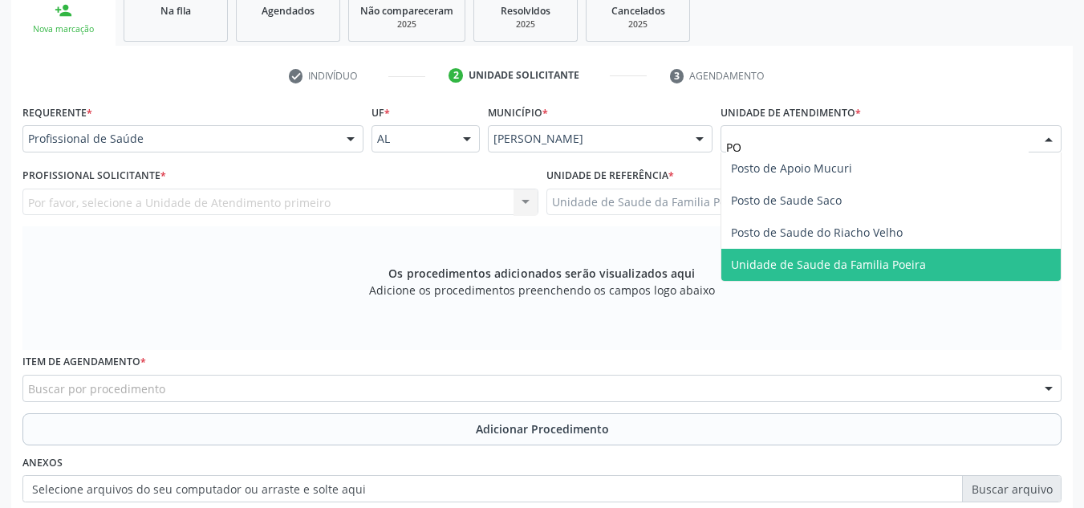
click at [818, 261] on span "Unidade de Saude da Familia Poeira" at bounding box center [828, 264] width 195 height 15
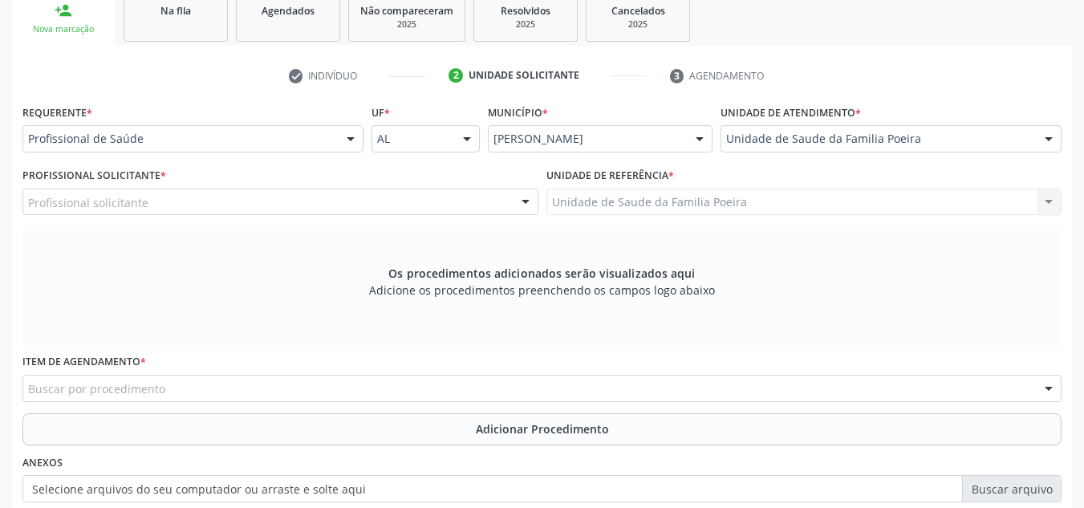
click at [193, 153] on div "Requerente * Profissional de Saúde Profissional de Saúde Paciente Nenhum result…" at bounding box center [192, 131] width 349 height 63
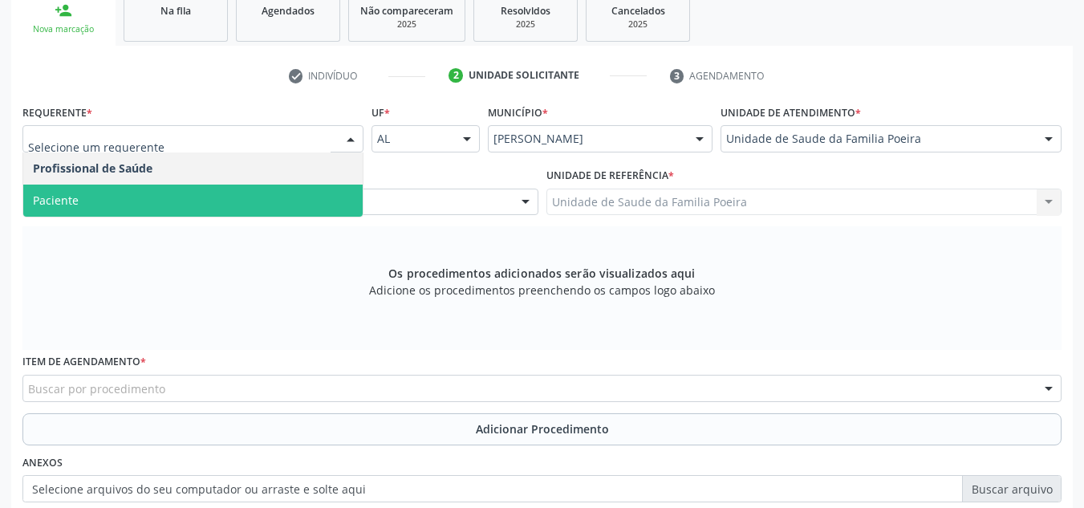
click at [181, 201] on span "Paciente" at bounding box center [192, 200] width 339 height 32
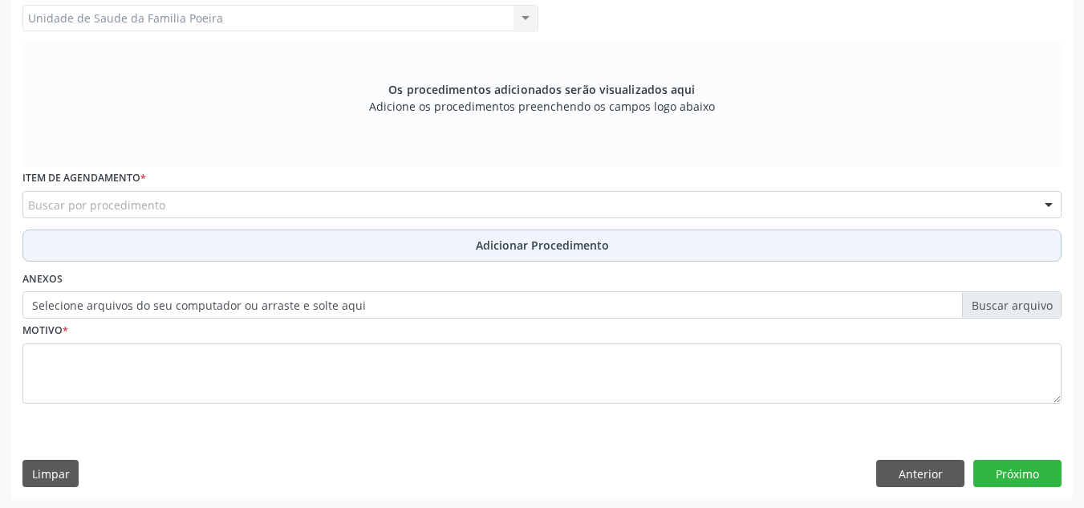
scroll to position [456, 0]
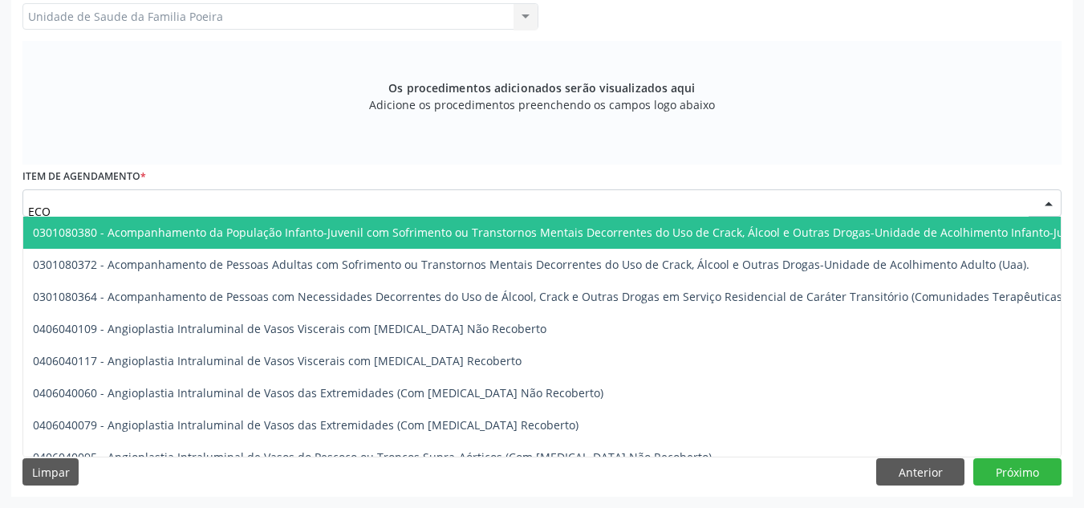
type input "ECOC"
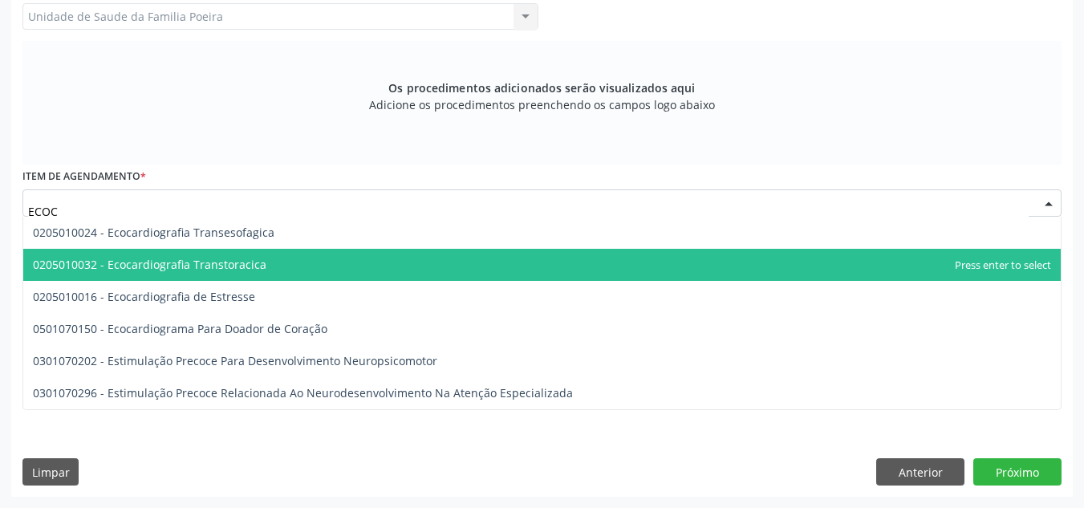
click at [142, 261] on span "0205010032 - Ecocardiografia Transtoracica" at bounding box center [149, 264] width 233 height 15
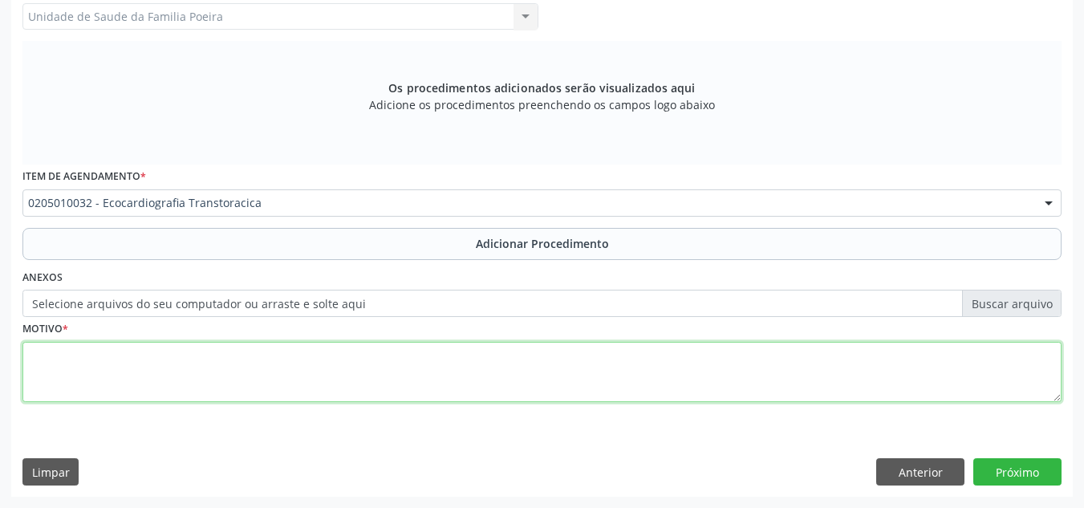
click at [160, 371] on textarea at bounding box center [541, 372] width 1039 height 61
type textarea "D"
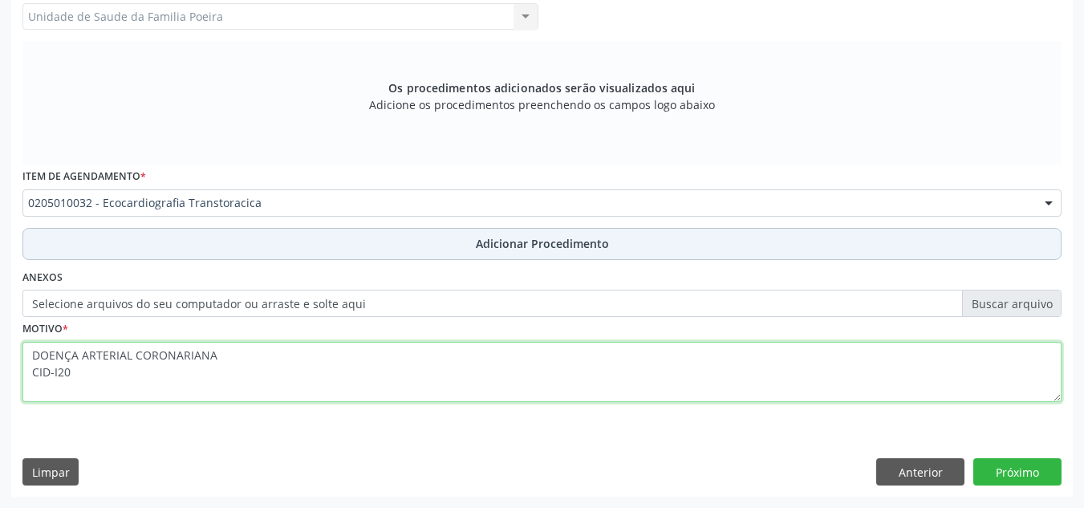
type textarea "DOENÇA ARTERIAL CORONARIANA CID-I20"
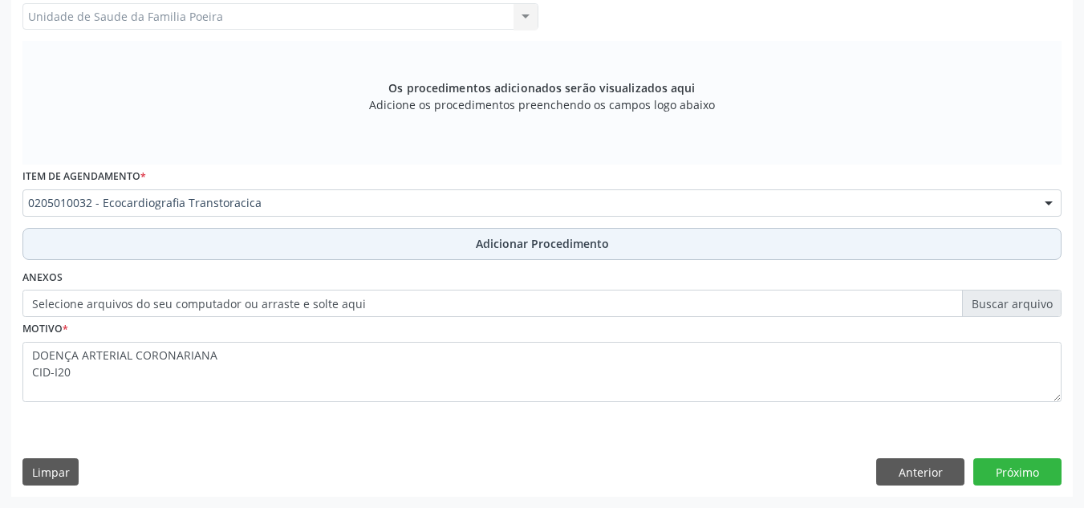
click at [367, 233] on button "Adicionar Procedimento" at bounding box center [541, 244] width 1039 height 32
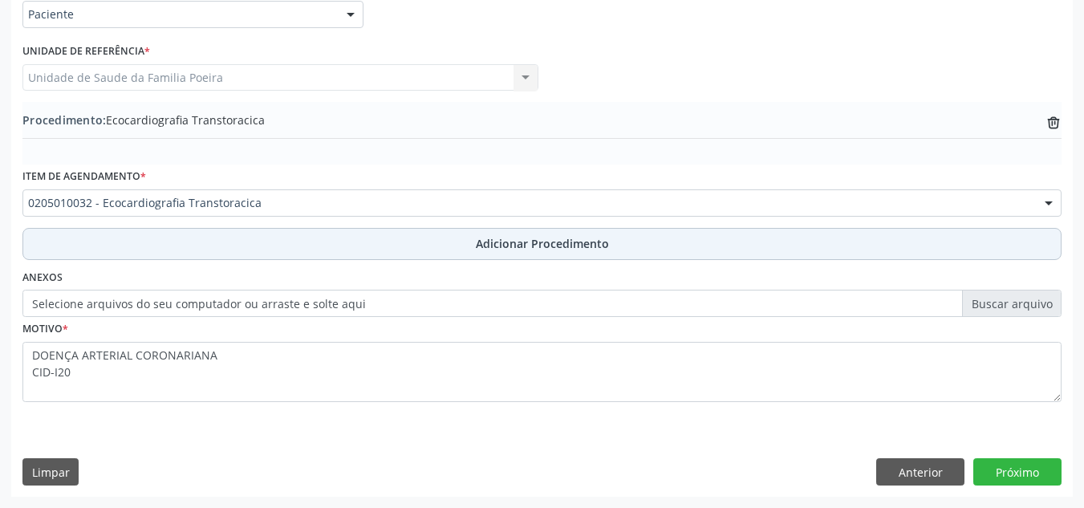
scroll to position [395, 0]
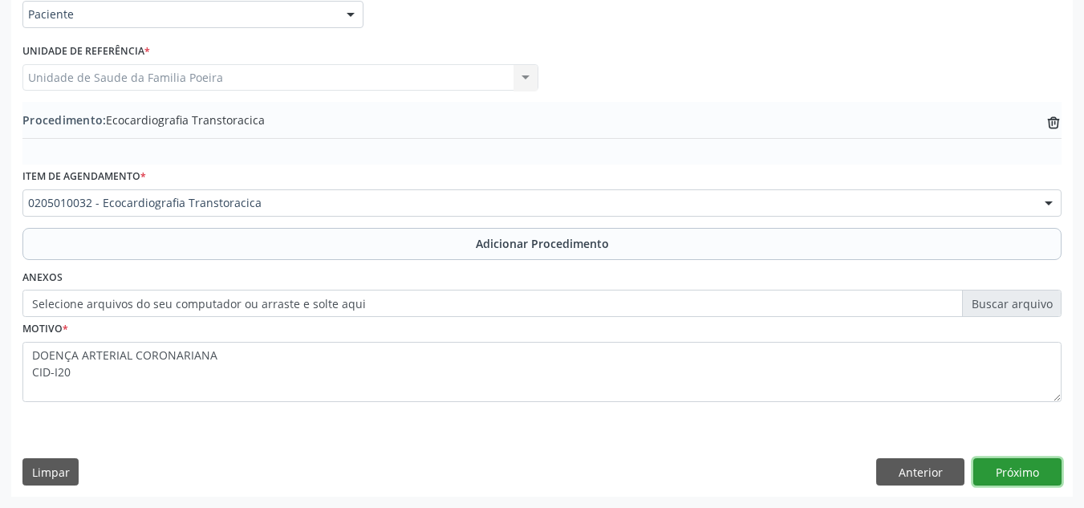
click at [1037, 460] on button "Próximo" at bounding box center [1017, 471] width 88 height 27
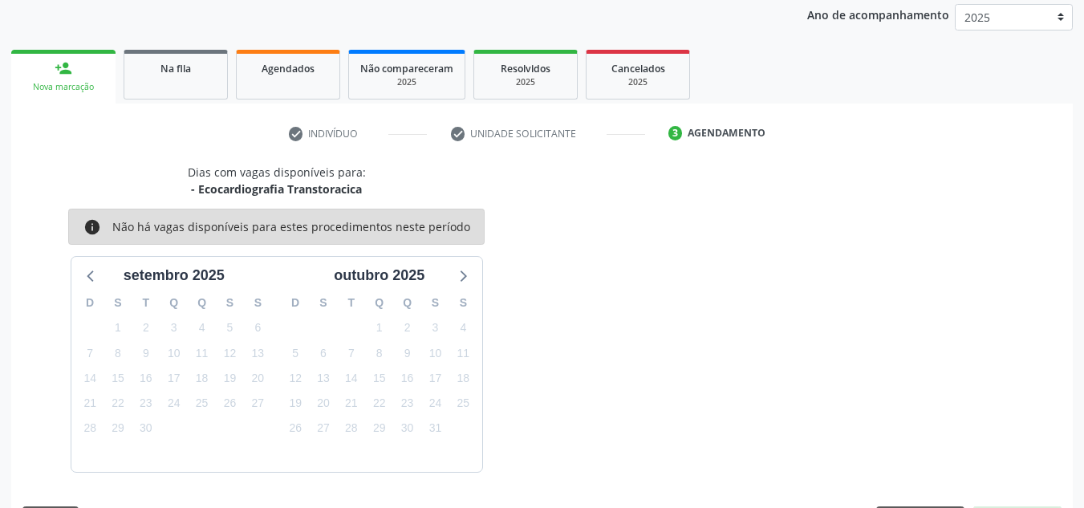
scroll to position [260, 0]
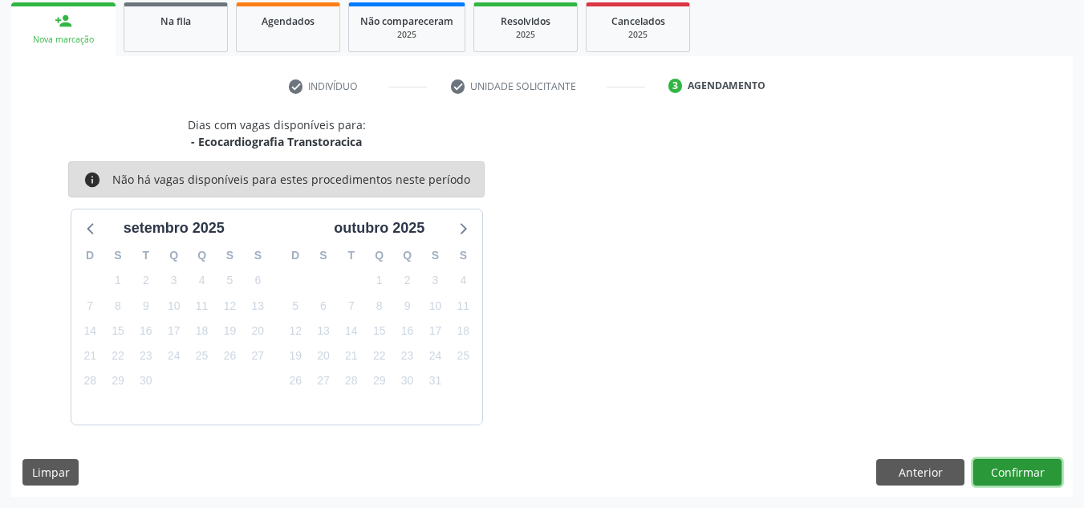
click at [1003, 472] on button "Confirmar" at bounding box center [1017, 472] width 88 height 27
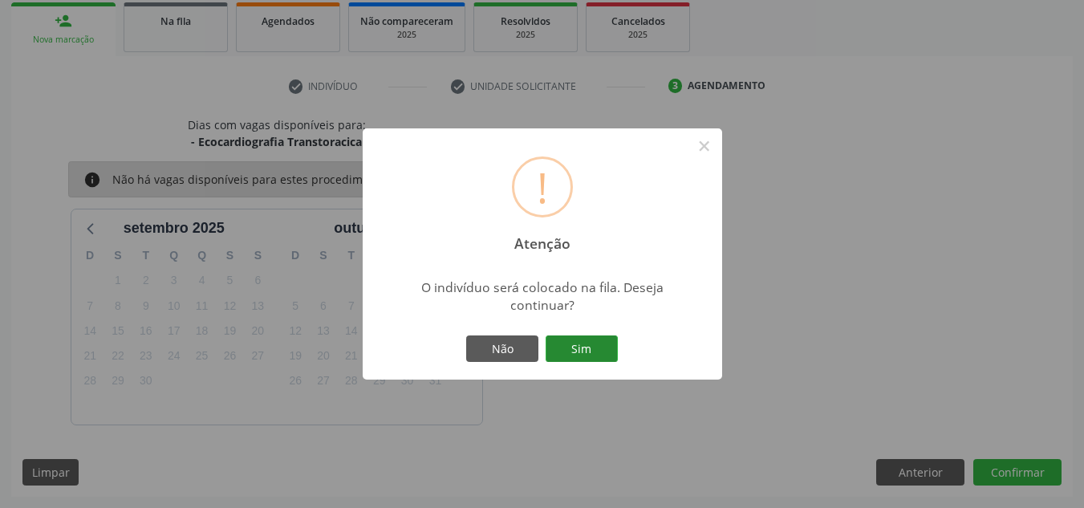
click at [608, 356] on button "Sim" at bounding box center [581, 348] width 72 height 27
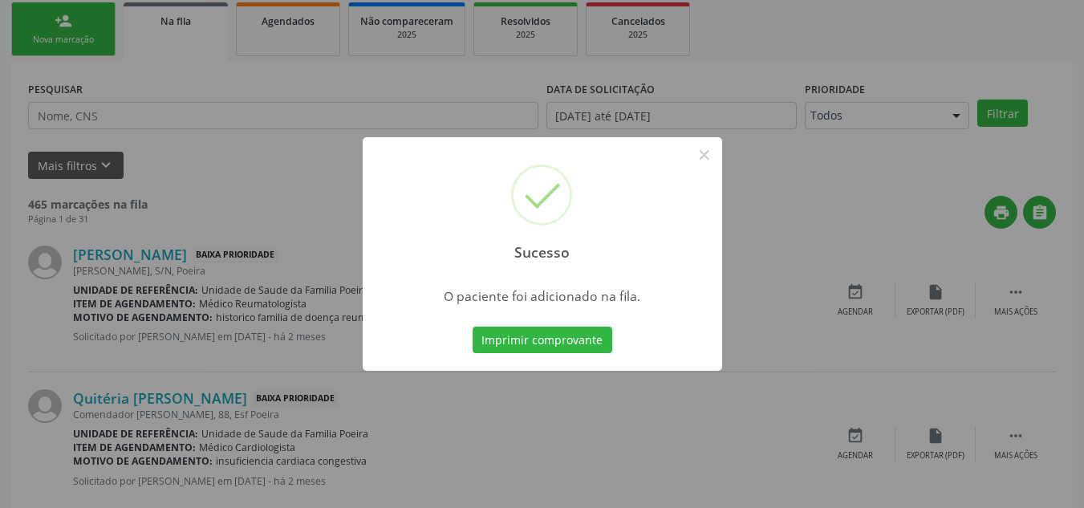
scroll to position [44, 0]
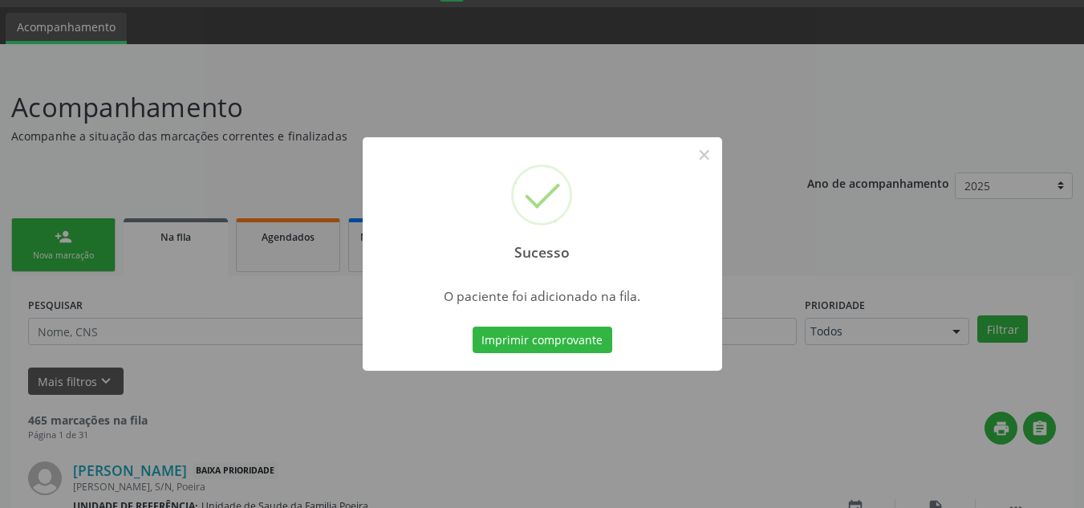
click at [703, 169] on div "Sucesso ×" at bounding box center [542, 206] width 359 height 138
click at [704, 164] on button "×" at bounding box center [704, 154] width 27 height 27
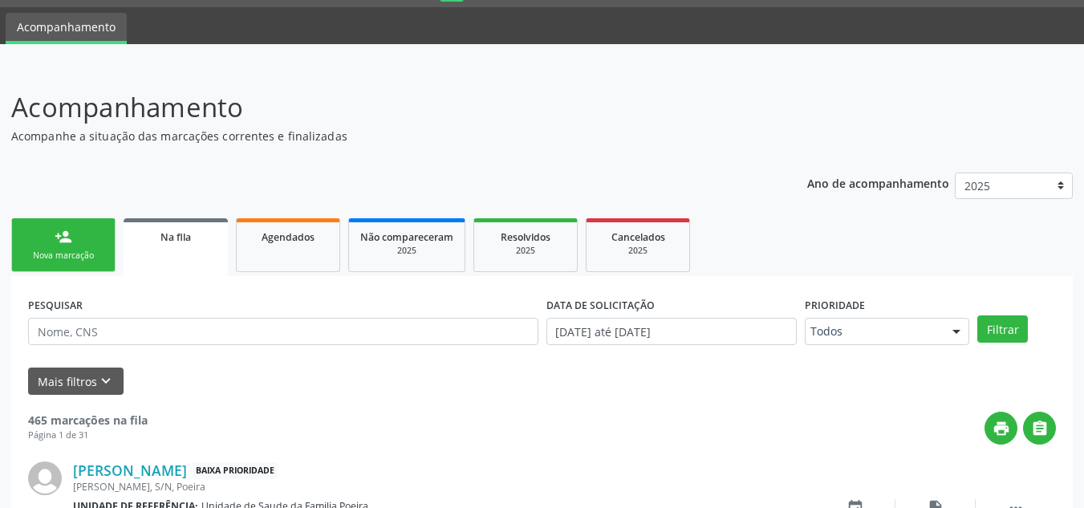
click at [53, 240] on link "person_add Nova marcação" at bounding box center [63, 245] width 104 height 54
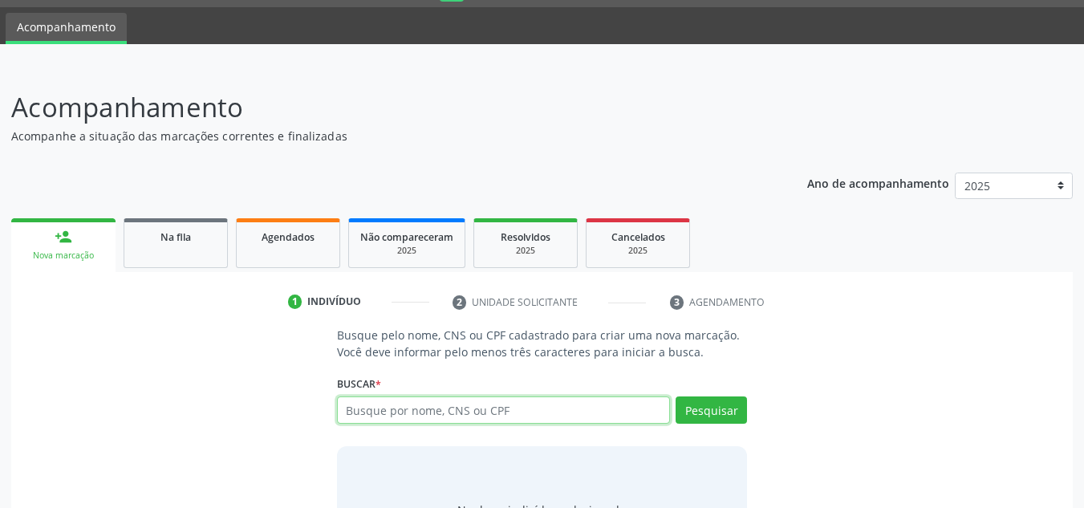
click at [376, 400] on input "text" at bounding box center [504, 409] width 334 height 27
type input "700005949746001"
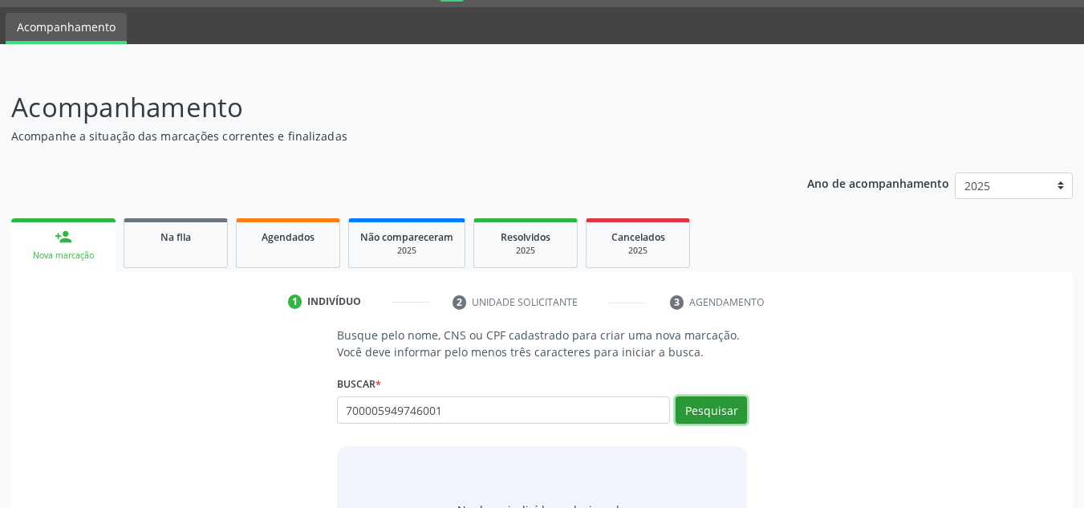
click at [721, 414] on button "Pesquisar" at bounding box center [710, 409] width 71 height 27
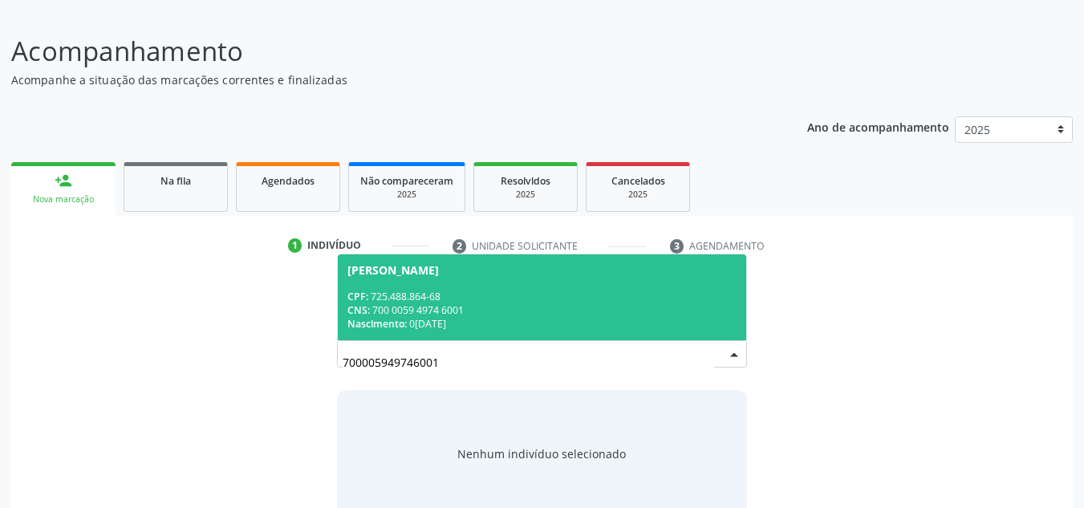
scroll to position [133, 0]
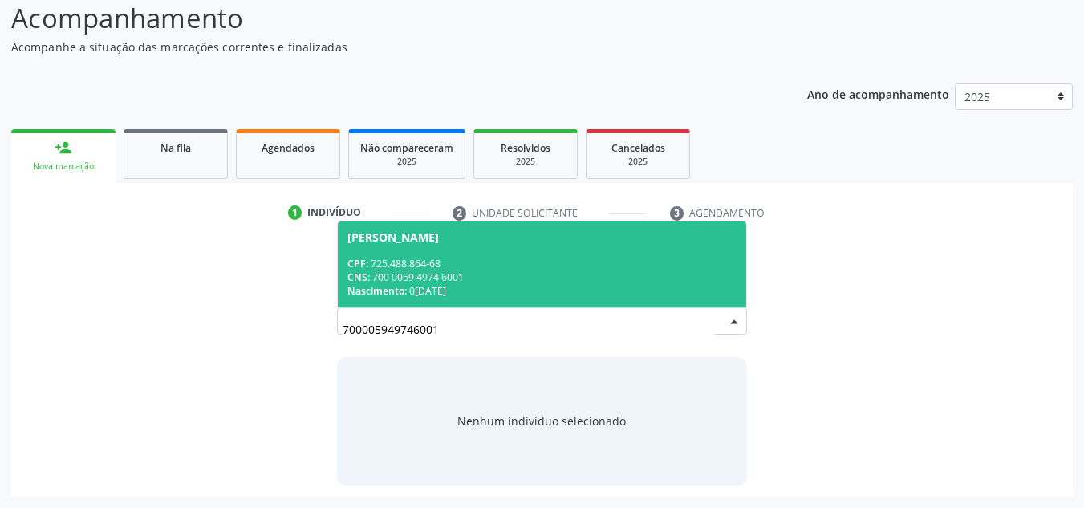
click at [422, 229] on span "Gilvone Maria dos Santos Rufino CPF: 725.488.864-68 CNS: 700 0059 4974 6001 Nas…" at bounding box center [542, 264] width 409 height 86
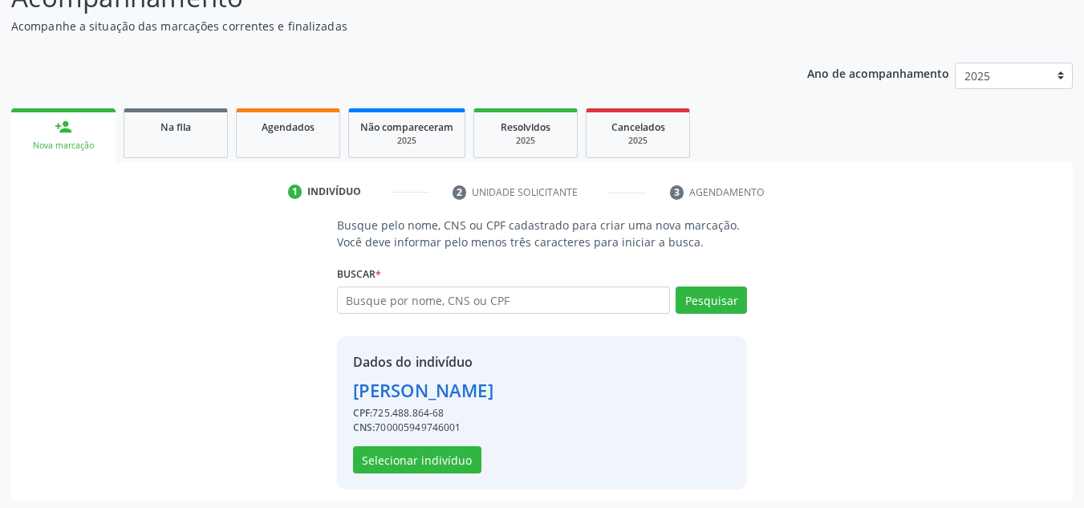
scroll to position [158, 0]
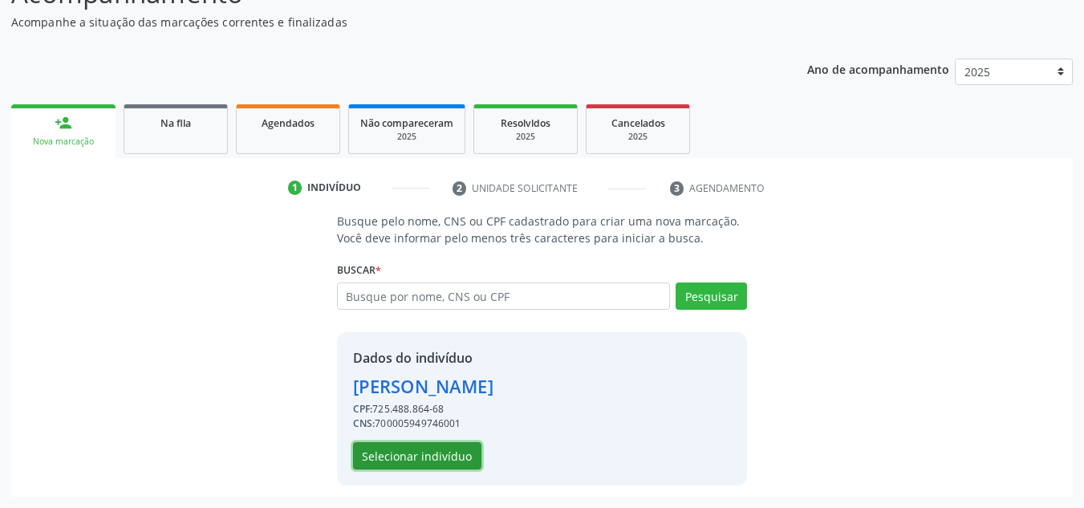
click at [418, 452] on button "Selecionar indivíduo" at bounding box center [417, 455] width 128 height 27
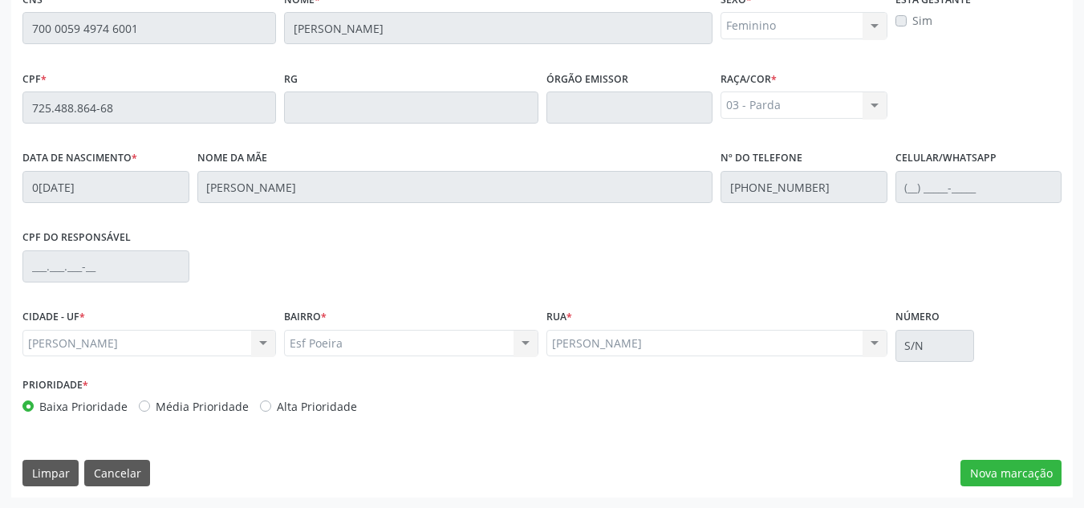
scroll to position [431, 0]
click at [987, 450] on div "Essa busca está integrada com o PEC. Quaisquer inconsistências nas informações …" at bounding box center [541, 218] width 1061 height 557
click at [986, 468] on button "Nova marcação" at bounding box center [1010, 472] width 101 height 27
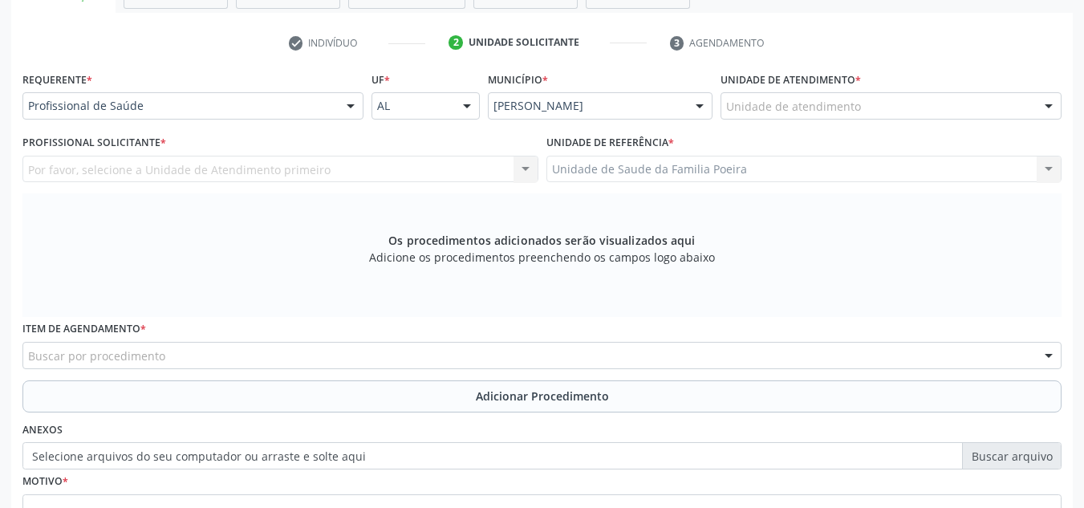
scroll to position [270, 0]
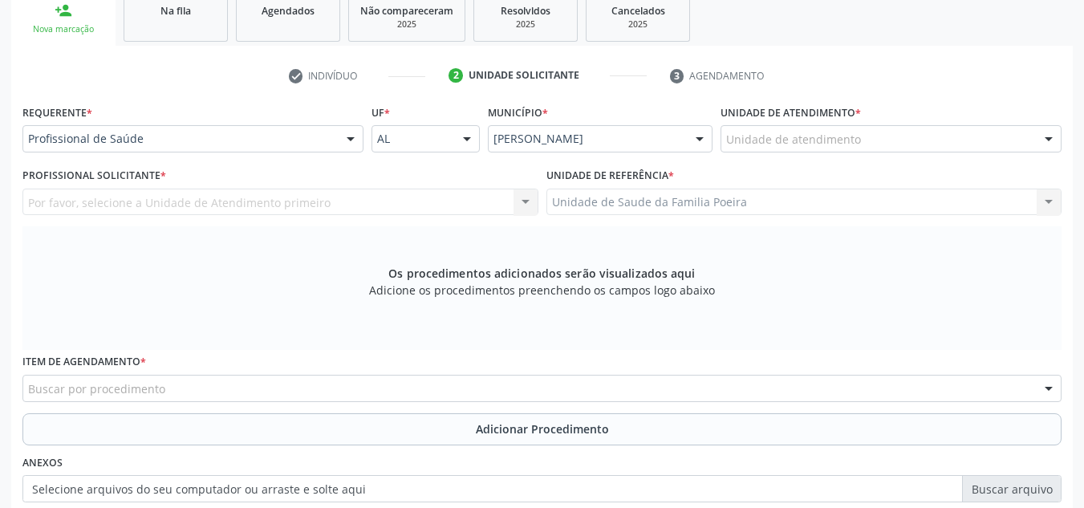
click at [861, 145] on div "Unidade de atendimento" at bounding box center [890, 138] width 341 height 27
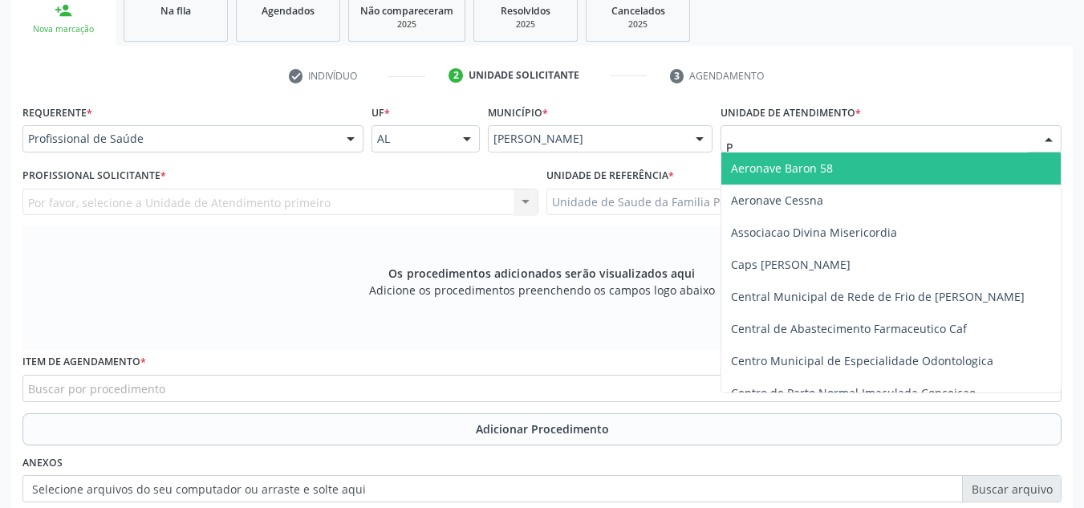
type input "PO"
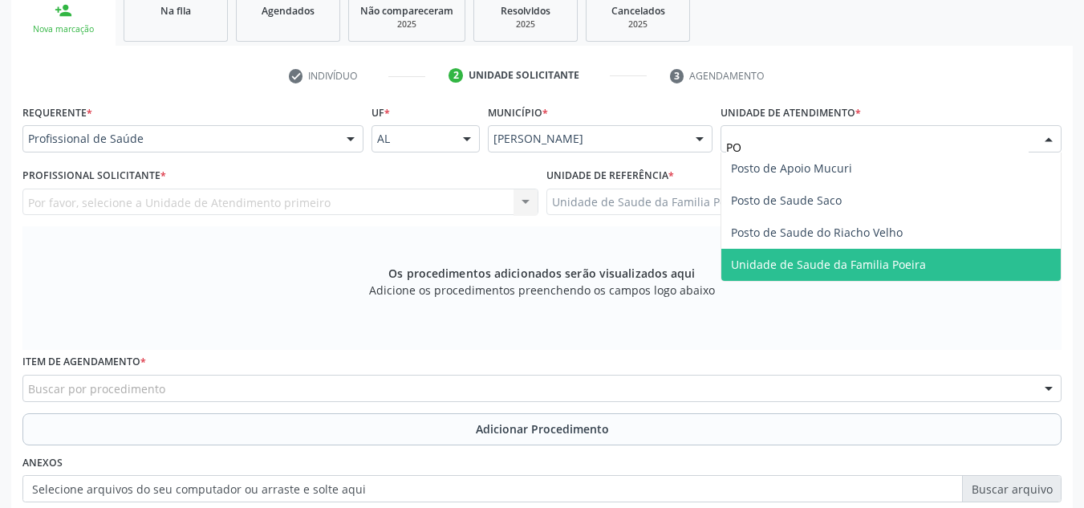
click at [813, 274] on span "Unidade de Saude da Familia Poeira" at bounding box center [890, 265] width 339 height 32
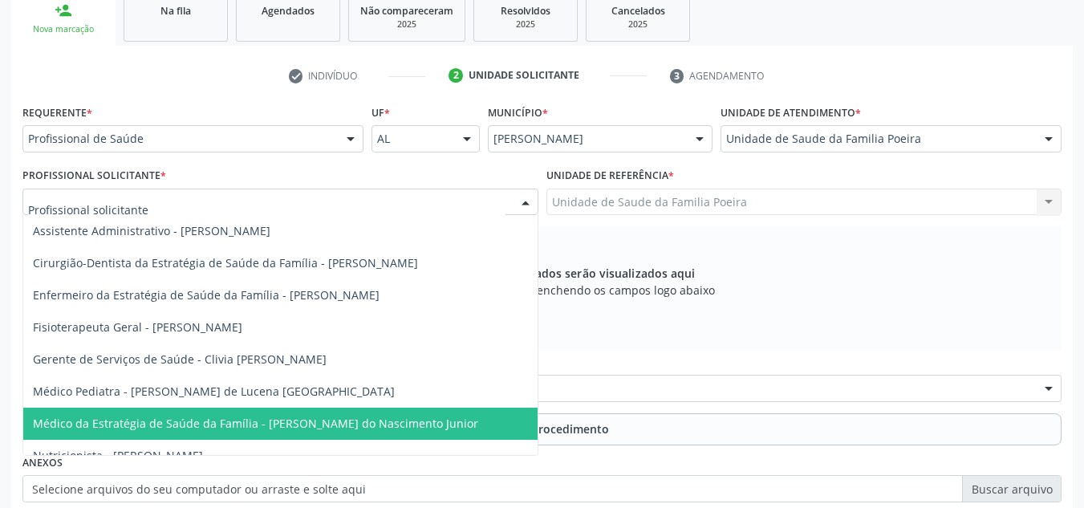
click at [214, 421] on span "Médico da Estratégia de Saúde da Família - [PERSON_NAME] do Nascimento Junior" at bounding box center [255, 422] width 445 height 15
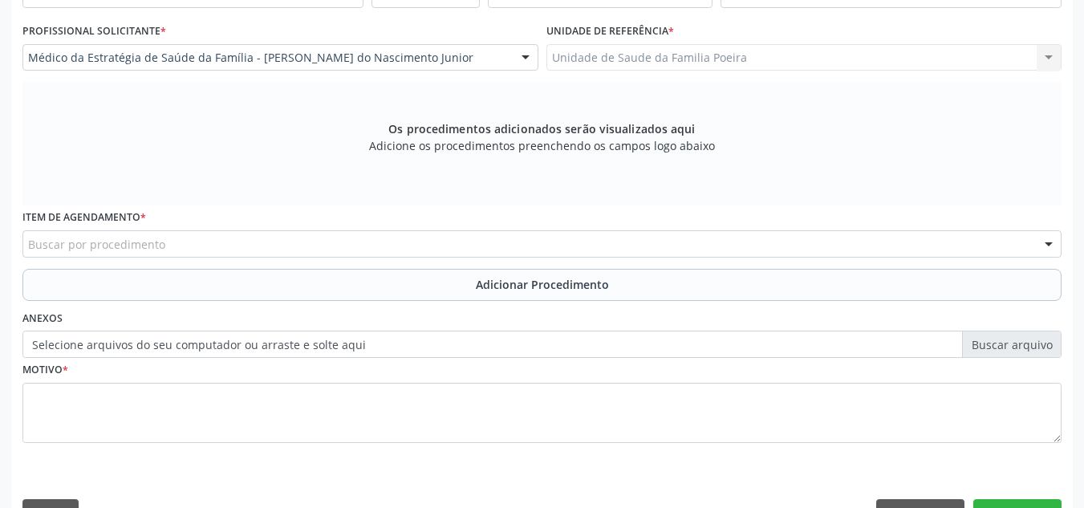
scroll to position [456, 0]
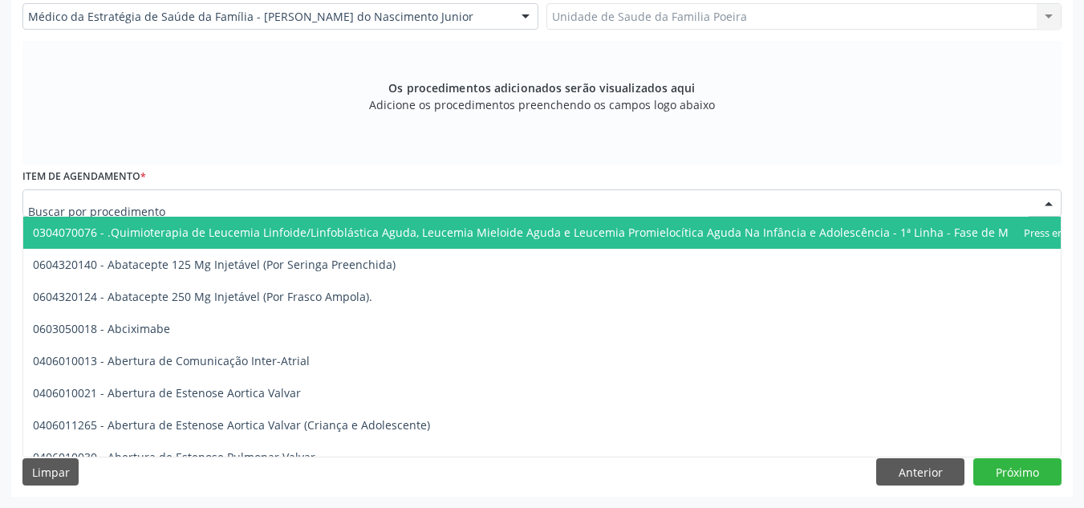
click at [106, 193] on div at bounding box center [541, 202] width 1039 height 27
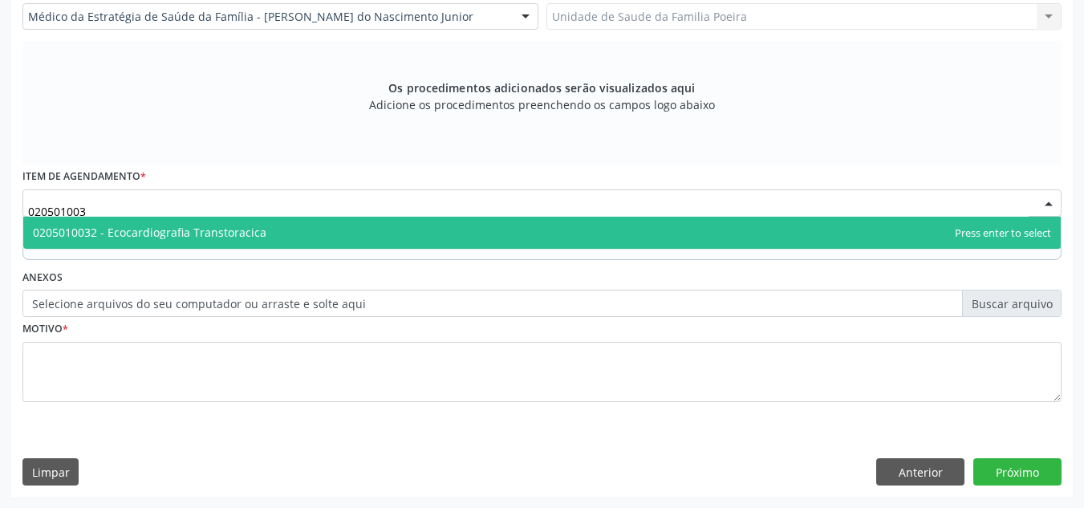
type input "0205010032"
click at [123, 236] on span "0205010032 - Ecocardiografia Transtoracica" at bounding box center [149, 232] width 233 height 15
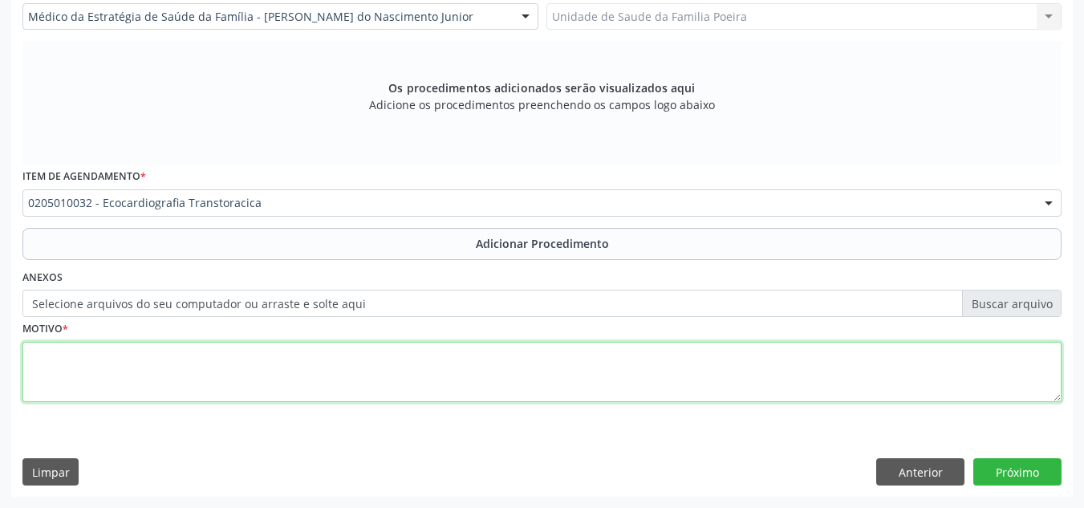
click at [153, 359] on textarea at bounding box center [541, 372] width 1039 height 61
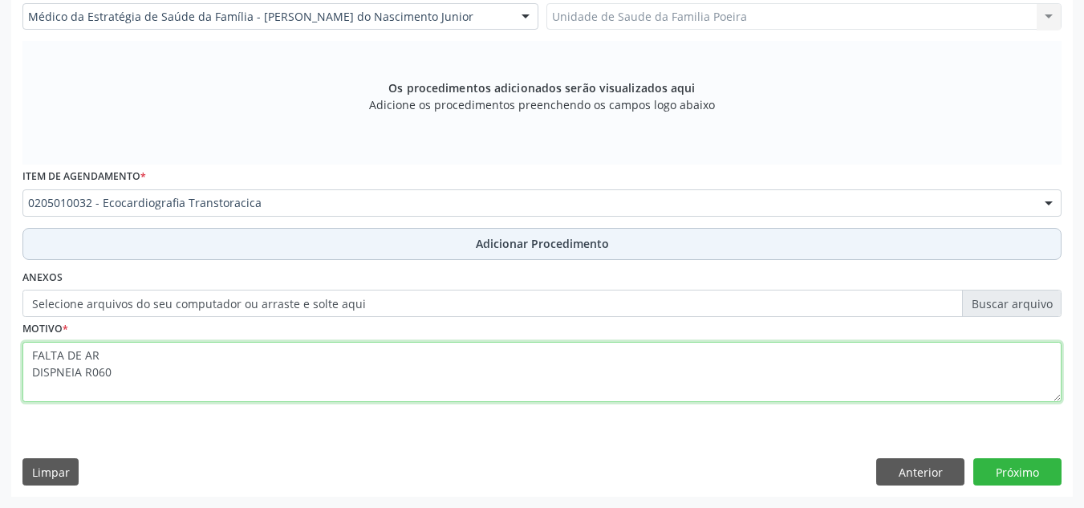
type textarea "FALTA DE AR DISPNEIA R060"
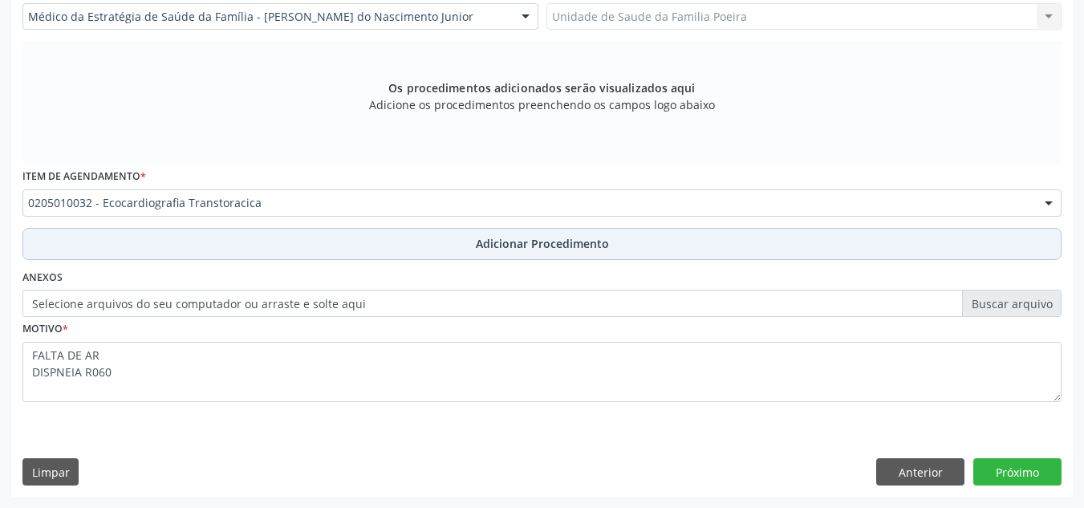
click at [484, 248] on span "Adicionar Procedimento" at bounding box center [542, 243] width 133 height 17
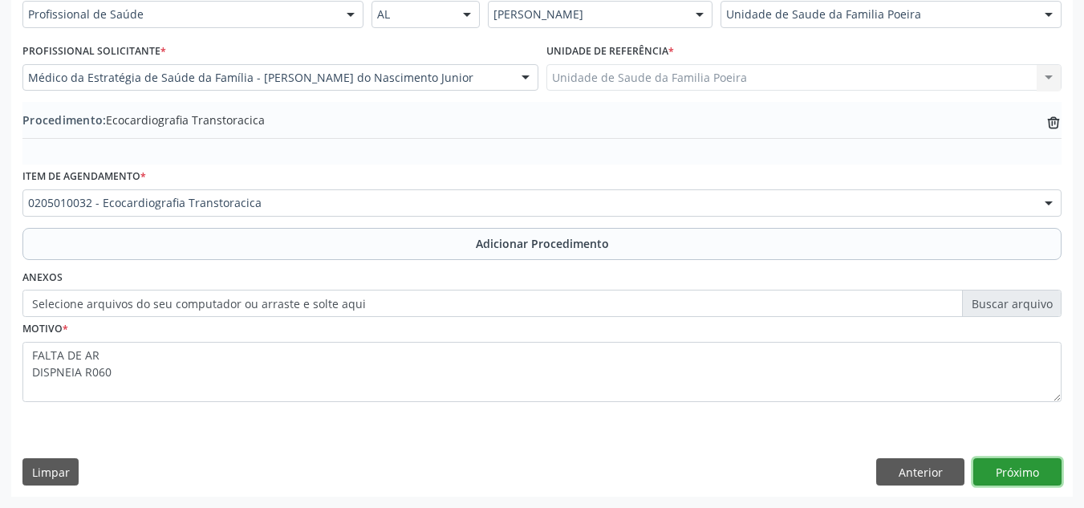
click at [1019, 476] on button "Próximo" at bounding box center [1017, 471] width 88 height 27
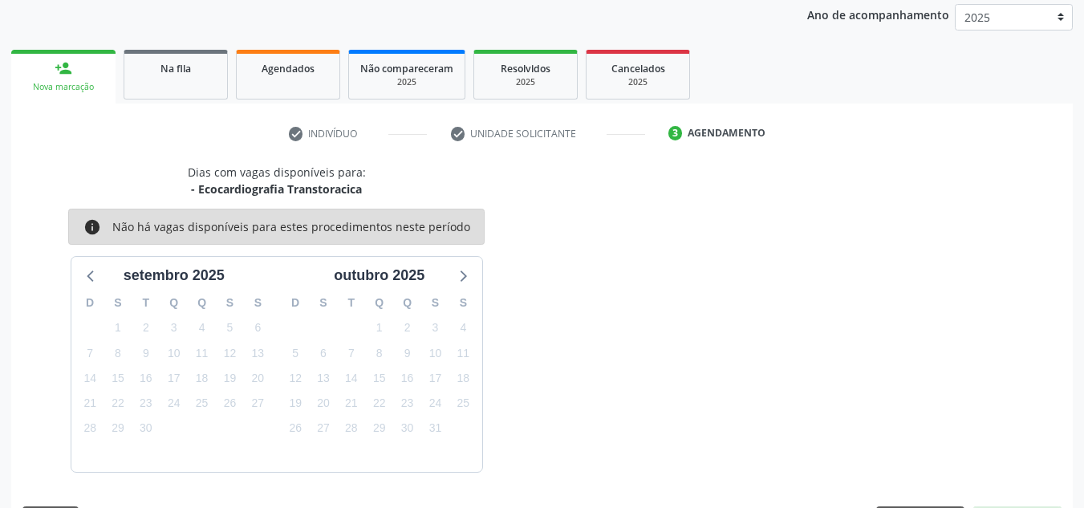
scroll to position [260, 0]
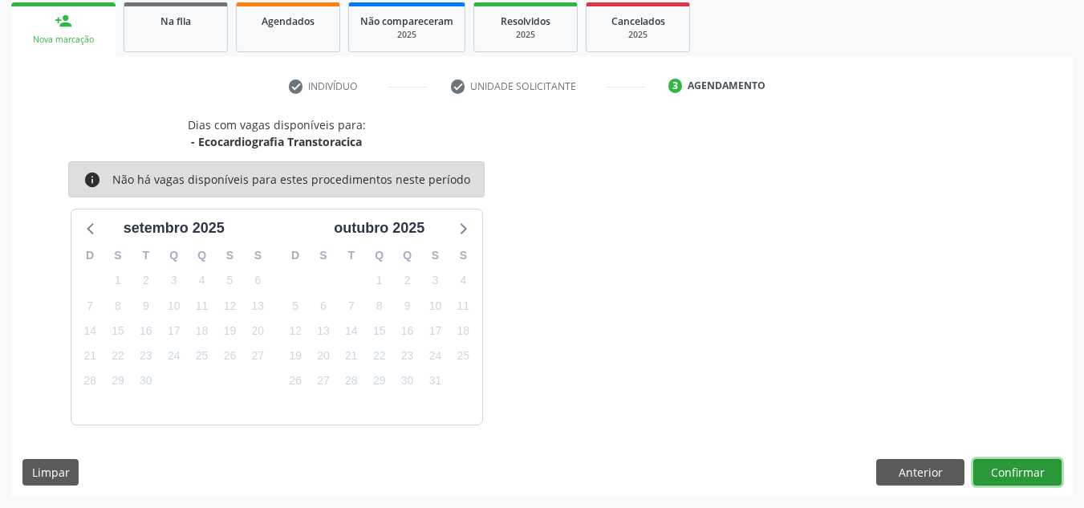
click at [1028, 473] on button "Confirmar" at bounding box center [1017, 472] width 88 height 27
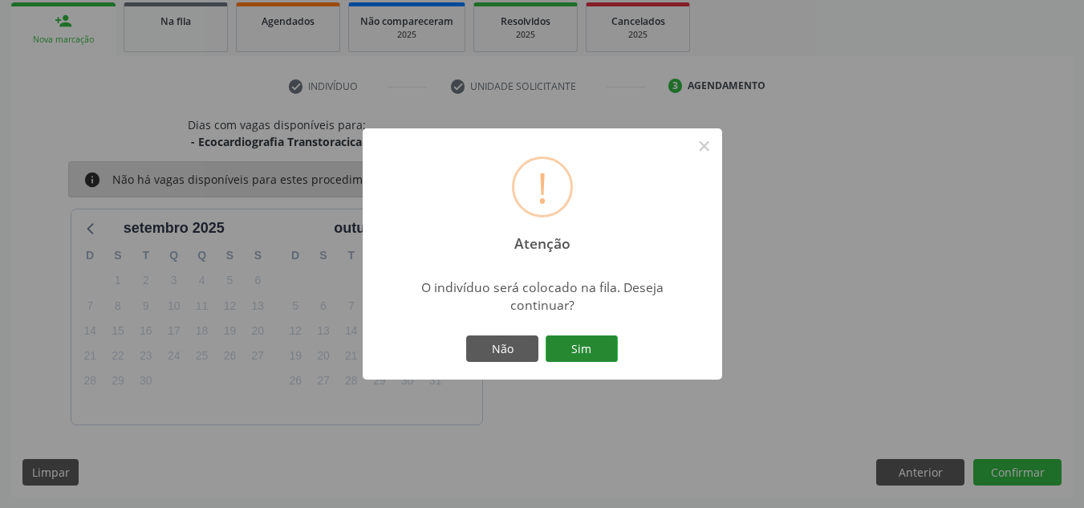
click at [561, 343] on button "Sim" at bounding box center [581, 348] width 72 height 27
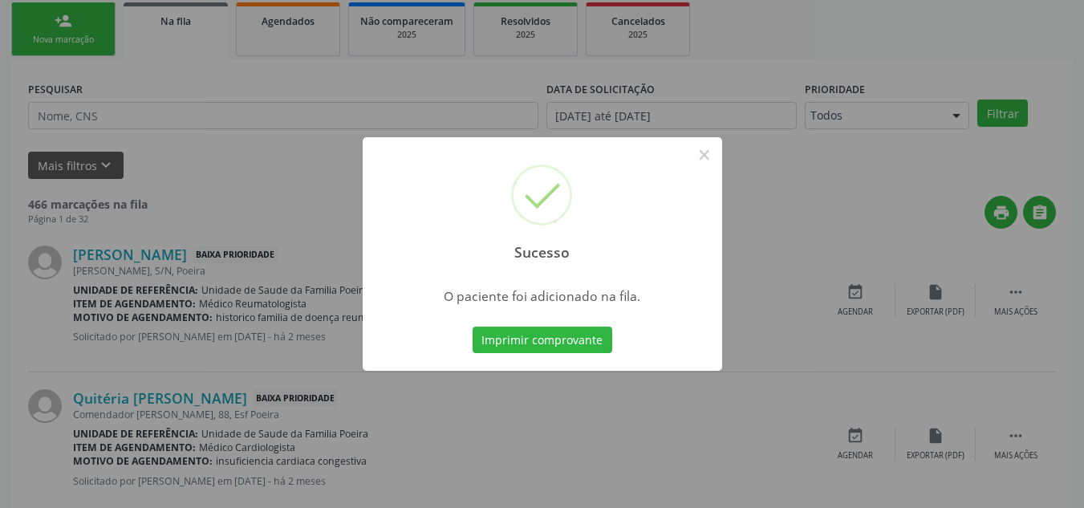
scroll to position [44, 0]
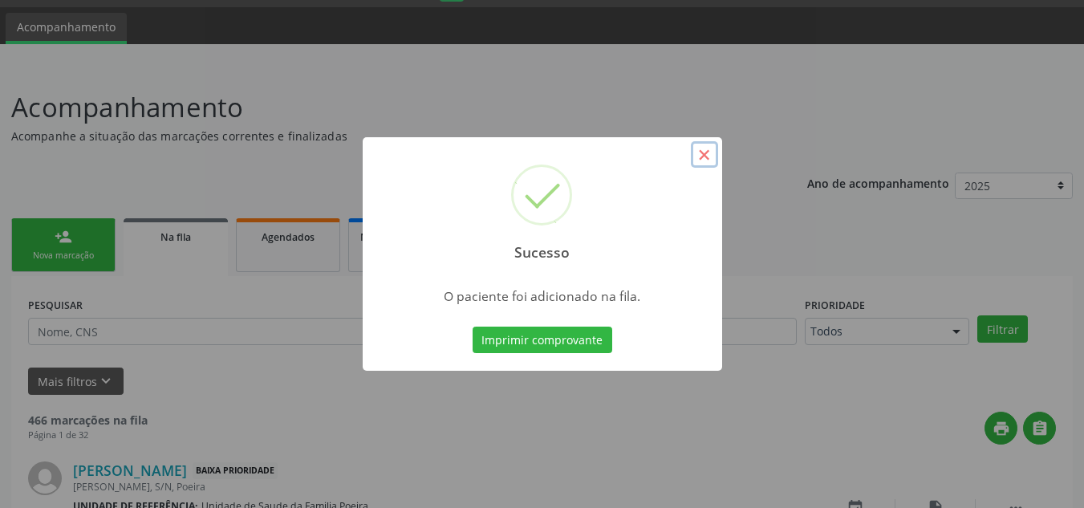
click at [700, 164] on button "×" at bounding box center [704, 154] width 27 height 27
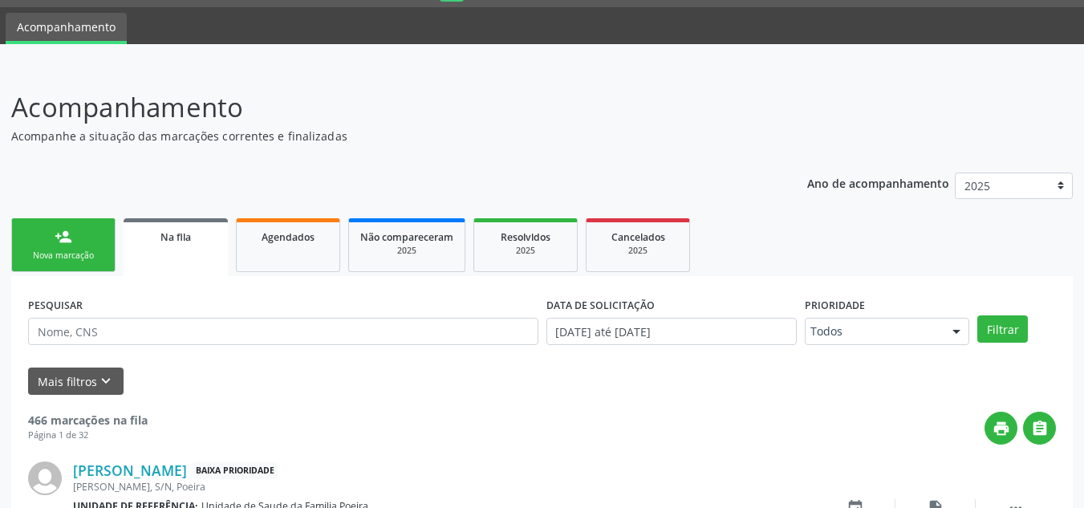
drag, startPoint x: 78, startPoint y: 260, endPoint x: 88, endPoint y: 253, distance: 12.2
click at [78, 260] on div "Nova marcação" at bounding box center [63, 255] width 80 height 12
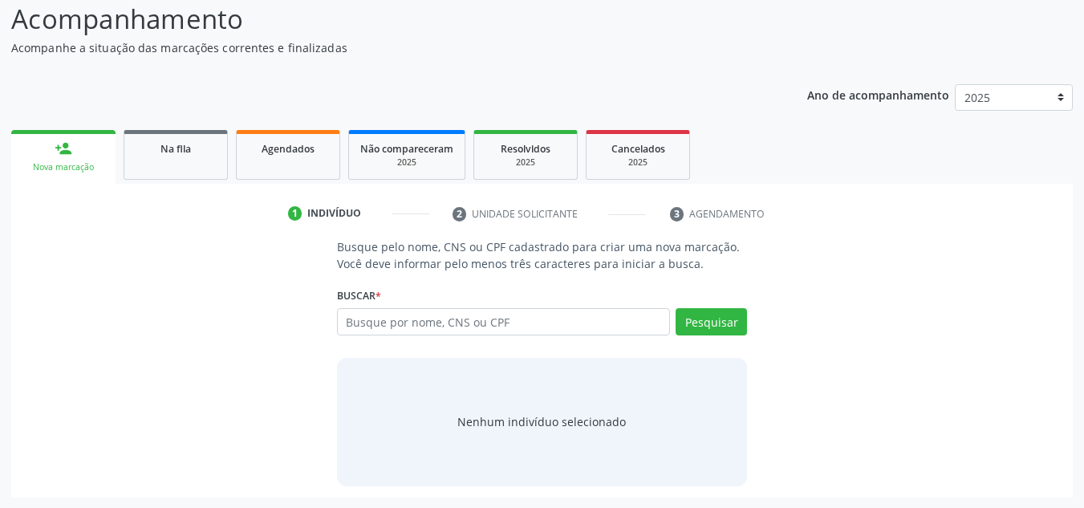
scroll to position [133, 0]
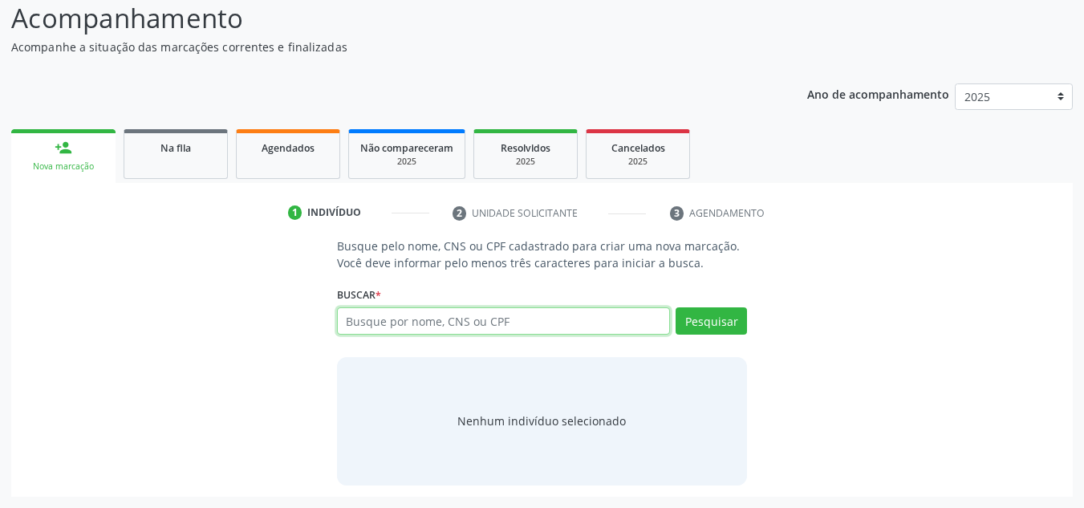
click at [384, 315] on input "text" at bounding box center [504, 320] width 334 height 27
type input "704203748924580"
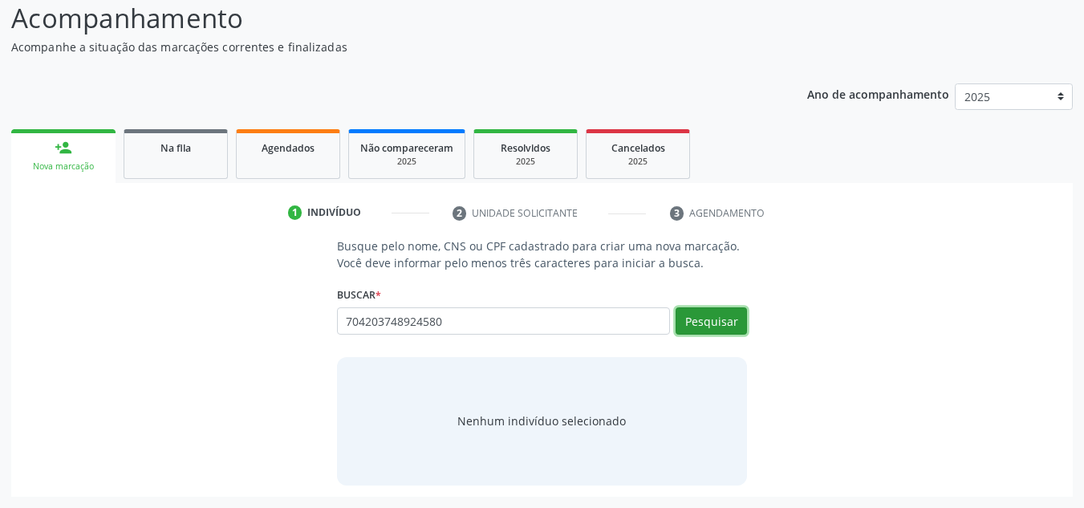
click at [702, 315] on button "Pesquisar" at bounding box center [710, 320] width 71 height 27
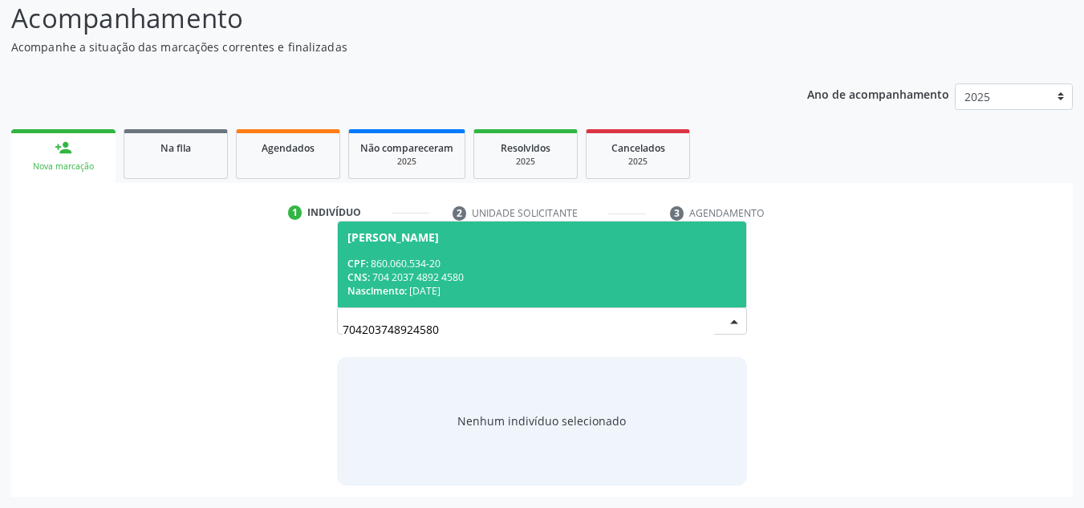
click at [431, 258] on div "CPF: 860.060.534-20" at bounding box center [542, 264] width 390 height 14
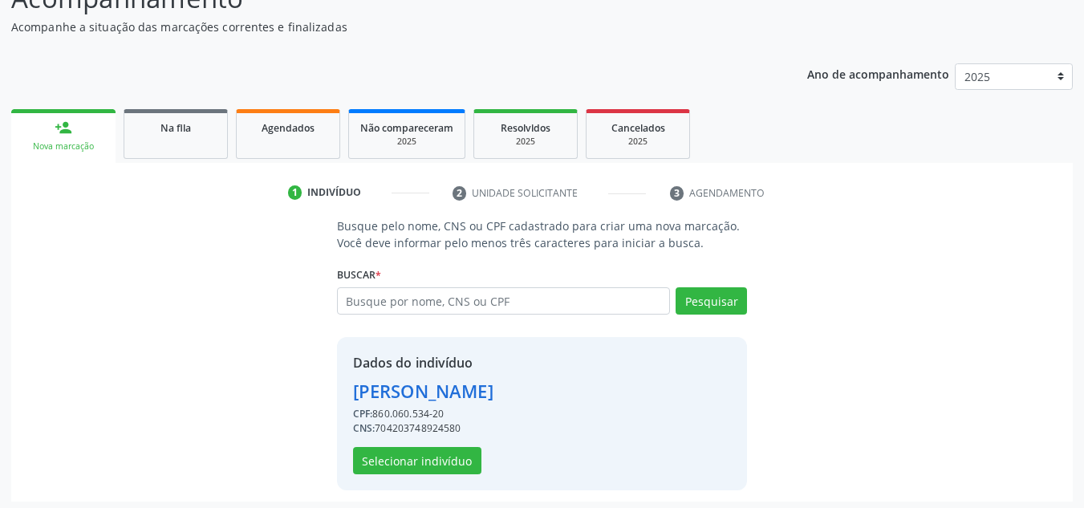
scroll to position [158, 0]
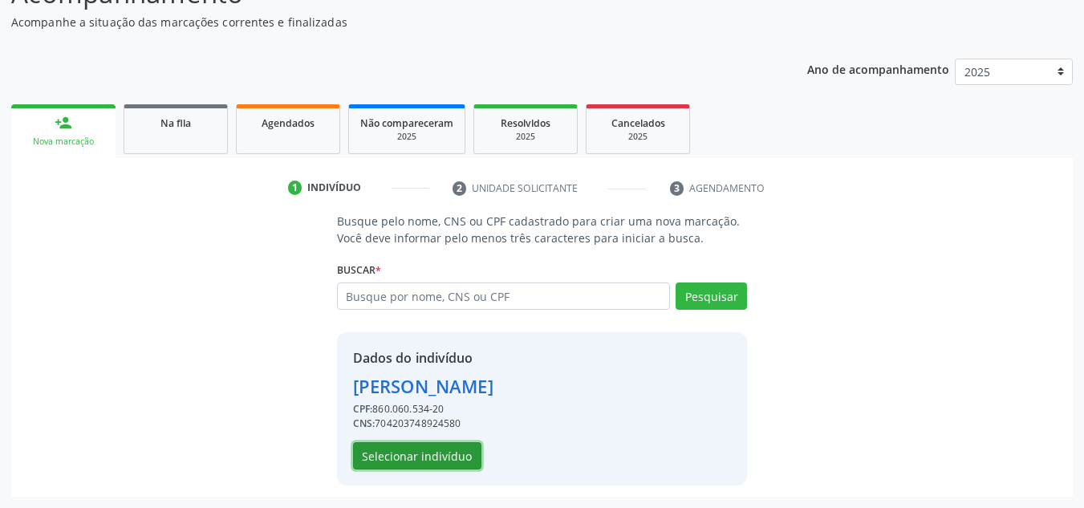
click at [406, 446] on button "Selecionar indivíduo" at bounding box center [417, 455] width 128 height 27
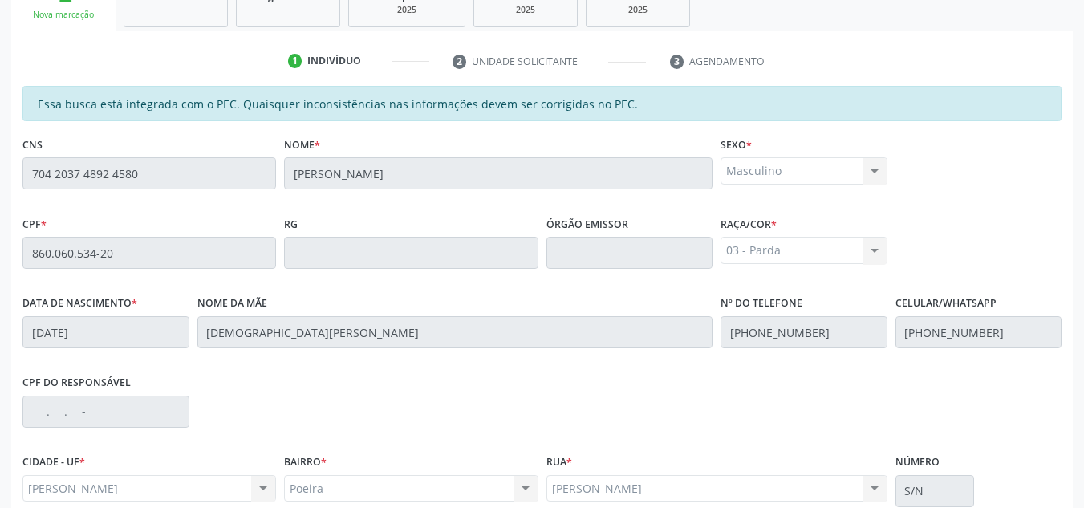
scroll to position [431, 0]
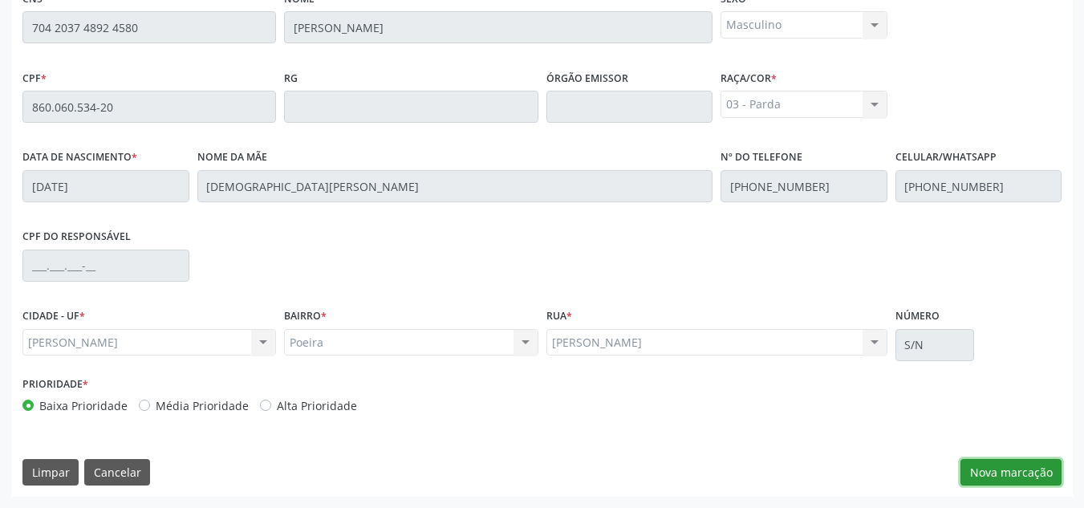
click at [1020, 471] on button "Nova marcação" at bounding box center [1010, 472] width 101 height 27
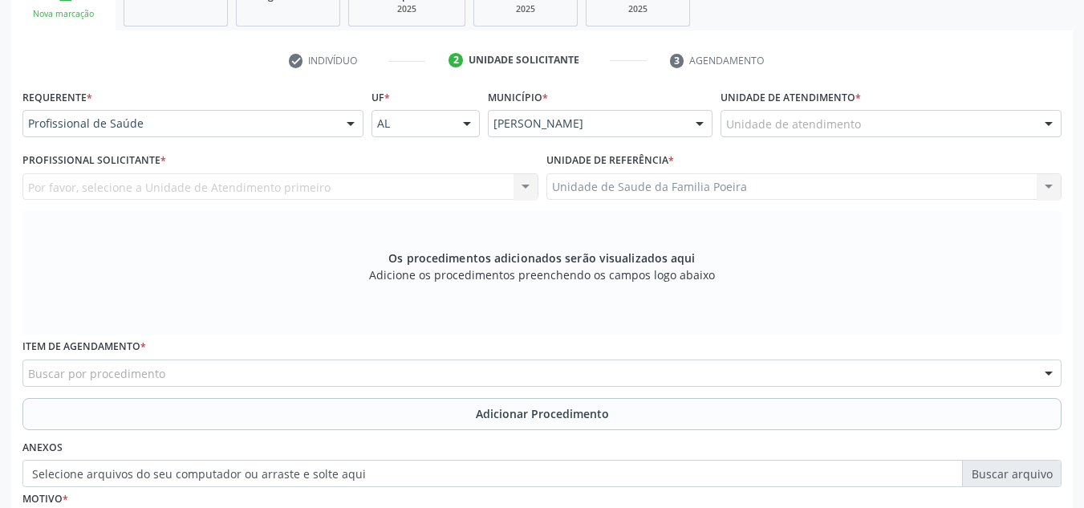
scroll to position [270, 0]
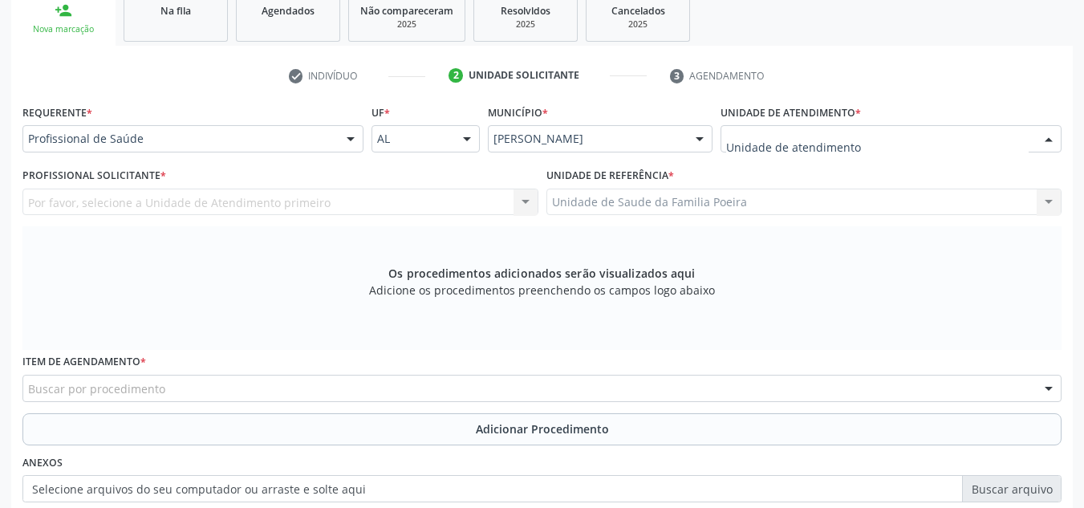
click at [899, 136] on div at bounding box center [890, 138] width 341 height 27
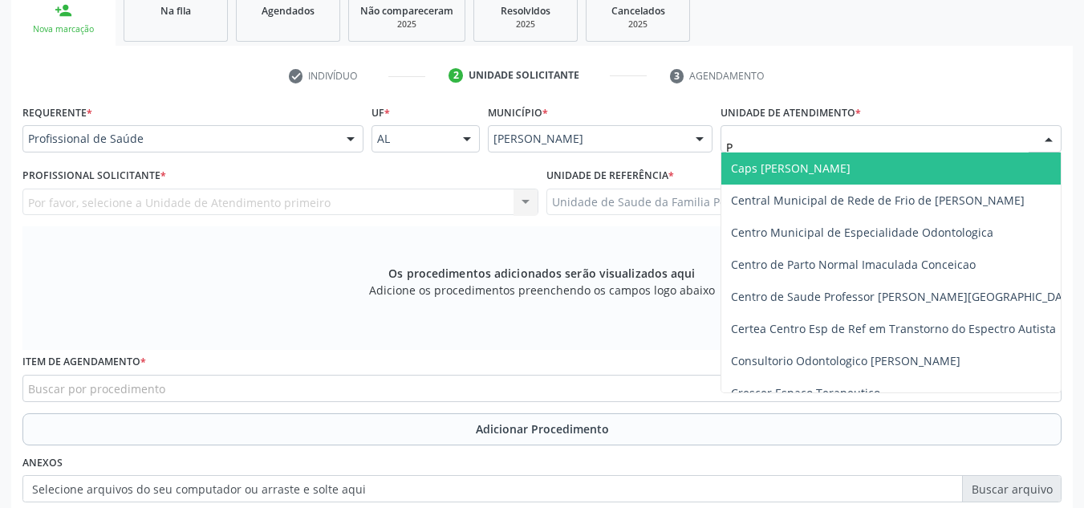
type input "PO"
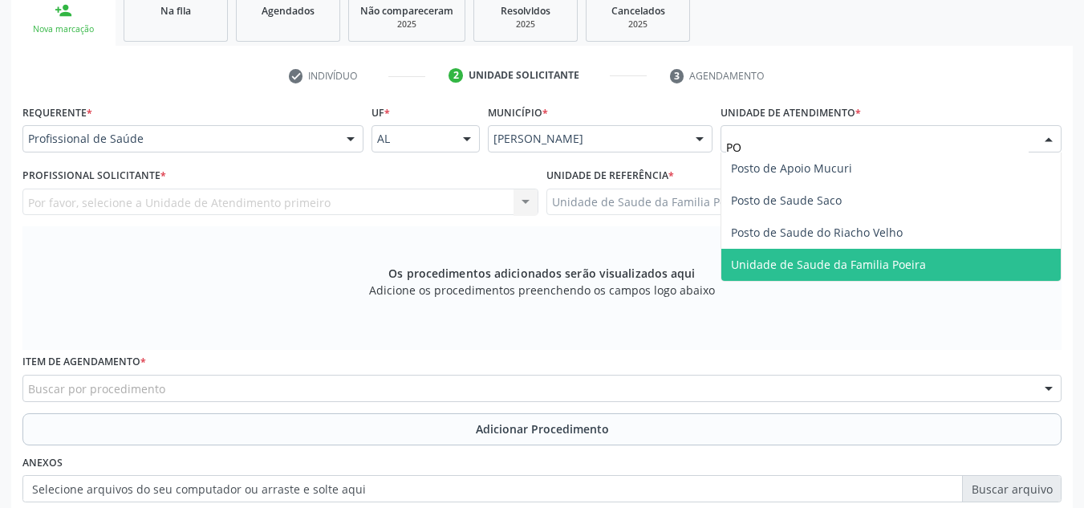
click at [845, 255] on span "Unidade de Saude da Familia Poeira" at bounding box center [890, 265] width 339 height 32
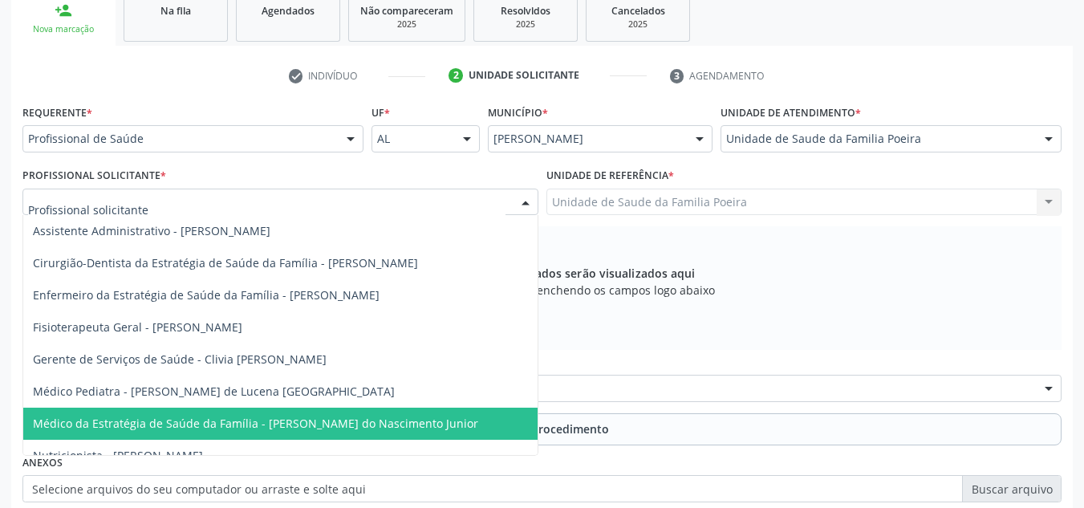
click at [132, 419] on span "Médico da Estratégia de Saúde da Família - [PERSON_NAME] do Nascimento Junior" at bounding box center [255, 422] width 445 height 15
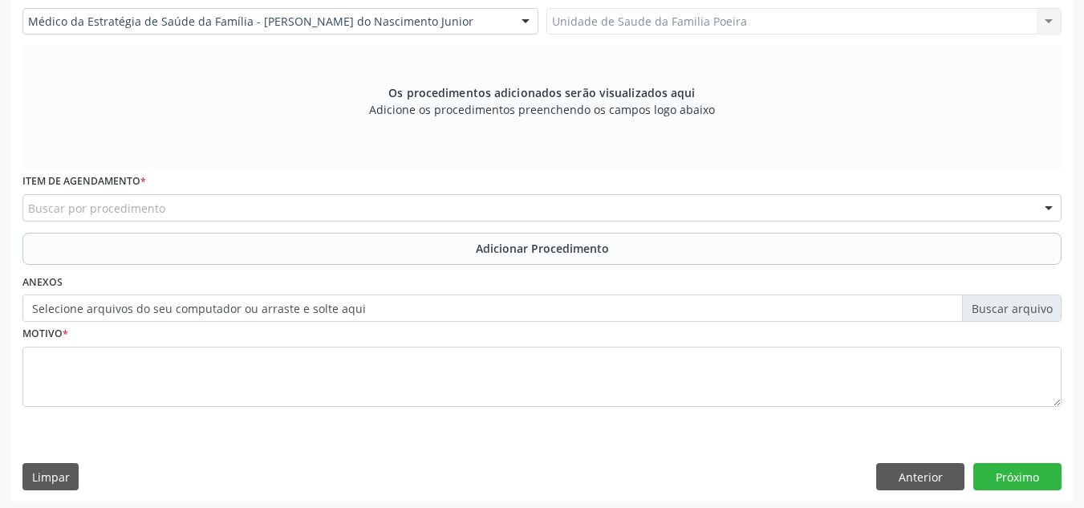
scroll to position [456, 0]
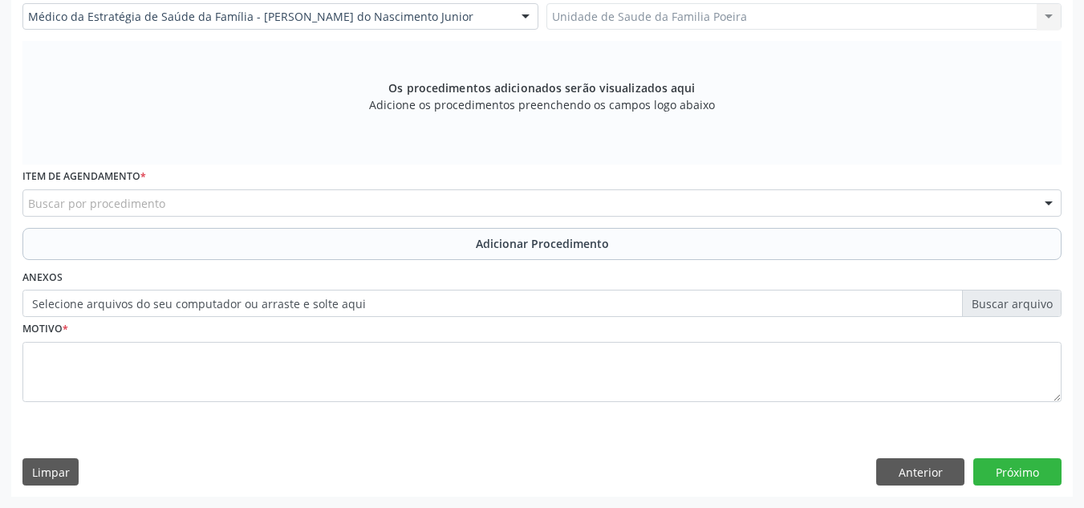
click at [167, 202] on div "Buscar por procedimento" at bounding box center [541, 202] width 1039 height 27
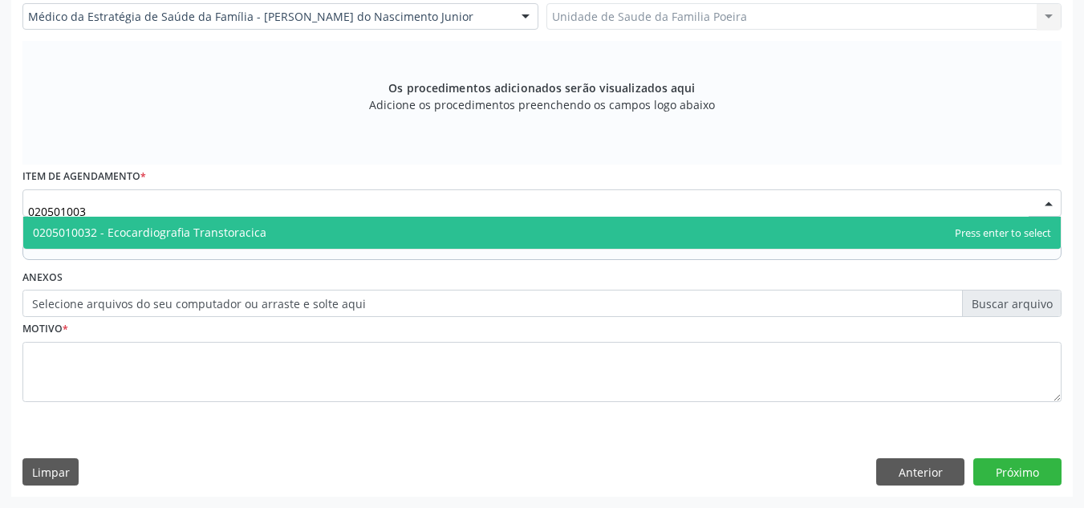
type input "0205010032"
click at [162, 231] on span "0205010032 - Ecocardiografia Transtoracica" at bounding box center [149, 232] width 233 height 15
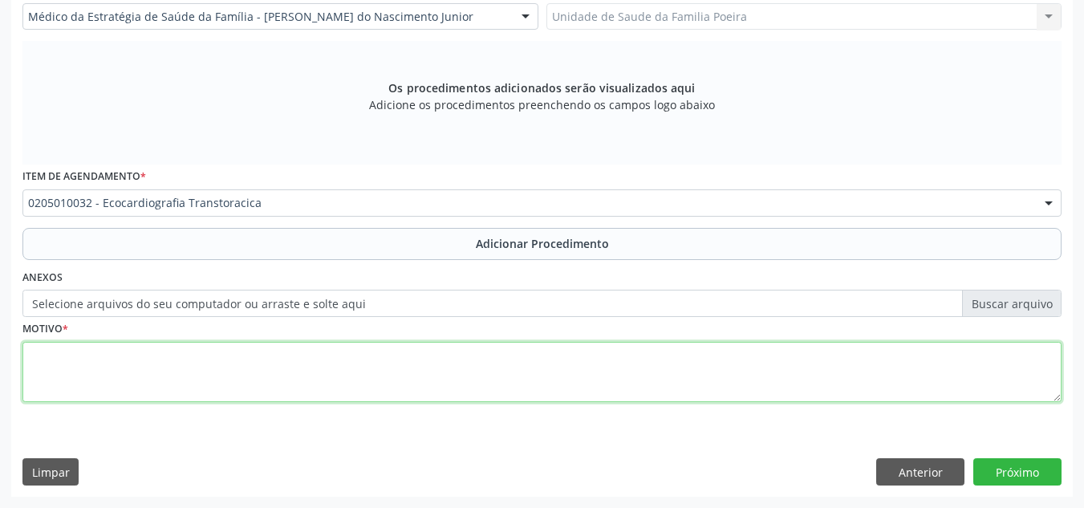
click at [316, 382] on textarea at bounding box center [541, 372] width 1039 height 61
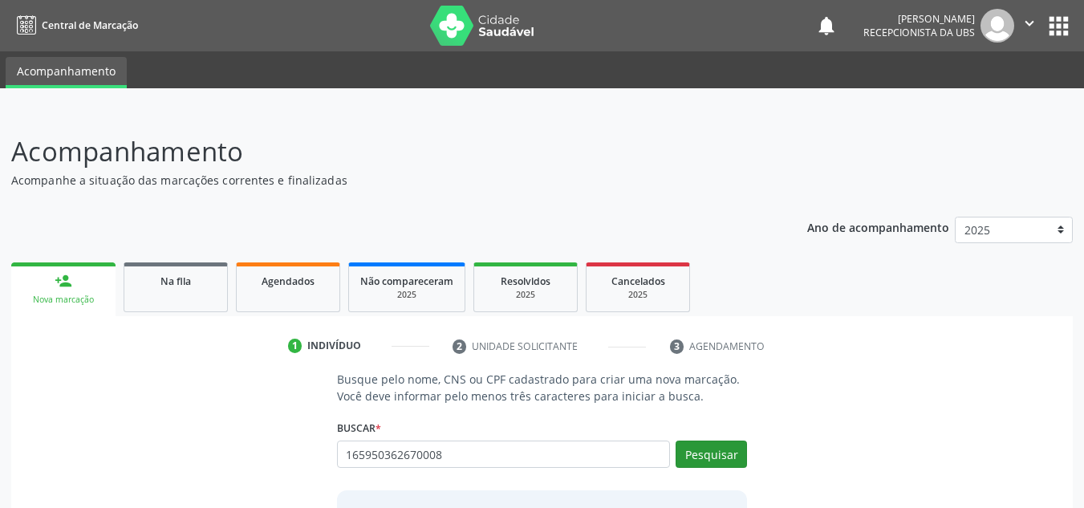
type input "165950362670008"
click at [711, 445] on button "Pesquisar" at bounding box center [710, 453] width 71 height 27
type input "165950362670008"
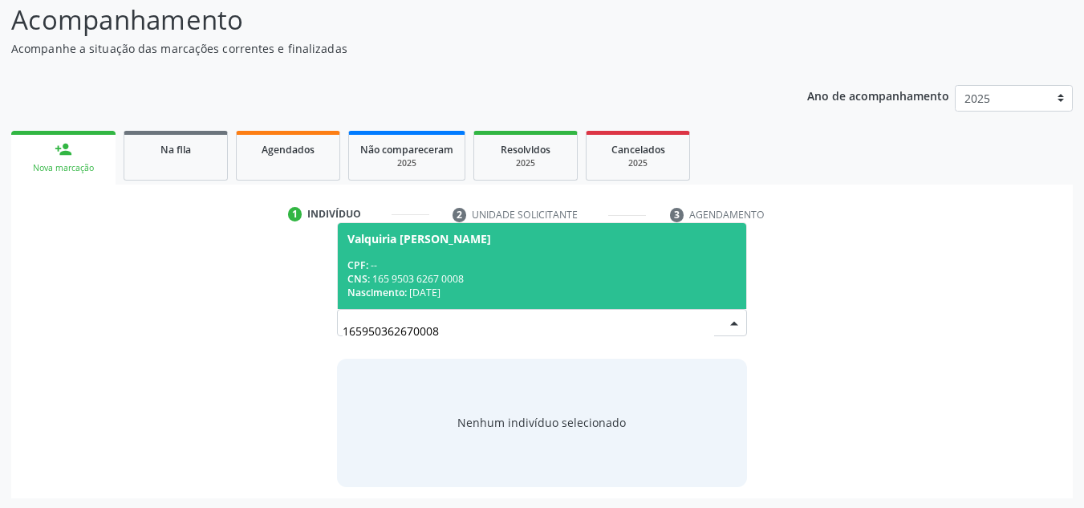
scroll to position [133, 0]
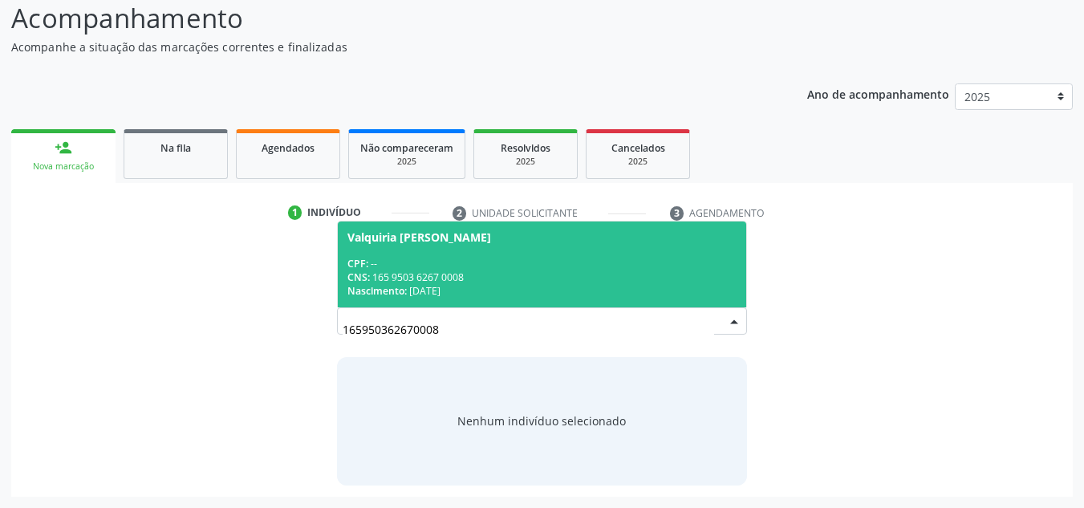
click at [440, 245] on span "Valquiria [PERSON_NAME] CPF: -- CNS: 165 9503 6267 0008 Nascimento: [DATE]" at bounding box center [542, 264] width 409 height 86
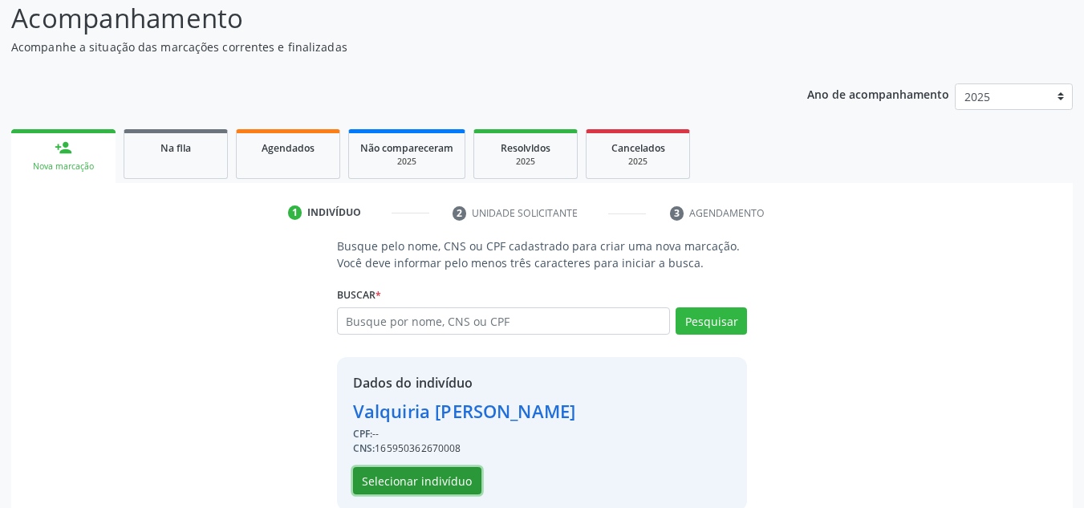
click at [410, 470] on button "Selecionar indivíduo" at bounding box center [417, 480] width 128 height 27
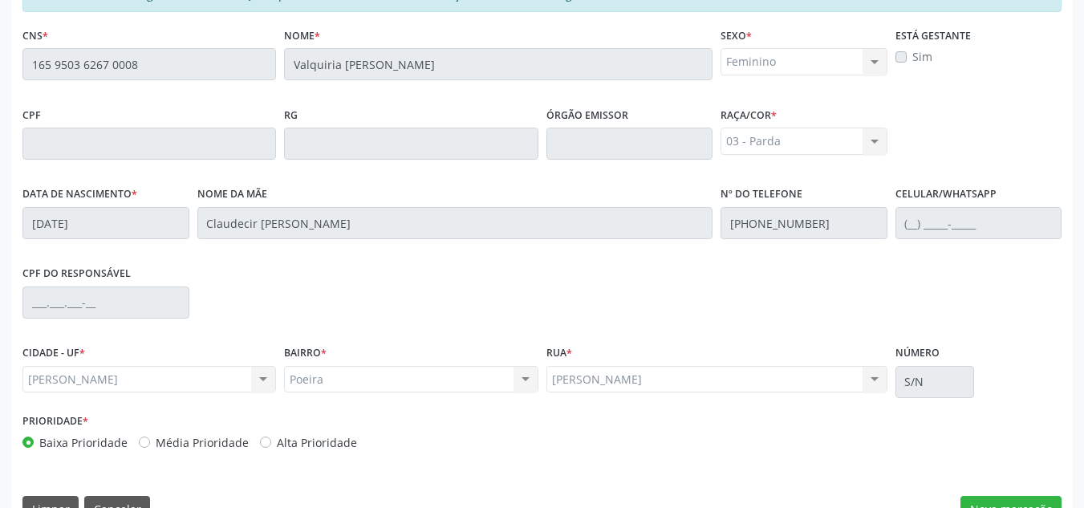
scroll to position [431, 0]
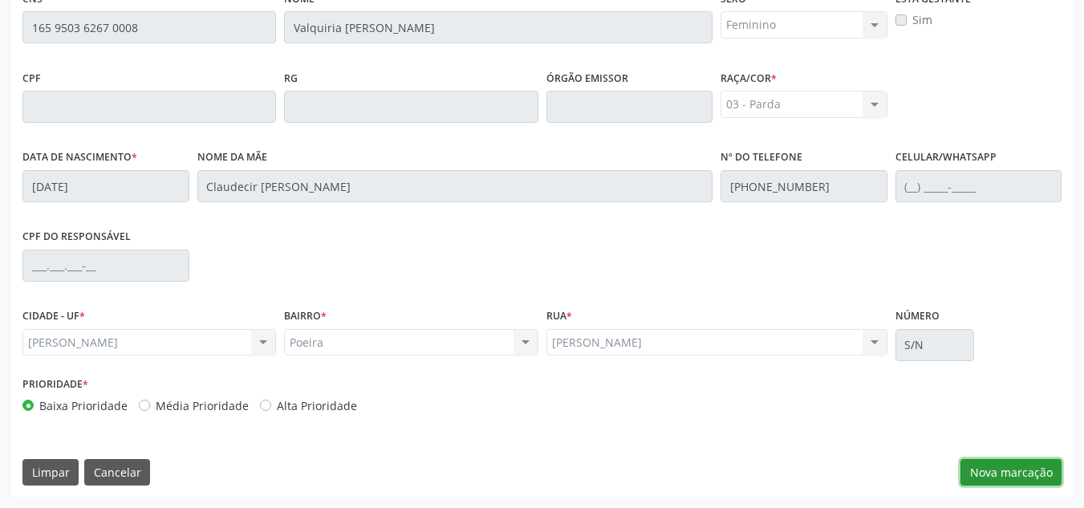
drag, startPoint x: 983, startPoint y: 468, endPoint x: 531, endPoint y: 11, distance: 642.6
click at [979, 464] on button "Nova marcação" at bounding box center [1010, 472] width 101 height 27
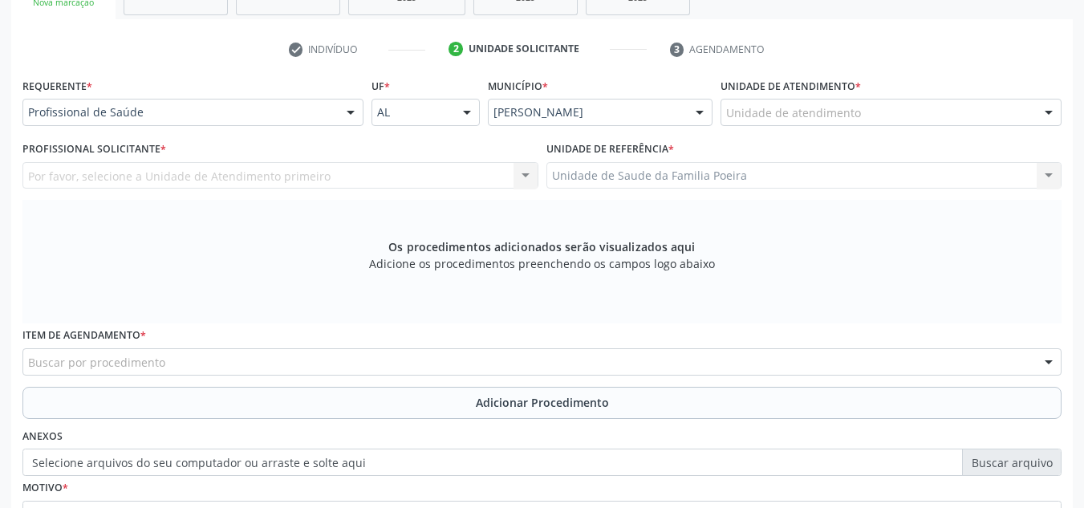
scroll to position [270, 0]
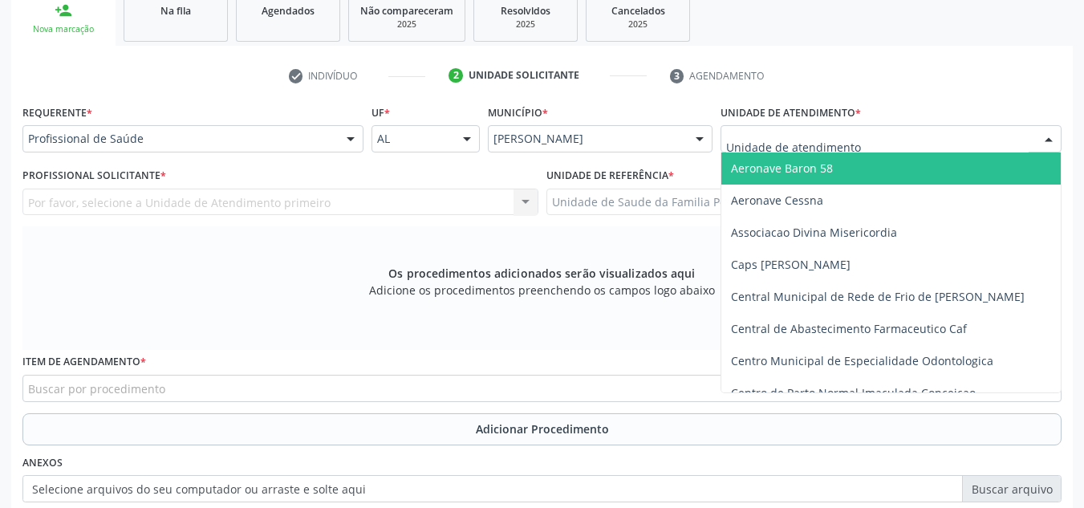
click at [911, 136] on div at bounding box center [890, 138] width 341 height 27
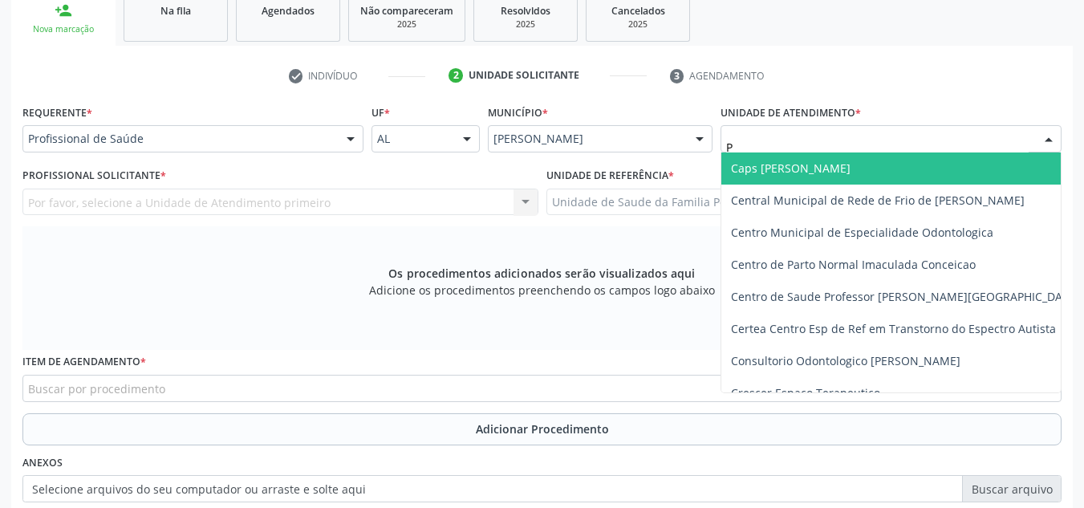
type input "PO"
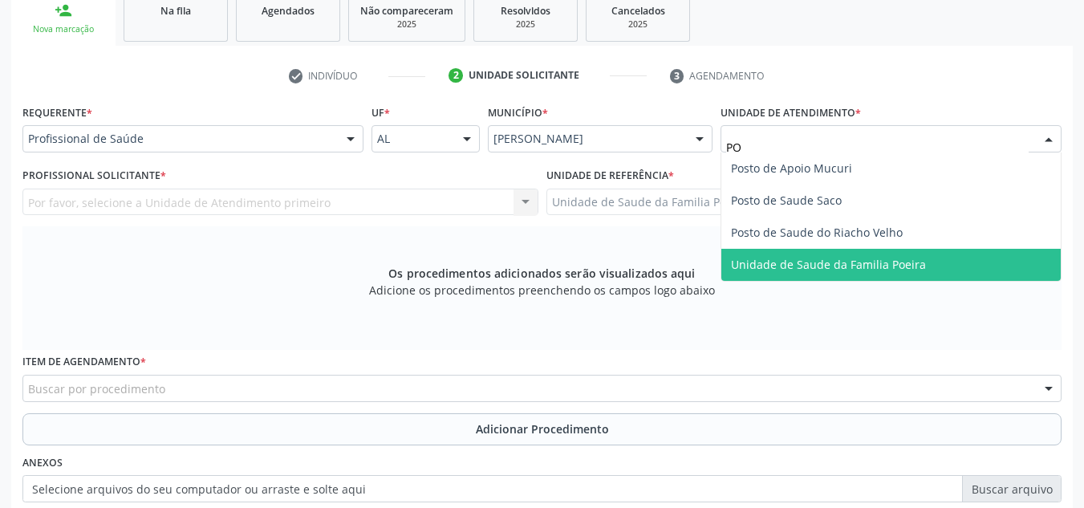
click at [898, 274] on span "Unidade de Saude da Familia Poeira" at bounding box center [890, 265] width 339 height 32
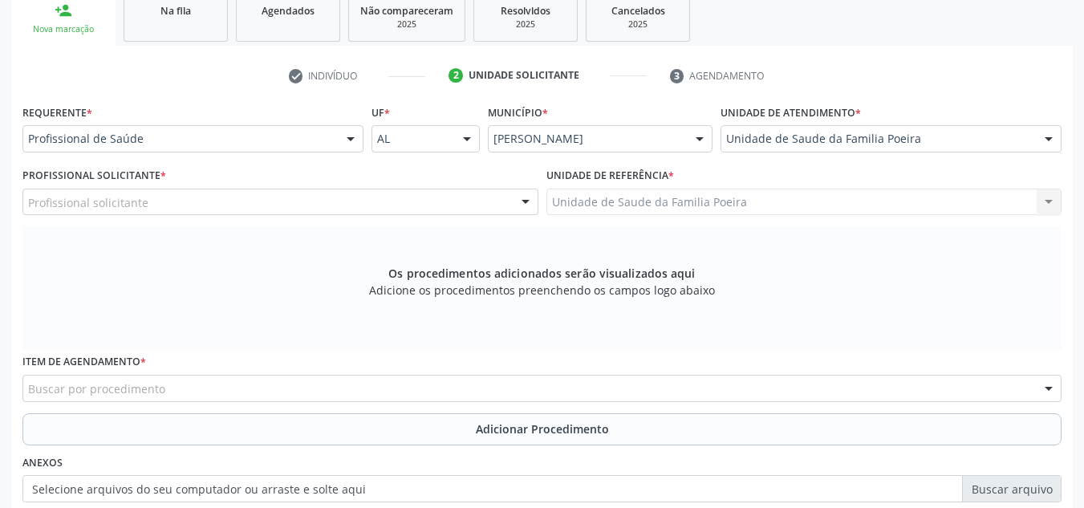
click at [182, 202] on div "Profissional solicitante" at bounding box center [280, 201] width 516 height 27
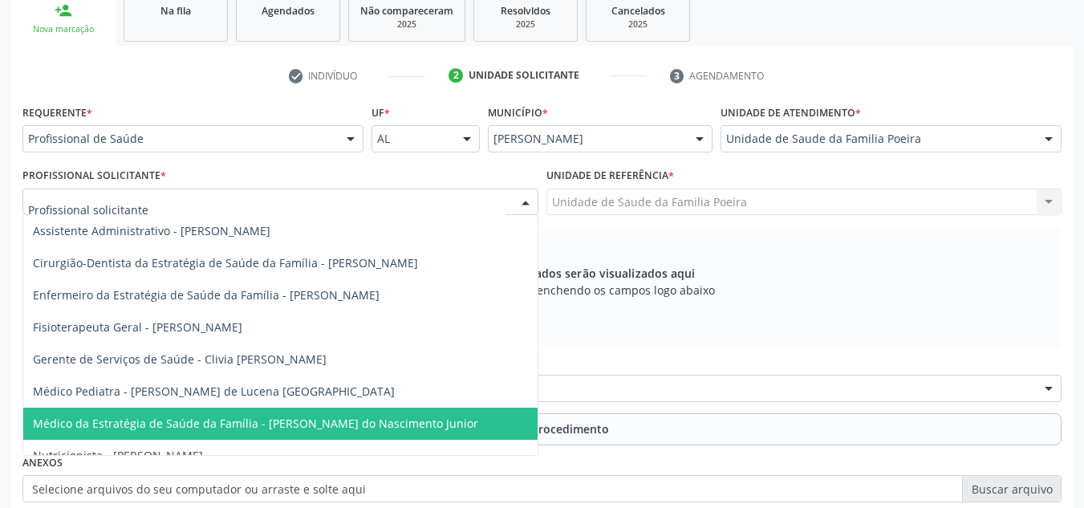
click at [183, 423] on span "Médico da Estratégia de Saúde da Família - [PERSON_NAME] do Nascimento Junior" at bounding box center [255, 422] width 445 height 15
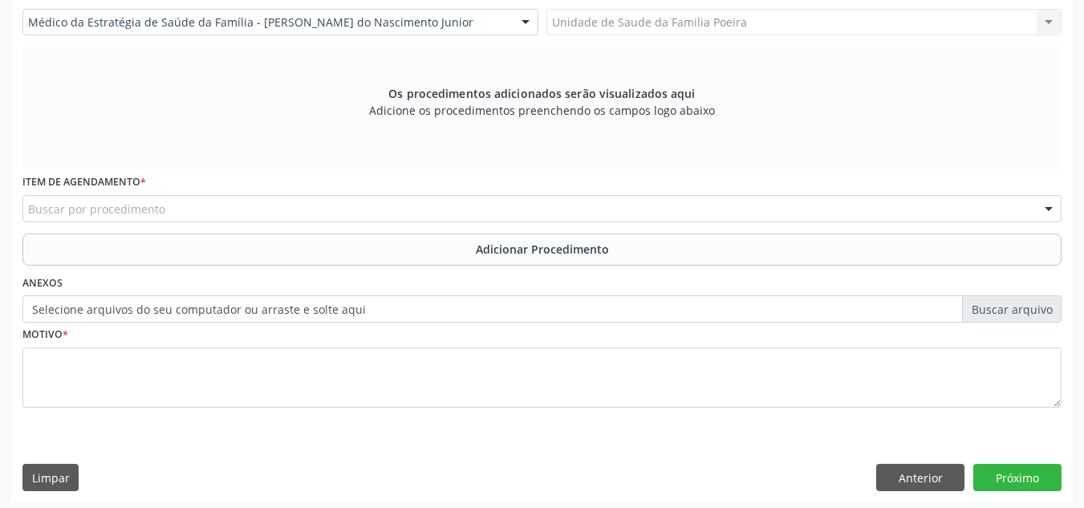
scroll to position [456, 0]
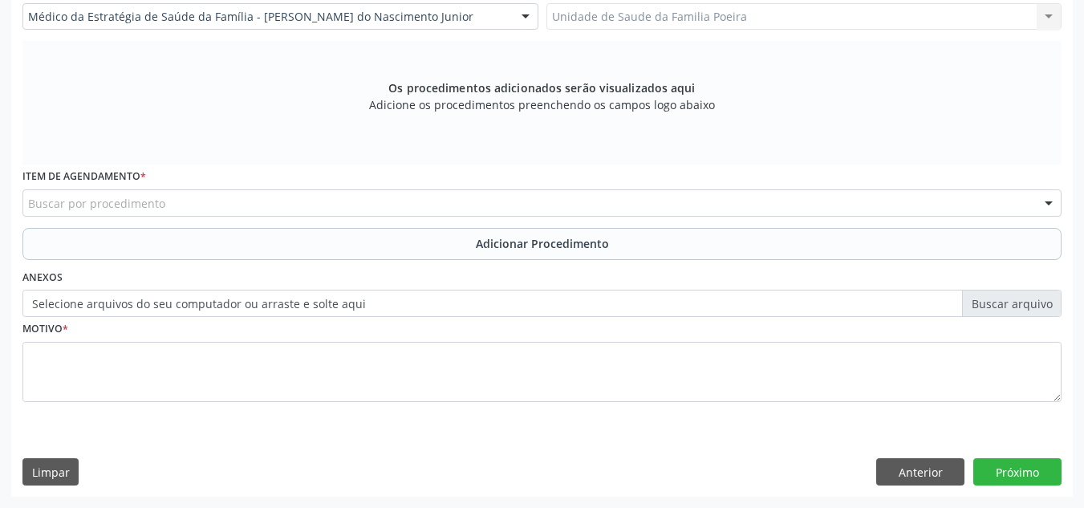
click at [72, 193] on div "Buscar por procedimento" at bounding box center [541, 202] width 1039 height 27
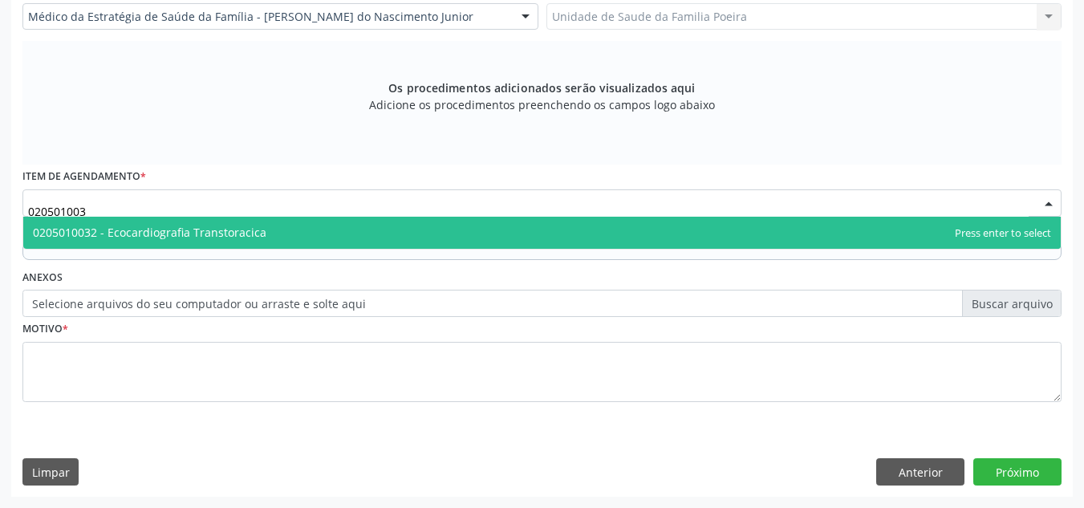
type input "0205010032"
click at [130, 241] on span "0205010032 - Ecocardiografia Transtoracica" at bounding box center [541, 233] width 1037 height 32
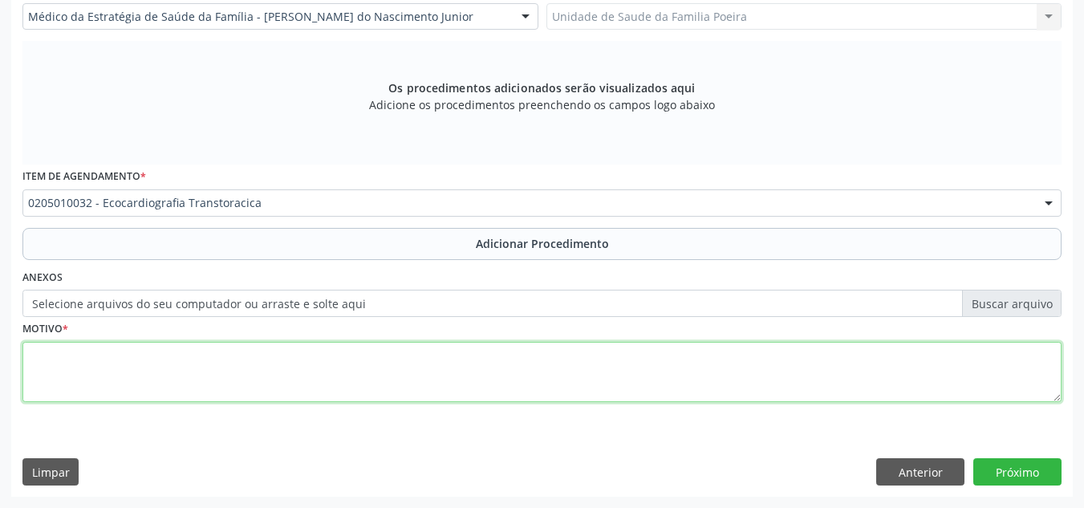
click at [217, 383] on textarea at bounding box center [541, 372] width 1039 height 61
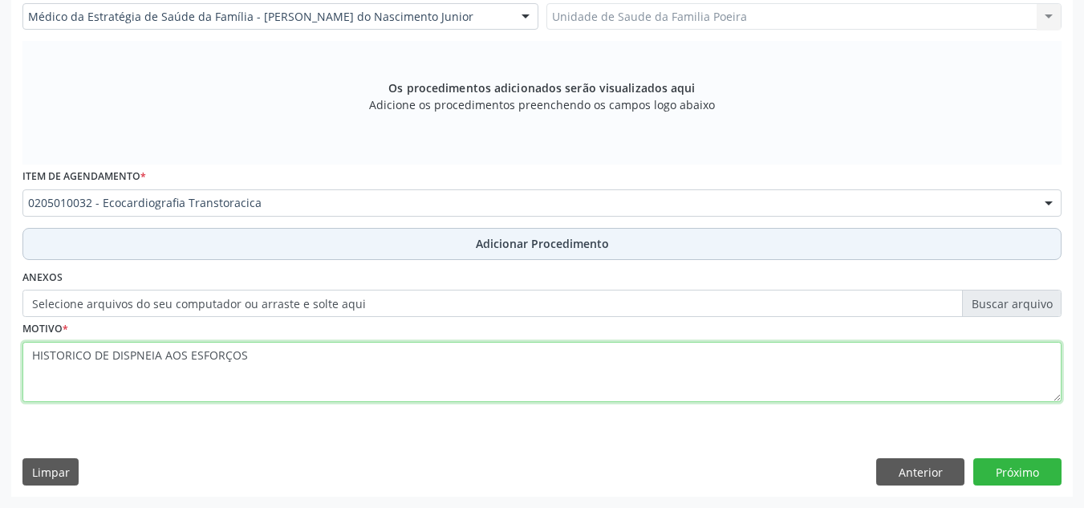
type textarea "HISTORICO DE DISPNEIA AOS ESFORÇOS"
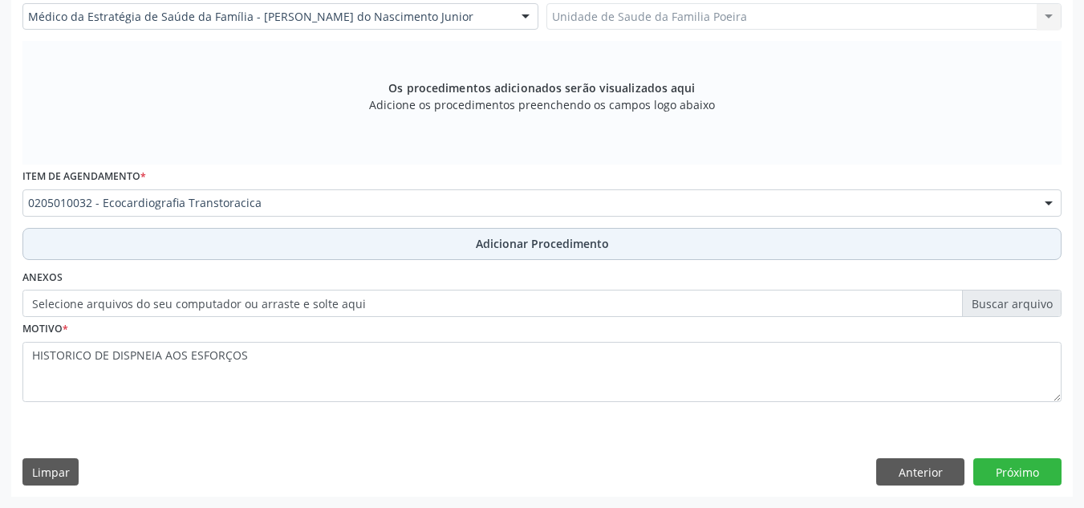
click at [428, 239] on button "Adicionar Procedimento" at bounding box center [541, 244] width 1039 height 32
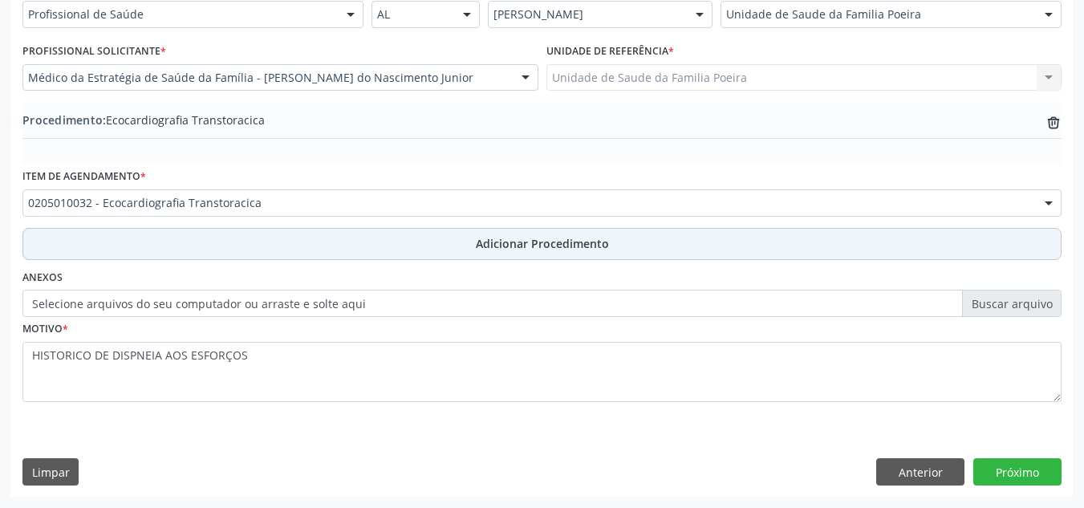
scroll to position [395, 0]
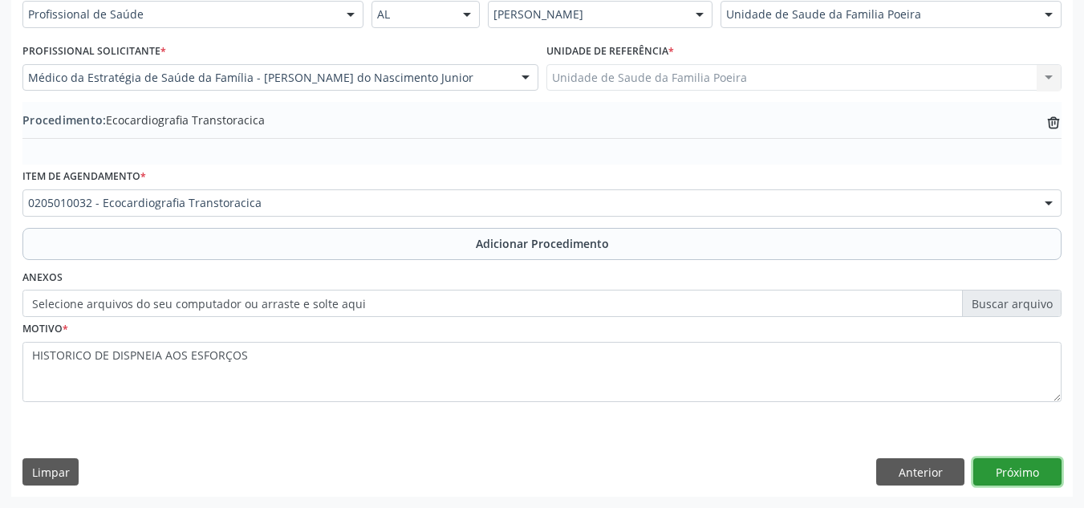
click at [999, 458] on button "Próximo" at bounding box center [1017, 471] width 88 height 27
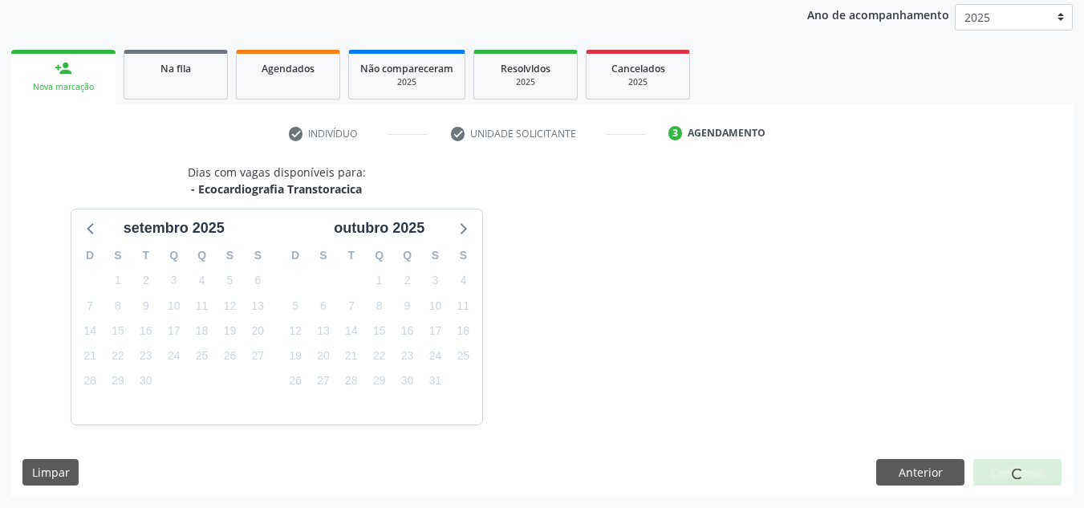
scroll to position [260, 0]
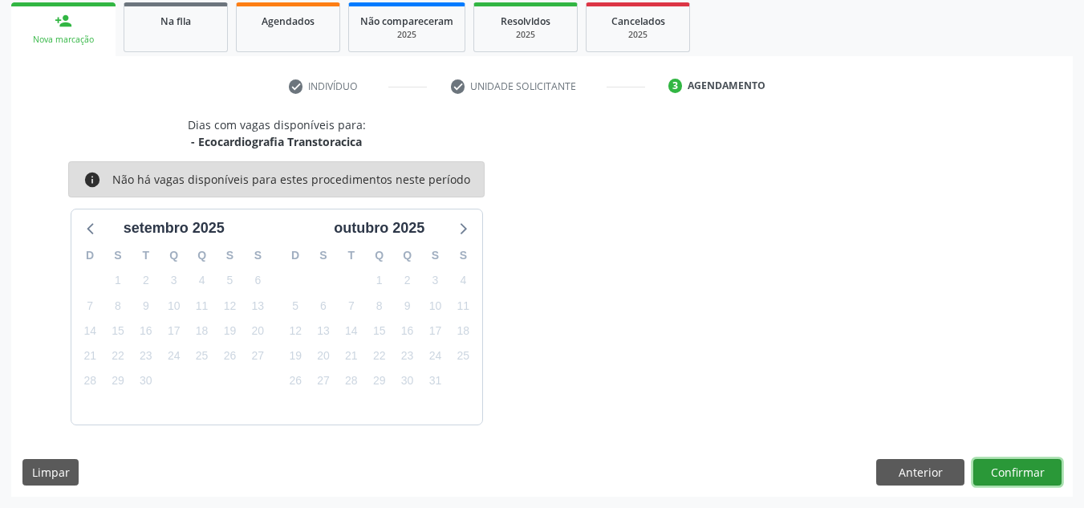
click at [997, 460] on button "Confirmar" at bounding box center [1017, 472] width 88 height 27
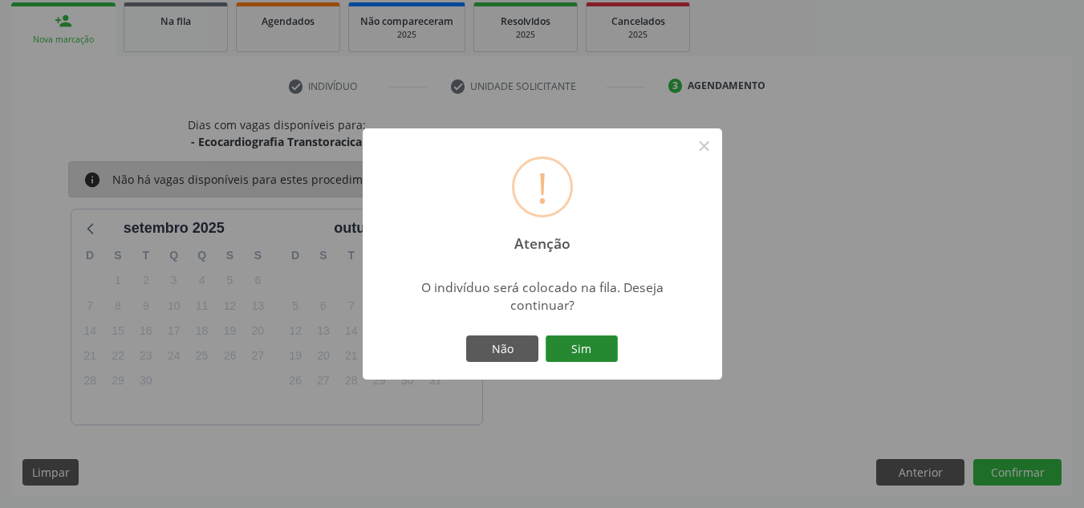
click at [597, 343] on button "Sim" at bounding box center [581, 348] width 72 height 27
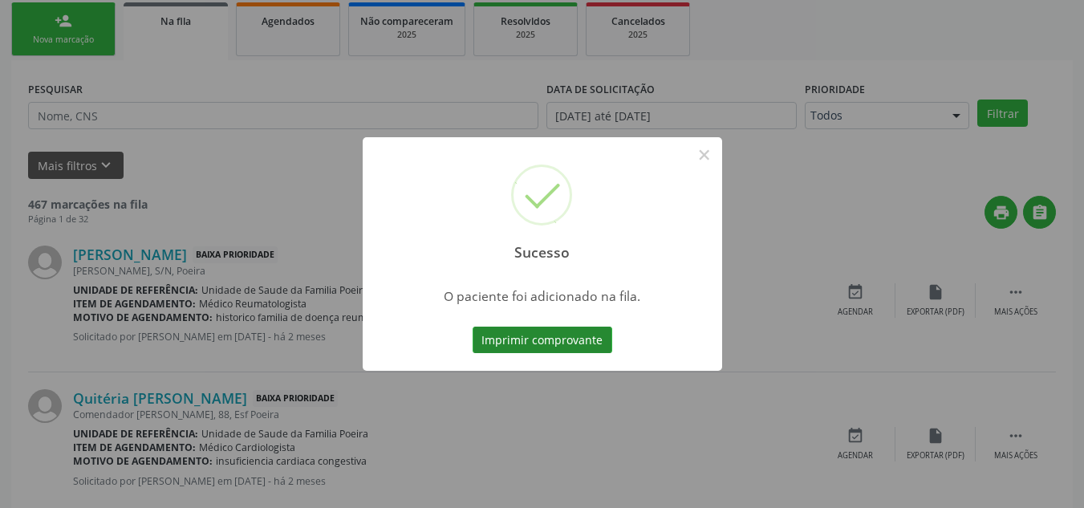
scroll to position [44, 0]
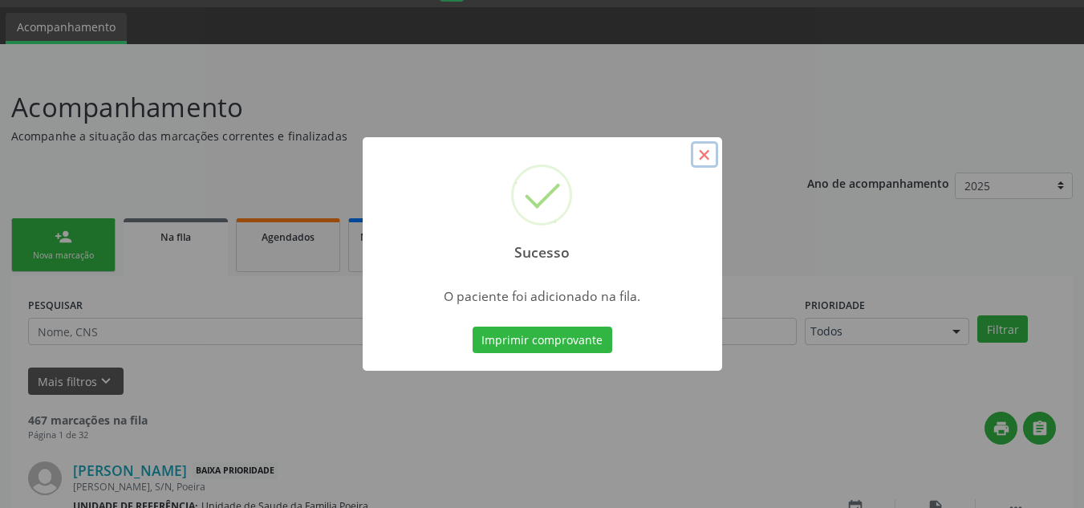
click at [699, 156] on button "×" at bounding box center [704, 154] width 27 height 27
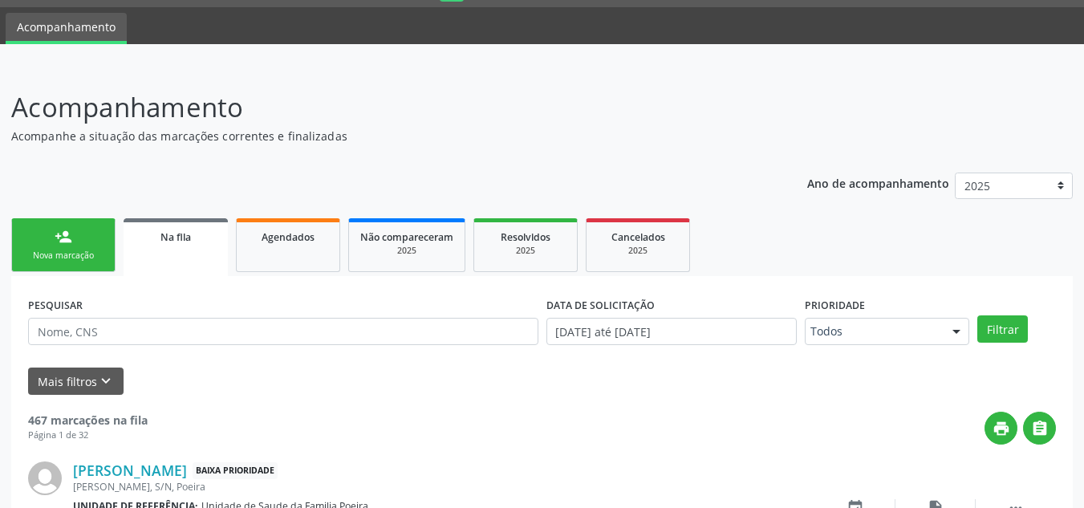
click at [73, 246] on link "person_add Nova marcação" at bounding box center [63, 245] width 104 height 54
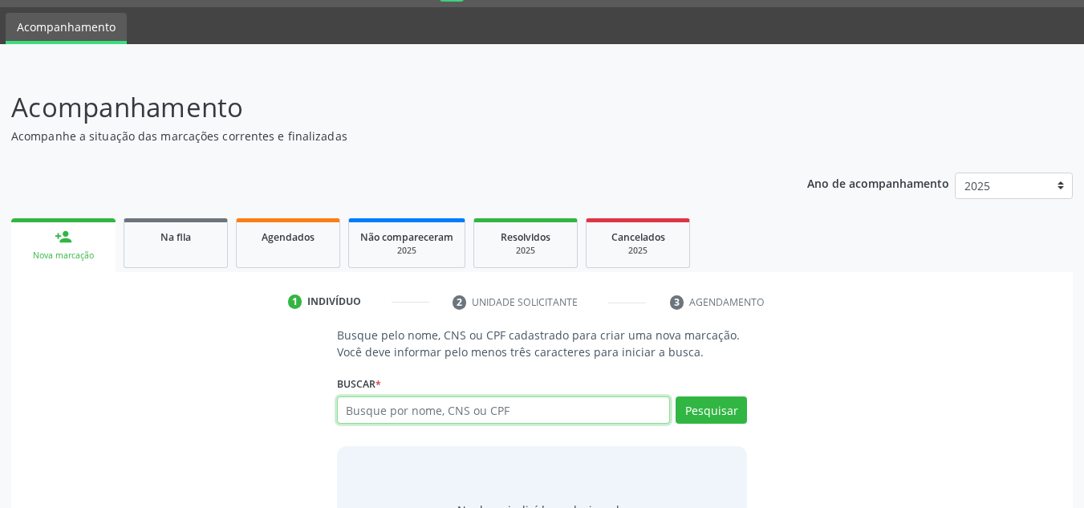
click at [470, 405] on input "text" at bounding box center [504, 409] width 334 height 27
type input "16465718430"
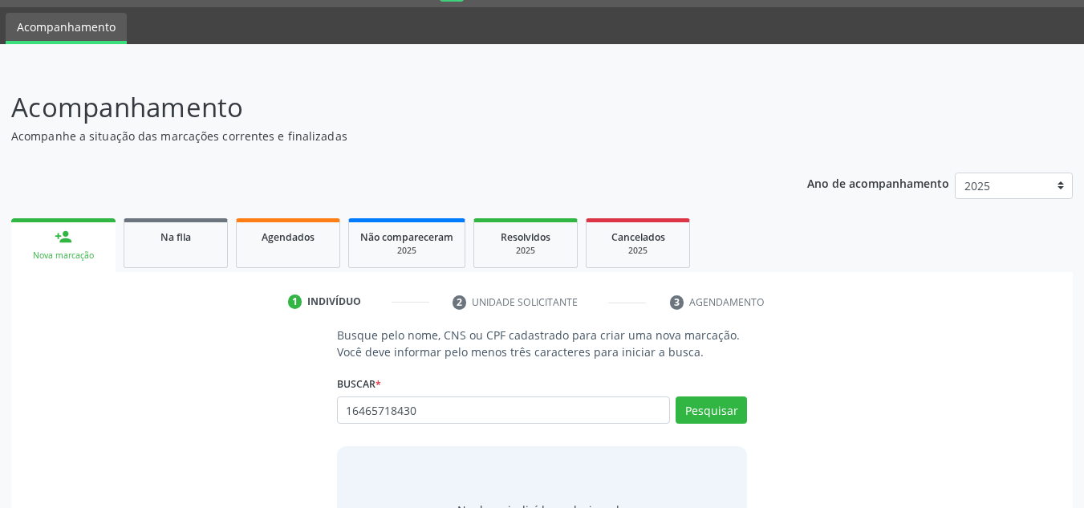
click at [773, 370] on div "Busque pelo nome, CNS ou CPF cadastrado para criar uma nova marcação. Você deve…" at bounding box center [541, 449] width 1039 height 247
click at [725, 413] on button "Pesquisar" at bounding box center [710, 409] width 71 height 27
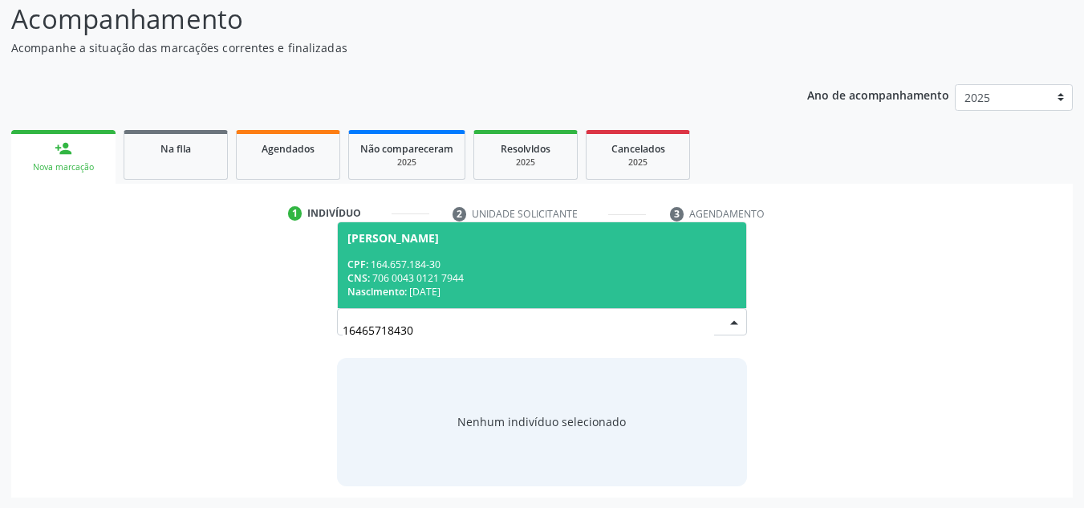
scroll to position [133, 0]
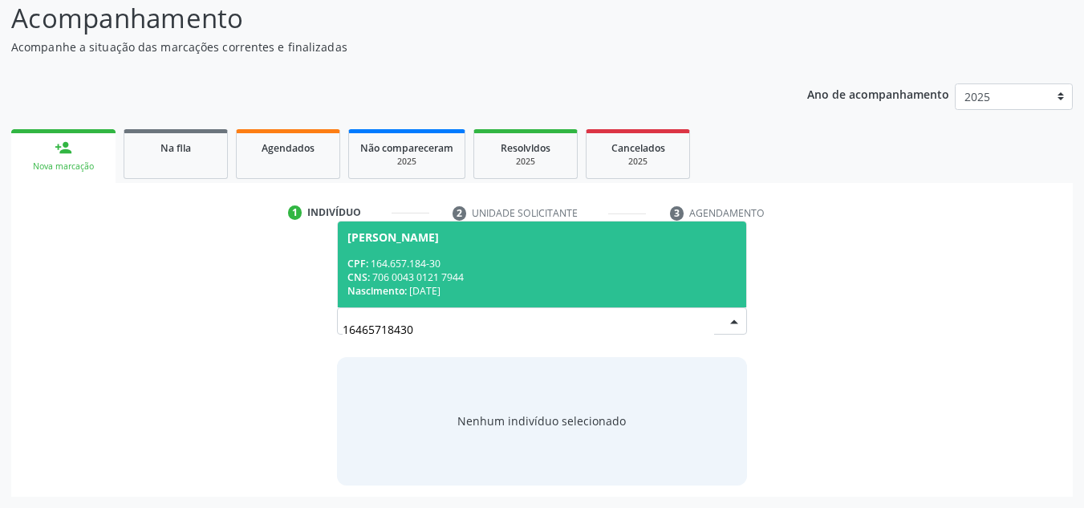
click at [432, 244] on span "[PERSON_NAME] CPF: 164.657.184-30 CNS: 706 0043 0121 7944 Nascimento: [DATE]" at bounding box center [542, 264] width 409 height 86
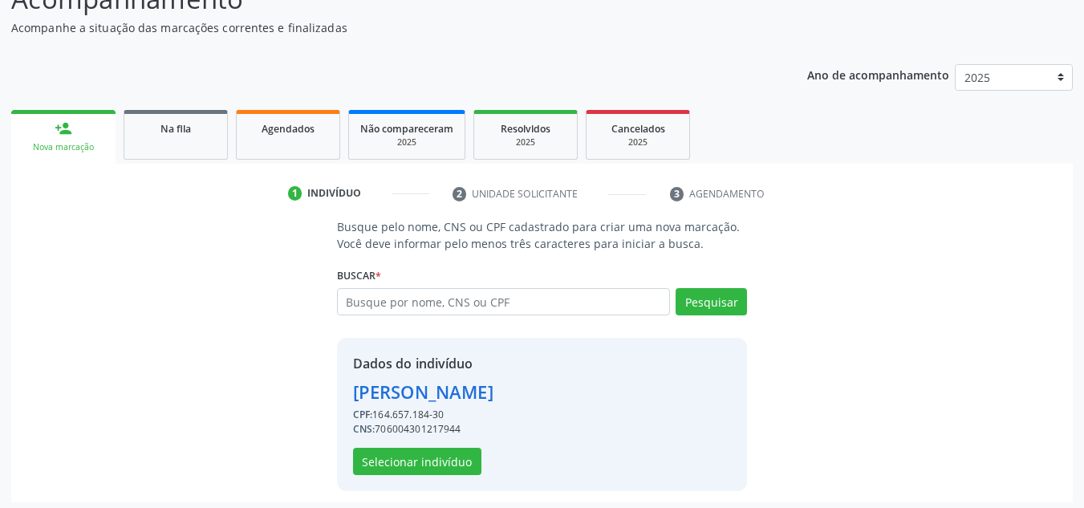
scroll to position [158, 0]
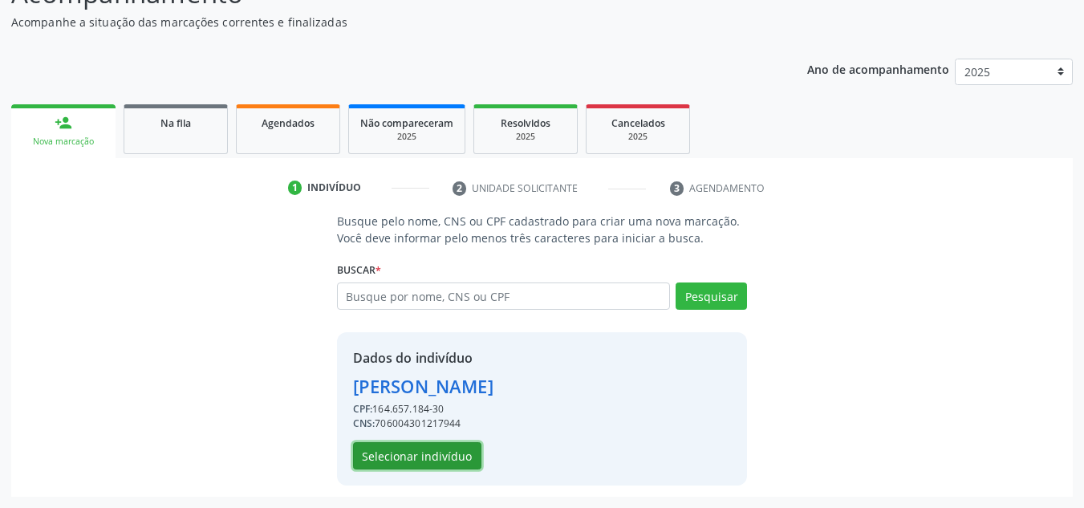
click at [422, 453] on button "Selecionar indivíduo" at bounding box center [417, 455] width 128 height 27
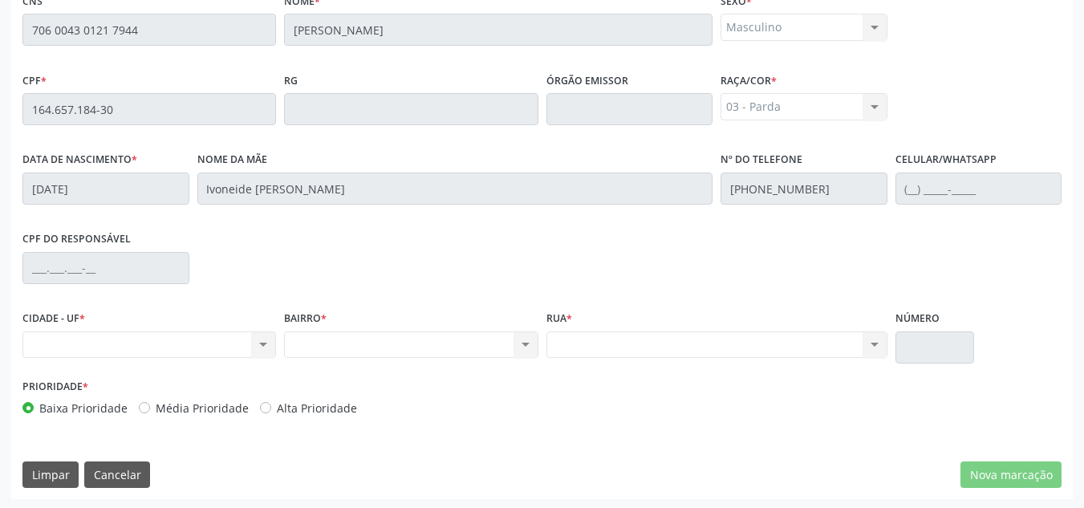
scroll to position [431, 0]
